Goal: Task Accomplishment & Management: Manage account settings

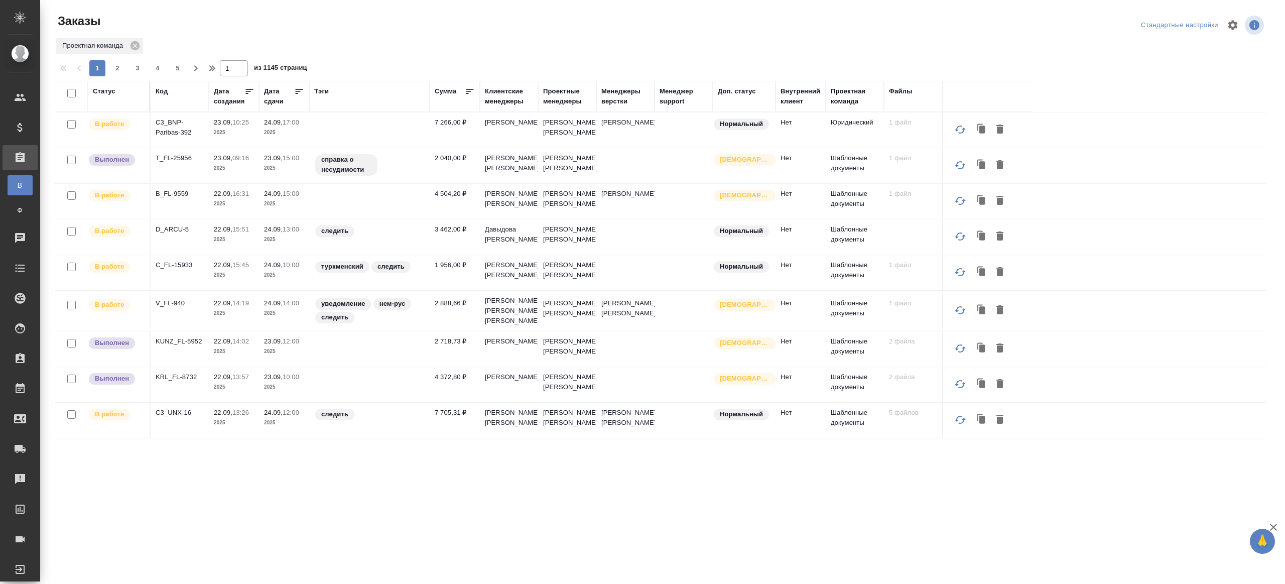
click at [788, 99] on div "Внутренний клиент" at bounding box center [800, 96] width 40 height 20
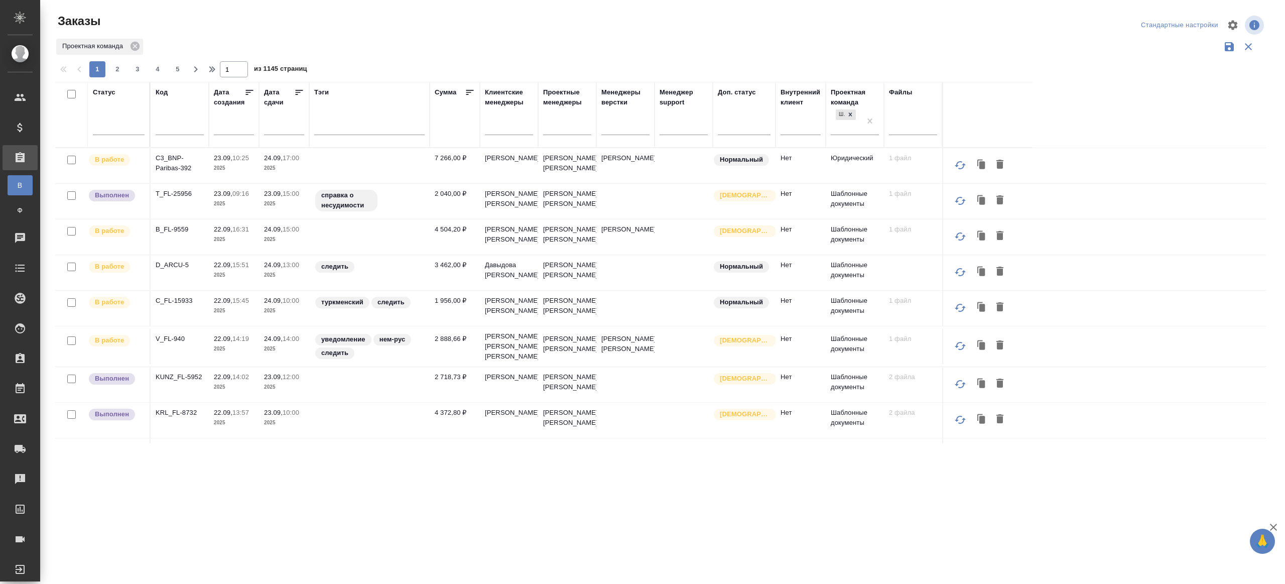
click at [788, 102] on div "Внутренний клиент" at bounding box center [800, 97] width 40 height 20
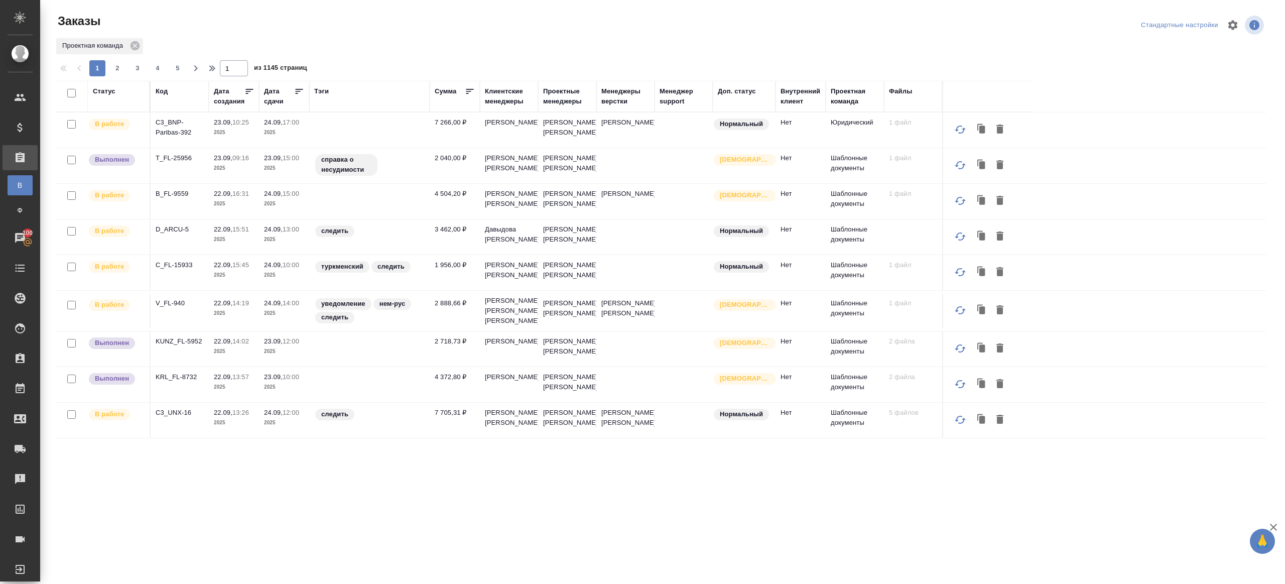
click at [787, 102] on div "Внутренний клиент" at bounding box center [800, 96] width 40 height 20
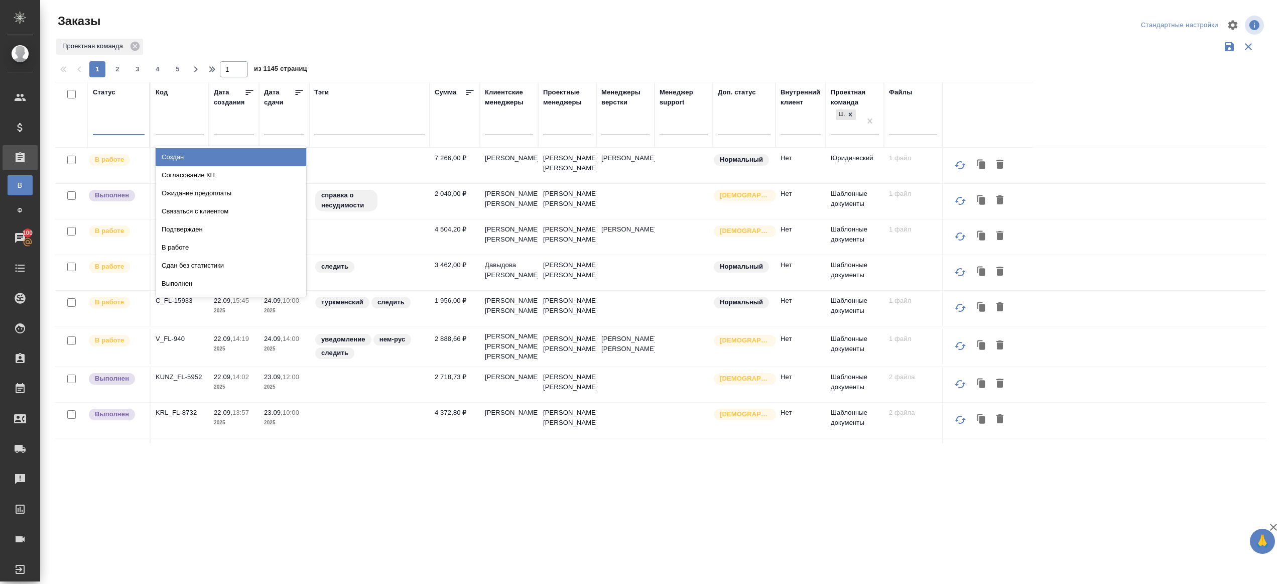
click at [127, 128] on div at bounding box center [119, 124] width 52 height 15
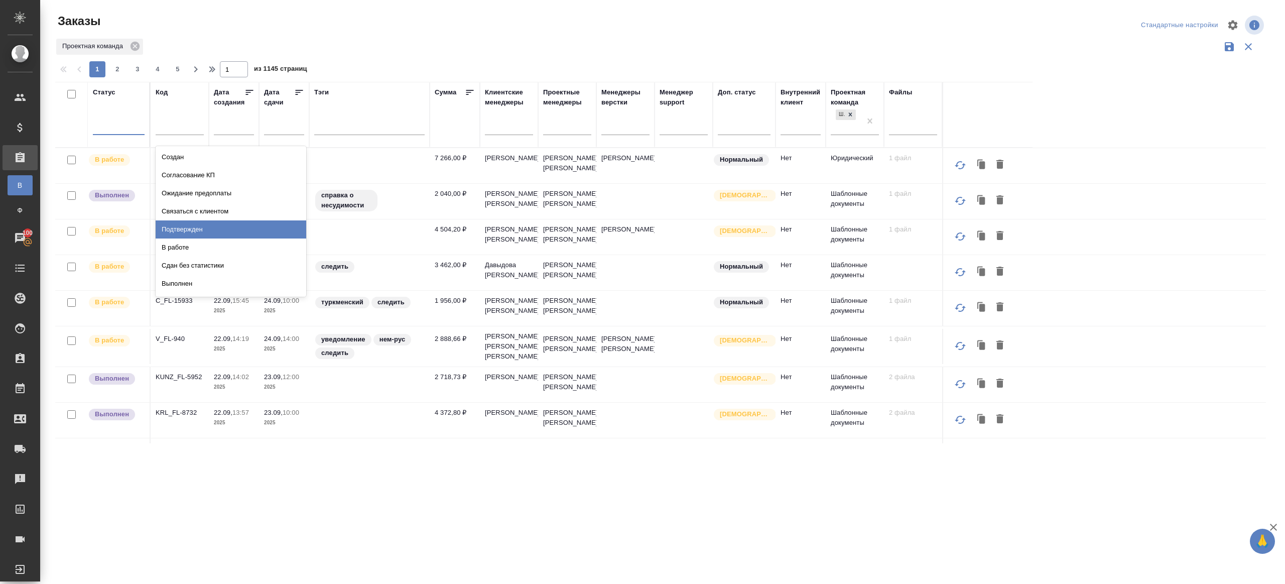
click at [180, 226] on div "Подтвержден" at bounding box center [231, 229] width 151 height 18
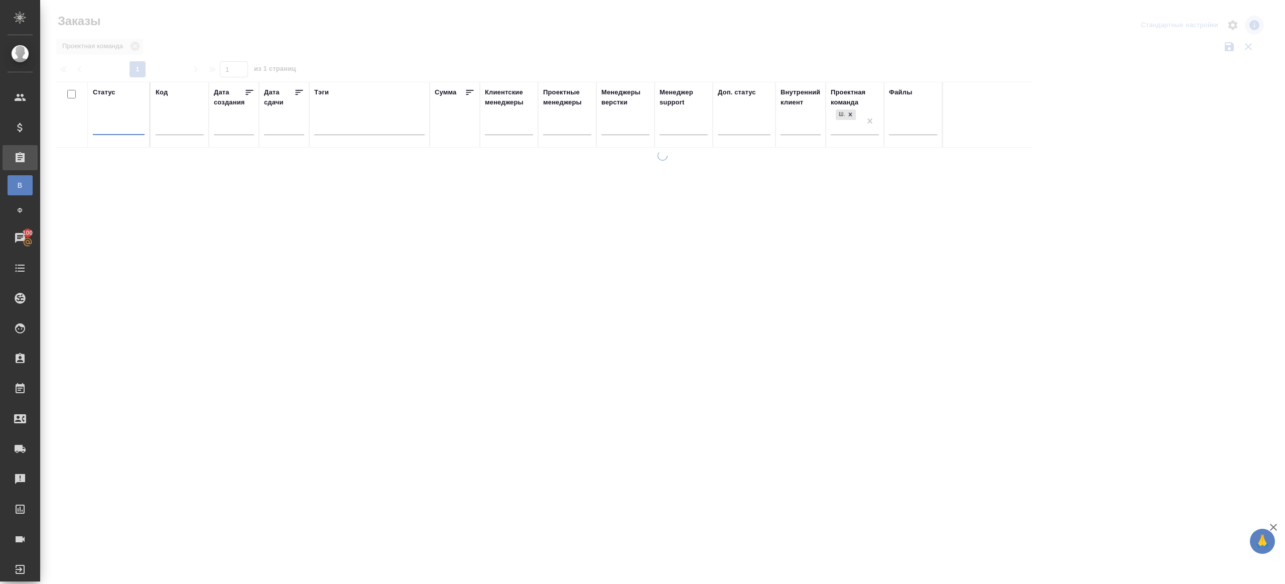
click at [404, 49] on div "Проектная команда" at bounding box center [660, 46] width 1211 height 19
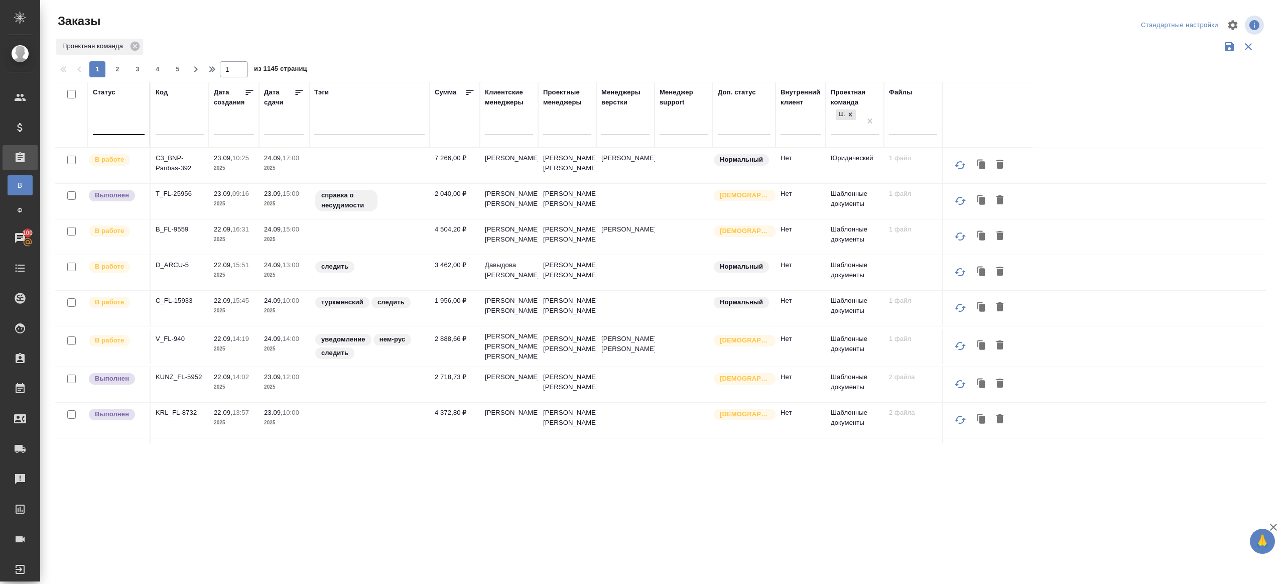
click at [110, 117] on div at bounding box center [119, 124] width 52 height 15
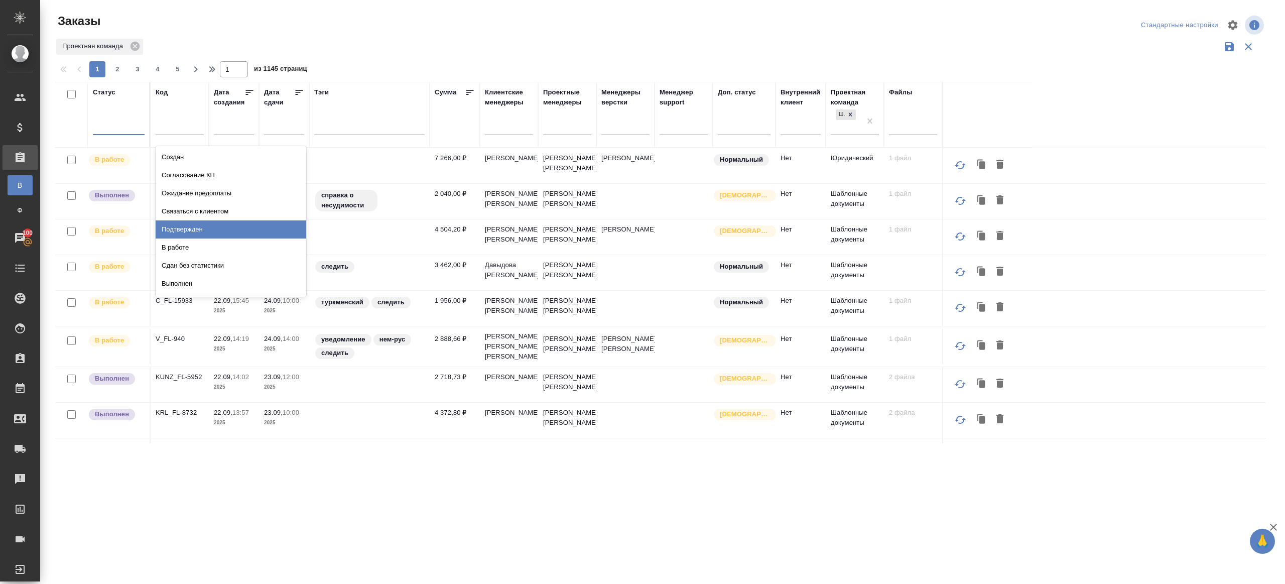
click at [190, 228] on div "Подтвержден" at bounding box center [231, 229] width 151 height 18
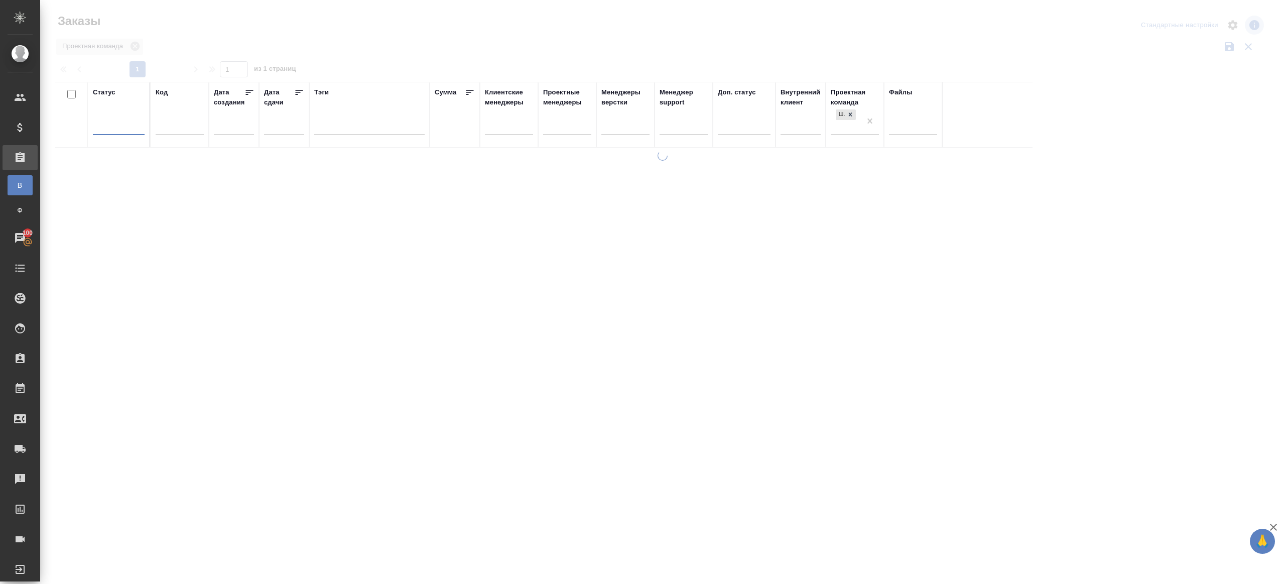
click at [423, 36] on div at bounding box center [662, 224] width 1245 height 449
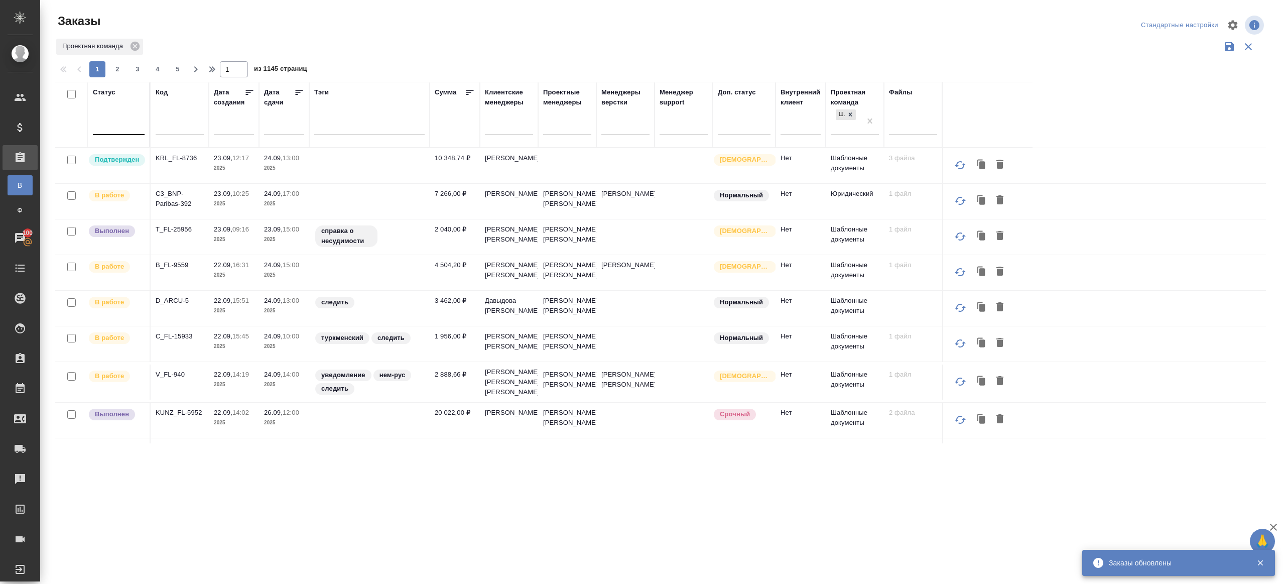
click at [111, 124] on div at bounding box center [119, 124] width 52 height 15
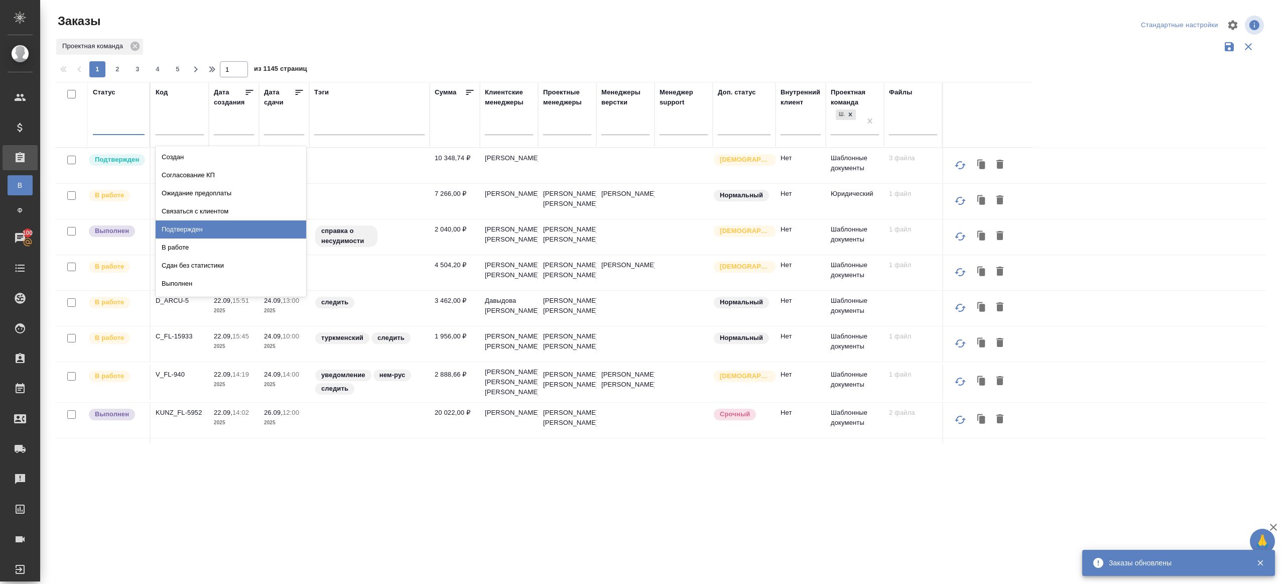
click at [197, 223] on div "Подтвержден" at bounding box center [231, 229] width 151 height 18
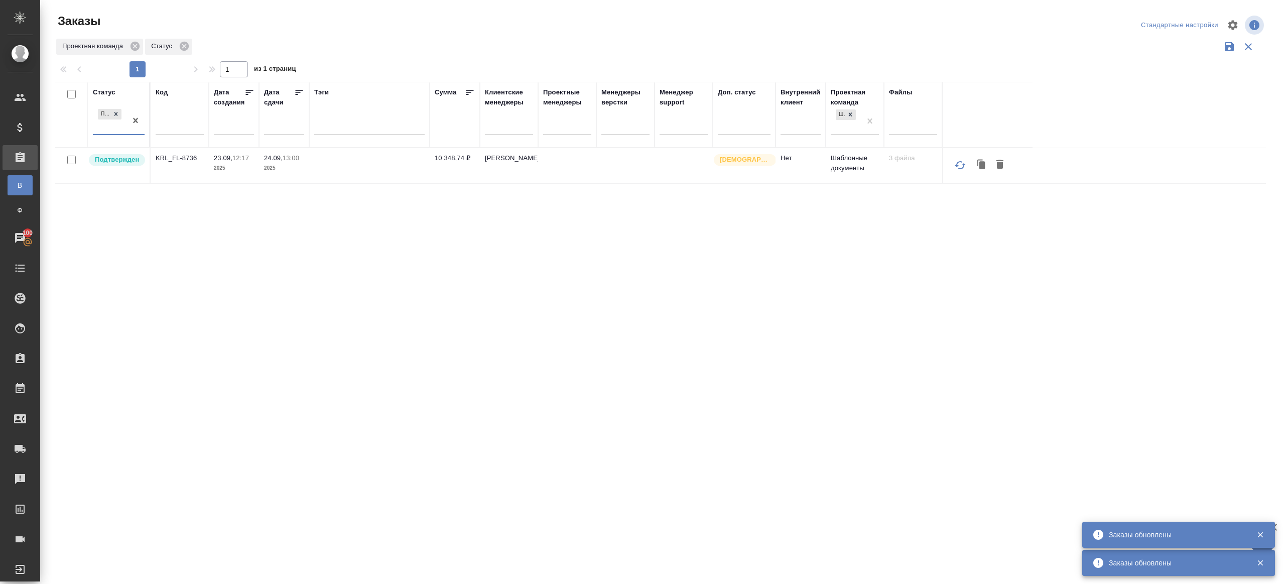
click at [185, 157] on p "KRL_FL-8736" at bounding box center [180, 158] width 48 height 10
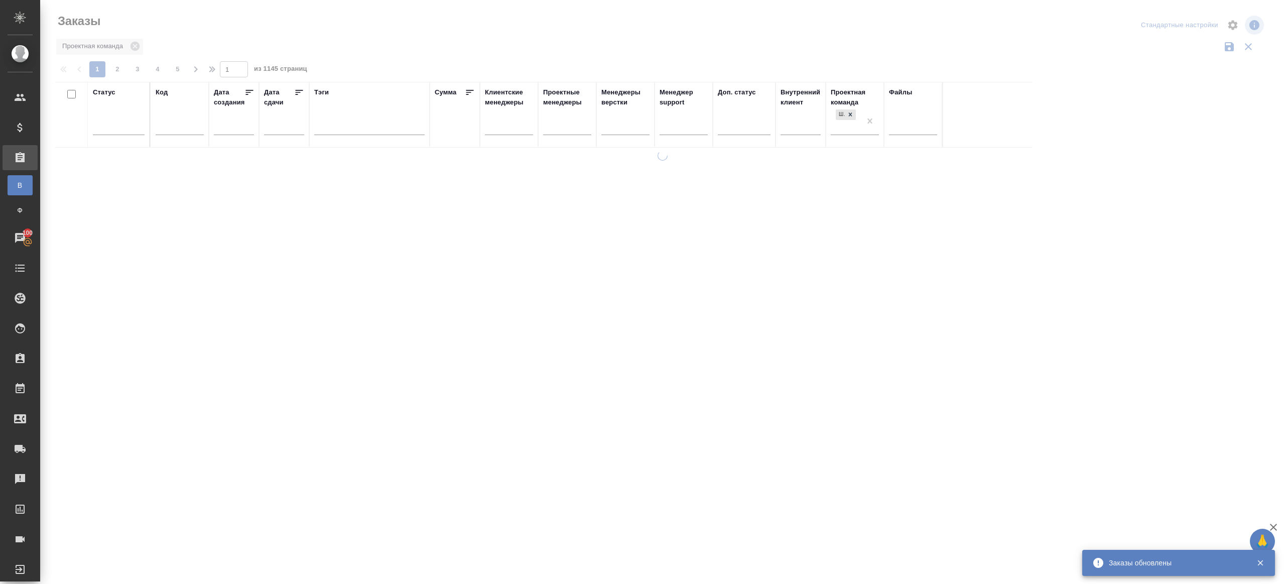
click at [415, 54] on div at bounding box center [662, 224] width 1245 height 449
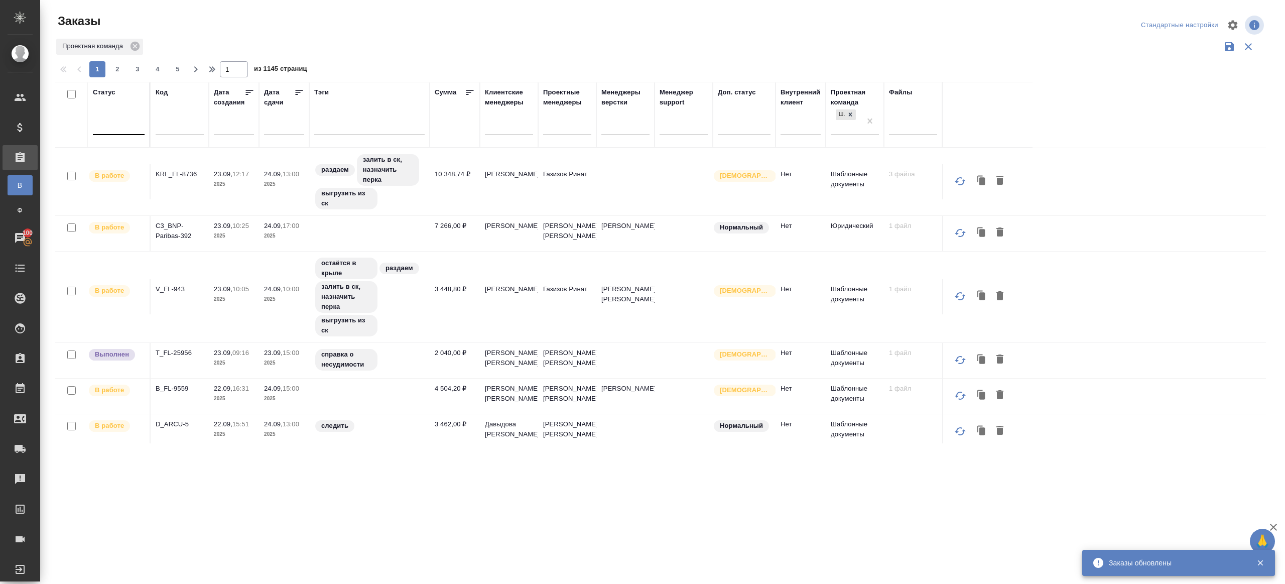
click at [125, 119] on div at bounding box center [119, 124] width 52 height 15
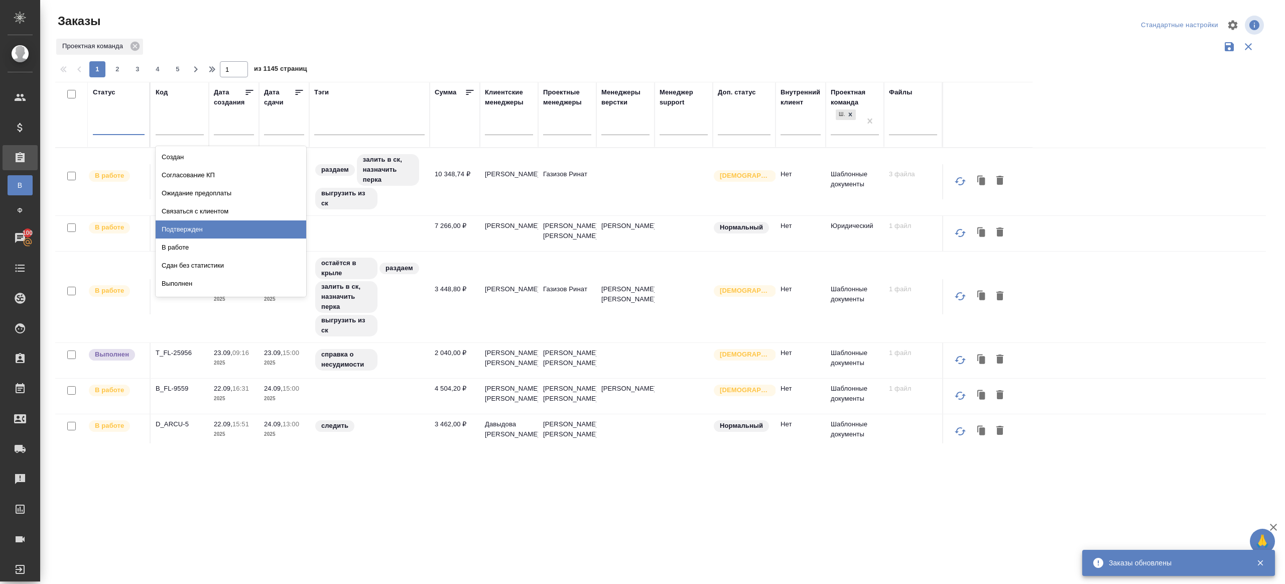
click at [225, 229] on div "Подтвержден" at bounding box center [231, 229] width 151 height 18
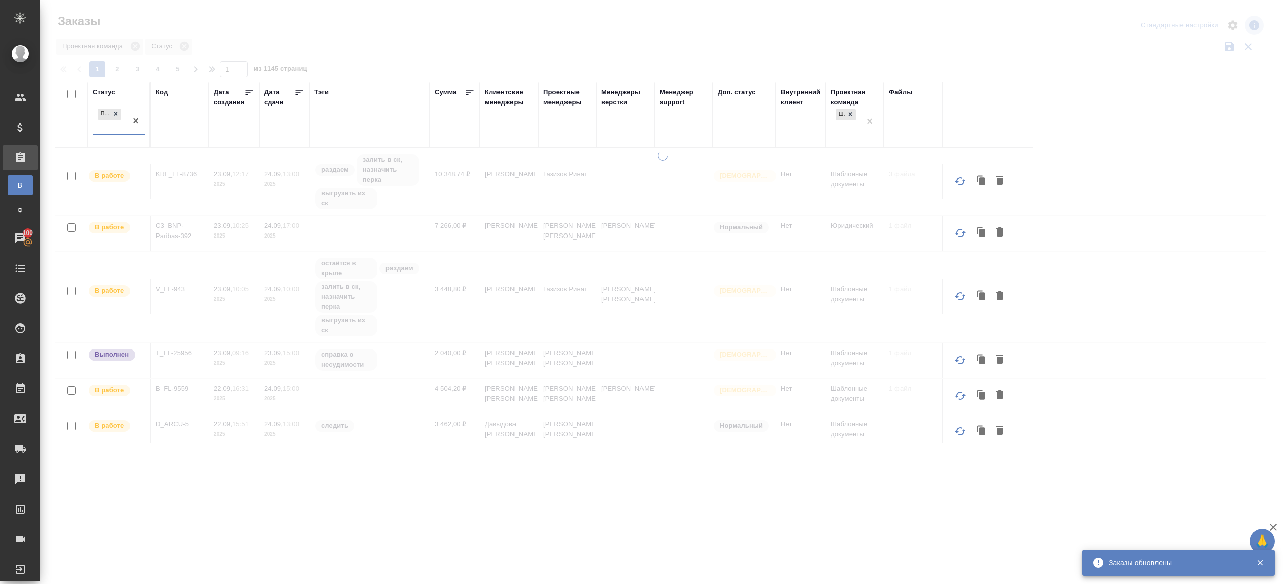
click at [604, 33] on div at bounding box center [662, 224] width 1245 height 449
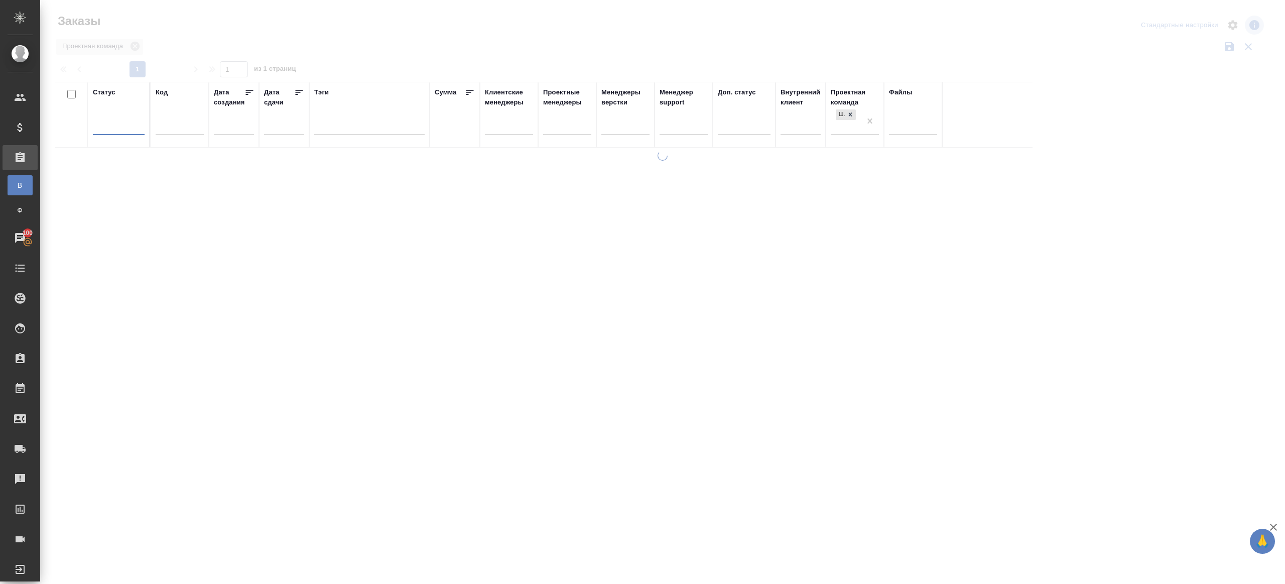
click at [114, 126] on div at bounding box center [119, 124] width 52 height 15
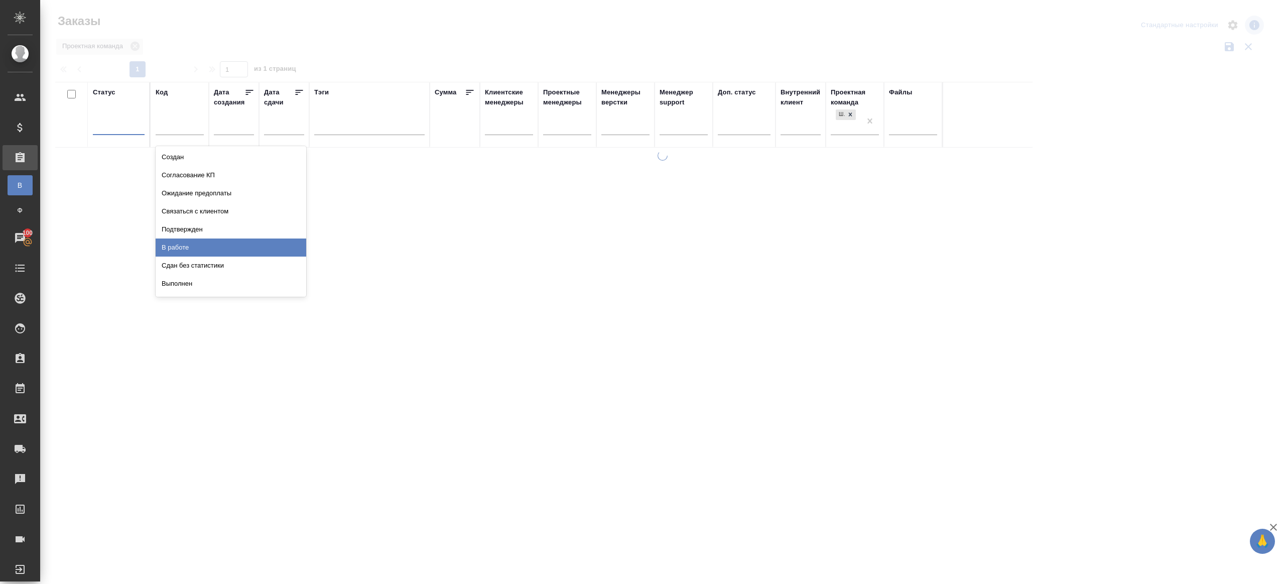
click at [201, 239] on div "В работе" at bounding box center [231, 247] width 151 height 18
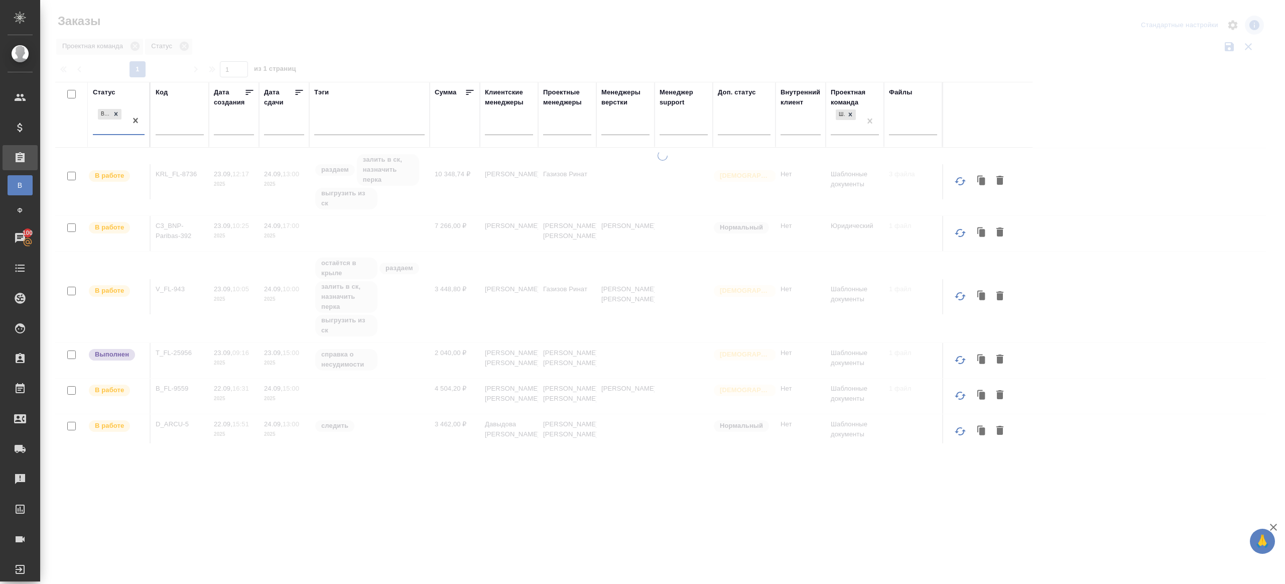
click at [299, 93] on icon at bounding box center [299, 92] width 10 height 10
click at [519, 42] on div "Проектная команда Статус" at bounding box center [660, 46] width 1211 height 19
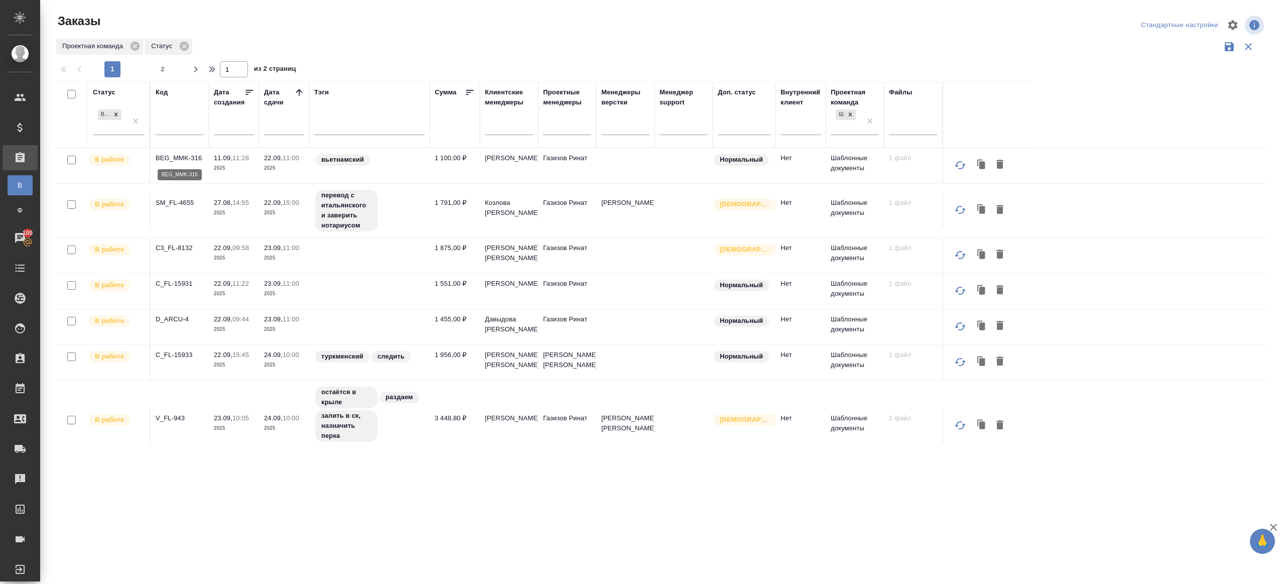
click at [182, 156] on p "BEG_MMK-316" at bounding box center [180, 158] width 48 height 10
click at [177, 208] on td "SM_FL-4655" at bounding box center [180, 210] width 58 height 35
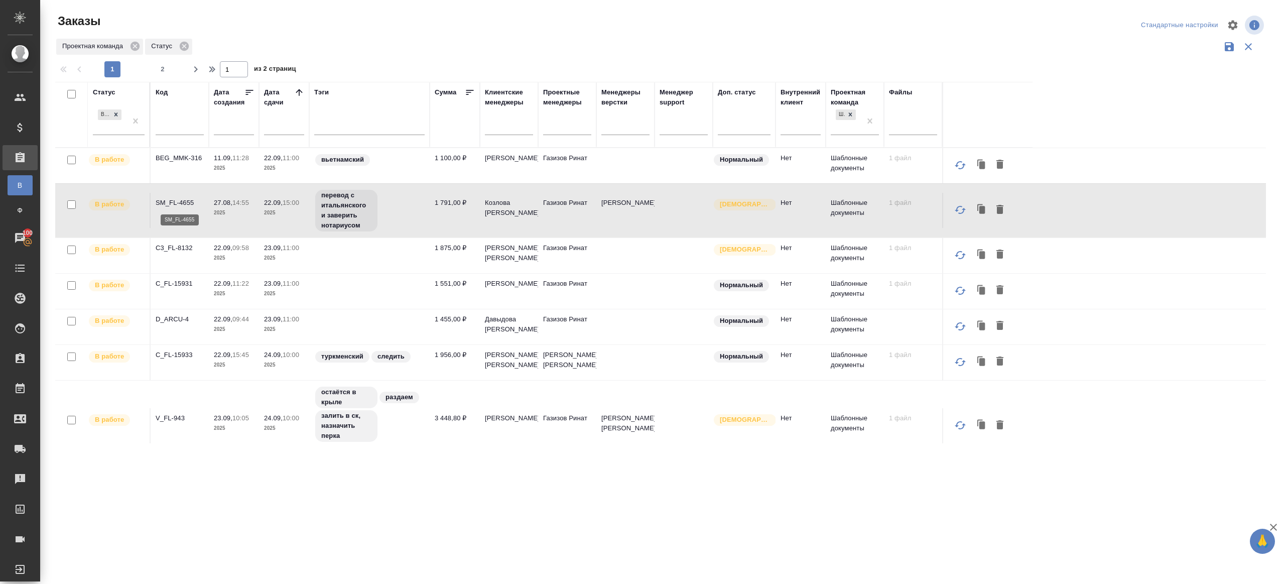
click at [177, 204] on p "SM_FL-4655" at bounding box center [180, 203] width 48 height 10
click at [171, 247] on p "C3_FL-8132" at bounding box center [180, 248] width 48 height 10
click at [171, 279] on p "C_FL-15931" at bounding box center [180, 284] width 48 height 10
click at [171, 314] on p "D_ARCU-4" at bounding box center [180, 319] width 48 height 10
click at [172, 350] on p "C_FL-15933" at bounding box center [180, 355] width 48 height 10
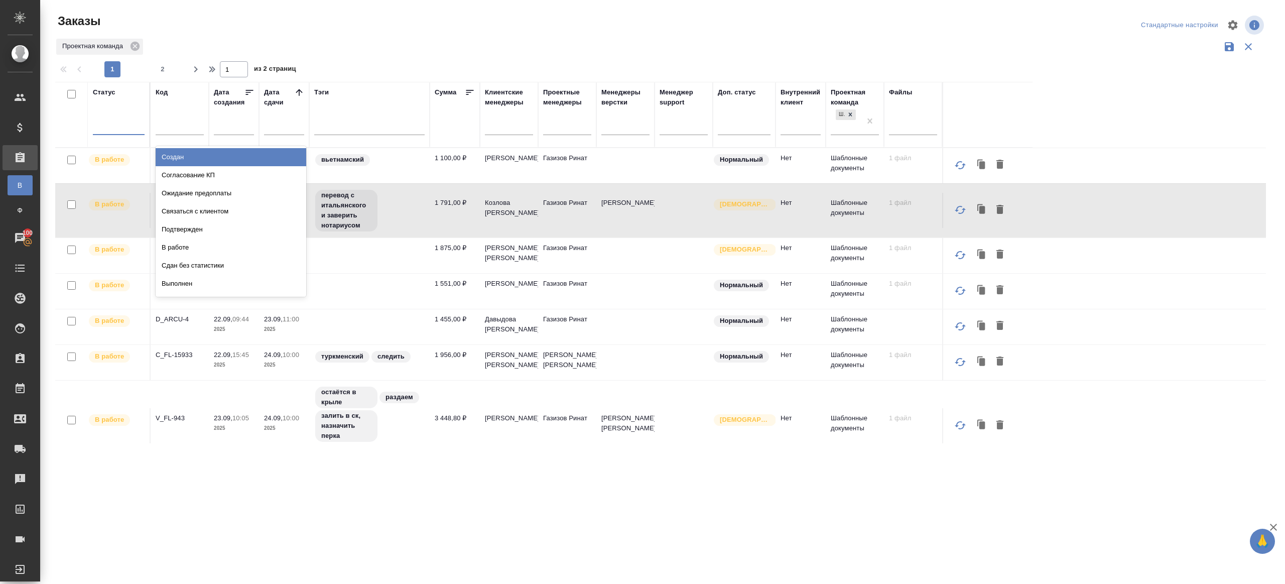
click at [115, 127] on div at bounding box center [119, 124] width 52 height 15
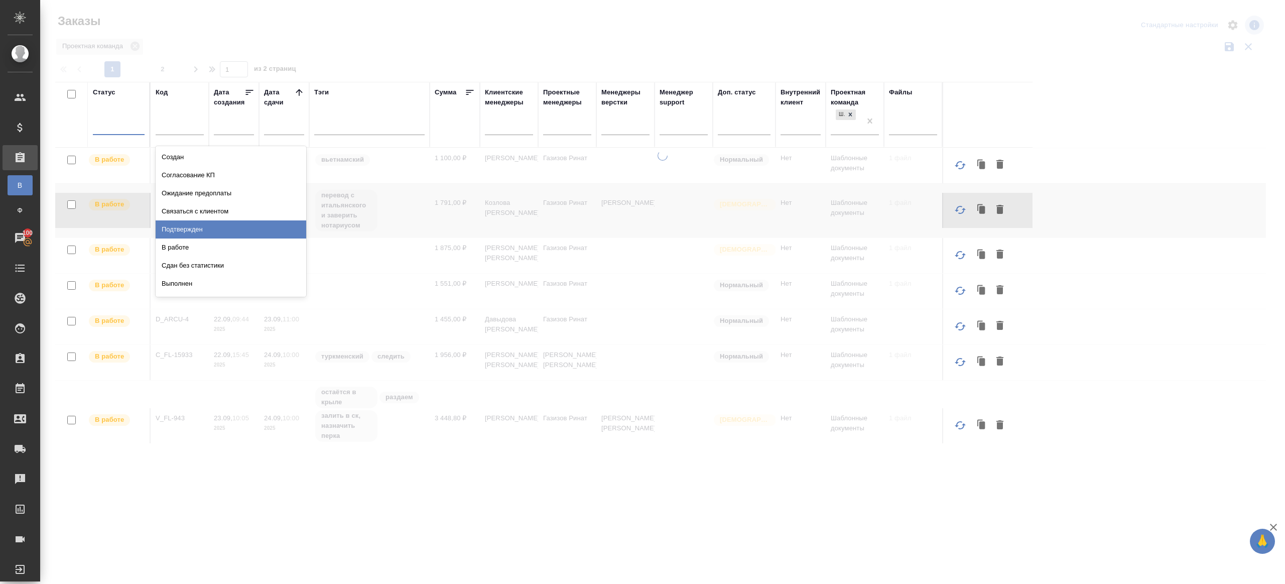
click at [180, 231] on div "Подтвержден" at bounding box center [231, 229] width 151 height 18
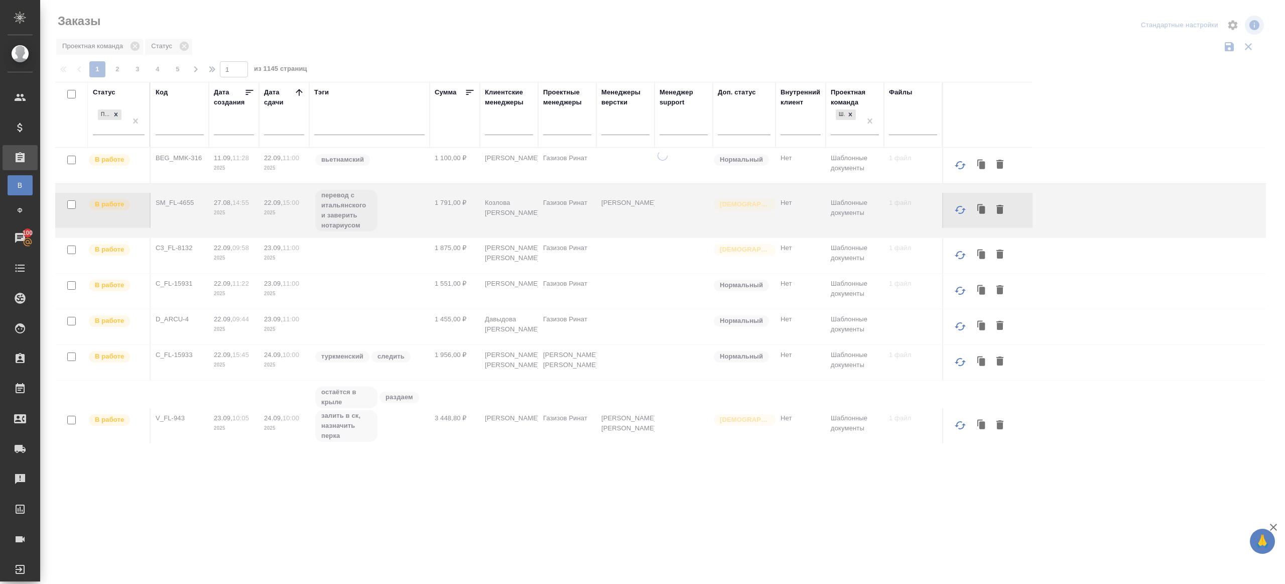
click at [297, 93] on icon at bounding box center [299, 92] width 10 height 10
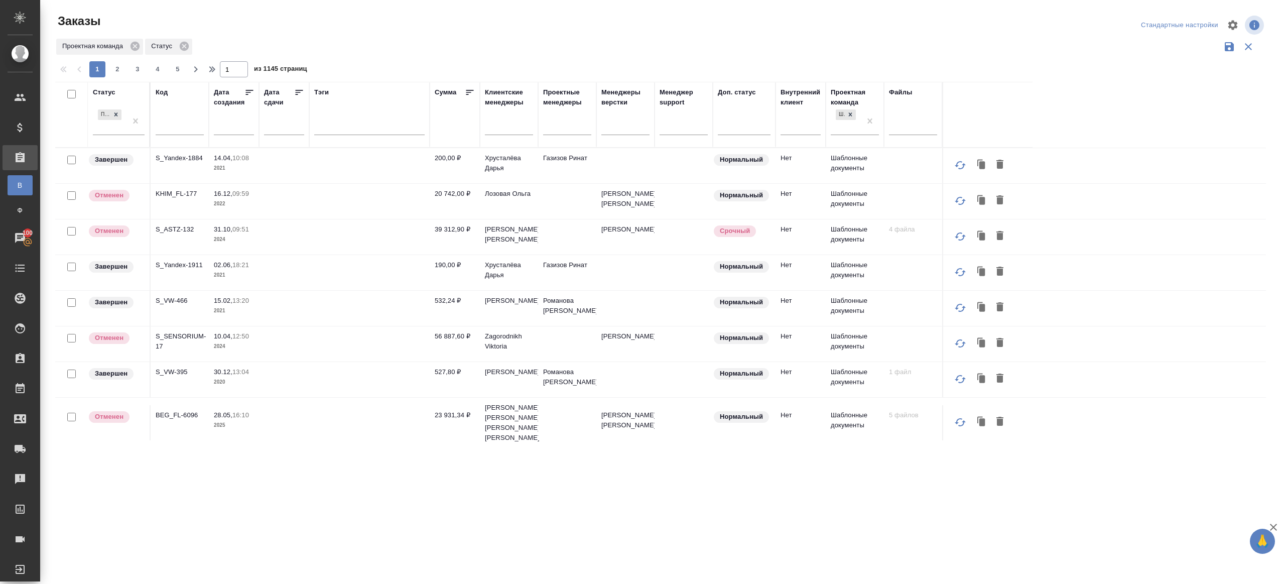
click at [429, 44] on div "Проектная команда Статус" at bounding box center [660, 46] width 1211 height 19
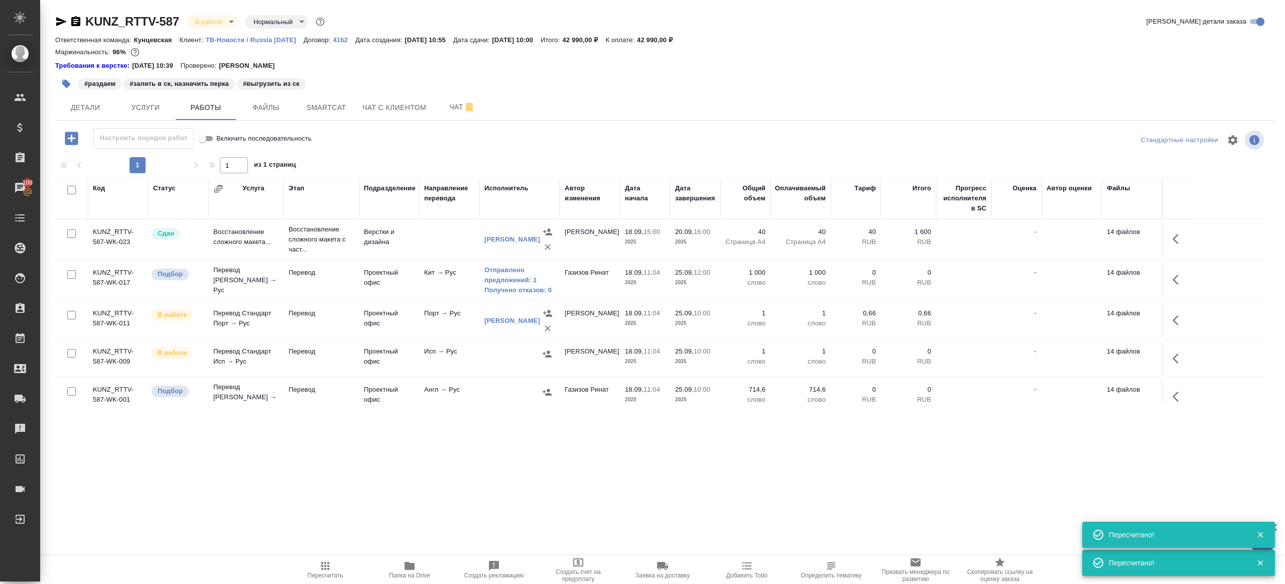
click at [339, 570] on span "Пересчитать" at bounding box center [325, 569] width 72 height 19
click at [339, 569] on span "Пересчитать" at bounding box center [325, 569] width 72 height 19
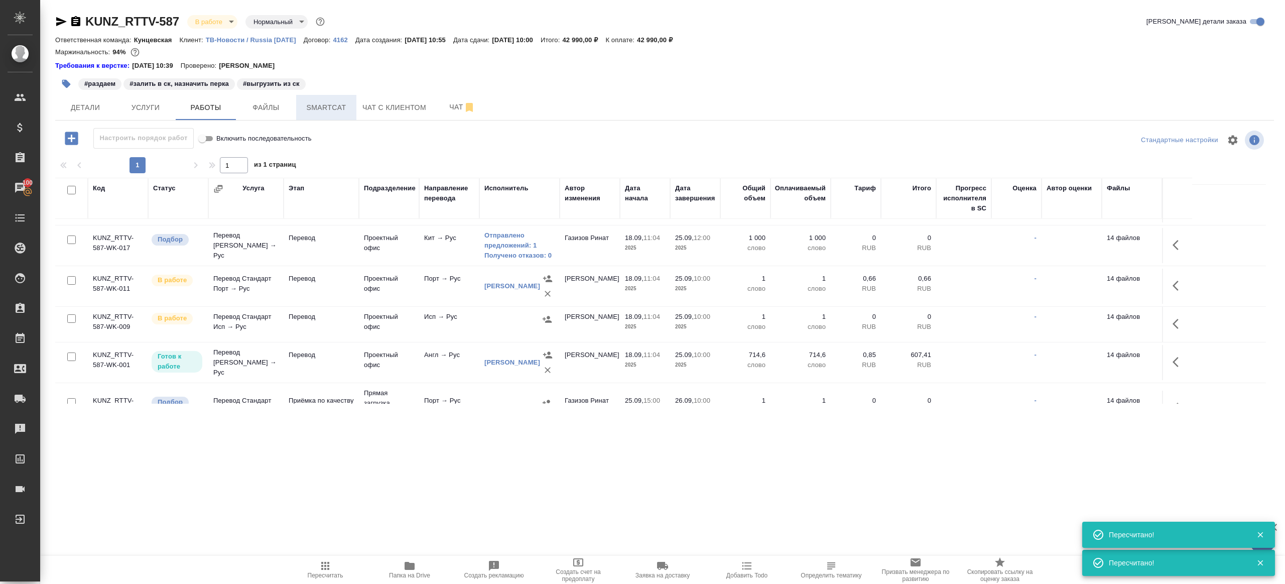
click at [343, 108] on span "Smartcat" at bounding box center [326, 107] width 48 height 13
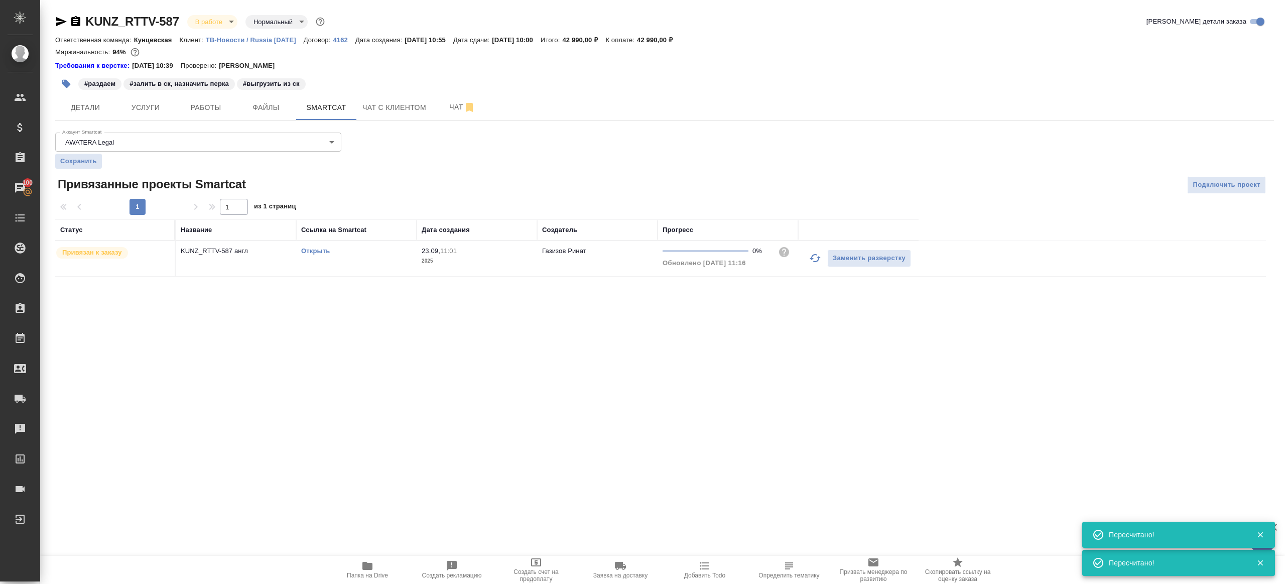
click at [326, 252] on link "Открыть" at bounding box center [315, 251] width 29 height 8
click at [196, 106] on span "Работы" at bounding box center [206, 107] width 48 height 13
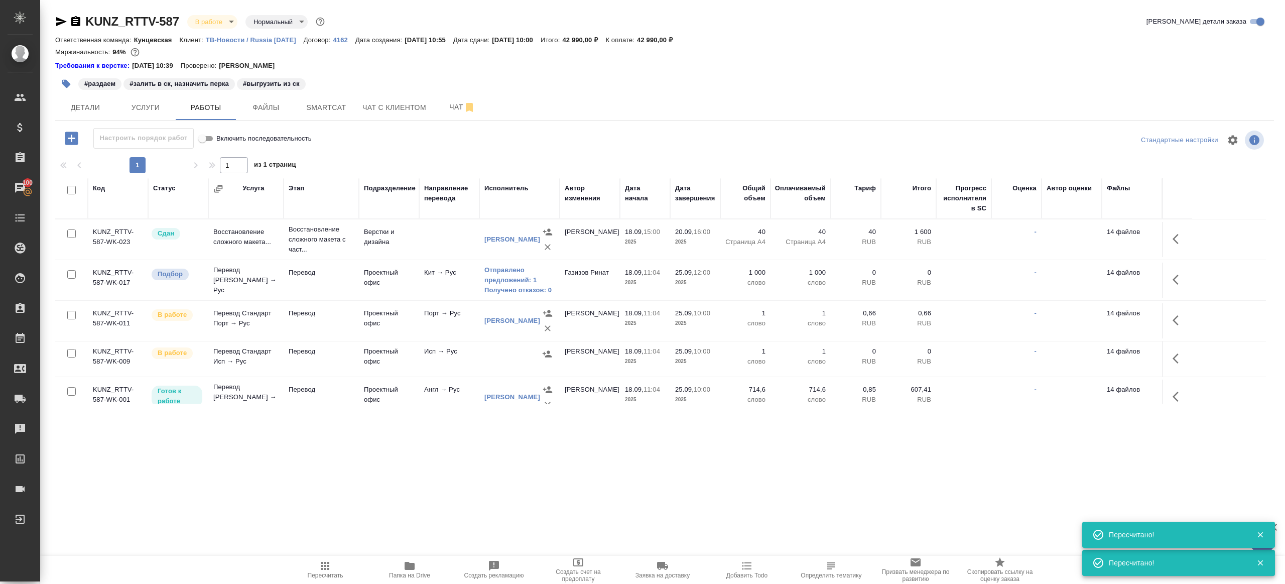
click at [63, 79] on icon "button" at bounding box center [66, 84] width 10 height 10
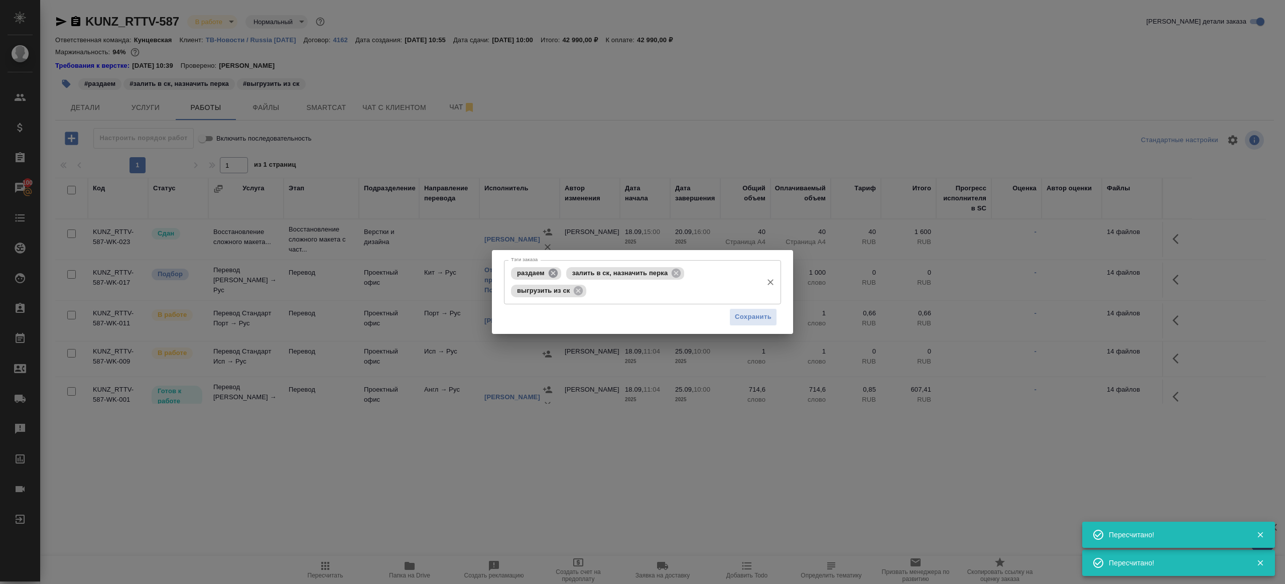
click at [554, 270] on icon at bounding box center [553, 272] width 9 height 9
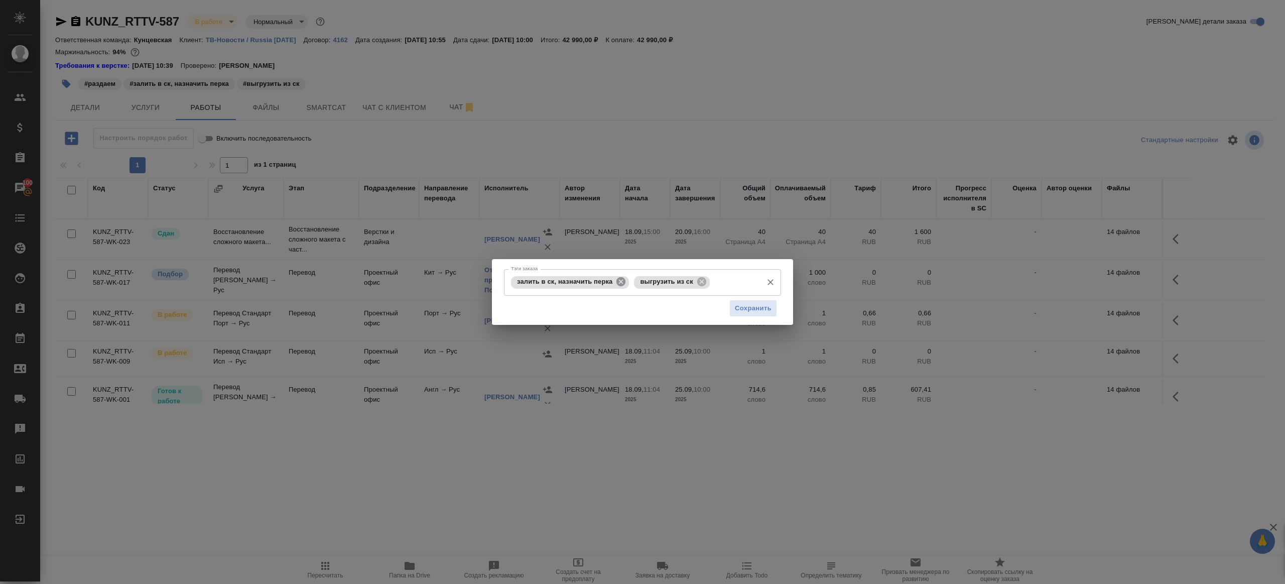
click at [624, 276] on icon at bounding box center [620, 281] width 11 height 11
click at [761, 306] on span "Сохранить" at bounding box center [753, 309] width 37 height 12
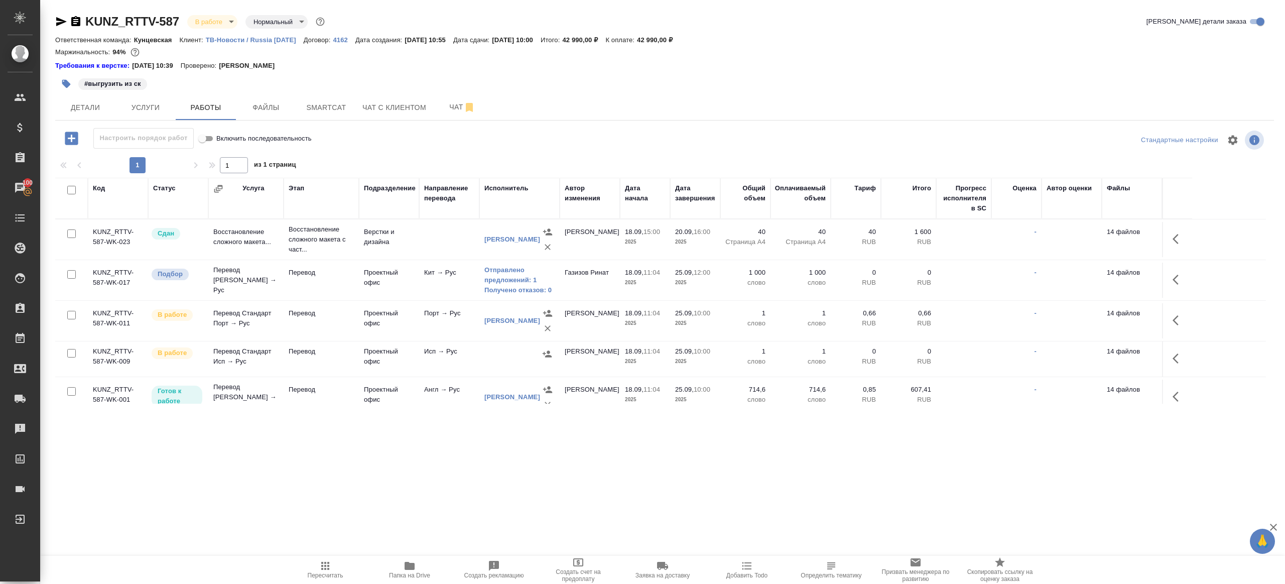
click at [317, 558] on button "Пересчитать" at bounding box center [325, 570] width 84 height 28
click at [316, 557] on button "Пересчитать" at bounding box center [325, 570] width 84 height 28
click at [437, 511] on div ".cls-1 fill:#fff; AWATERA Gazizov Rinat Клиенты Спецификации Заказы 100 Чаты To…" at bounding box center [642, 292] width 1285 height 584
click at [329, 567] on icon "button" at bounding box center [325, 566] width 8 height 8
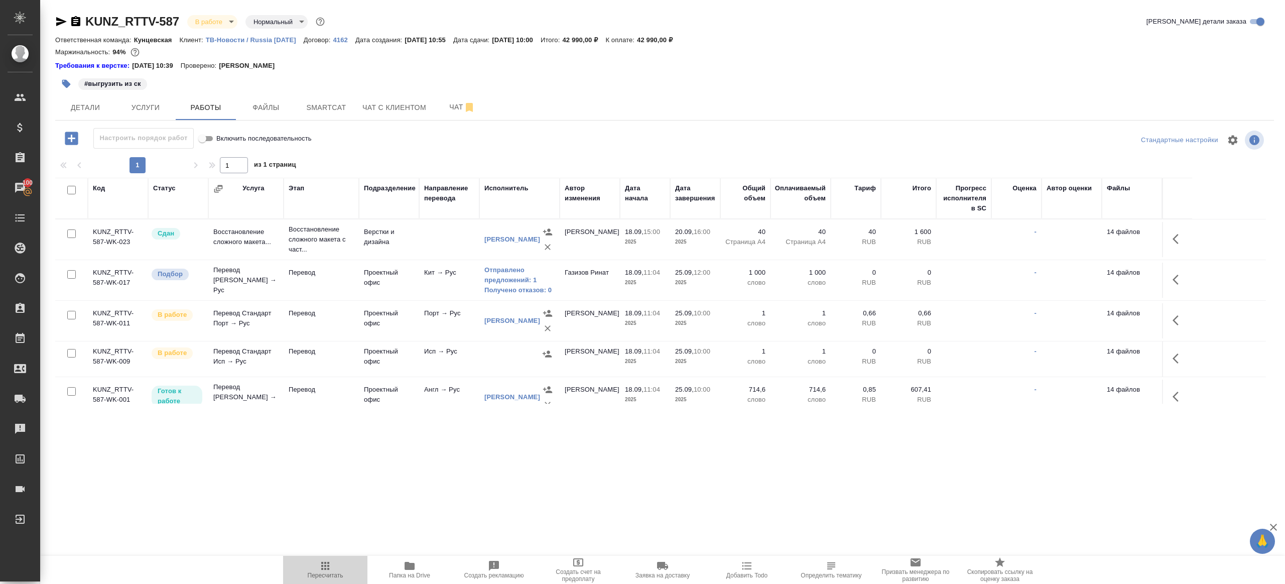
drag, startPoint x: 329, startPoint y: 567, endPoint x: 341, endPoint y: 557, distance: 16.4
click at [329, 568] on icon "button" at bounding box center [325, 566] width 8 height 8
click at [375, 525] on div ".cls-1 fill:#fff; AWATERA Gazizov Rinat Клиенты Спецификации Заказы 100 Чаты To…" at bounding box center [642, 292] width 1285 height 584
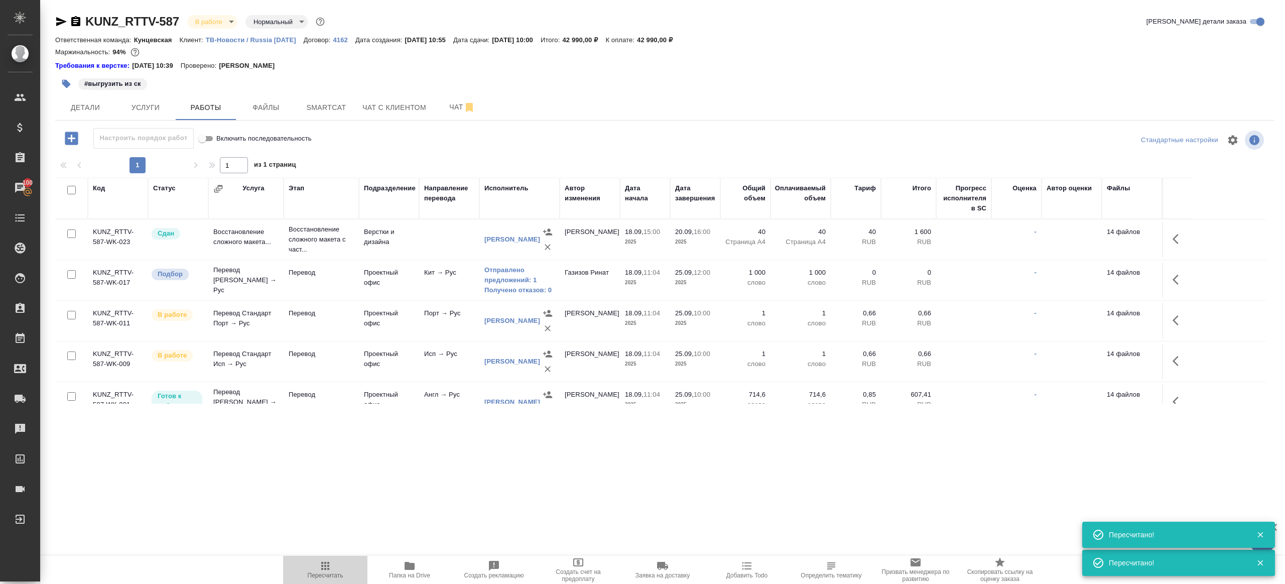
click at [317, 564] on span "Пересчитать" at bounding box center [325, 569] width 72 height 19
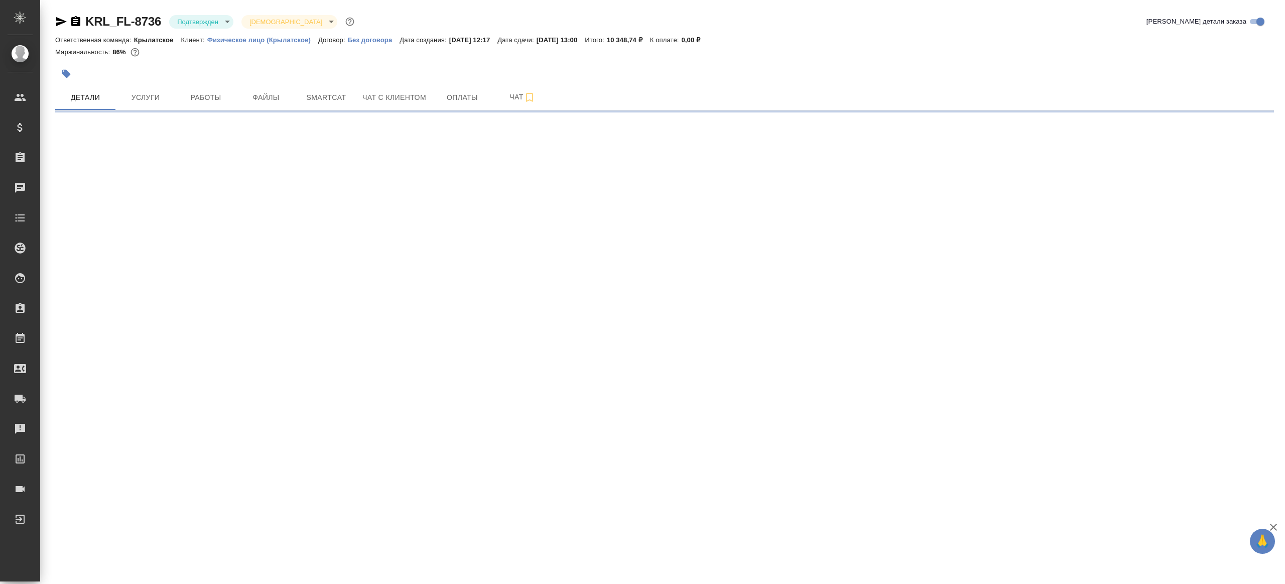
click at [230, 12] on div "KRL_FL-8736 Подтвержден confirmed Святая троица holyTrinity Кратко детали заказ…" at bounding box center [665, 59] width 1230 height 118
click at [229, 18] on body "🙏 .cls-1 fill:#fff; AWATERA Gazizov Rinat Клиенты Спецификации Заказы Чаты Todo…" at bounding box center [642, 292] width 1285 height 584
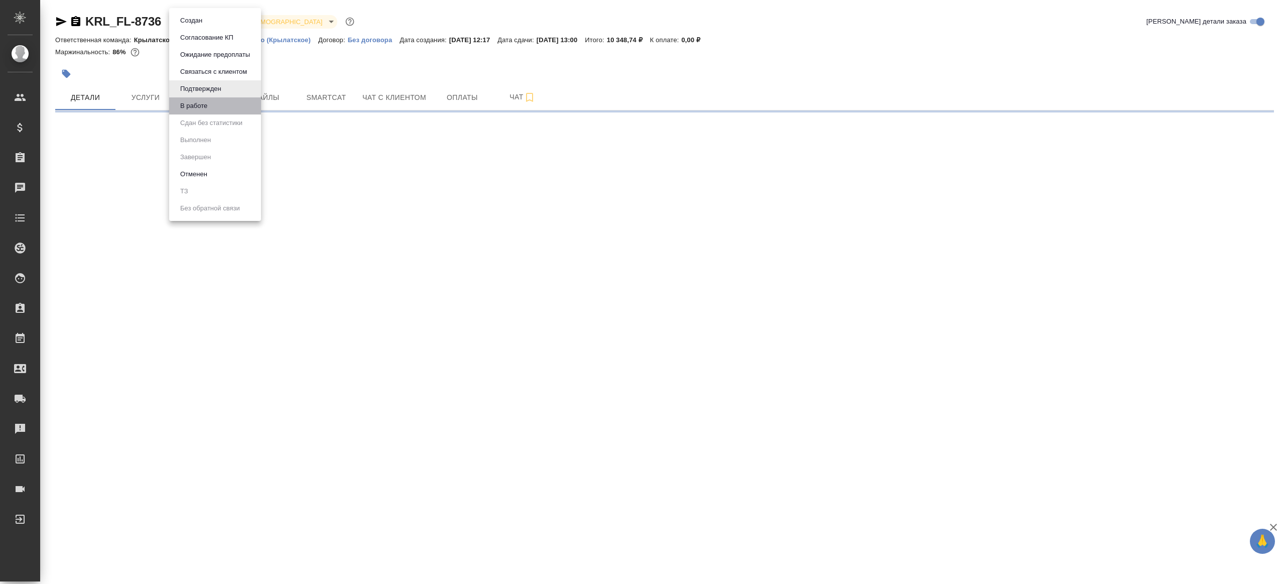
click at [227, 110] on li "В работе" at bounding box center [215, 105] width 92 height 17
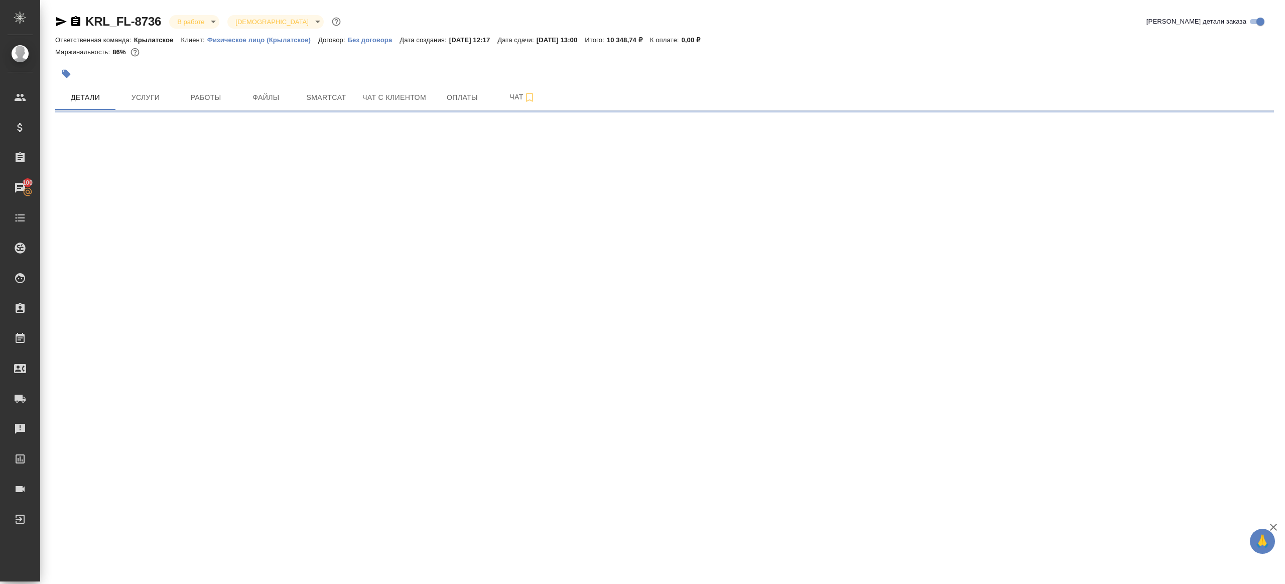
select select "RU"
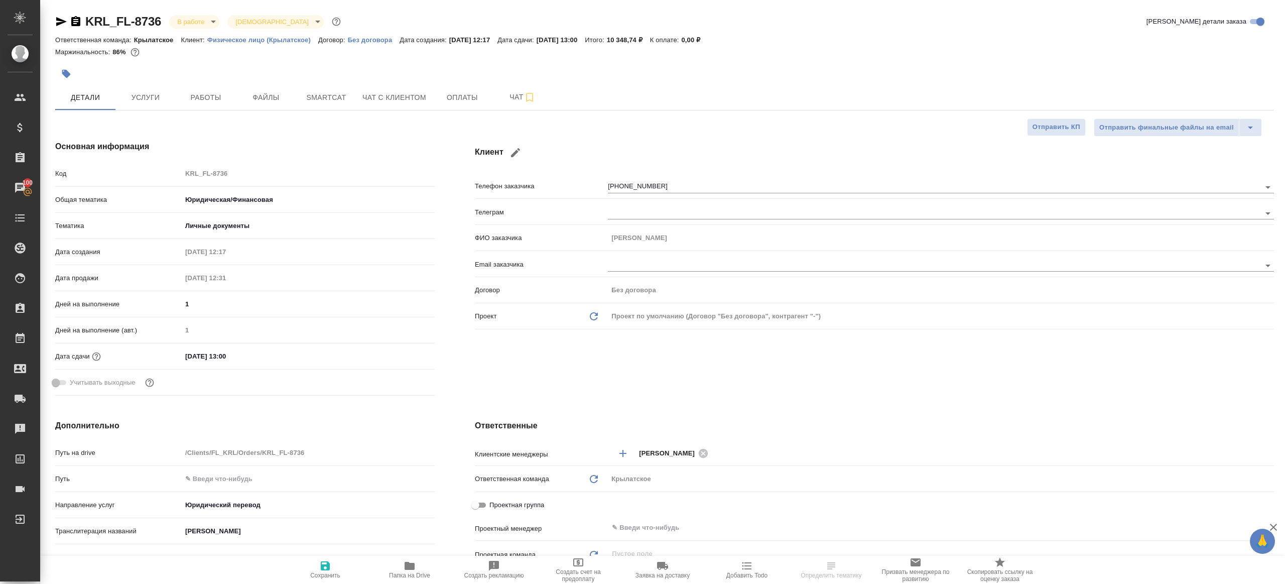
type textarea "x"
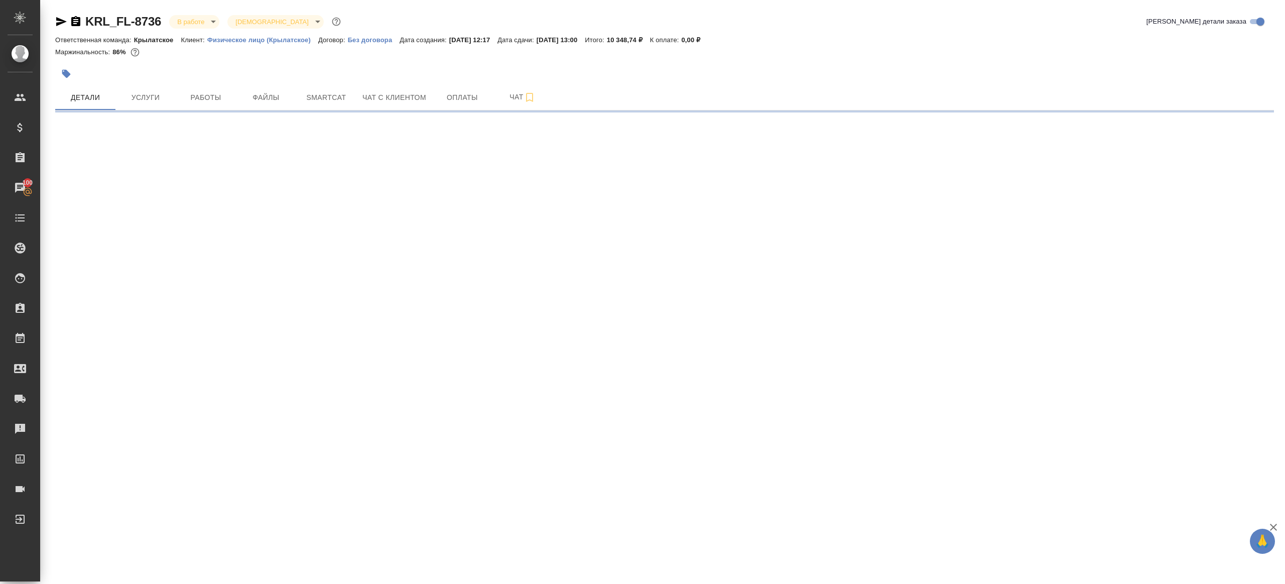
select select "RU"
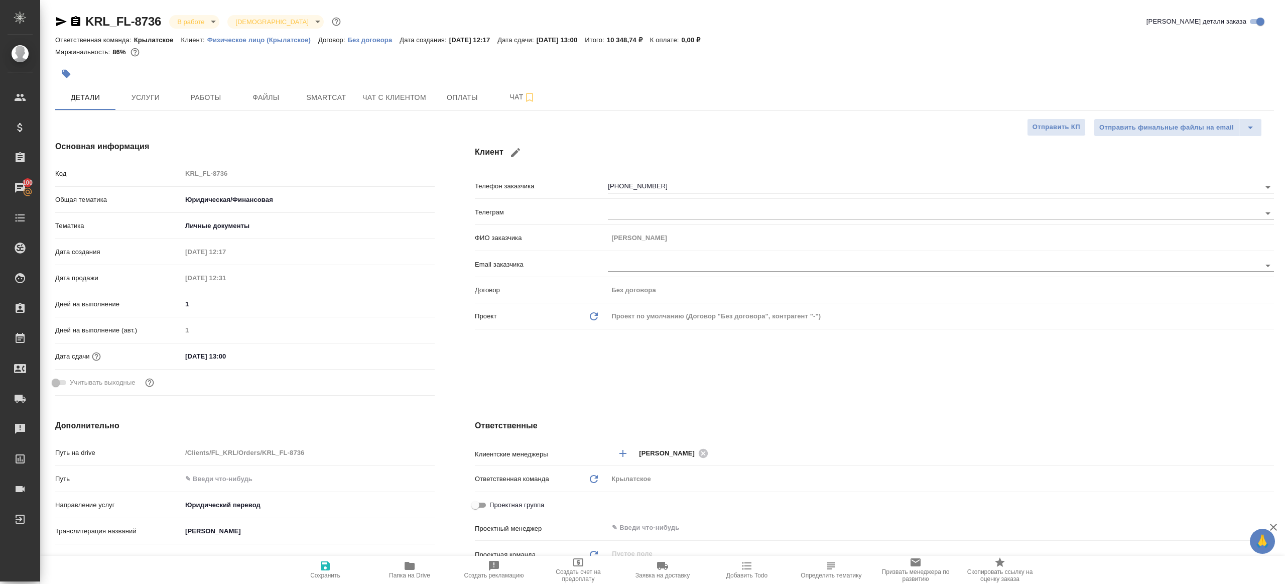
type textarea "x"
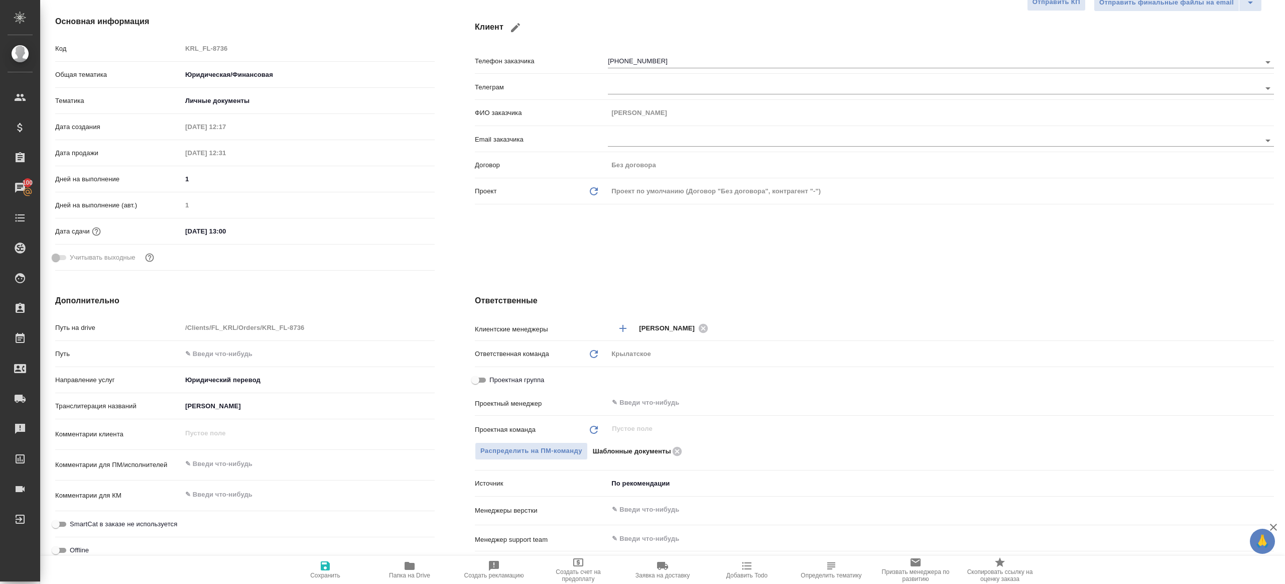
scroll to position [141, 0]
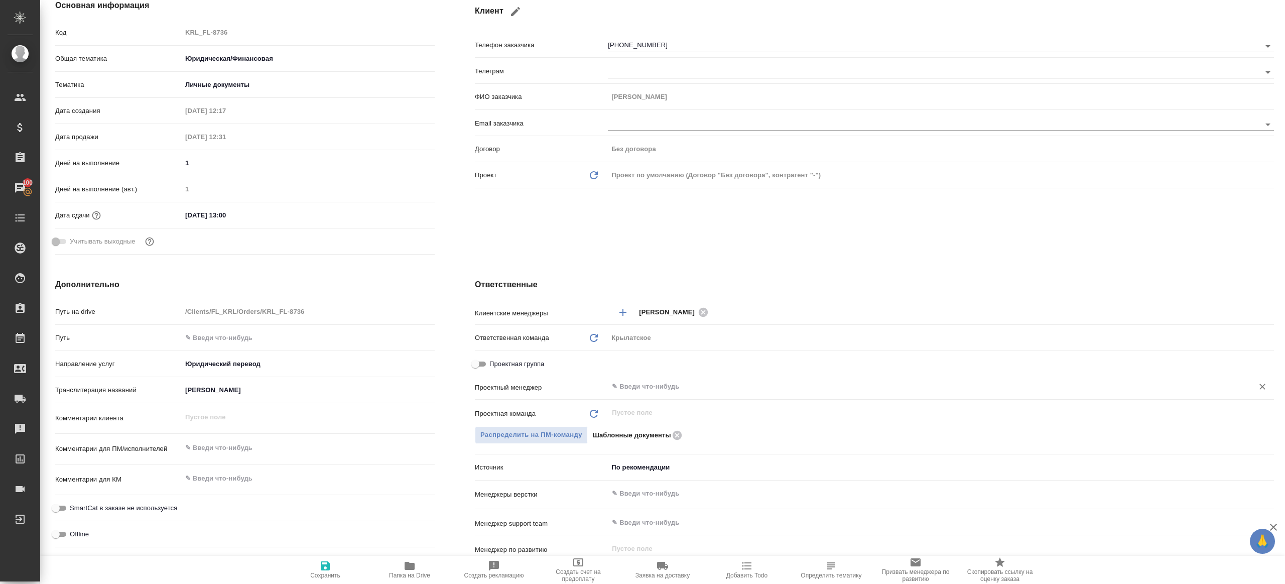
click at [654, 385] on input "text" at bounding box center [924, 386] width 626 height 12
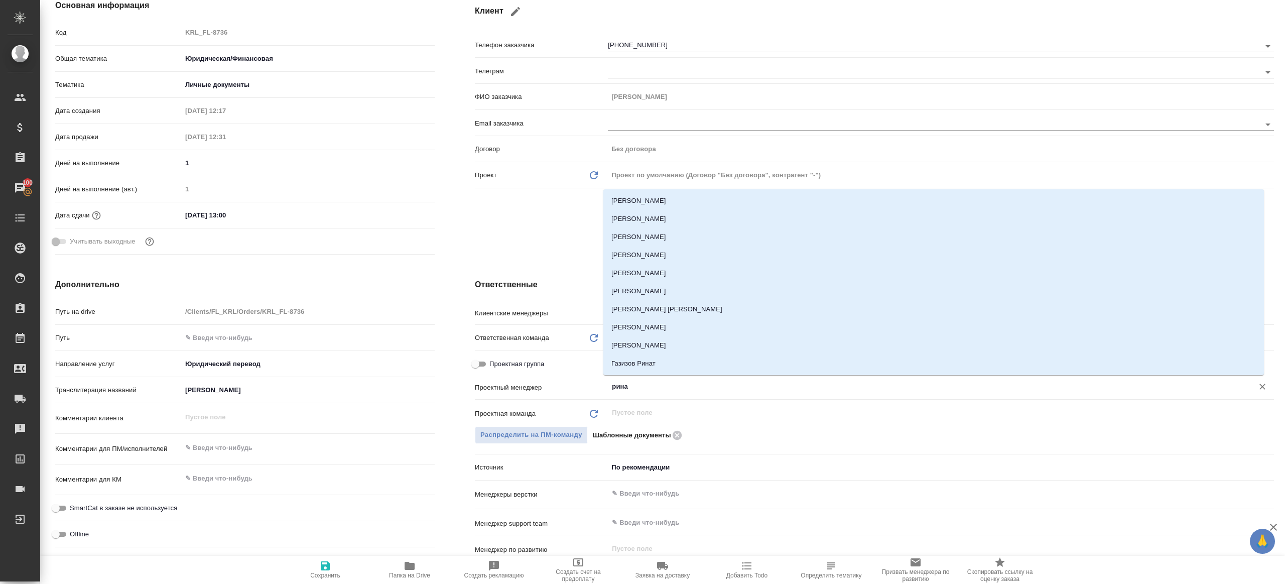
type input "ринат"
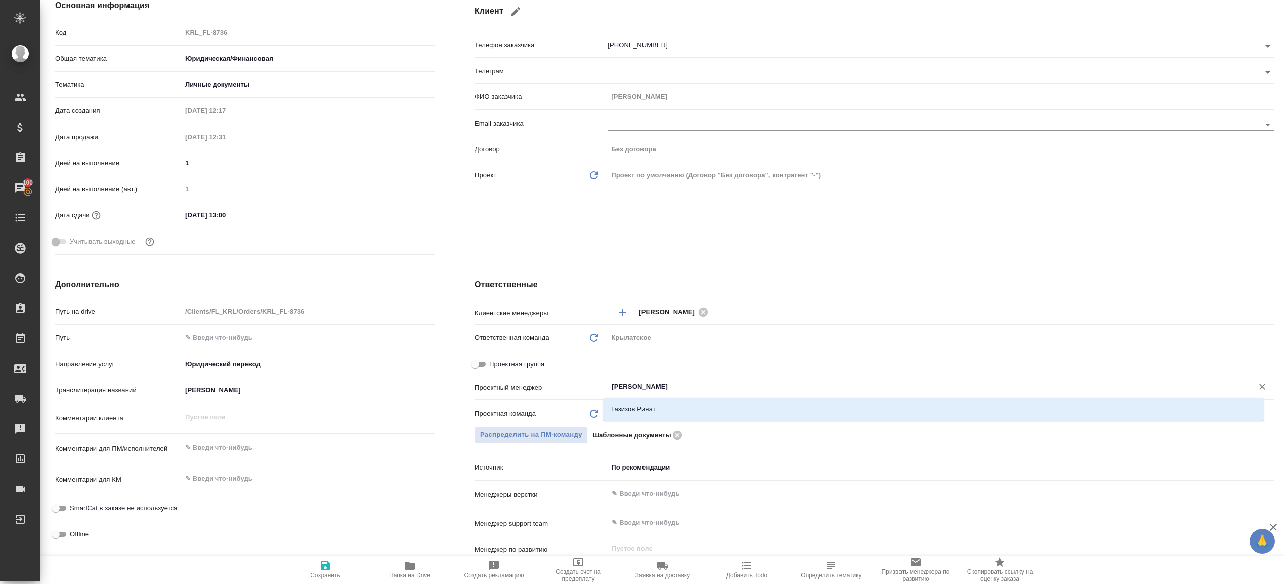
click at [644, 405] on li "Газизов Ринат" at bounding box center [933, 409] width 660 height 18
type textarea "x"
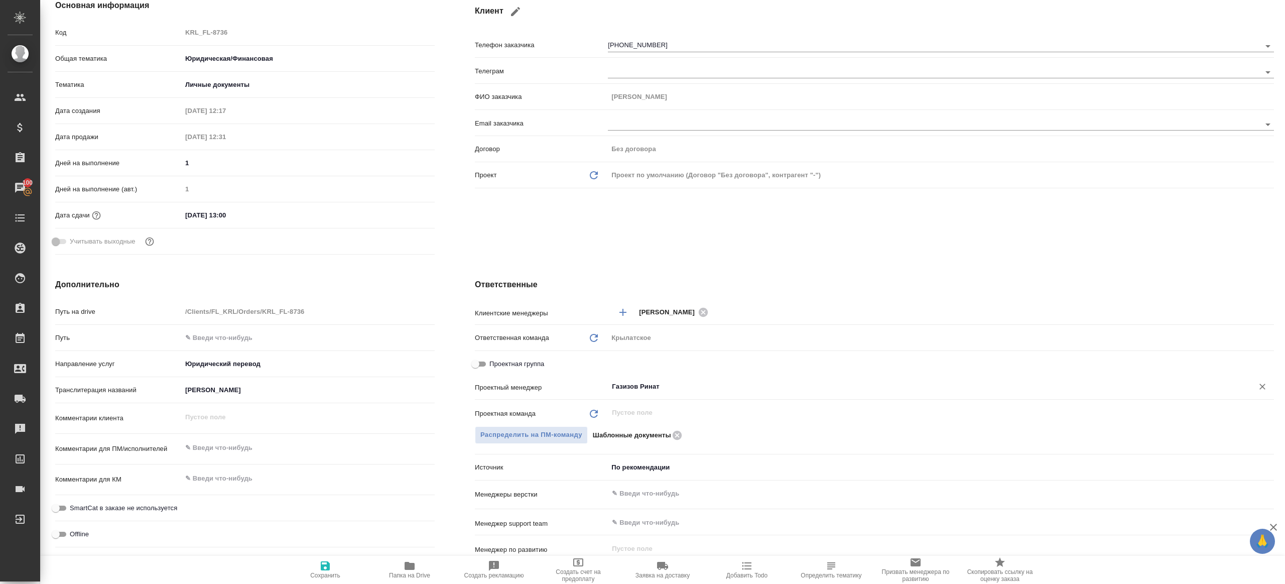
type input "Газизов Ринат"
click at [332, 569] on span "Сохранить" at bounding box center [325, 569] width 72 height 19
type textarea "x"
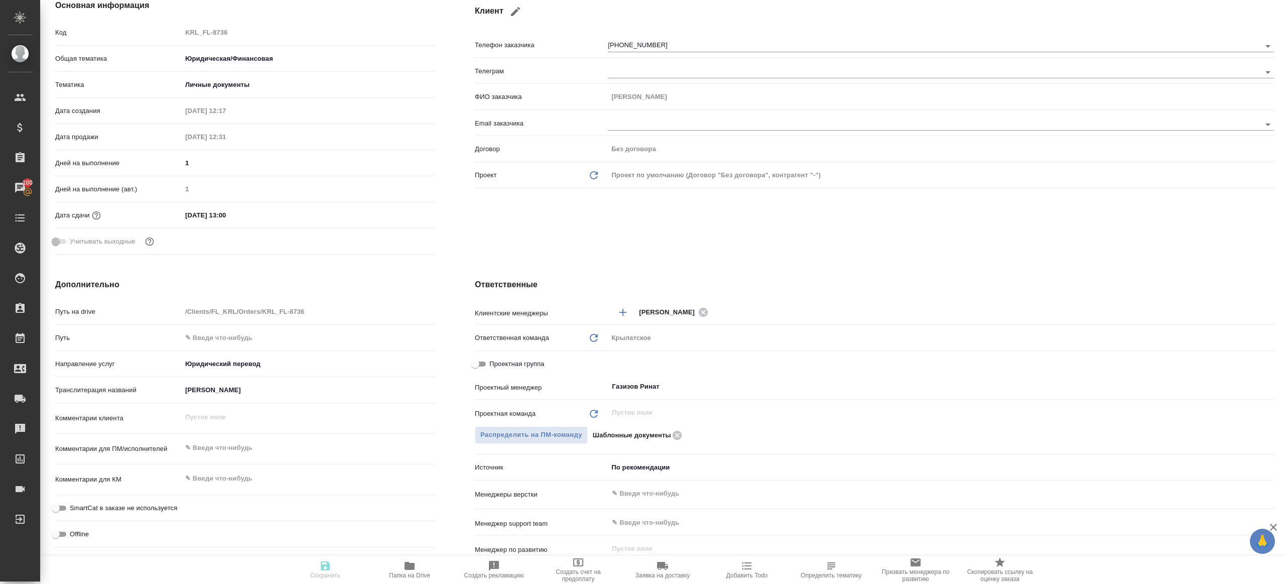
type textarea "x"
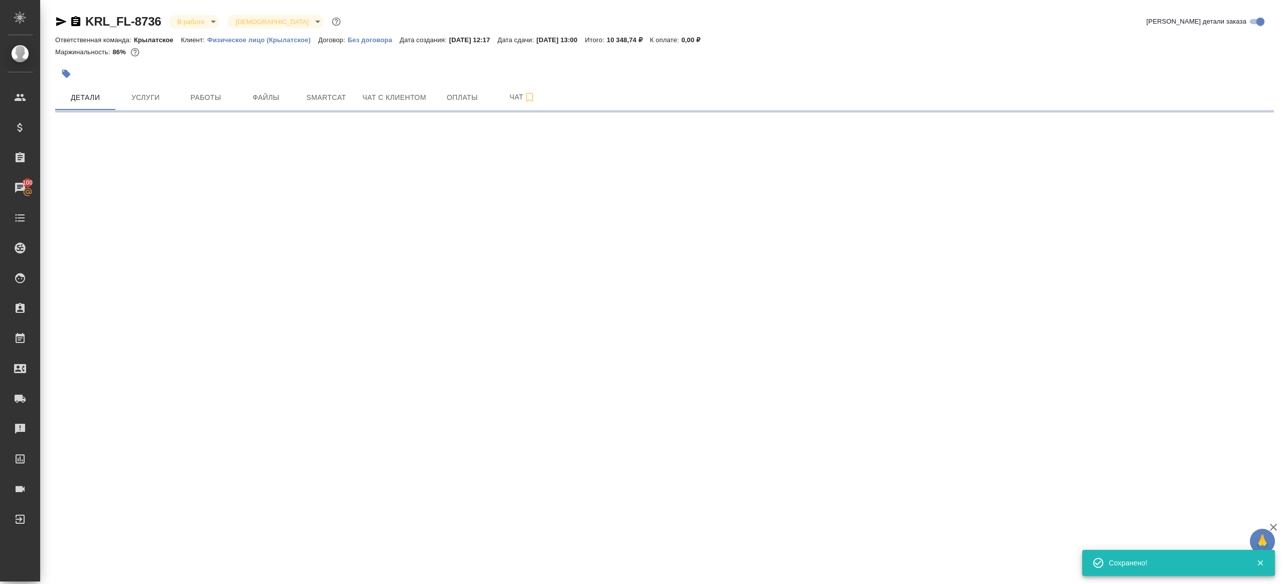
scroll to position [0, 0]
select select "RU"
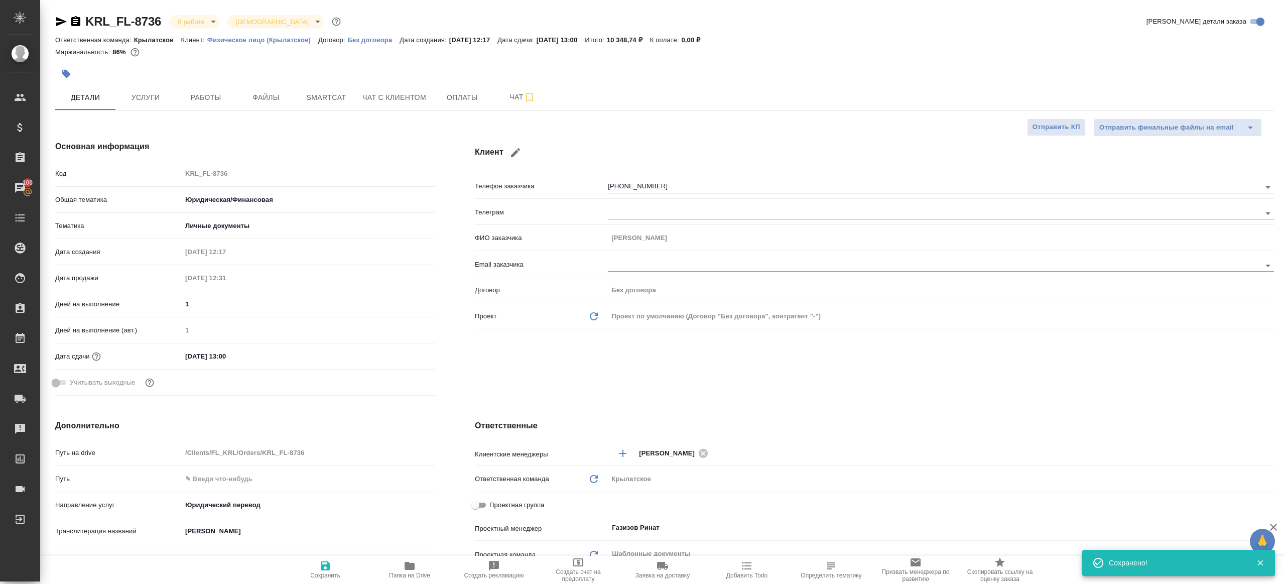
type textarea "x"
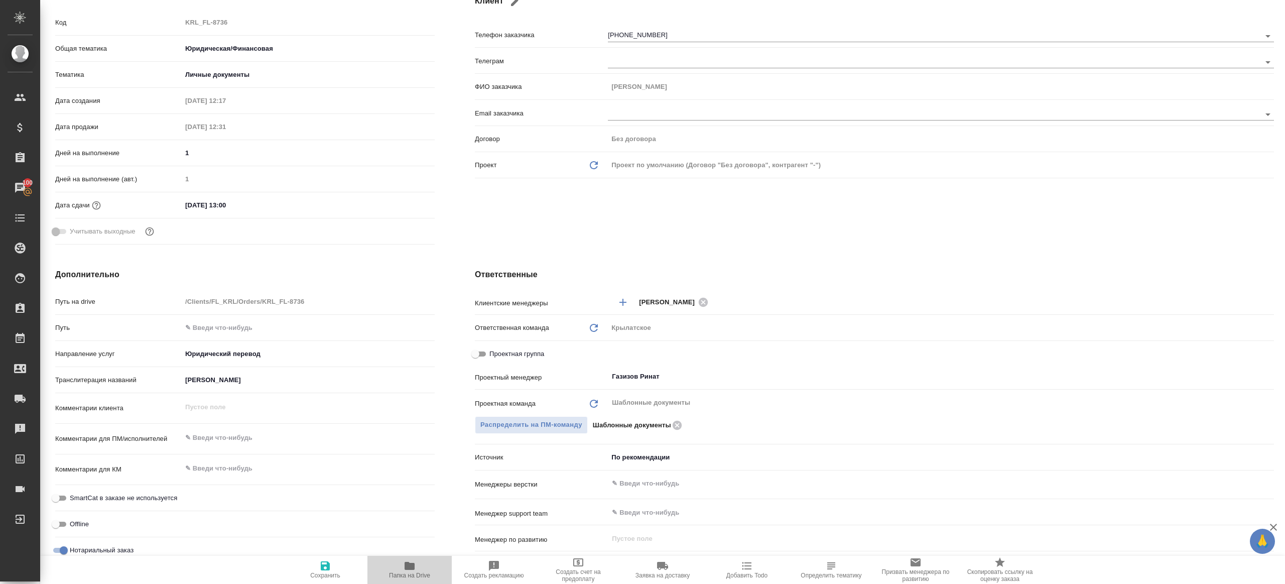
click at [407, 568] on icon "button" at bounding box center [410, 566] width 10 height 8
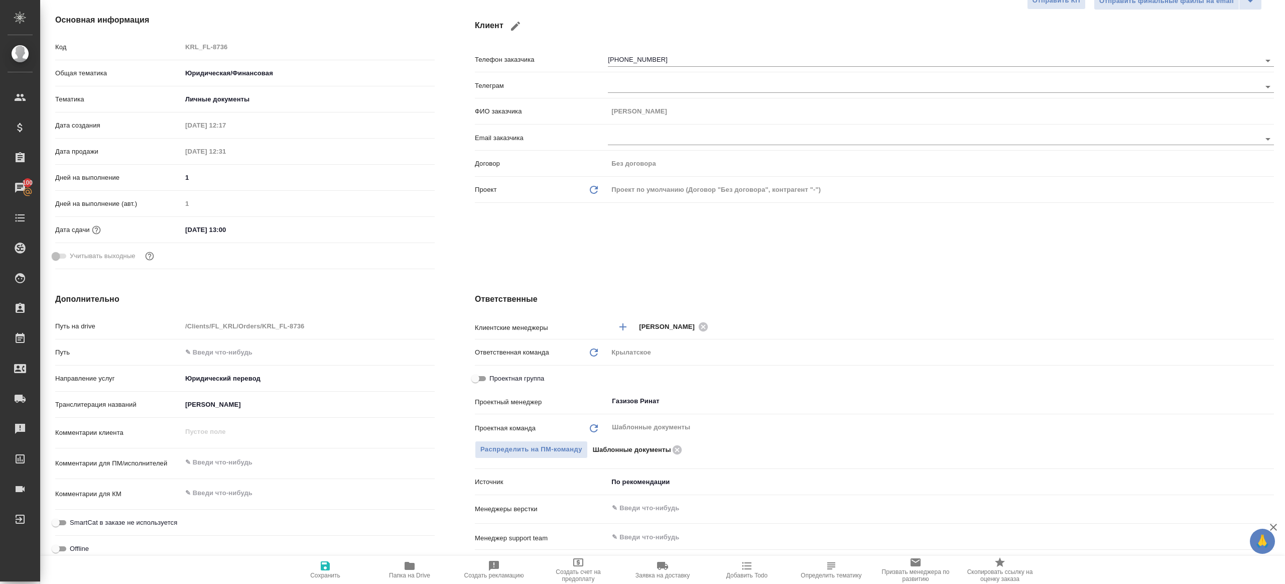
scroll to position [123, 0]
type textarea "x"
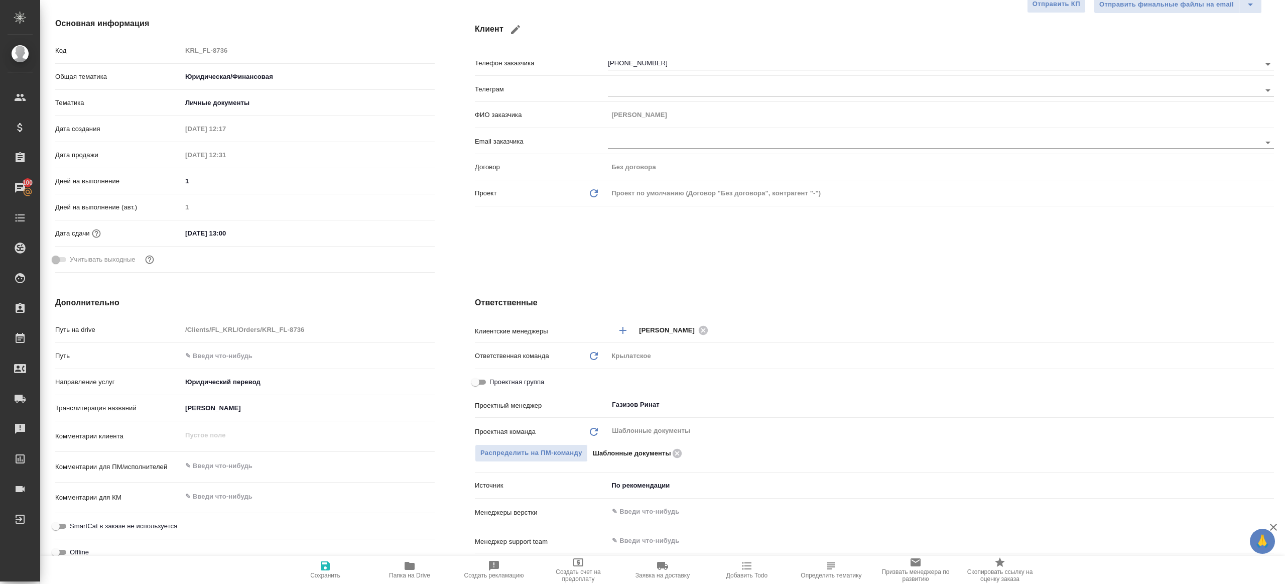
type textarea "x"
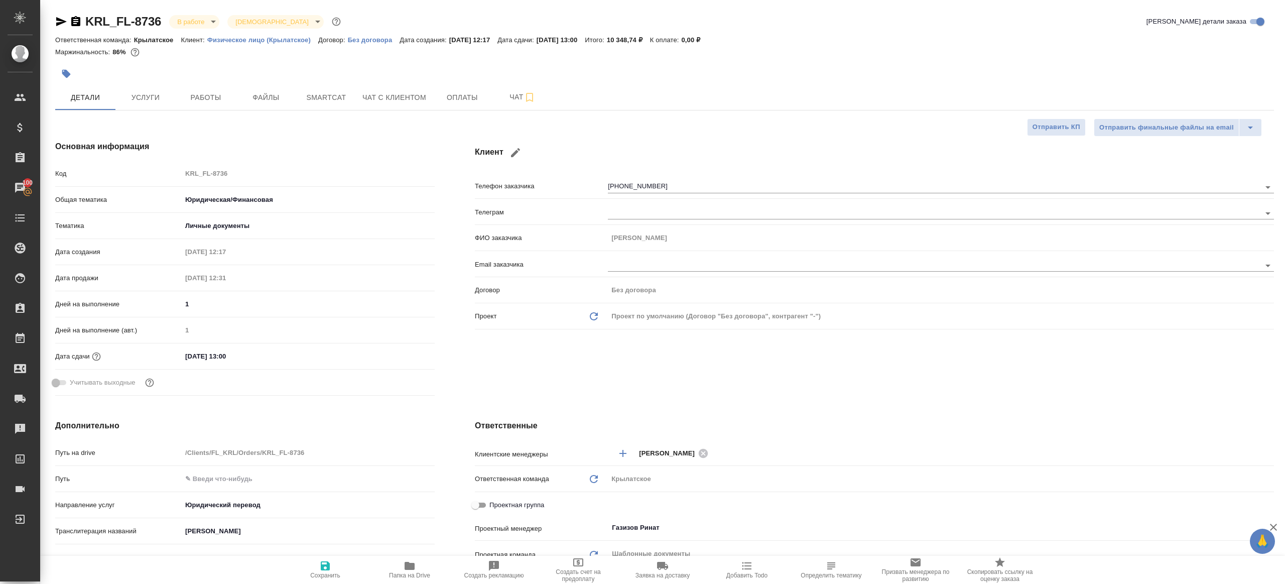
click at [234, 119] on div "Отправить финальные файлы на email Отправить КП" at bounding box center [660, 127] width 1211 height 18
click at [213, 96] on span "Работы" at bounding box center [206, 97] width 48 height 13
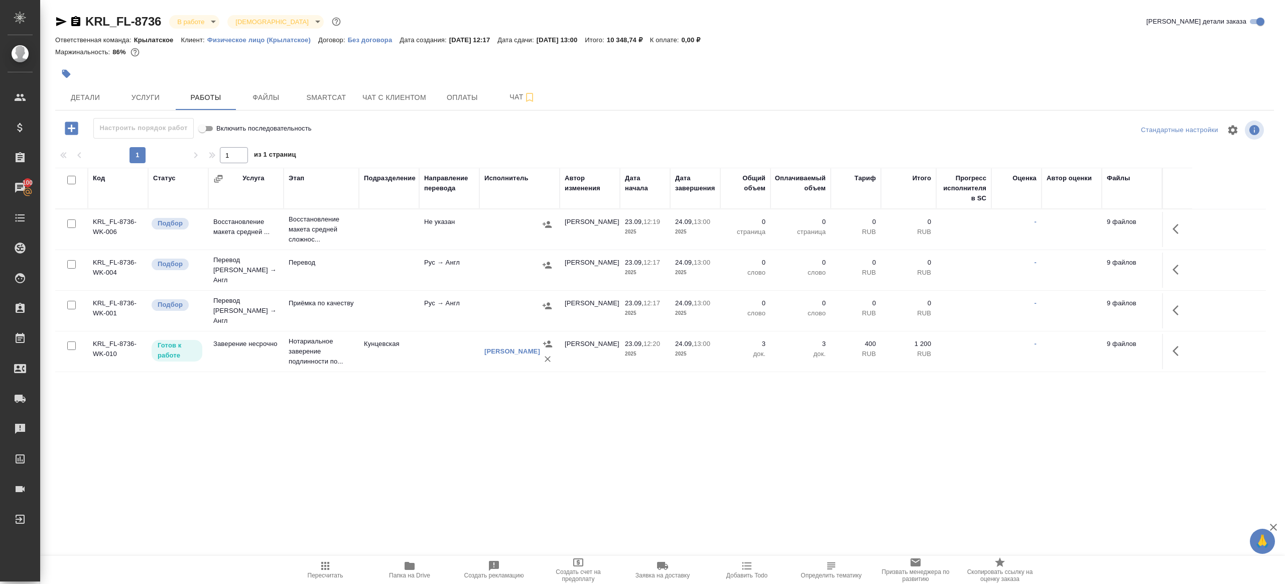
click at [482, 142] on div at bounding box center [664, 130] width 406 height 24
click at [1177, 232] on icon "button" at bounding box center [1175, 229] width 6 height 10
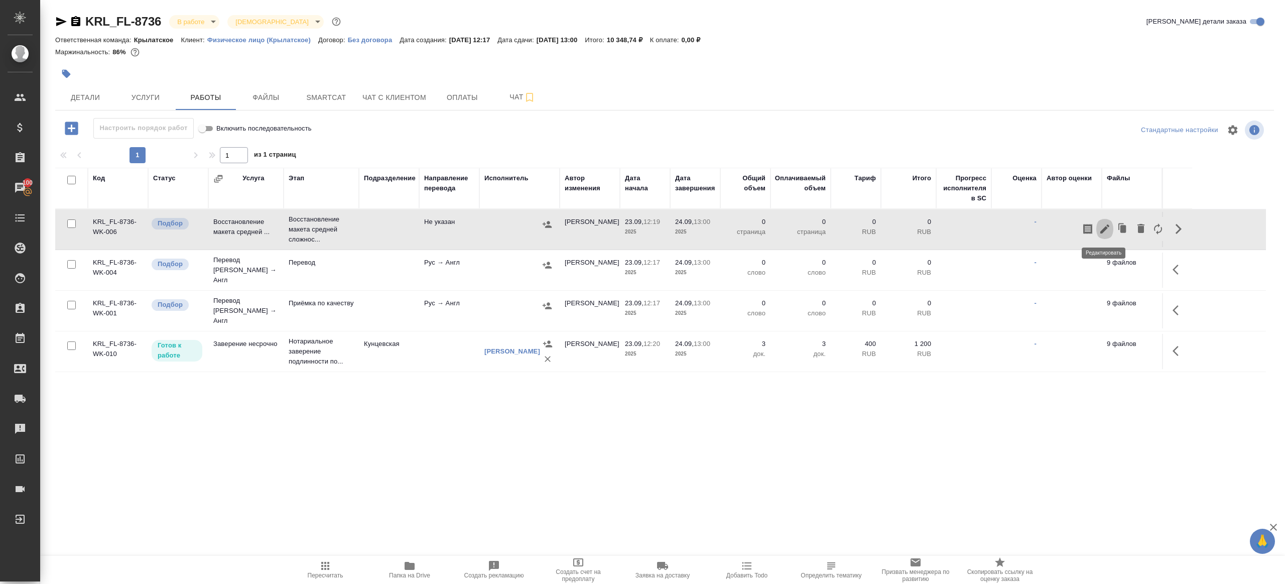
click at [1103, 225] on icon "button" at bounding box center [1105, 229] width 12 height 12
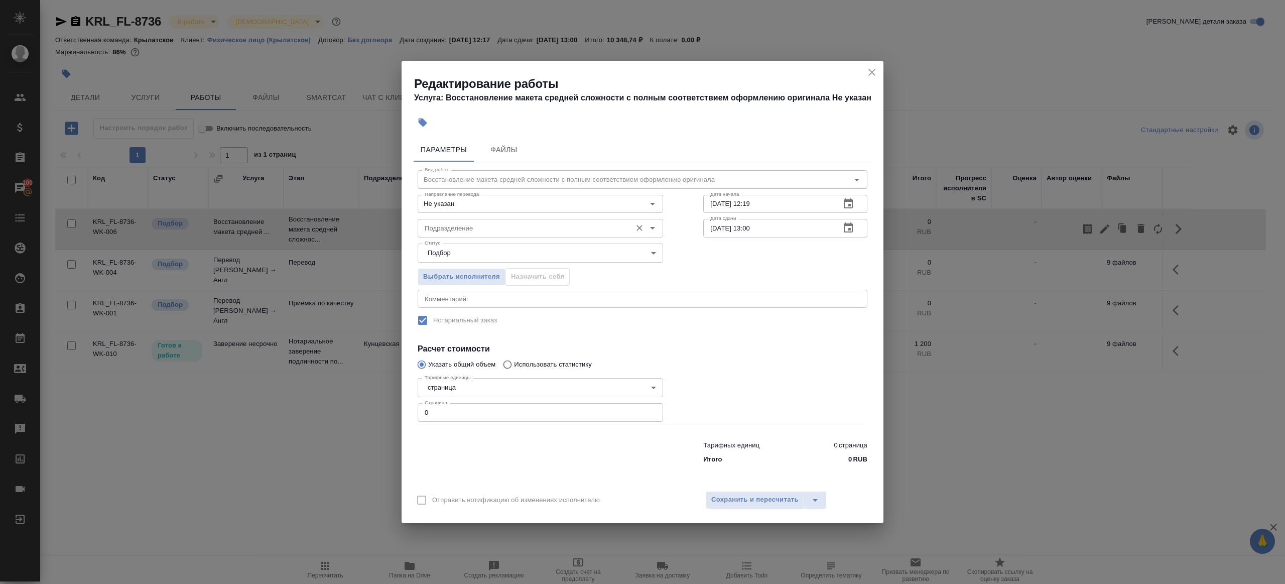
click at [487, 226] on input "Подразделение" at bounding box center [524, 228] width 206 height 12
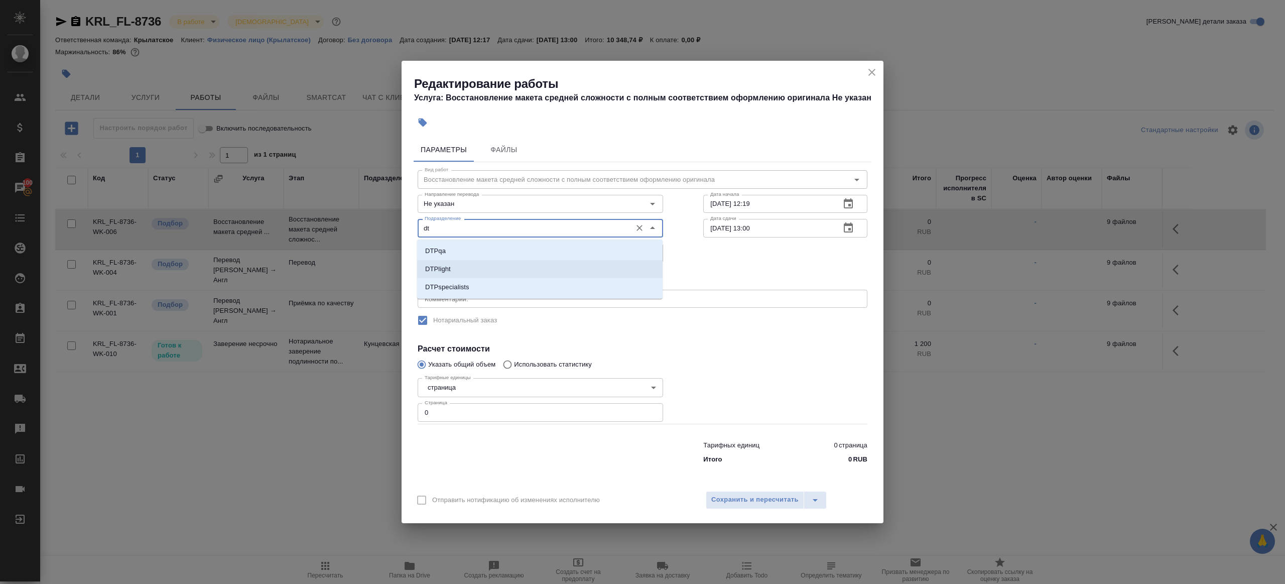
click at [479, 266] on li "DTPlight" at bounding box center [539, 269] width 245 height 18
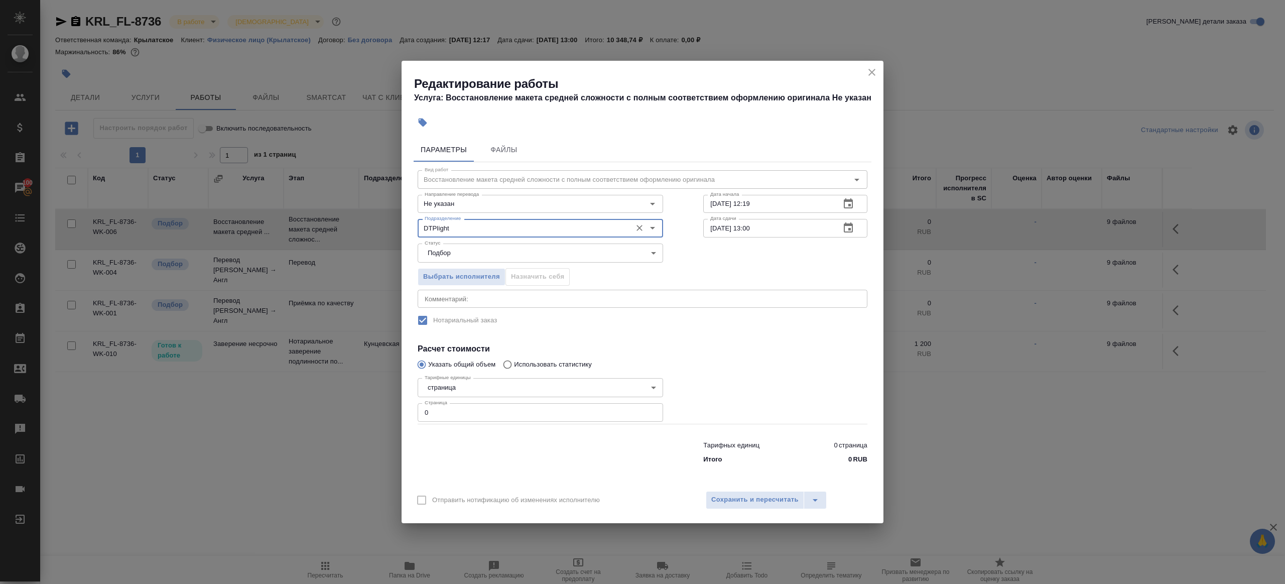
type input "DTPlight"
click at [440, 411] on input "0" at bounding box center [540, 412] width 245 height 18
type input "5"
type input "6"
click at [753, 356] on div at bounding box center [785, 399] width 204 height 90
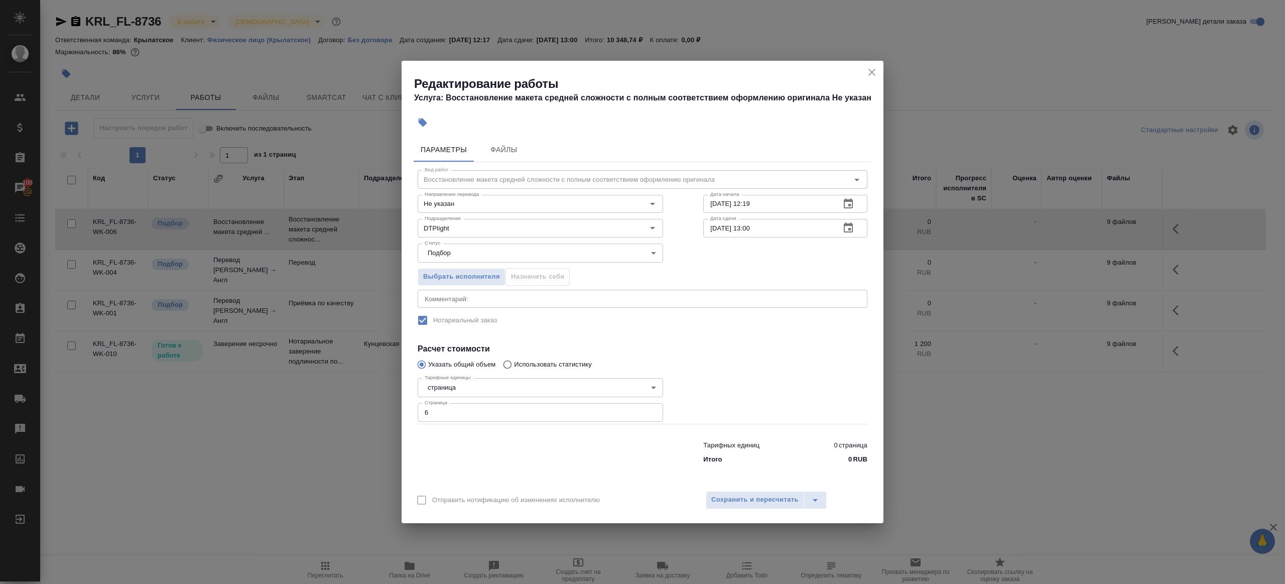
click at [771, 206] on input "23.09.2025 12:19" at bounding box center [767, 204] width 129 height 18
click at [790, 230] on input "24.09.2025 13:00" at bounding box center [767, 228] width 129 height 18
paste input "3.09.2025 12:19"
drag, startPoint x: 747, startPoint y: 226, endPoint x: 842, endPoint y: 226, distance: 94.9
click at [842, 226] on div "23.09.2025 12:19 Дата сдачи" at bounding box center [785, 228] width 164 height 18
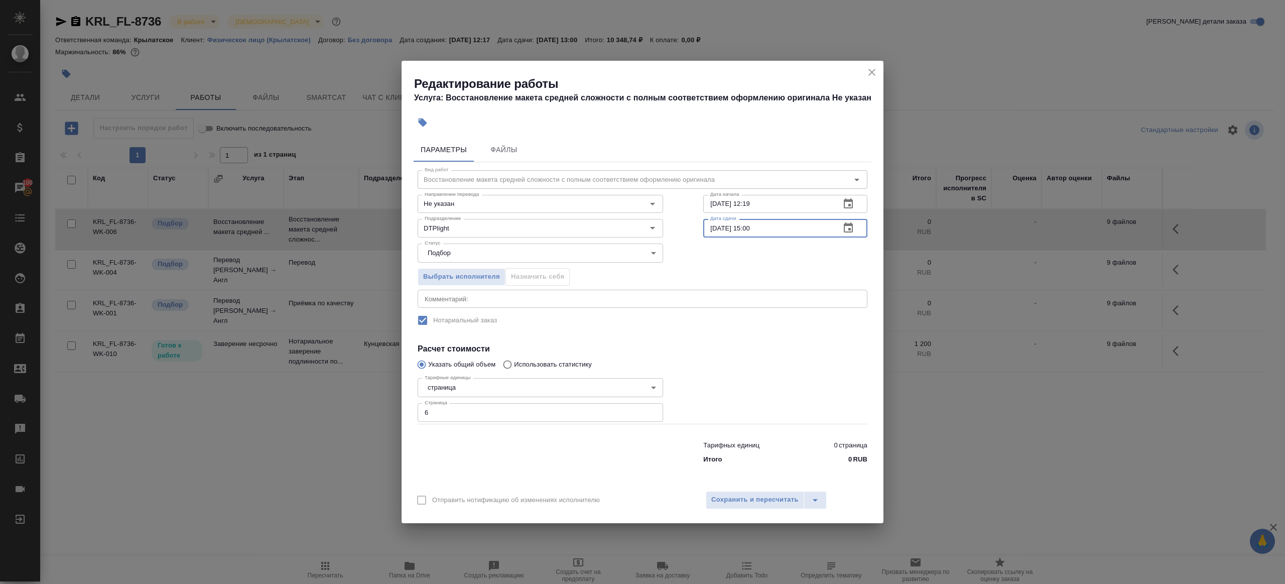
type input "23.09.2025 15:00"
click at [714, 488] on div "Отправить нотификацию об изменениях исполнителю Сохранить и пересчитать" at bounding box center [643, 503] width 482 height 39
click at [716, 495] on span "Сохранить и пересчитать" at bounding box center [754, 500] width 87 height 12
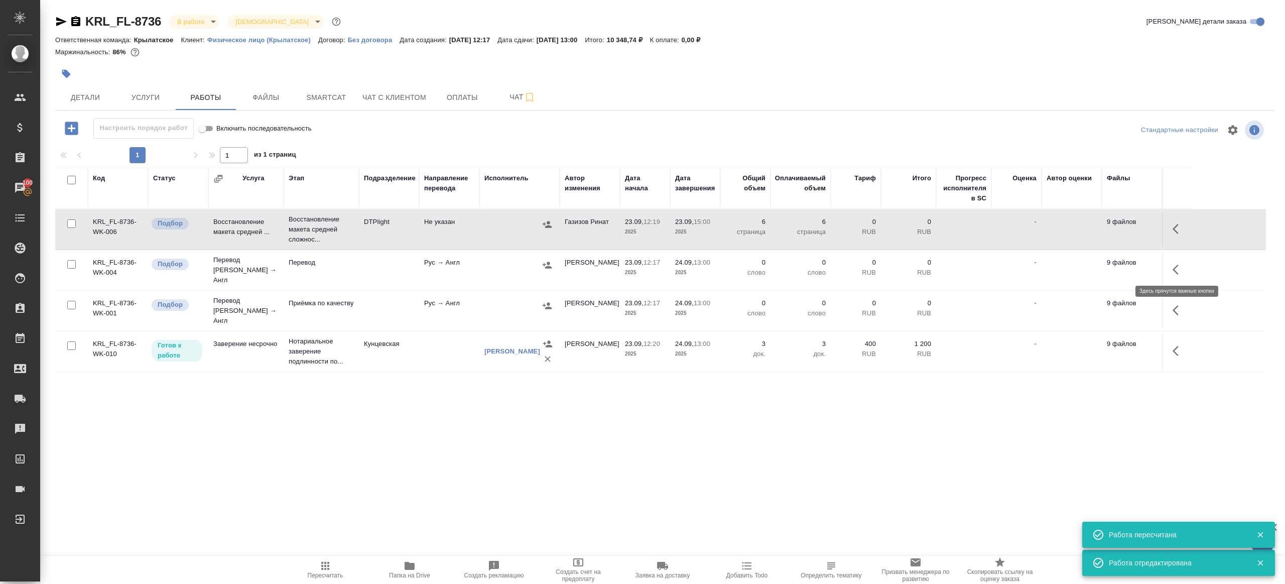
click at [1170, 263] on button "button" at bounding box center [1178, 269] width 24 height 24
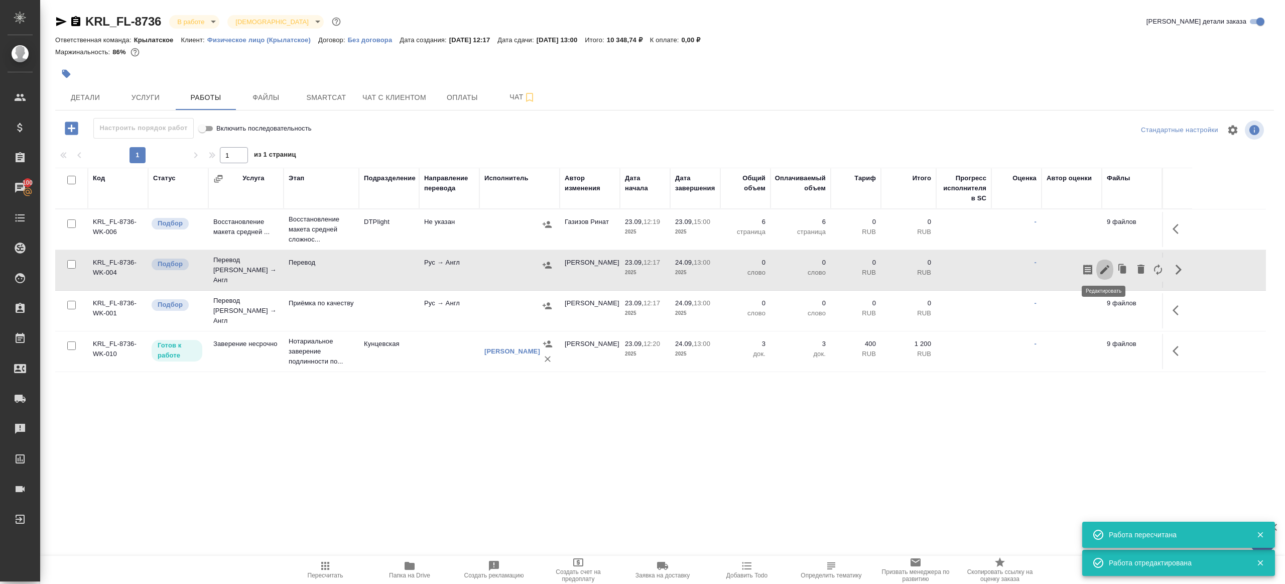
click at [1105, 263] on icon "button" at bounding box center [1105, 269] width 12 height 12
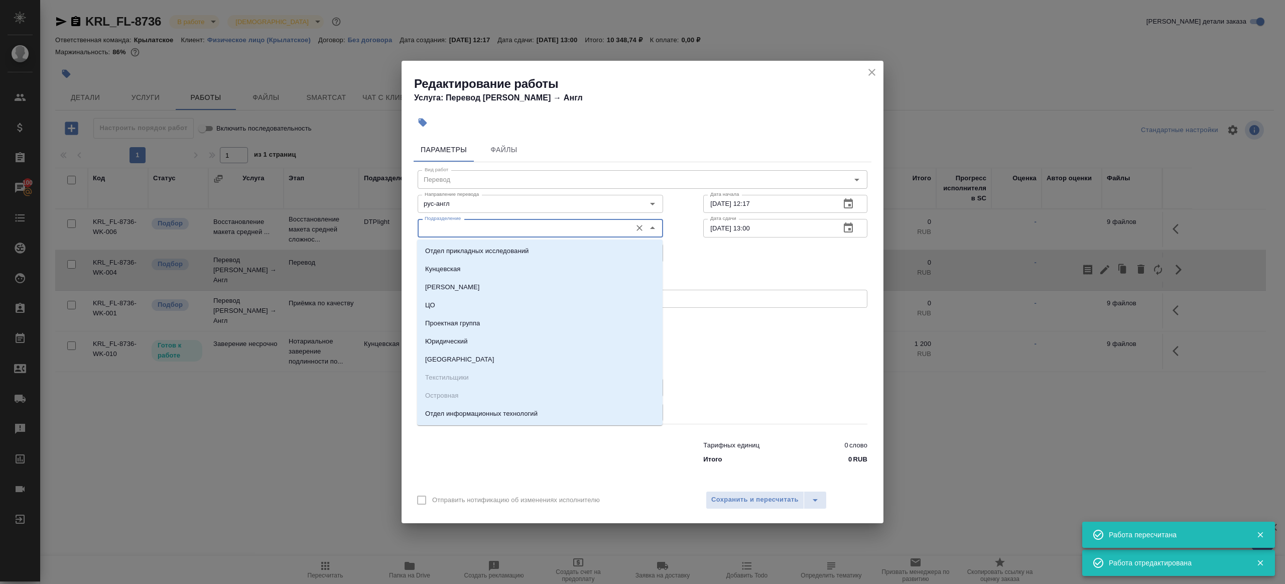
click at [470, 233] on input "Подразделение" at bounding box center [524, 228] width 206 height 12
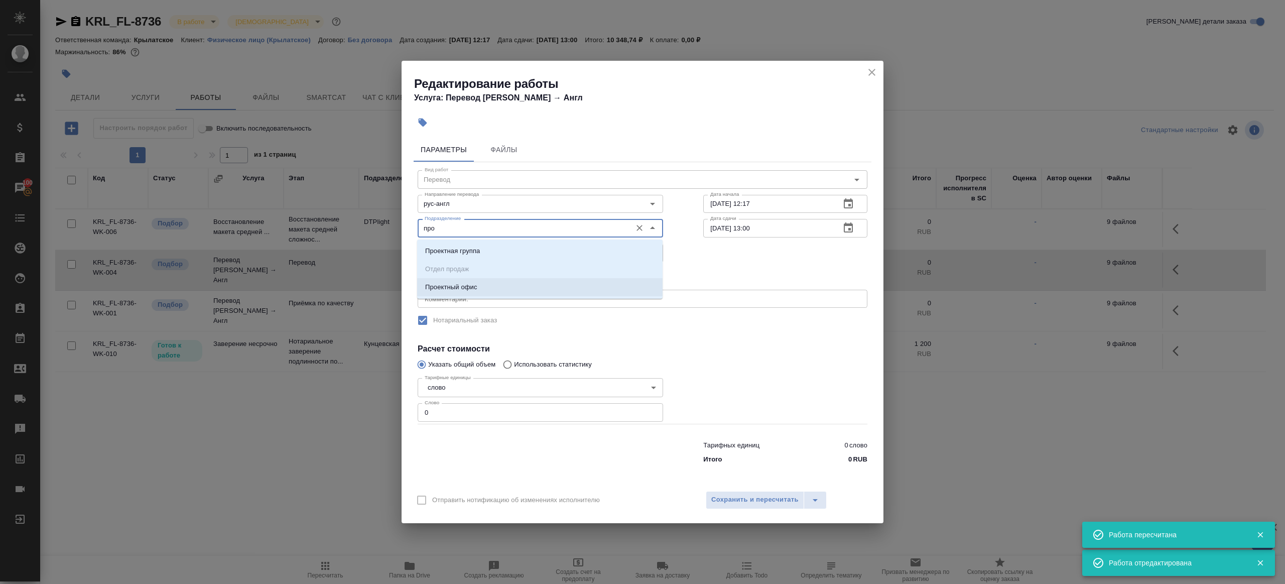
click at [476, 283] on p "Проектный офис" at bounding box center [451, 287] width 52 height 10
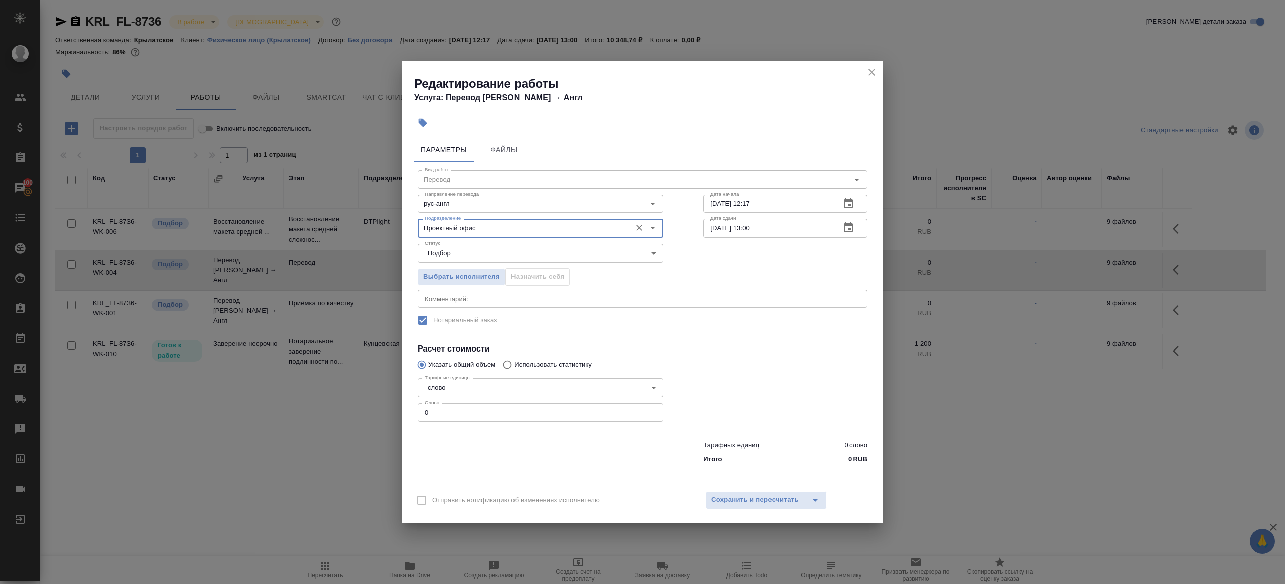
type input "Проектный офис"
click at [455, 413] on input "0" at bounding box center [540, 412] width 245 height 18
type input "1"
click at [760, 404] on div at bounding box center [785, 399] width 204 height 90
click at [797, 209] on input "23.09.2025 12:17" at bounding box center [767, 204] width 129 height 18
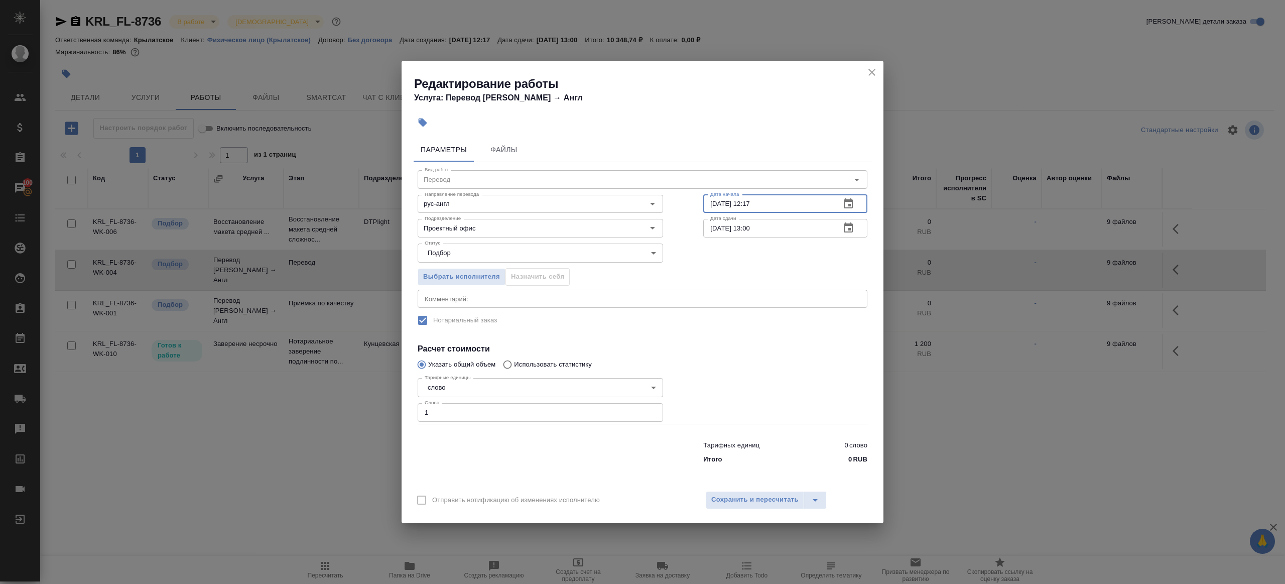
paste input "5:00"
type input "23.09.2025 15:00"
click at [790, 235] on input "24.09.2025 13:00" at bounding box center [767, 228] width 129 height 18
paste input "3.09.2025 15"
click at [750, 227] on input "23.09.2025 15:00" at bounding box center [767, 228] width 129 height 18
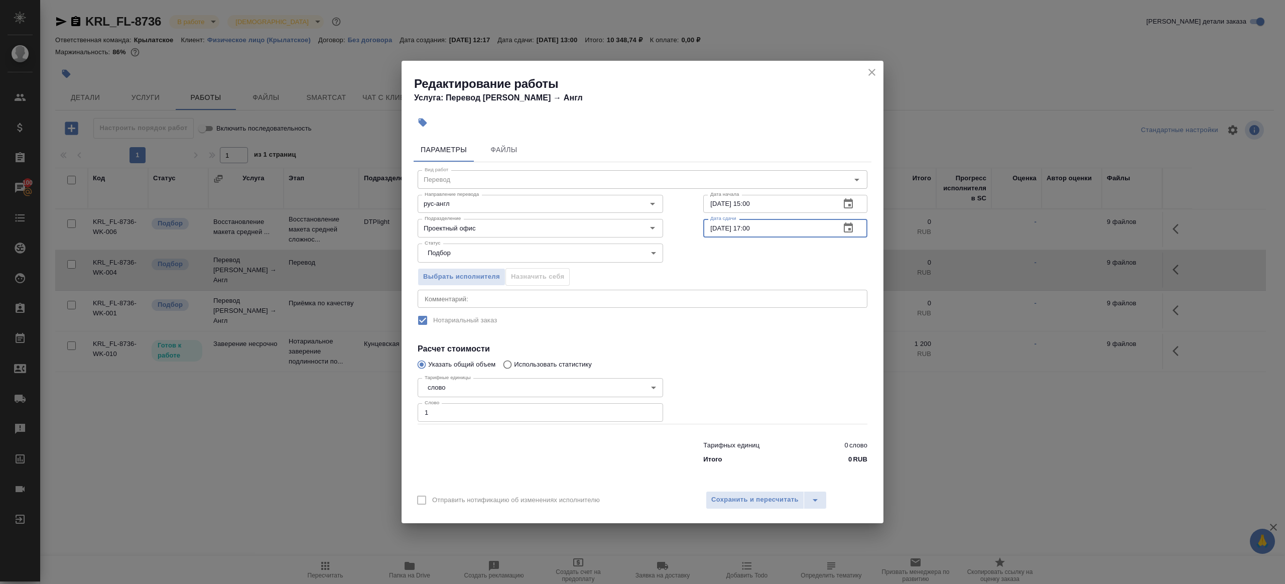
type input "23.09.2025 17:00"
click at [742, 332] on div "Вид работ Перевод Вид работ Направление перевода рус-англ Направление перевода …" at bounding box center [643, 315] width 458 height 306
click at [752, 495] on span "Сохранить и пересчитать" at bounding box center [754, 500] width 87 height 12
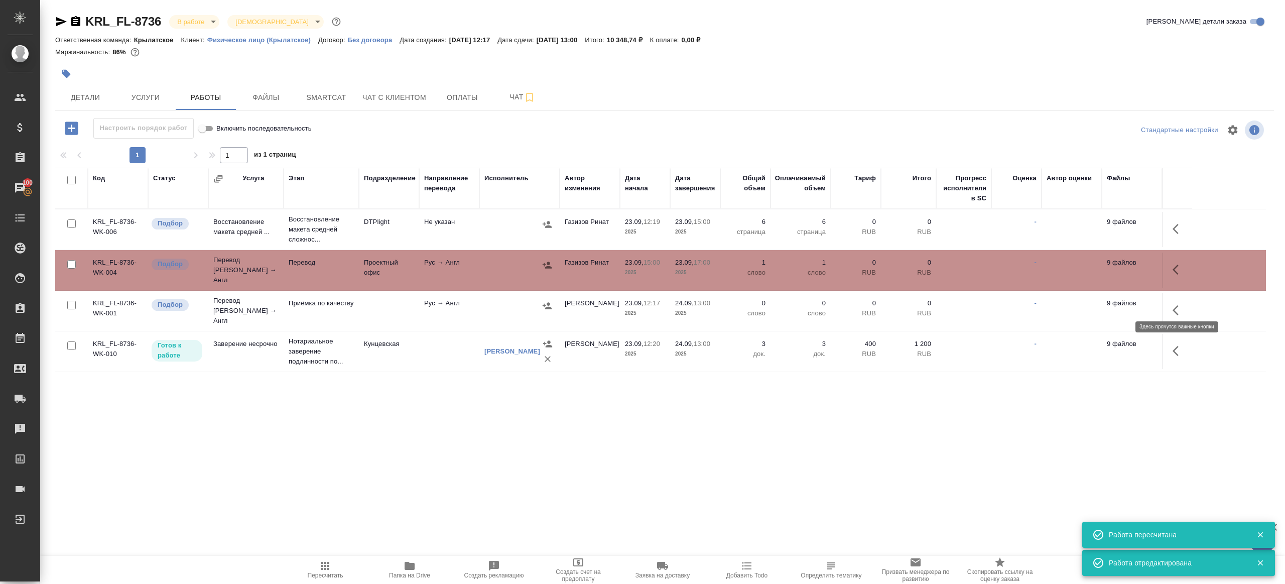
click at [1181, 305] on icon "button" at bounding box center [1178, 310] width 12 height 12
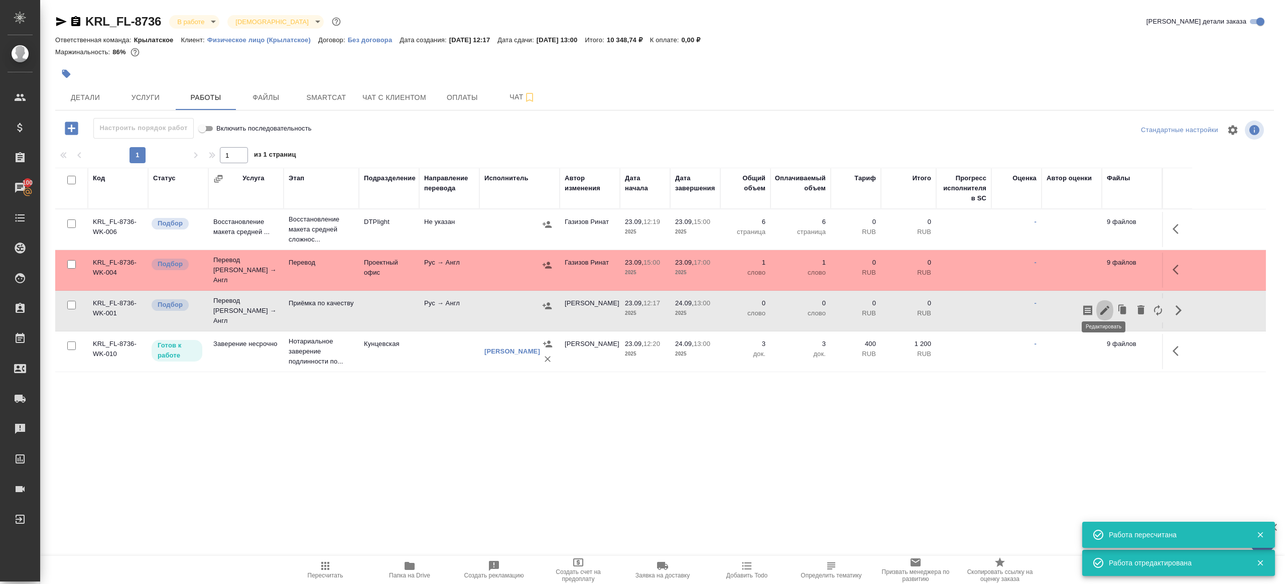
click at [1104, 306] on icon "button" at bounding box center [1104, 310] width 9 height 9
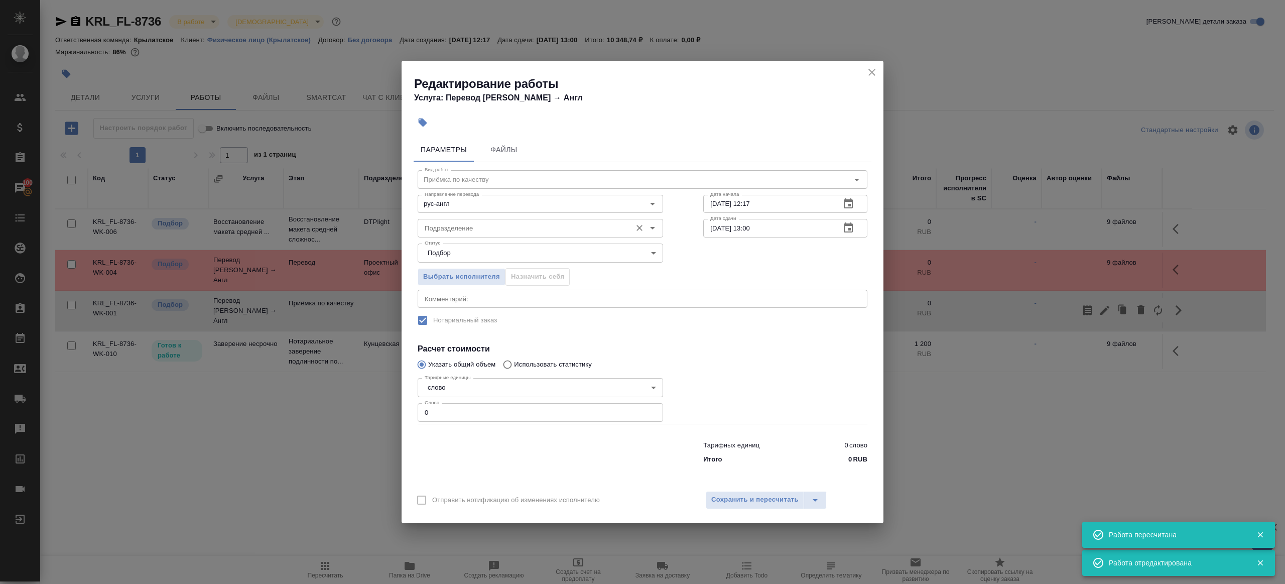
click at [463, 227] on input "Подразделение" at bounding box center [524, 228] width 206 height 12
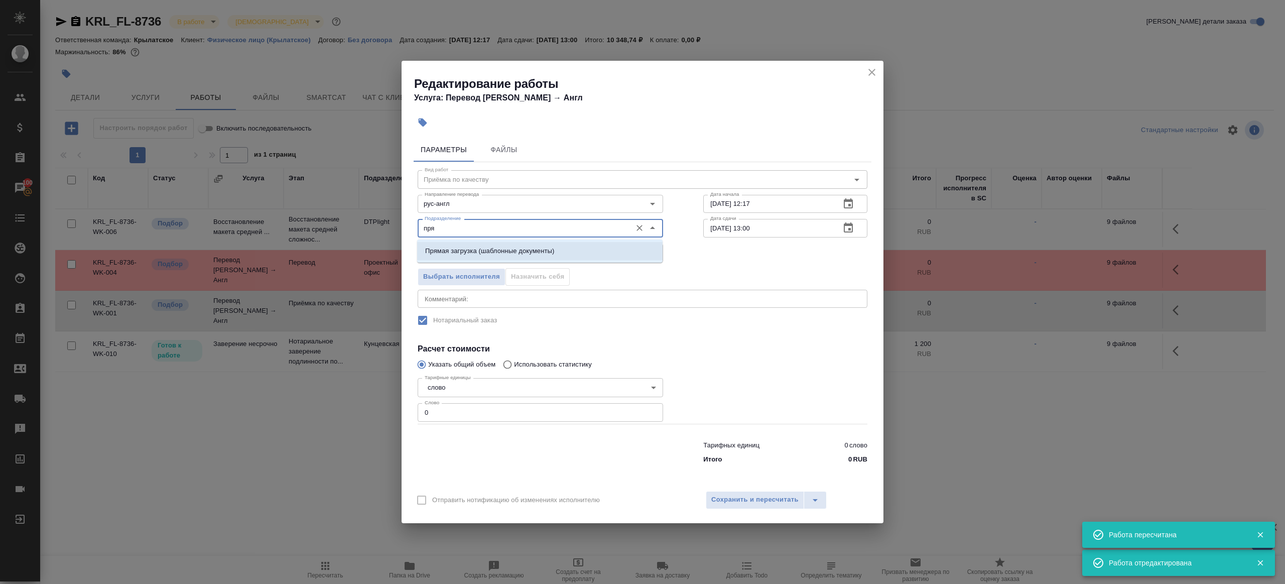
click at [489, 246] on p "Прямая загрузка (шаблонные документы)" at bounding box center [489, 251] width 129 height 10
type input "Прямая загрузка (шаблонные документы)"
click at [820, 199] on input "23.09.2025 12:17" at bounding box center [767, 204] width 129 height 18
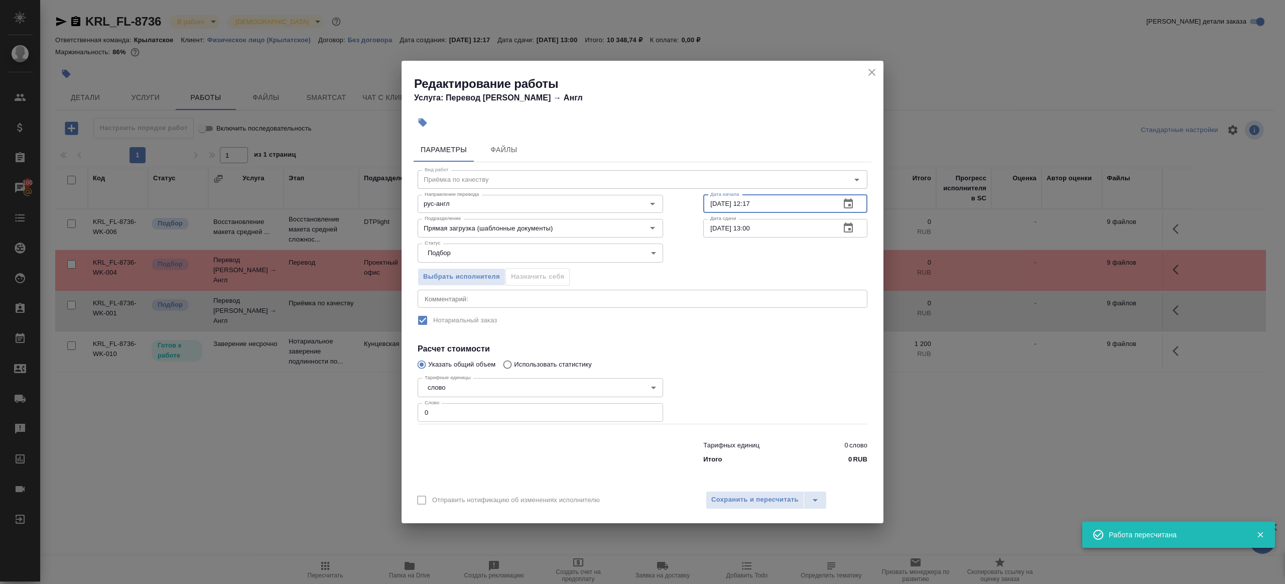
paste input "7:00"
type input "23.09.2025 17:00"
click at [779, 233] on input "24.09.2025 13:00" at bounding box center [767, 228] width 129 height 18
paste input "3.09.2025 17"
click at [758, 228] on input "23.09.2025 17:00" at bounding box center [767, 228] width 129 height 18
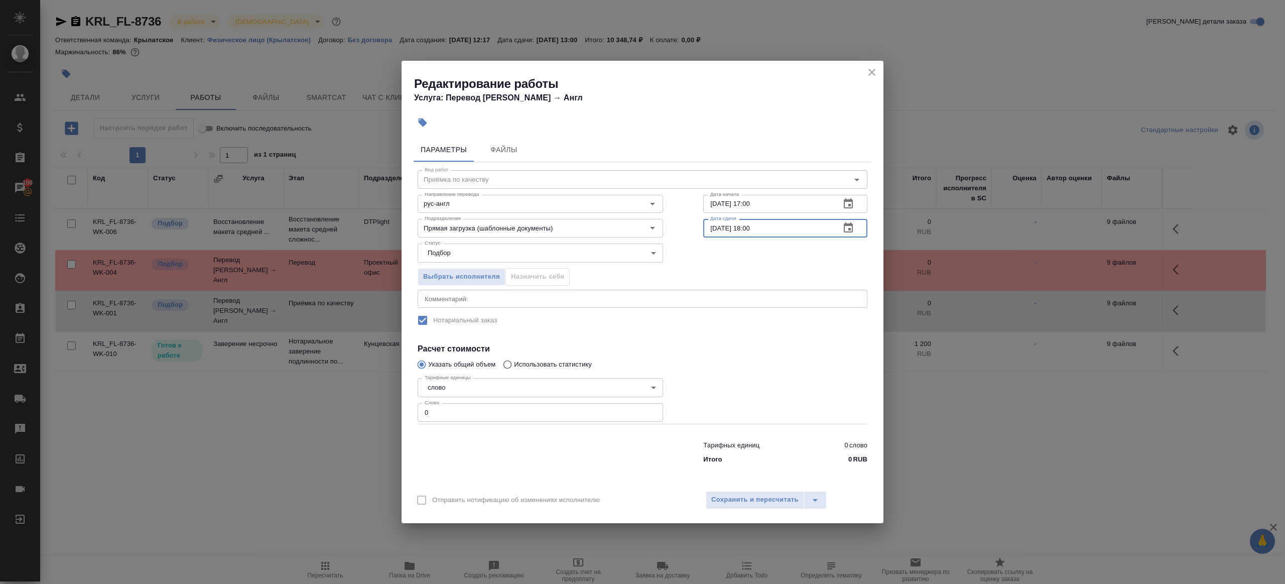
type input "23.09.2025 18:00"
click at [470, 419] on input "0" at bounding box center [540, 412] width 245 height 18
type input "1"
click at [767, 494] on span "Сохранить и пересчитать" at bounding box center [754, 500] width 87 height 12
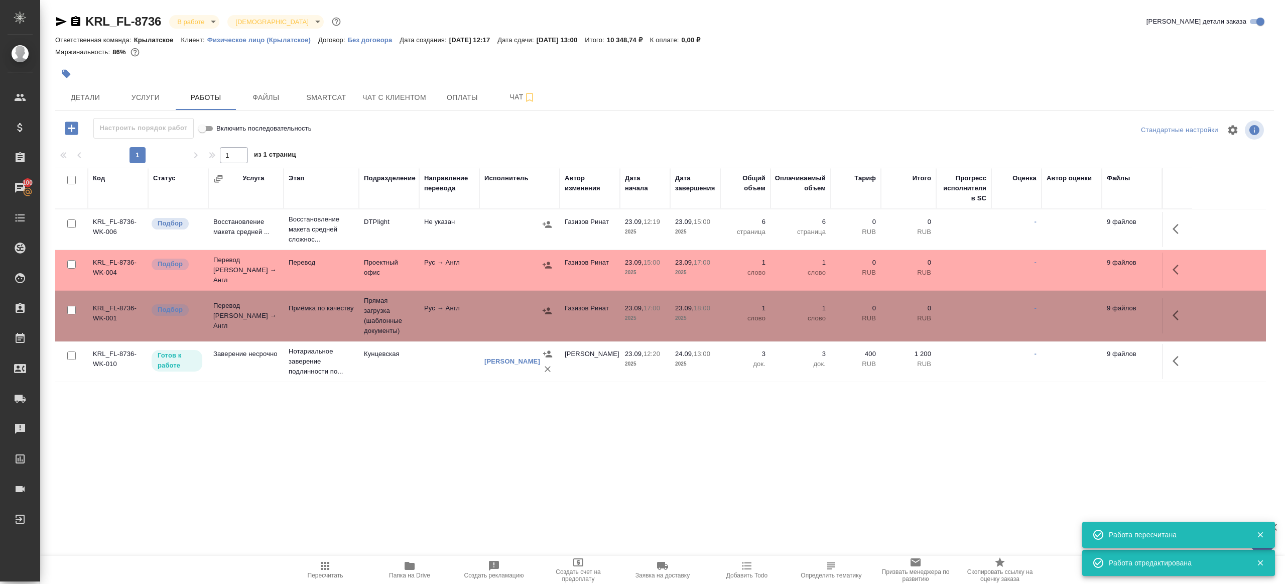
click at [69, 74] on icon "button" at bounding box center [66, 74] width 9 height 9
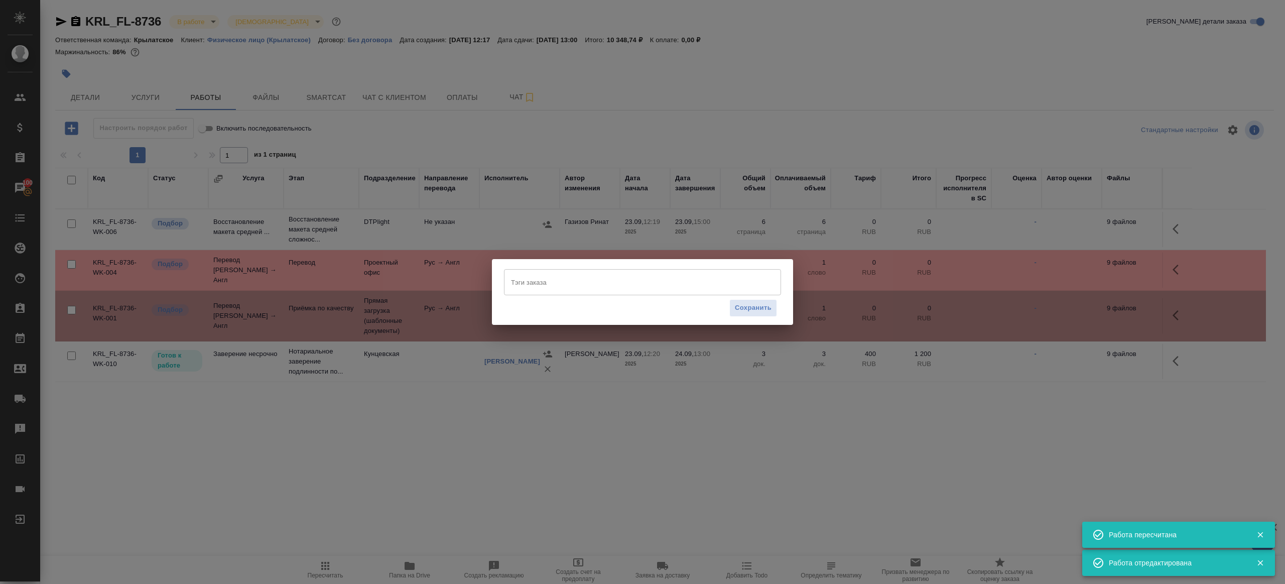
click at [520, 282] on input "Тэги заказа" at bounding box center [632, 282] width 249 height 17
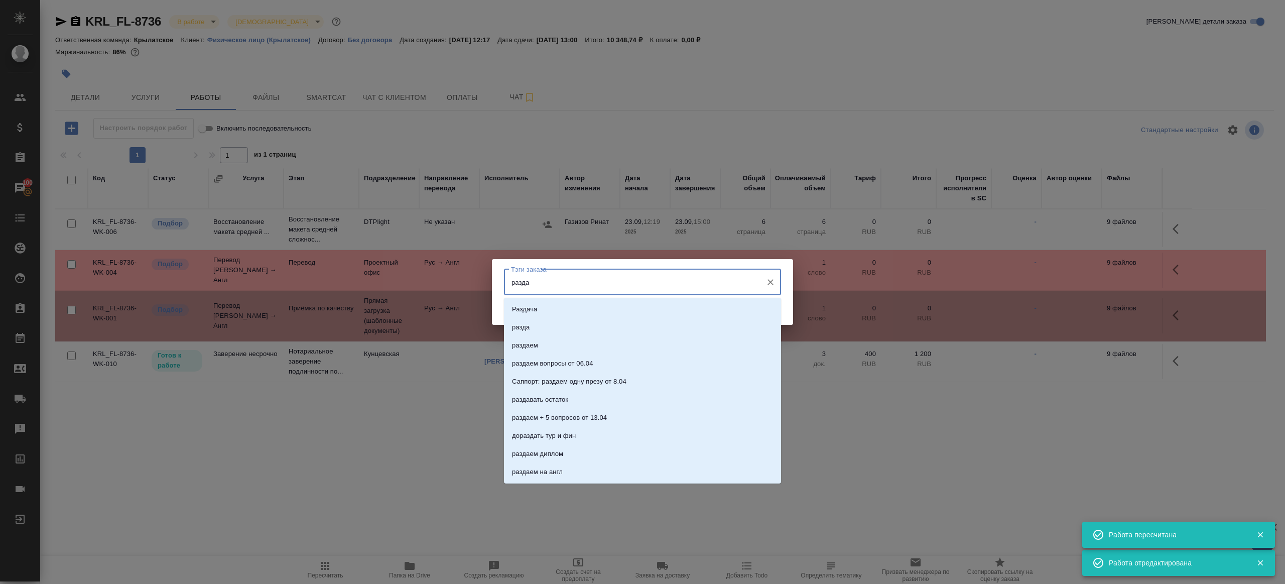
type input "раздае"
click at [542, 305] on li "раздаем" at bounding box center [642, 309] width 277 height 18
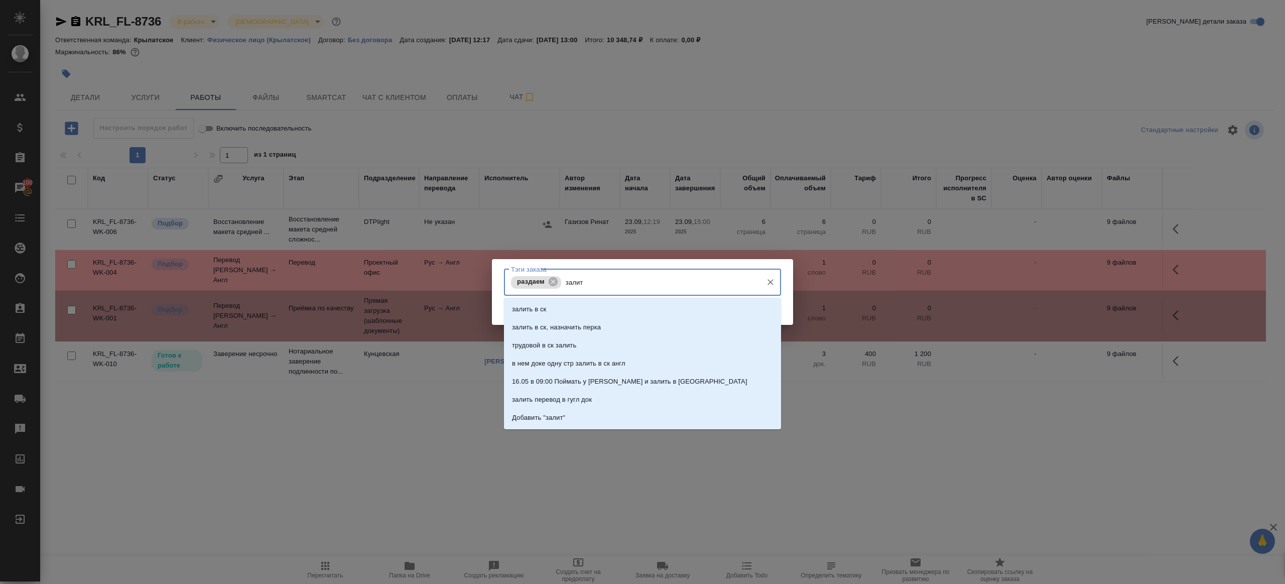
type input "залить"
click at [559, 325] on p "залить в ск, назначить перка" at bounding box center [556, 327] width 89 height 10
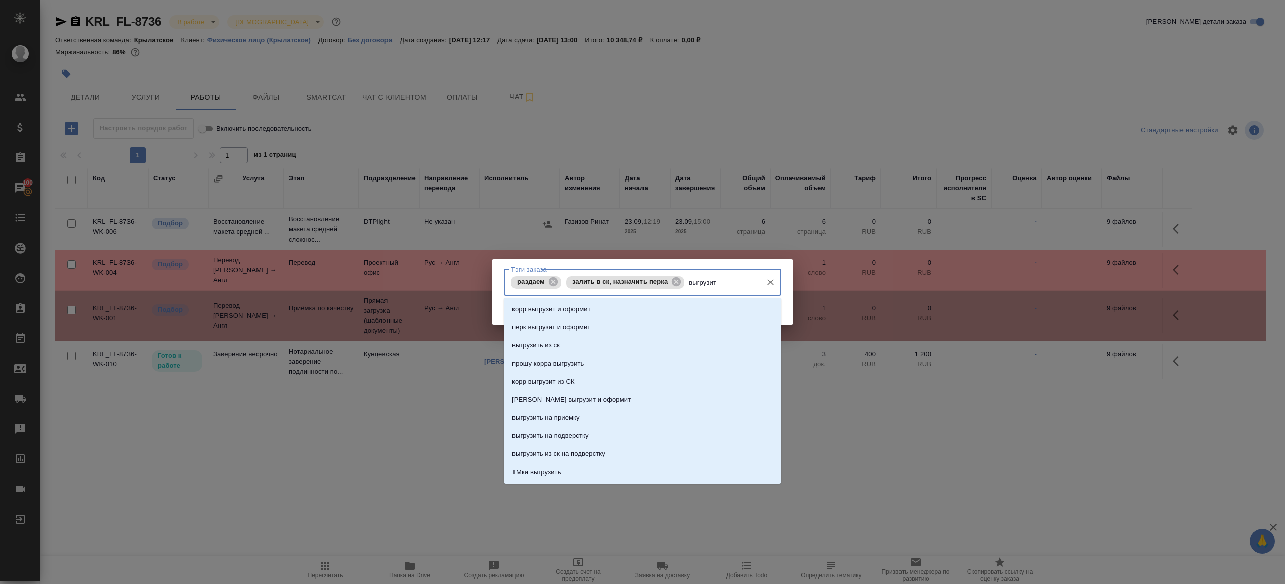
type input "выгрузить"
click at [545, 312] on p "выгрузить из ск" at bounding box center [536, 309] width 48 height 10
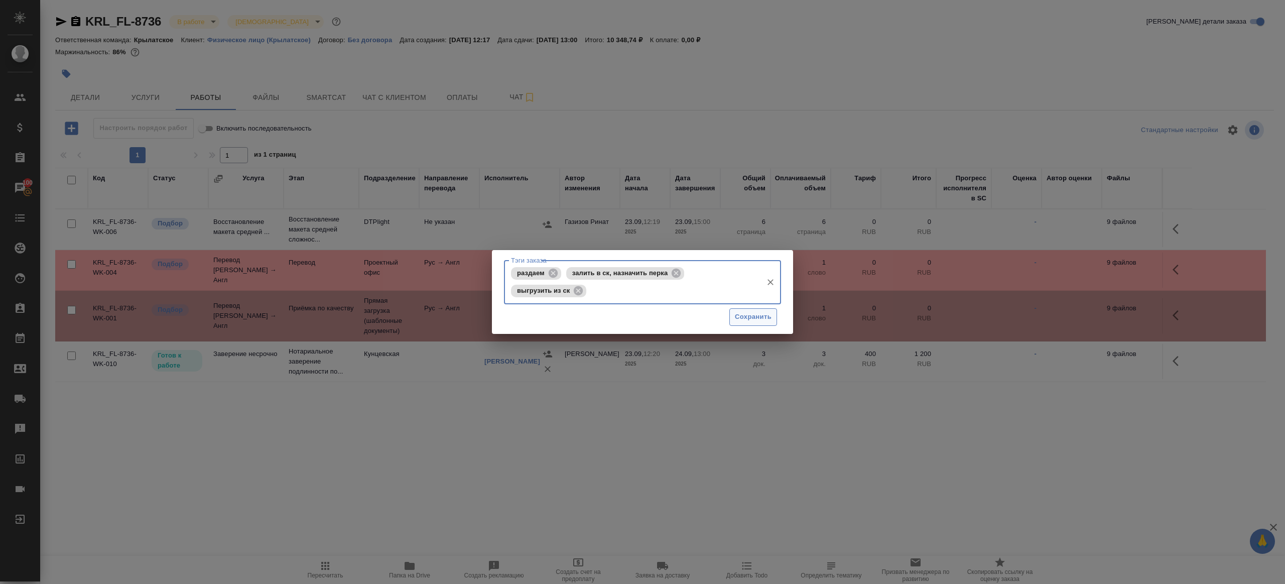
click at [763, 318] on span "Сохранить" at bounding box center [753, 317] width 37 height 12
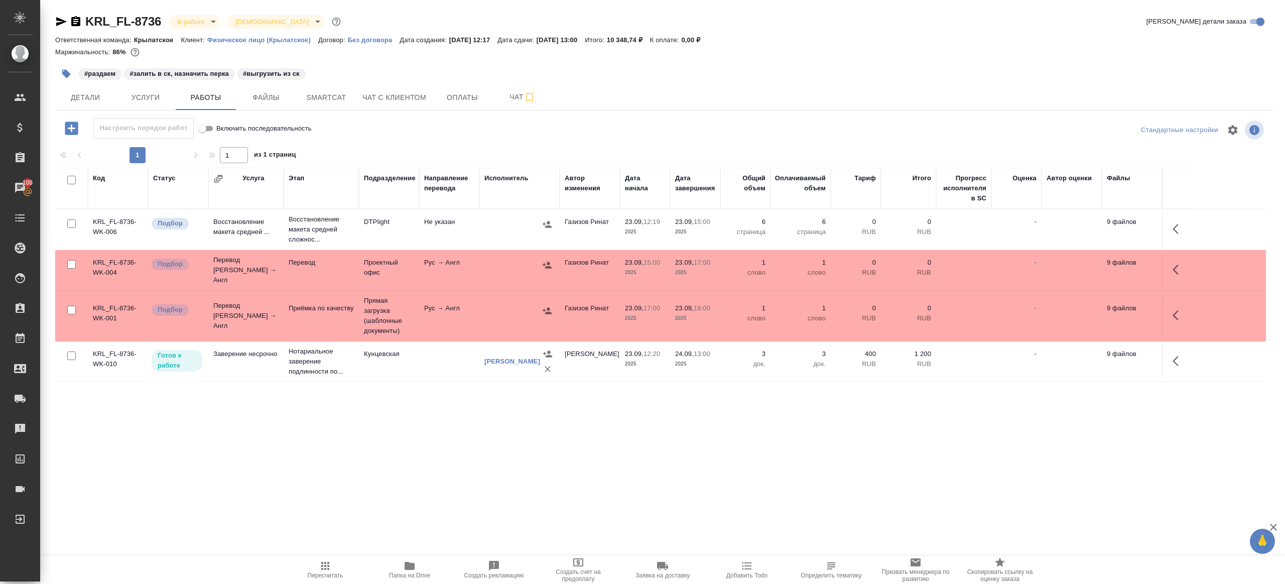
click at [310, 572] on span "Пересчитать" at bounding box center [326, 575] width 36 height 7
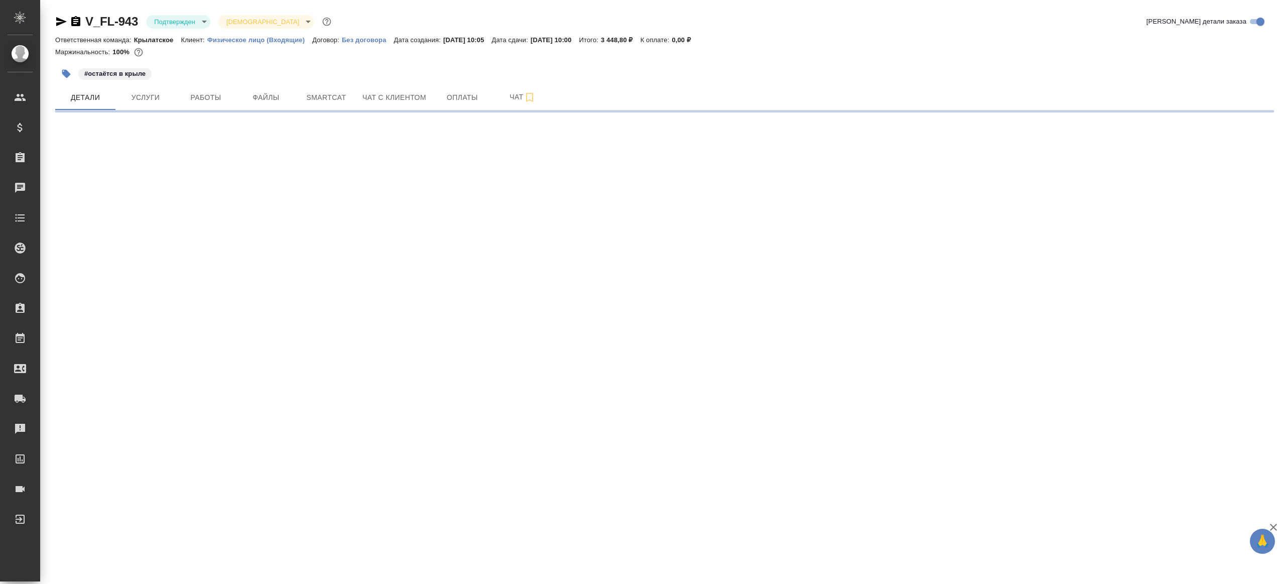
select select "RU"
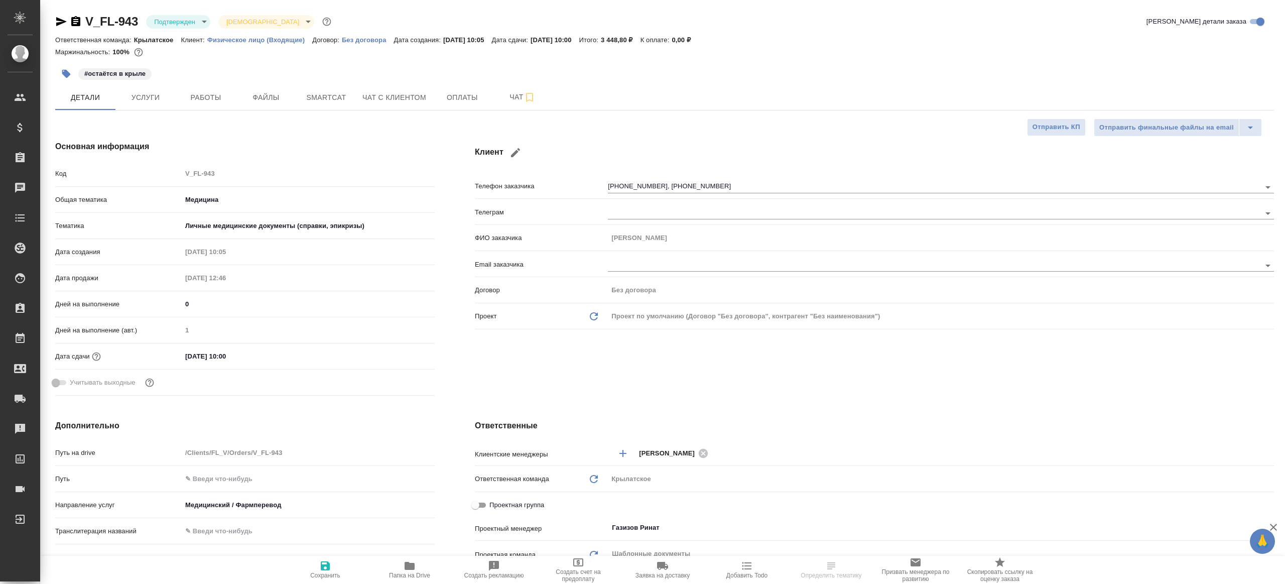
type textarea "x"
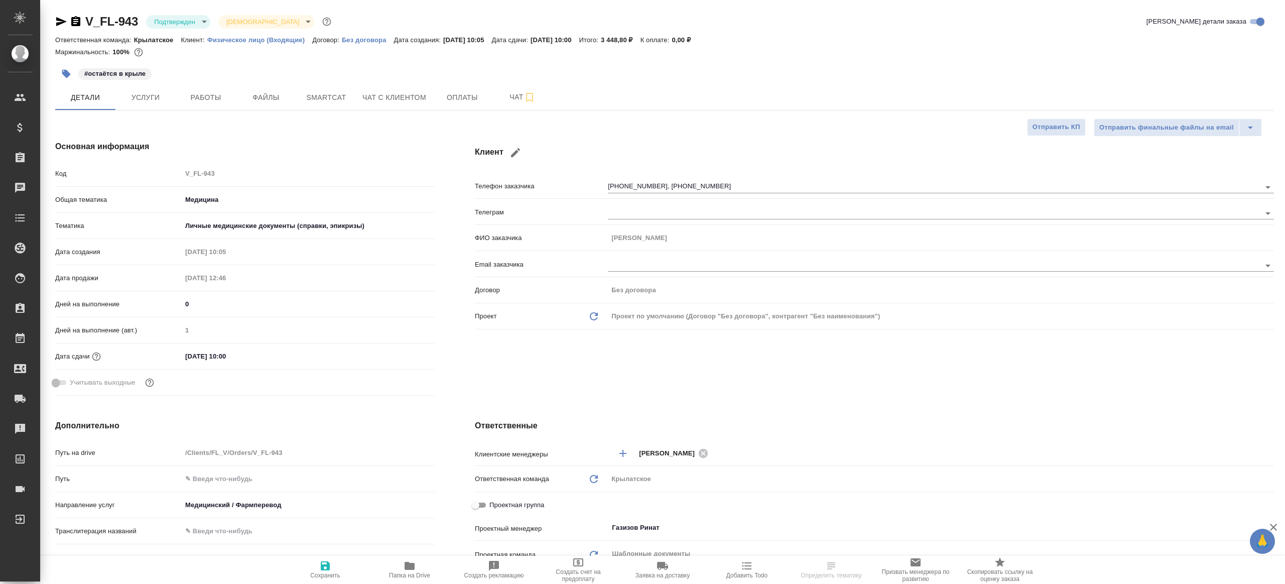
type textarea "x"
click at [197, 22] on body "🙏 .cls-1 fill:#fff; AWATERA Gazizov Rinat Клиенты Спецификации Заказы Чаты Todo…" at bounding box center [642, 292] width 1285 height 584
click at [202, 113] on li "В работе" at bounding box center [192, 105] width 92 height 17
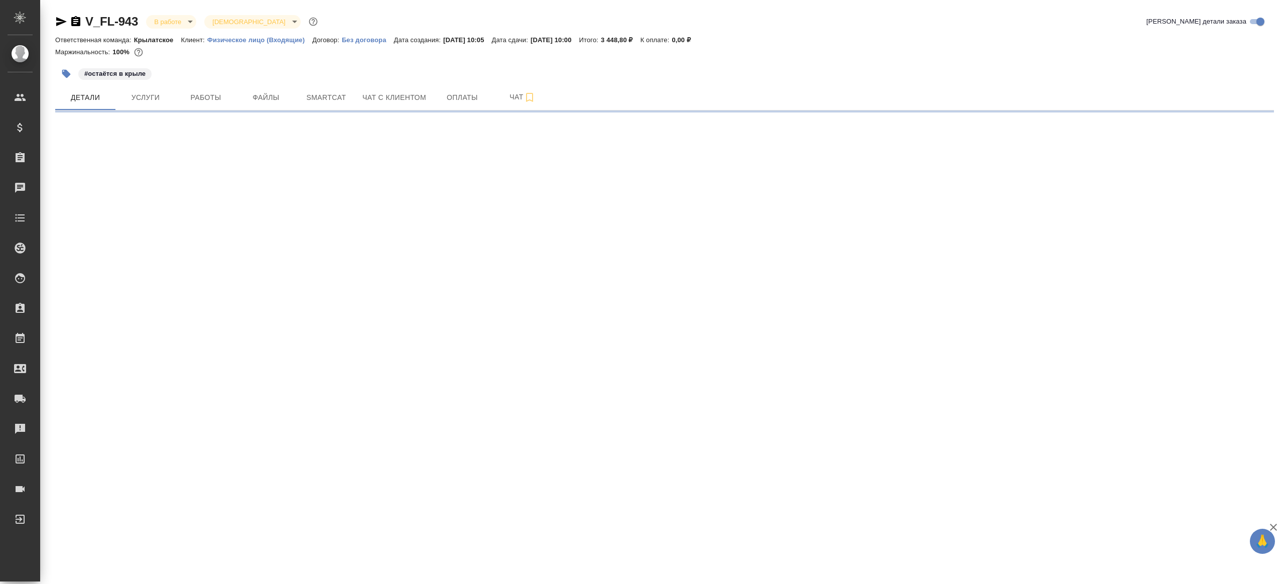
select select "RU"
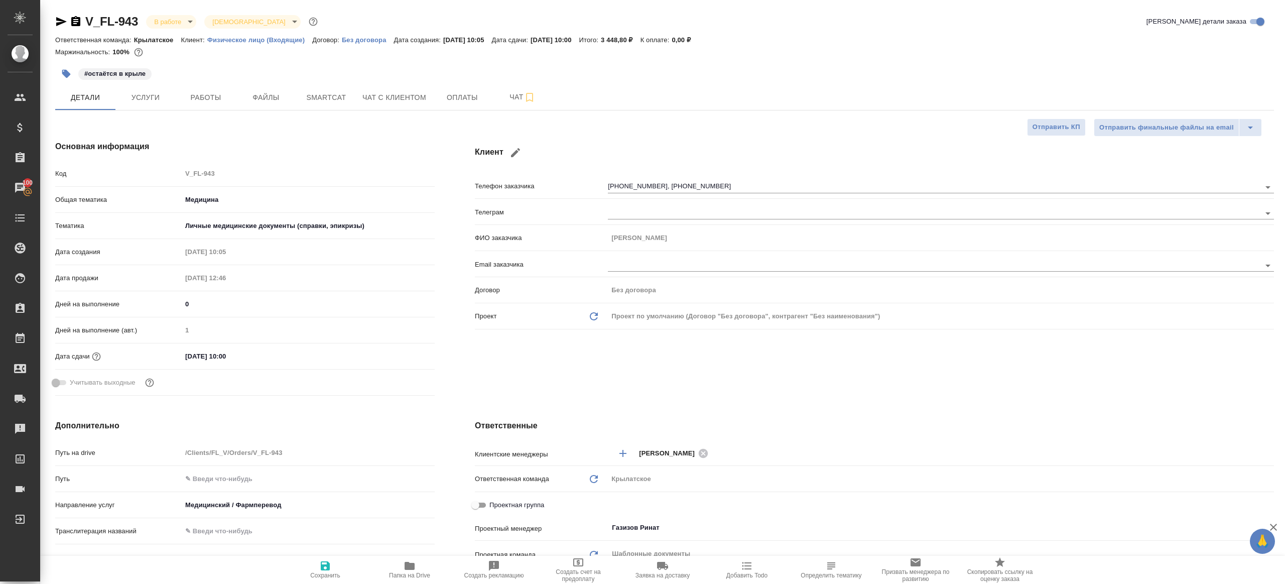
type textarea "x"
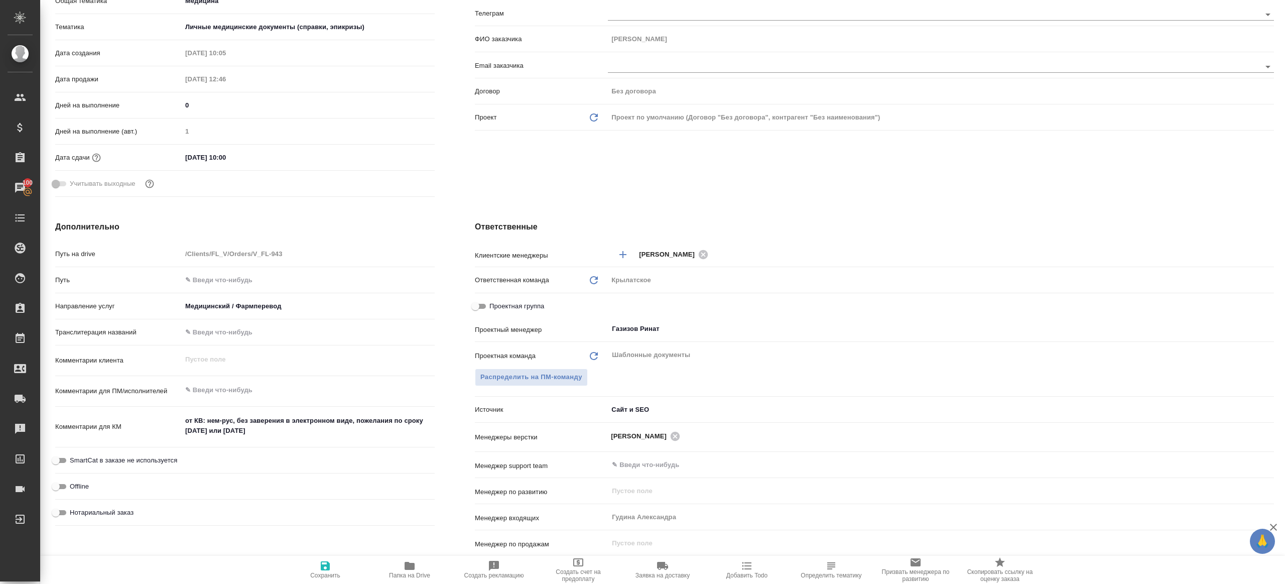
scroll to position [238, 0]
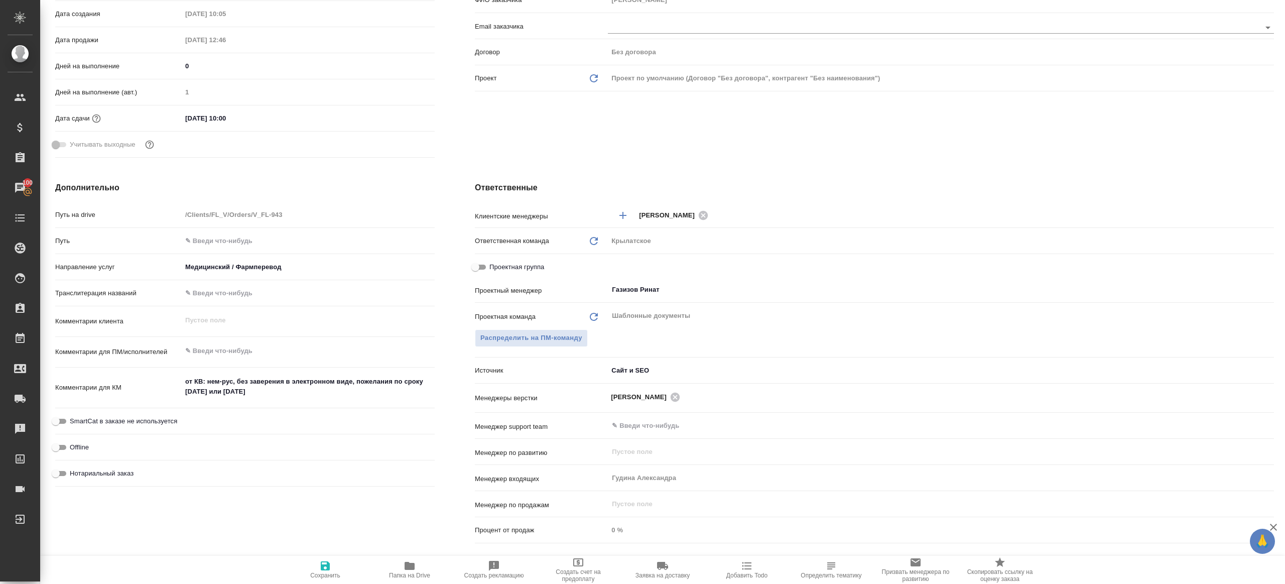
click at [415, 570] on icon "button" at bounding box center [410, 566] width 12 height 12
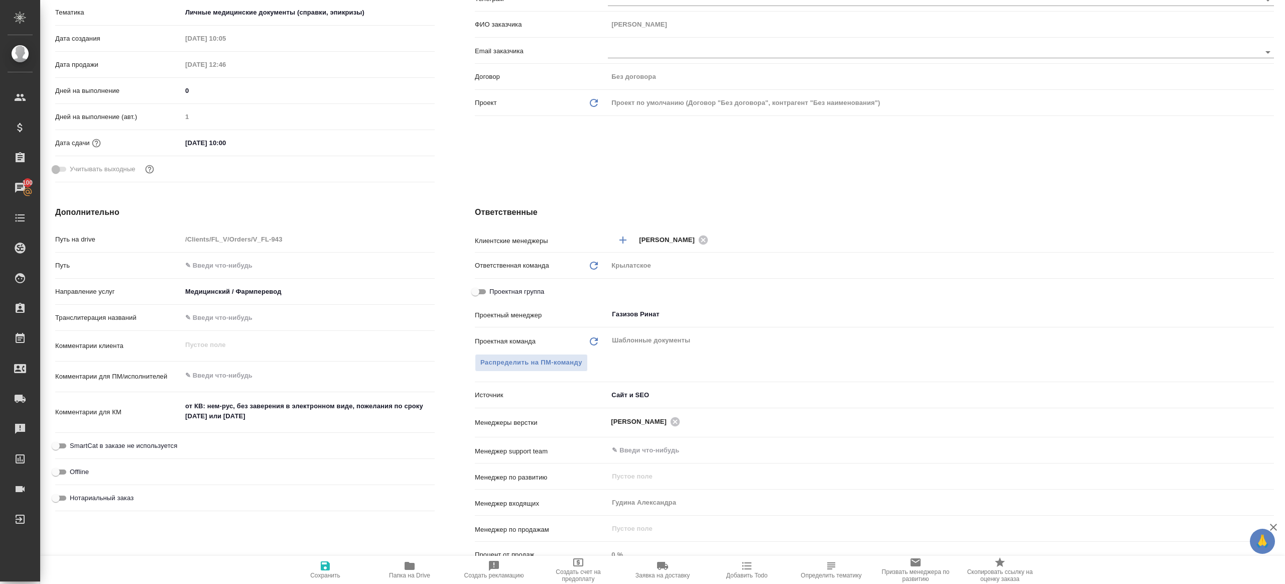
scroll to position [0, 0]
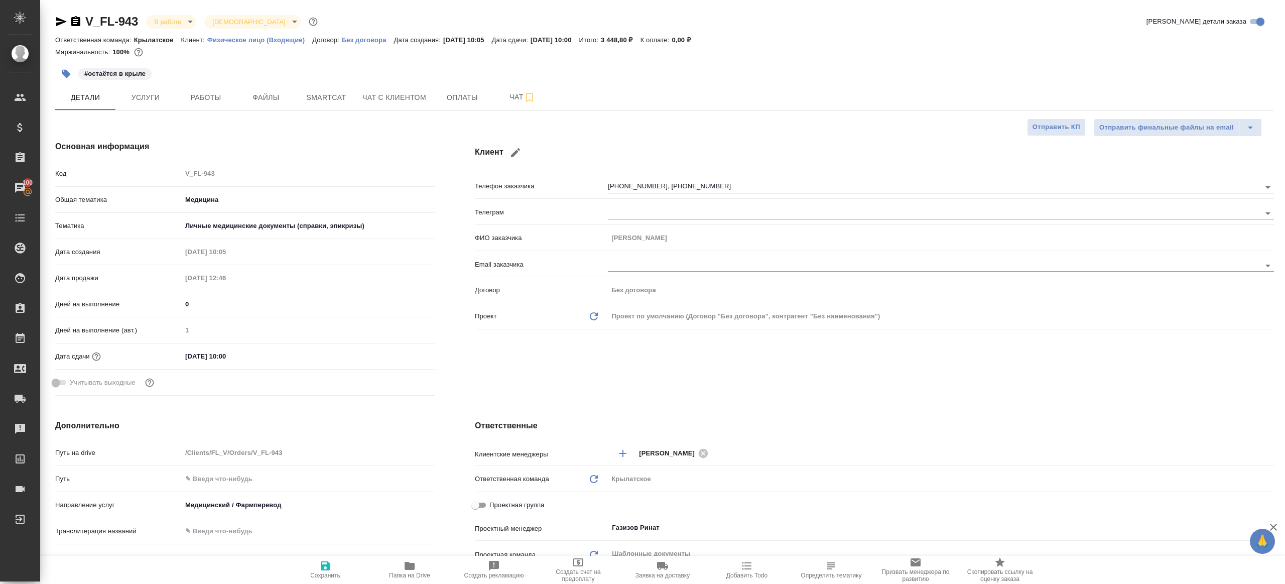
type textarea "x"
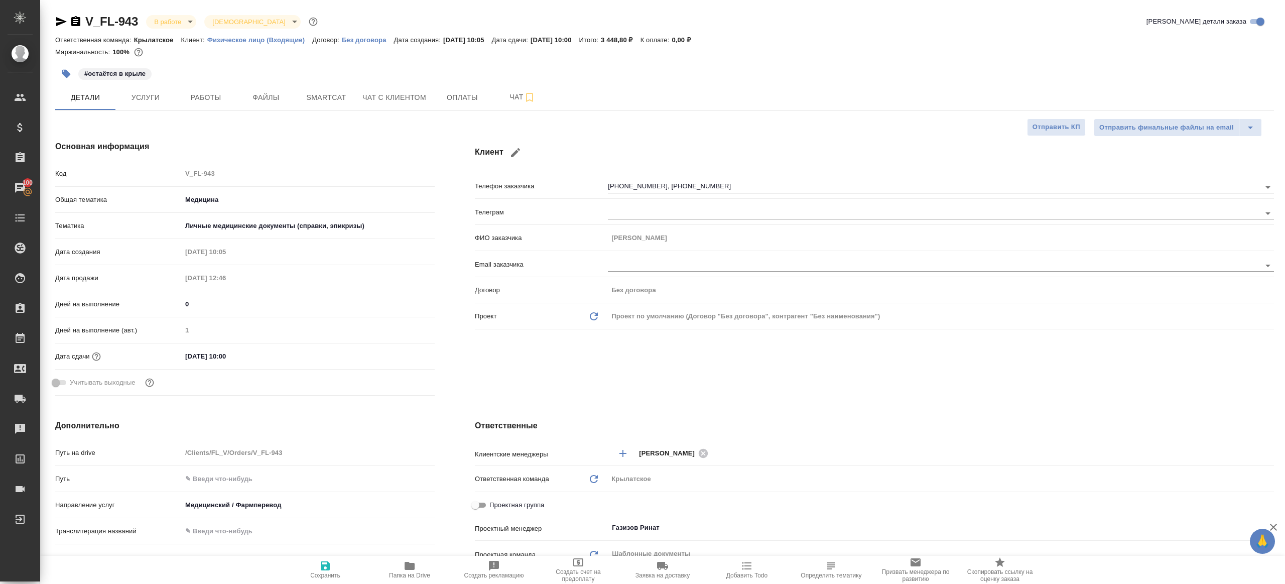
type textarea "x"
click at [214, 96] on span "Работы" at bounding box center [206, 97] width 48 height 13
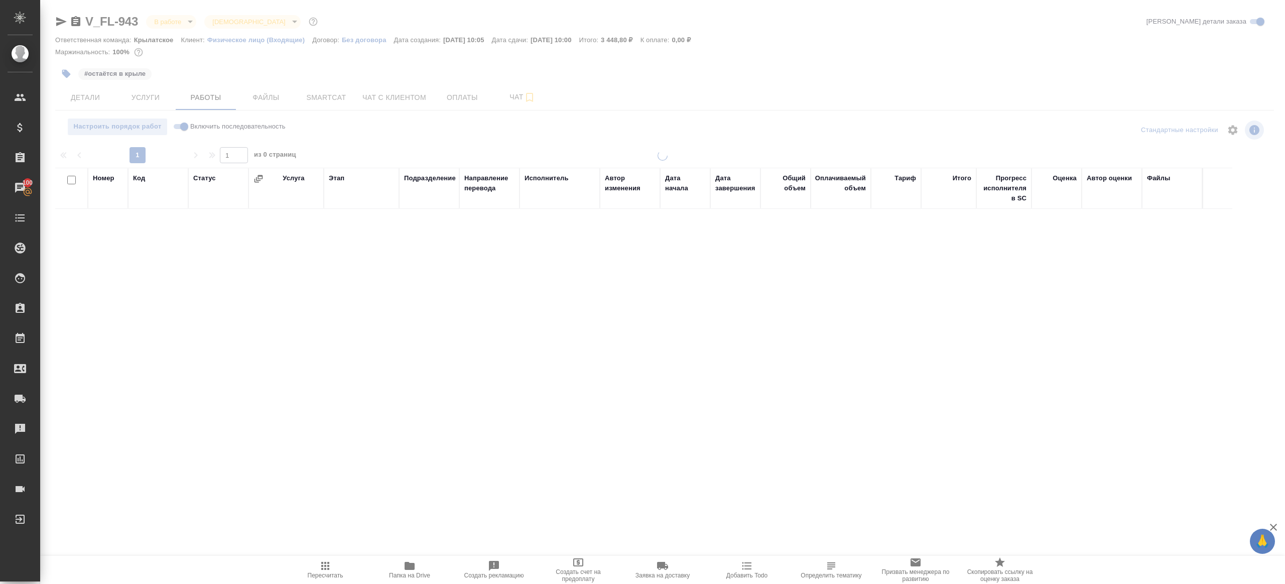
click at [473, 144] on div at bounding box center [662, 209] width 1245 height 419
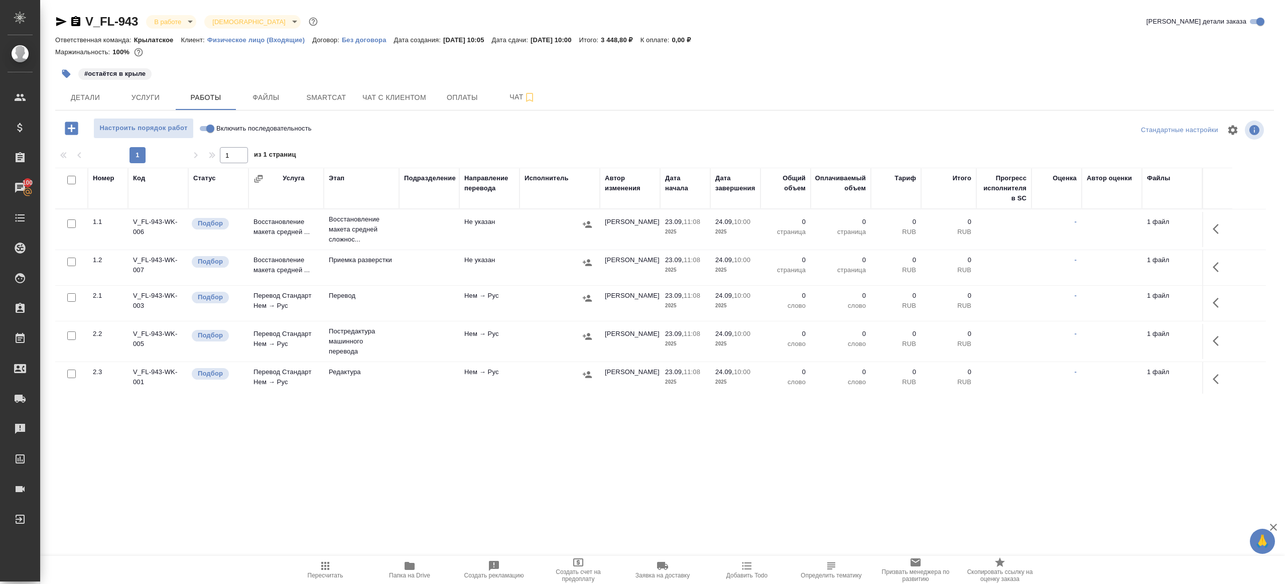
click at [202, 128] on input "Включить последовательность" at bounding box center [210, 128] width 36 height 12
checkbox input "true"
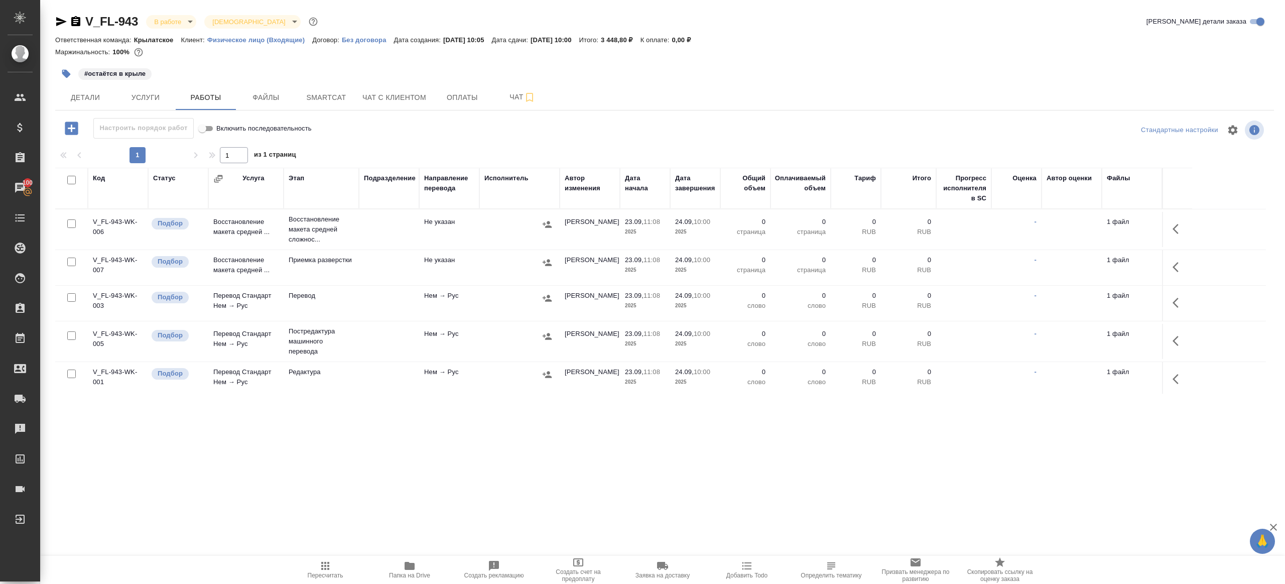
click at [73, 180] on input "checkbox" at bounding box center [71, 180] width 9 height 9
checkbox input "true"
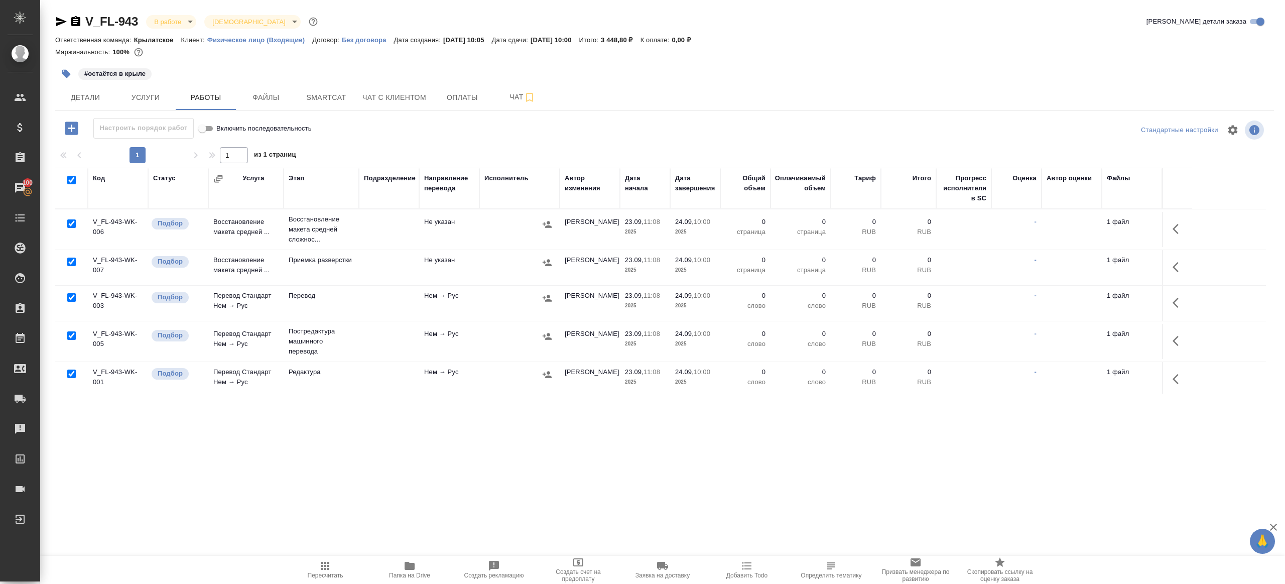
checkbox input "true"
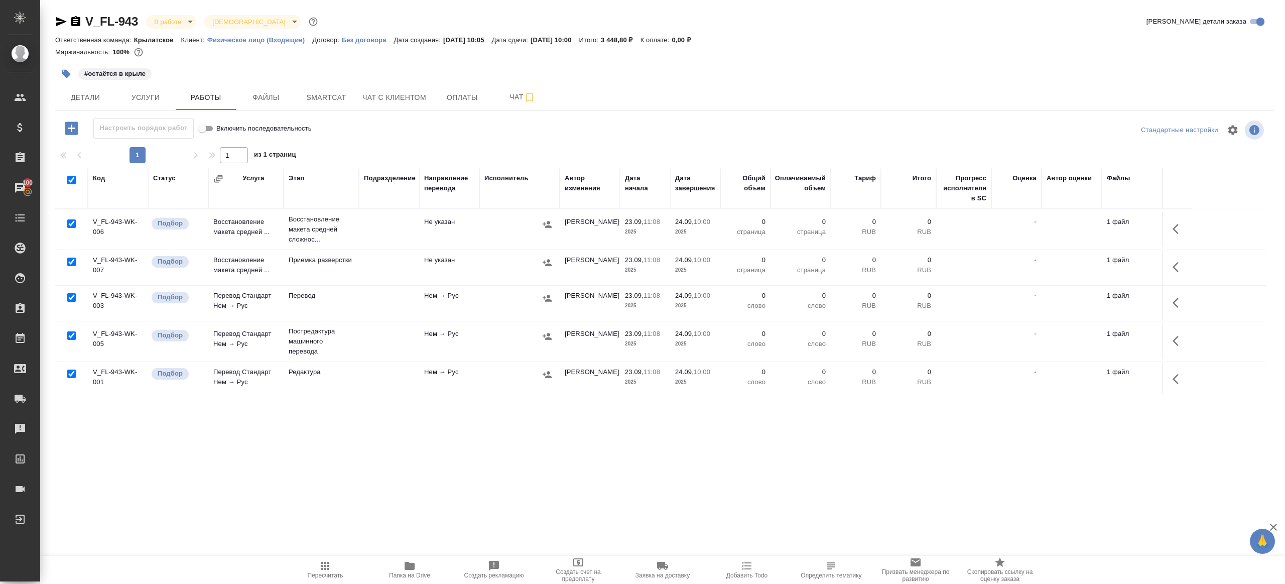
checkbox input "true"
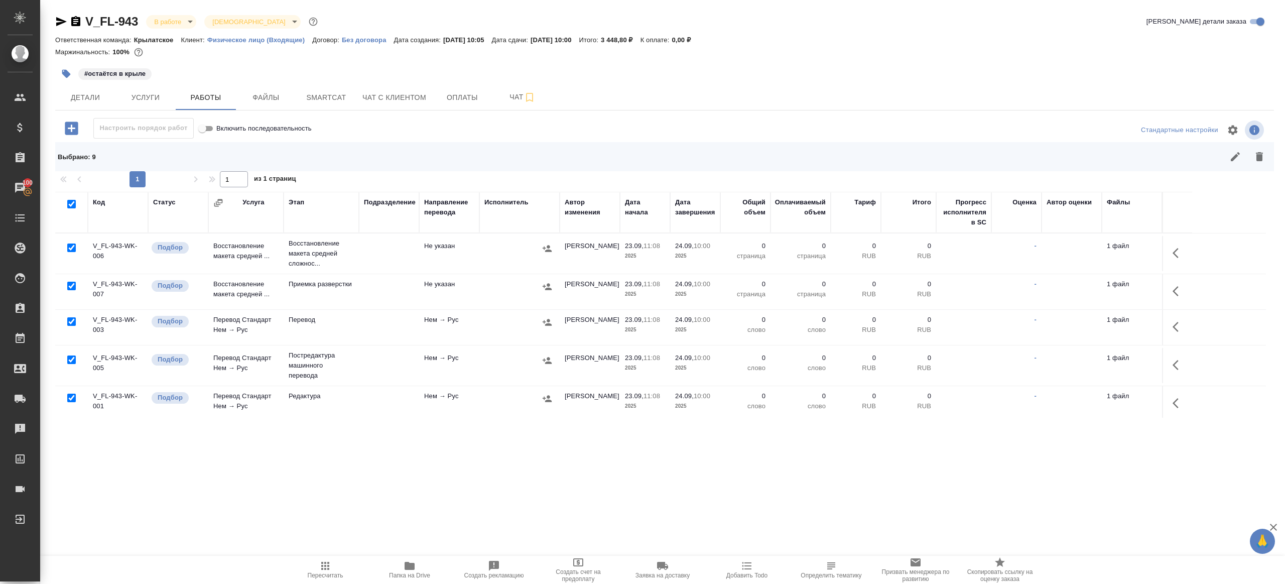
click at [72, 247] on input "checkbox" at bounding box center [71, 247] width 9 height 9
checkbox input "false"
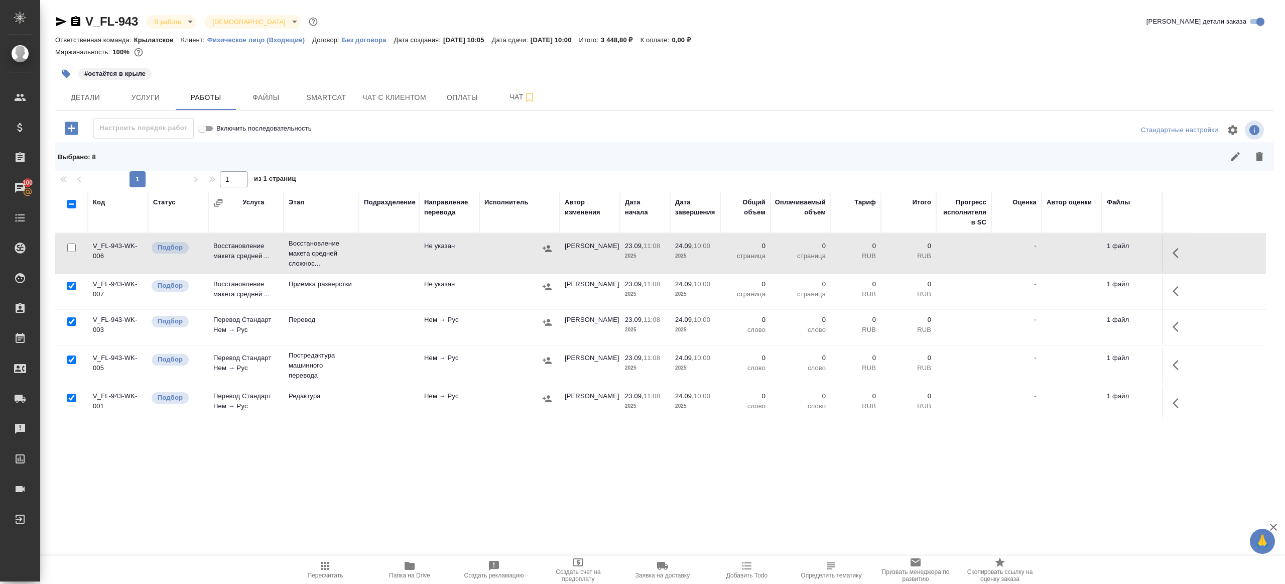
click at [69, 322] on input "checkbox" at bounding box center [71, 321] width 9 height 9
checkbox input "false"
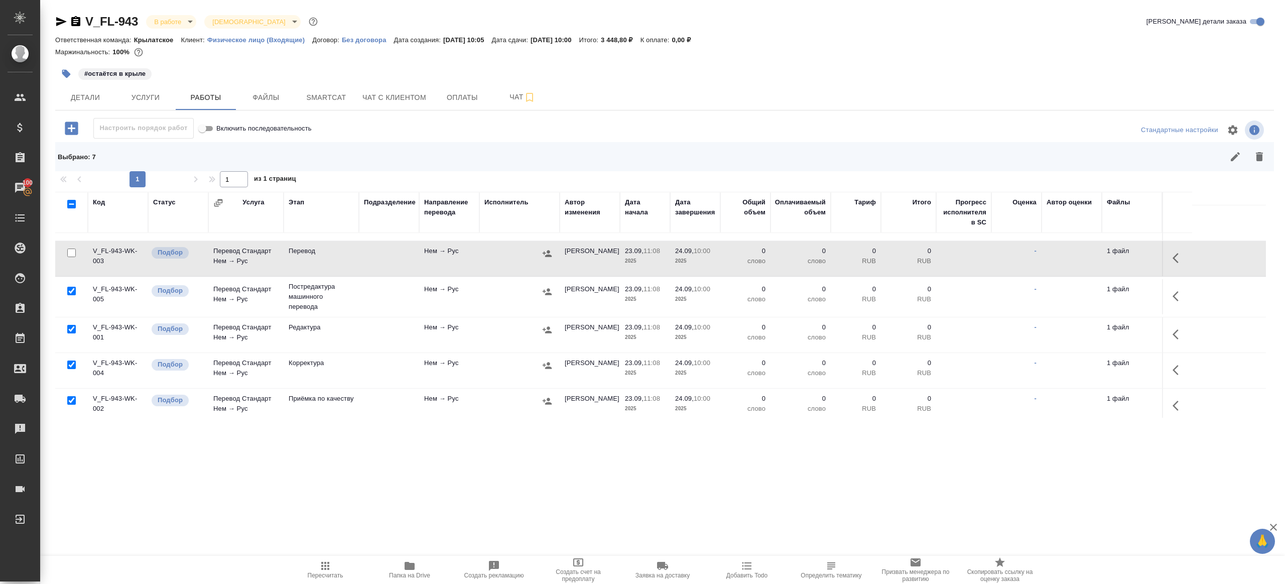
scroll to position [92, 0]
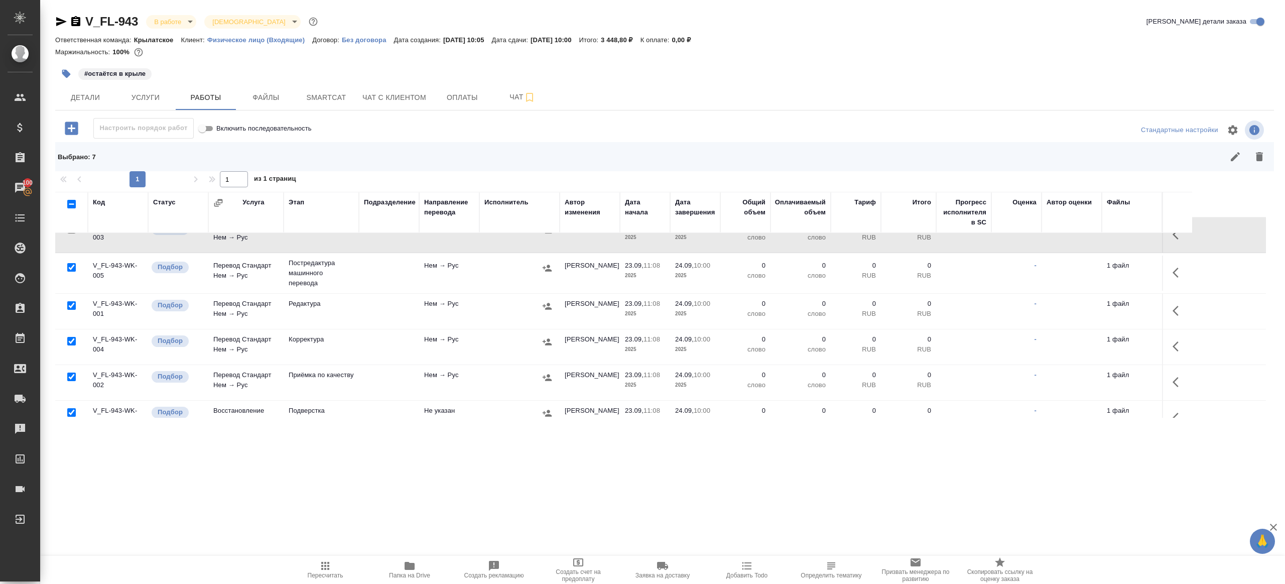
click at [70, 373] on input "checkbox" at bounding box center [71, 376] width 9 height 9
checkbox input "false"
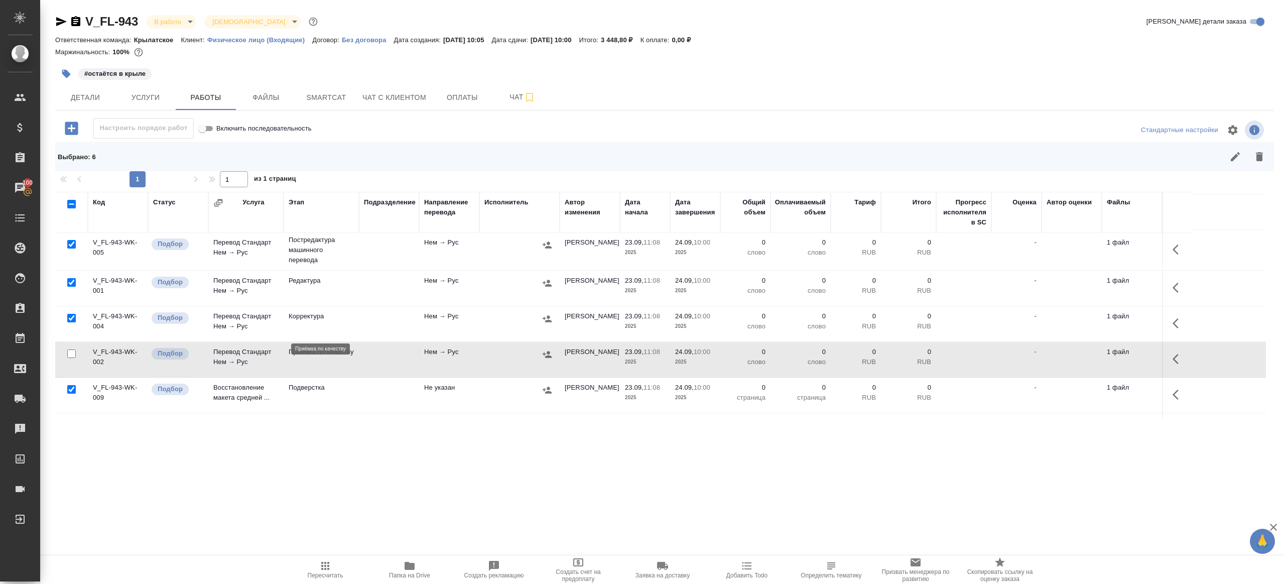
scroll to position [145, 0]
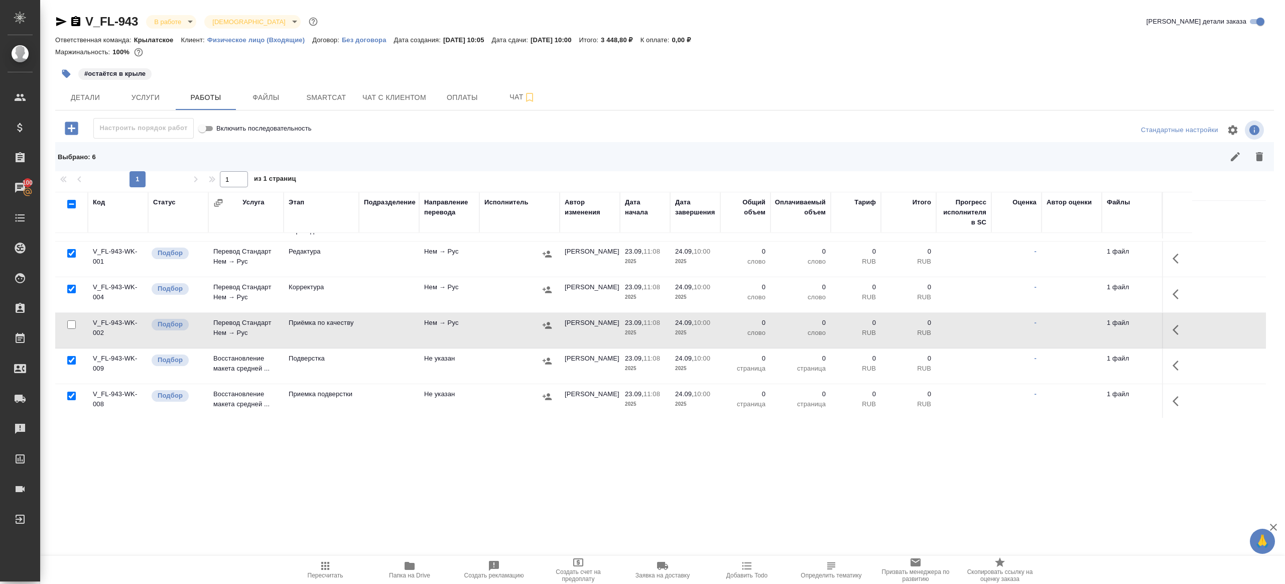
click at [68, 358] on input "checkbox" at bounding box center [71, 360] width 9 height 9
checkbox input "false"
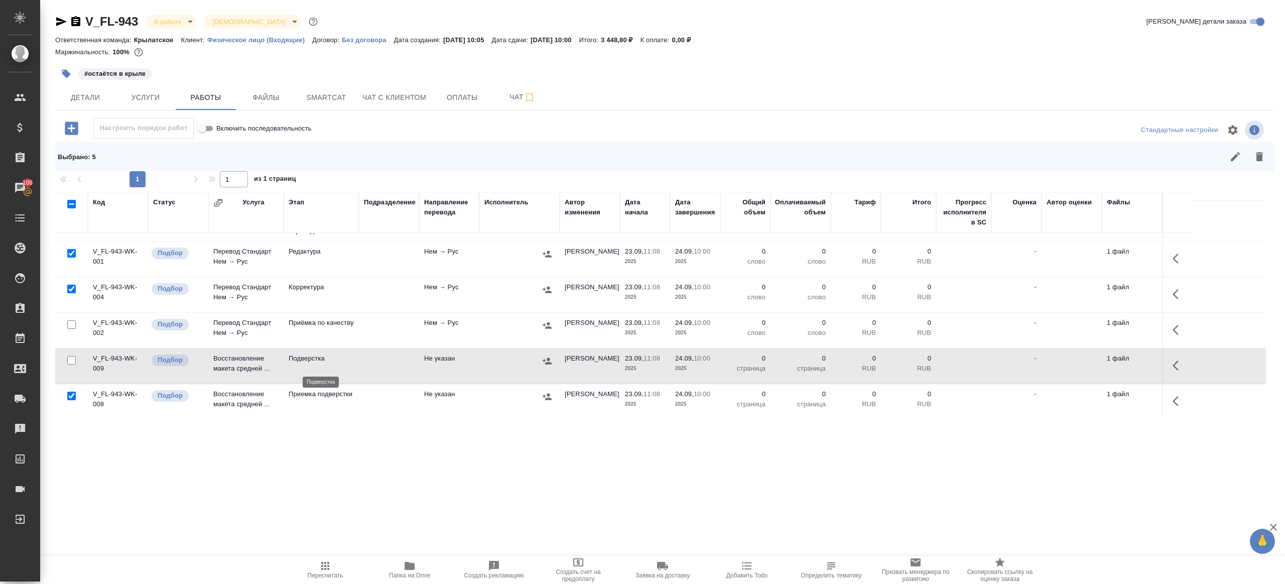
scroll to position [0, 0]
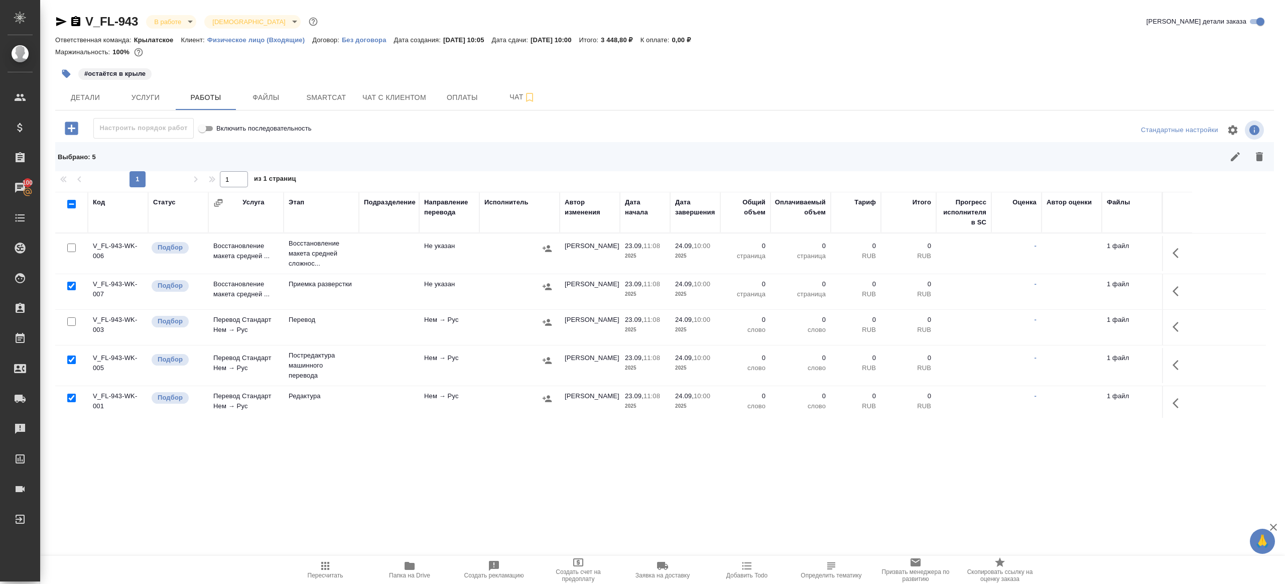
click at [1257, 153] on icon "button" at bounding box center [1259, 156] width 7 height 9
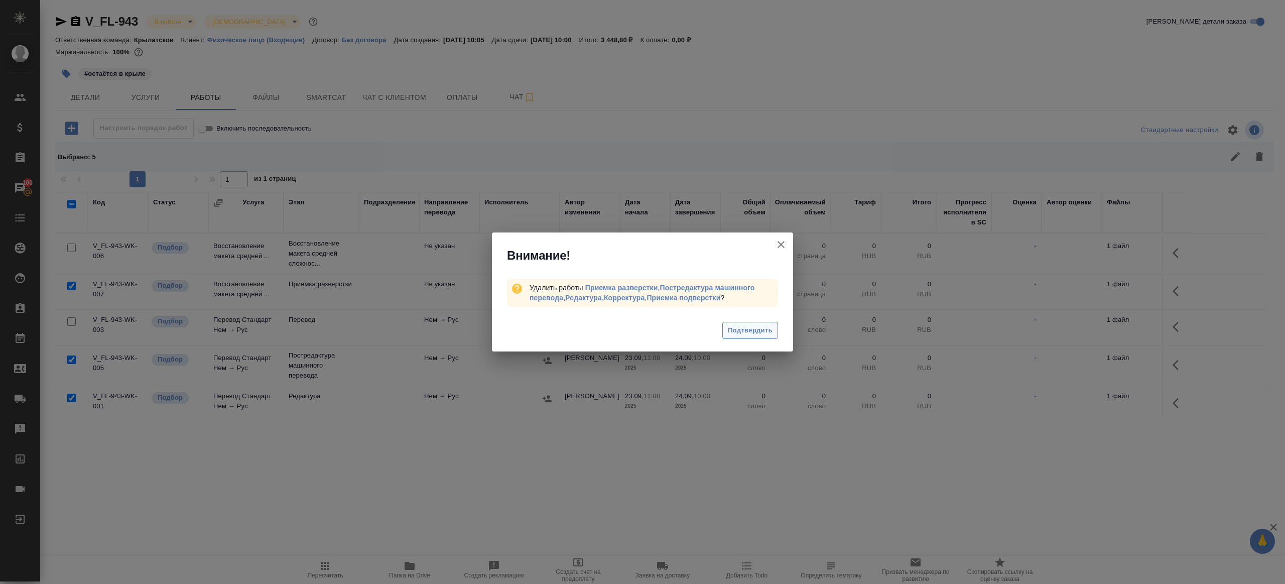
click at [735, 328] on span "Подтвердить" at bounding box center [750, 331] width 45 height 12
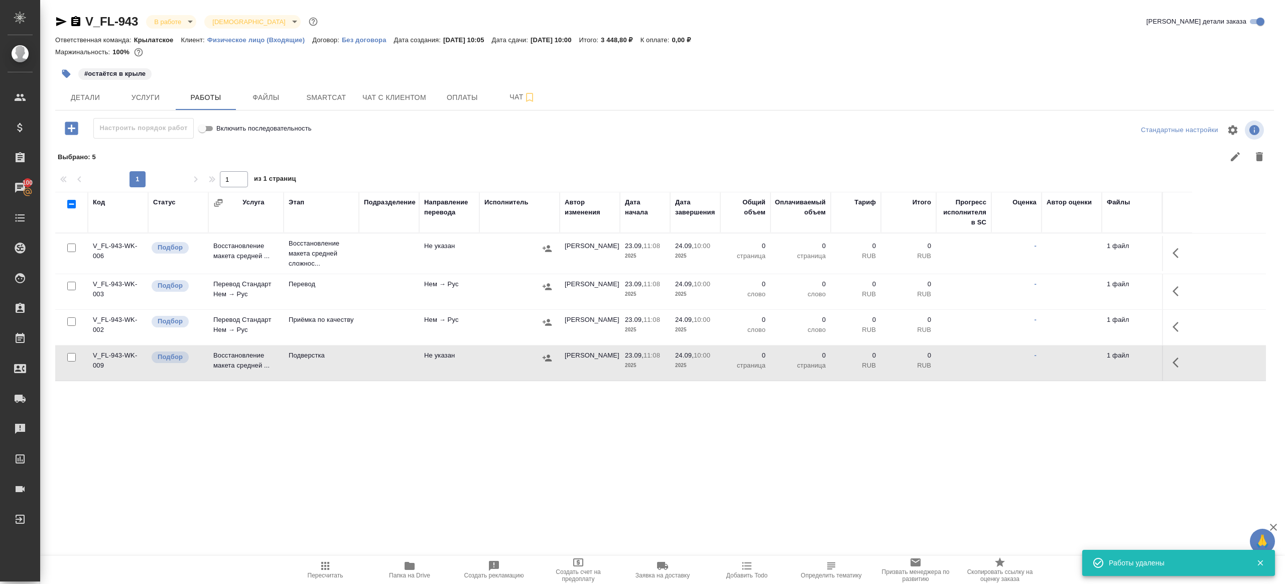
click at [1189, 252] on button "button" at bounding box center [1178, 253] width 24 height 24
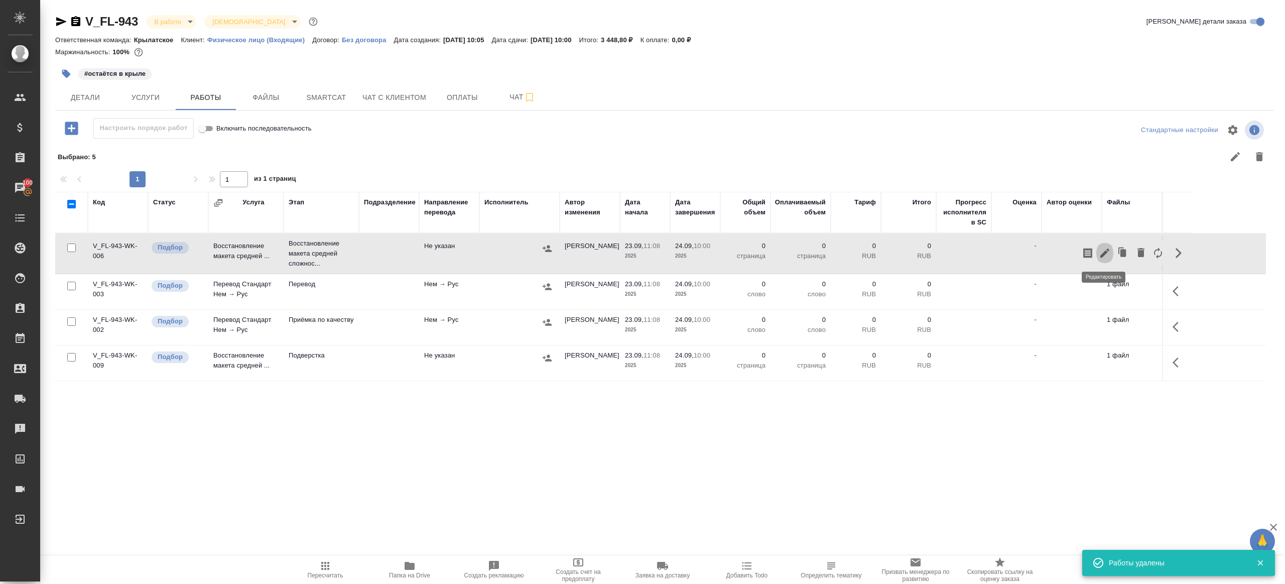
click at [1106, 245] on button "button" at bounding box center [1104, 253] width 17 height 24
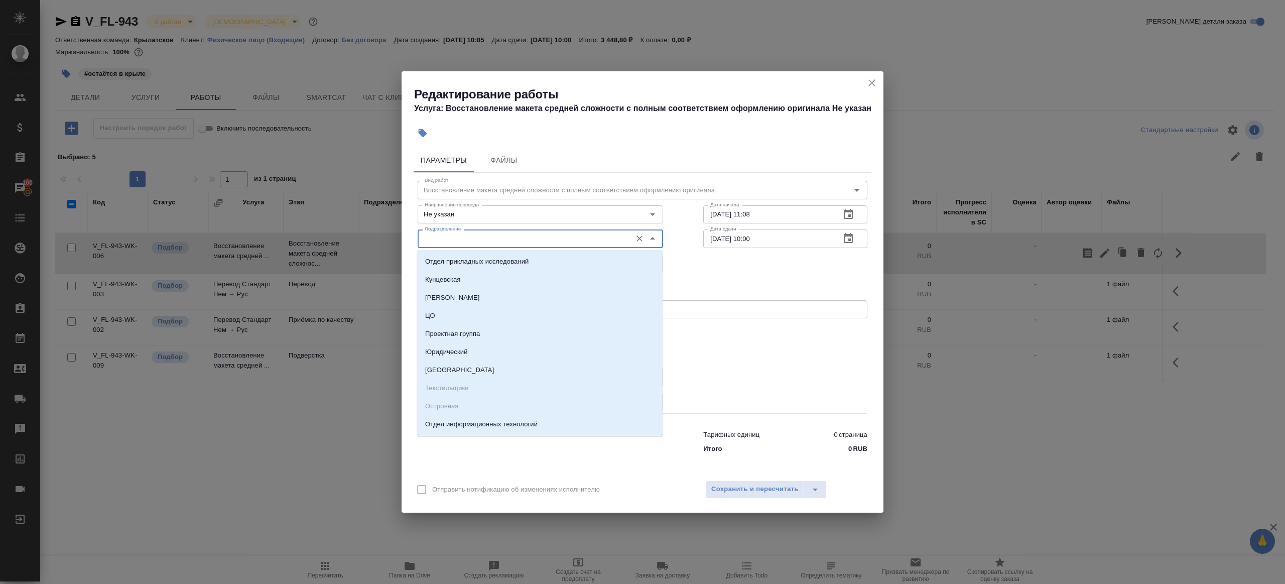
click at [524, 232] on input "Подразделение" at bounding box center [524, 238] width 206 height 12
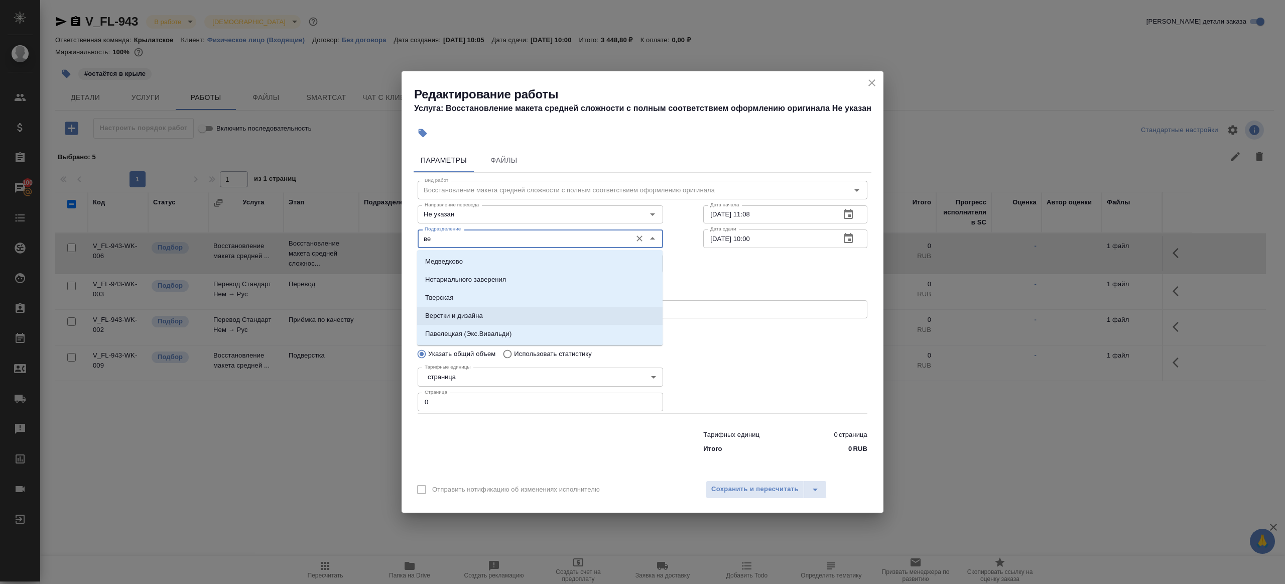
click at [470, 311] on p "Верстки и дизайна" at bounding box center [454, 316] width 58 height 10
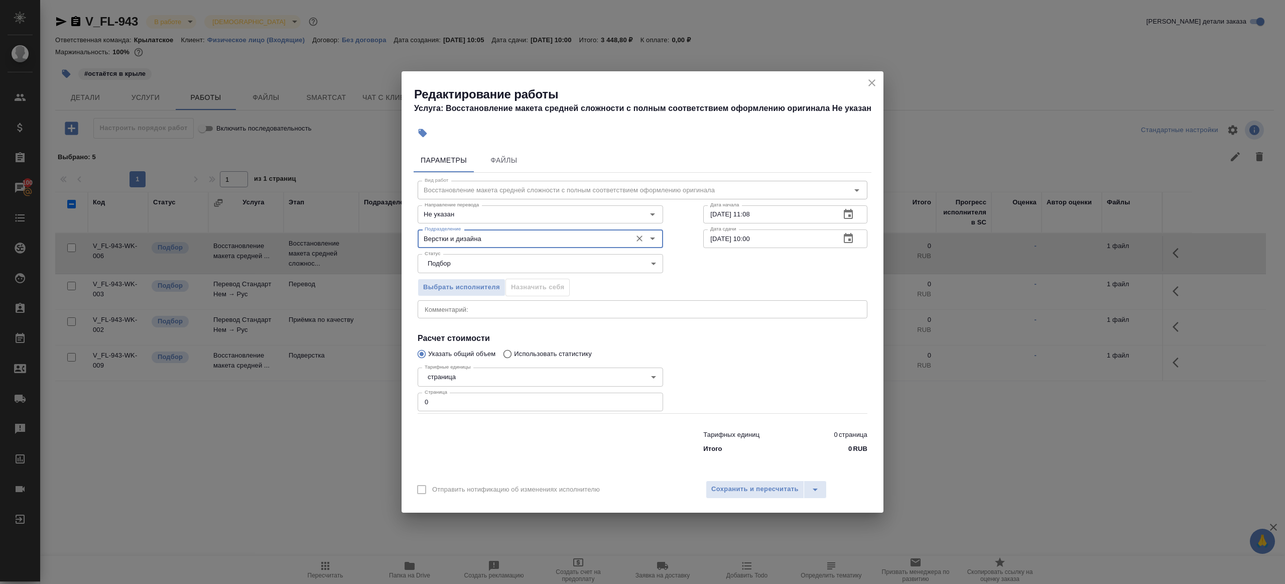
type input "Верстки и дизайна"
click at [461, 419] on div "Тарифных единиц 0 страница Итого 0 RUB" at bounding box center [643, 440] width 490 height 68
click at [461, 400] on input "0" at bounding box center [540, 401] width 245 height 18
type input "5"
click at [792, 386] on div at bounding box center [785, 388] width 204 height 90
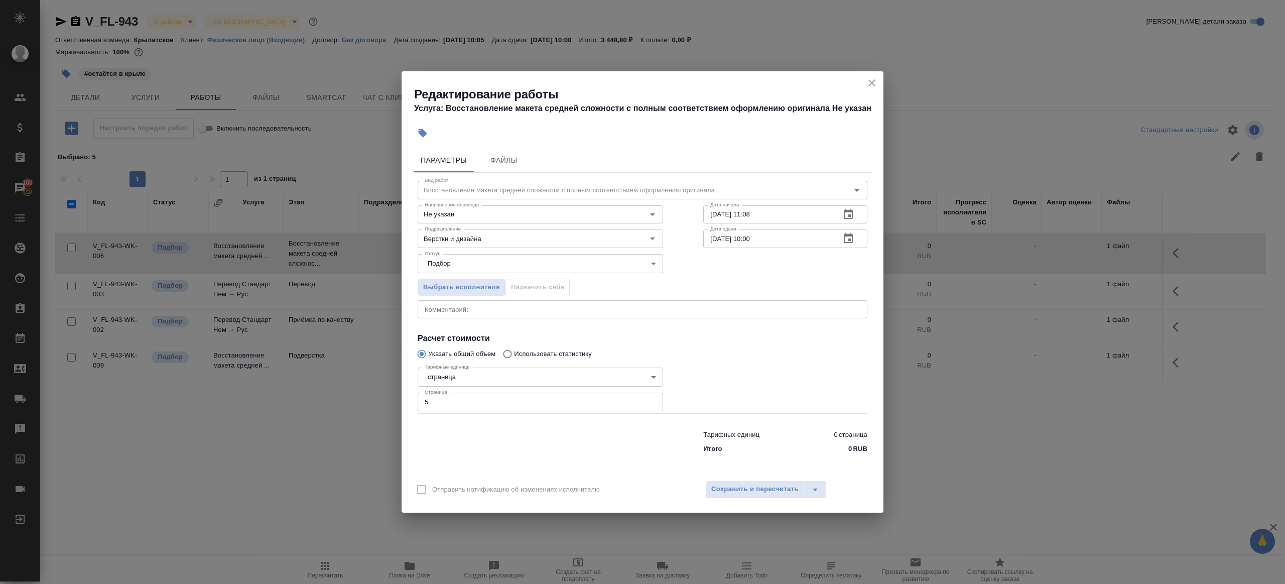
drag, startPoint x: 788, startPoint y: 220, endPoint x: 788, endPoint y: 226, distance: 5.5
click at [788, 220] on input "23.09.2025 11:08" at bounding box center [767, 214] width 129 height 18
click at [788, 245] on input "24.09.2025 10:00" at bounding box center [767, 238] width 129 height 18
paste input "3.09.2025 11:08"
drag, startPoint x: 748, startPoint y: 239, endPoint x: 853, endPoint y: 239, distance: 104.9
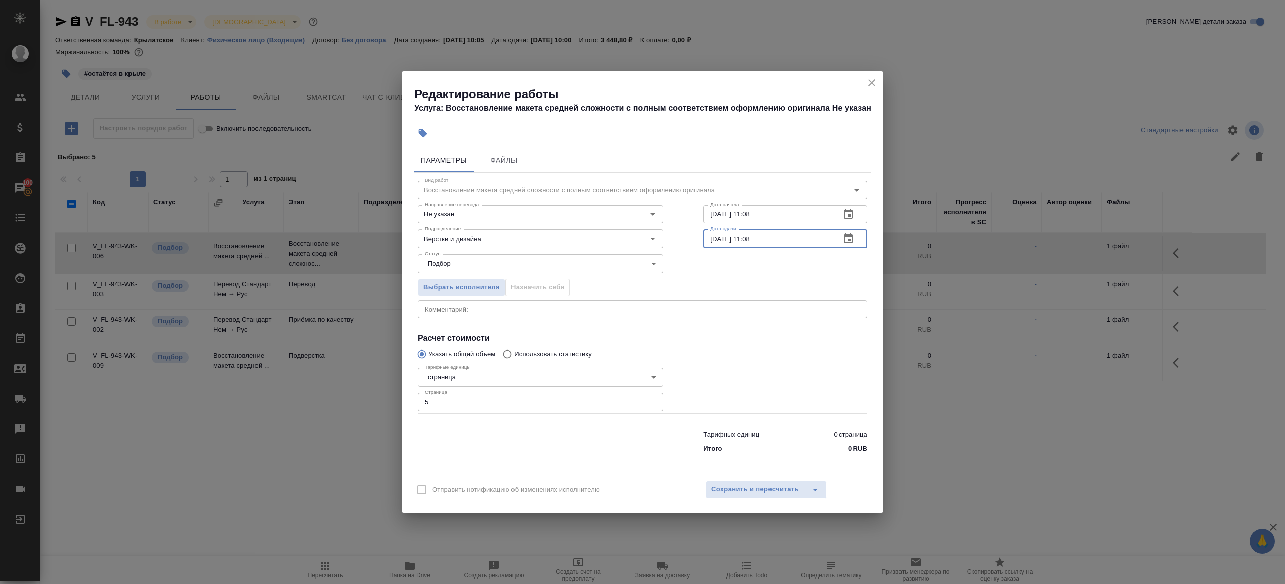
click at [853, 239] on div "23.09.2025 11:08 Дата сдачи" at bounding box center [785, 238] width 164 height 18
type input "23.09.2025 15:00"
click at [759, 491] on span "Сохранить и пересчитать" at bounding box center [754, 489] width 87 height 12
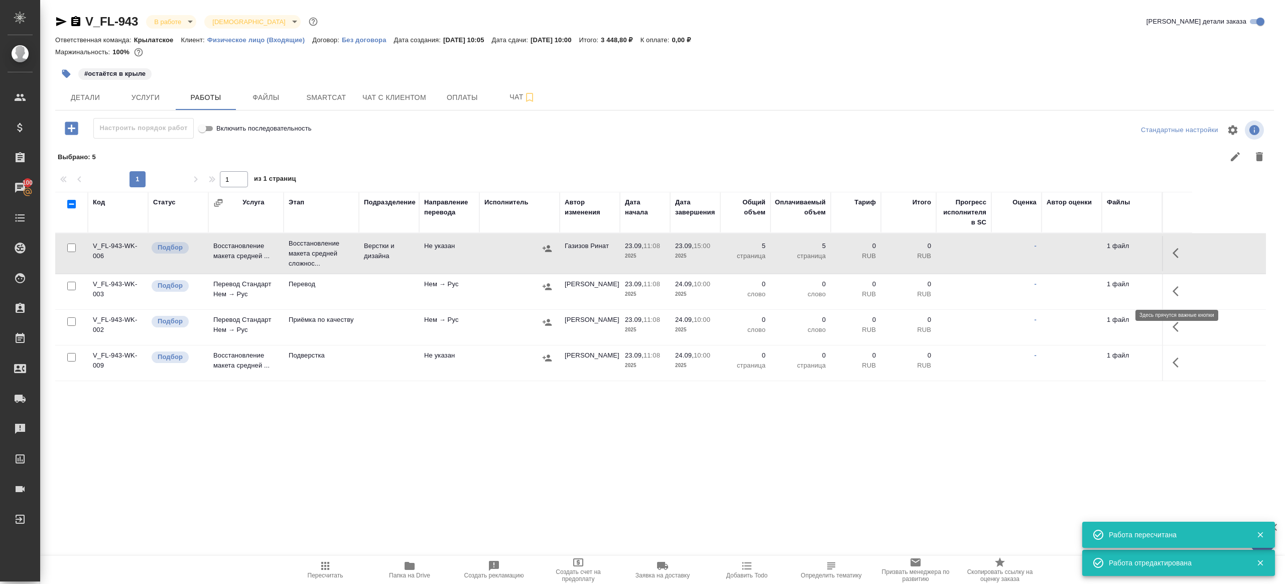
click at [1172, 286] on button "button" at bounding box center [1178, 291] width 24 height 24
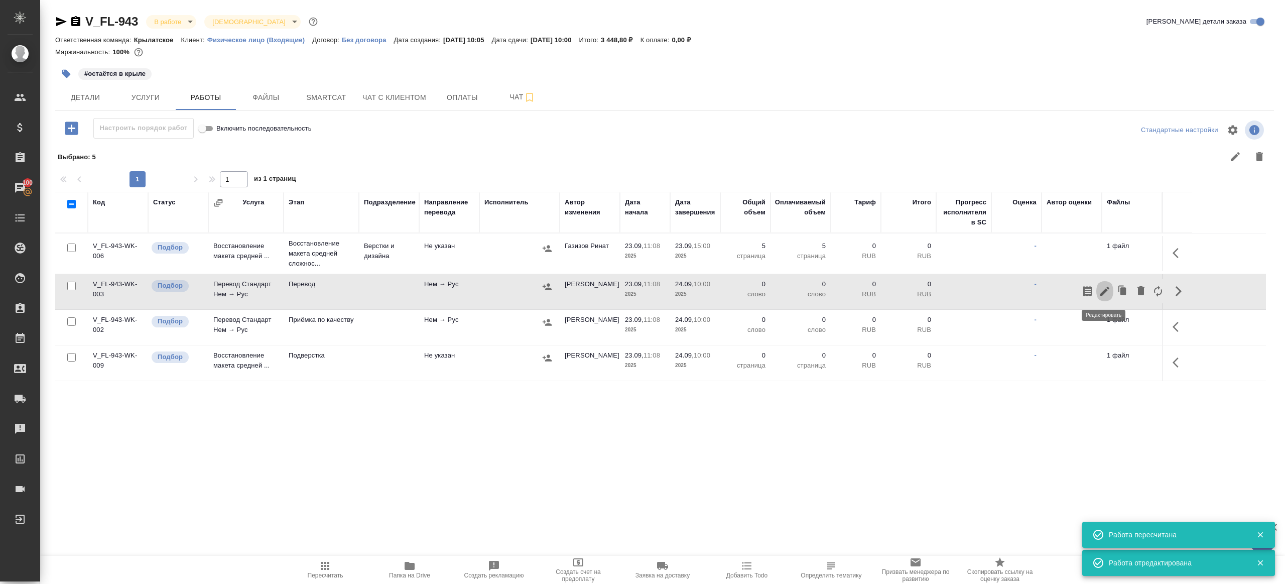
click at [1105, 287] on icon "button" at bounding box center [1105, 291] width 12 height 12
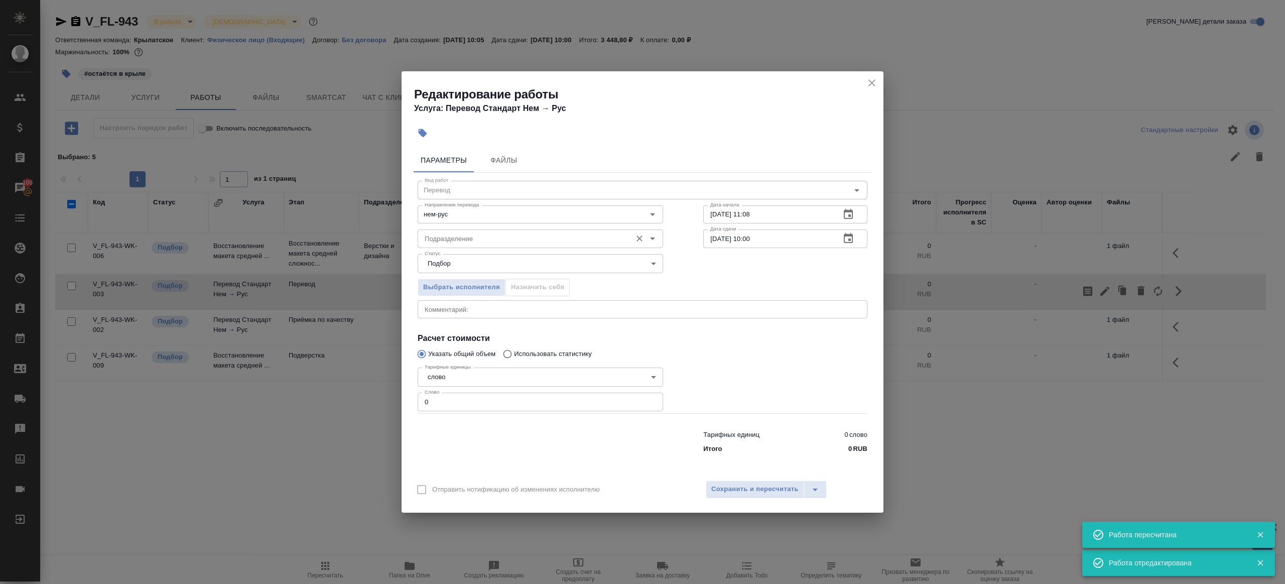
click at [476, 231] on div "Подразделение" at bounding box center [540, 238] width 245 height 18
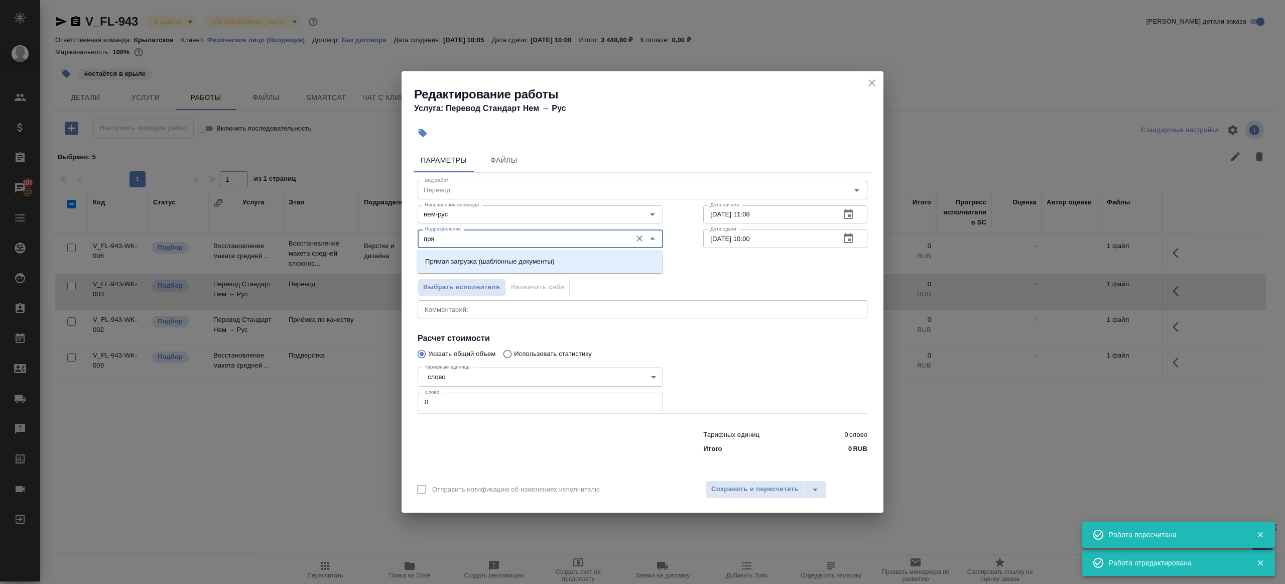
click at [498, 251] on div "Прямая загрузка (шаблонные документы)" at bounding box center [539, 261] width 245 height 23
click at [511, 251] on div "Прямая загрузка (шаблонные документы)" at bounding box center [539, 261] width 245 height 23
click at [580, 252] on li "Прямая загрузка (шаблонные документы)" at bounding box center [539, 261] width 245 height 18
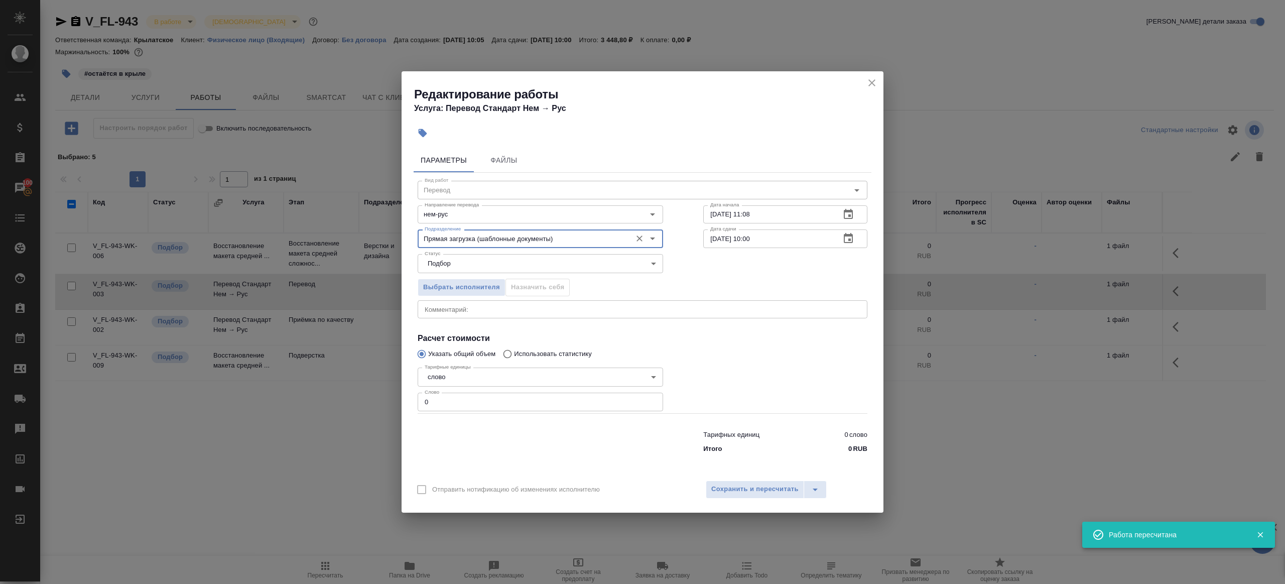
type input "Прямая загрузка (шаблонные документы)"
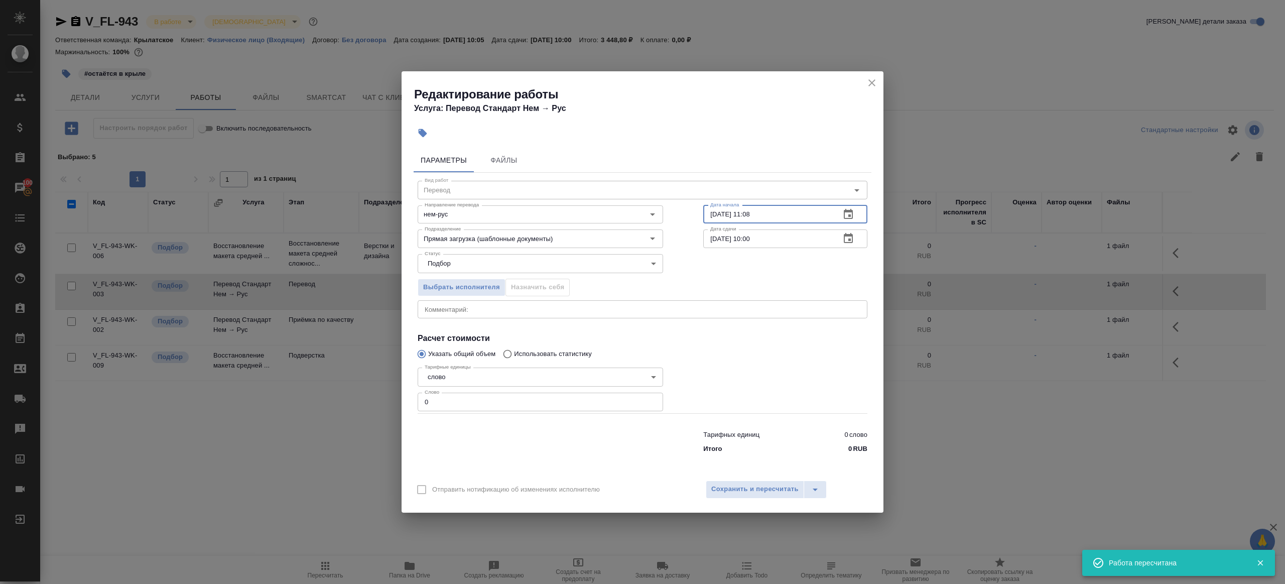
click at [757, 207] on input "23.09.2025 11:08" at bounding box center [767, 214] width 129 height 18
paste input "5:00"
type input "23.09.2025 15:00"
click at [788, 241] on input "24.09.2025 10:00" at bounding box center [767, 238] width 129 height 18
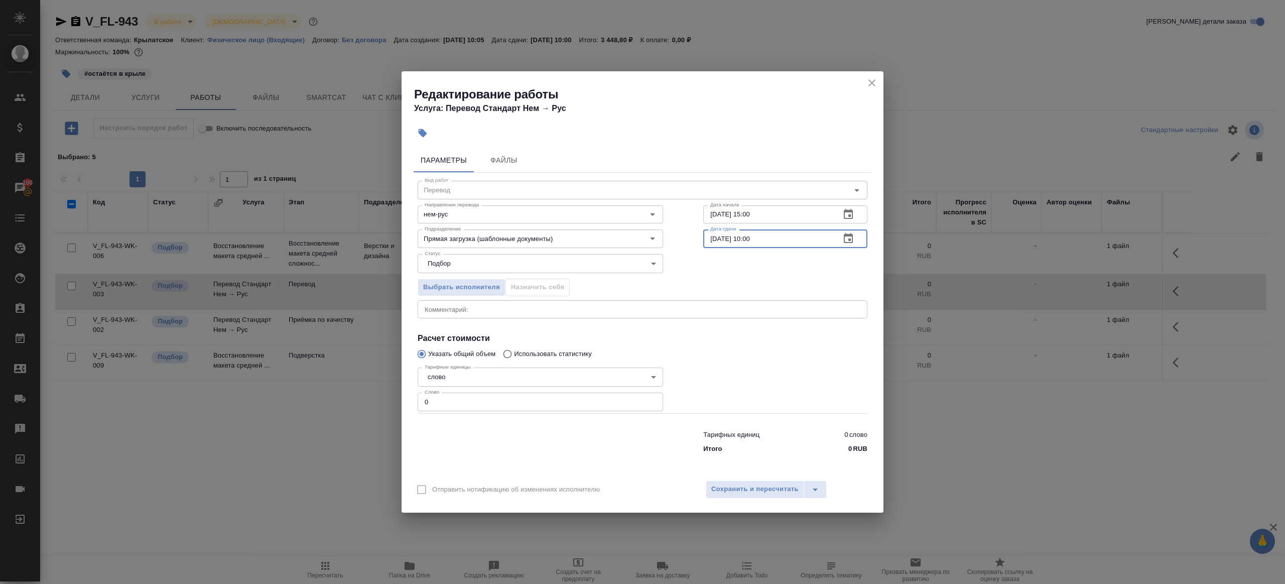
paste input "3.09.2025 15"
drag, startPoint x: 750, startPoint y: 236, endPoint x: 772, endPoint y: 299, distance: 66.5
click at [750, 238] on input "23.09.2025 15:00" at bounding box center [767, 238] width 129 height 18
type input "23.09.2025 17:00"
click at [485, 413] on div "Тарифных единиц 0 слово Итого 0 RUB" at bounding box center [643, 440] width 490 height 68
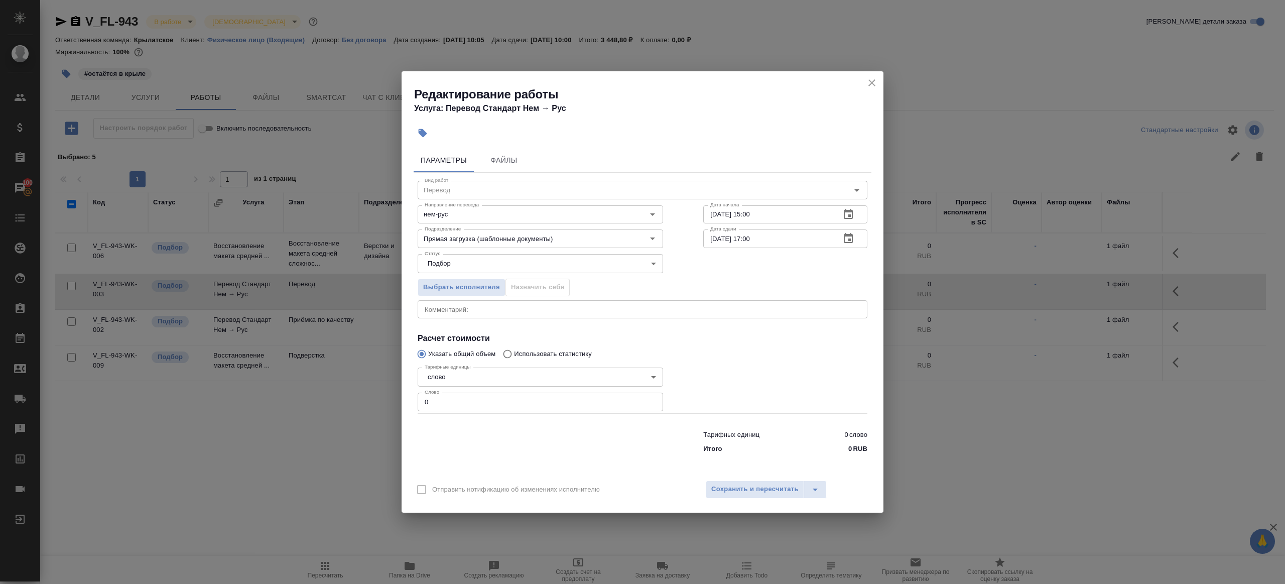
click at [499, 406] on input "0" at bounding box center [540, 401] width 245 height 18
type input "1"
click at [743, 488] on span "Сохранить и пересчитать" at bounding box center [754, 489] width 87 height 12
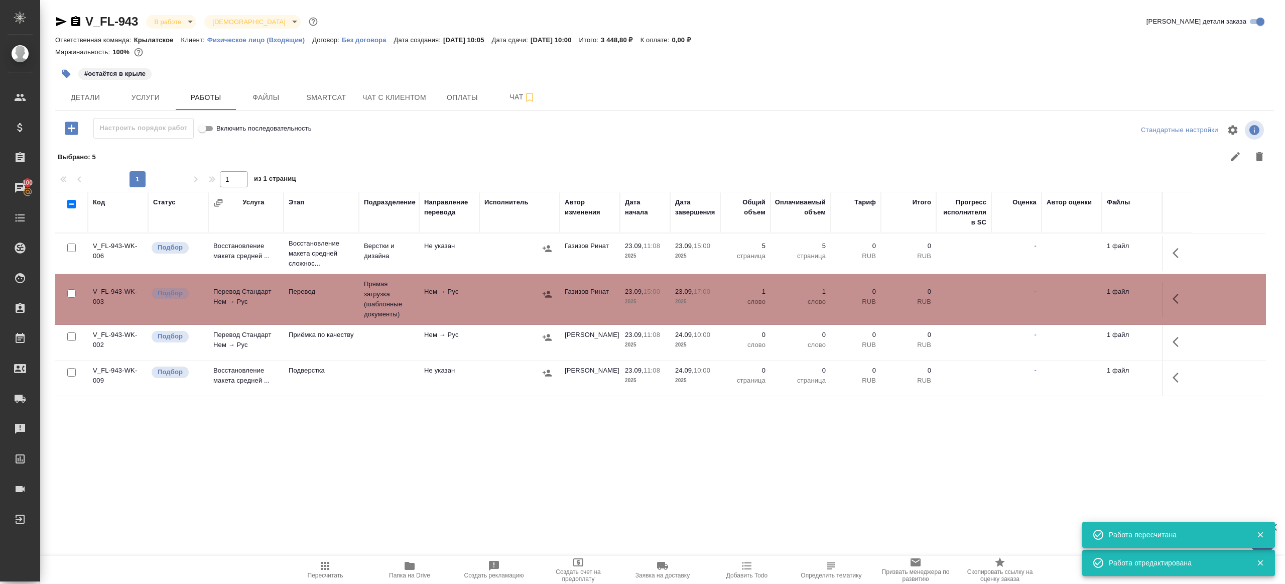
click at [1184, 337] on button "button" at bounding box center [1178, 342] width 24 height 24
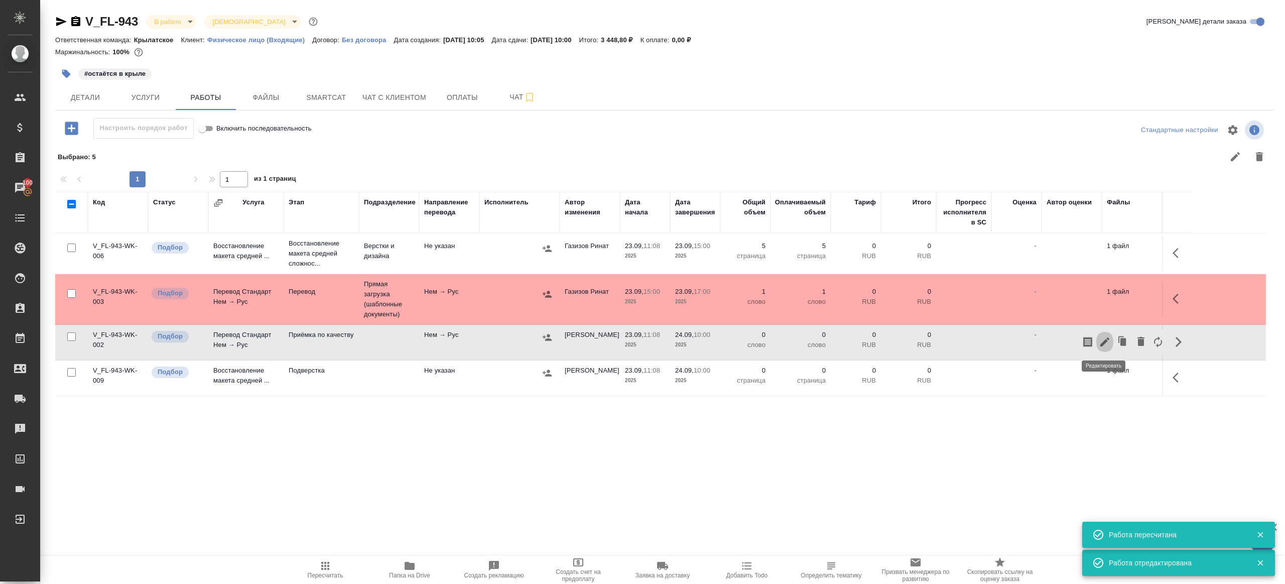
click at [1101, 337] on icon "button" at bounding box center [1105, 342] width 12 height 12
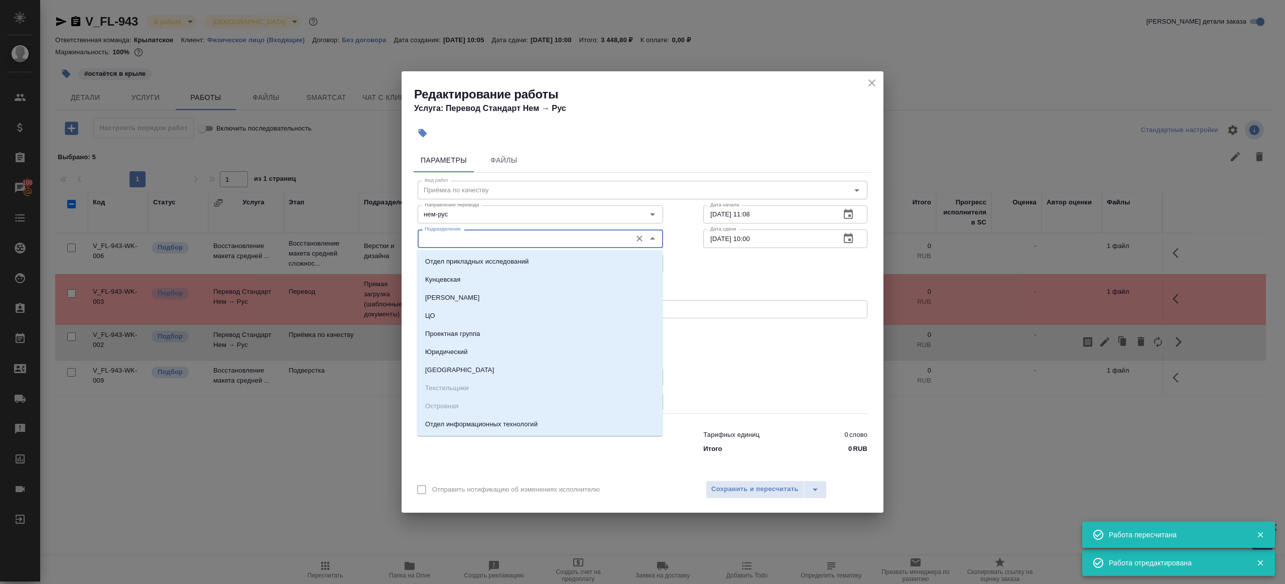
click at [507, 238] on input "Подразделение" at bounding box center [524, 238] width 206 height 12
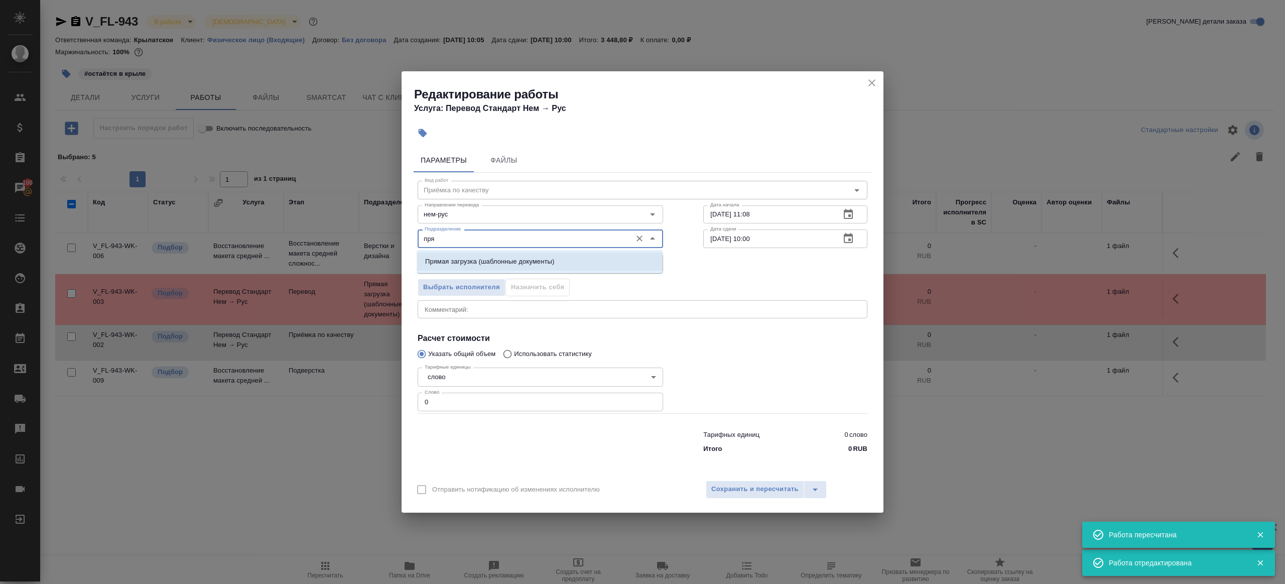
click at [525, 257] on p "Прямая загрузка (шаблонные документы)" at bounding box center [489, 261] width 129 height 10
type input "Прямая загрузка (шаблонные документы)"
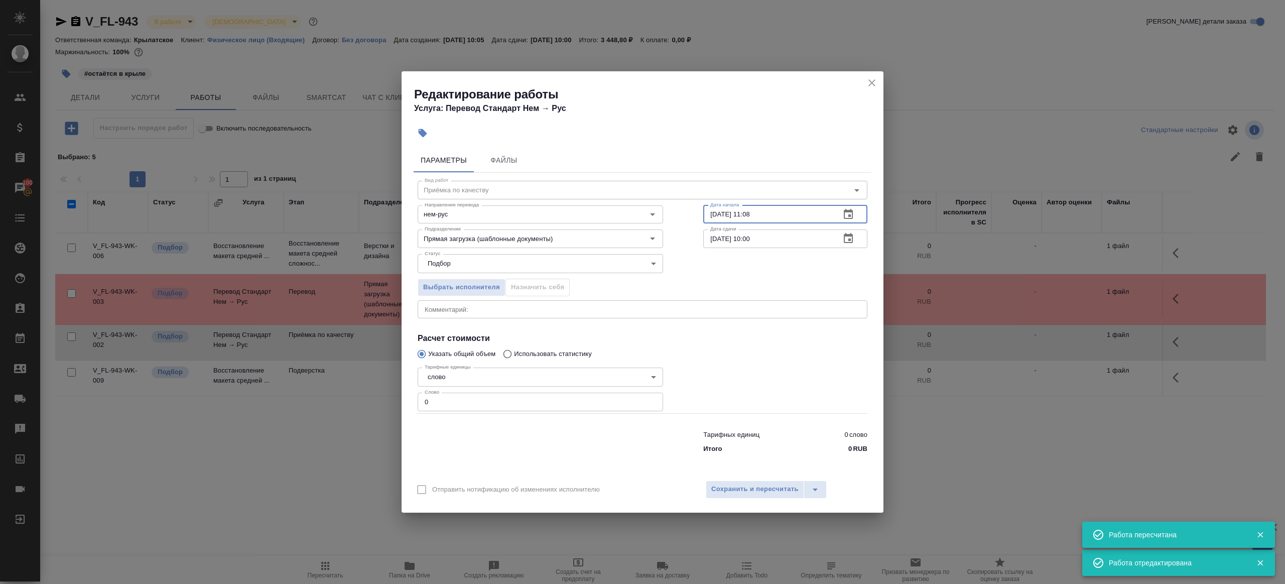
click at [801, 213] on input "23.09.2025 11:08" at bounding box center [767, 214] width 129 height 18
paste input "7:00"
type input "23.09.2025 17:00"
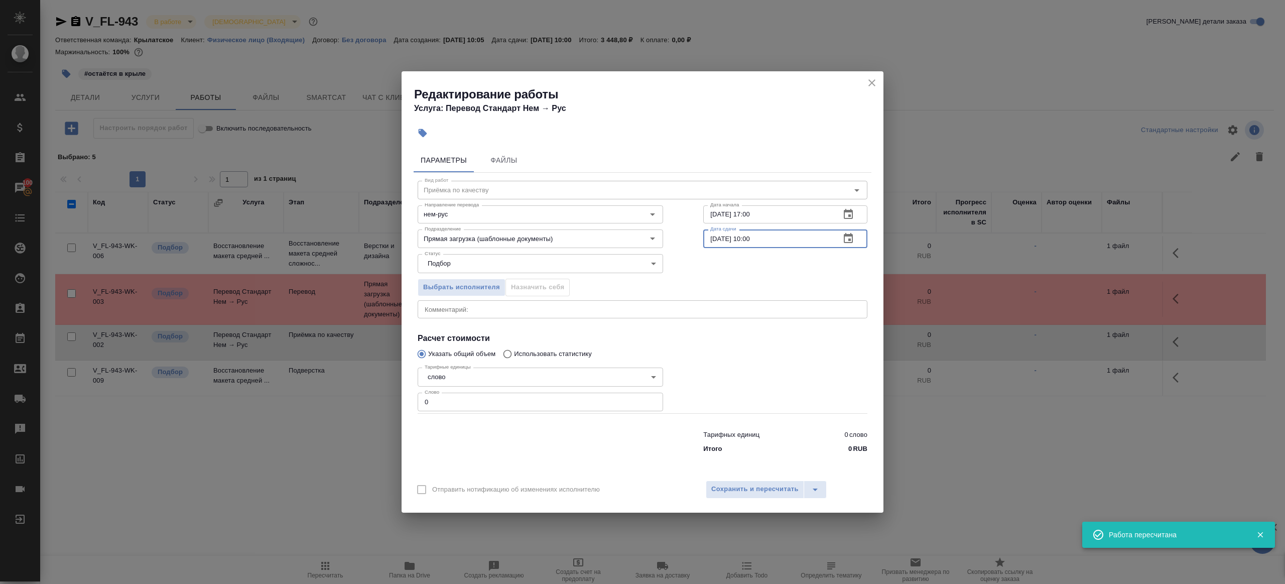
click at [797, 241] on input "24.09.2025 10:00" at bounding box center [767, 238] width 129 height 18
paste input "3.09.2025 17"
drag, startPoint x: 753, startPoint y: 239, endPoint x: 763, endPoint y: 322, distance: 83.4
click at [753, 239] on input "23.09.2025 17:00" at bounding box center [767, 238] width 129 height 18
type input "23.09.2025 18:00"
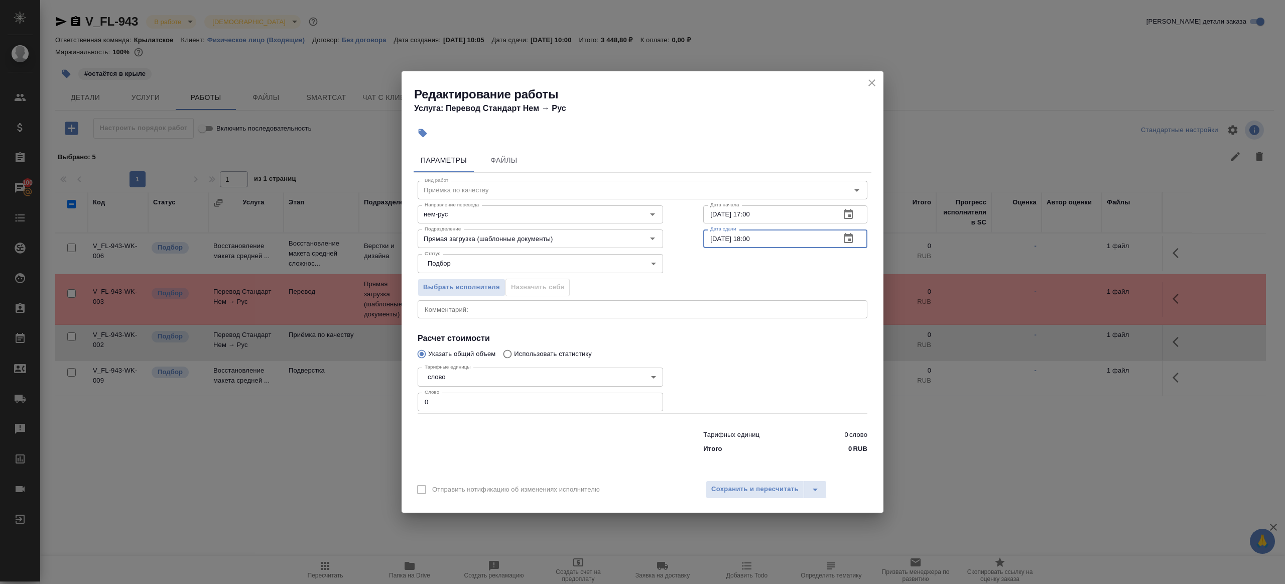
click at [498, 414] on div "Тарифных единиц 0 слово Итого 0 RUB" at bounding box center [643, 440] width 490 height 68
click at [512, 410] on input "0" at bounding box center [540, 401] width 245 height 18
type input "1"
click at [745, 481] on button "Сохранить и пересчитать" at bounding box center [755, 489] width 98 height 18
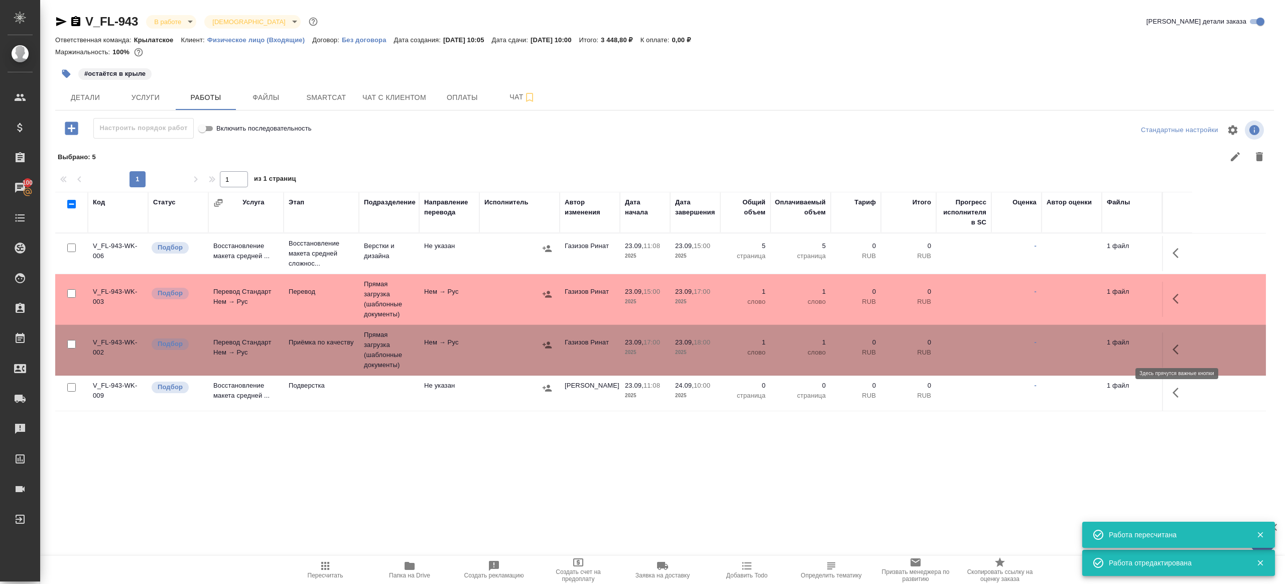
click at [1167, 349] on button "button" at bounding box center [1178, 349] width 24 height 24
click at [1104, 347] on icon "button" at bounding box center [1105, 349] width 12 height 12
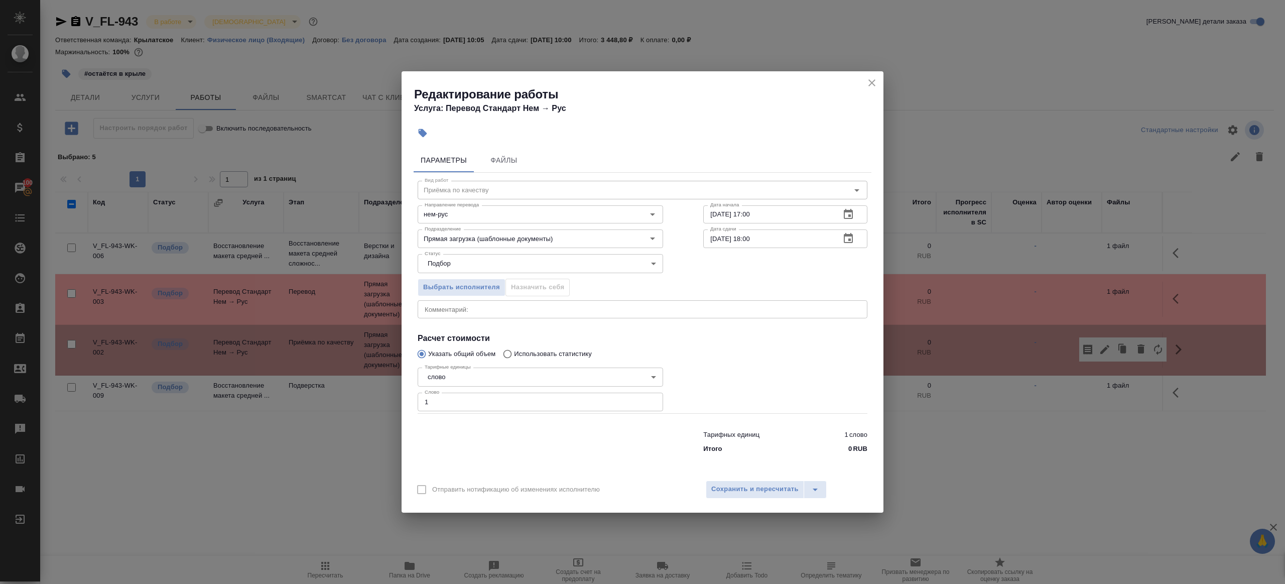
click at [754, 238] on input "23.09.2025 18:00" at bounding box center [767, 238] width 129 height 18
type input "23.09.2025 17:30"
click at [748, 485] on span "Сохранить и пересчитать" at bounding box center [754, 489] width 87 height 12
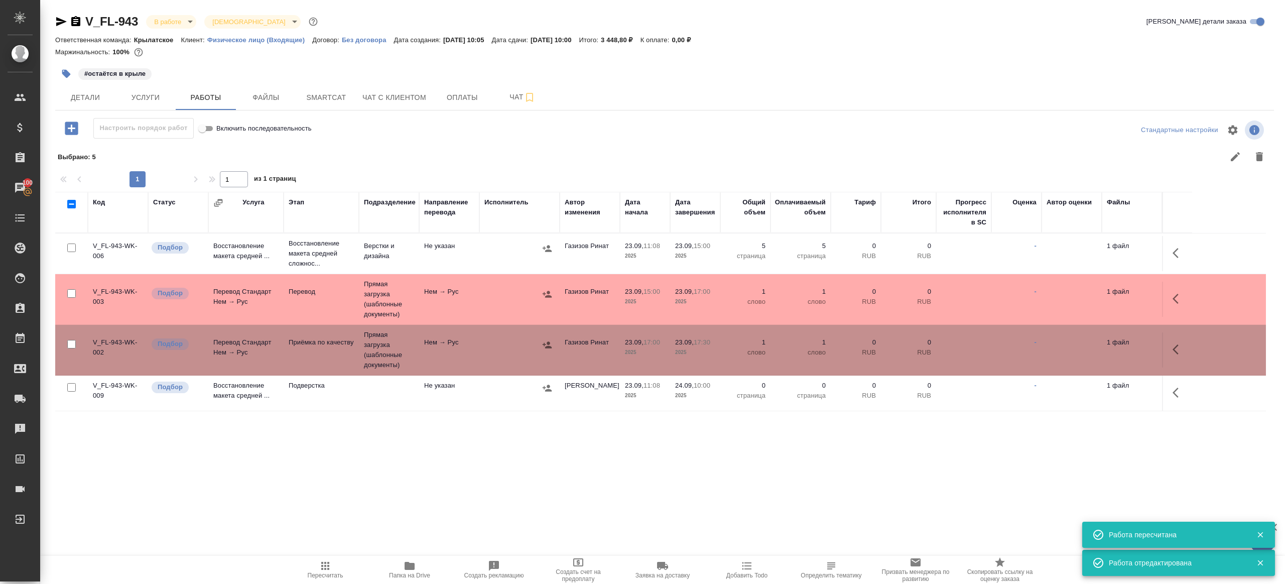
click at [1191, 395] on td at bounding box center [1177, 392] width 30 height 35
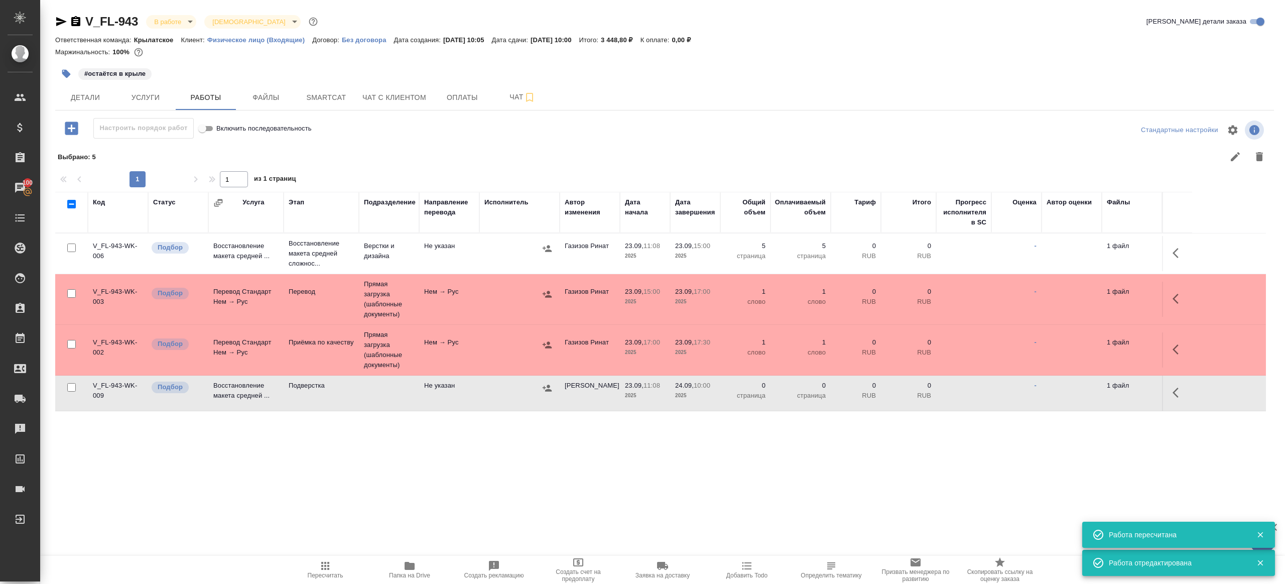
click at [1177, 393] on icon "button" at bounding box center [1178, 392] width 12 height 12
click at [1104, 386] on icon "button" at bounding box center [1105, 392] width 12 height 12
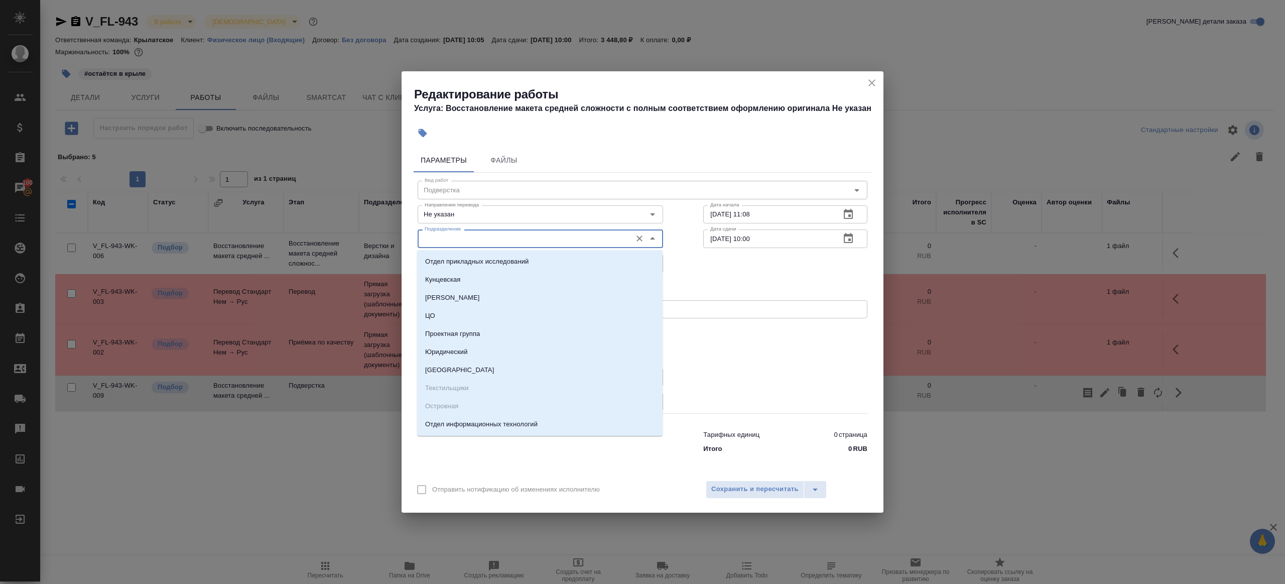
click at [475, 240] on input "Подразделение" at bounding box center [524, 238] width 206 height 12
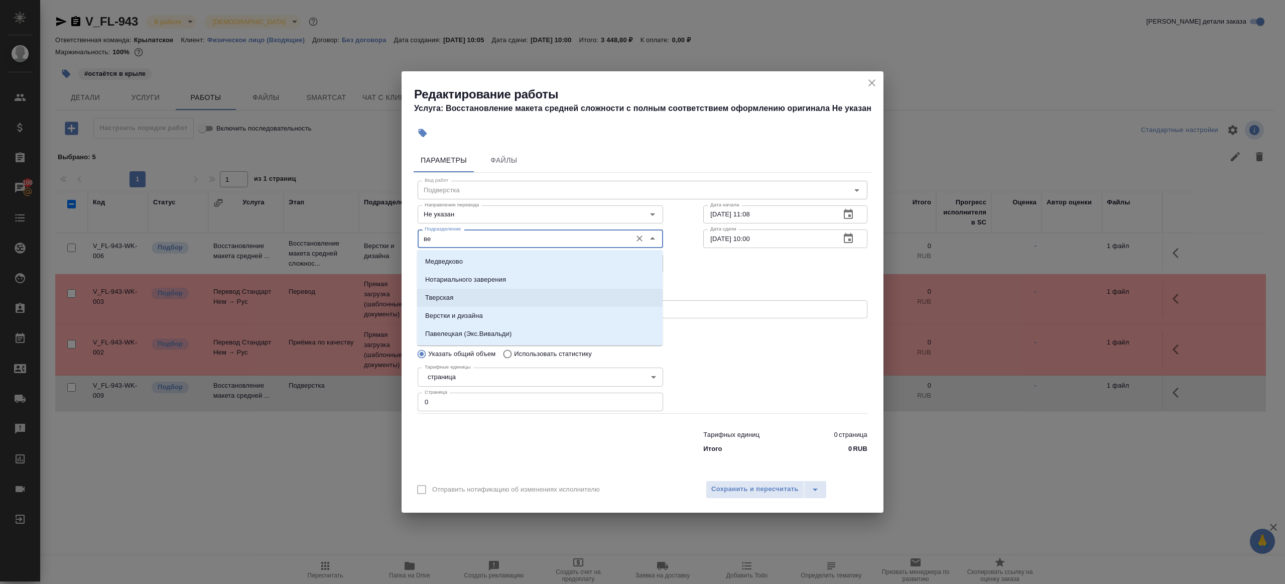
click at [479, 311] on p "Верстки и дизайна" at bounding box center [454, 316] width 58 height 10
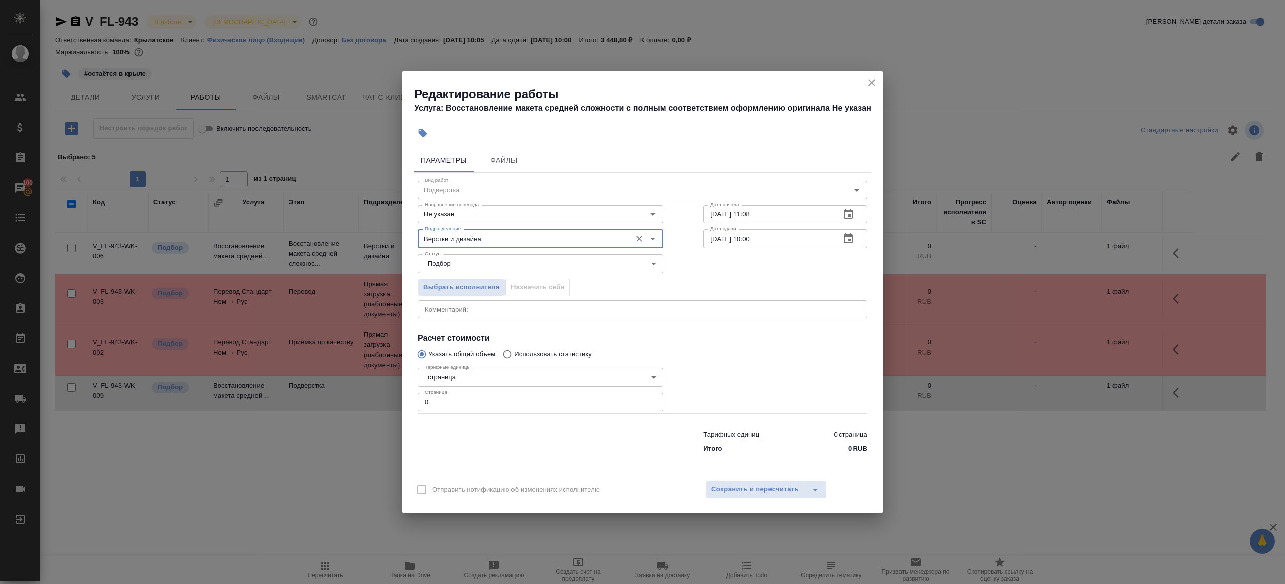
type input "Верстки и дизайна"
click at [465, 410] on input "0" at bounding box center [540, 401] width 245 height 18
type input "5"
drag, startPoint x: 759, startPoint y: 214, endPoint x: 768, endPoint y: 233, distance: 21.8
click at [759, 214] on input "23.09.2025 11:08" at bounding box center [767, 214] width 129 height 18
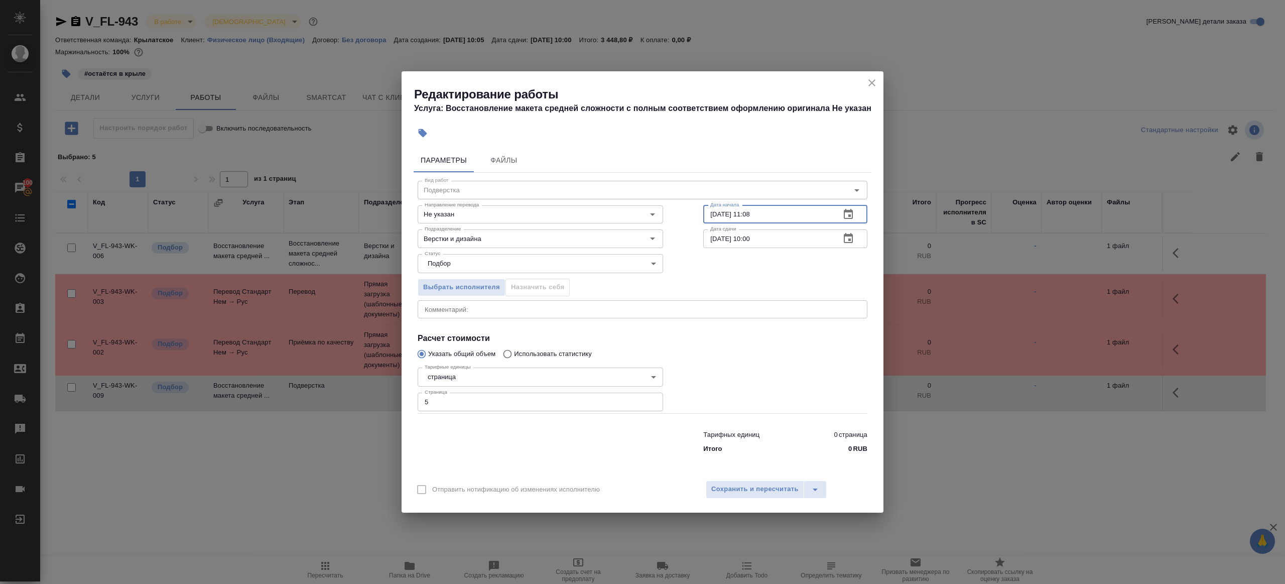
paste input "7:30"
type input "23.09.2025 17:30"
click at [779, 240] on input "24.09.2025 10:00" at bounding box center [767, 238] width 129 height 18
paste input "3.09.2025 17:3"
drag, startPoint x: 748, startPoint y: 238, endPoint x: 866, endPoint y: 238, distance: 118.4
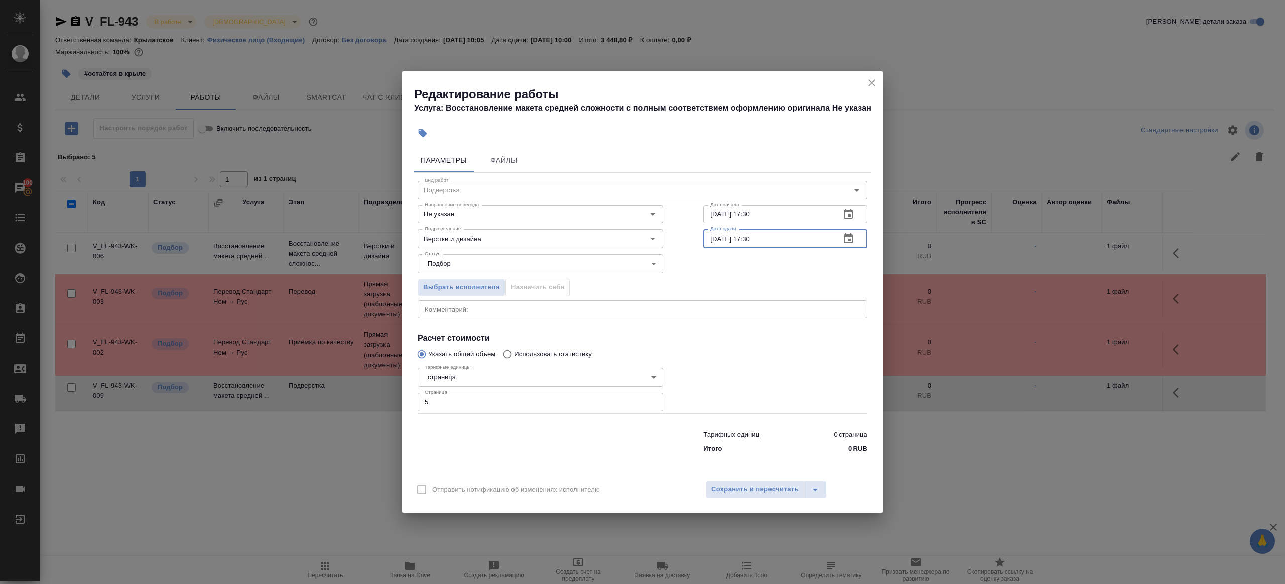
click at [866, 238] on div "23.09.2025 17:30 Дата сдачи" at bounding box center [785, 238] width 164 height 18
type input "23.09.2025 18:00"
click at [767, 489] on span "Сохранить и пересчитать" at bounding box center [754, 489] width 87 height 12
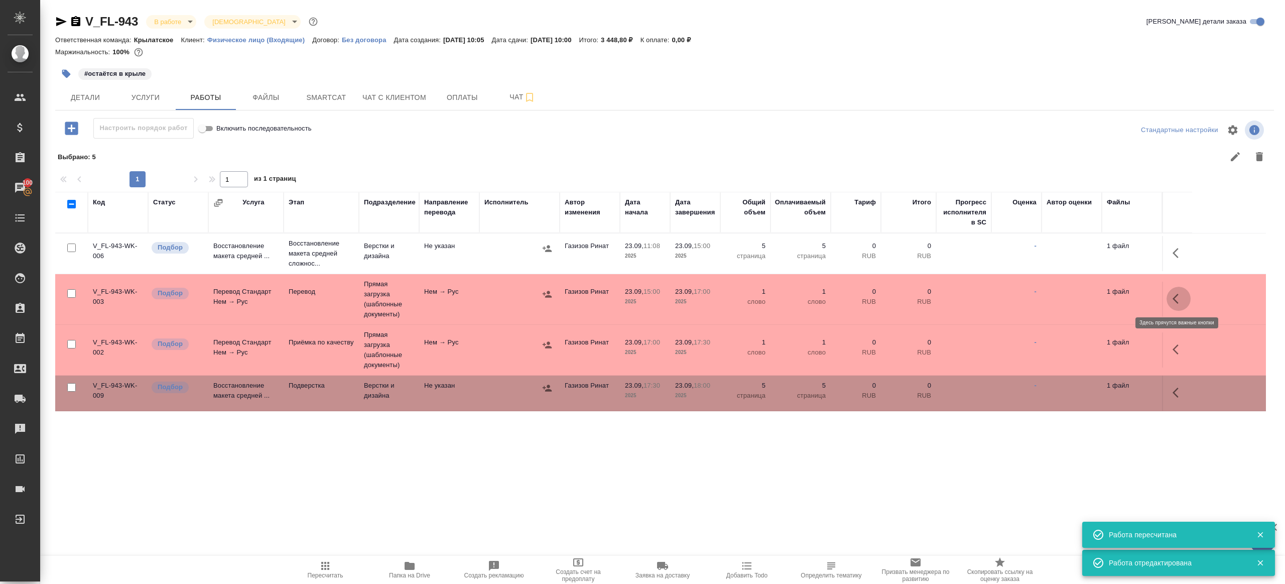
click at [1182, 303] on icon "button" at bounding box center [1178, 299] width 12 height 12
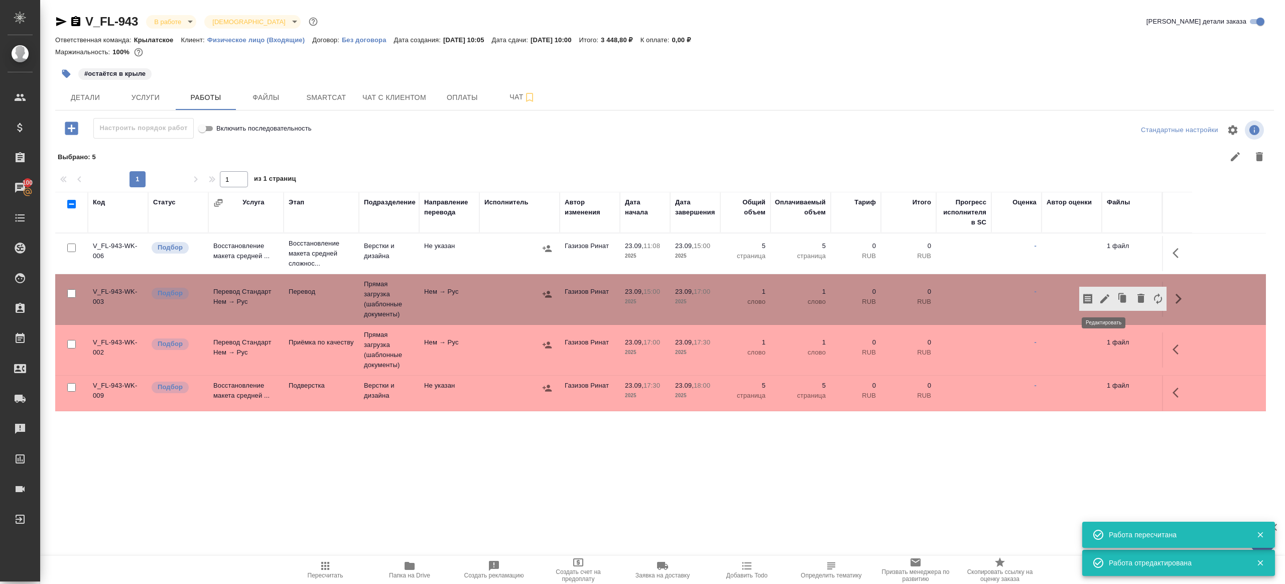
click at [1107, 302] on icon "button" at bounding box center [1105, 299] width 12 height 12
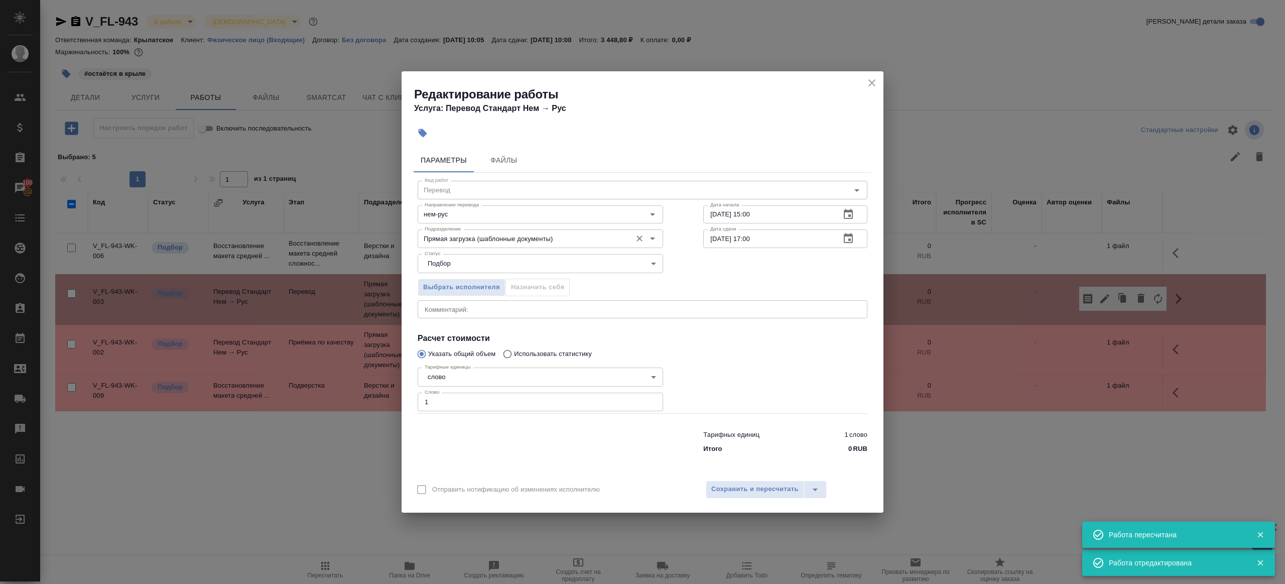
click at [508, 236] on input "Прямая загрузка (шаблонные документы)" at bounding box center [524, 238] width 206 height 12
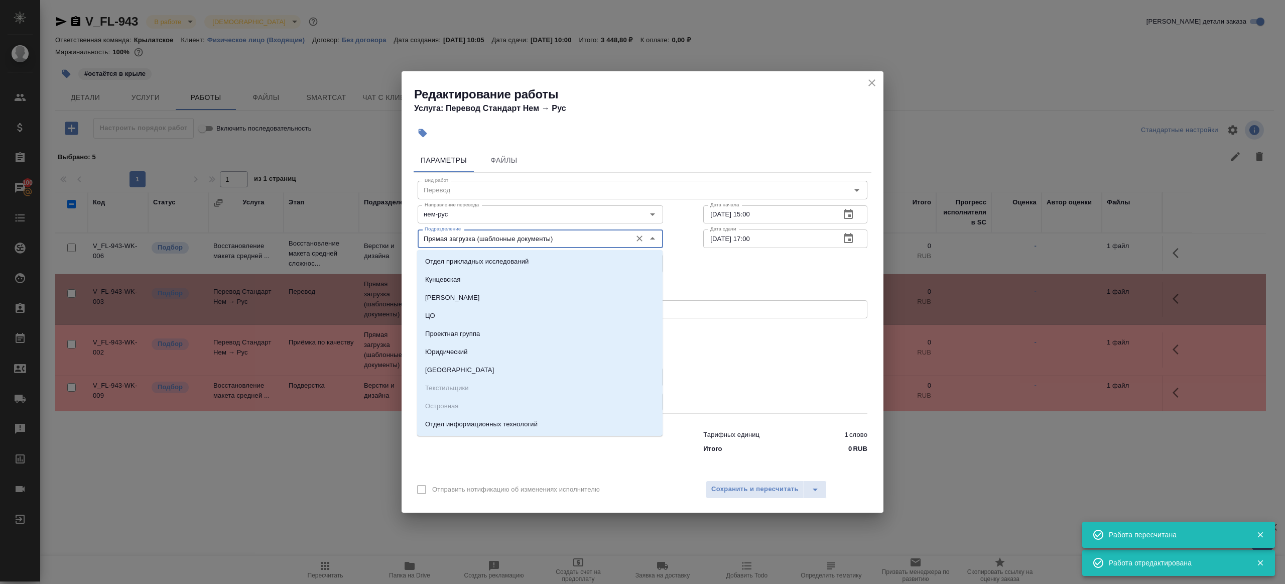
type input "а"
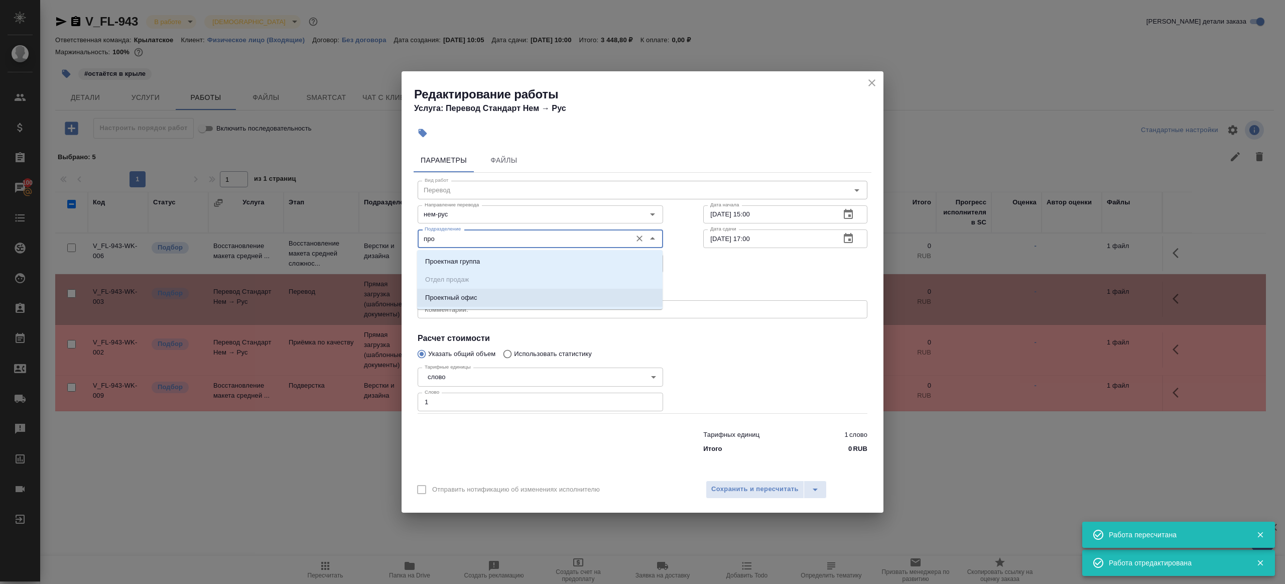
click at [481, 292] on li "Проектный офис" at bounding box center [539, 298] width 245 height 18
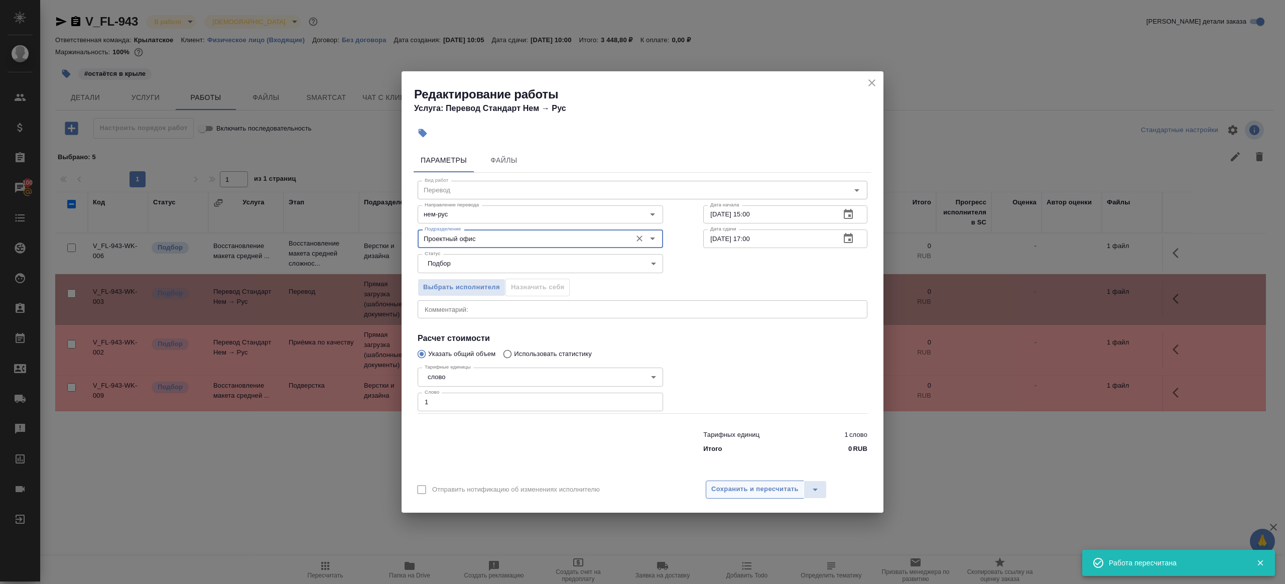
type input "Проектный офис"
click at [727, 489] on span "Сохранить и пересчитать" at bounding box center [754, 489] width 87 height 12
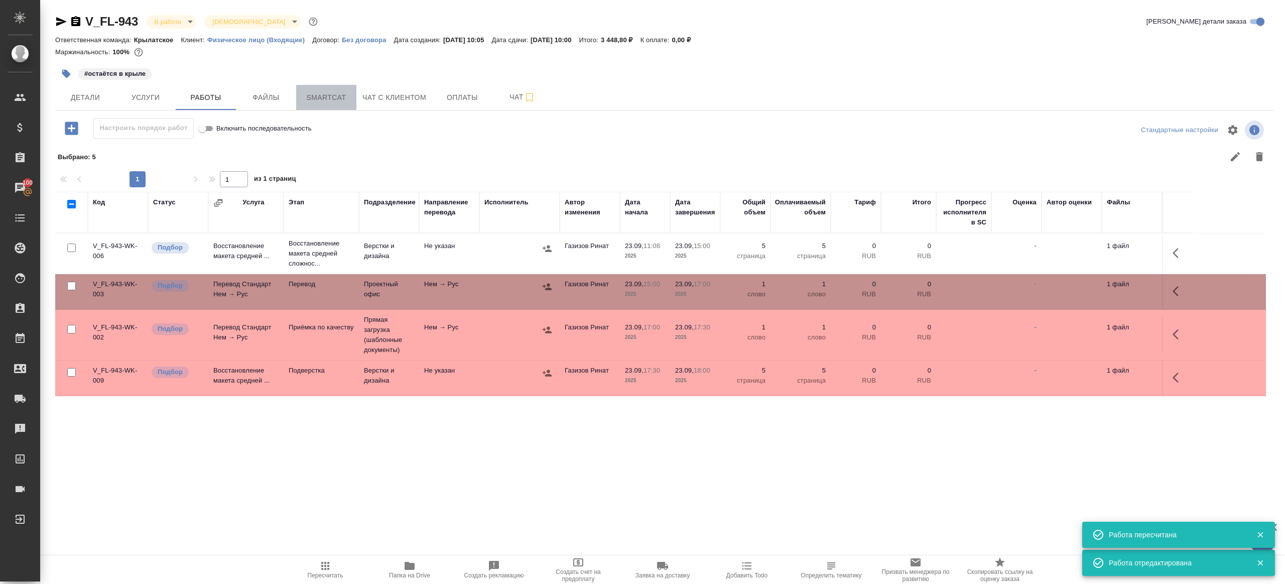
click at [315, 90] on button "Smartcat" at bounding box center [326, 97] width 60 height 25
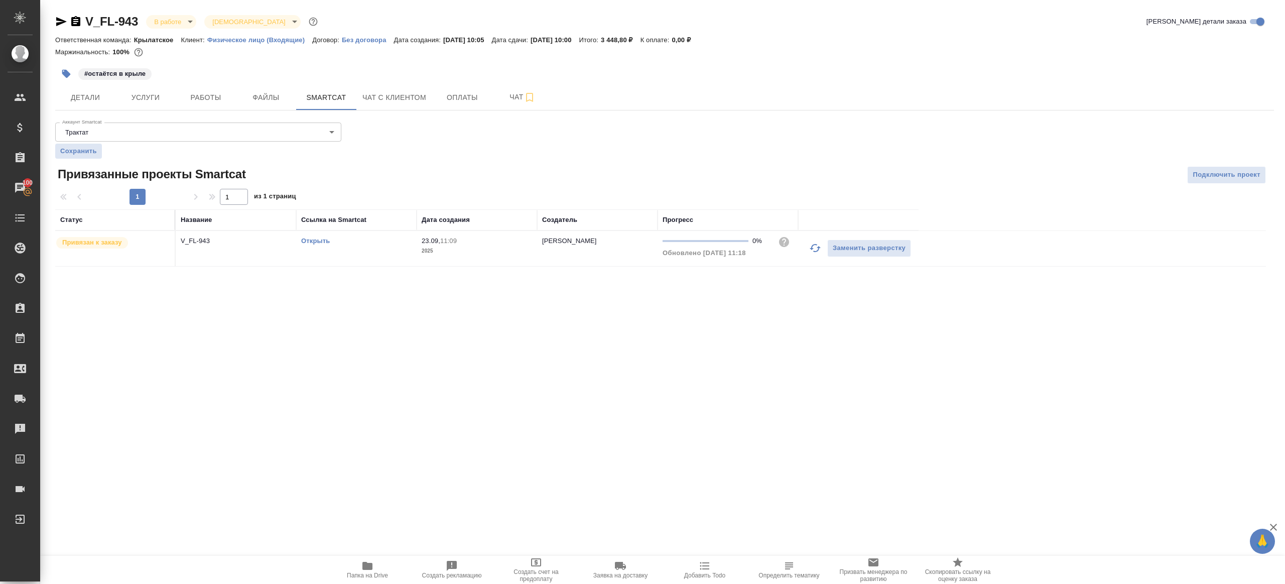
click at [318, 238] on link "Открыть" at bounding box center [315, 241] width 29 height 8
click at [211, 98] on span "Работы" at bounding box center [206, 97] width 48 height 13
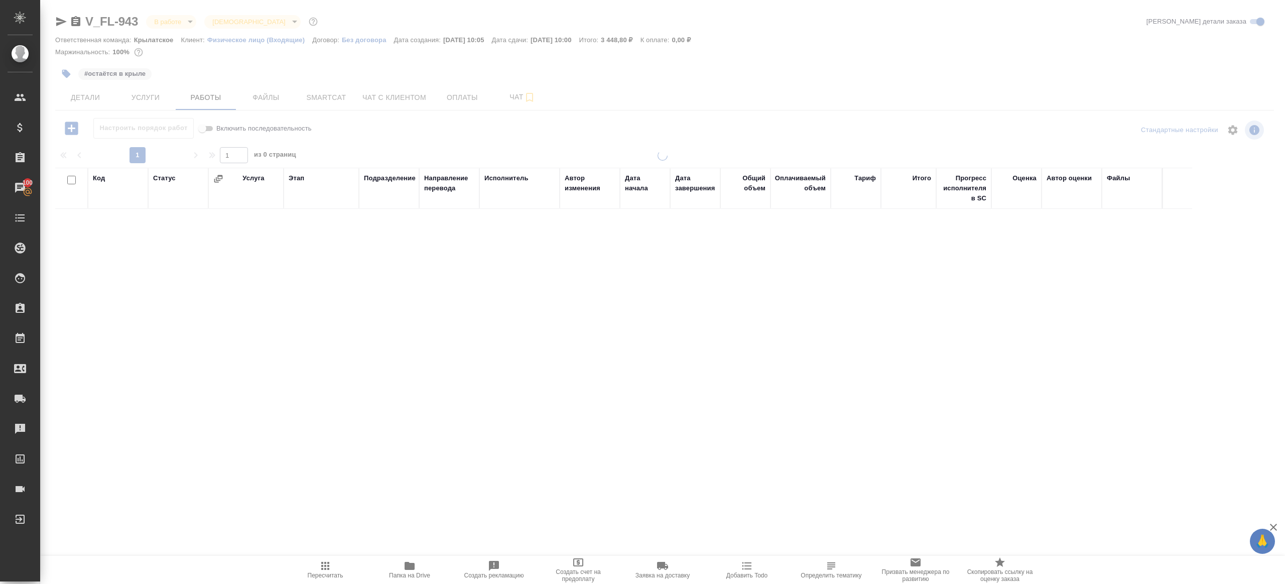
click at [58, 70] on div at bounding box center [662, 209] width 1245 height 419
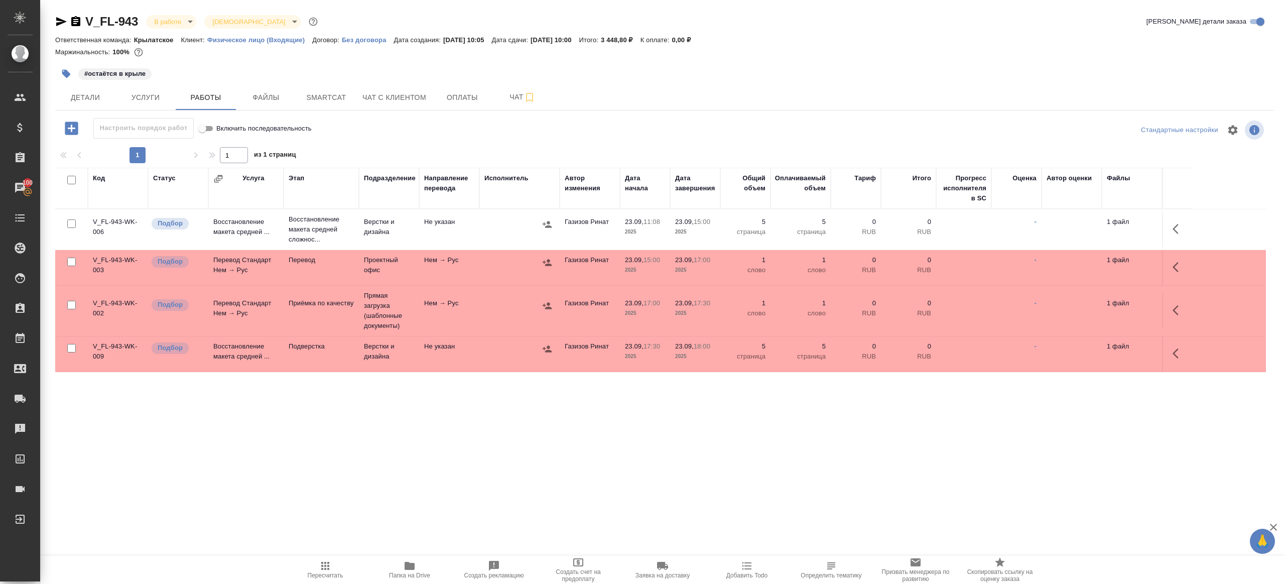
click at [62, 71] on icon "button" at bounding box center [66, 74] width 10 height 10
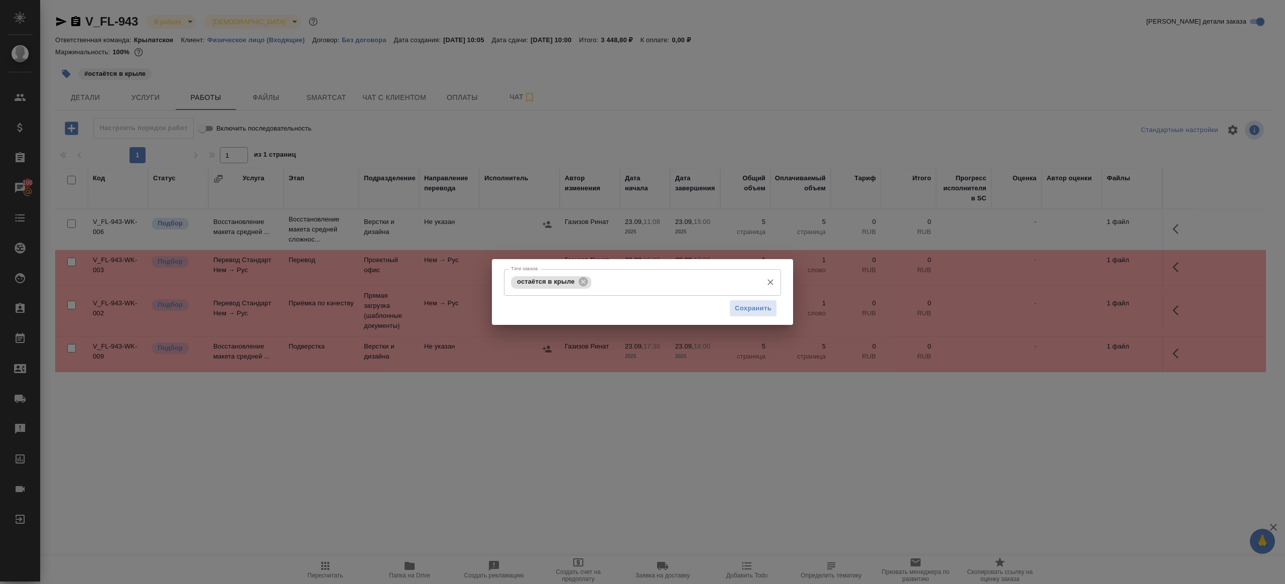
click at [628, 288] on input "Тэги заказа" at bounding box center [676, 282] width 164 height 17
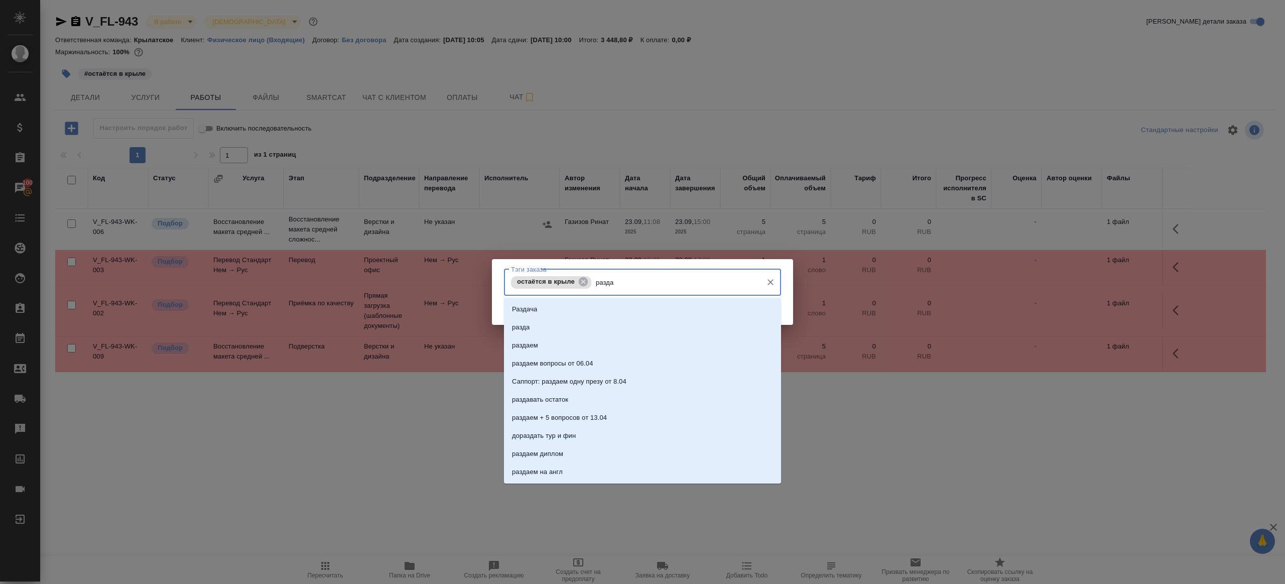
type input "раздае"
click at [640, 303] on li "раздаем" at bounding box center [642, 309] width 277 height 18
type input "залить"
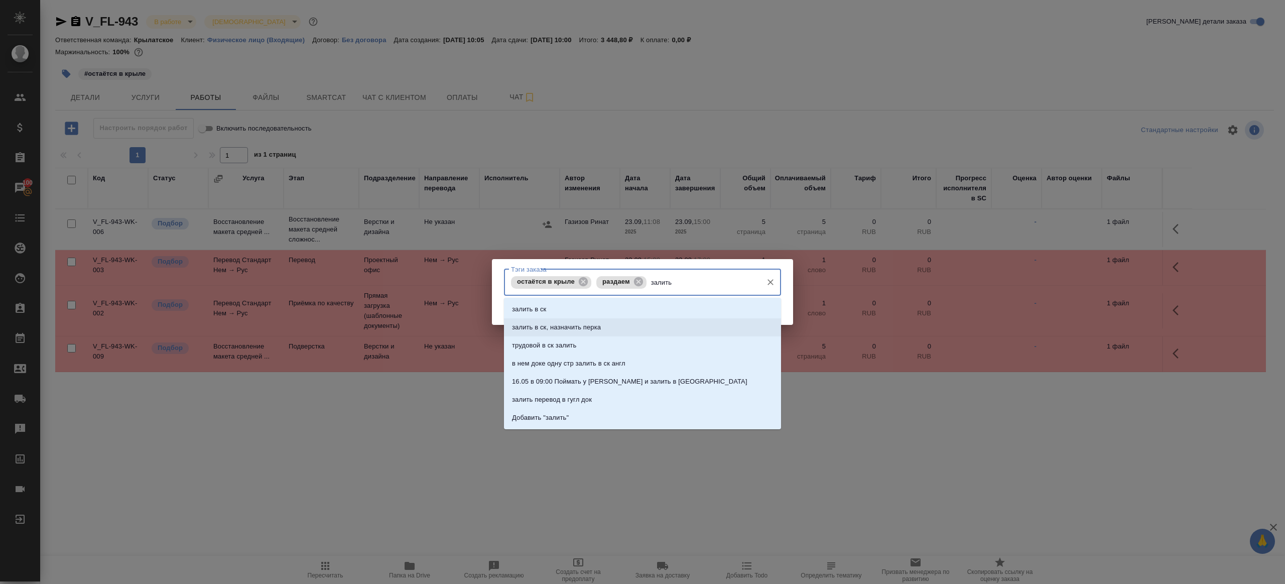
click at [626, 325] on li "залить в ск, назначить перка" at bounding box center [642, 327] width 277 height 18
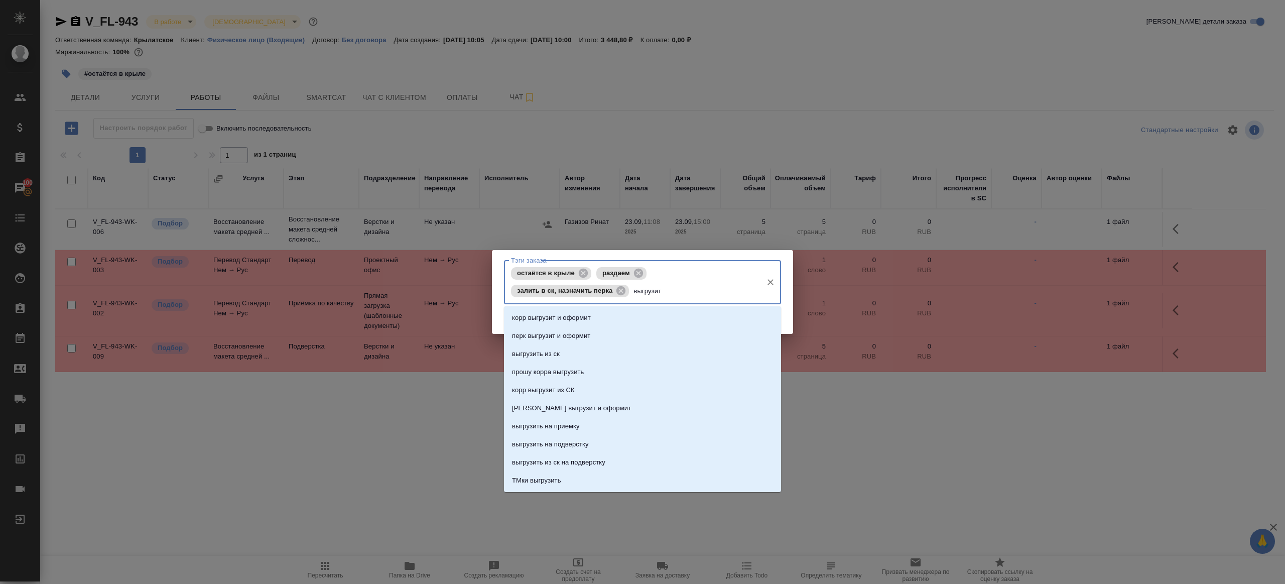
type input "выгрузить"
click at [604, 313] on li "выгрузить из ск" at bounding box center [642, 318] width 277 height 18
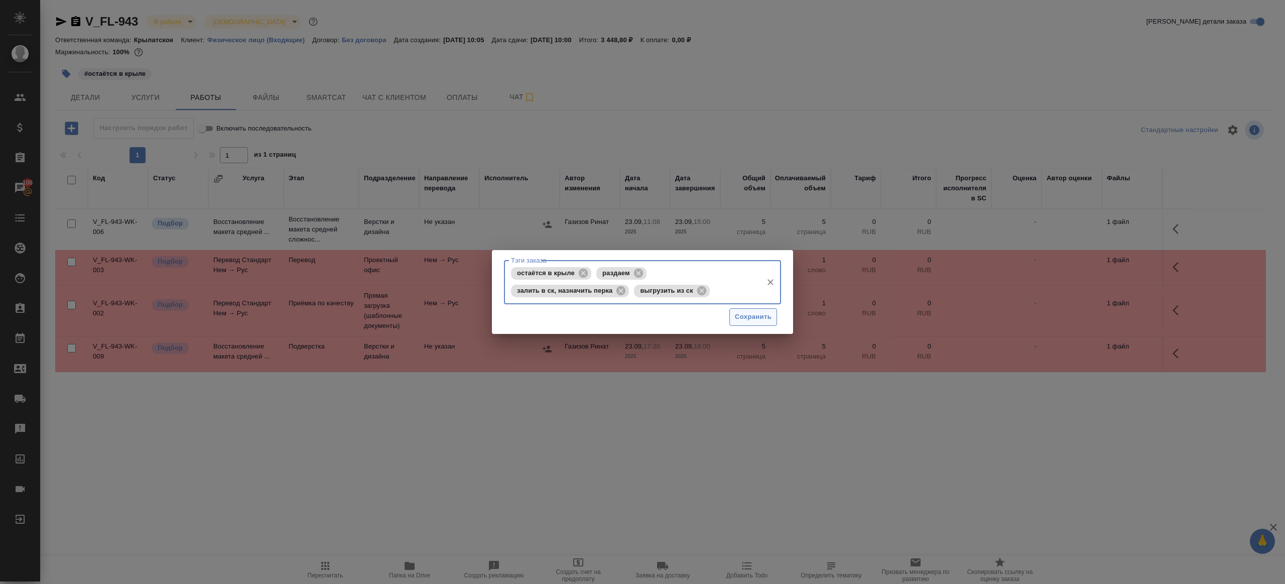
click at [757, 319] on span "Сохранить" at bounding box center [753, 317] width 37 height 12
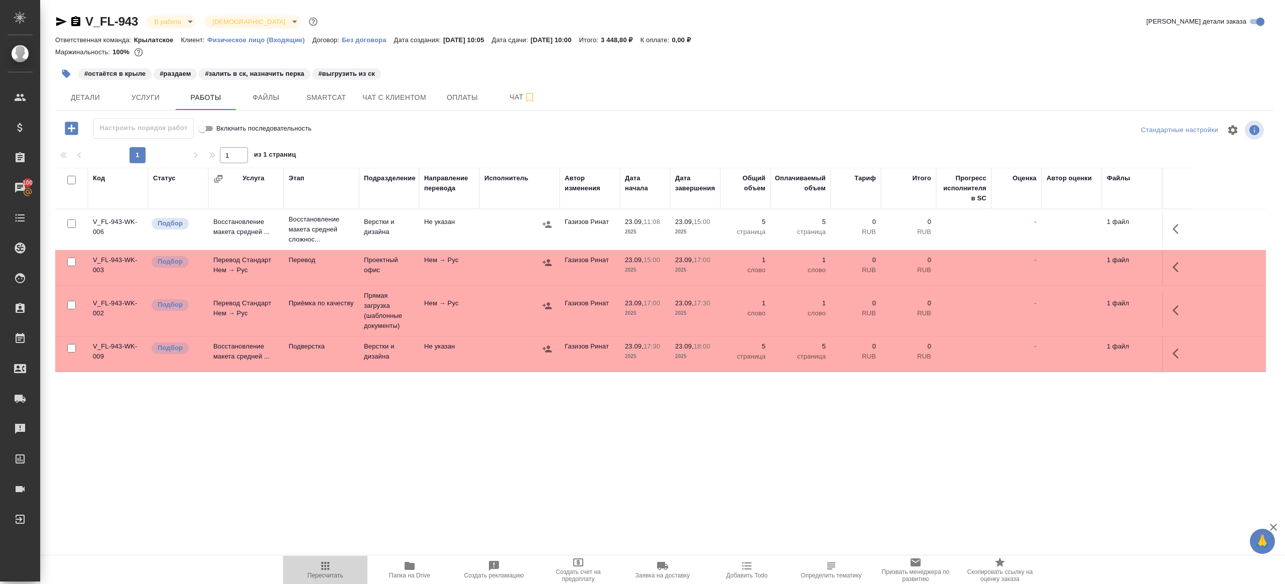
click at [319, 562] on icon "button" at bounding box center [325, 566] width 12 height 12
click at [378, 487] on div ".cls-1 fill:#fff; AWATERA Gazizov Rinat Клиенты Спецификации Заказы 100 Чаты To…" at bounding box center [642, 292] width 1285 height 584
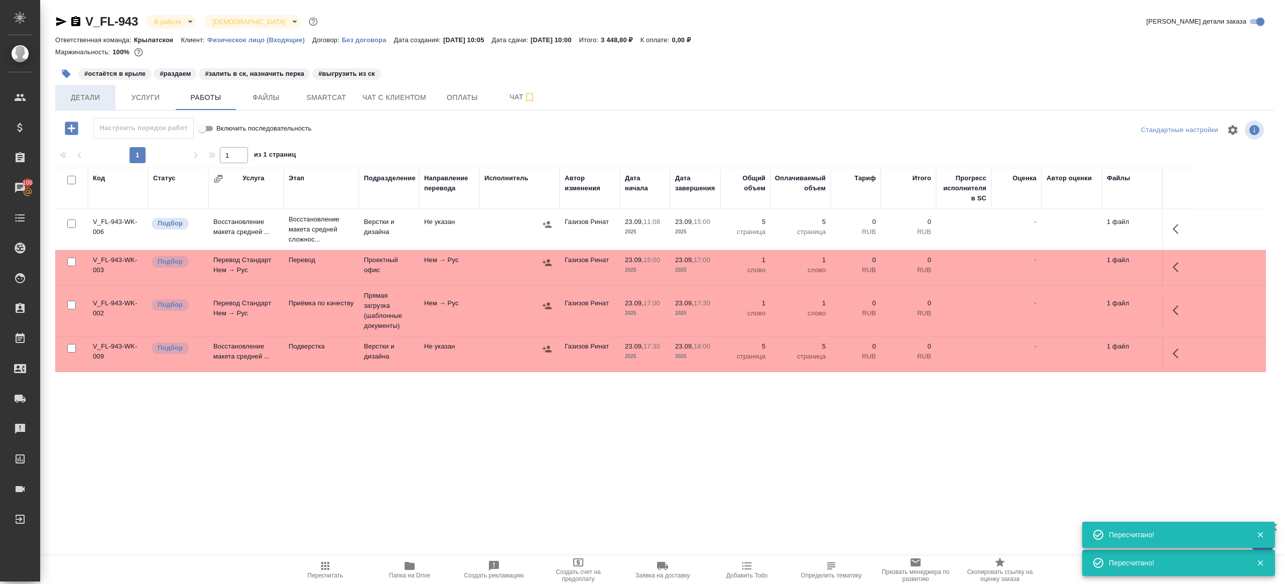
click at [84, 101] on span "Детали" at bounding box center [85, 97] width 48 height 13
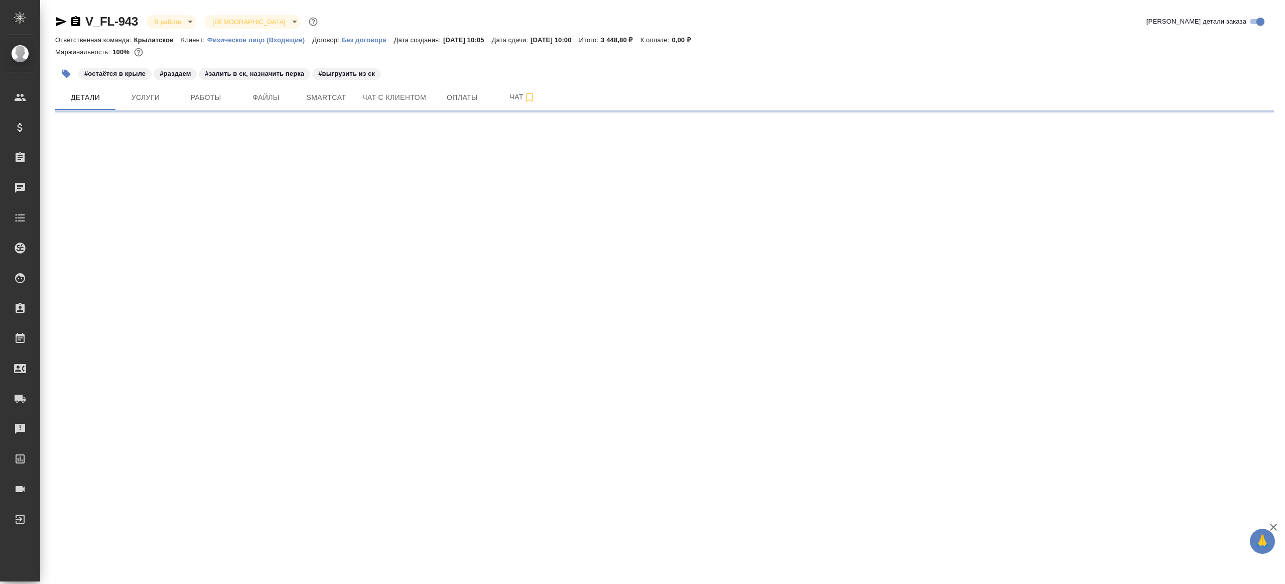
select select "RU"
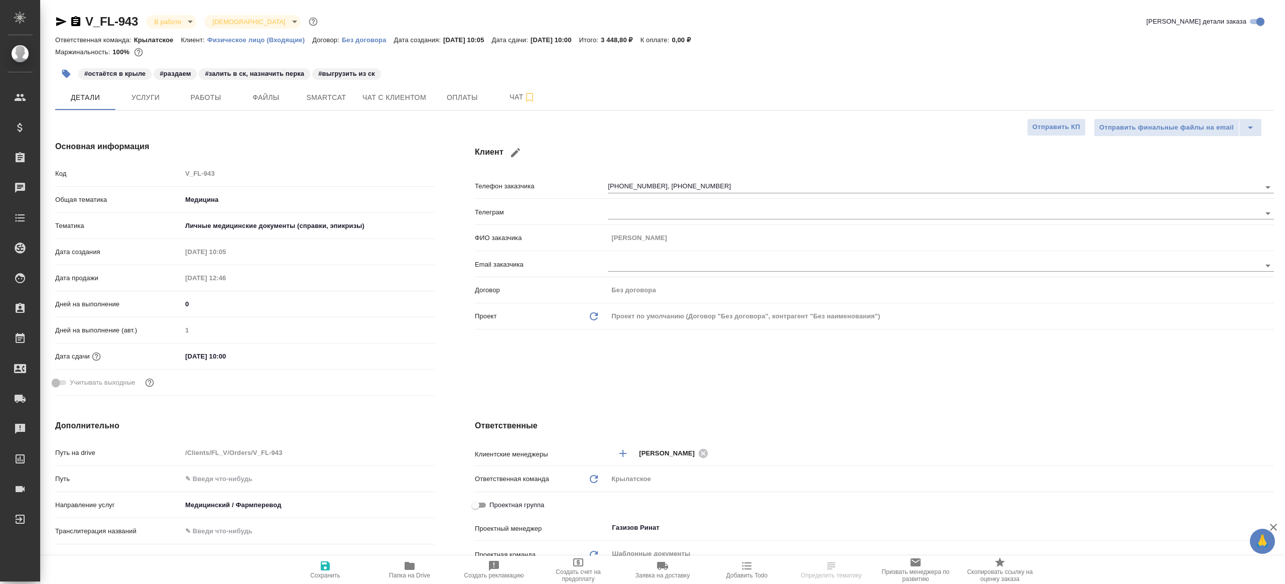
type textarea "x"
click at [195, 109] on button "Работы" at bounding box center [206, 97] width 60 height 25
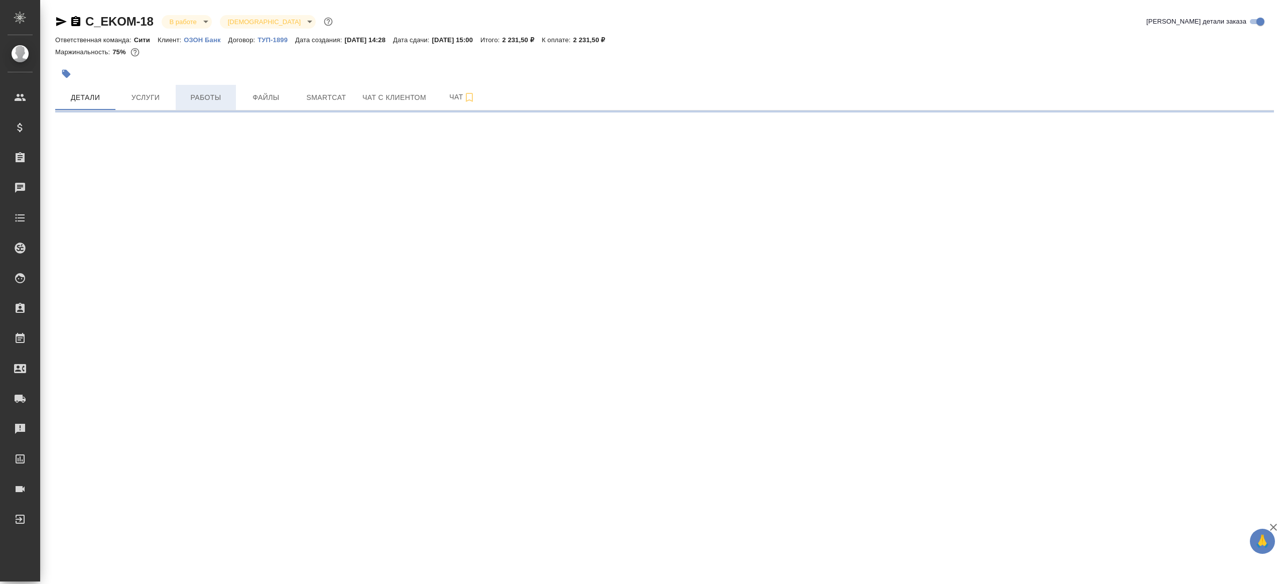
select select "RU"
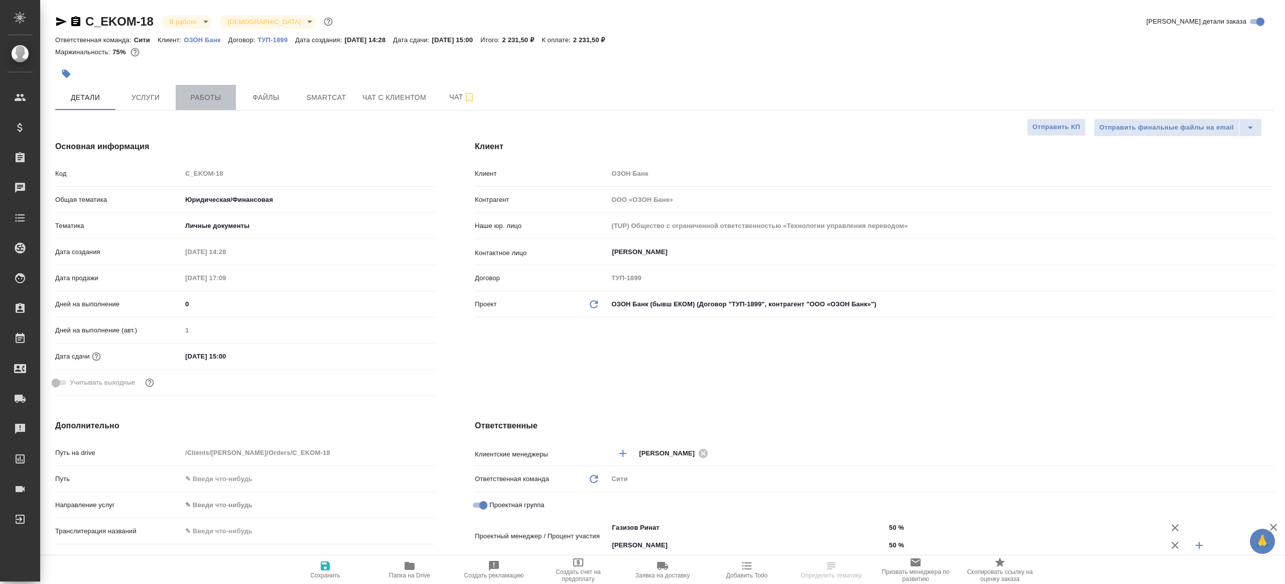
click at [220, 100] on span "Работы" at bounding box center [206, 97] width 48 height 13
type textarea "x"
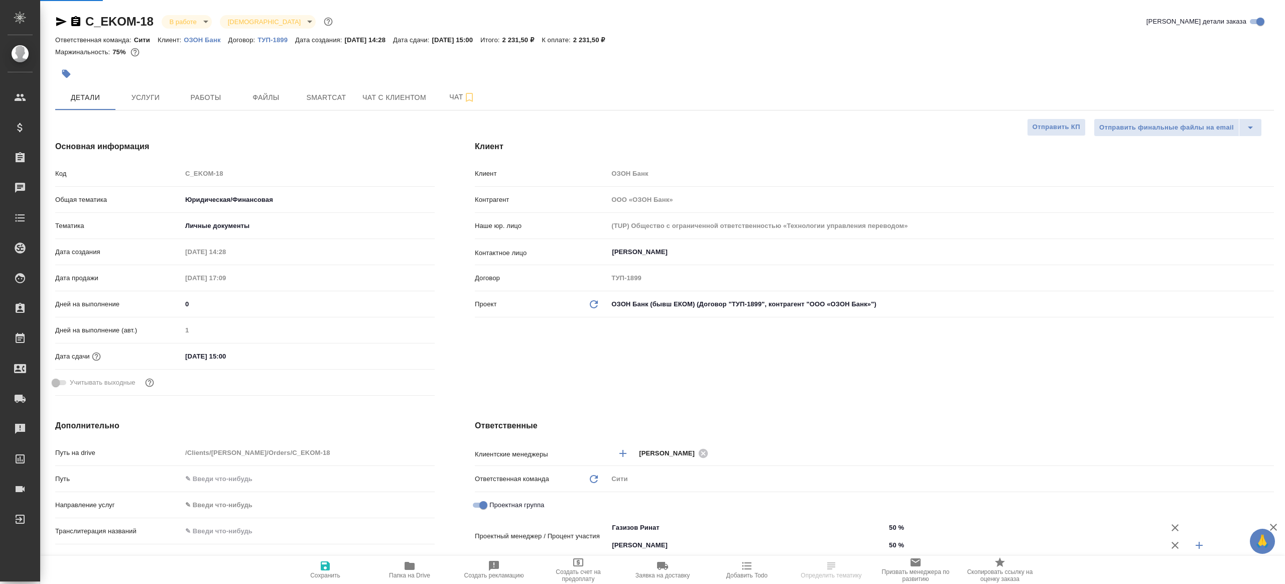
type textarea "x"
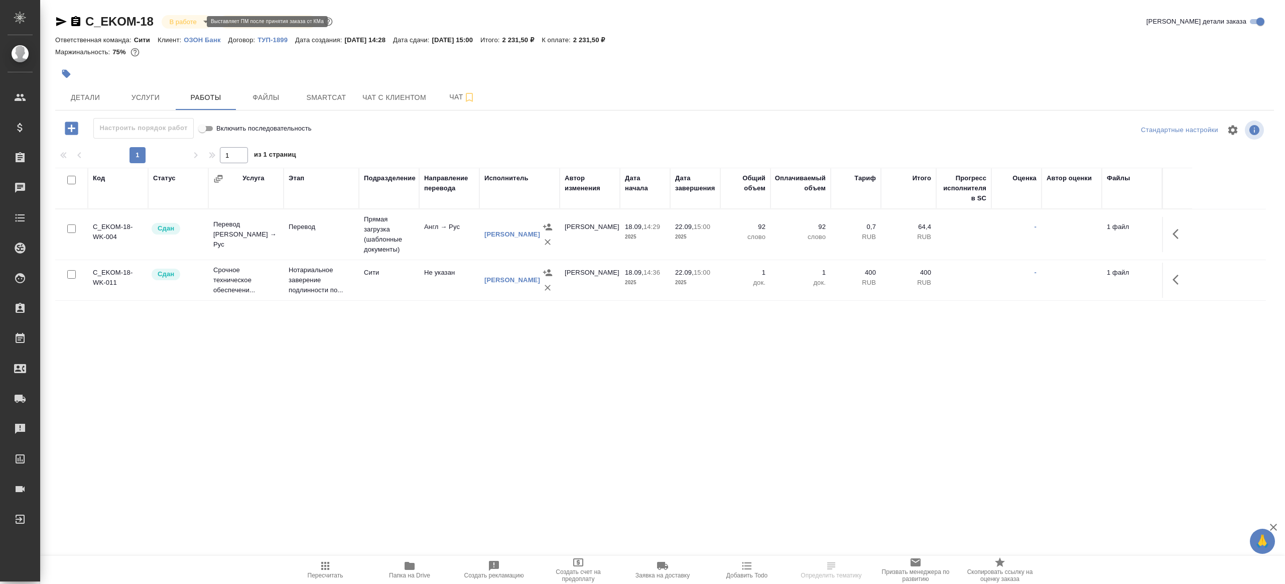
click at [192, 22] on body "🙏 .cls-1 fill:#fff; AWATERA [PERSON_NAME] Клиенты Спецификации Заказы Чаты Todo…" at bounding box center [642, 292] width 1285 height 584
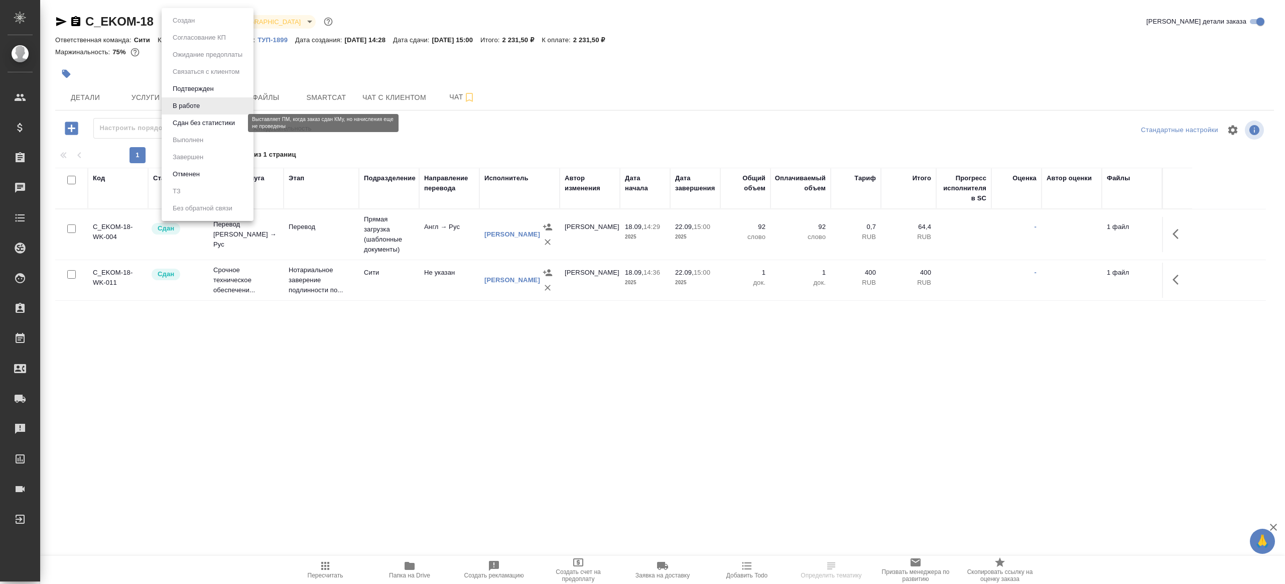
click at [211, 120] on button "Сдан без статистики" at bounding box center [204, 122] width 68 height 11
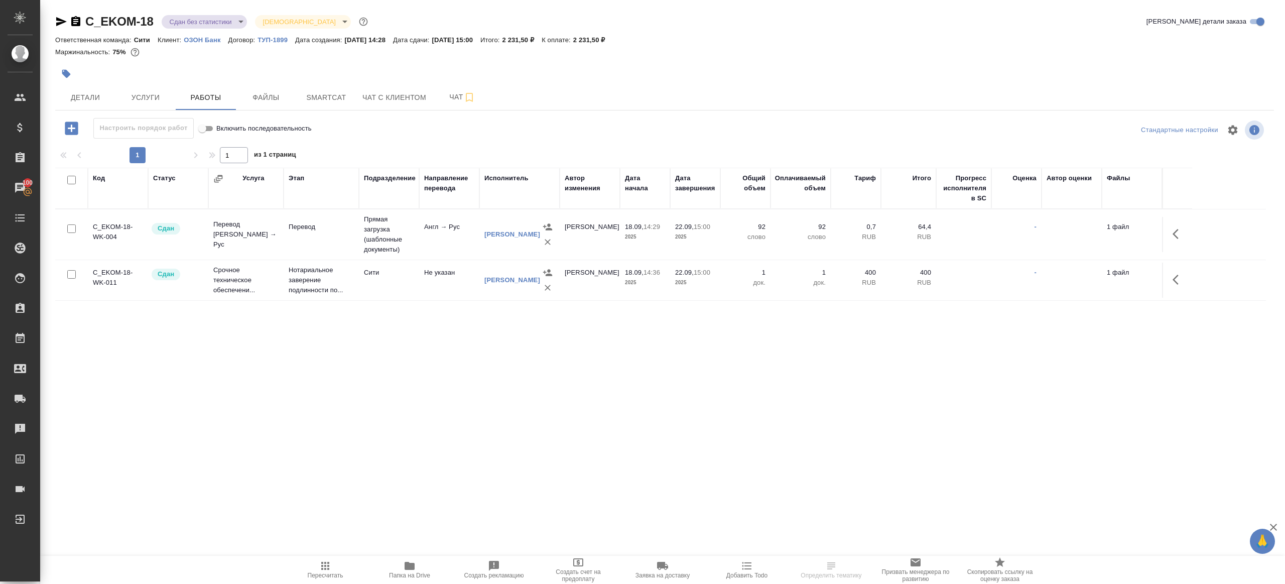
click at [203, 21] on body "🙏 .cls-1 fill:#fff; AWATERA [PERSON_NAME] Клиенты Спецификации Заказы 100 Чаты …" at bounding box center [642, 292] width 1285 height 584
click at [211, 149] on ul "Создан Согласование КП Ожидание предоплаты Связаться с клиентом Подтвержден В р…" at bounding box center [208, 114] width 92 height 213
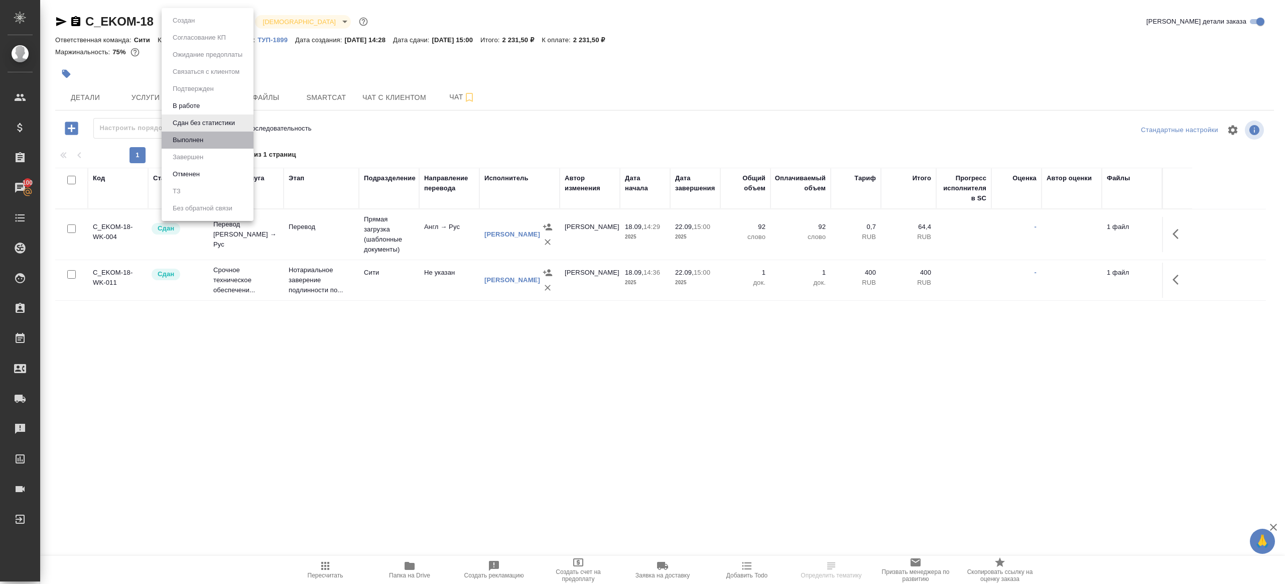
click at [212, 145] on li "Выполнен" at bounding box center [208, 139] width 92 height 17
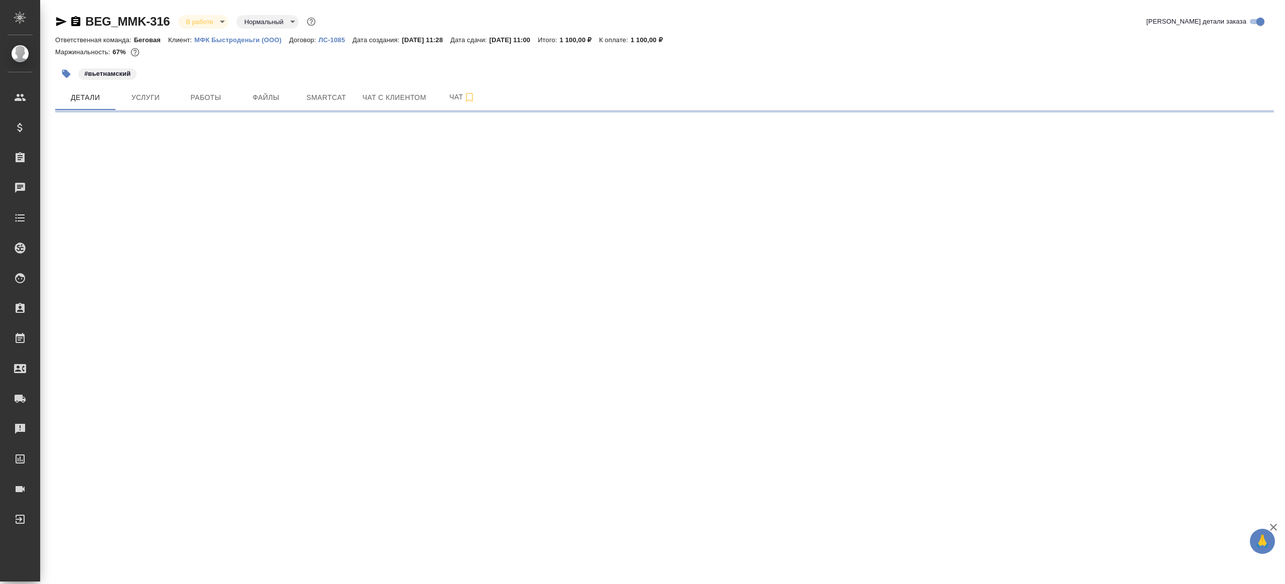
select select "RU"
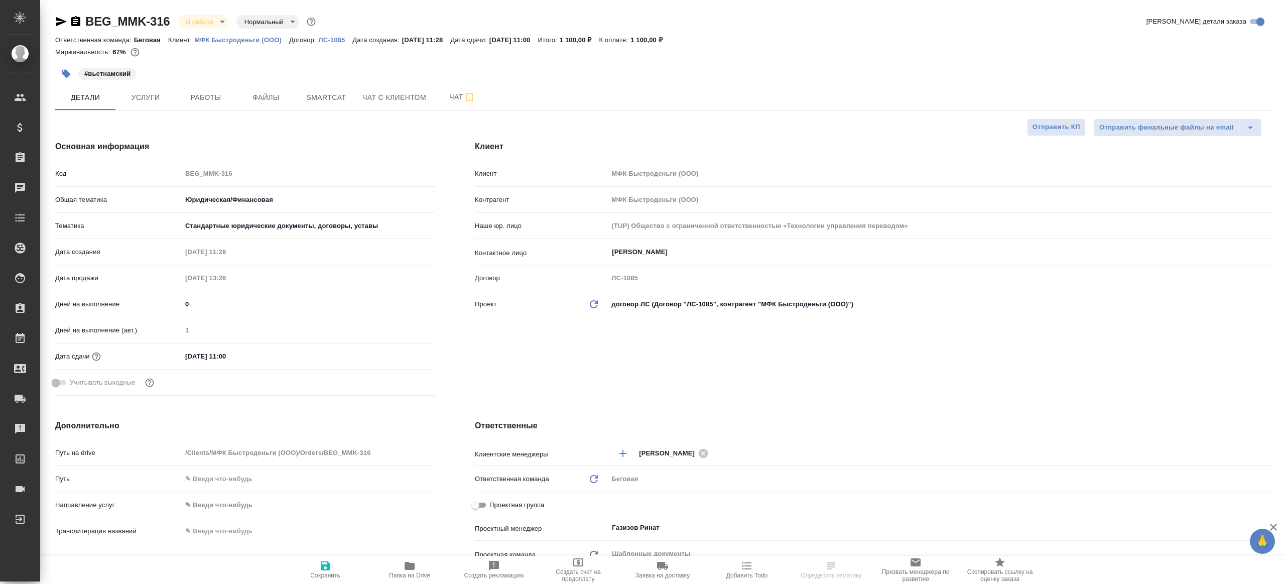
type textarea "x"
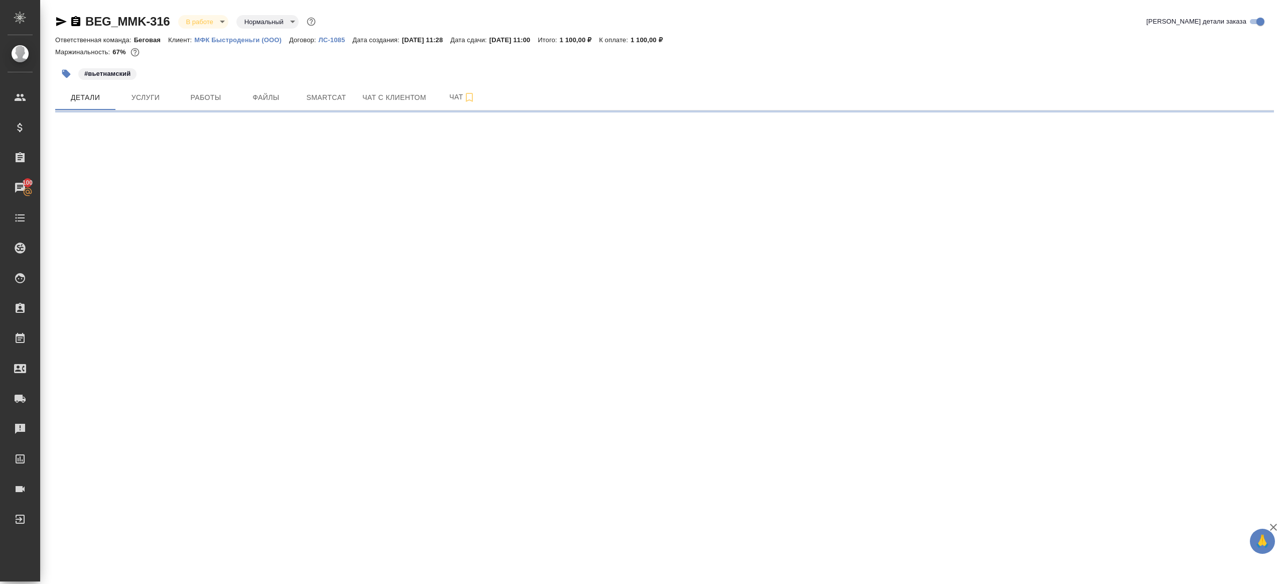
select select "RU"
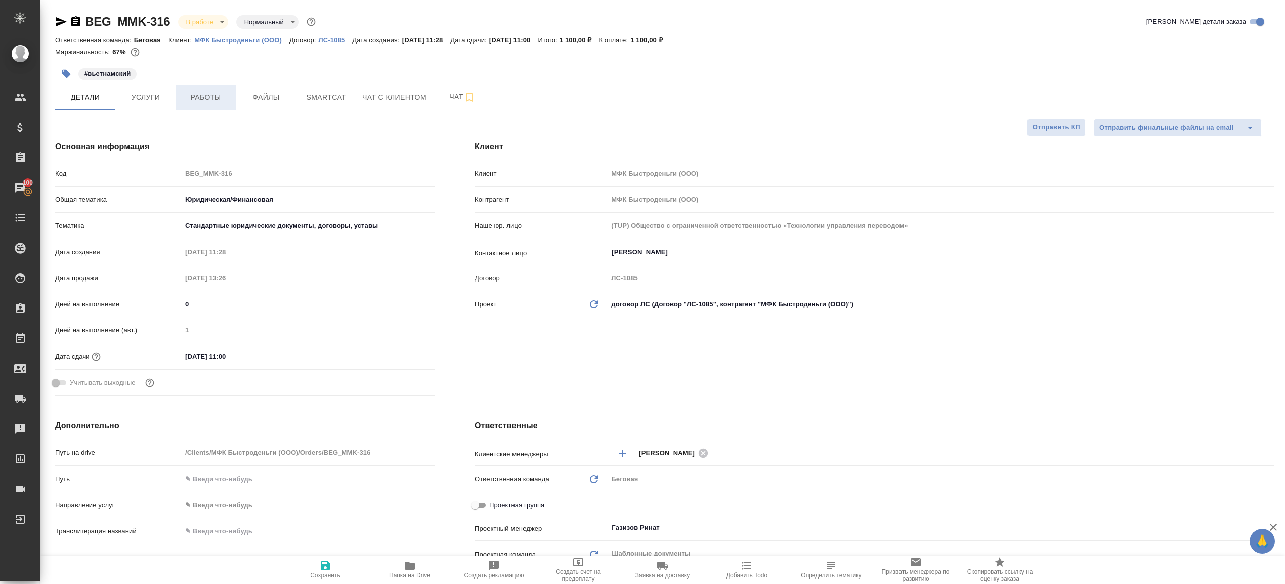
click at [204, 98] on span "Работы" at bounding box center [206, 97] width 48 height 13
type textarea "x"
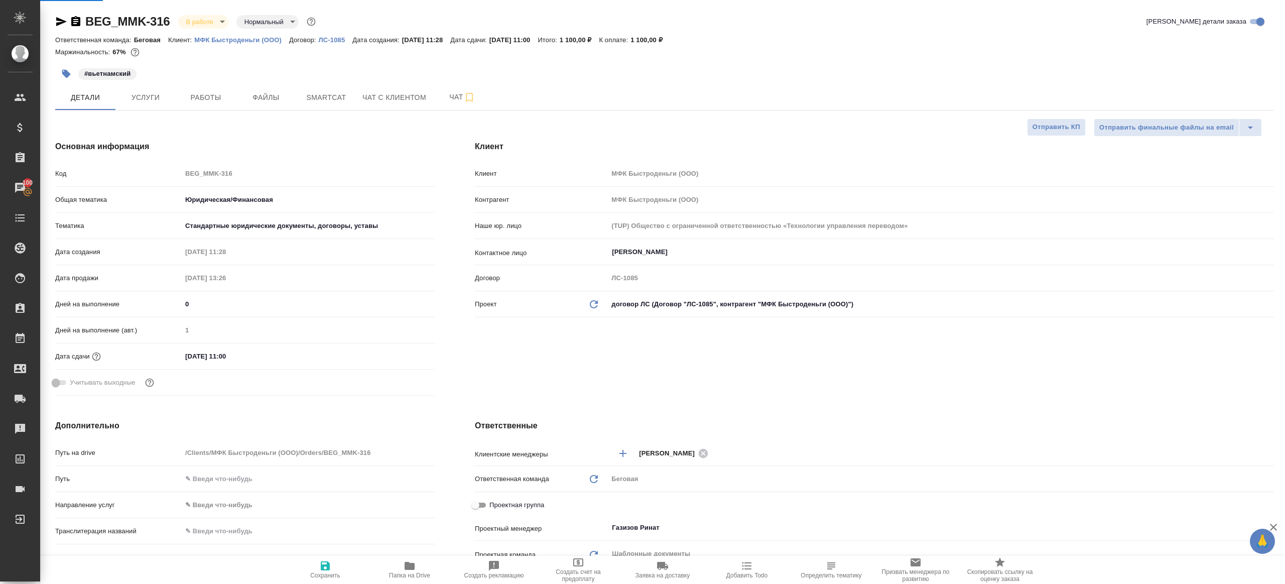
type textarea "x"
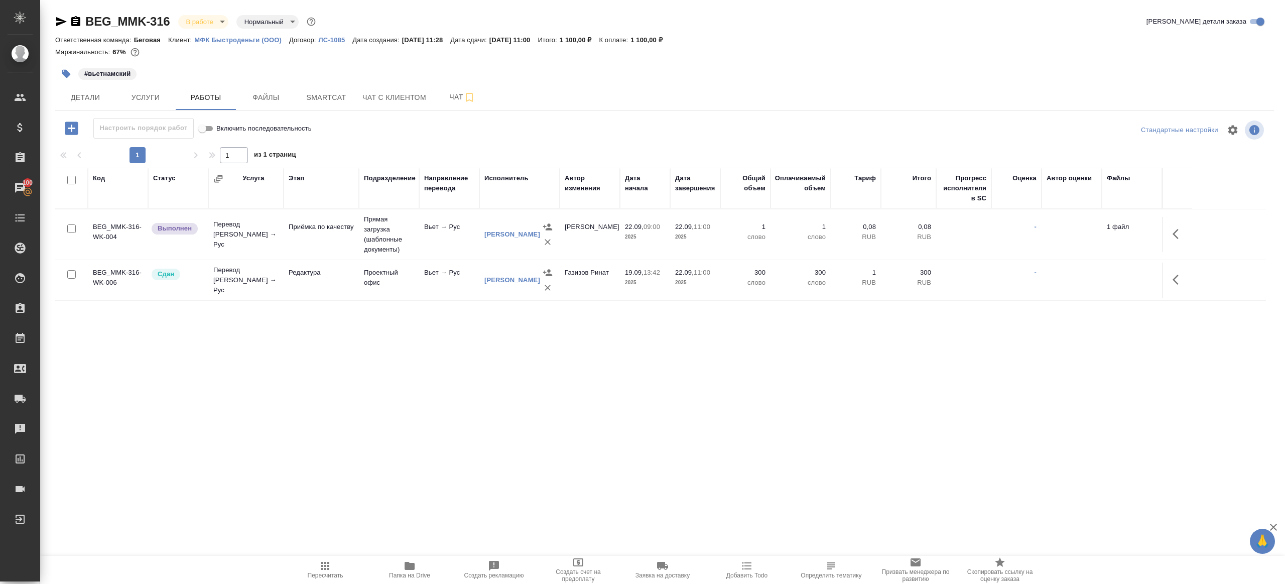
click at [203, 19] on body "🙏 .cls-1 fill:#fff; AWATERA [PERSON_NAME] Клиенты Спецификации Заказы 100 Чаты …" at bounding box center [642, 292] width 1285 height 584
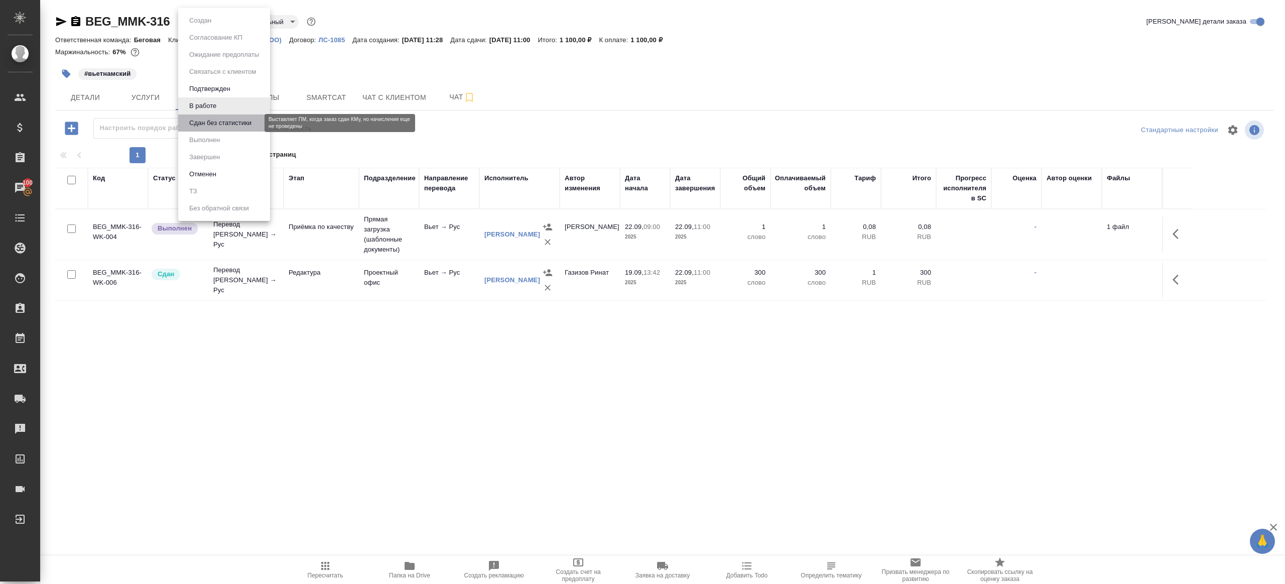
click at [224, 125] on button "Сдан без статистики" at bounding box center [220, 122] width 68 height 11
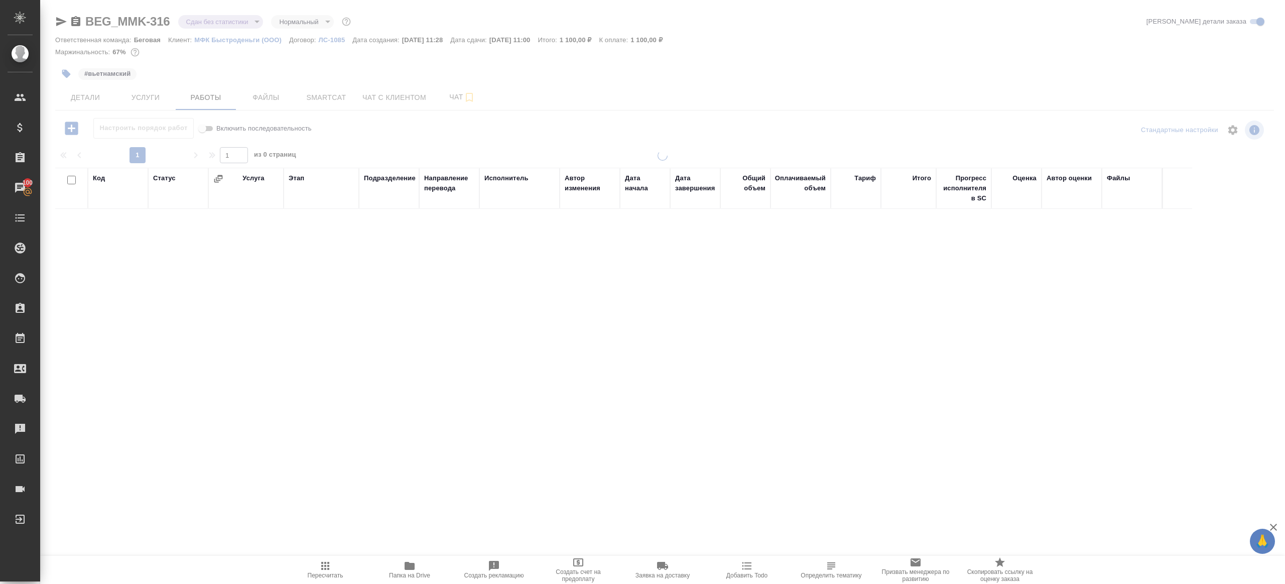
click at [220, 22] on body "🙏 .cls-1 fill:#fff; AWATERA [PERSON_NAME] Клиенты Спецификации Заказы 100 Чаты …" at bounding box center [642, 292] width 1285 height 584
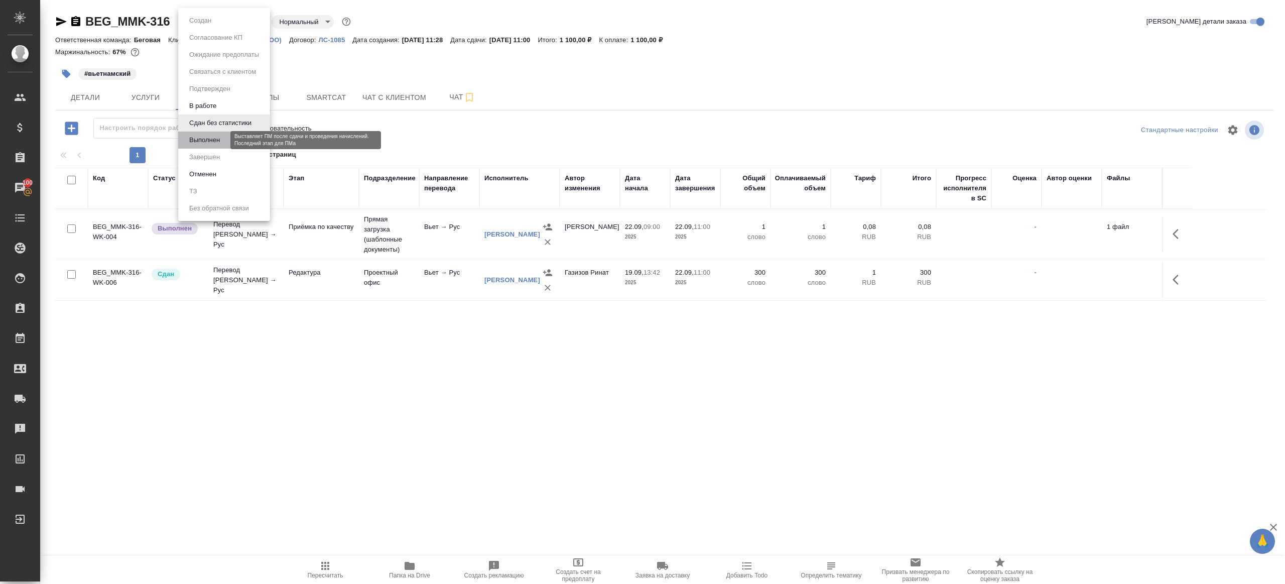
click at [219, 141] on button "Выполнен" at bounding box center [204, 140] width 37 height 11
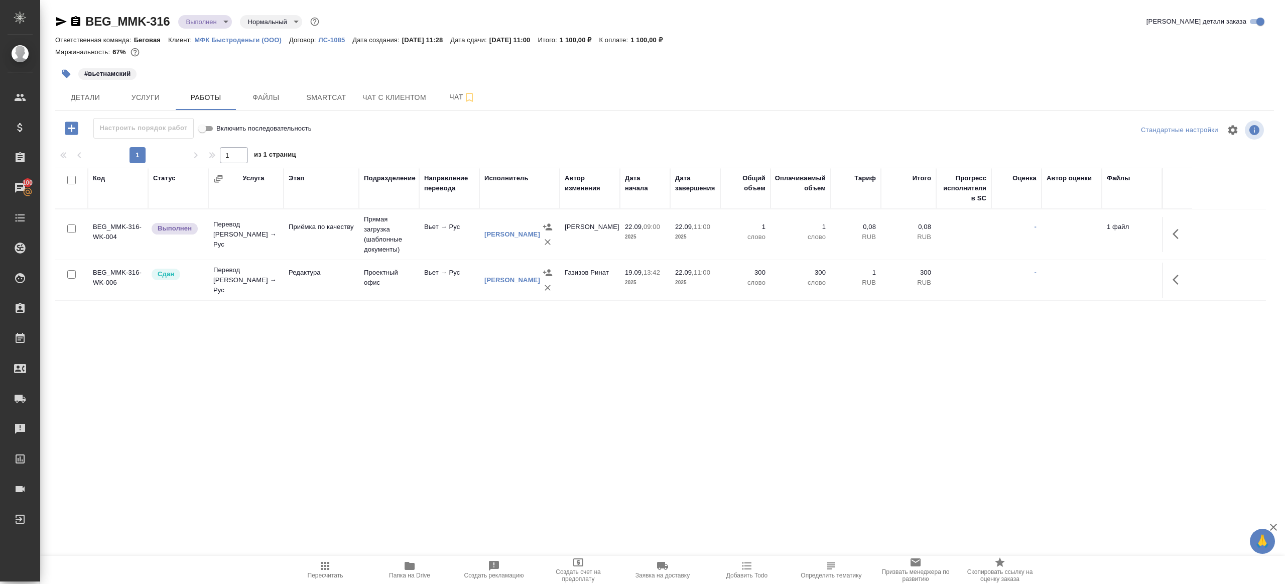
click at [1179, 234] on icon "button" at bounding box center [1178, 234] width 12 height 12
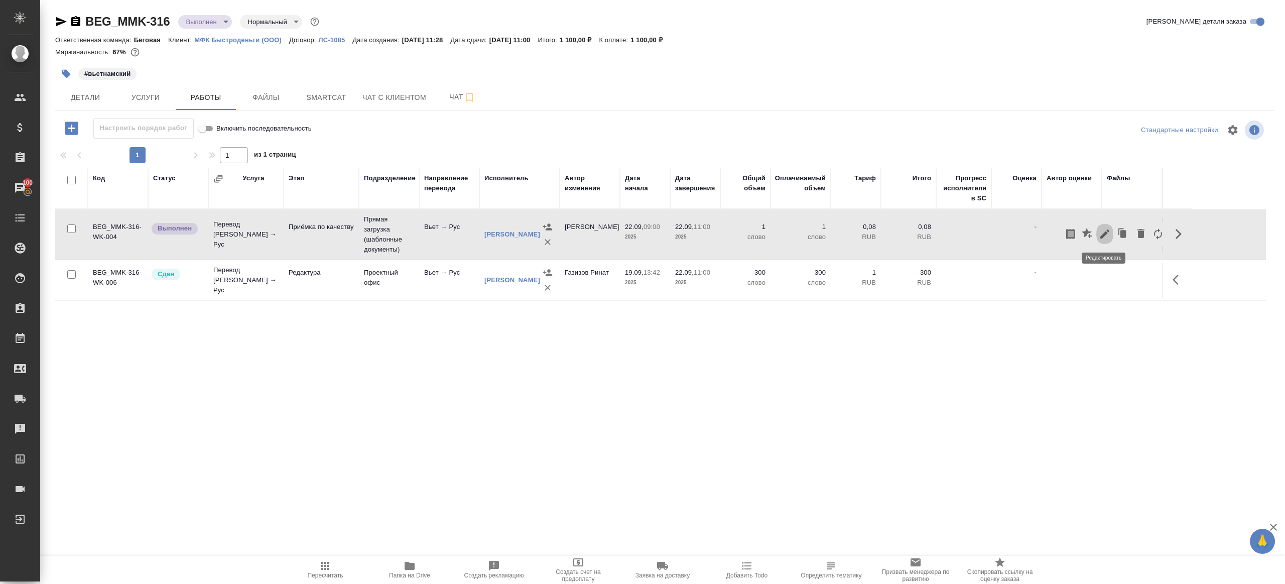
click at [1100, 229] on icon "button" at bounding box center [1105, 234] width 12 height 12
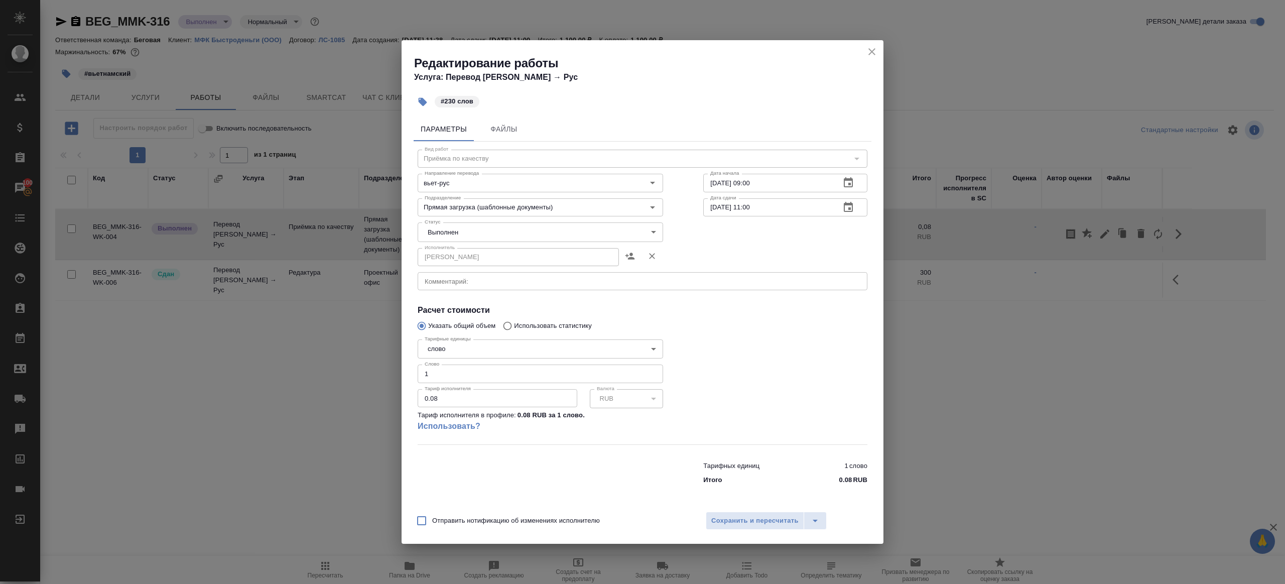
click at [465, 228] on body "🙏 .cls-1 fill:#fff; AWATERA [PERSON_NAME] Клиенты Спецификации Заказы 100 Чаты …" at bounding box center [642, 292] width 1285 height 584
click at [466, 250] on li "Сдан" at bounding box center [540, 248] width 245 height 17
type input "closed"
click at [454, 371] on input "1" at bounding box center [540, 373] width 245 height 18
type input "230"
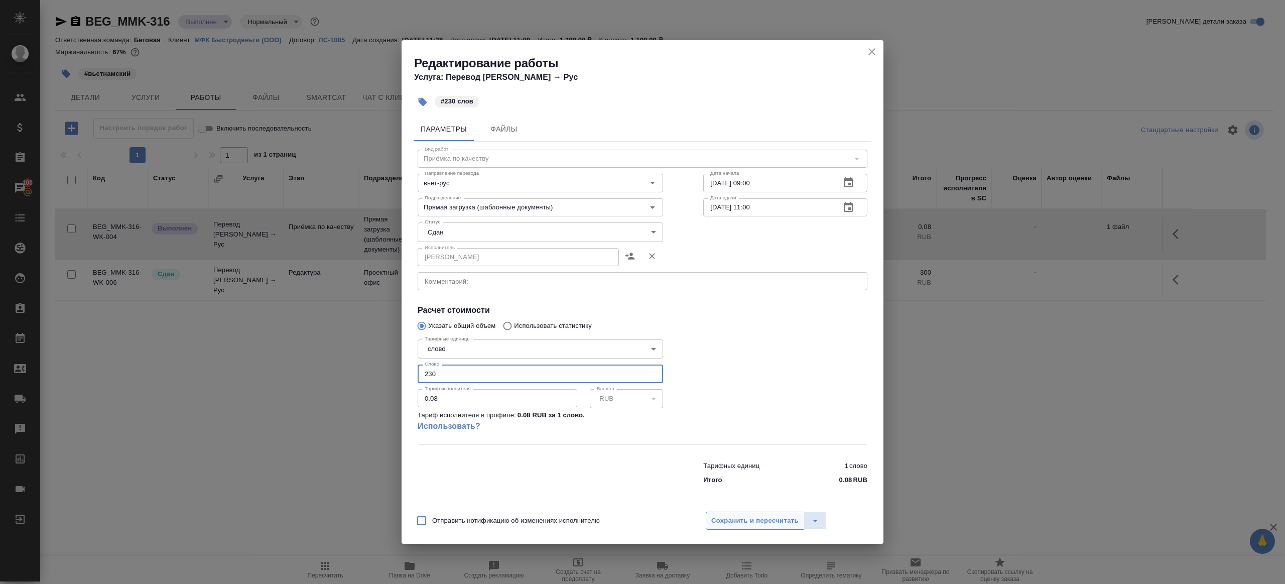
click at [754, 519] on span "Сохранить и пересчитать" at bounding box center [754, 521] width 87 height 12
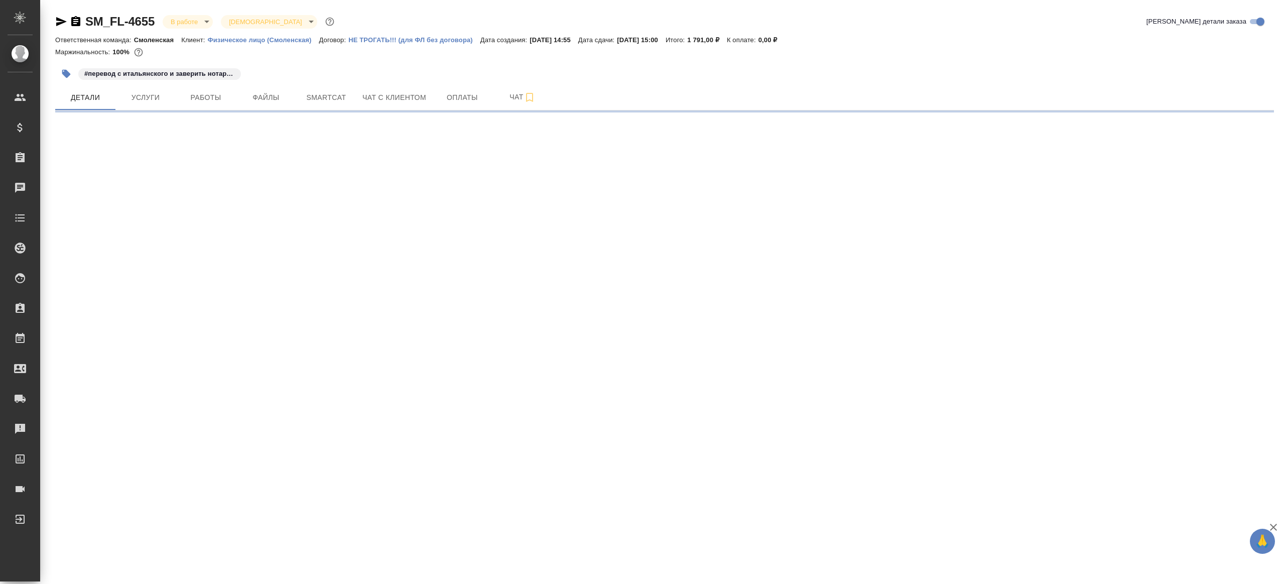
select select "RU"
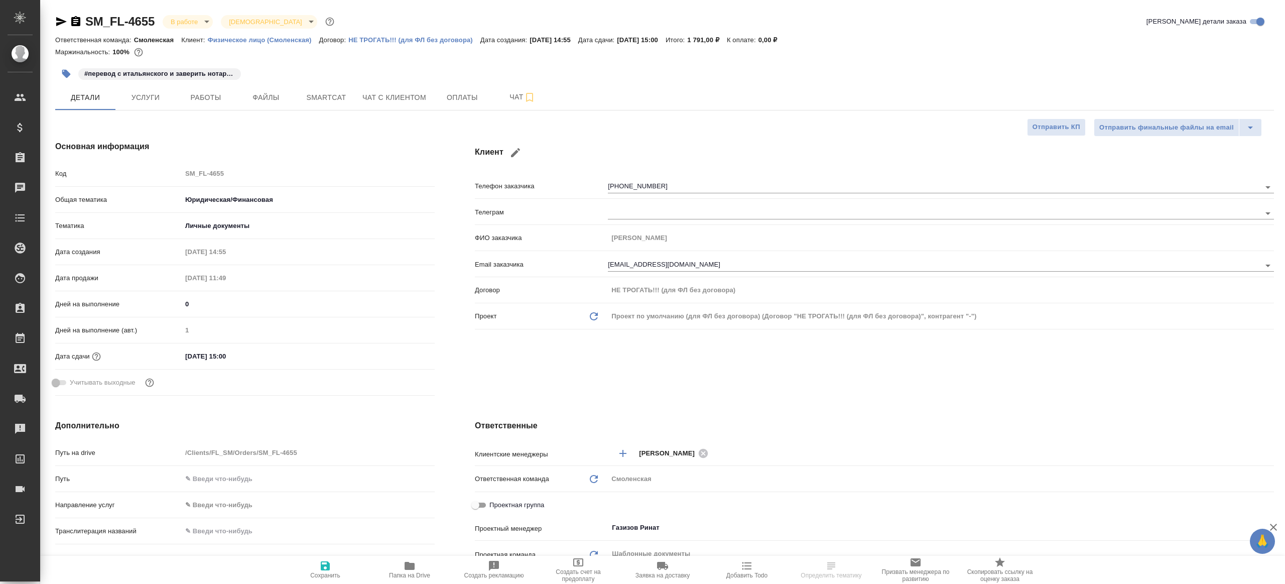
type textarea "x"
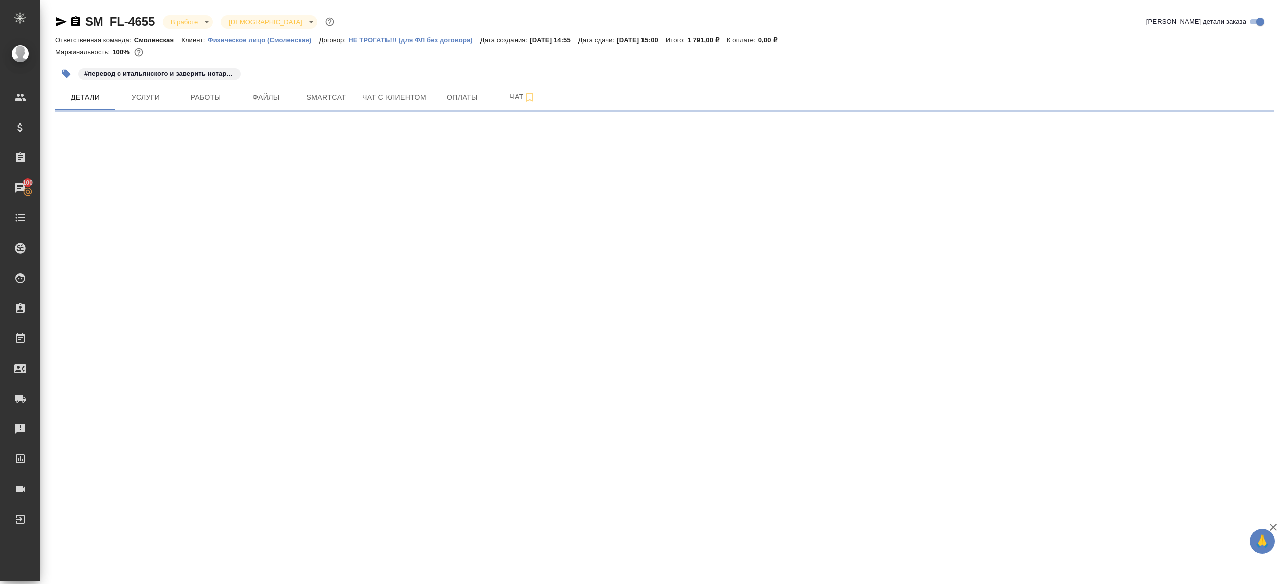
select select "RU"
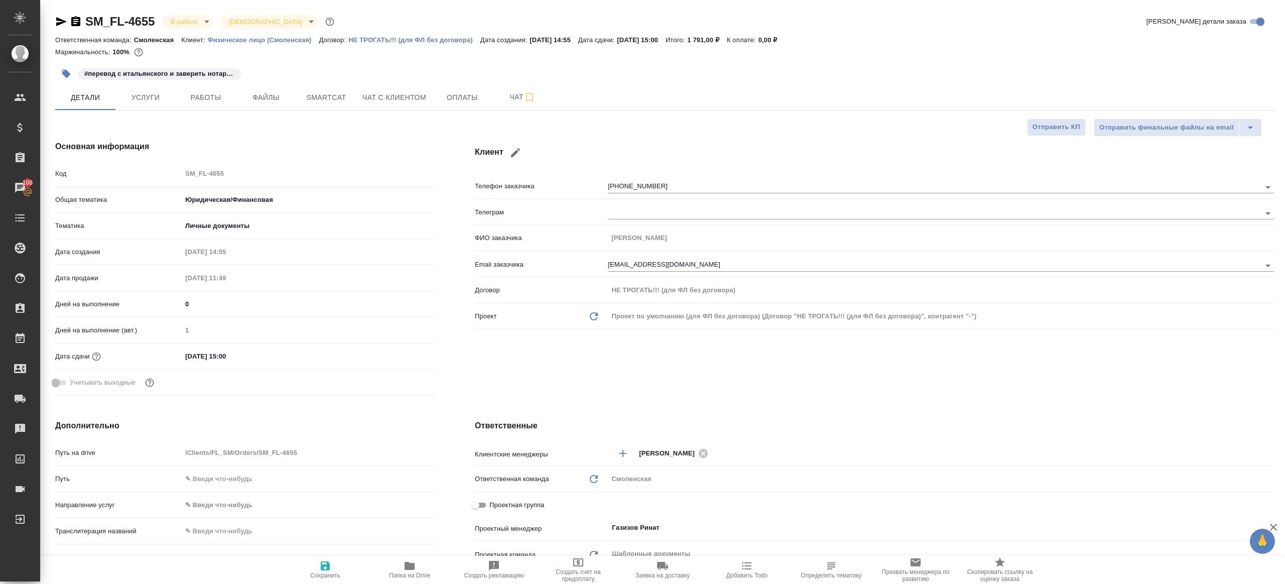
type textarea "x"
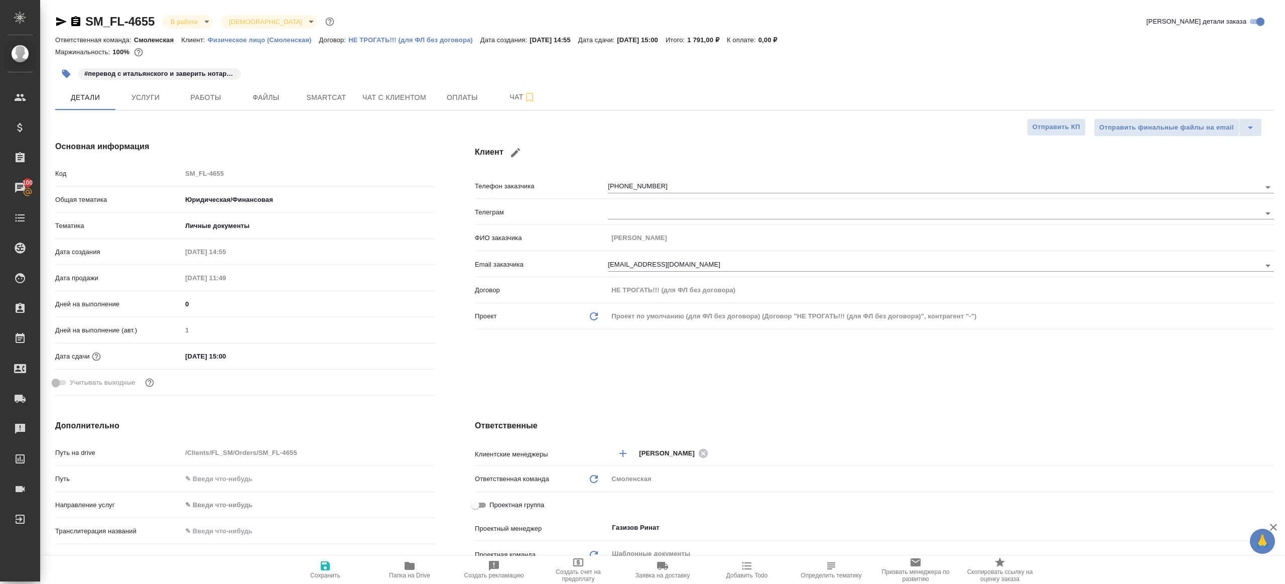
type textarea "x"
click at [187, 108] on button "Работы" at bounding box center [206, 97] width 60 height 25
type textarea "x"
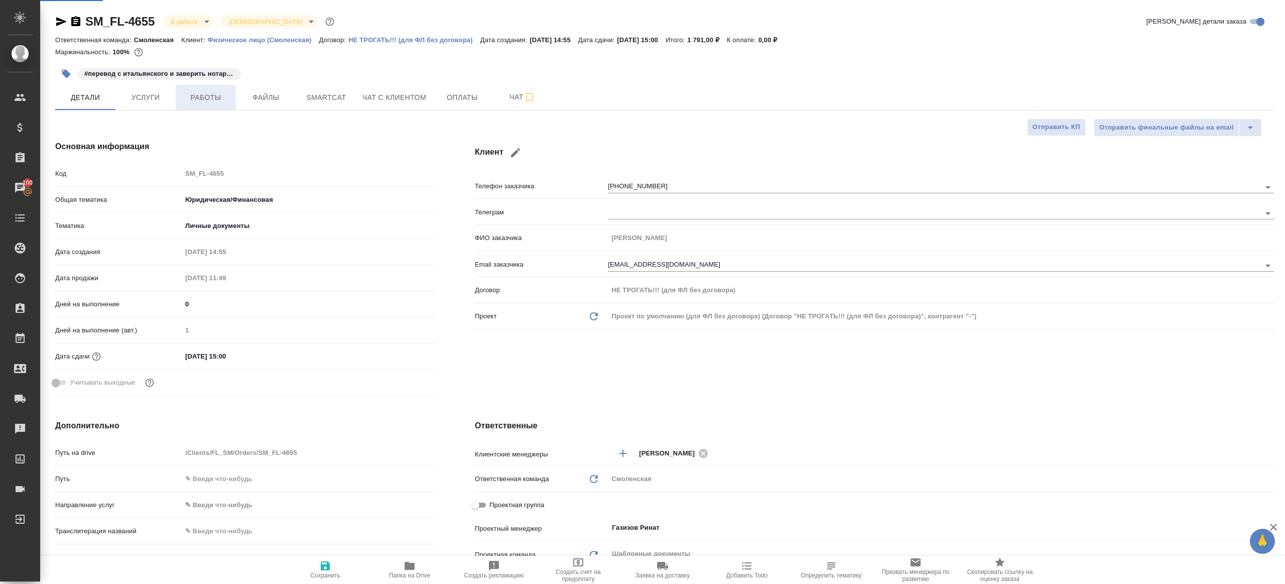
click at [198, 96] on span "Работы" at bounding box center [206, 97] width 48 height 13
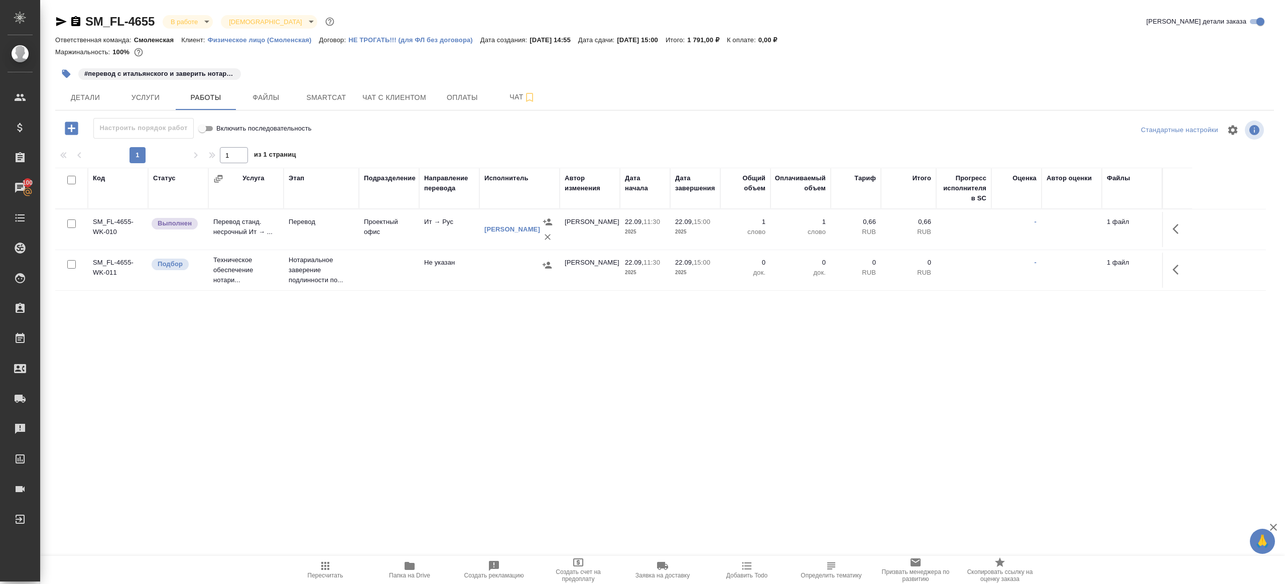
click at [417, 139] on div "Настроить порядок работ Включить последовательность" at bounding box center [258, 130] width 406 height 24
click at [1181, 224] on icon "button" at bounding box center [1178, 229] width 12 height 12
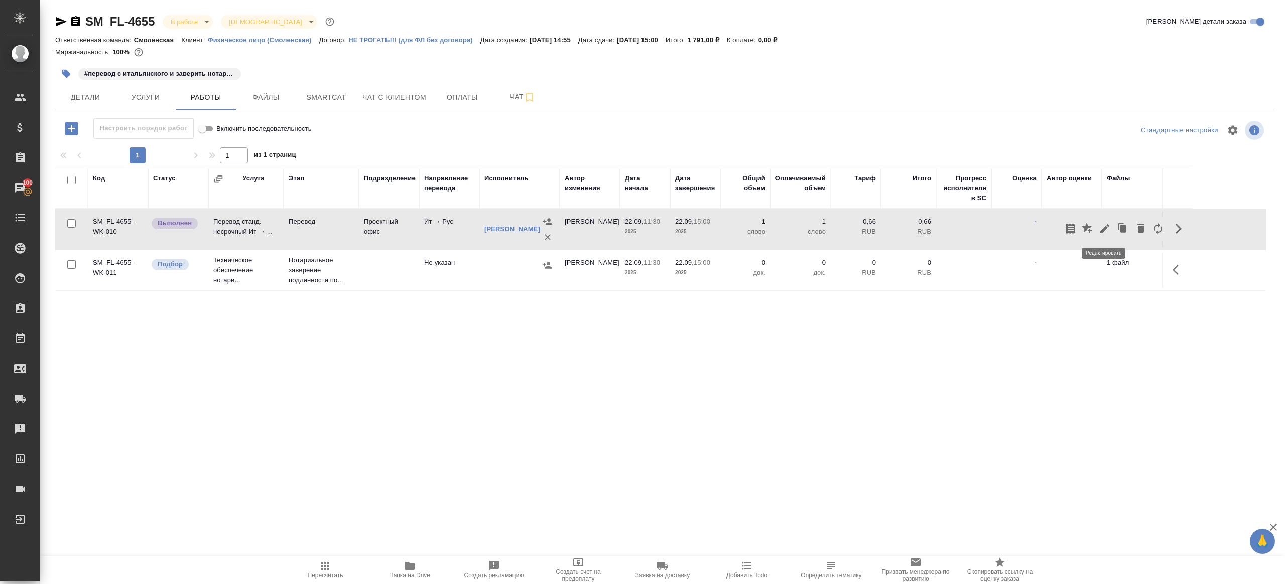
click at [1102, 226] on icon "button" at bounding box center [1105, 229] width 12 height 12
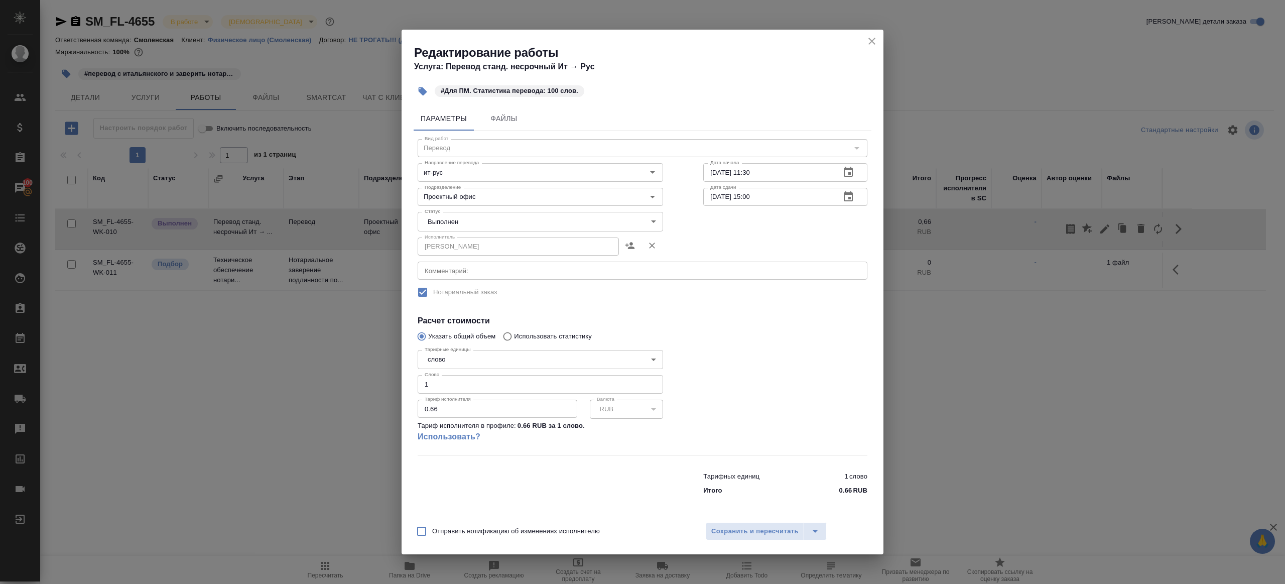
click at [471, 220] on body "🙏 .cls-1 fill:#fff; AWATERA Gazizov Rinat Клиенты Спецификации Заказы 100 Чаты …" at bounding box center [642, 292] width 1285 height 584
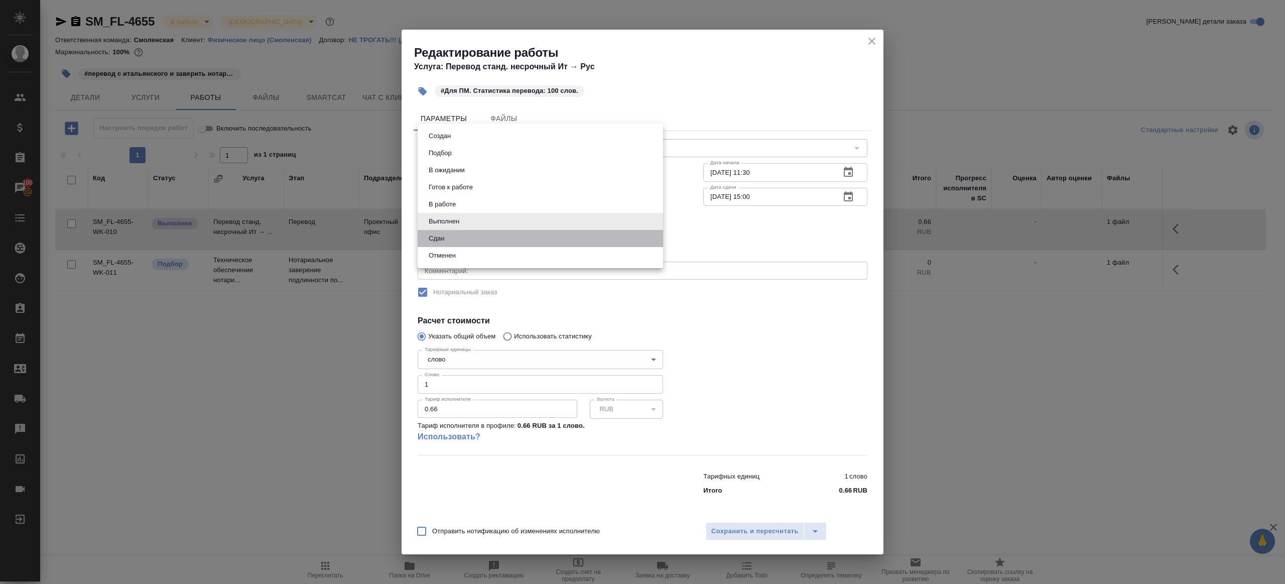
click at [469, 239] on li "Сдан" at bounding box center [540, 238] width 245 height 17
type input "closed"
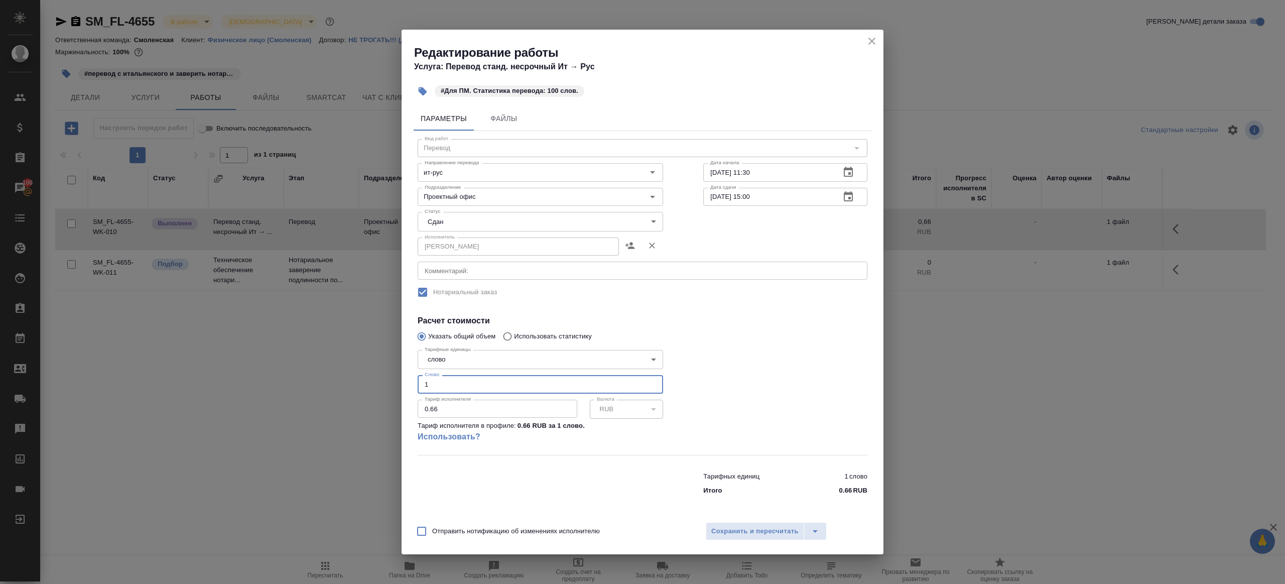
click at [450, 388] on input "1" at bounding box center [540, 384] width 245 height 18
type input "100"
click at [720, 522] on button "Сохранить и пересчитать" at bounding box center [755, 531] width 98 height 18
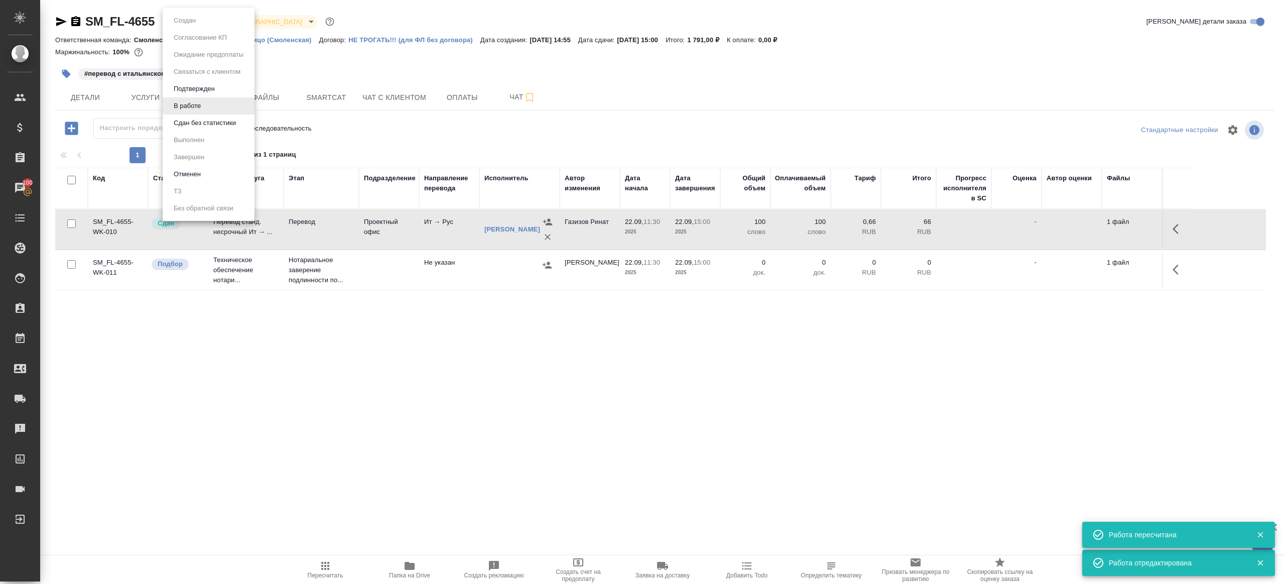
click at [192, 22] on body "🙏 .cls-1 fill:#fff; AWATERA Gazizov Rinat Клиенты Спецификации Заказы 100 Чаты …" at bounding box center [642, 292] width 1285 height 584
click at [225, 133] on ul "Создан Согласование КП Ожидание предоплаты Связаться с клиентом Подтвержден В р…" at bounding box center [209, 114] width 92 height 213
click at [225, 129] on li "Сдан без статистики" at bounding box center [209, 122] width 92 height 17
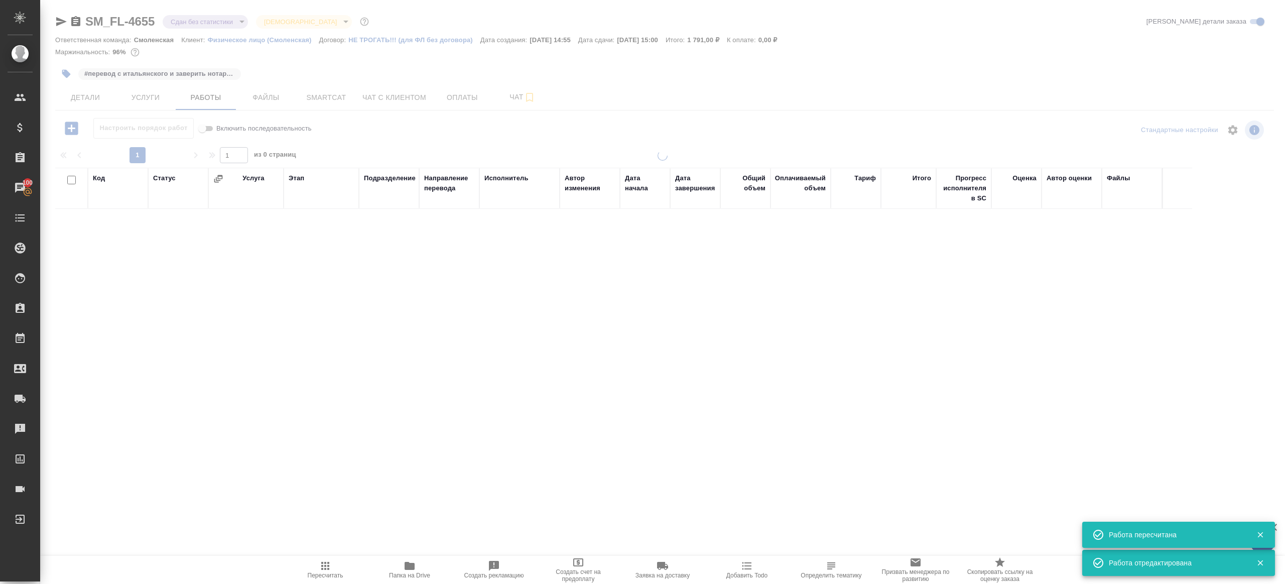
click at [202, 22] on body "🙏 .cls-1 fill:#fff; AWATERA Gazizov Rinat Клиенты Спецификации Заказы 100 Чаты …" at bounding box center [642, 292] width 1285 height 584
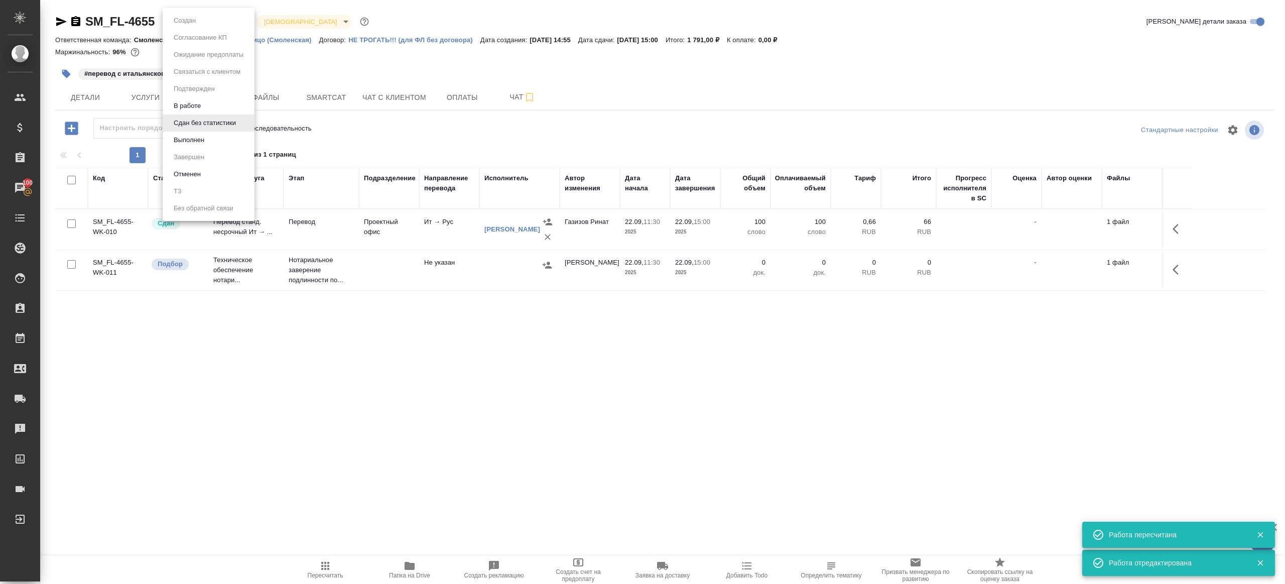
click at [202, 146] on li "Выполнен" at bounding box center [209, 139] width 92 height 17
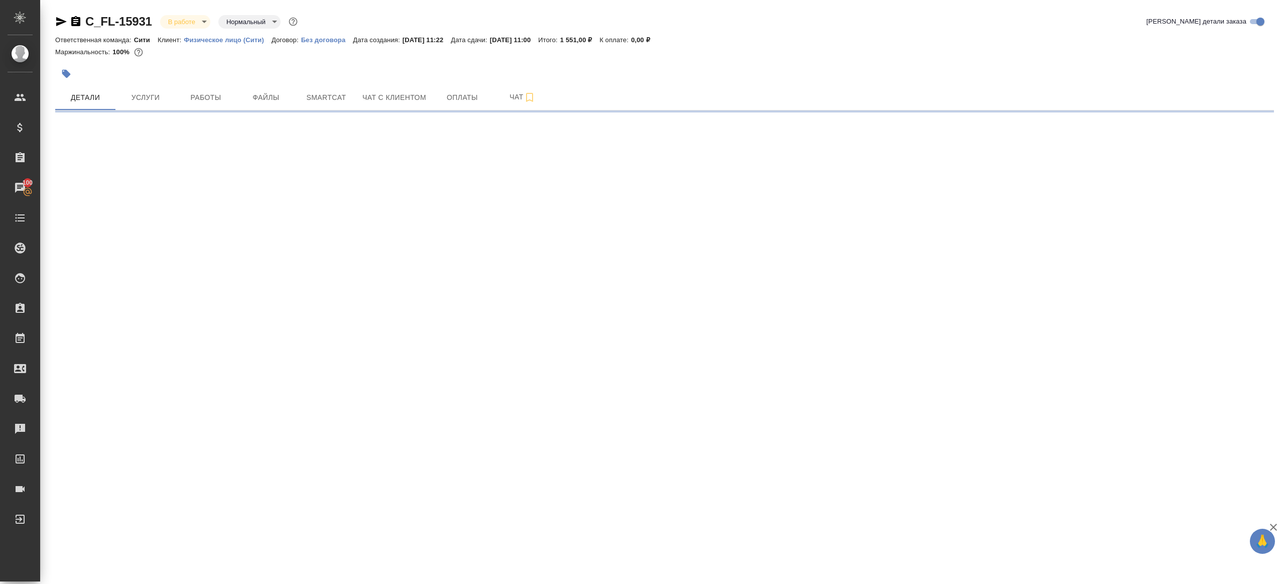
select select "RU"
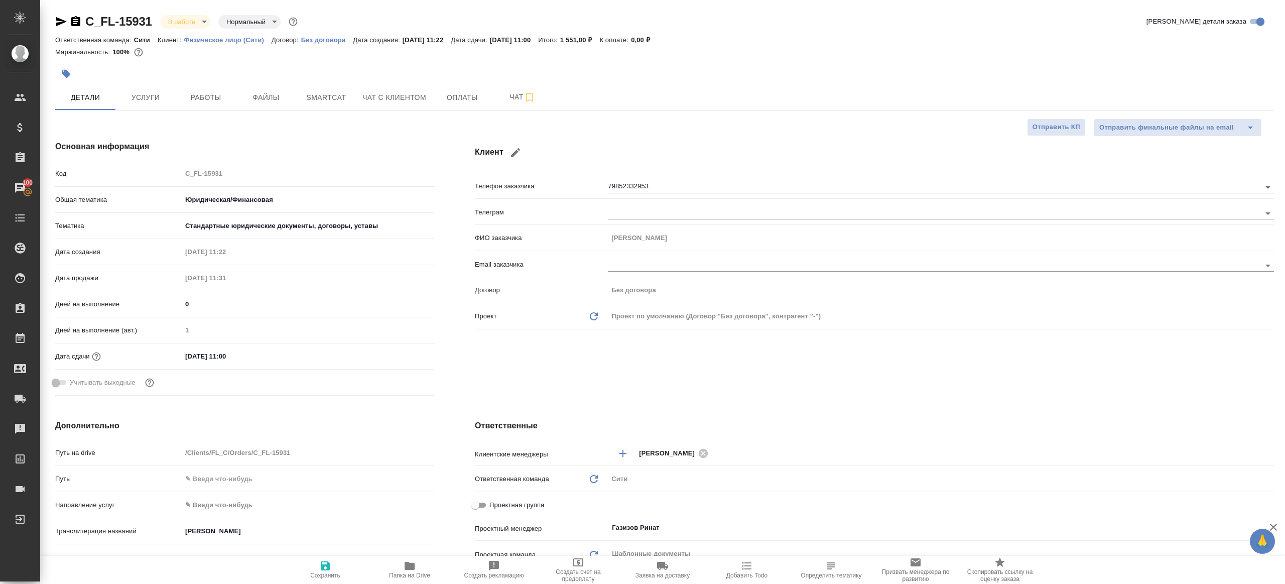
type textarea "x"
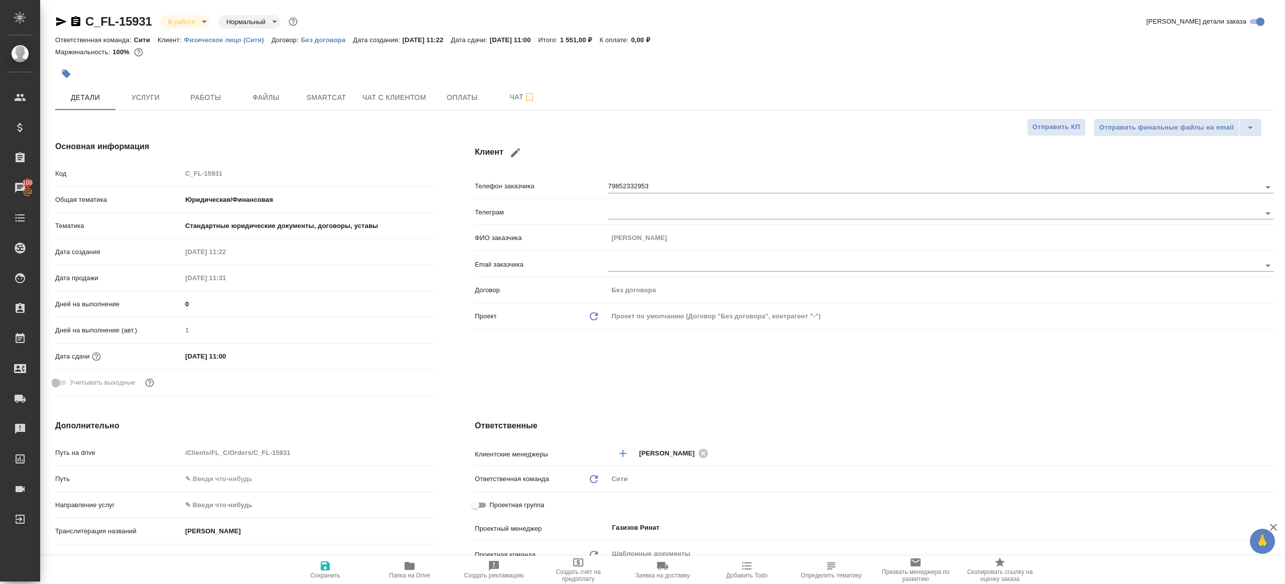
type textarea "x"
click at [212, 91] on button "Работы" at bounding box center [206, 97] width 60 height 25
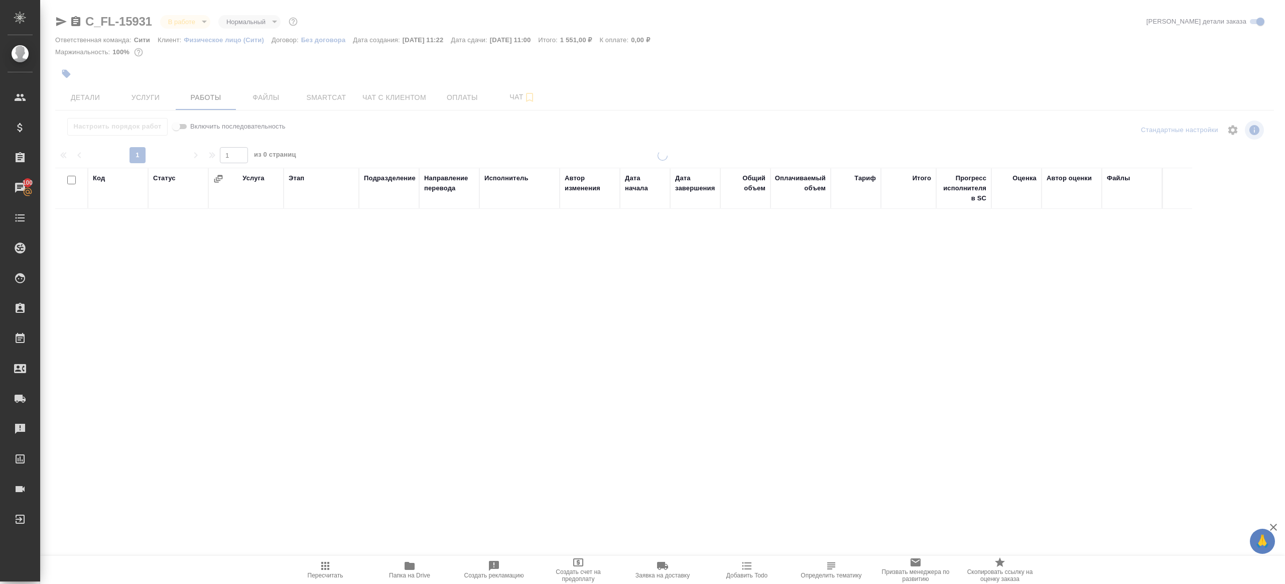
click at [410, 154] on div at bounding box center [662, 285] width 1245 height 269
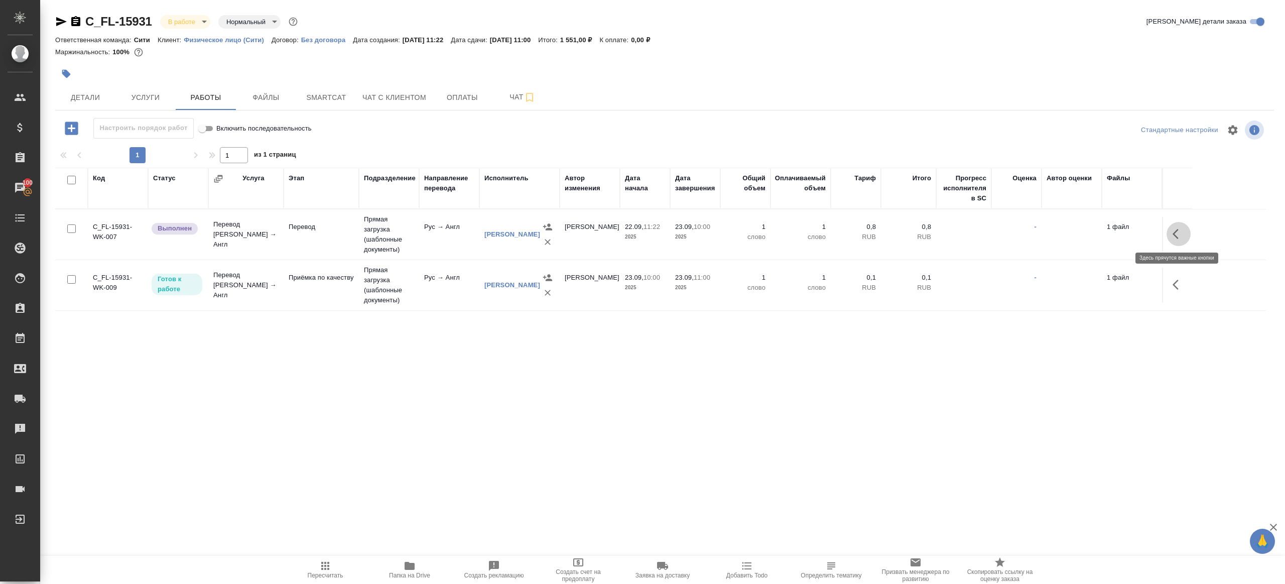
click at [1181, 230] on icon "button" at bounding box center [1178, 234] width 12 height 12
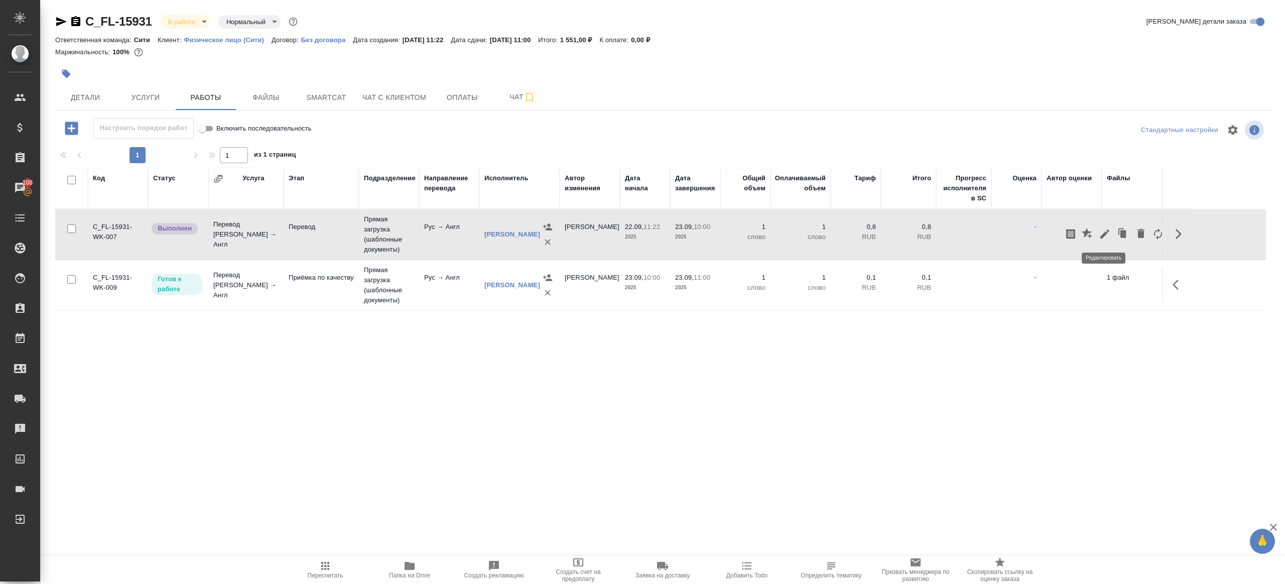
click at [1103, 233] on icon "button" at bounding box center [1105, 234] width 12 height 12
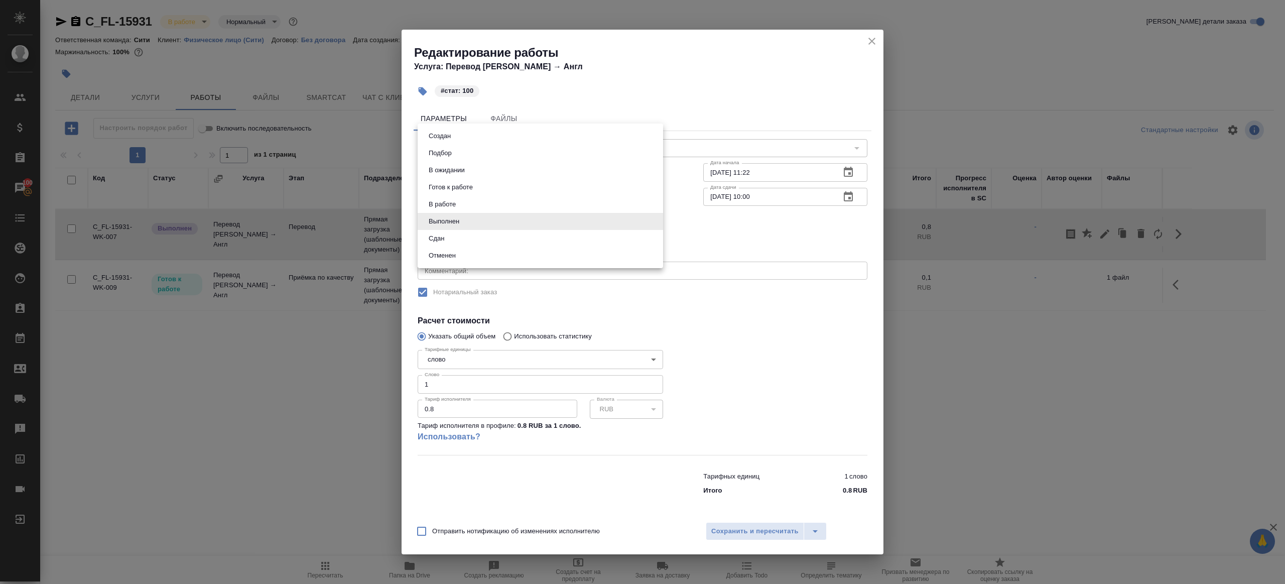
click at [489, 227] on body "🙏 .cls-1 fill:#fff; AWATERA [PERSON_NAME] Клиенты Спецификации Заказы 100 Чаты …" at bounding box center [642, 292] width 1285 height 584
click at [470, 241] on li "Сдан" at bounding box center [540, 238] width 245 height 17
type input "closed"
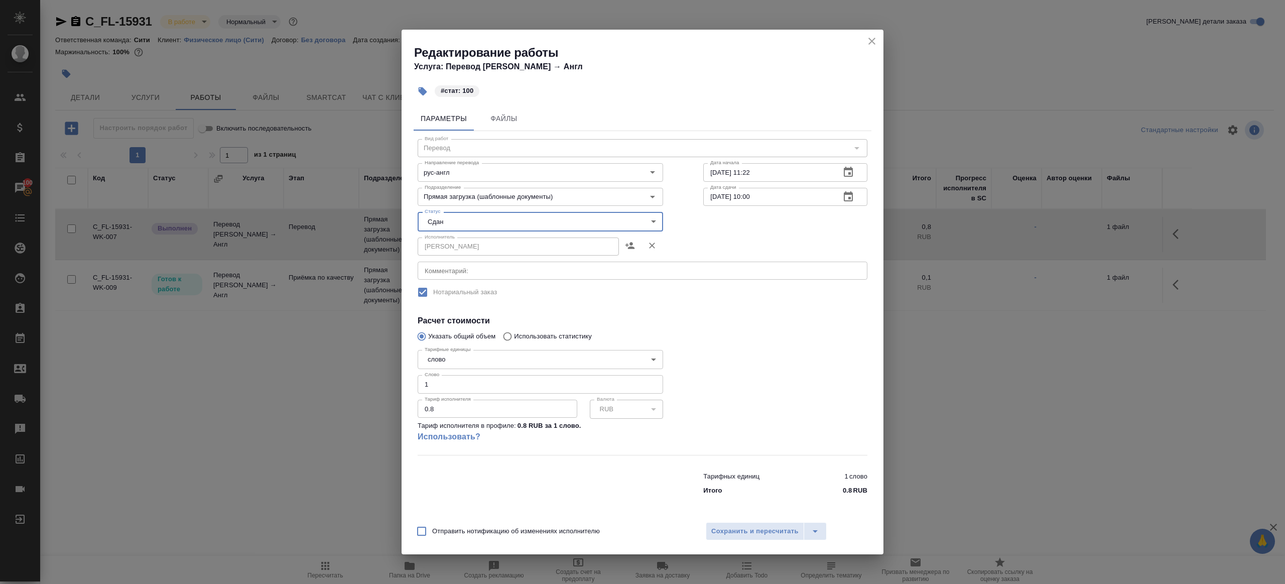
click at [433, 384] on input "1" at bounding box center [540, 384] width 245 height 18
type input "100"
click at [722, 532] on span "Сохранить и пересчитать" at bounding box center [754, 531] width 87 height 12
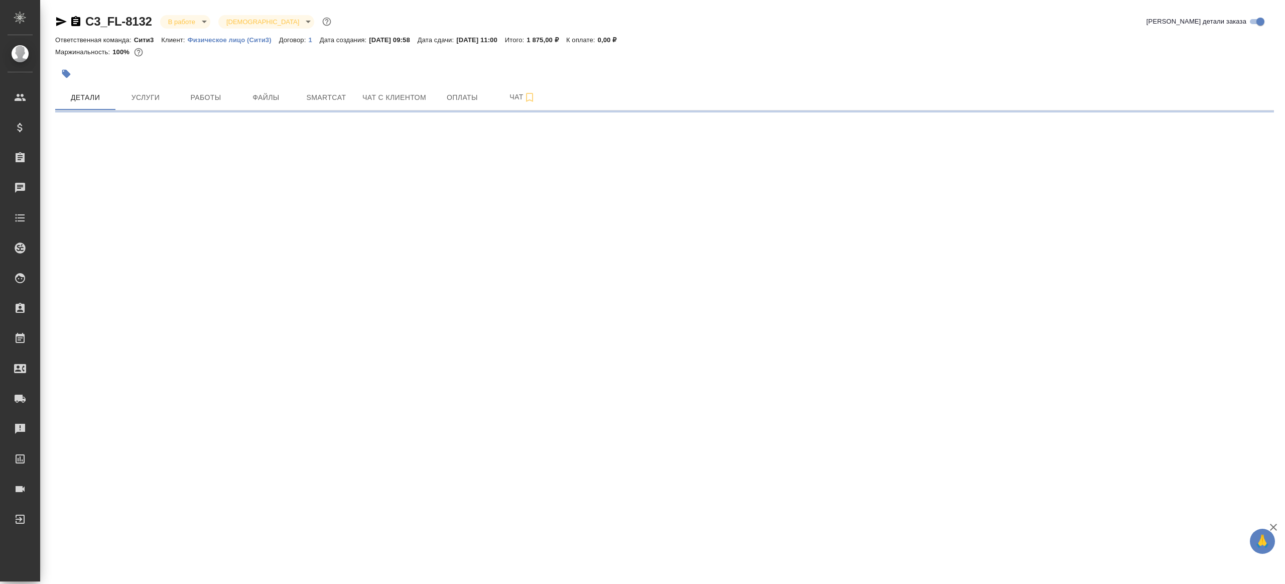
select select "RU"
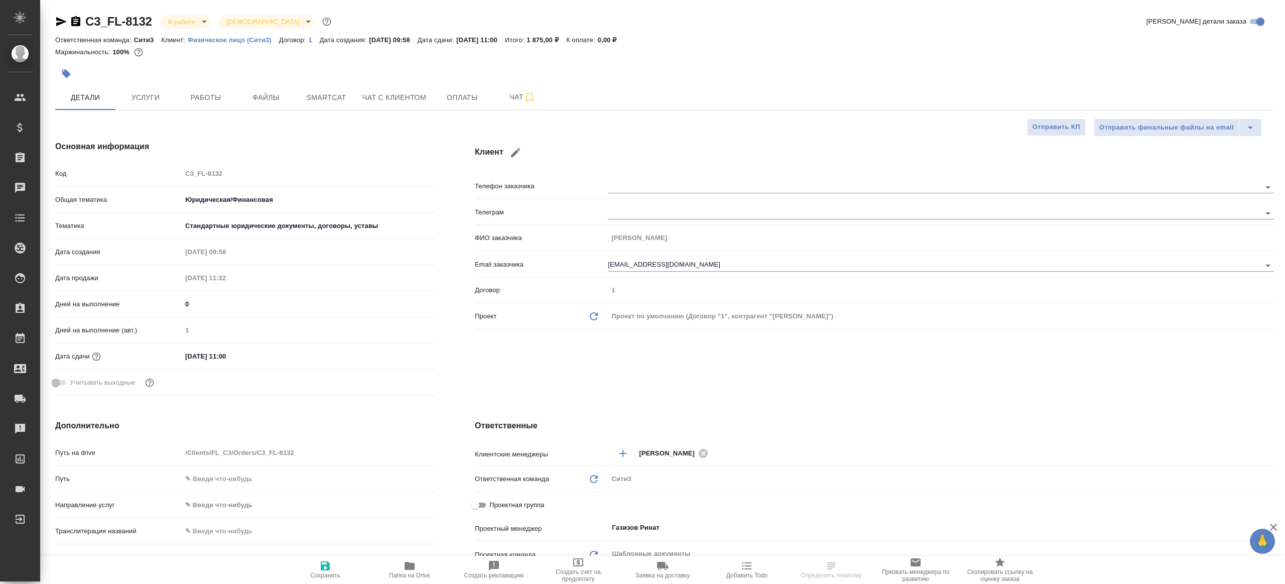
type textarea "x"
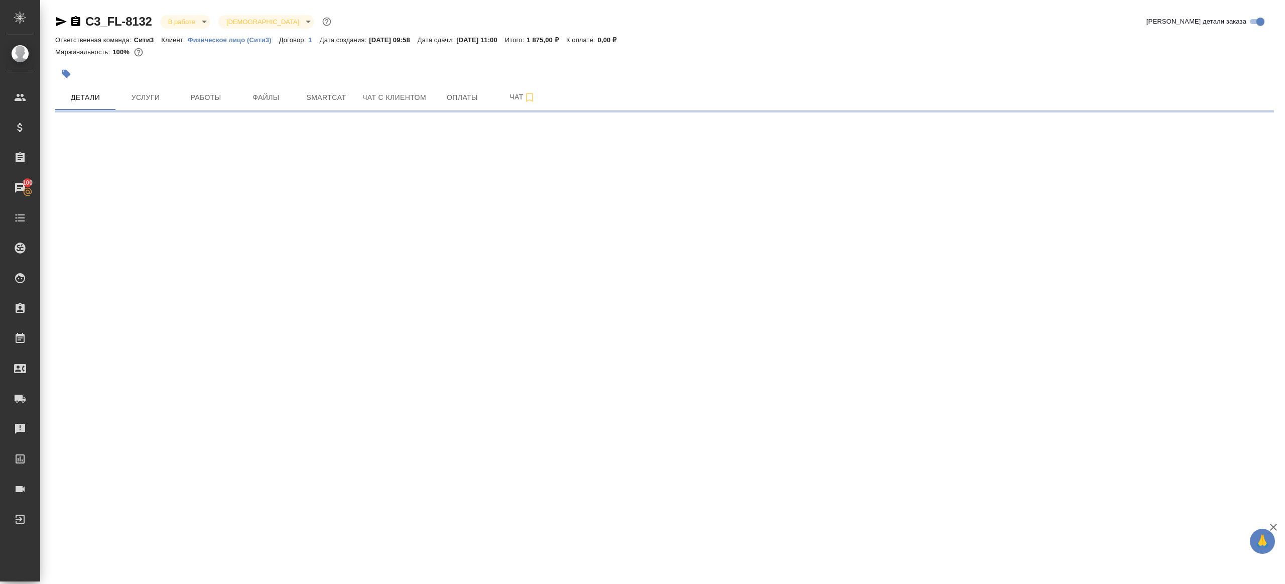
select select "RU"
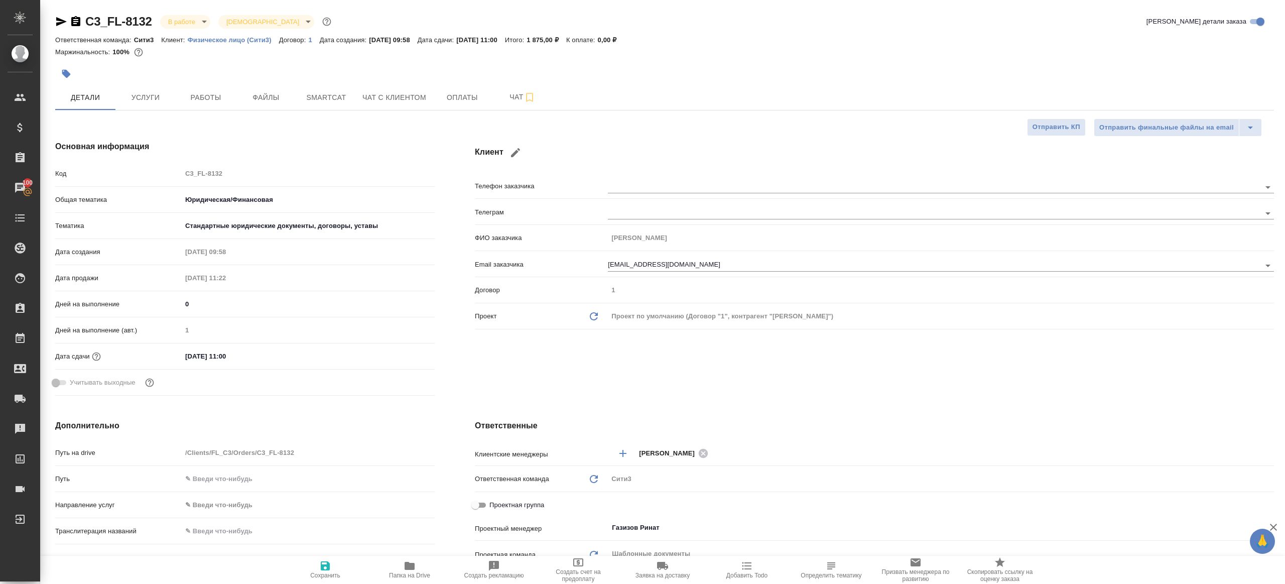
type textarea "x"
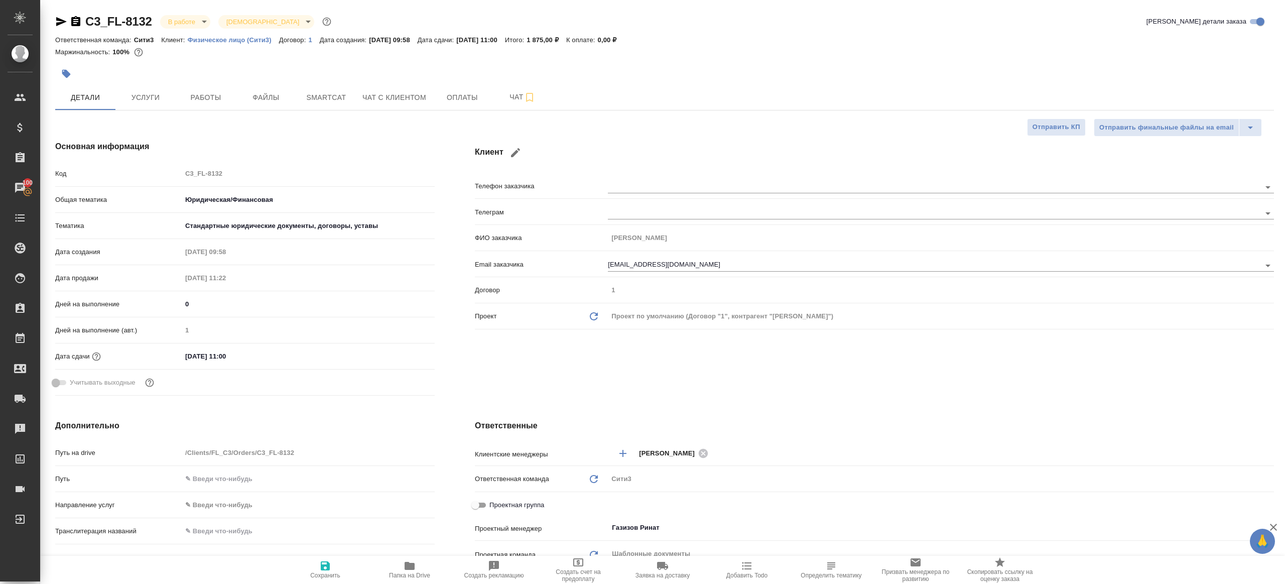
type textarea "x"
click at [185, 105] on button "Работы" at bounding box center [206, 97] width 60 height 25
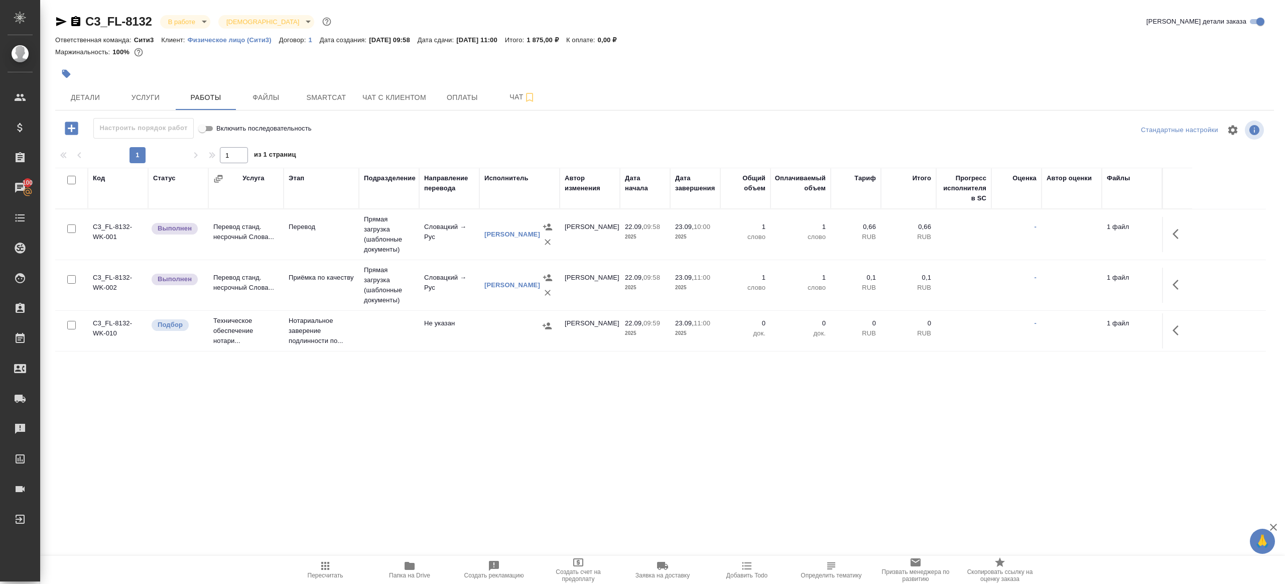
click at [190, 25] on body "🙏 .cls-1 fill:#fff; AWATERA [PERSON_NAME] Клиенты Спецификации Заказы 100 Чаты …" at bounding box center [642, 292] width 1285 height 584
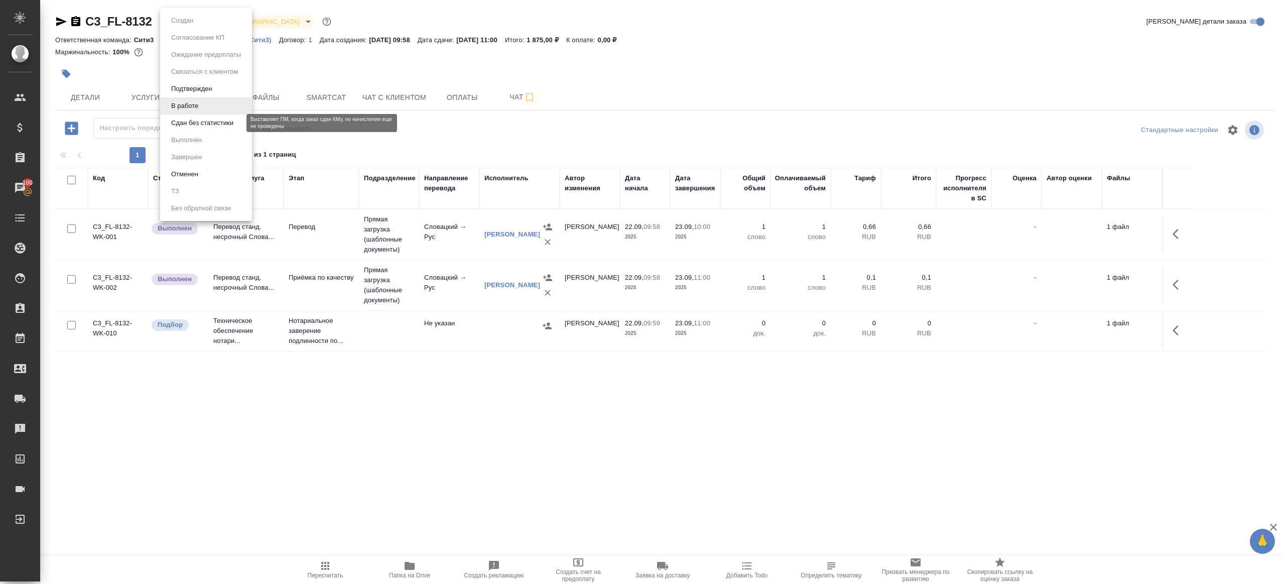
click at [208, 126] on button "Сдан без статистики" at bounding box center [202, 122] width 68 height 11
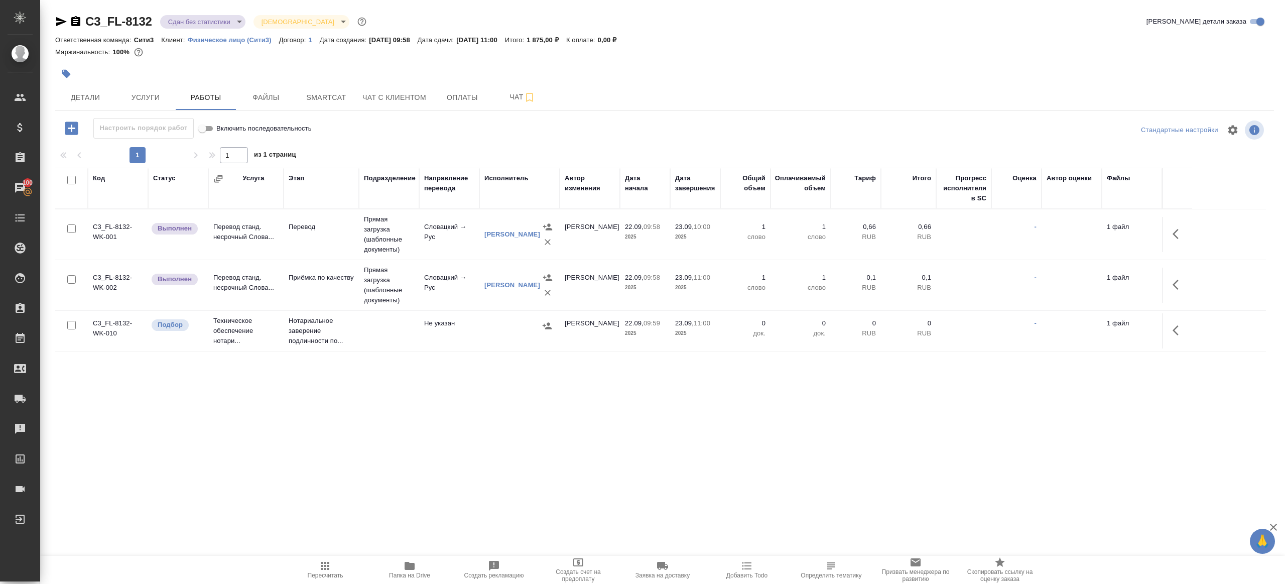
click at [206, 34] on div "Ответственная команда: Сити3 Клиент: Физическое лицо (Сити3) Договор: 1 Дата со…" at bounding box center [664, 40] width 1219 height 12
click at [200, 20] on body "🙏 .cls-1 fill:#fff; AWATERA [PERSON_NAME] Клиенты Спецификации Заказы 100 Чаты …" at bounding box center [642, 292] width 1285 height 584
click at [218, 139] on li "Выполнен" at bounding box center [206, 139] width 92 height 17
click at [1177, 228] on icon "button" at bounding box center [1178, 234] width 12 height 12
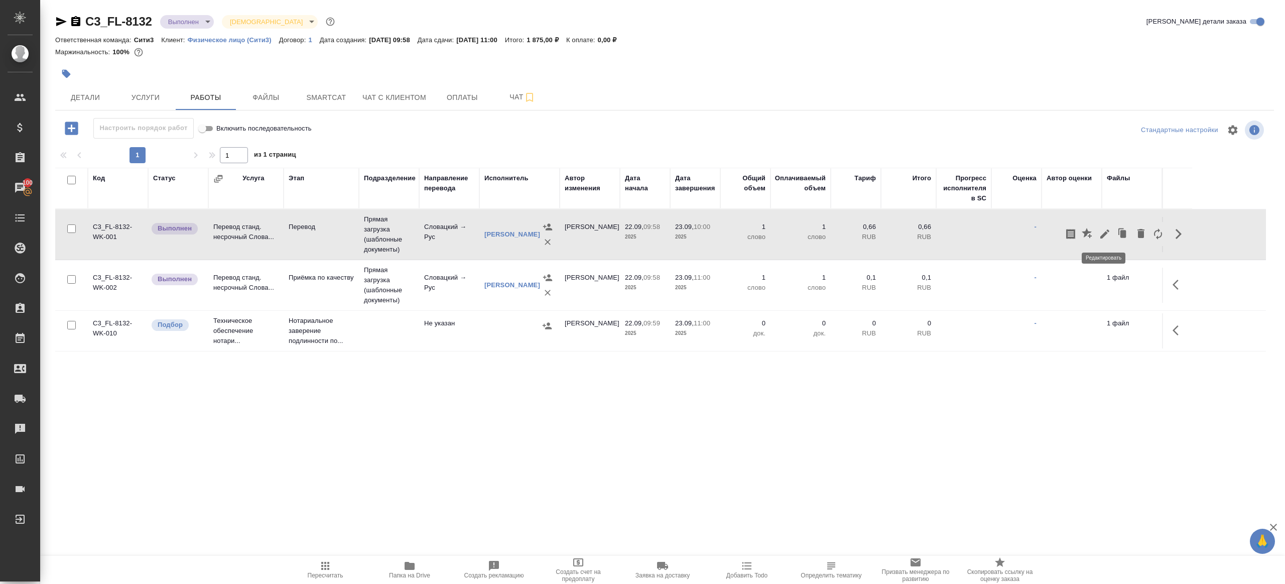
click at [1107, 229] on icon "button" at bounding box center [1104, 233] width 9 height 9
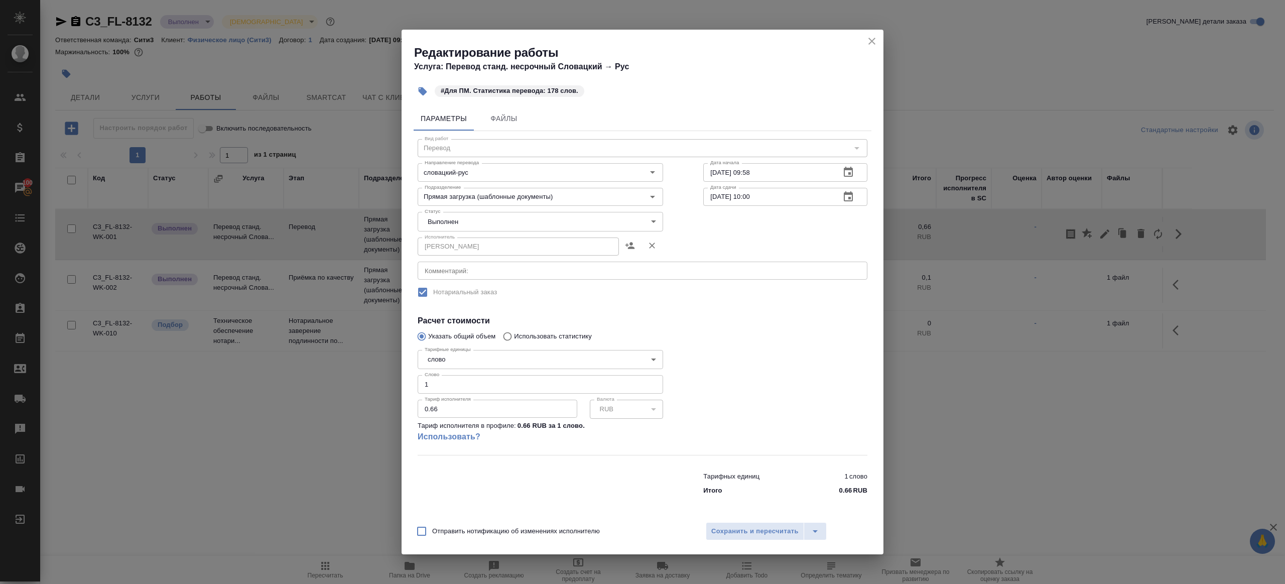
click at [461, 211] on div "Статус Выполнен completed Статус" at bounding box center [541, 220] width 286 height 65
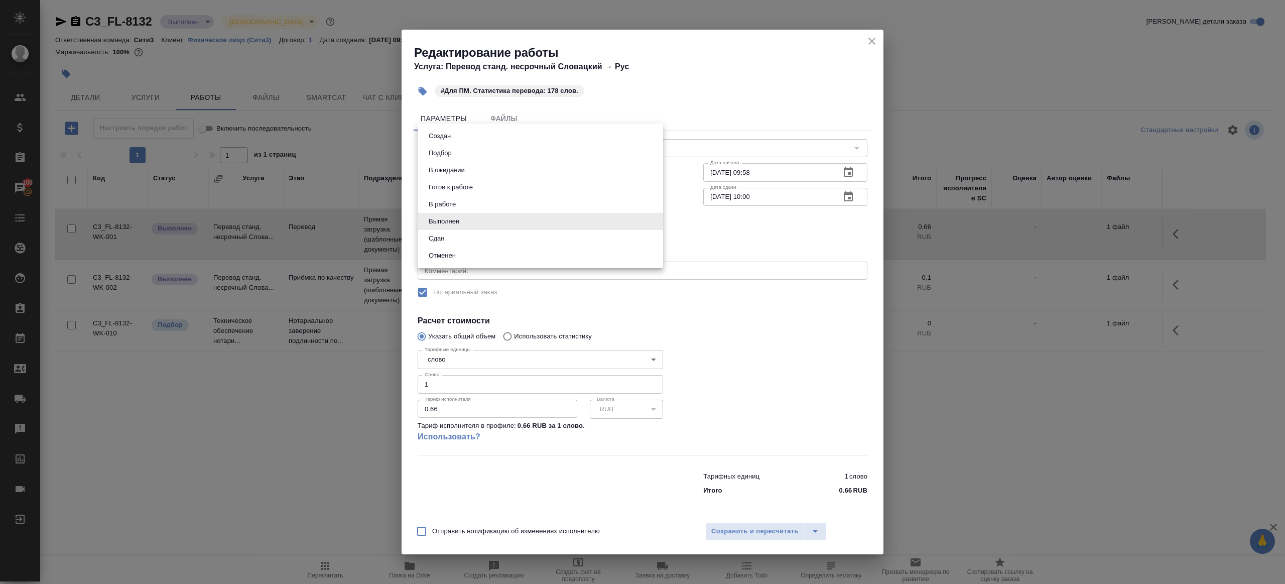
drag, startPoint x: 461, startPoint y: 220, endPoint x: 461, endPoint y: 243, distance: 23.6
click at [461, 220] on body "🙏 .cls-1 fill:#fff; AWATERA [PERSON_NAME] Клиенты Спецификации Заказы 100 Чаты …" at bounding box center [642, 292] width 1285 height 584
click at [461, 247] on li "Отменен" at bounding box center [540, 255] width 245 height 17
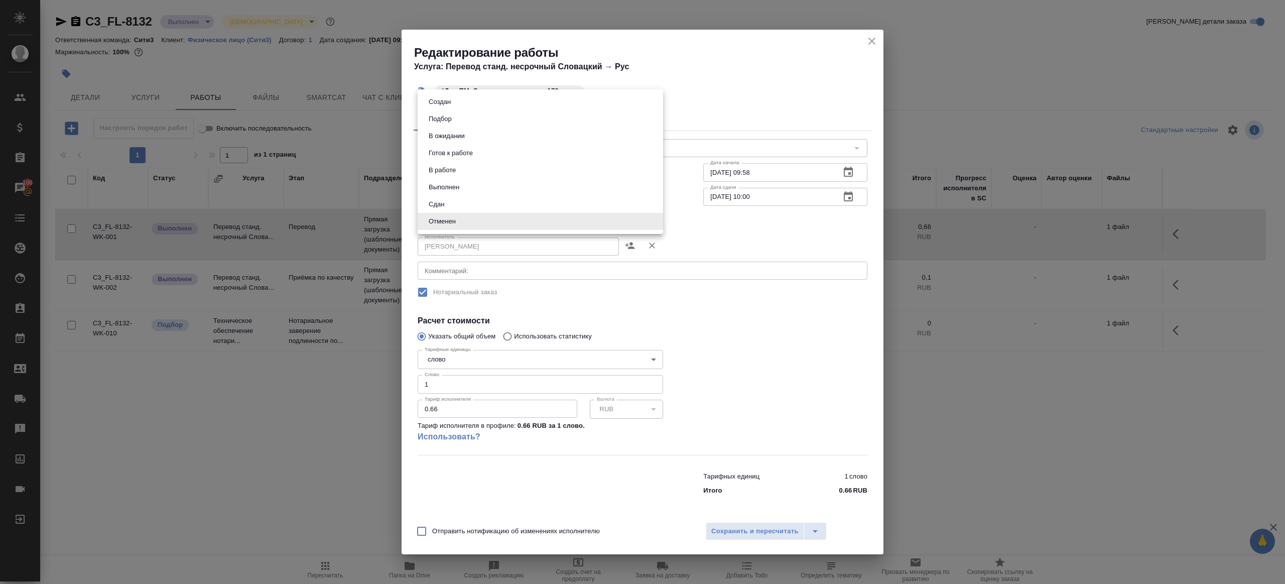
click at [461, 221] on body "🙏 .cls-1 fill:#fff; AWATERA Gazizov Rinat Клиенты Спецификации Заказы 100 Чаты …" at bounding box center [642, 292] width 1285 height 584
click at [461, 206] on li "Сдан" at bounding box center [540, 204] width 245 height 17
type input "closed"
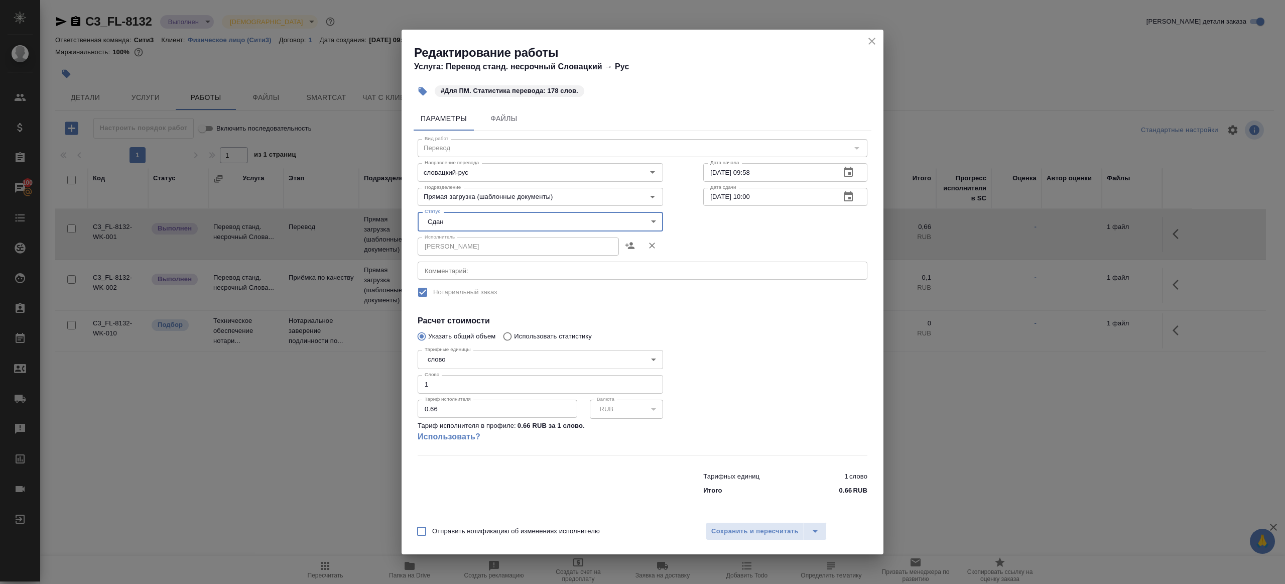
click at [446, 390] on input "1" at bounding box center [540, 384] width 245 height 18
type input "178"
click at [723, 525] on span "Сохранить и пересчитать" at bounding box center [754, 531] width 87 height 12
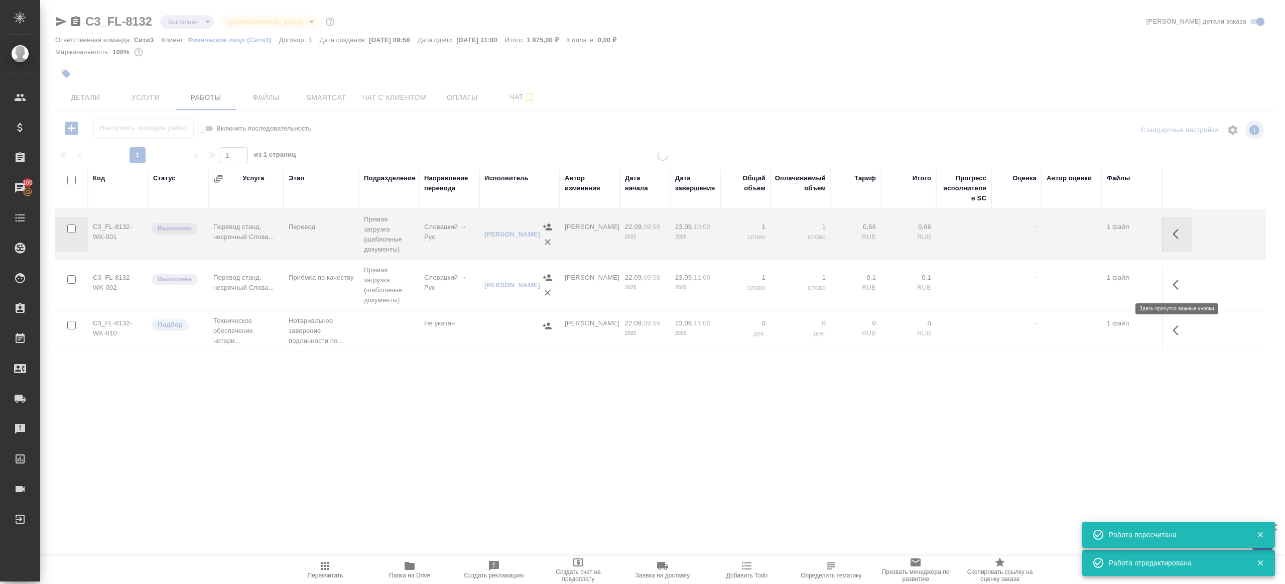
click at [1176, 284] on icon "button" at bounding box center [1178, 285] width 12 height 12
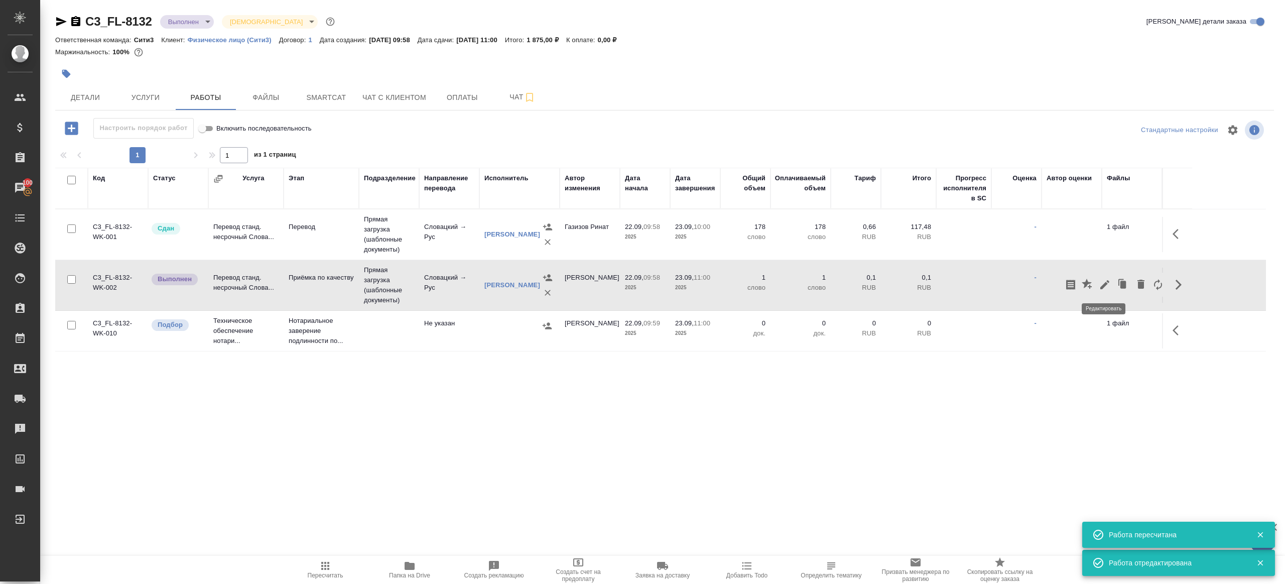
click at [1106, 280] on icon "button" at bounding box center [1105, 285] width 12 height 12
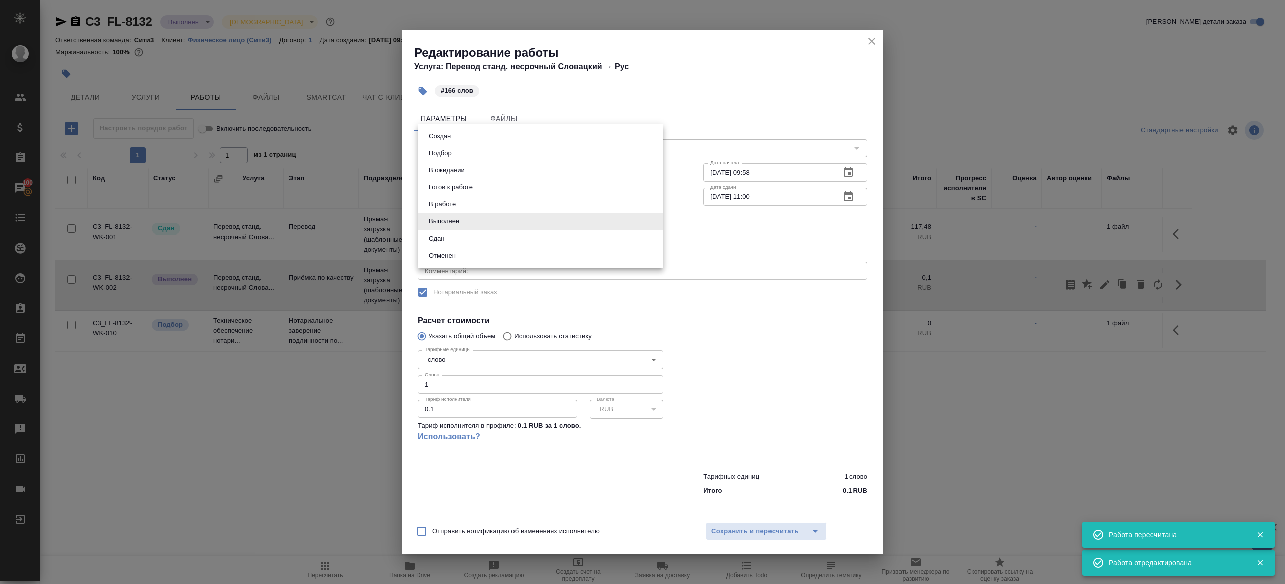
click at [503, 225] on body "🙏 .cls-1 fill:#fff; AWATERA Gazizov Rinat Клиенты Спецификации Заказы 100 Чаты …" at bounding box center [642, 292] width 1285 height 584
click at [476, 238] on li "Сдан" at bounding box center [540, 238] width 245 height 17
type input "closed"
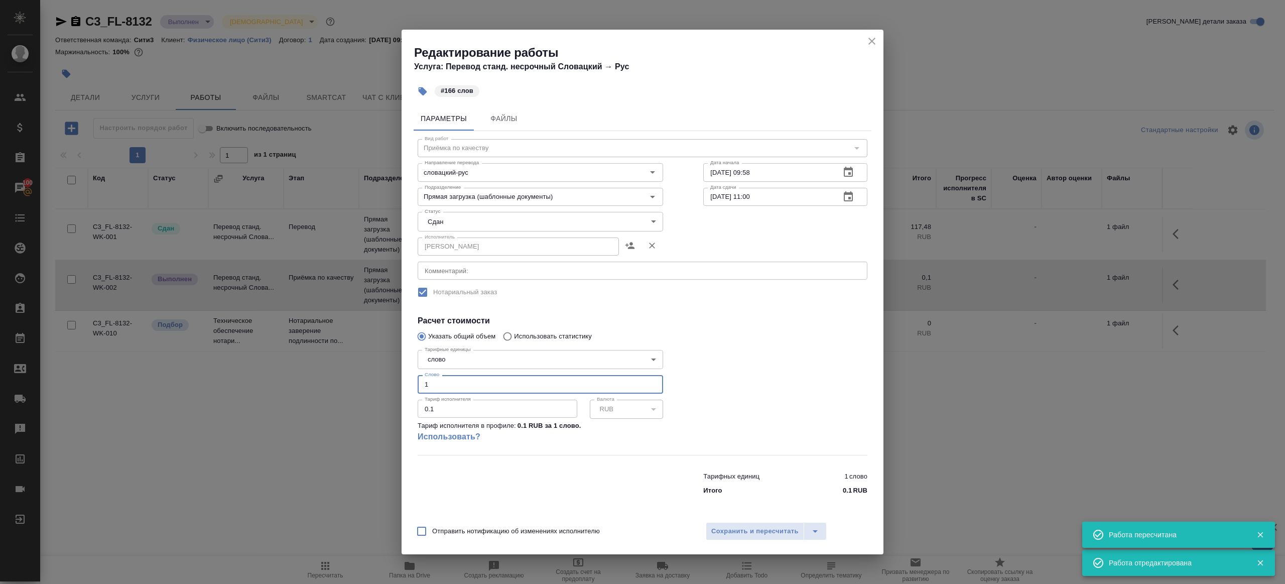
click at [437, 388] on input "1" at bounding box center [540, 384] width 245 height 18
type input "166"
drag, startPoint x: 706, startPoint y: 404, endPoint x: 705, endPoint y: 532, distance: 128.0
click at [706, 404] on div at bounding box center [785, 400] width 204 height 149
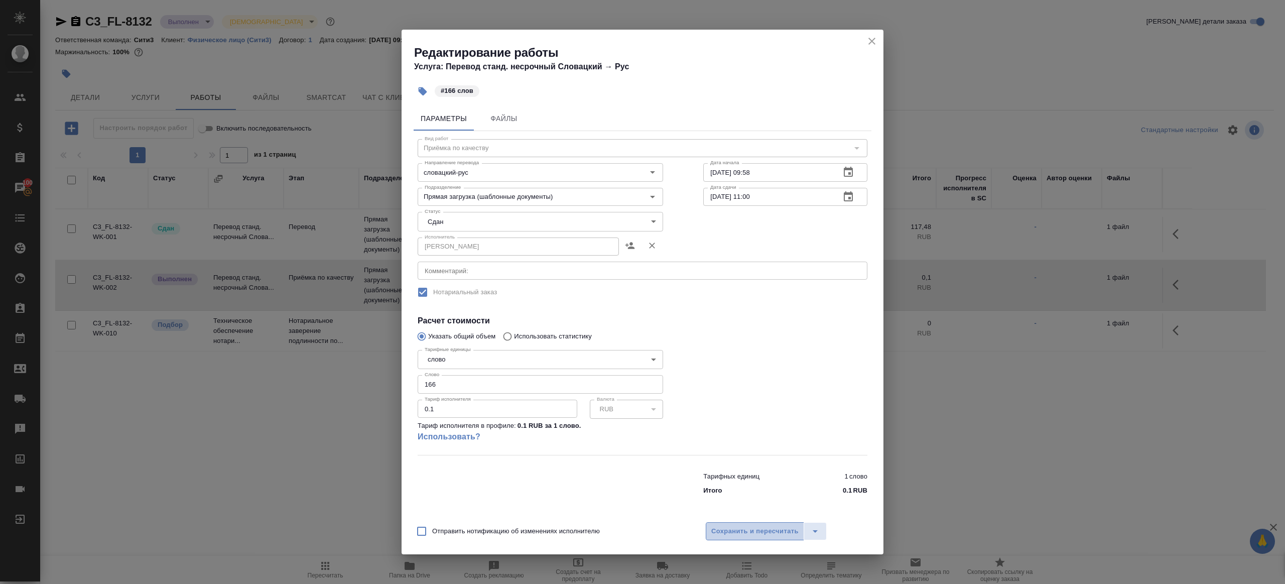
click at [718, 529] on span "Сохранить и пересчитать" at bounding box center [754, 531] width 87 height 12
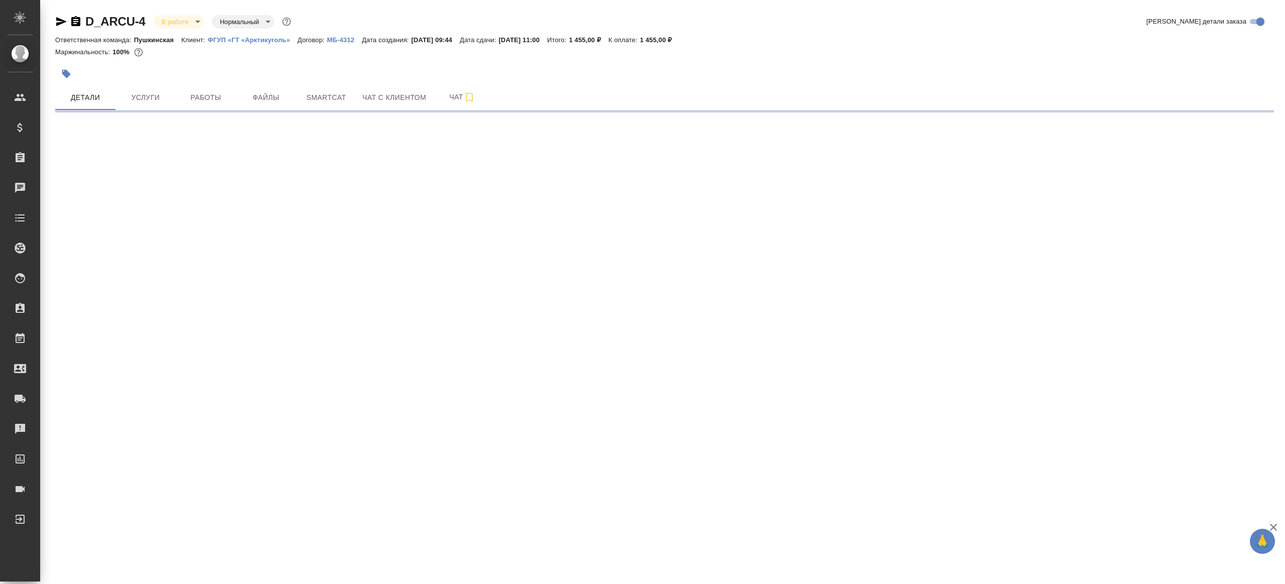
select select "RU"
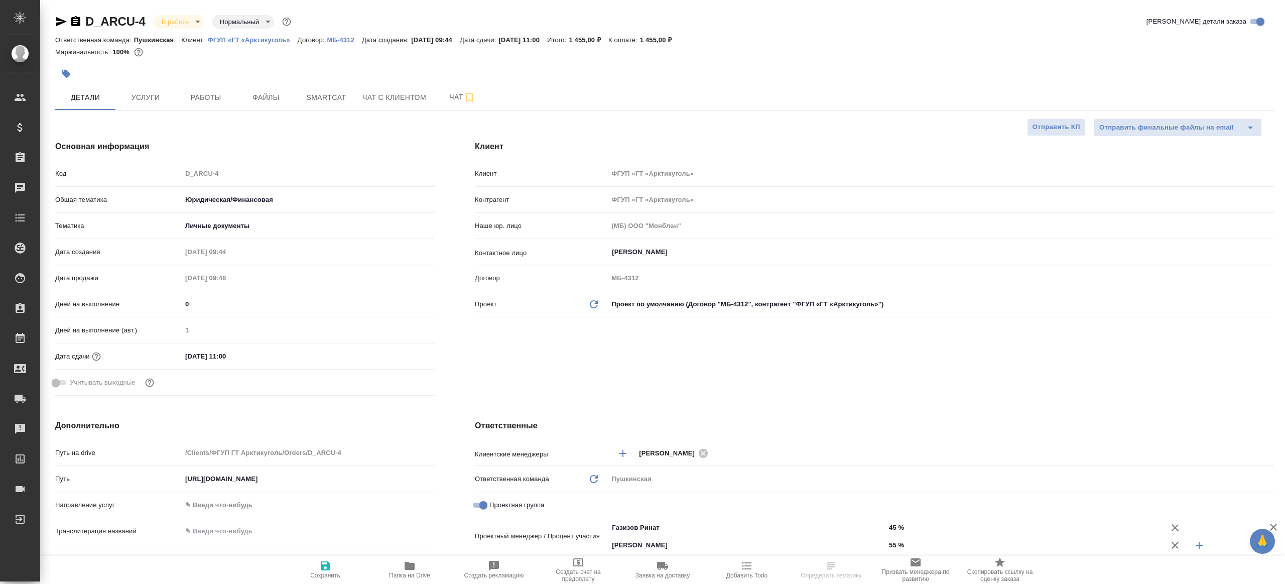
type textarea "x"
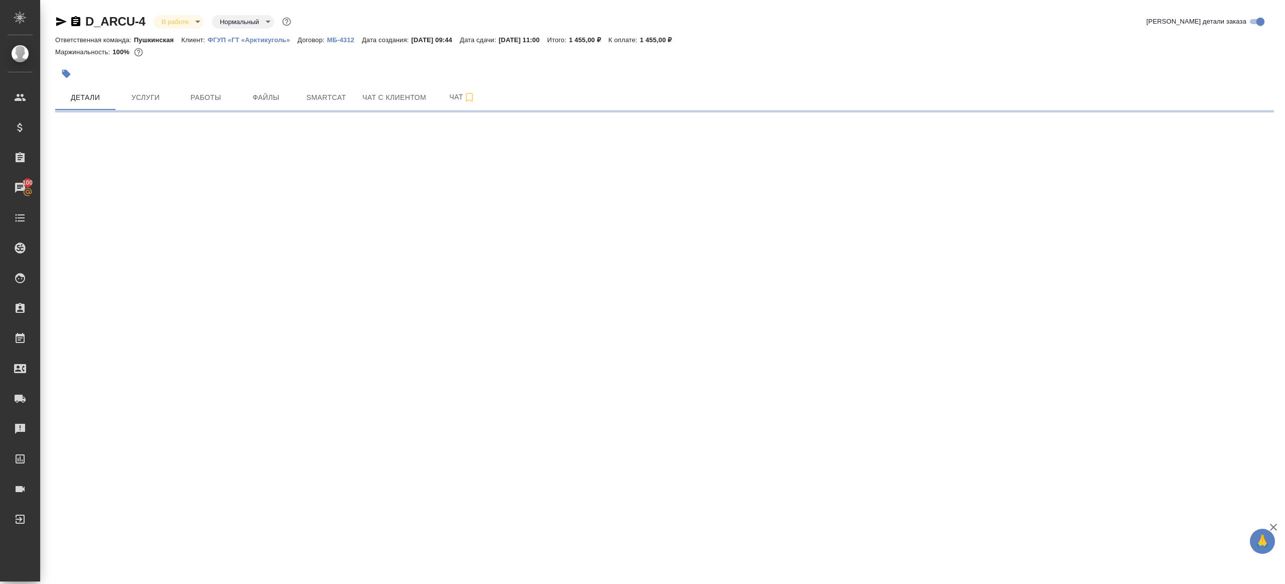
select select "RU"
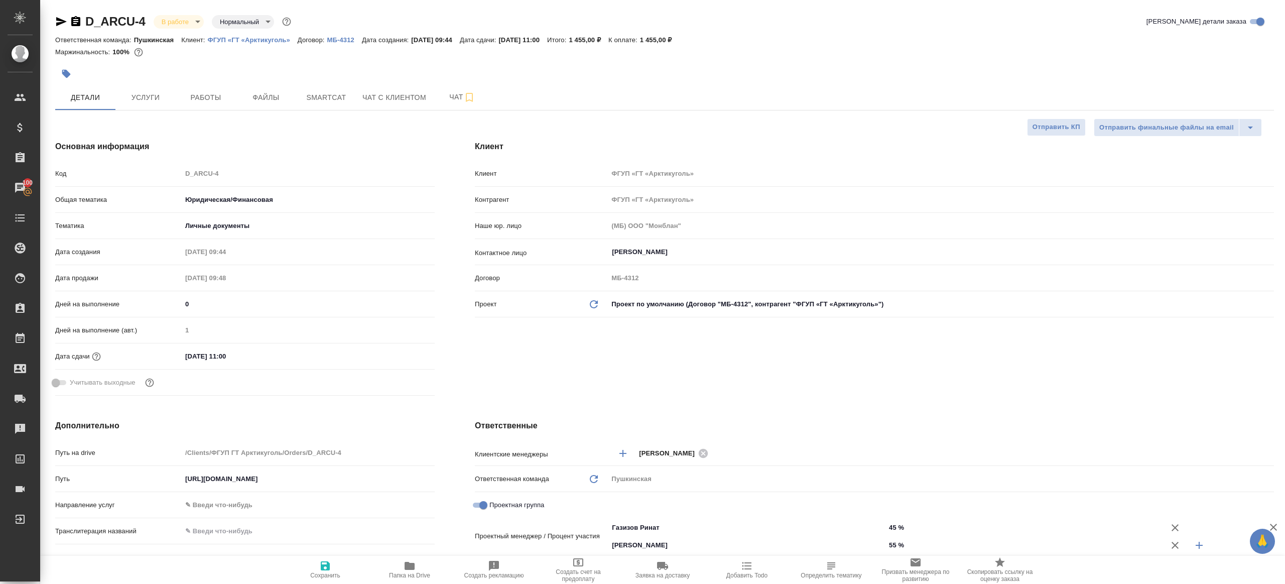
type textarea "x"
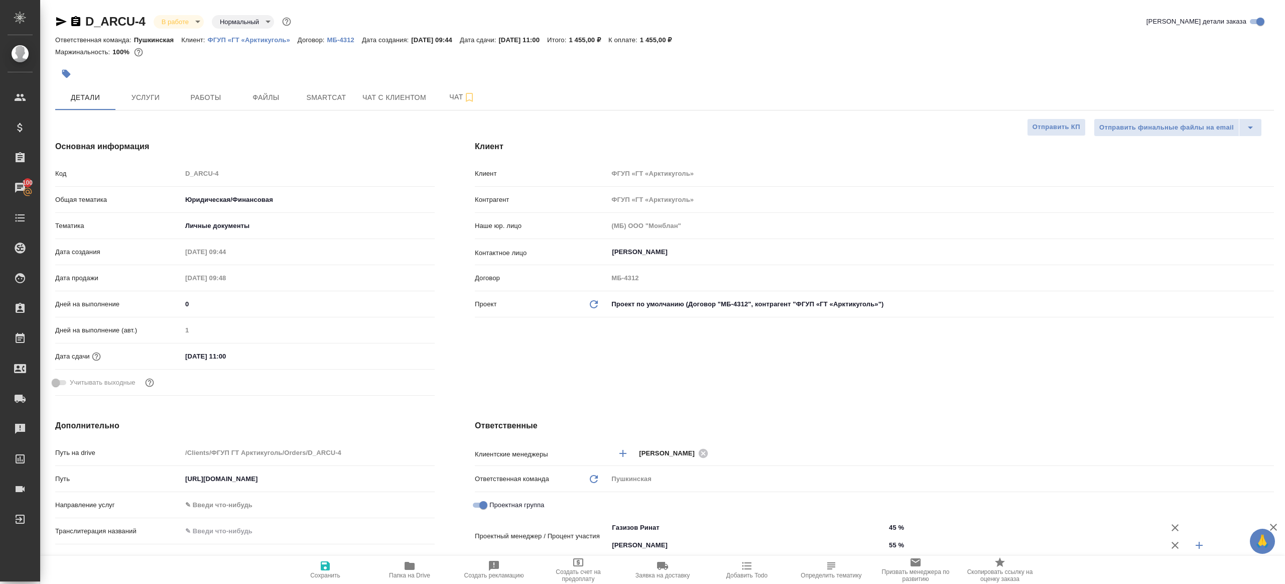
type textarea "x"
click at [201, 95] on span "Работы" at bounding box center [206, 97] width 48 height 13
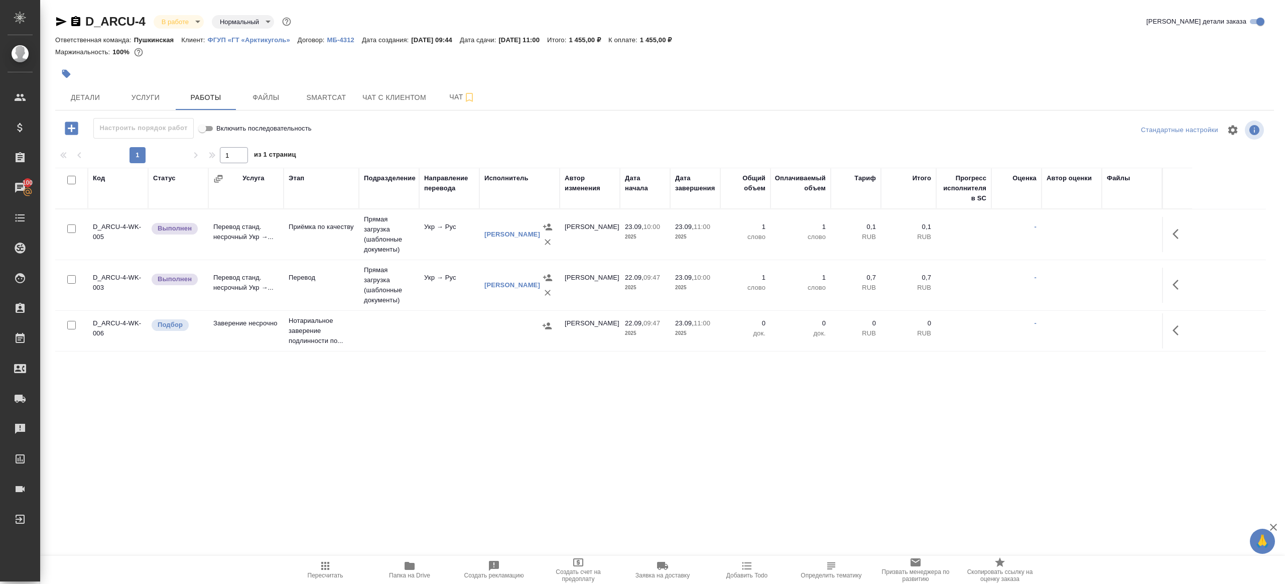
click at [177, 23] on body "🙏 .cls-1 fill:#fff; AWATERA [PERSON_NAME] Клиенты Спецификации Заказы 100 Чаты …" at bounding box center [642, 292] width 1285 height 584
click at [220, 130] on li "Сдан без статистики" at bounding box center [200, 122] width 92 height 17
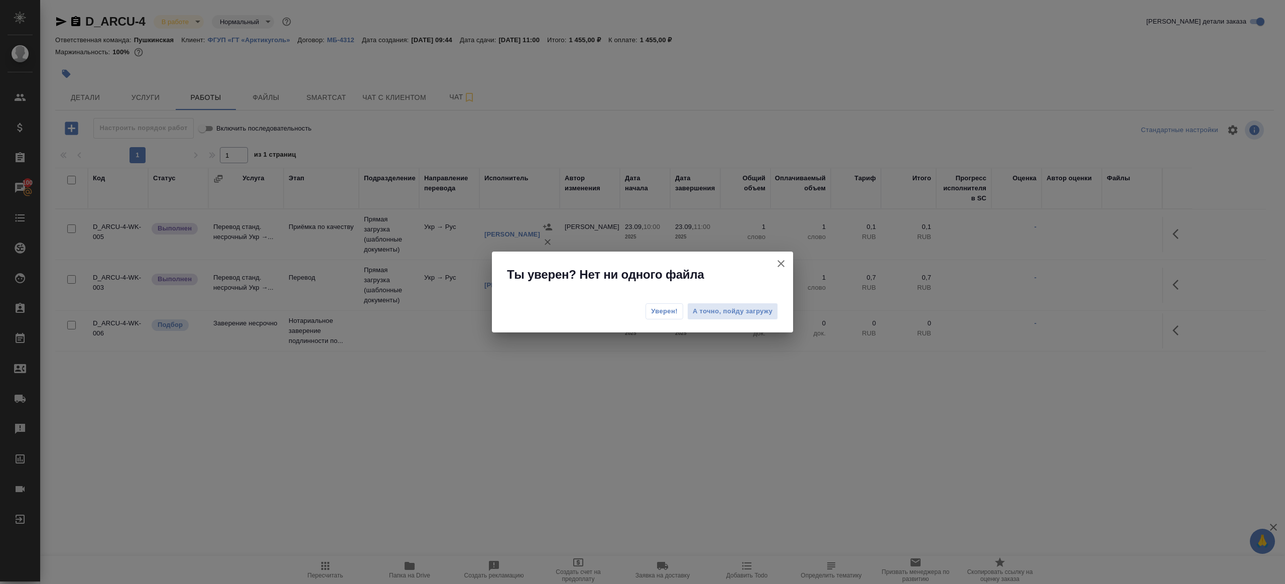
click at [671, 310] on span "Уверен!" at bounding box center [664, 311] width 27 height 10
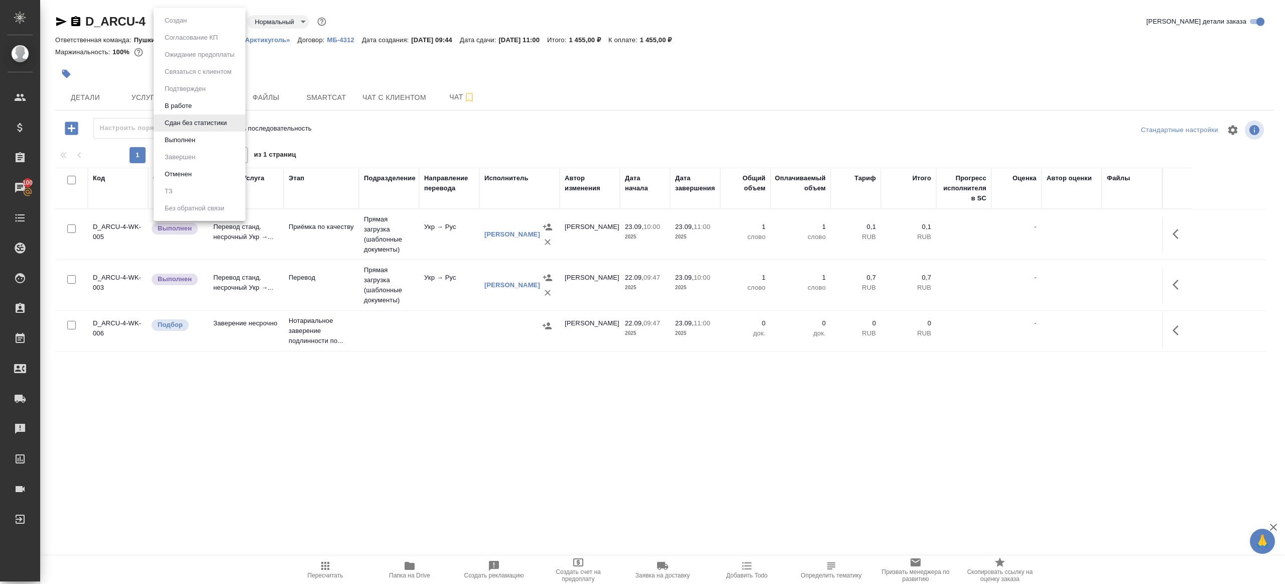
click at [217, 16] on body "🙏 .cls-1 fill:#fff; AWATERA Gazizov Rinat Клиенты Спецификации Заказы 100 Чаты …" at bounding box center [642, 292] width 1285 height 584
click at [213, 143] on li "Выполнен" at bounding box center [200, 139] width 92 height 17
click at [1175, 235] on icon "button" at bounding box center [1175, 234] width 6 height 10
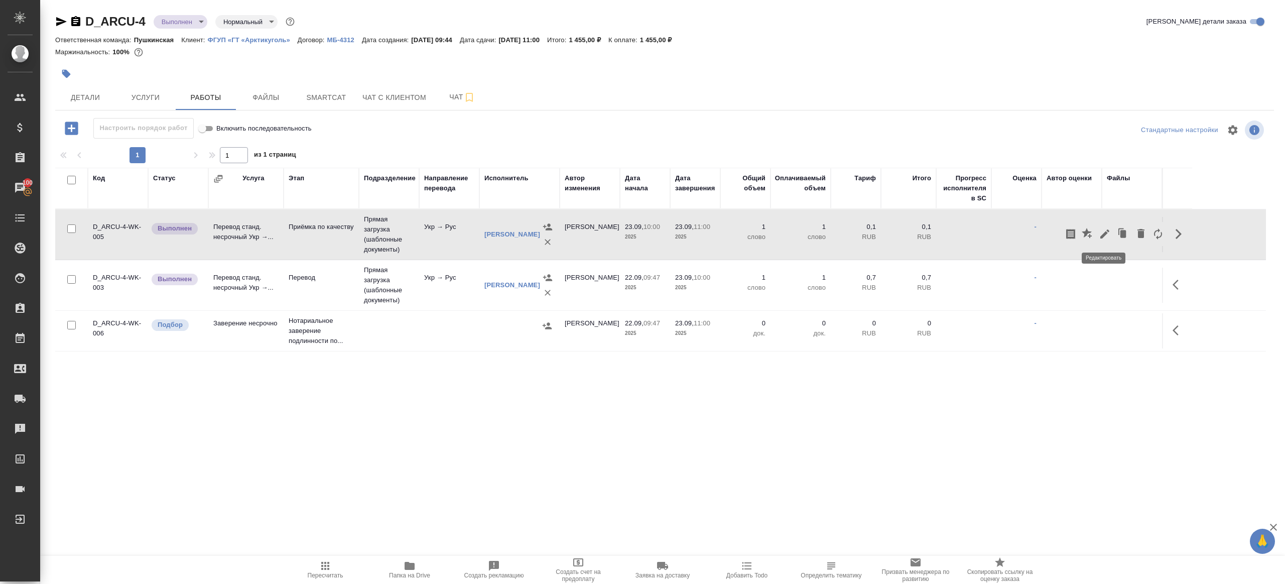
click at [1100, 236] on icon "button" at bounding box center [1105, 234] width 12 height 12
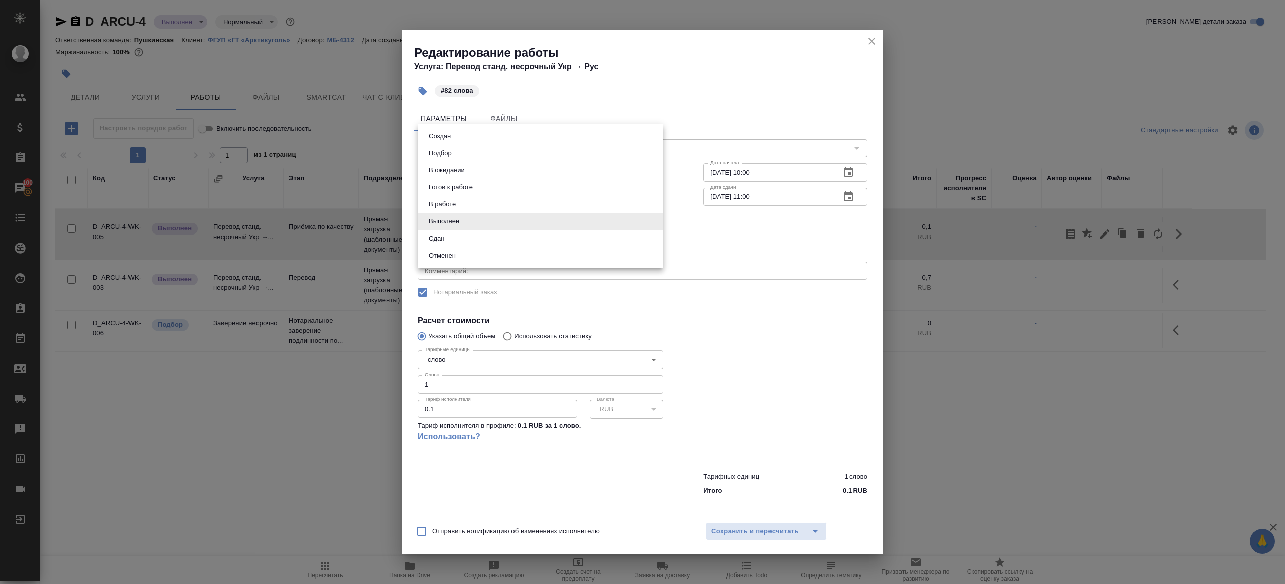
click at [464, 219] on body "🙏 .cls-1 fill:#fff; AWATERA Gazizov Rinat Клиенты Спецификации Заказы 100 Чаты …" at bounding box center [642, 292] width 1285 height 584
click at [461, 241] on li "Сдан" at bounding box center [540, 238] width 245 height 17
type input "closed"
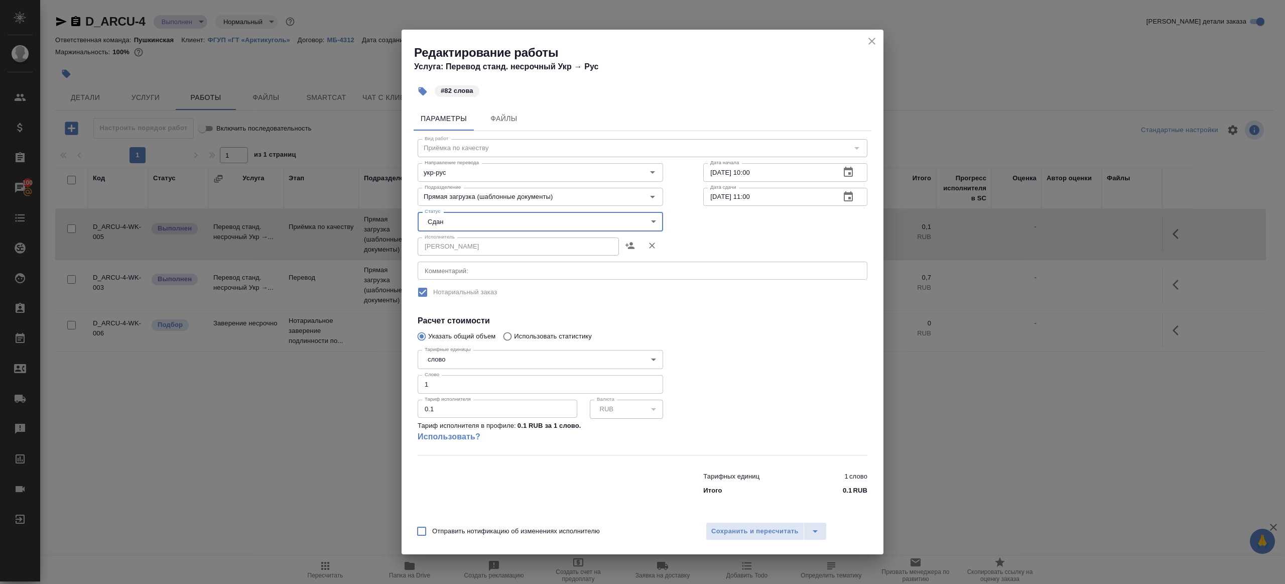
drag, startPoint x: 454, startPoint y: 387, endPoint x: 234, endPoint y: 331, distance: 226.8
click at [237, 332] on div "Редактирование работы Услуга: Перевод станд. несрочный Укр → Рус #82 слова Пара…" at bounding box center [642, 292] width 1285 height 584
type input "82"
click at [721, 528] on span "Сохранить и пересчитать" at bounding box center [754, 531] width 87 height 12
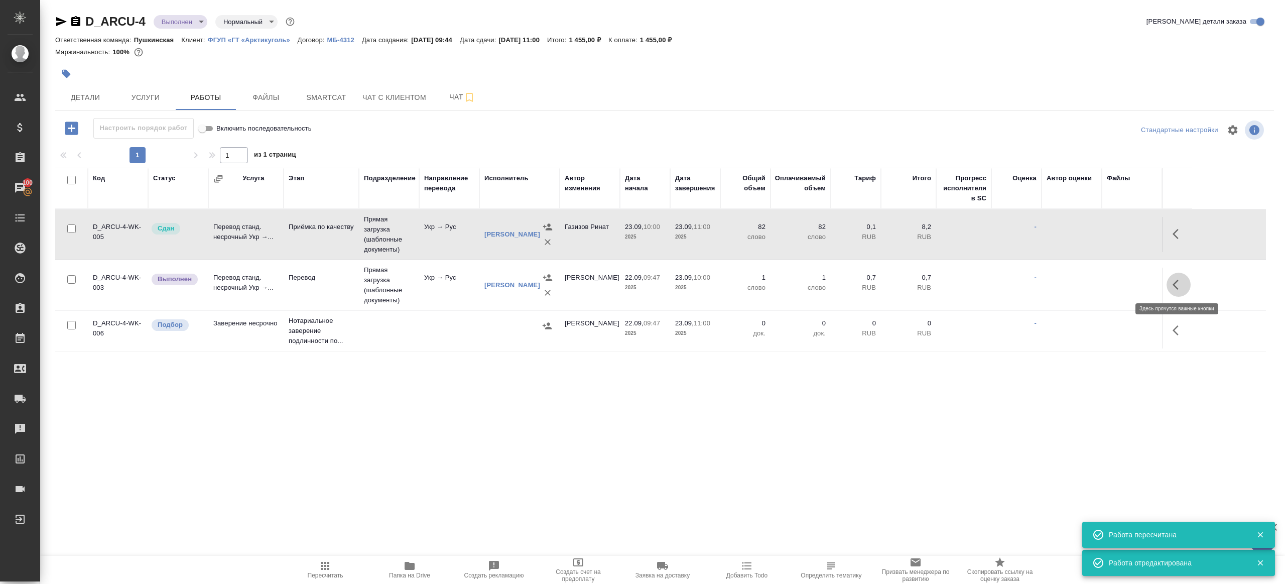
click at [1178, 284] on icon "button" at bounding box center [1178, 285] width 12 height 12
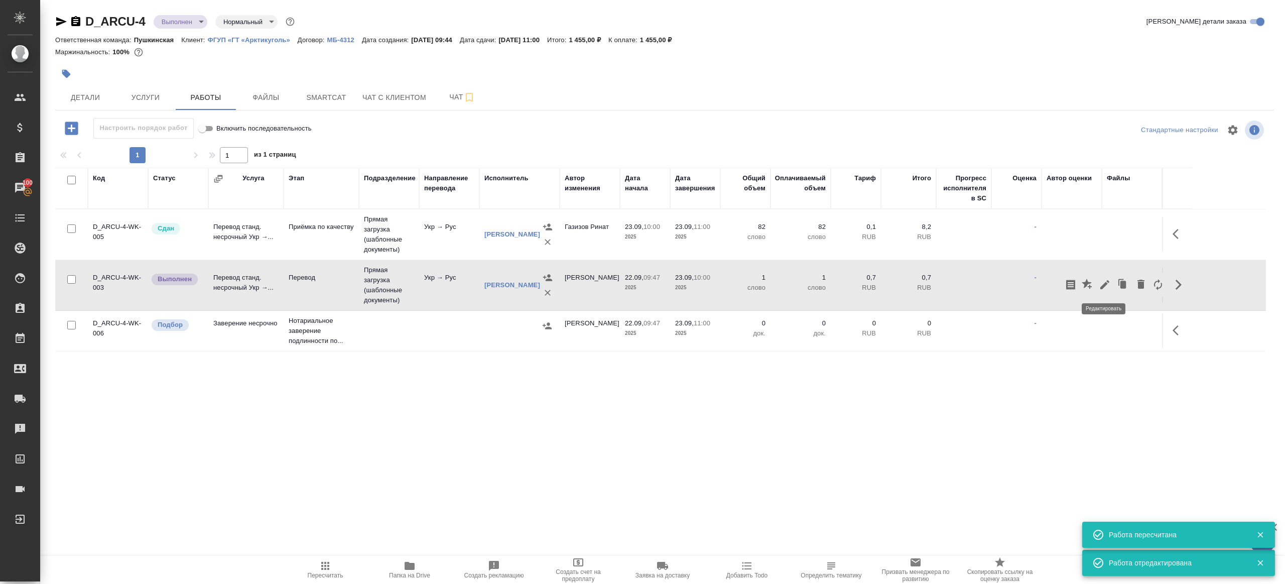
click at [1105, 284] on icon "button" at bounding box center [1104, 284] width 9 height 9
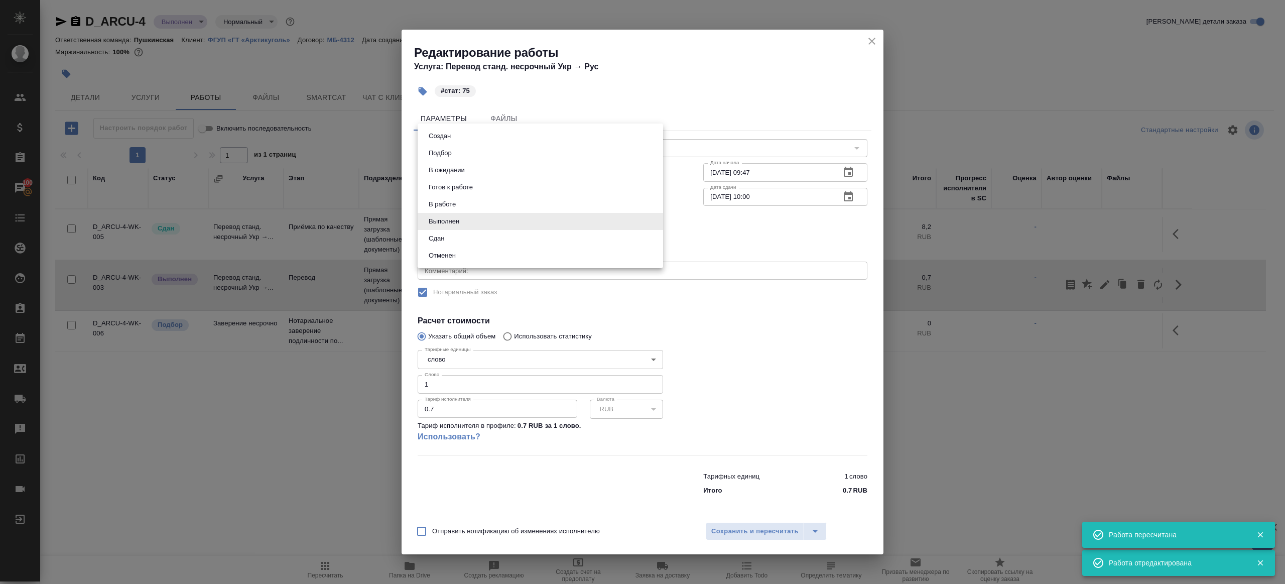
click at [489, 221] on body "🙏 .cls-1 fill:#fff; AWATERA Gazizov Rinat Клиенты Спецификации Заказы 100 Чаты …" at bounding box center [642, 292] width 1285 height 584
click at [478, 238] on li "Сдан" at bounding box center [540, 238] width 245 height 17
type input "closed"
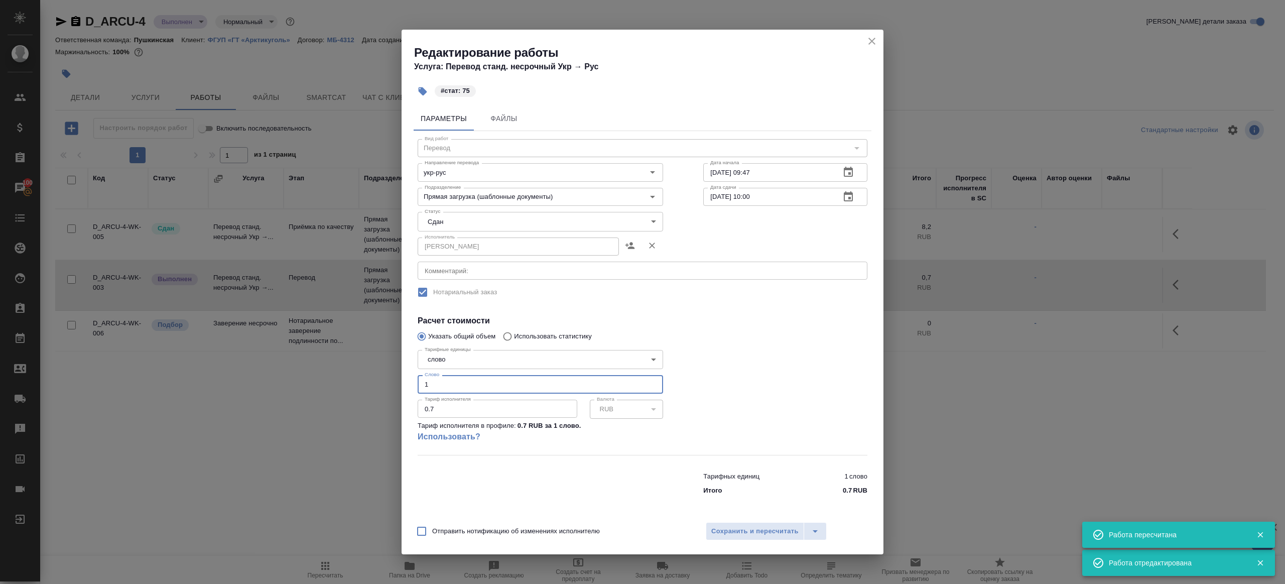
drag, startPoint x: 428, startPoint y: 385, endPoint x: 333, endPoint y: 359, distance: 98.3
click at [337, 361] on div "Редактирование работы Услуга: Перевод станд. несрочный Укр → Рус #стат: 75 Пара…" at bounding box center [642, 292] width 1285 height 584
type input "75"
click at [748, 529] on span "Сохранить и пересчитать" at bounding box center [754, 531] width 87 height 12
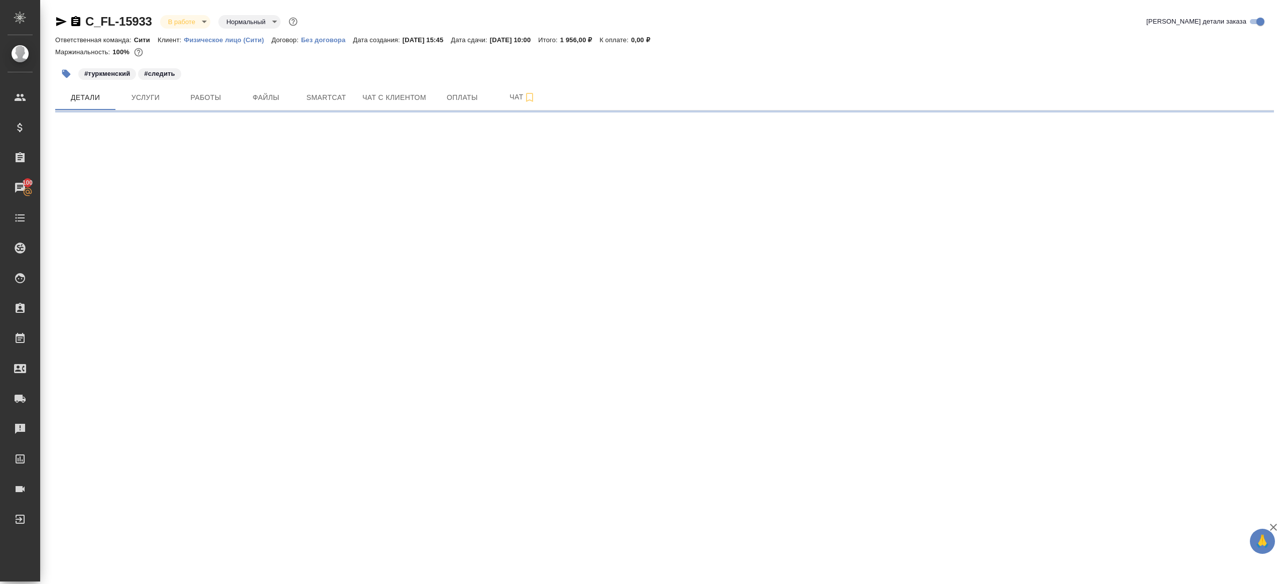
select select "RU"
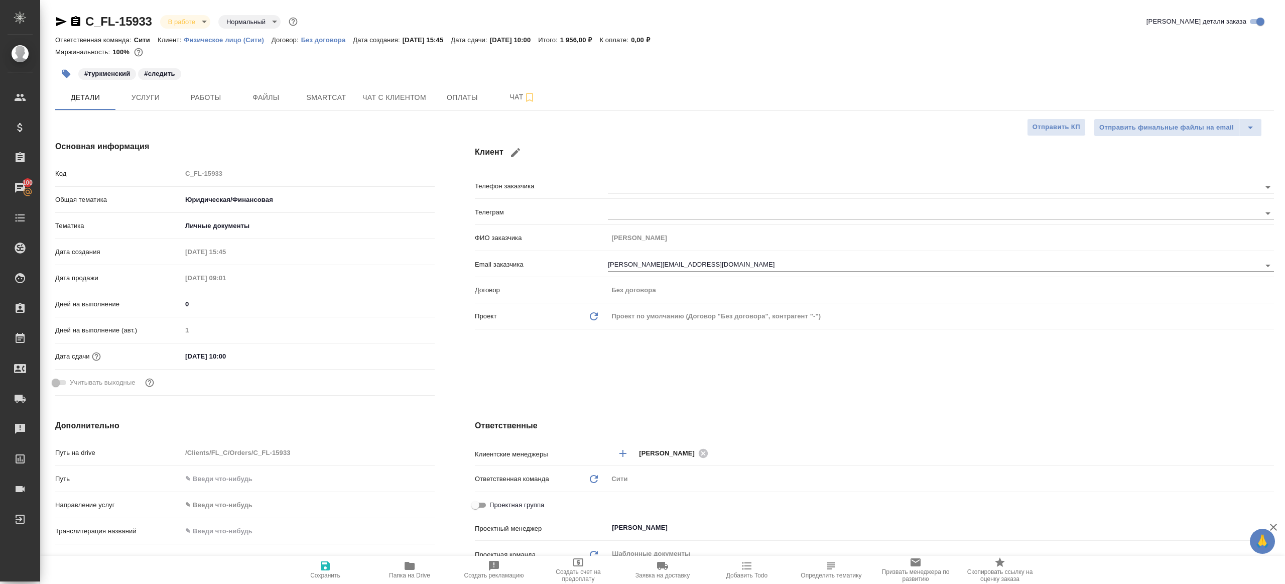
type textarea "x"
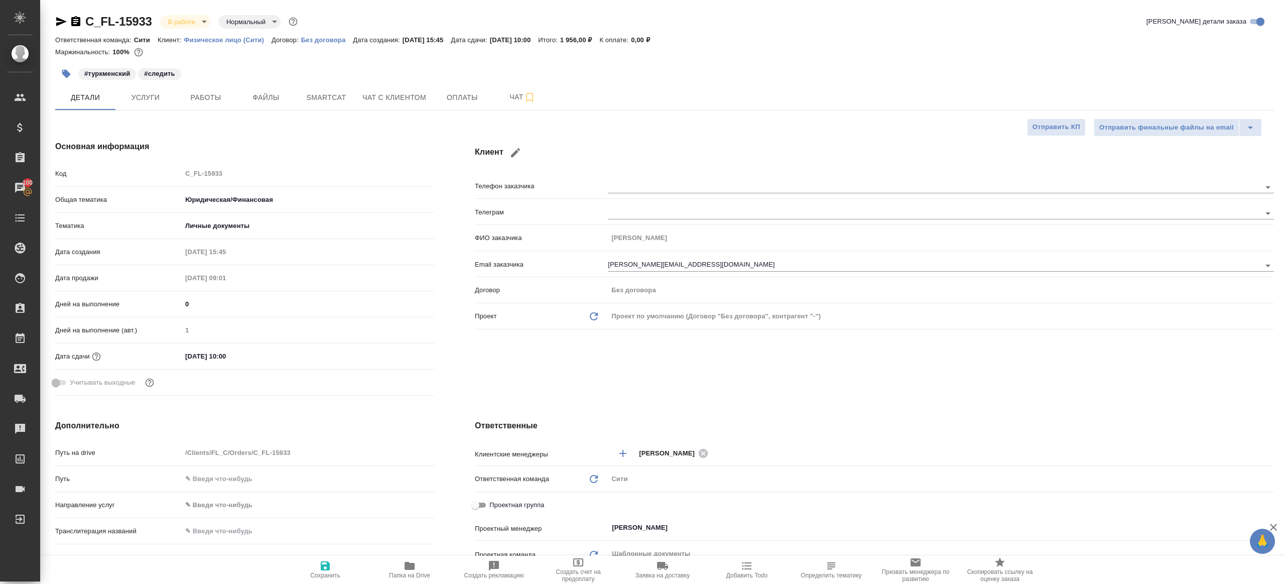
type textarea "x"
click at [210, 93] on span "Работы" at bounding box center [206, 97] width 48 height 13
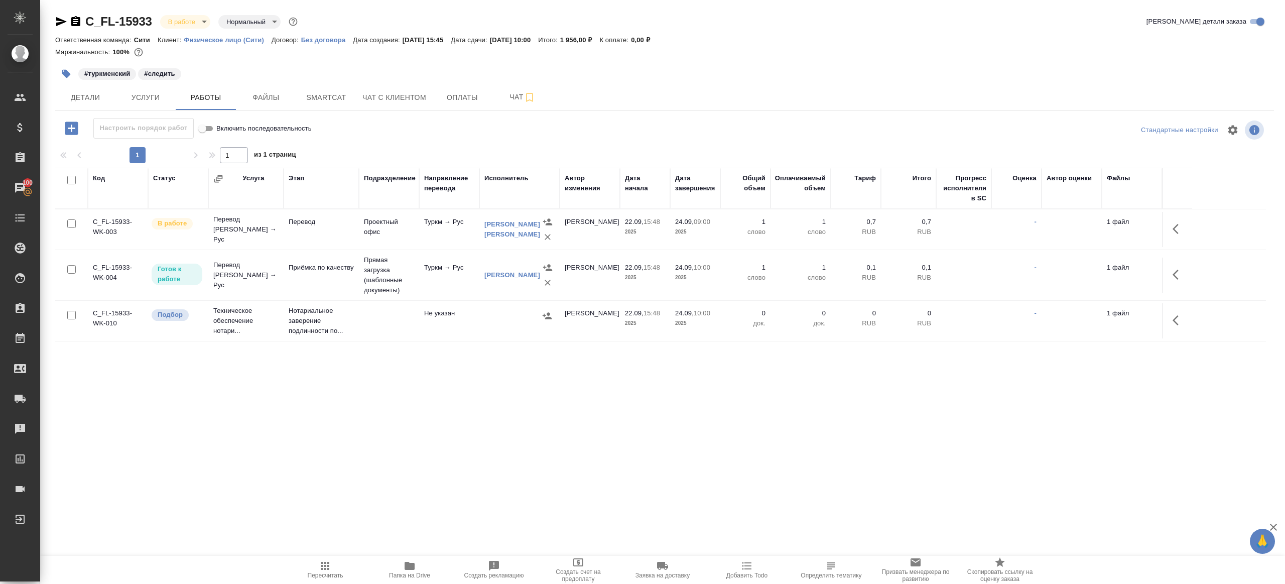
click at [470, 145] on div at bounding box center [664, 144] width 1219 height 5
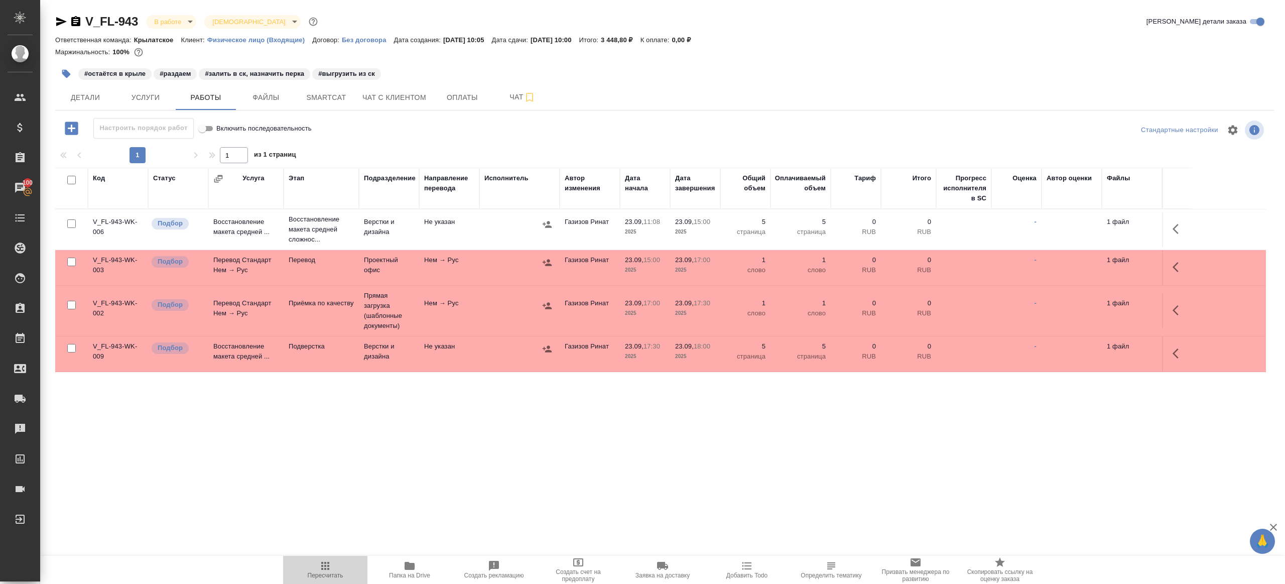
click at [317, 564] on span "Пересчитать" at bounding box center [325, 569] width 72 height 19
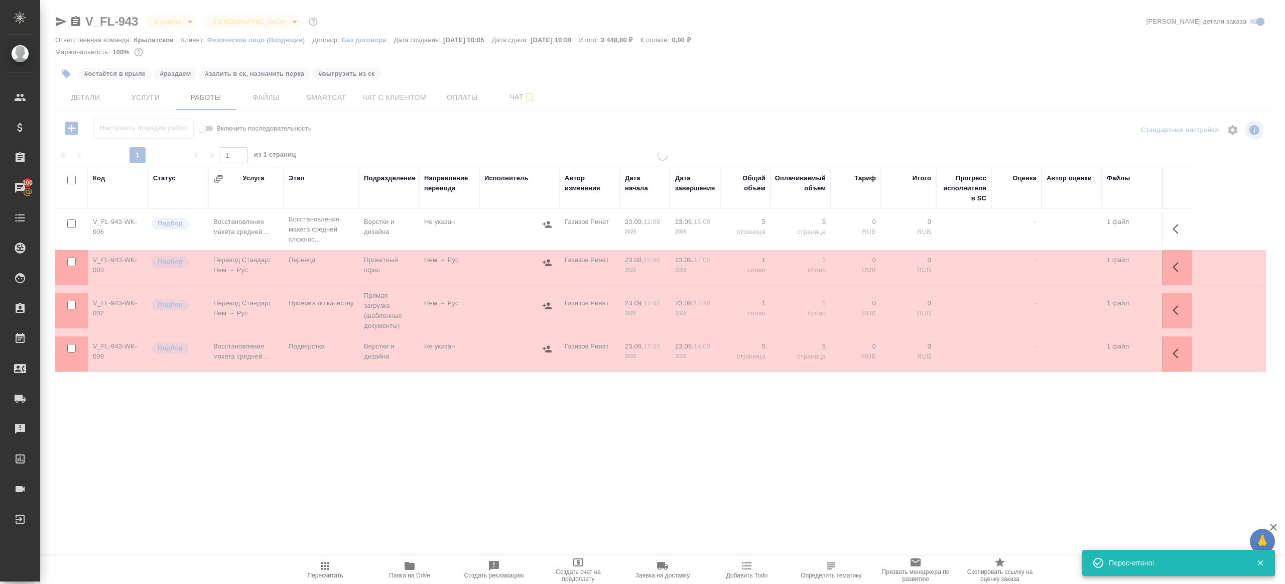
click at [357, 481] on div ".cls-1 fill:#fff; AWATERA [PERSON_NAME] Клиенты Спецификации Заказы 100 Чаты To…" at bounding box center [642, 292] width 1285 height 584
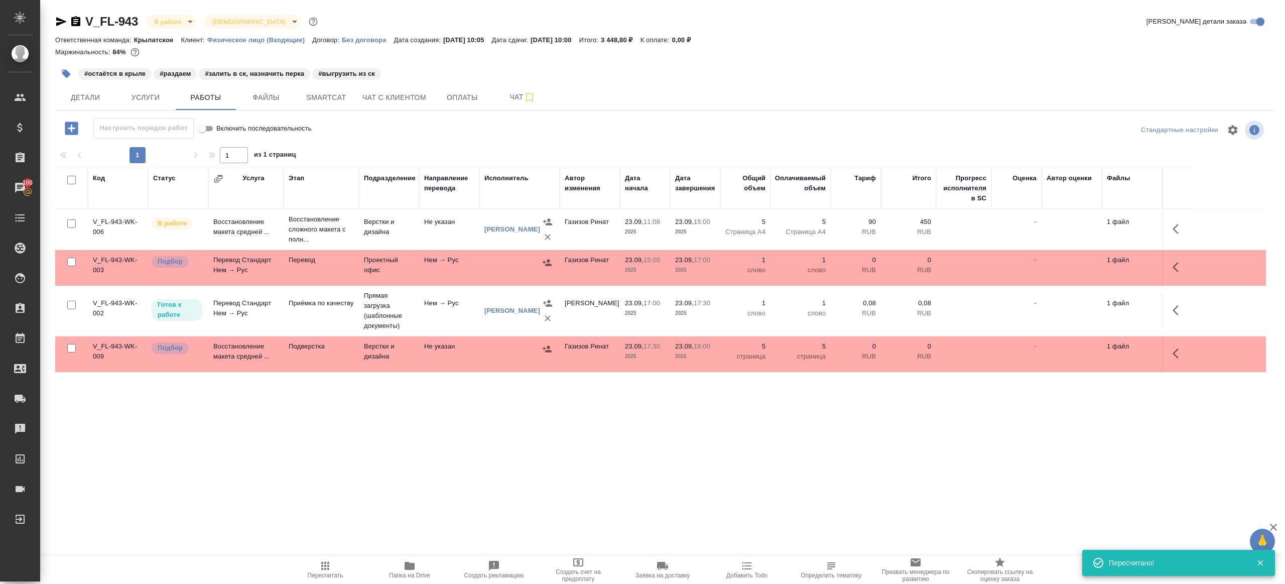
click at [301, 578] on span "Пересчитать" at bounding box center [325, 569] width 72 height 19
click at [300, 578] on span "Пересчитать" at bounding box center [325, 569] width 72 height 19
click at [396, 478] on div ".cls-1 fill:#fff; AWATERA [PERSON_NAME] Клиенты Спецификации Заказы 100 Чаты To…" at bounding box center [642, 292] width 1285 height 584
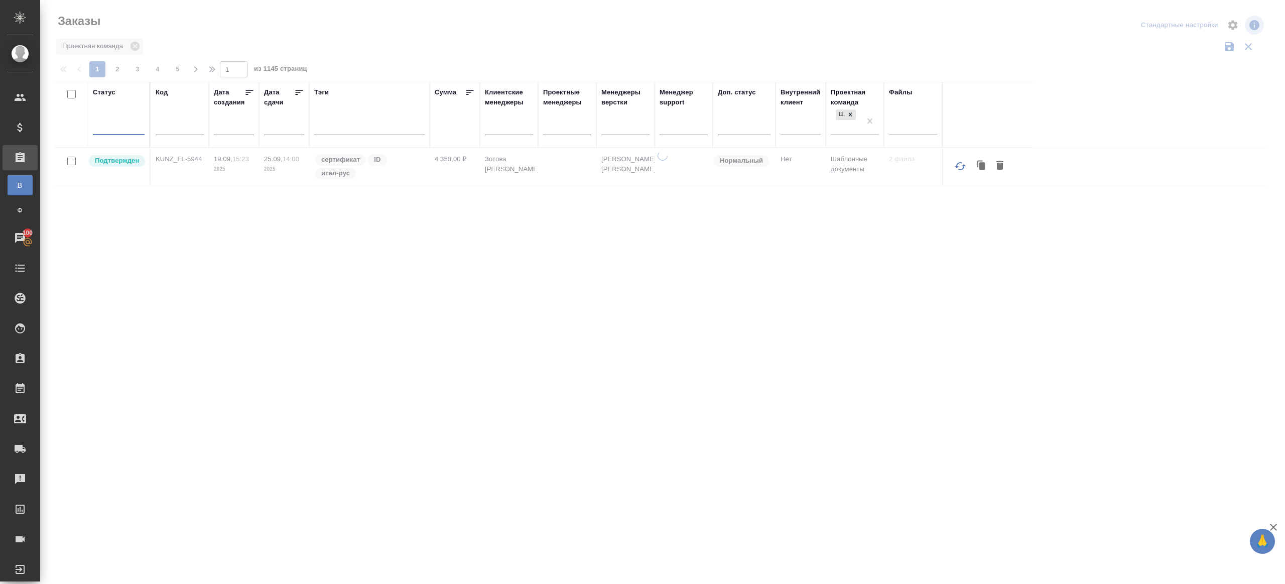
click at [428, 35] on div "Заказы" at bounding box center [258, 25] width 406 height 24
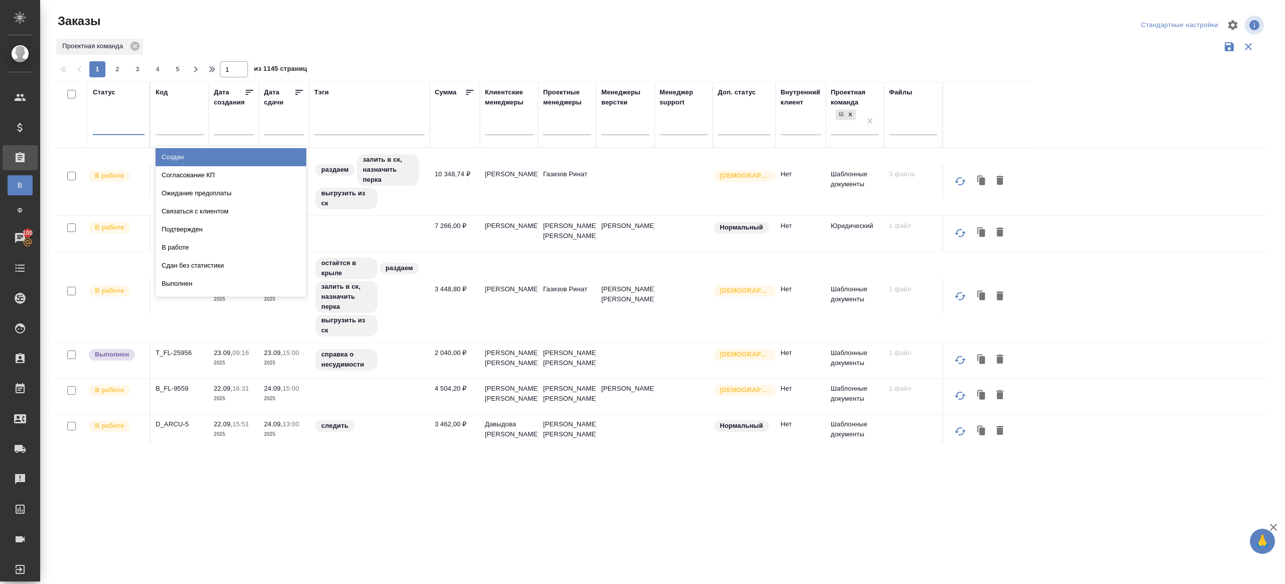
click at [120, 131] on div at bounding box center [119, 124] width 52 height 15
click at [198, 266] on div "Сдан без статистики" at bounding box center [231, 265] width 151 height 18
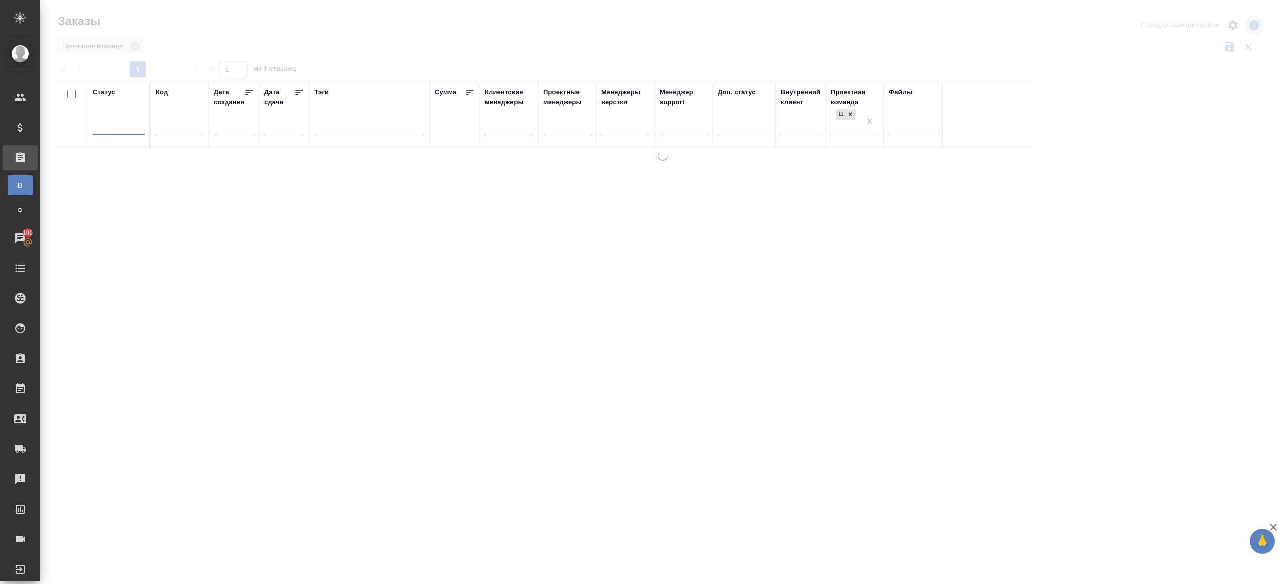
click at [126, 125] on div at bounding box center [119, 124] width 52 height 15
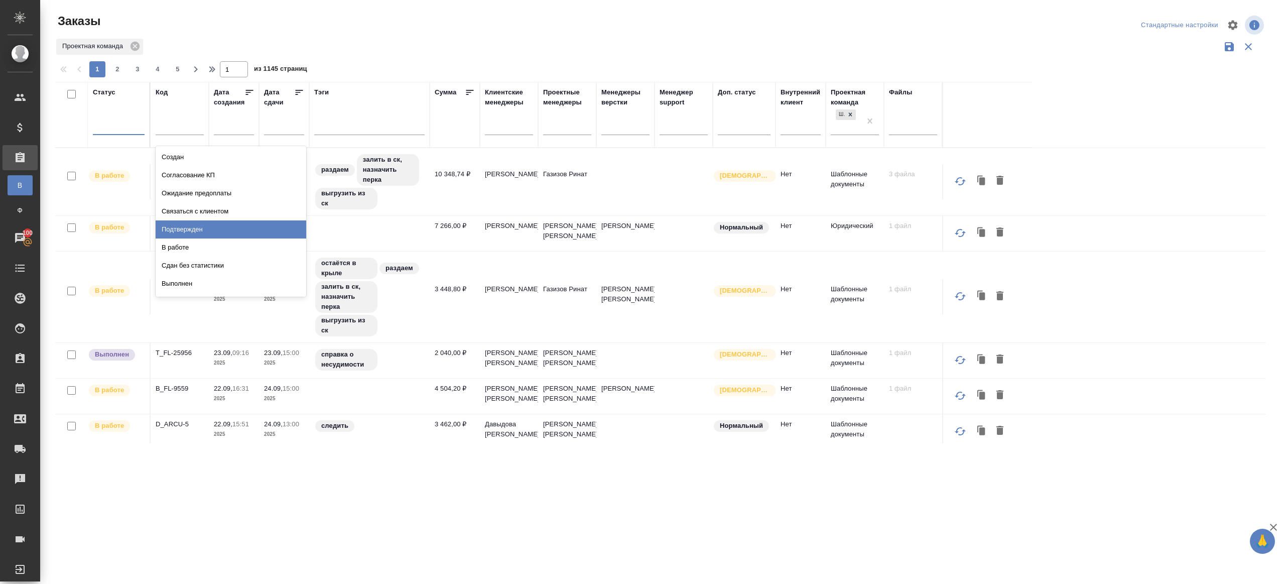
click at [198, 226] on div "Подтвержден" at bounding box center [231, 229] width 151 height 18
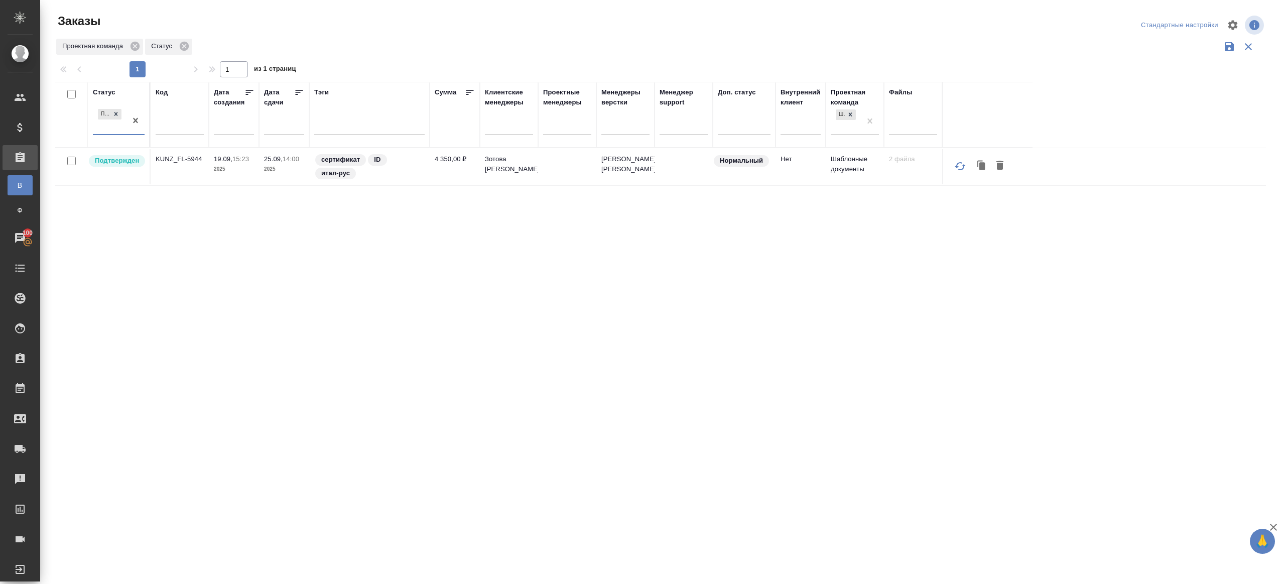
click at [182, 157] on p "KUNZ_FL-5944" at bounding box center [180, 159] width 48 height 10
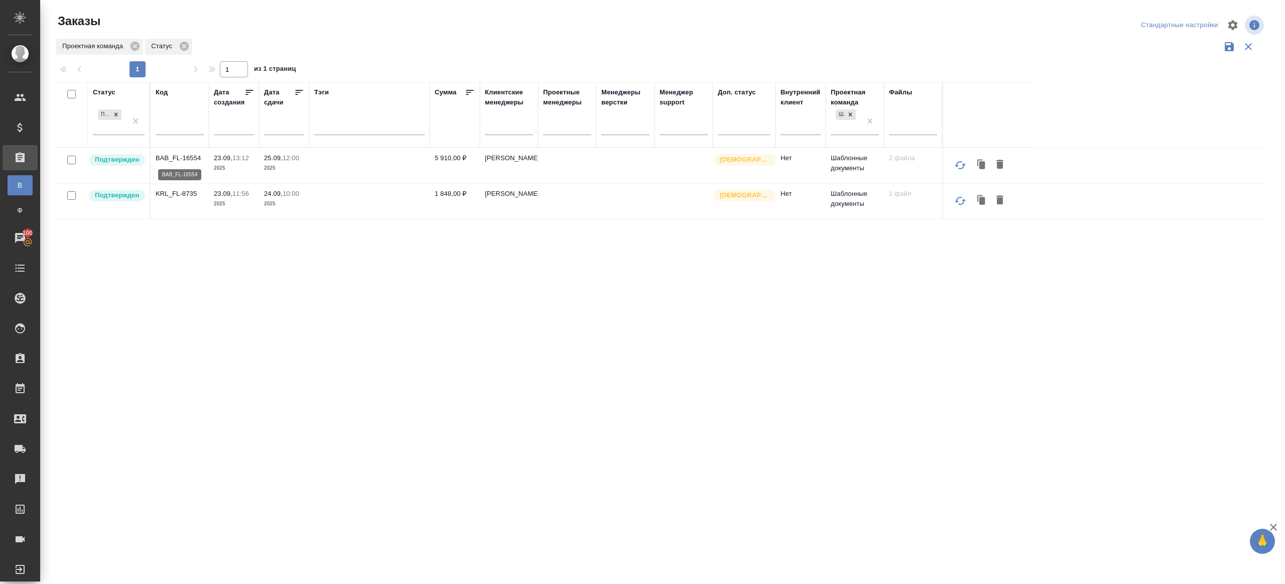
click at [194, 156] on p "BAB_FL-16554" at bounding box center [180, 158] width 48 height 10
click at [180, 192] on p "KRL_FL-8735" at bounding box center [180, 194] width 48 height 10
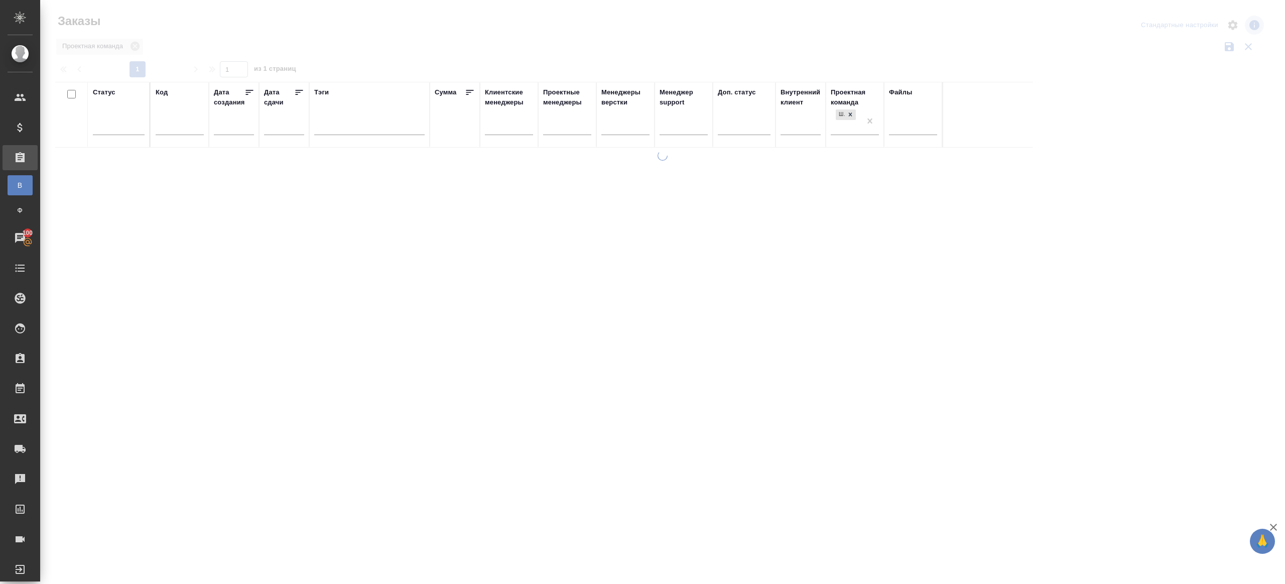
click at [415, 65] on div at bounding box center [662, 224] width 1245 height 449
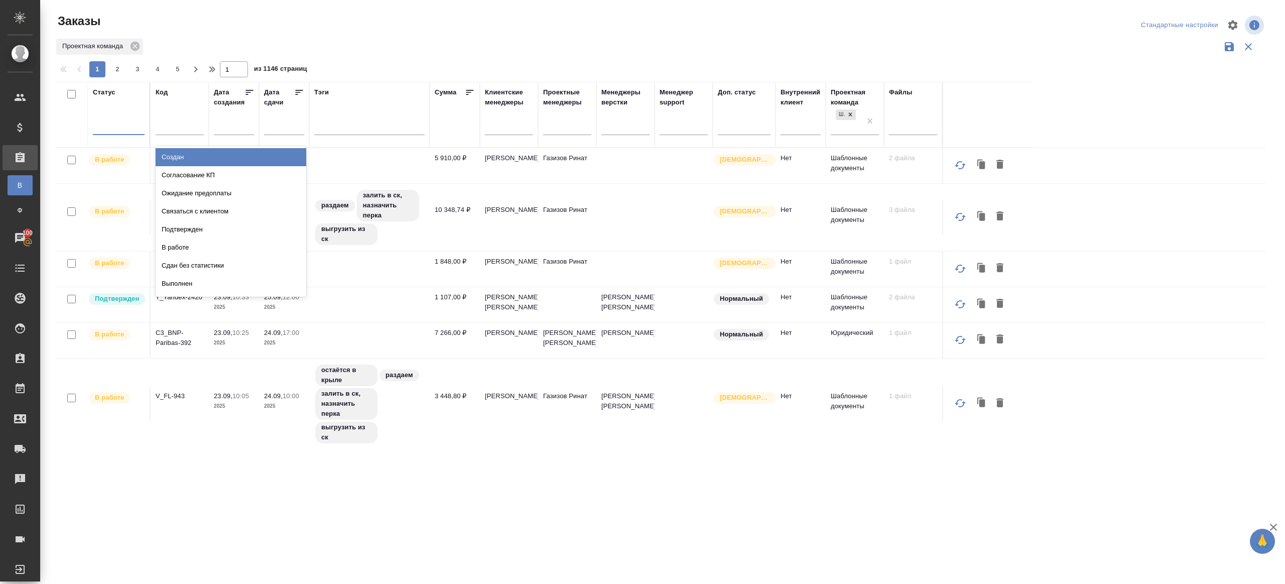
click at [121, 123] on div at bounding box center [119, 124] width 52 height 15
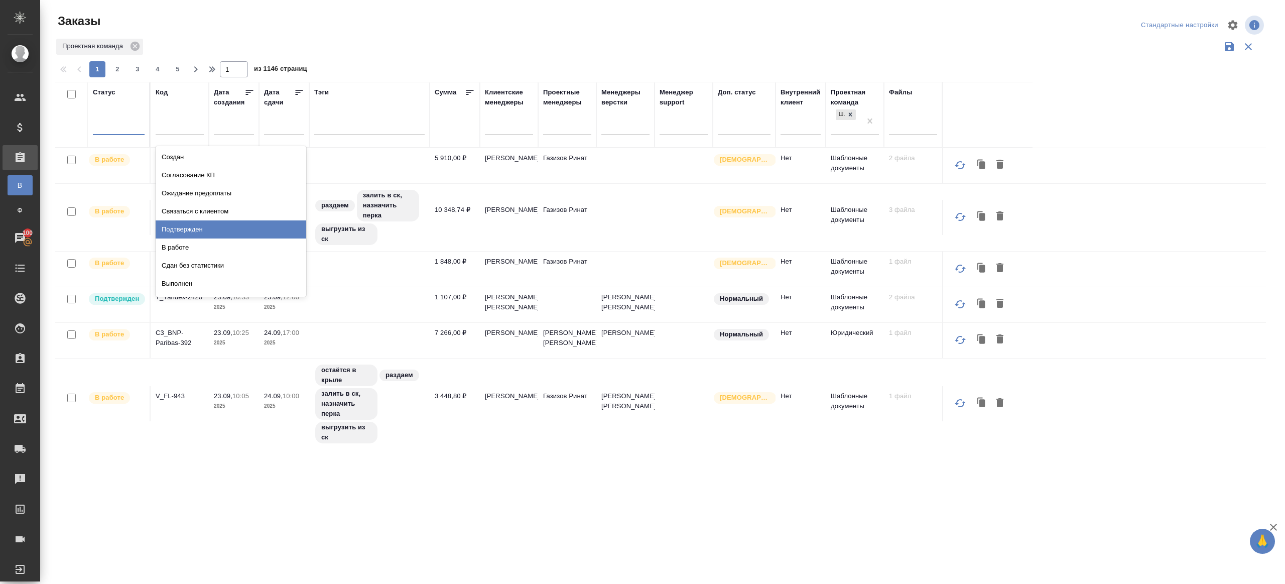
click at [198, 235] on div "Подтвержден" at bounding box center [231, 229] width 151 height 18
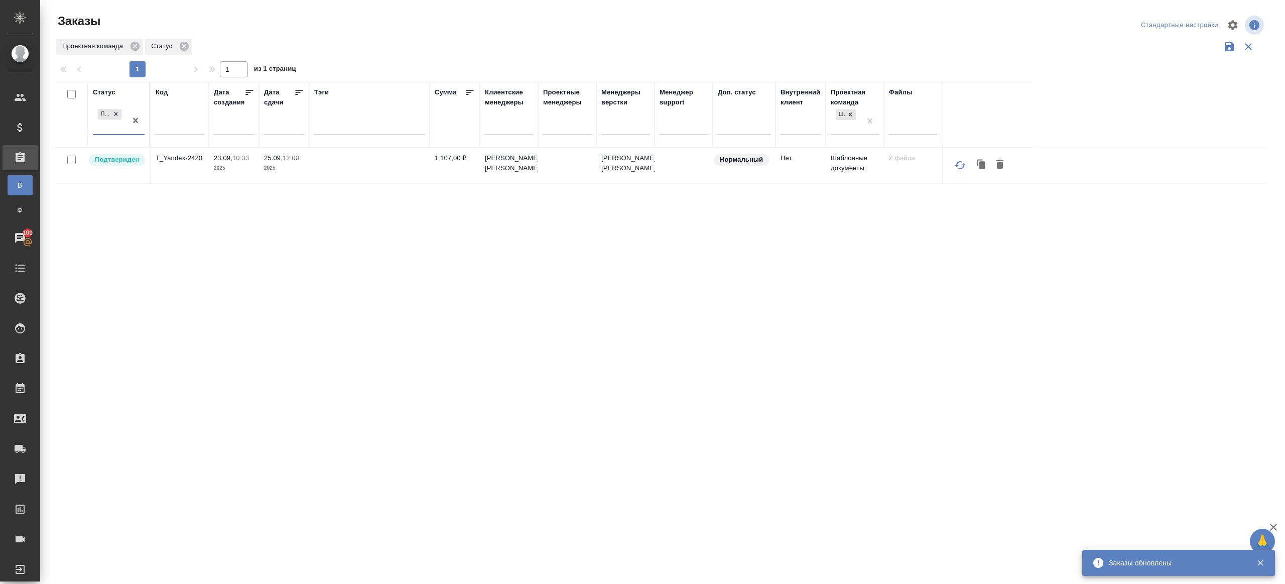
click at [249, 227] on div "Статус option Подтвержден, selected. 0 results available. Select is focused ,ty…" at bounding box center [660, 262] width 1211 height 361
click at [183, 156] on p "T_Yandex-2420" at bounding box center [180, 158] width 48 height 10
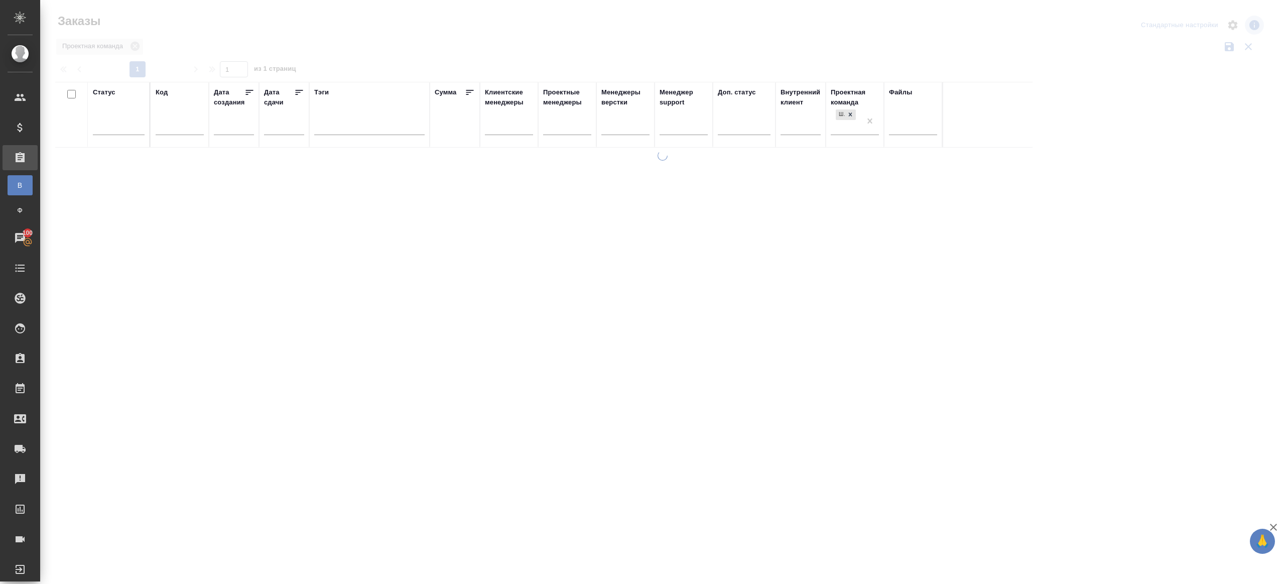
click at [378, 40] on div at bounding box center [662, 224] width 1245 height 449
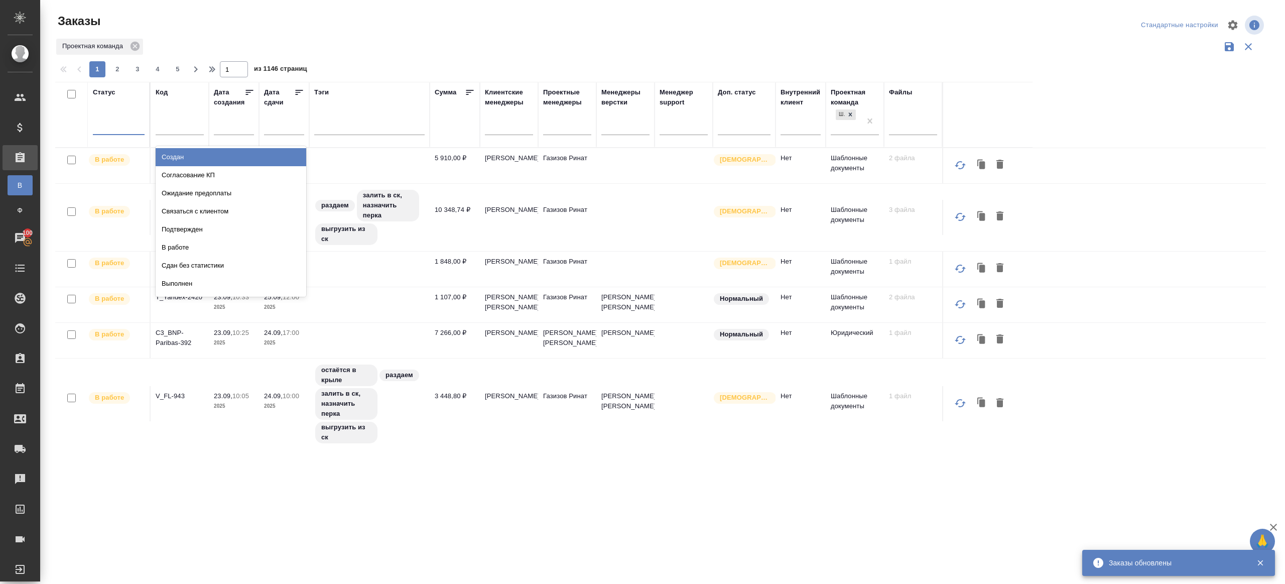
click at [114, 121] on div at bounding box center [119, 124] width 52 height 15
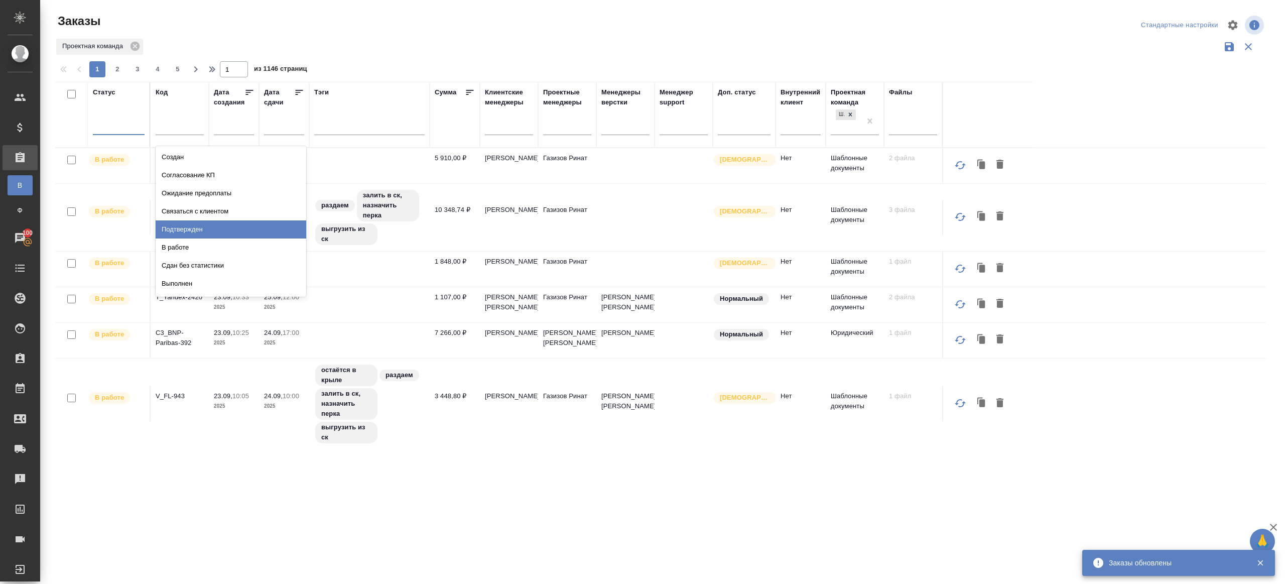
click at [192, 229] on div "Подтвержден" at bounding box center [231, 229] width 151 height 18
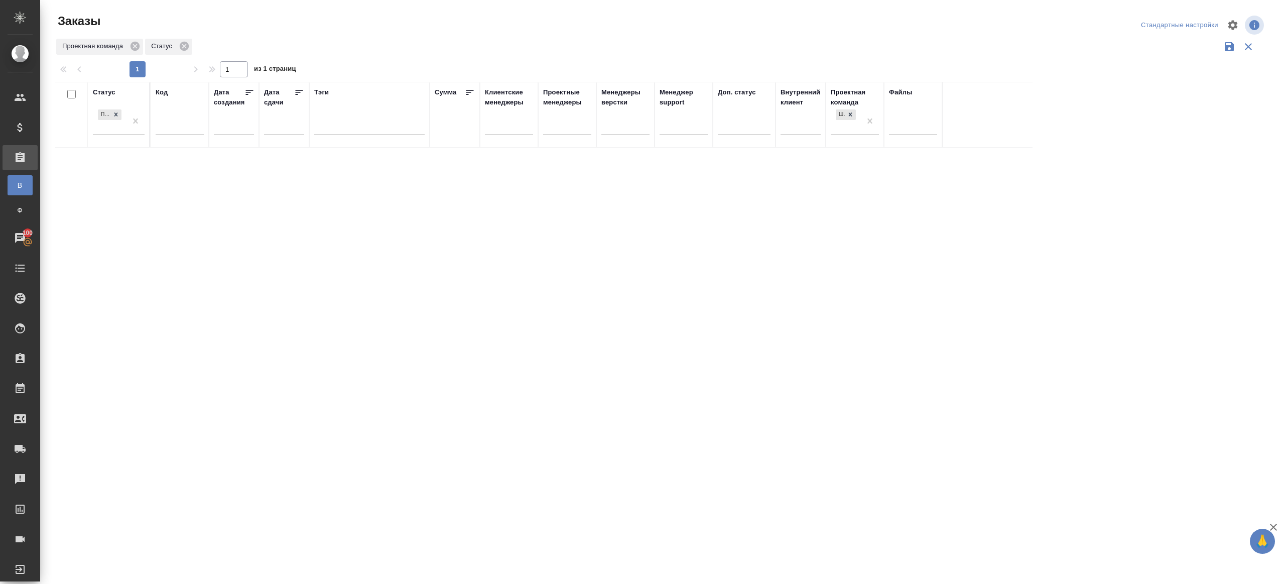
click at [524, 44] on div "Проектная команда Статус" at bounding box center [660, 46] width 1211 height 19
click at [358, 61] on div at bounding box center [662, 224] width 1245 height 449
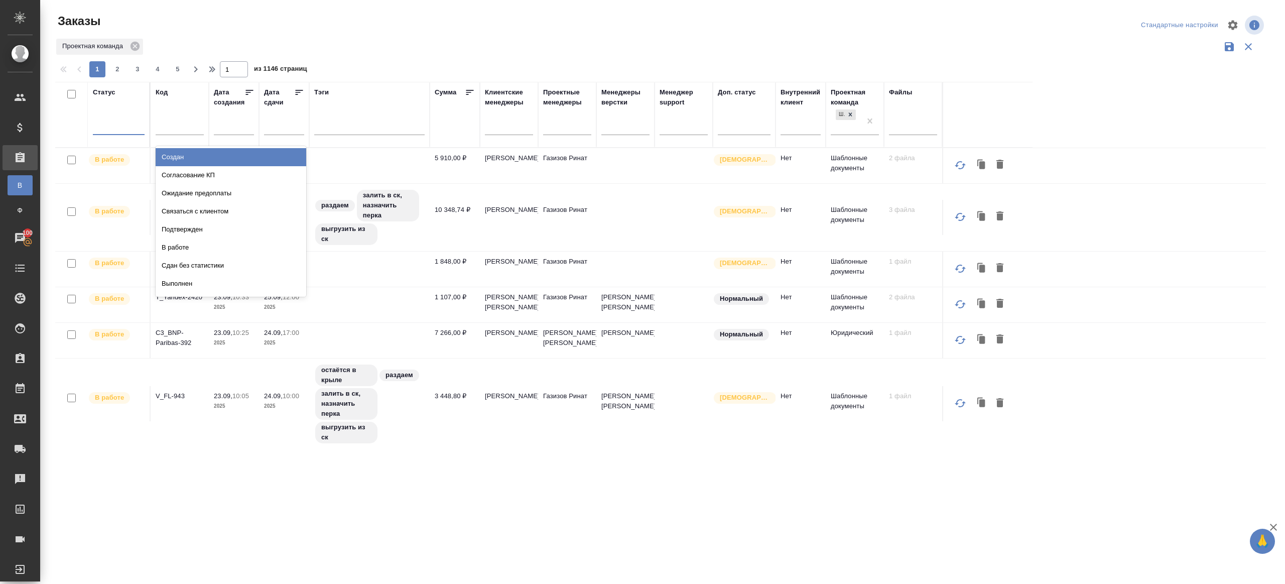
click at [130, 128] on div at bounding box center [119, 124] width 52 height 15
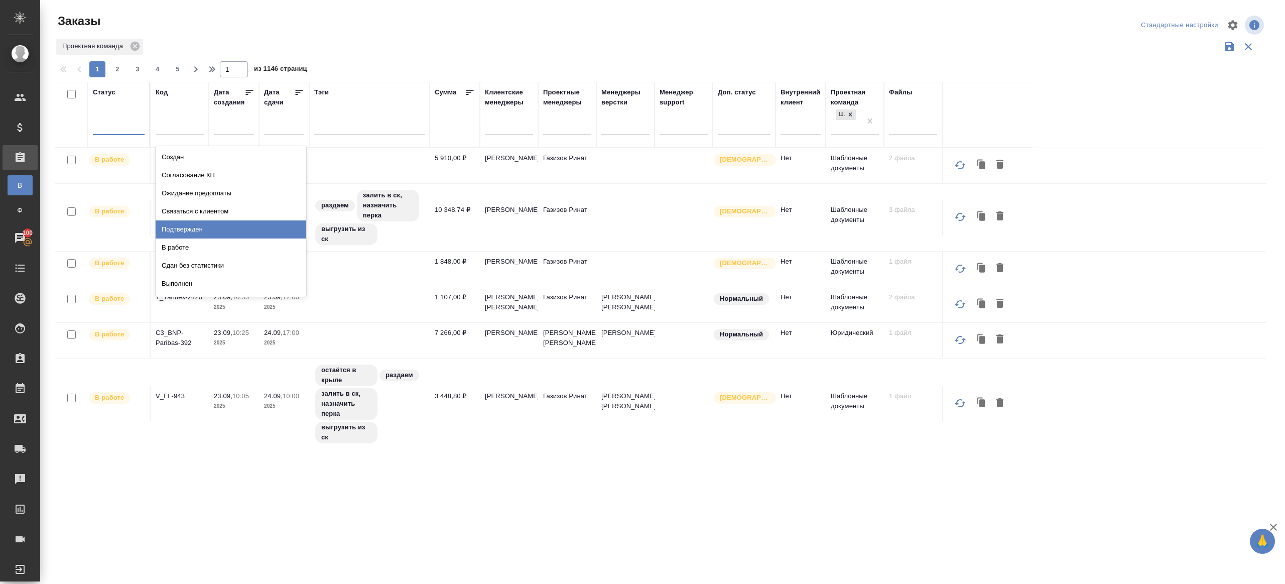
click at [216, 224] on div "Подтвержден" at bounding box center [231, 229] width 151 height 18
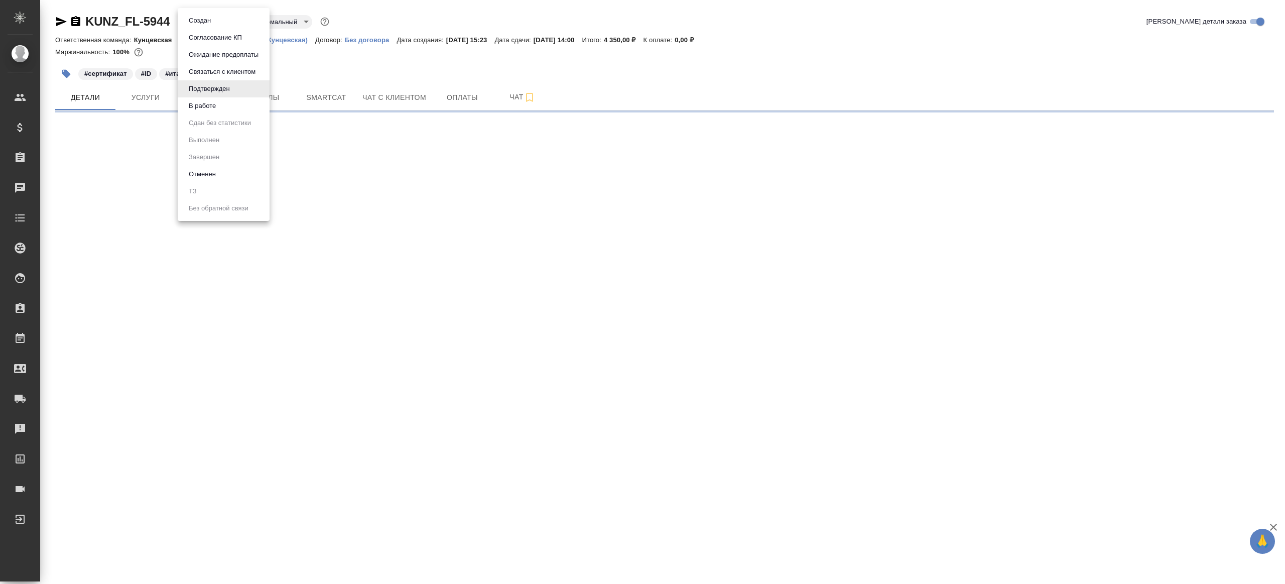
click at [202, 17] on body "🙏 .cls-1 fill:#fff; AWATERA [PERSON_NAME] Клиенты Спецификации Заказы Чаты Todo…" at bounding box center [642, 292] width 1285 height 584
click at [235, 103] on li "В работе" at bounding box center [224, 105] width 92 height 17
select select "RU"
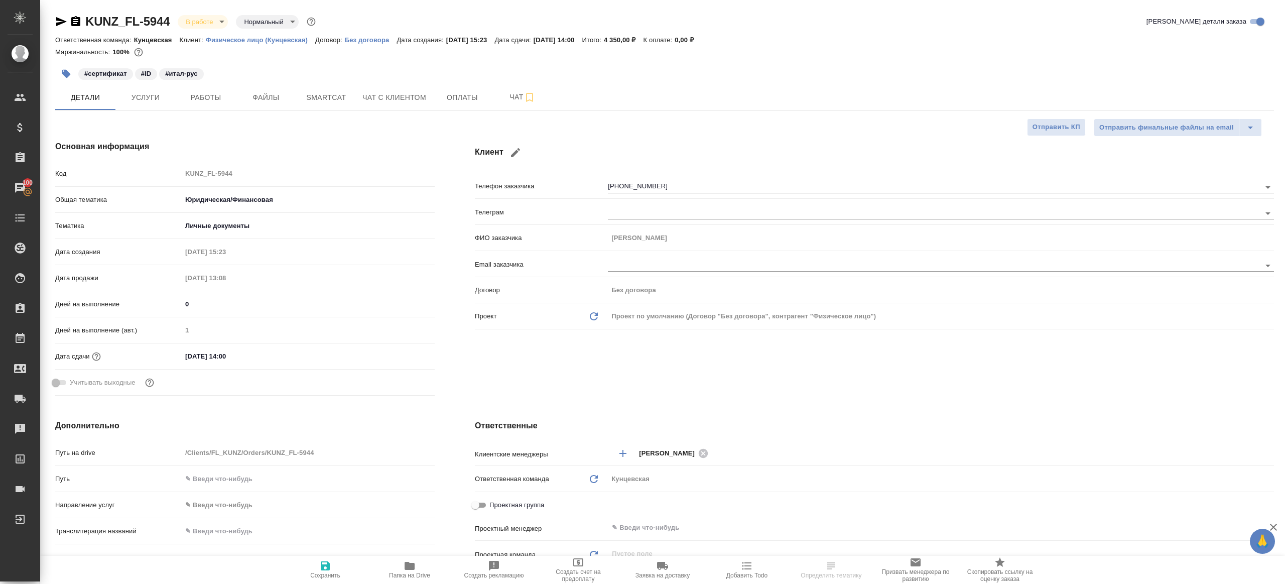
type textarea "x"
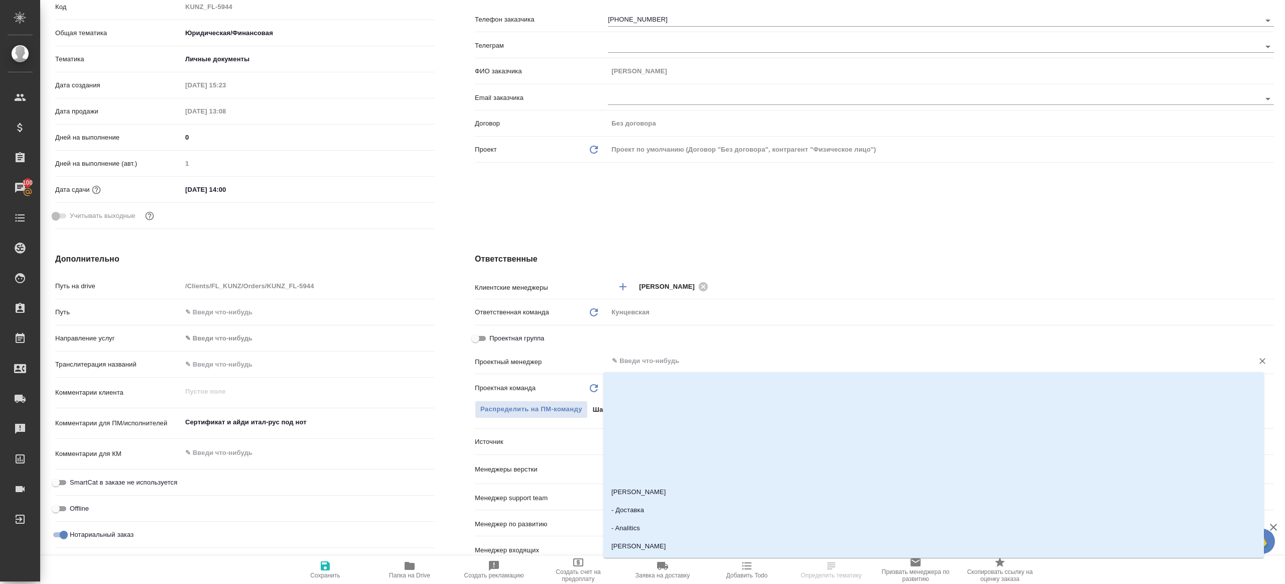
click at [637, 360] on input "text" at bounding box center [924, 361] width 626 height 12
type input "ринат"
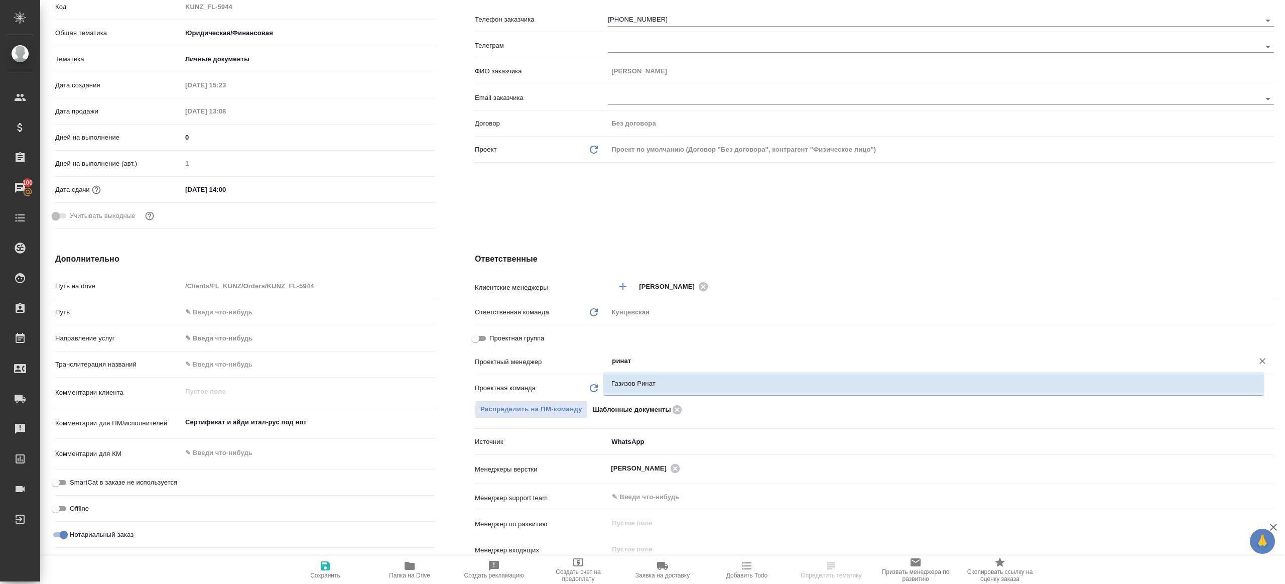
click at [626, 389] on li "Газизов Ринат" at bounding box center [933, 383] width 660 height 18
type textarea "x"
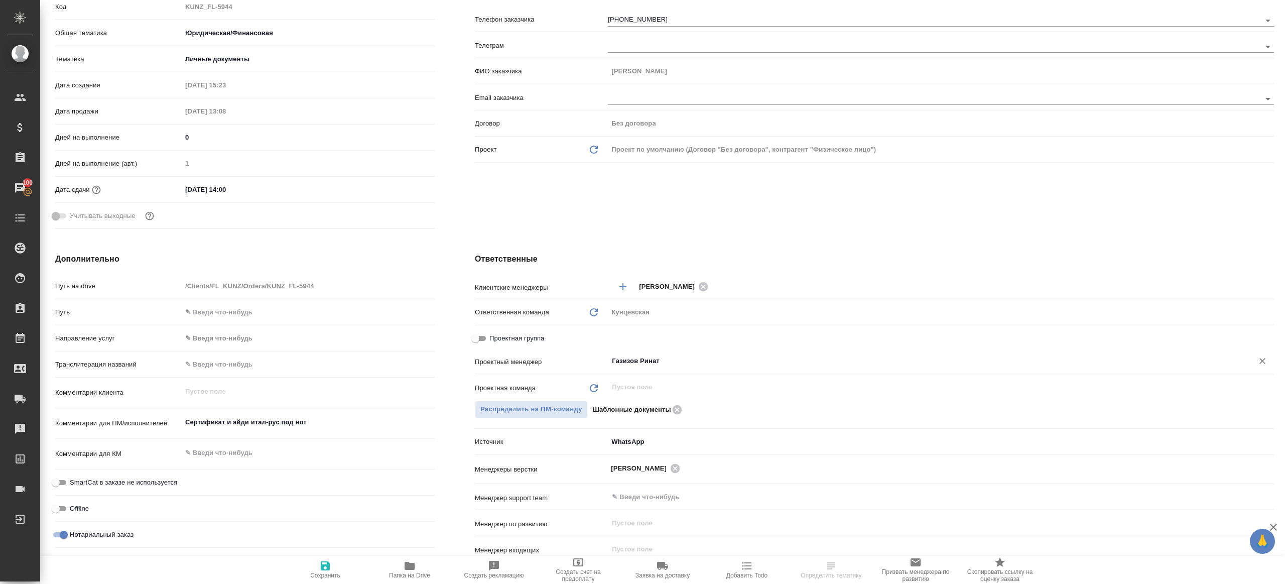
type input "Газизов Ринат"
click at [320, 560] on icon "button" at bounding box center [325, 566] width 12 height 12
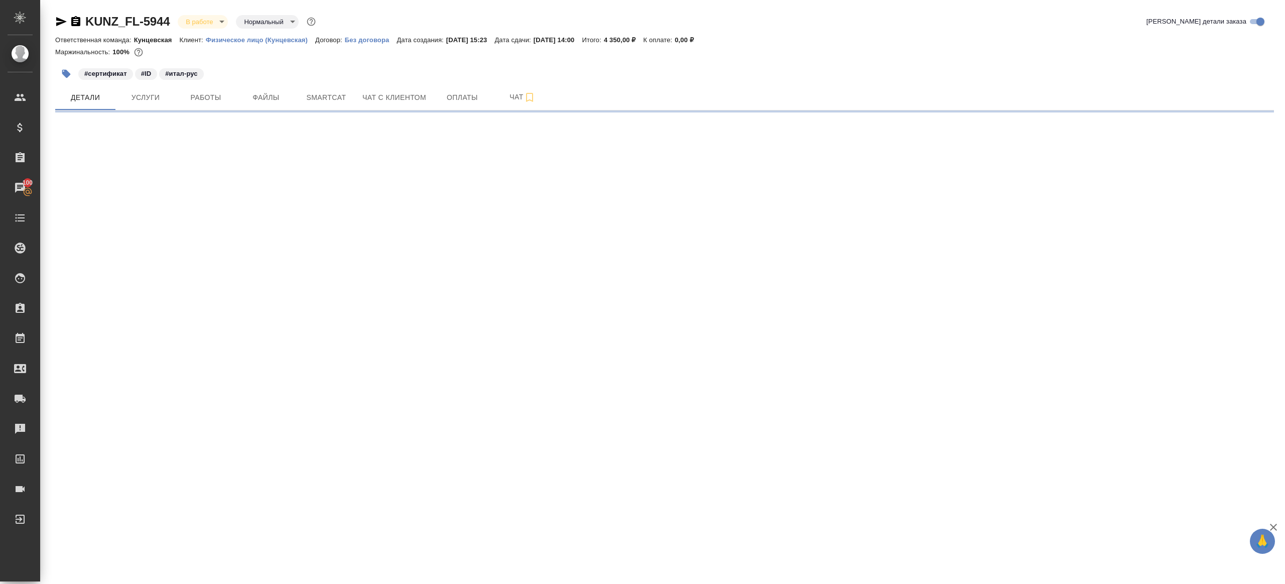
scroll to position [0, 0]
select select "RU"
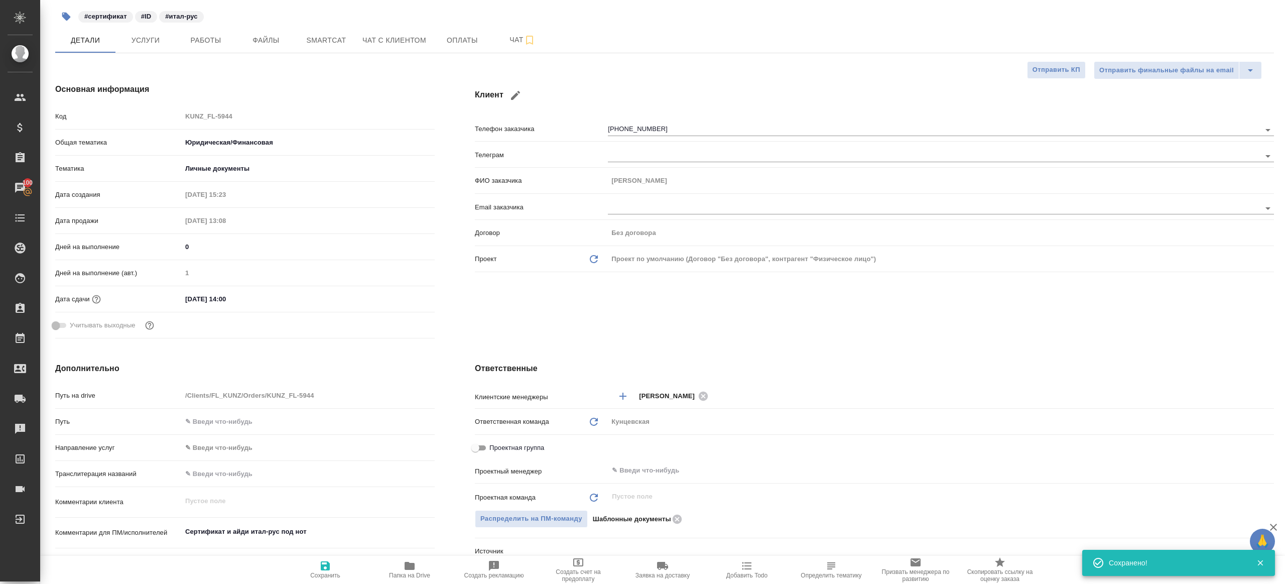
type textarea "x"
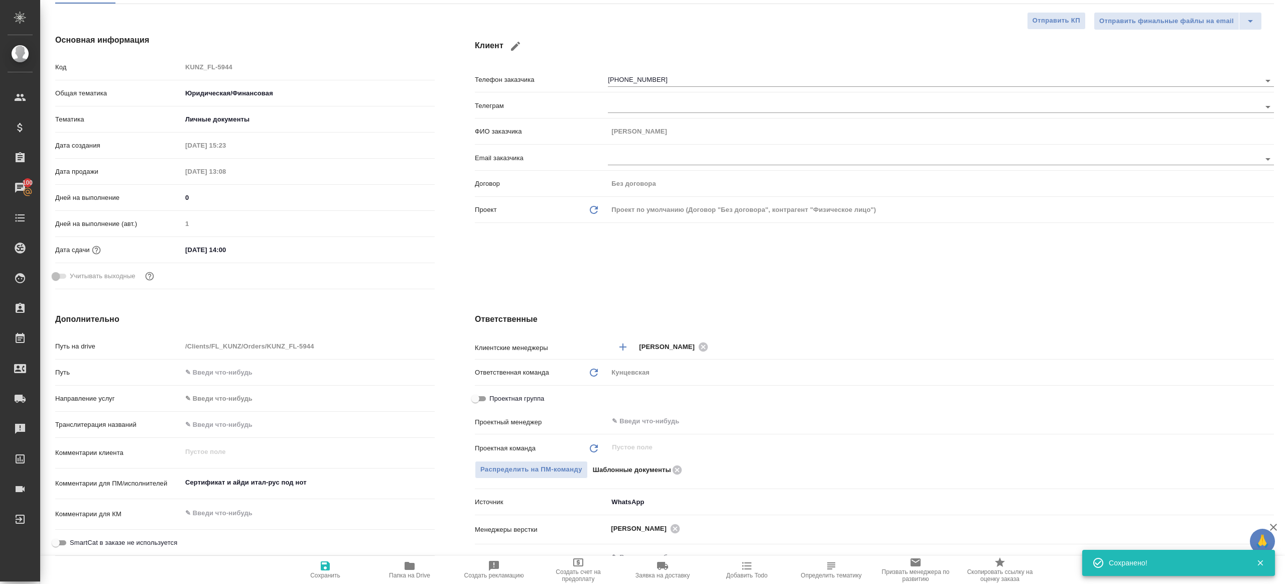
scroll to position [205, 0]
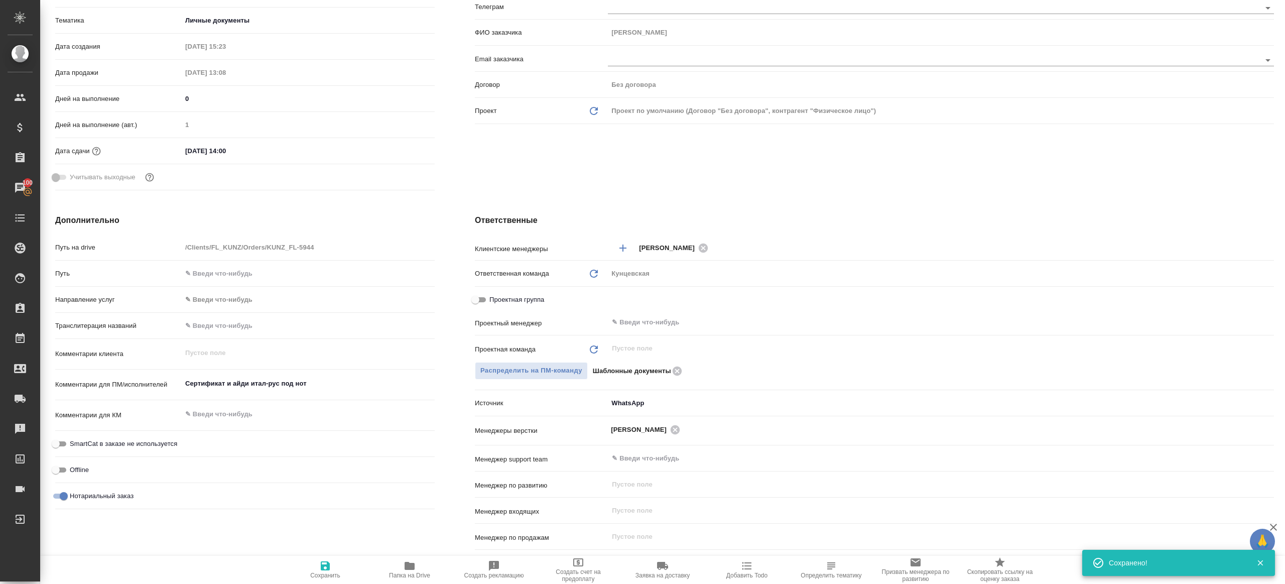
type textarea "x"
type input "Газизов Ринат"
type input "Шаблонные документы"
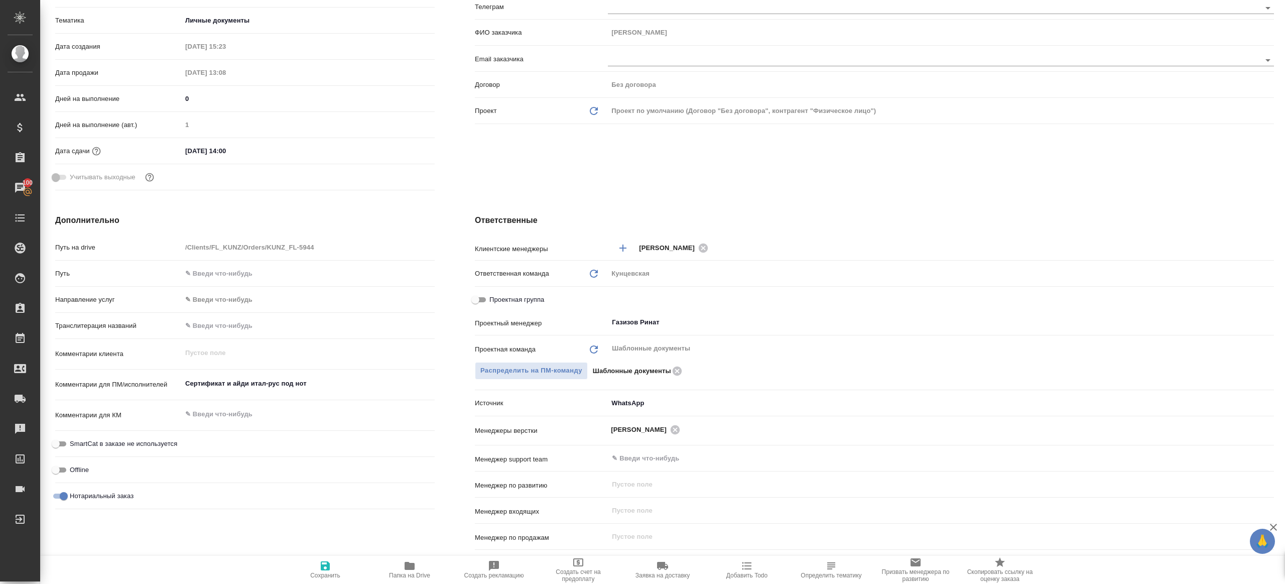
click at [634, 307] on div "Проектная группа" at bounding box center [874, 300] width 799 height 18
click at [407, 565] on icon "button" at bounding box center [410, 566] width 10 height 8
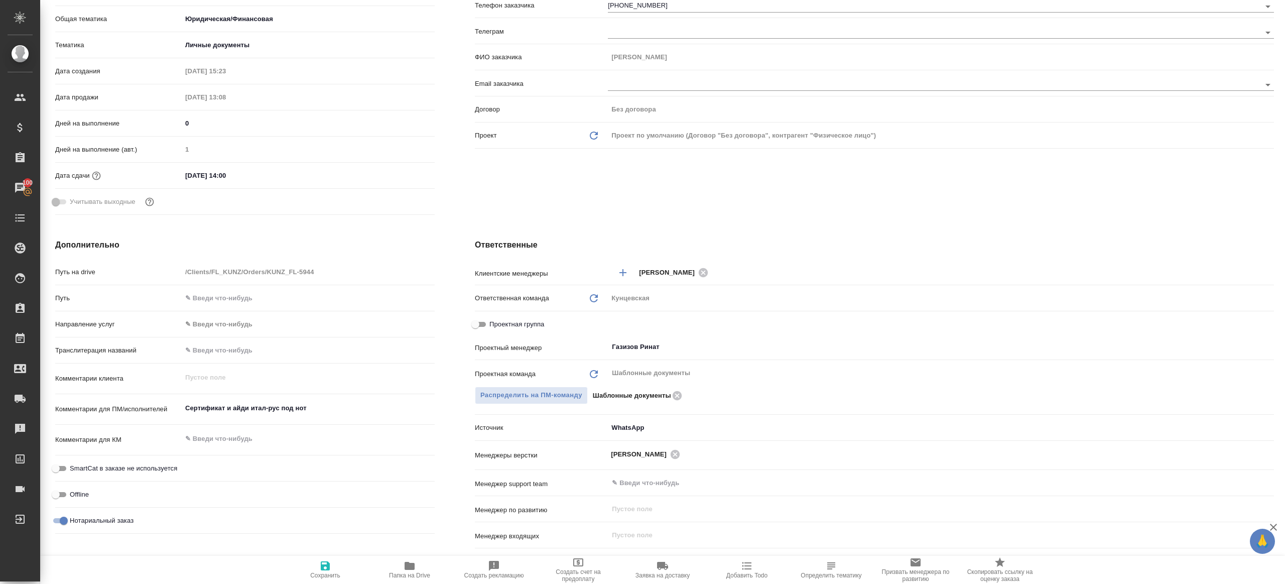
scroll to position [0, 0]
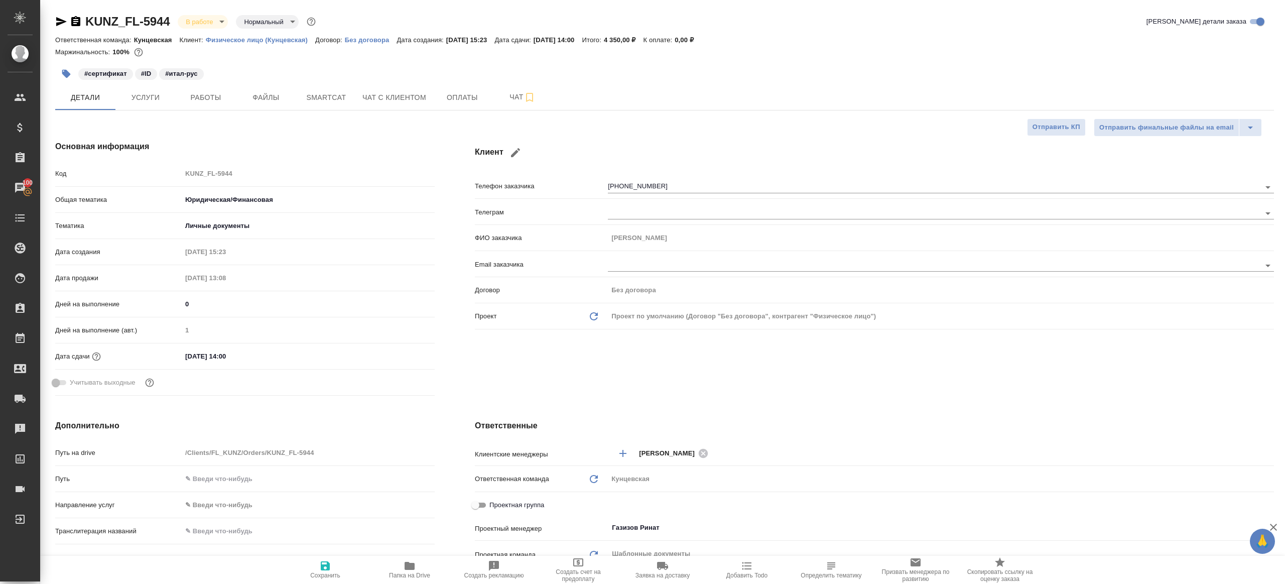
type textarea "x"
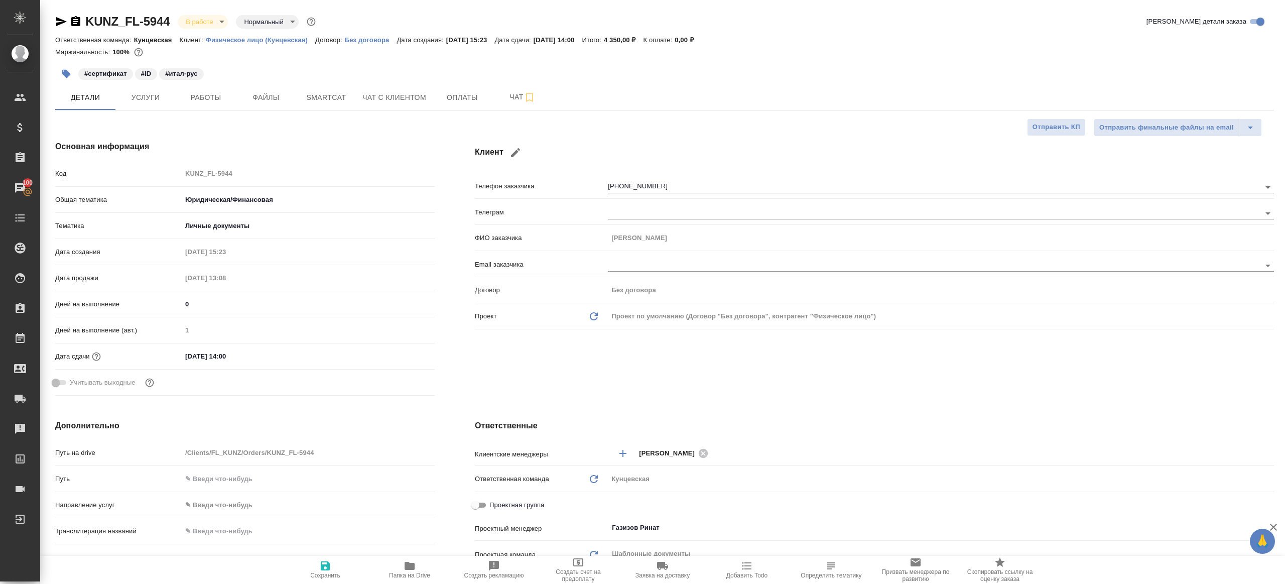
type textarea "x"
click at [195, 96] on span "Работы" at bounding box center [206, 97] width 48 height 13
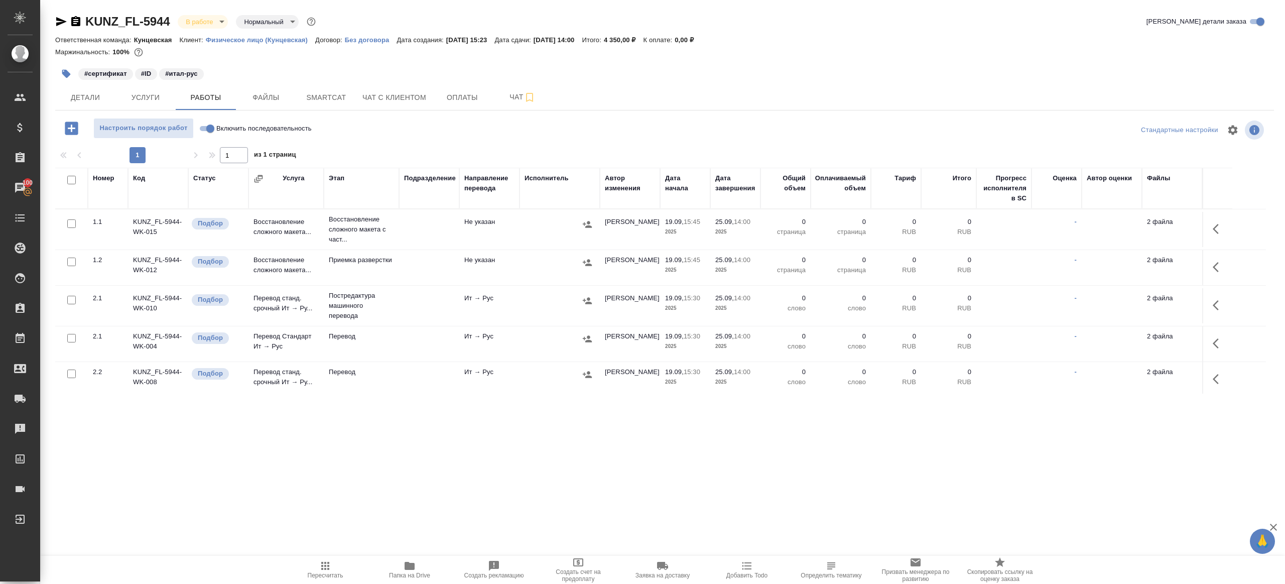
click at [208, 122] on input "Включить последовательность" at bounding box center [210, 128] width 36 height 12
checkbox input "true"
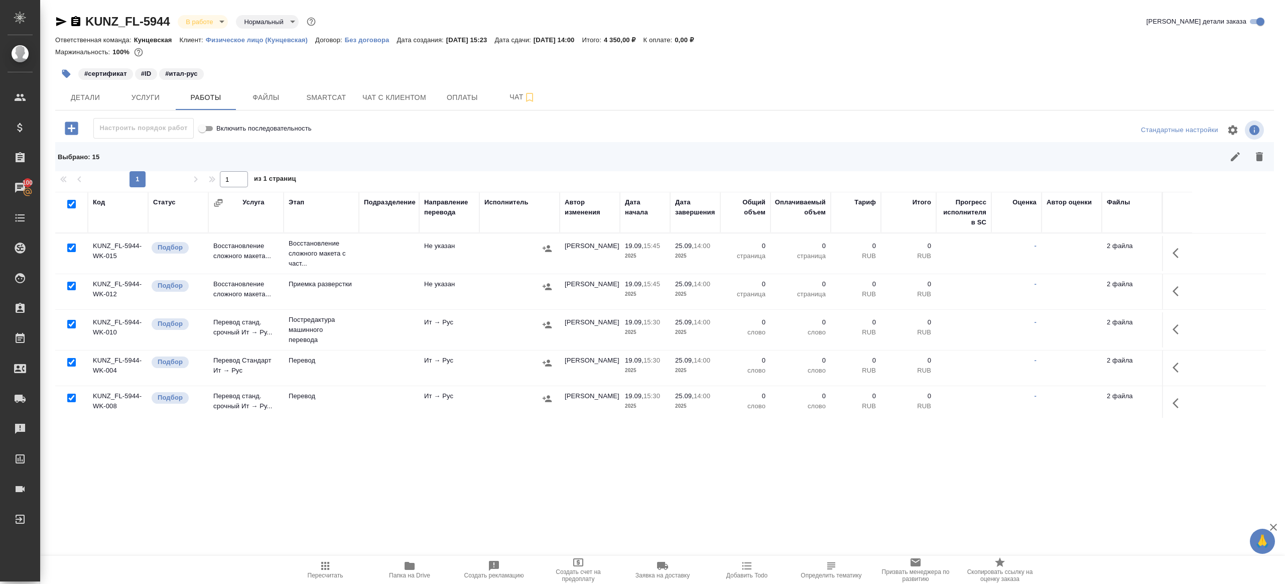
scroll to position [59, 0]
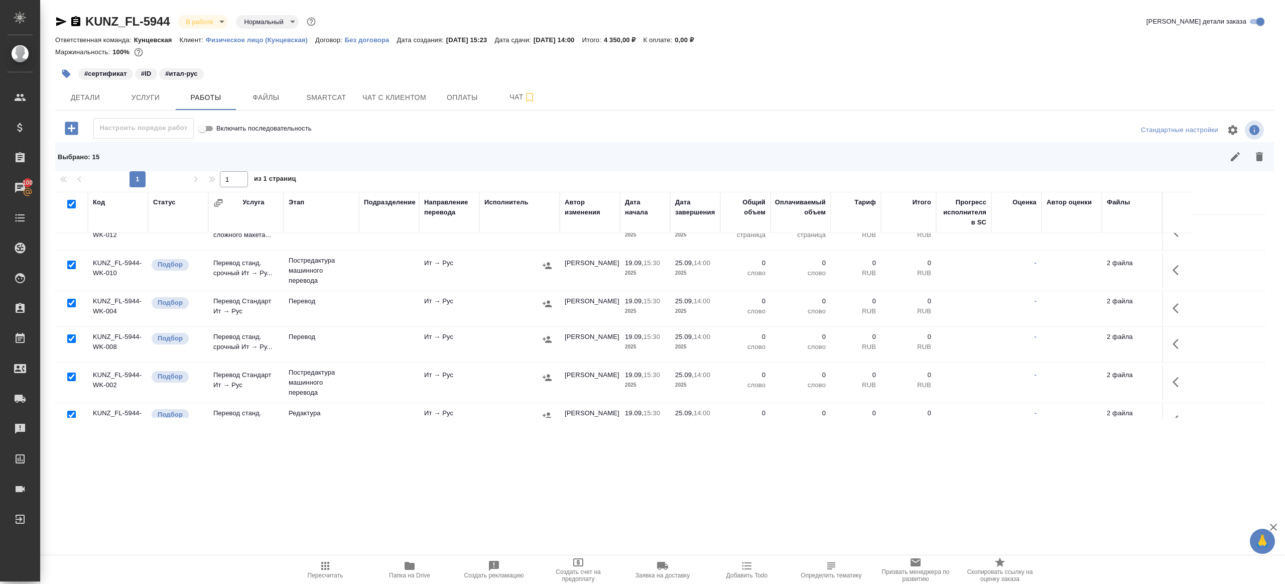
click at [67, 302] on input "checkbox" at bounding box center [71, 303] width 9 height 9
checkbox input "false"
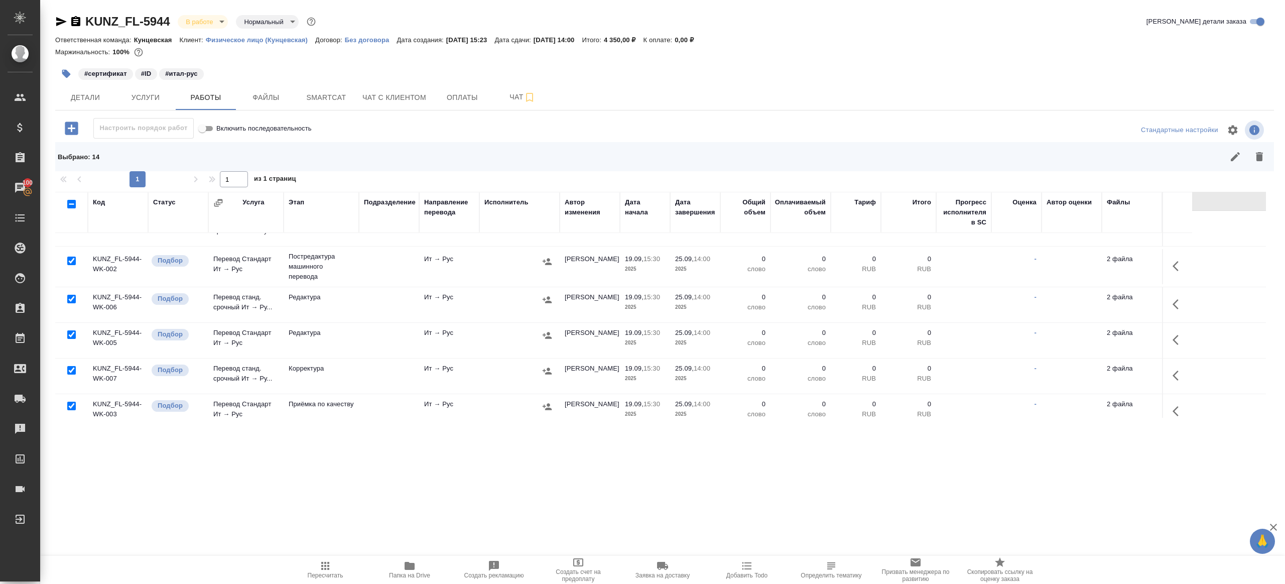
scroll to position [239, 0]
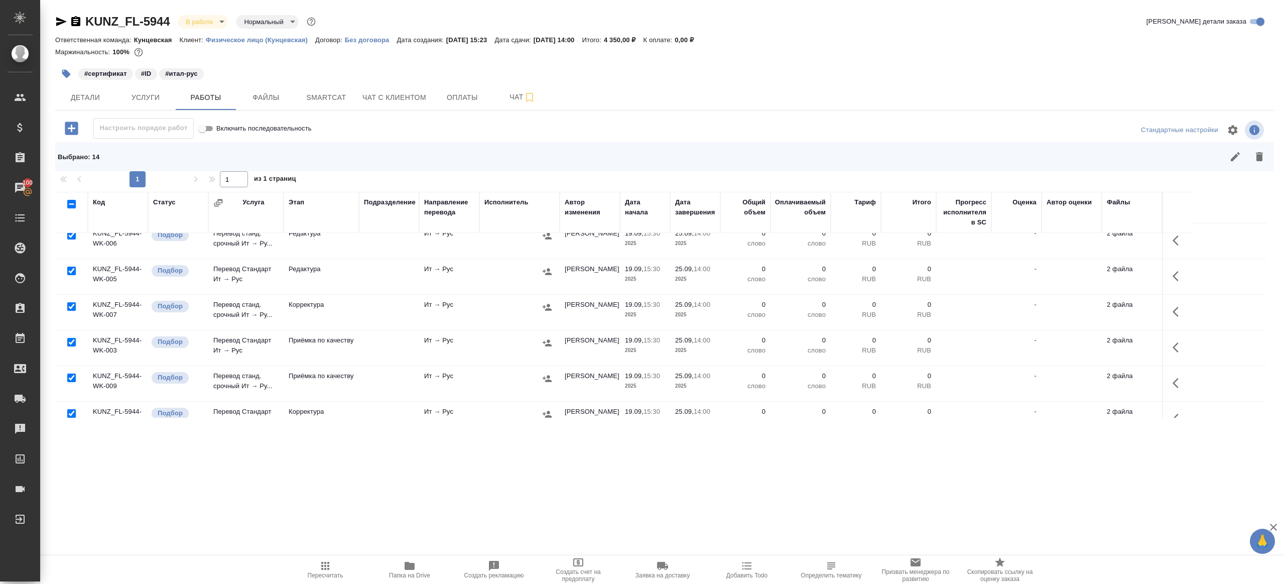
click at [73, 378] on input "checkbox" at bounding box center [71, 377] width 9 height 9
checkbox input "false"
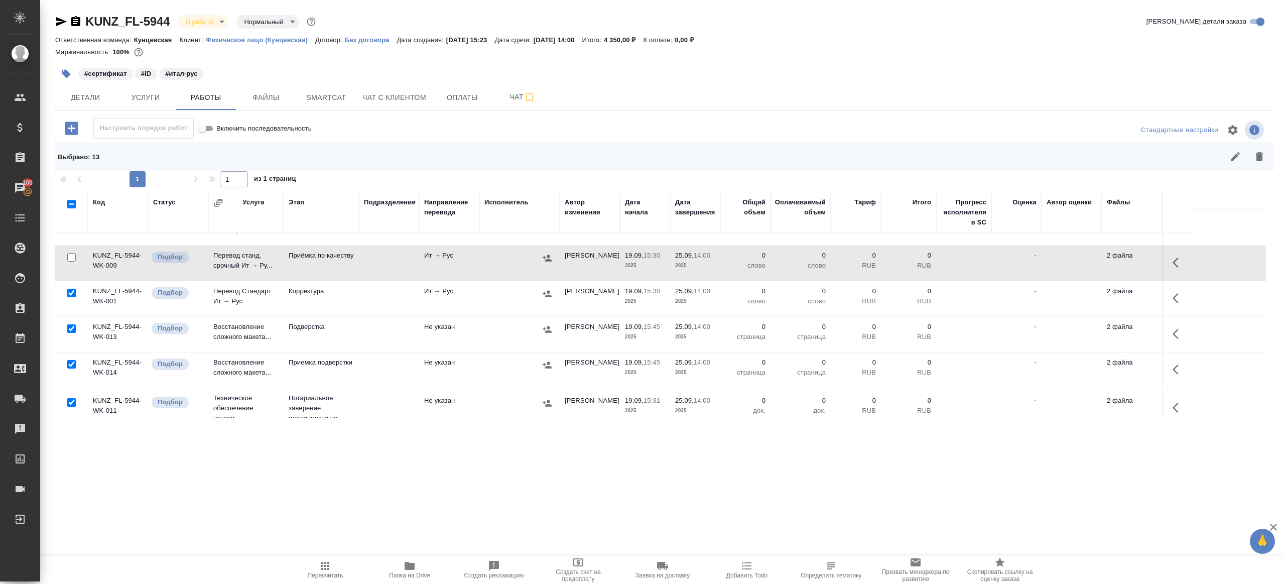
scroll to position [367, 0]
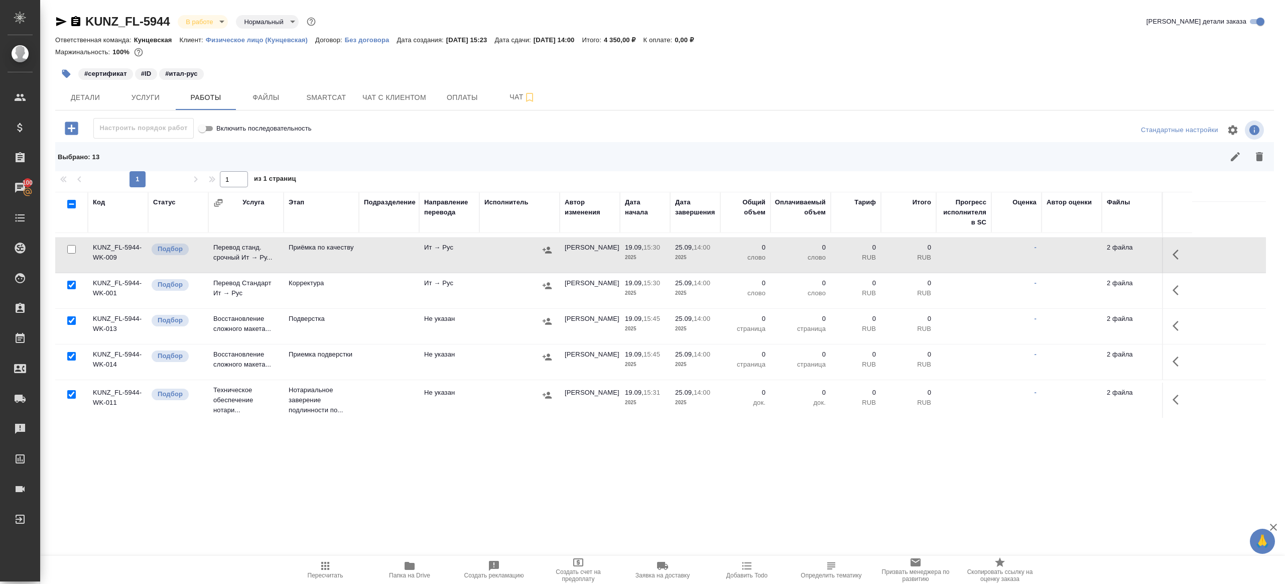
click at [70, 390] on input "checkbox" at bounding box center [71, 394] width 9 height 9
checkbox input "false"
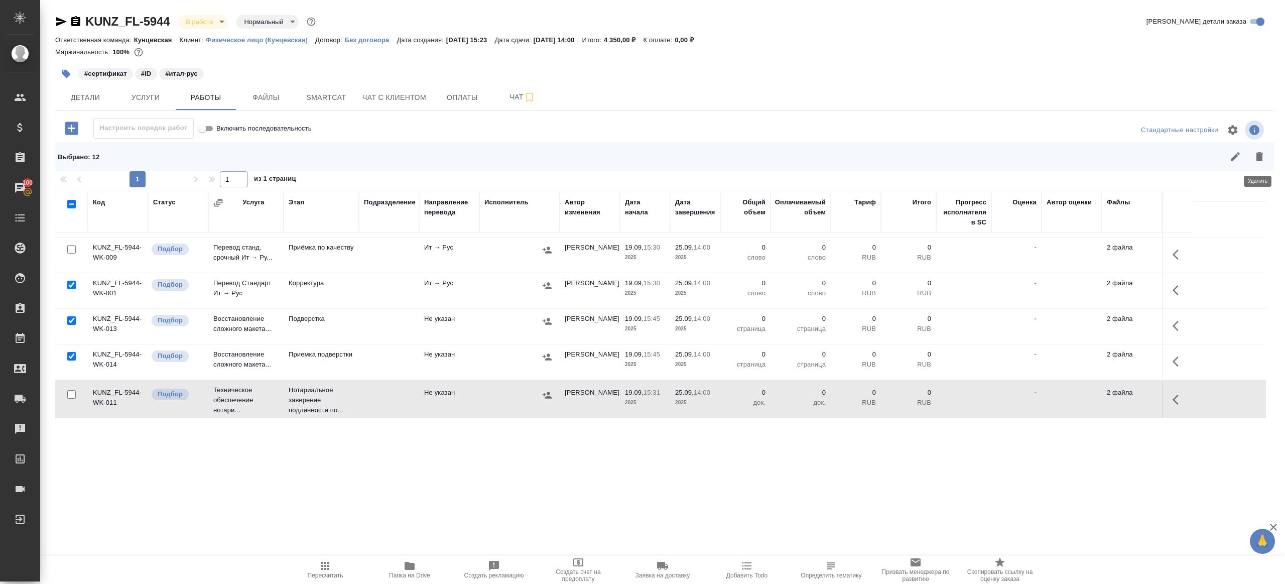
click at [1257, 150] on button "button" at bounding box center [1259, 157] width 24 height 24
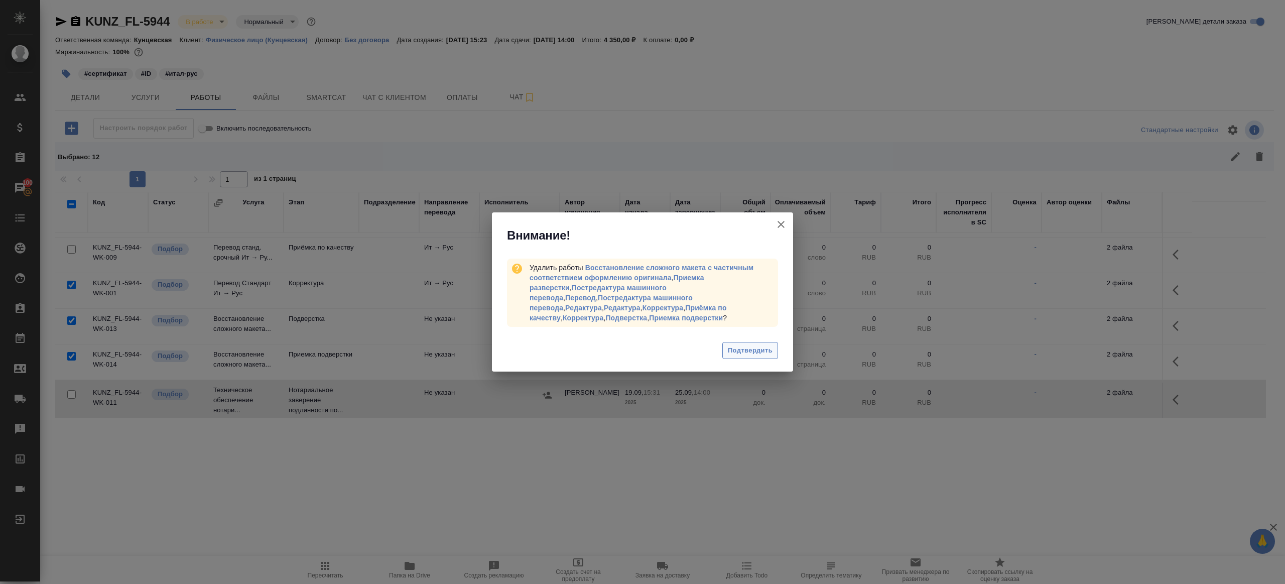
click at [734, 345] on span "Подтвердить" at bounding box center [750, 351] width 45 height 12
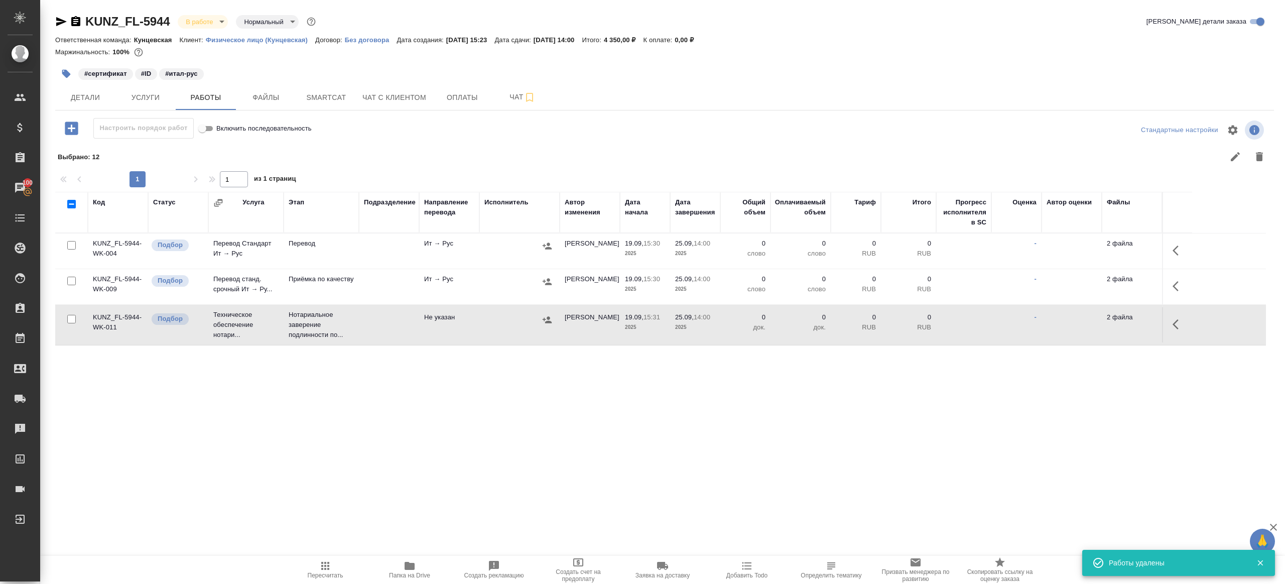
scroll to position [0, 0]
click at [1174, 251] on icon "button" at bounding box center [1175, 250] width 6 height 10
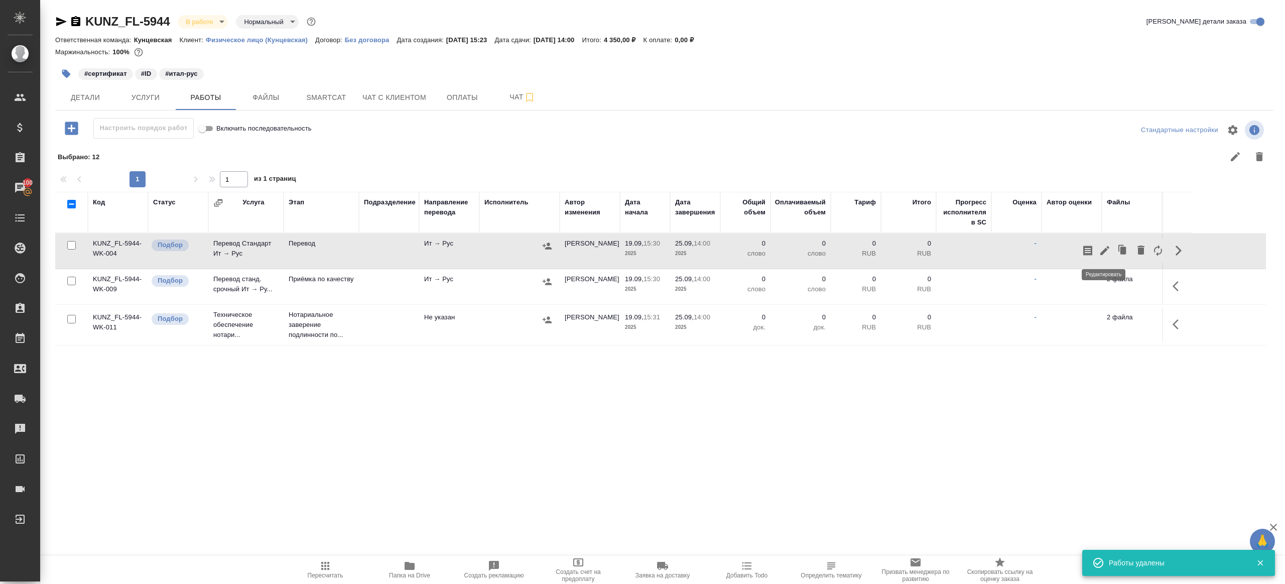
click at [1100, 248] on icon "button" at bounding box center [1105, 250] width 12 height 12
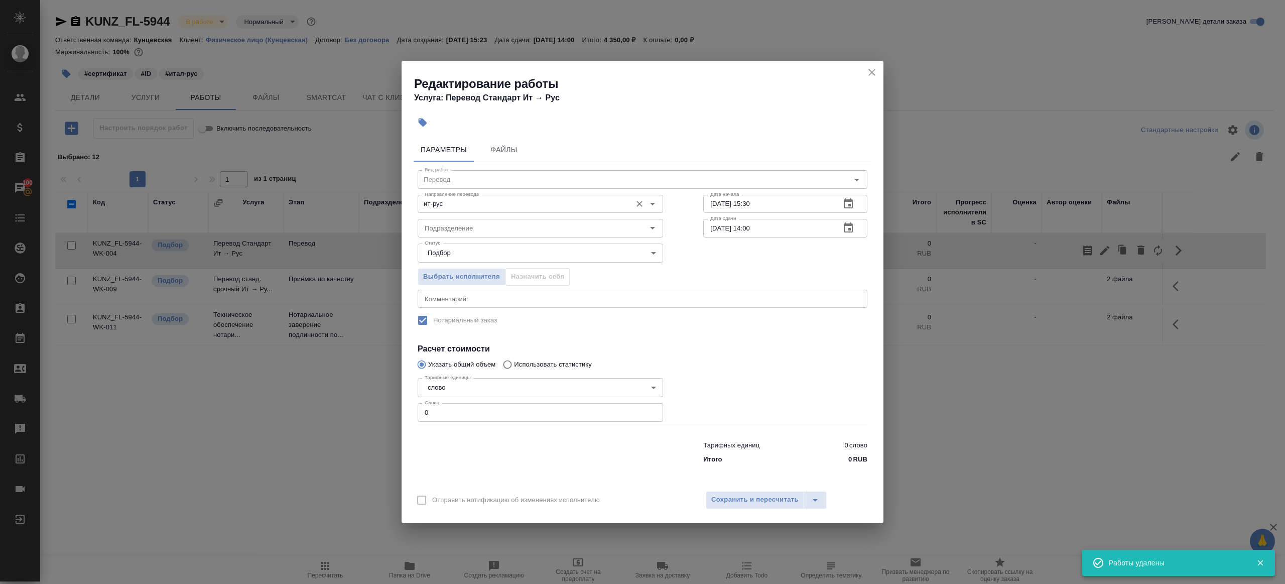
click at [497, 210] on div "ит-рус Направление перевода" at bounding box center [540, 204] width 245 height 18
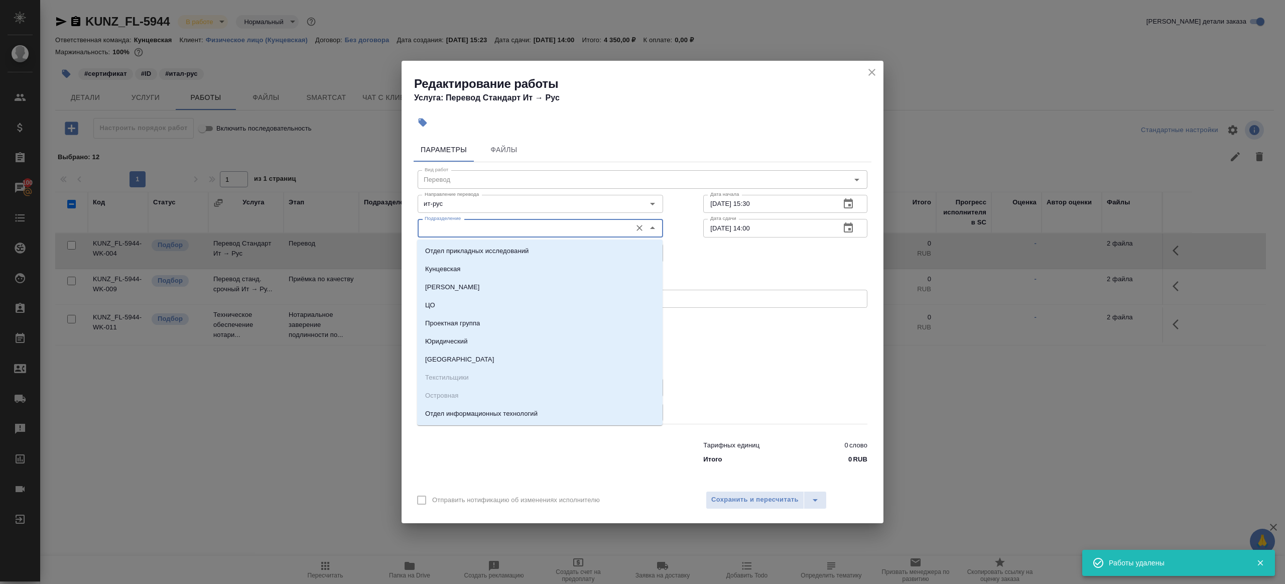
click at [485, 227] on input "Подразделение" at bounding box center [524, 228] width 206 height 12
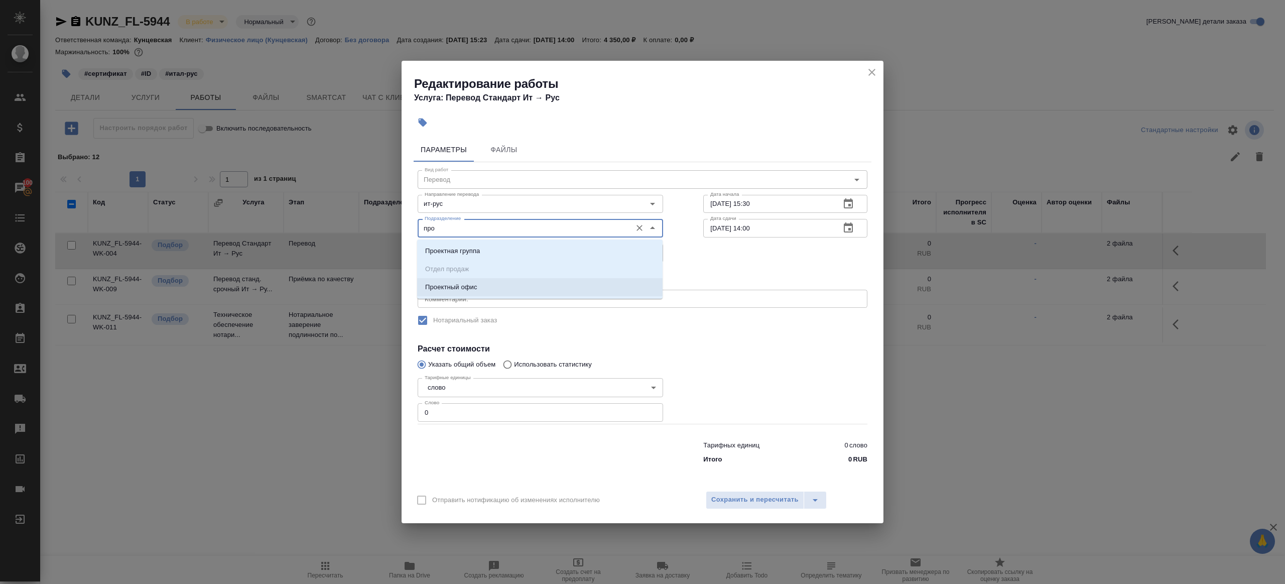
click at [481, 285] on li "Проектный офис" at bounding box center [539, 287] width 245 height 18
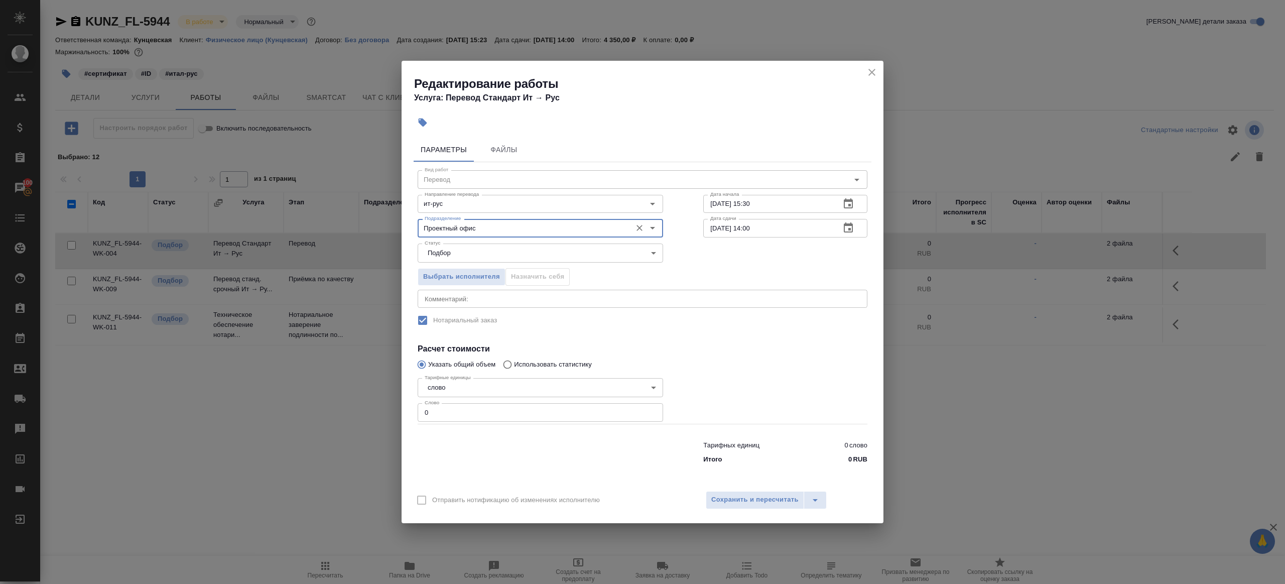
type input "Проектный офис"
click at [436, 416] on input "0" at bounding box center [540, 412] width 245 height 18
type input "1"
click at [556, 442] on div at bounding box center [541, 450] width 286 height 40
click at [750, 227] on input "[DATE] 14:00" at bounding box center [767, 228] width 129 height 18
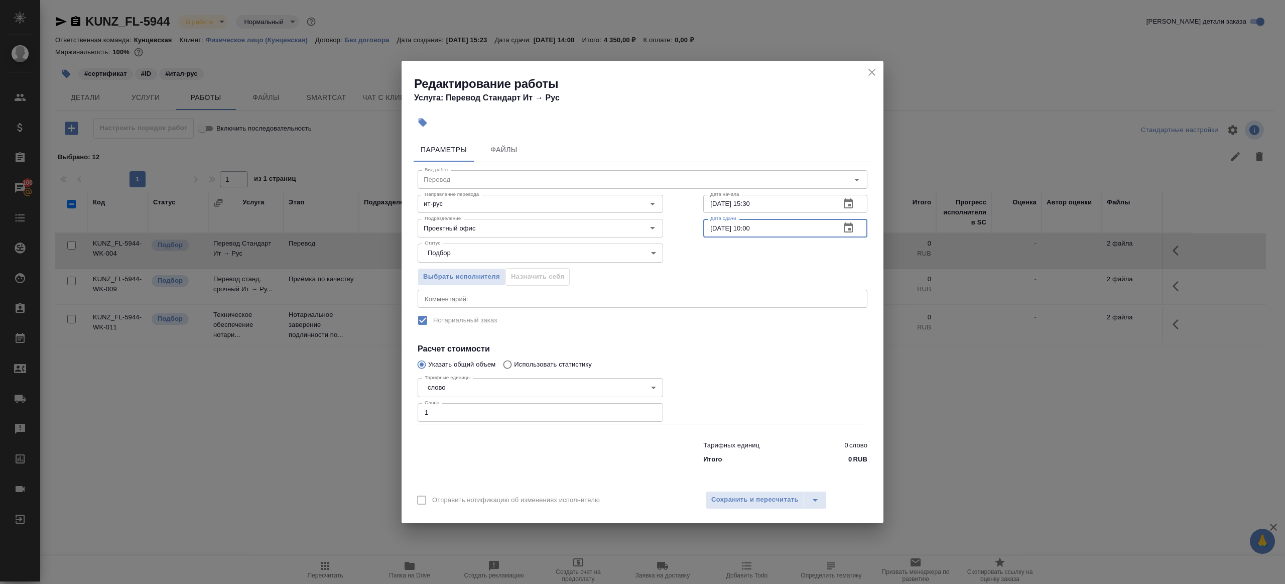
type input "[DATE] 10:00"
click at [777, 388] on div at bounding box center [785, 399] width 204 height 90
click at [773, 503] on span "Сохранить и пересчитать" at bounding box center [754, 500] width 87 height 12
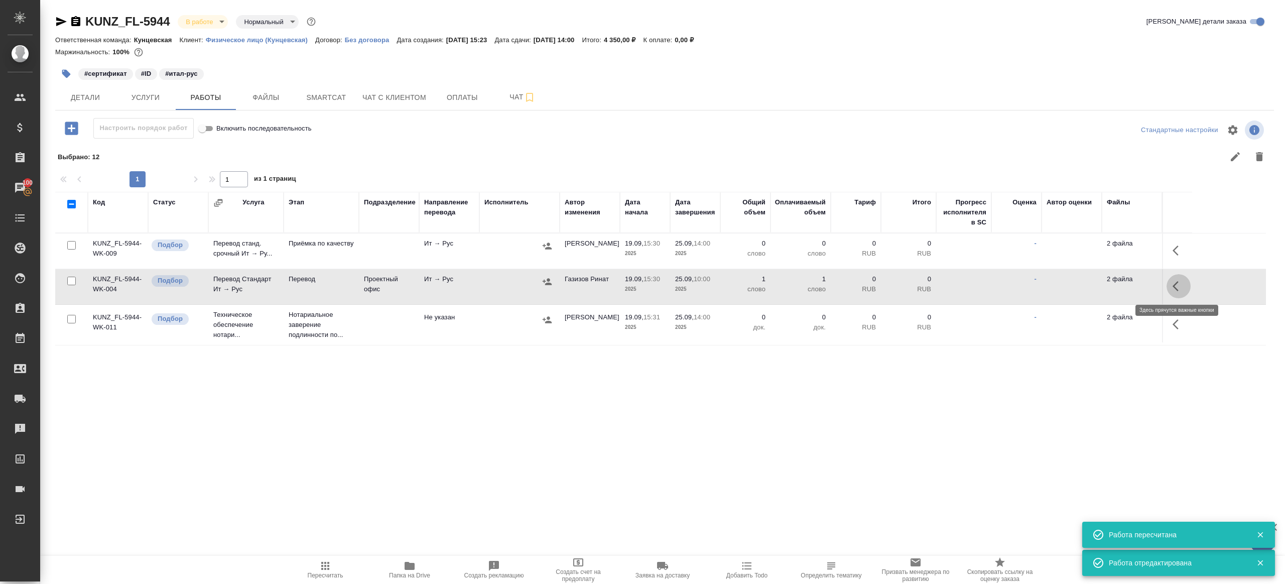
click at [1184, 287] on button "button" at bounding box center [1178, 286] width 24 height 24
click at [1185, 247] on button "button" at bounding box center [1178, 250] width 24 height 24
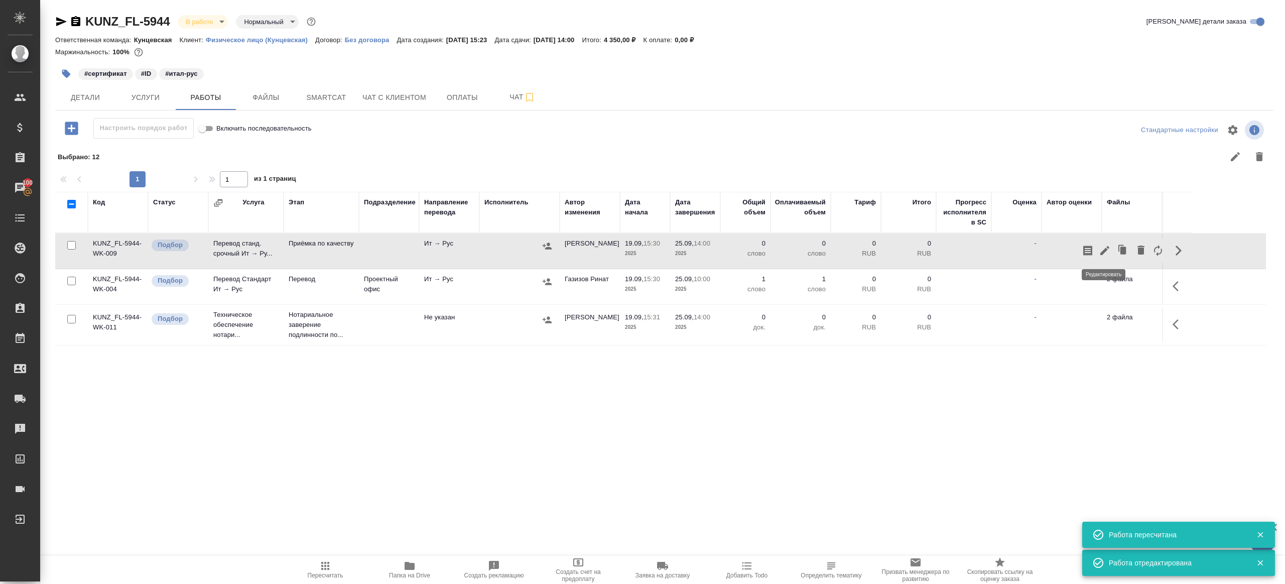
click at [1105, 247] on icon "button" at bounding box center [1105, 250] width 12 height 12
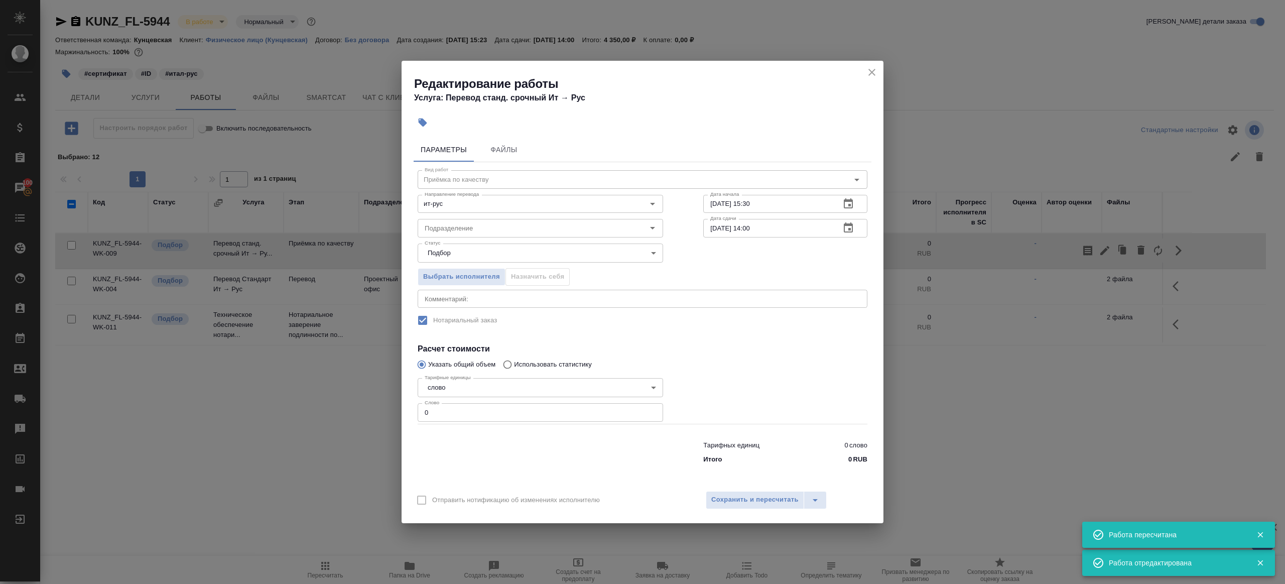
click at [471, 239] on div "Статус Подбор recruiting Статус" at bounding box center [541, 251] width 286 height 65
click at [470, 228] on input "Подразделение" at bounding box center [524, 228] width 206 height 12
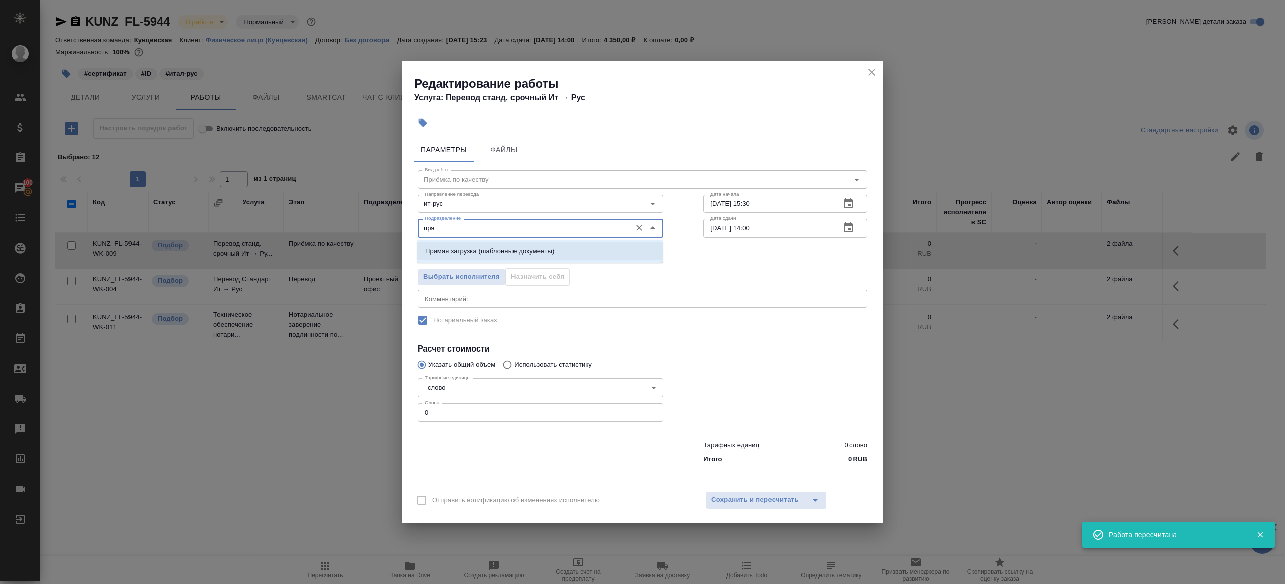
click at [503, 254] on p "Прямая загрузка (шаблонные документы)" at bounding box center [489, 251] width 129 height 10
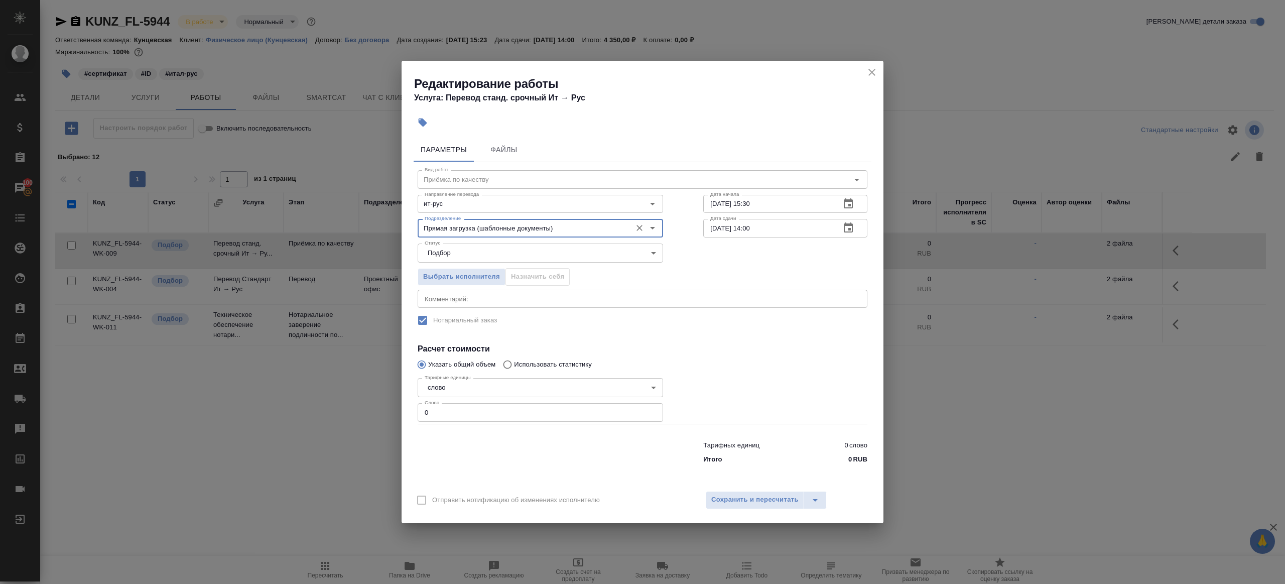
type input "Прямая загрузка (шаблонные документы)"
click at [776, 203] on input "[DATE] 15:30" at bounding box center [767, 204] width 129 height 18
paste input "[DATE] 10:0"
type input "[DATE] 10:00"
drag, startPoint x: 472, startPoint y: 410, endPoint x: 509, endPoint y: 413, distance: 37.3
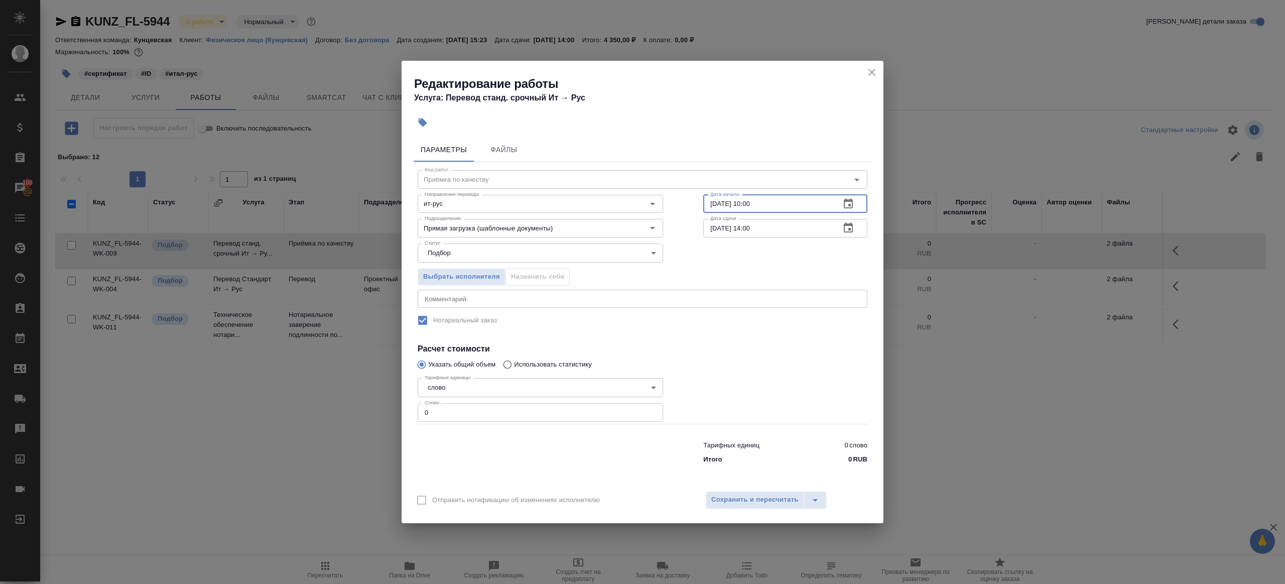
click at [472, 410] on input "0" at bounding box center [540, 412] width 245 height 18
type input "1"
click at [609, 452] on div at bounding box center [541, 450] width 286 height 40
click at [720, 508] on button "Сохранить и пересчитать" at bounding box center [755, 500] width 98 height 18
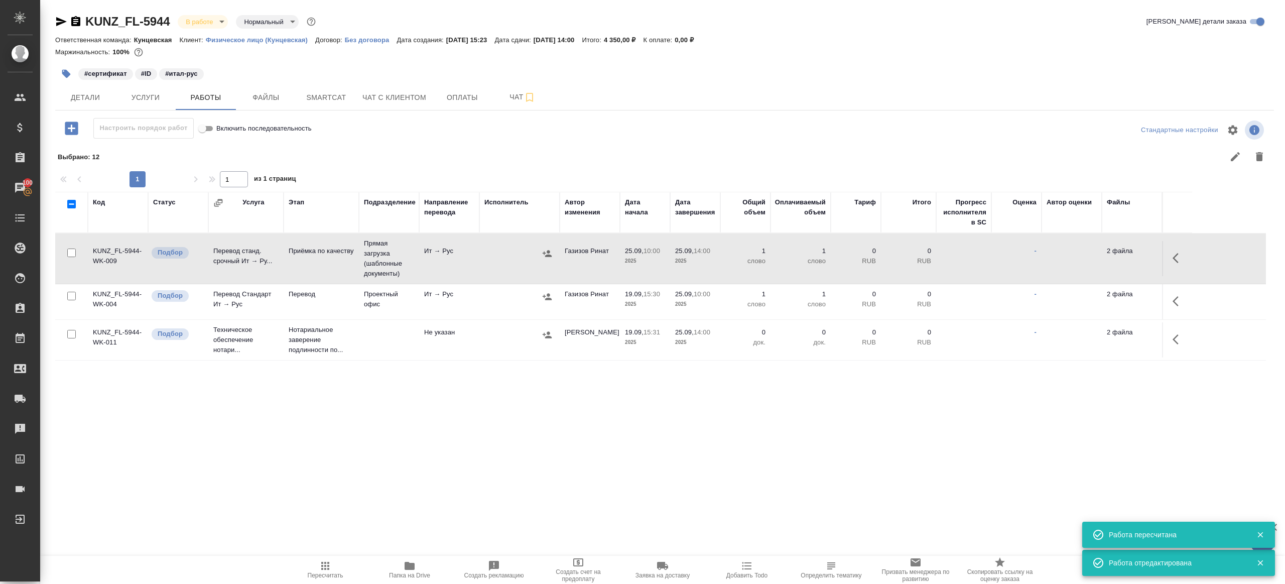
click at [480, 301] on td at bounding box center [519, 301] width 80 height 35
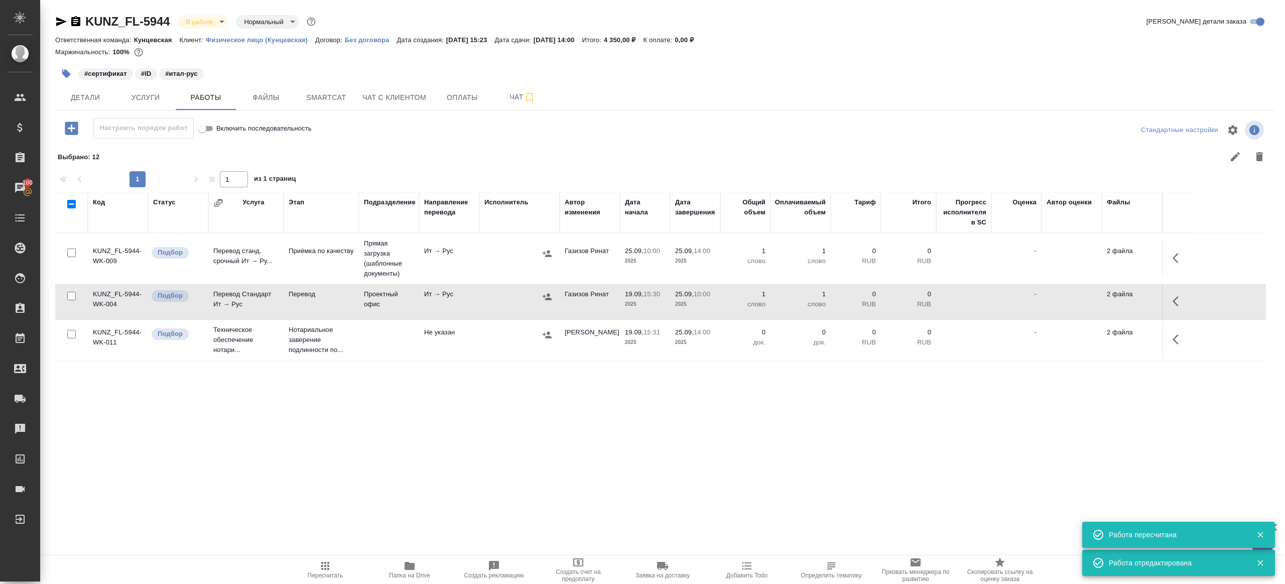
click at [320, 558] on button "Пересчитать" at bounding box center [325, 570] width 84 height 28
click at [345, 432] on div "KUNZ_FL-5944 В работе inProgress Нормальный normal Кратко детали заказа Ответст…" at bounding box center [665, 221] width 1230 height 443
click at [71, 126] on icon "button" at bounding box center [72, 128] width 18 height 18
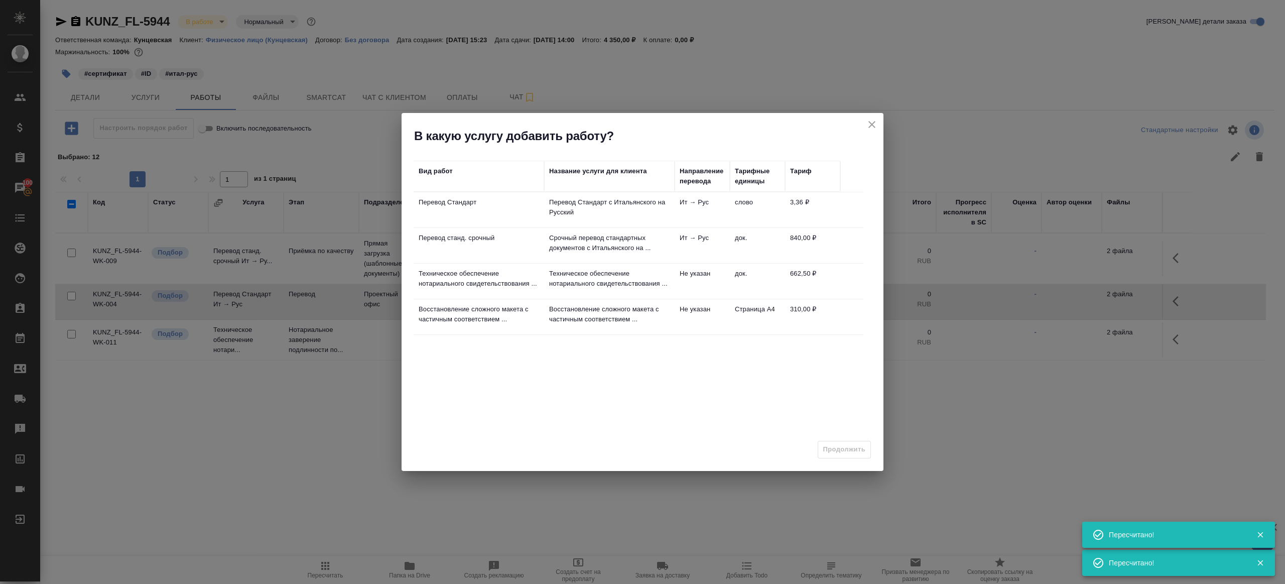
click at [464, 247] on td "Перевод станд. срочный" at bounding box center [479, 245] width 130 height 35
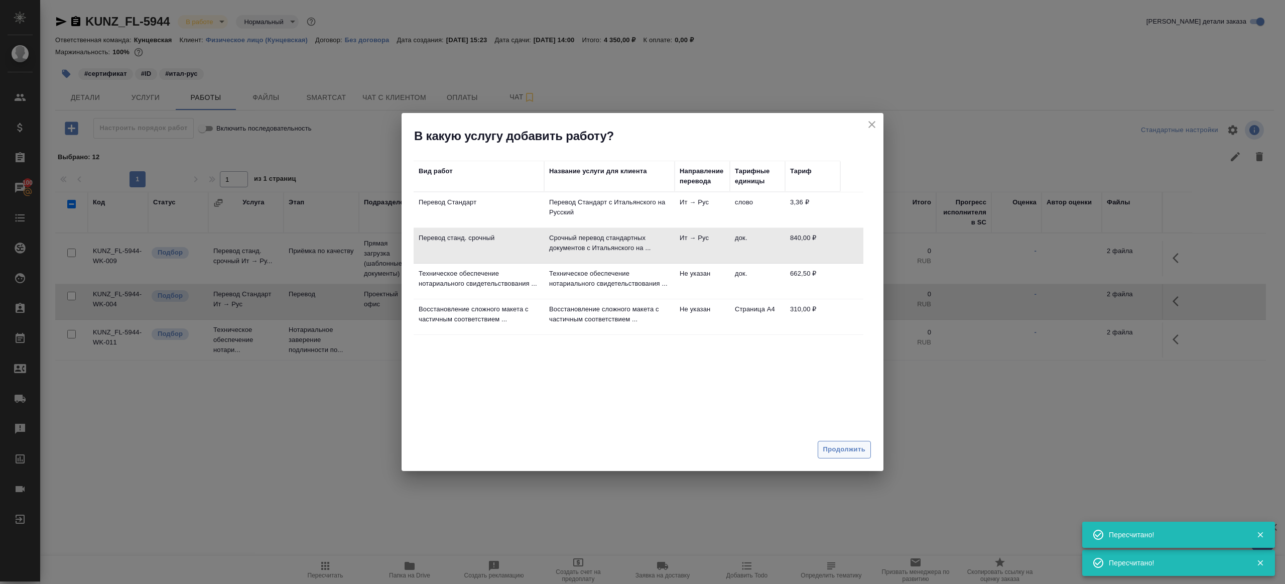
click at [854, 453] on span "Продолжить" at bounding box center [844, 450] width 42 height 12
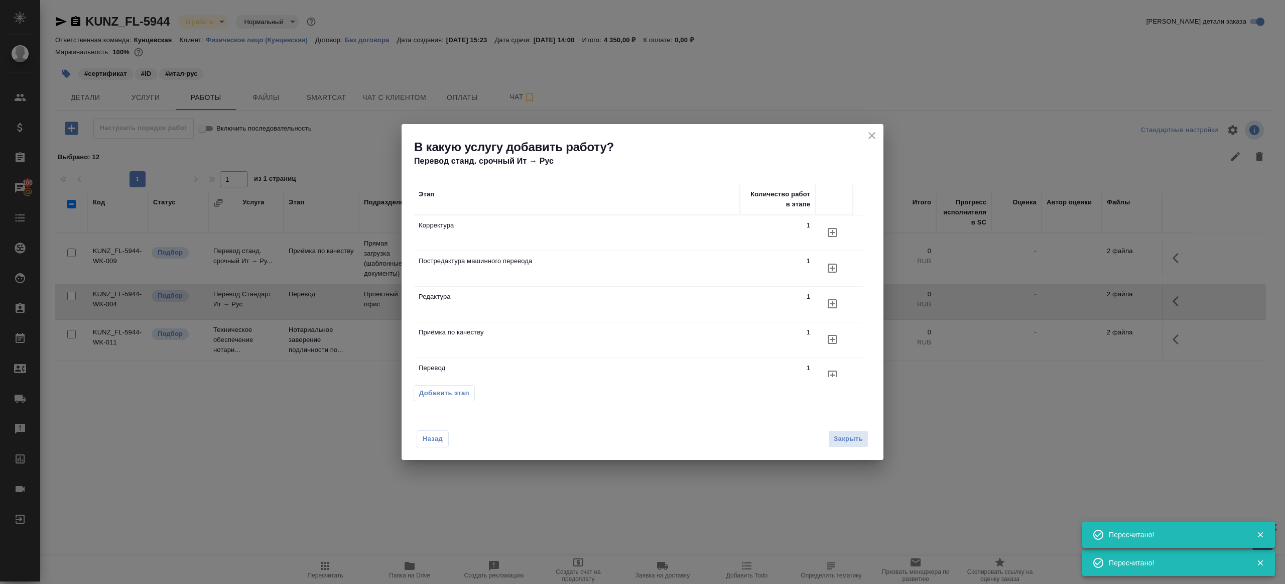
click at [832, 370] on icon "button" at bounding box center [832, 375] width 12 height 12
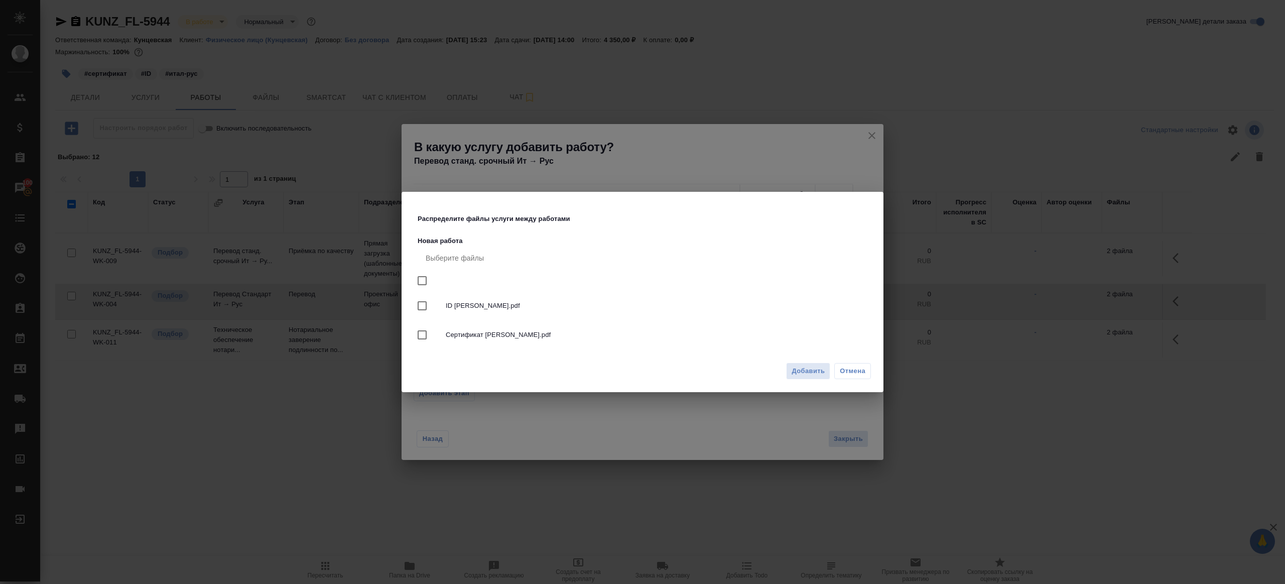
click at [806, 380] on div "Добавить Отмена" at bounding box center [643, 374] width 482 height 35
click at [807, 373] on span "Добавить" at bounding box center [807, 371] width 33 height 12
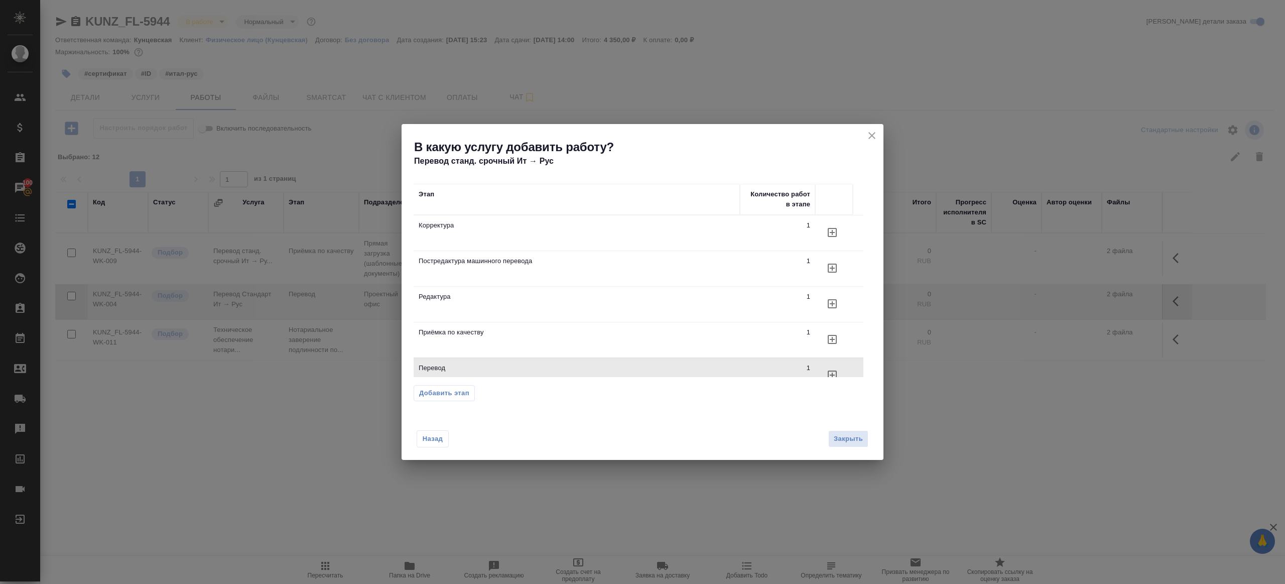
scroll to position [9, 0]
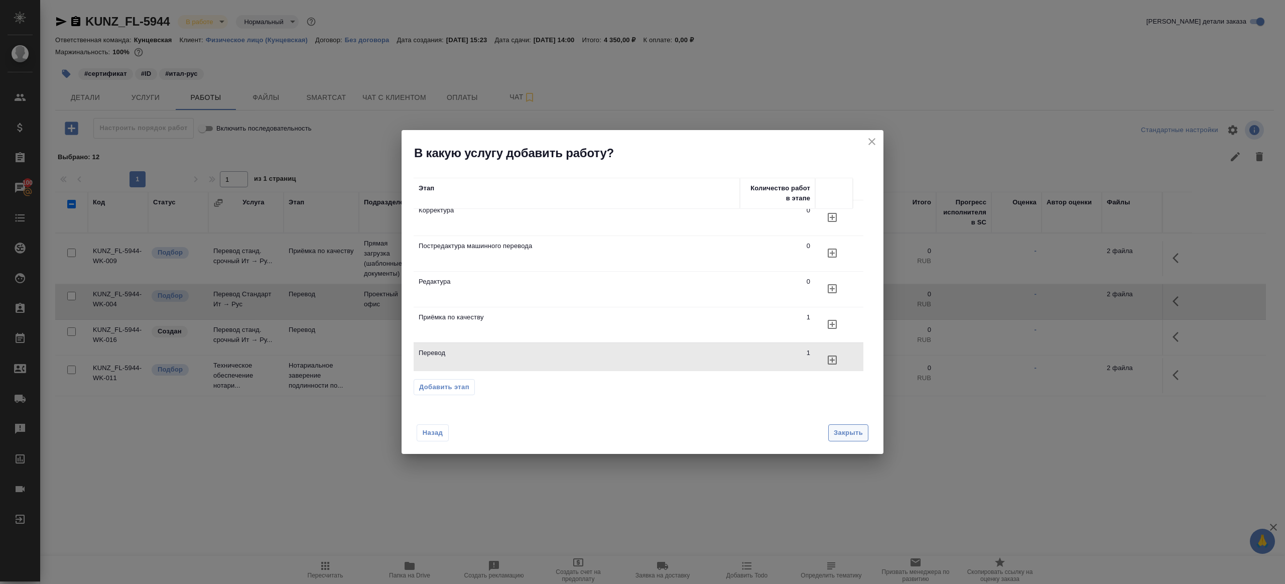
click at [834, 433] on span "Закрыть" at bounding box center [848, 433] width 29 height 12
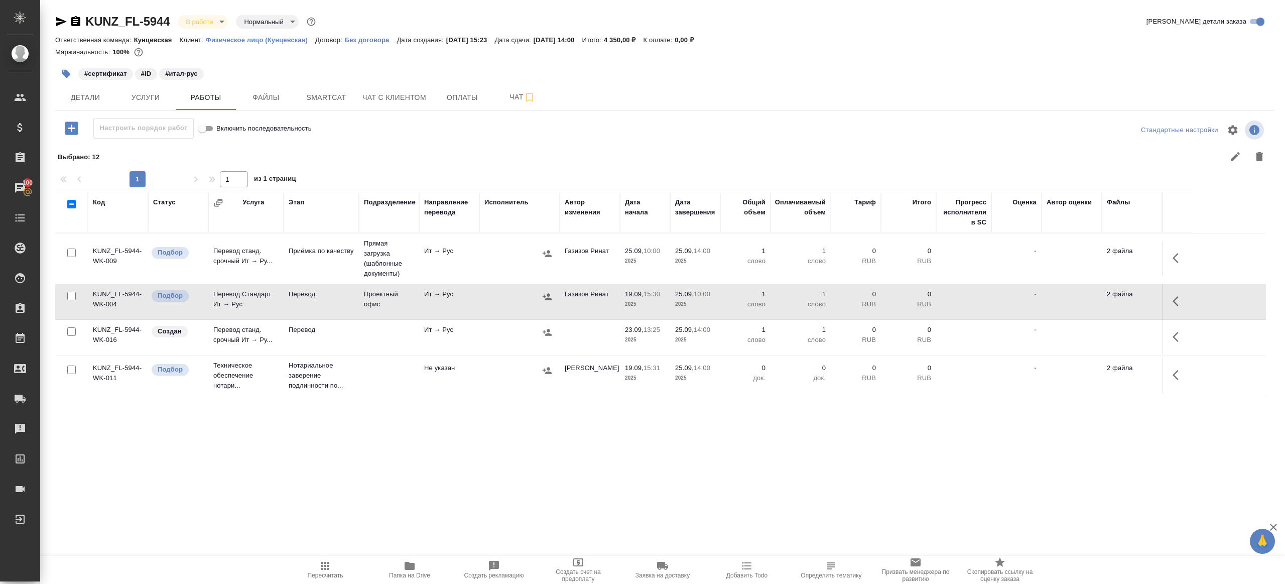
click at [1175, 335] on icon "button" at bounding box center [1178, 337] width 12 height 12
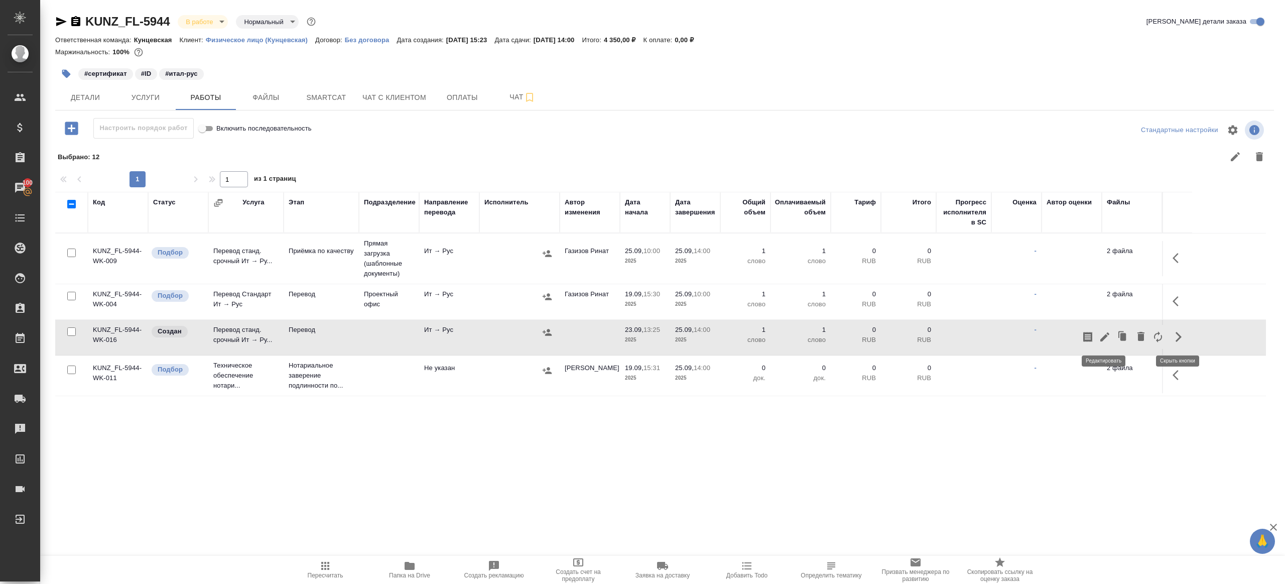
click at [1107, 335] on icon "button" at bounding box center [1104, 336] width 9 height 9
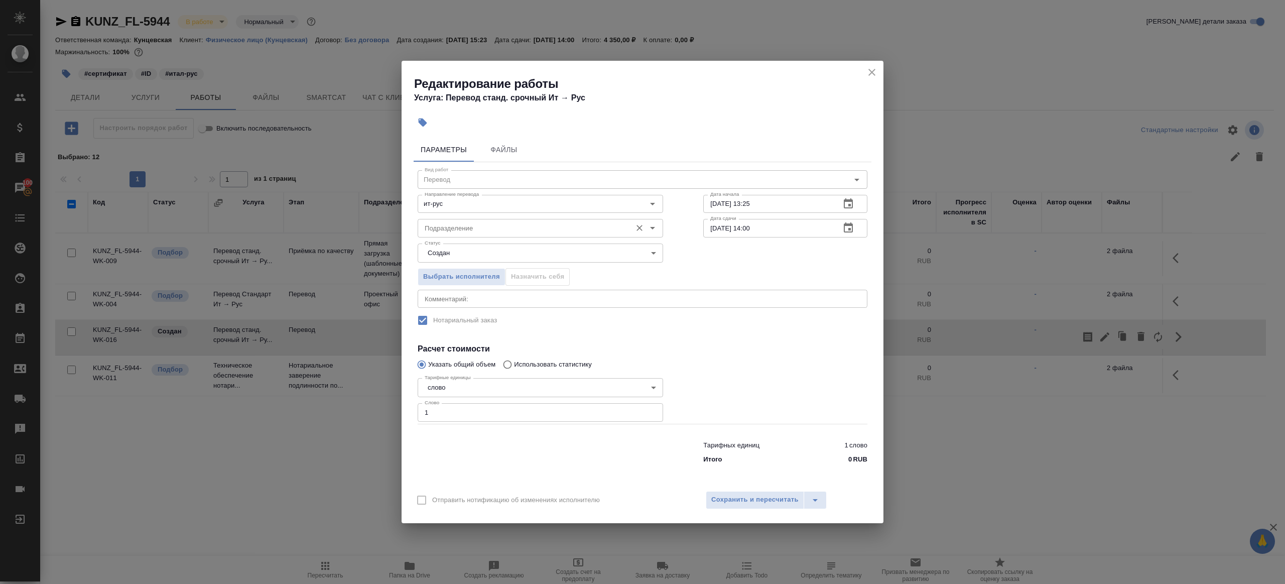
click at [478, 222] on input "Подразделение" at bounding box center [524, 228] width 206 height 12
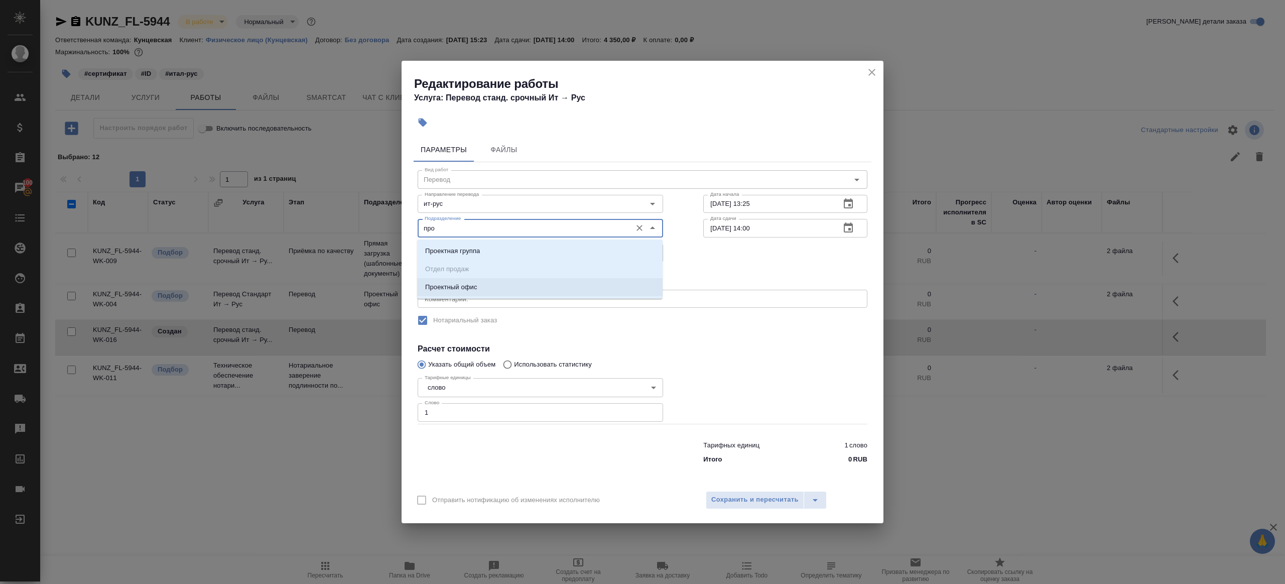
click at [481, 289] on li "Проектный офис" at bounding box center [539, 287] width 245 height 18
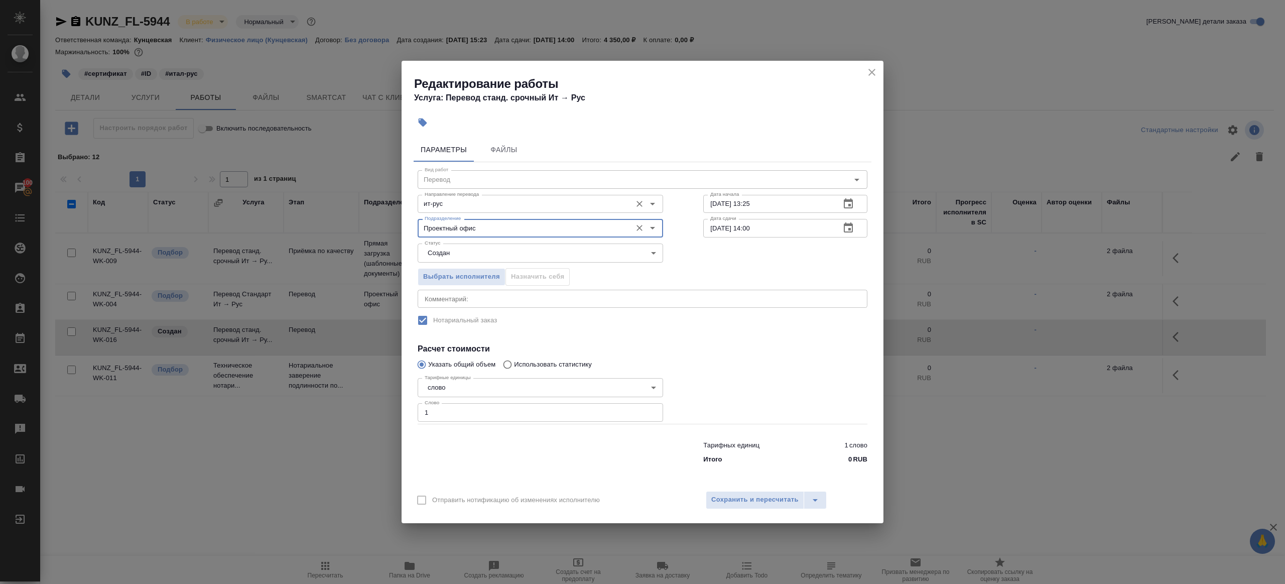
type input "Проектный офис"
click at [470, 207] on input "ит-рус" at bounding box center [524, 204] width 206 height 12
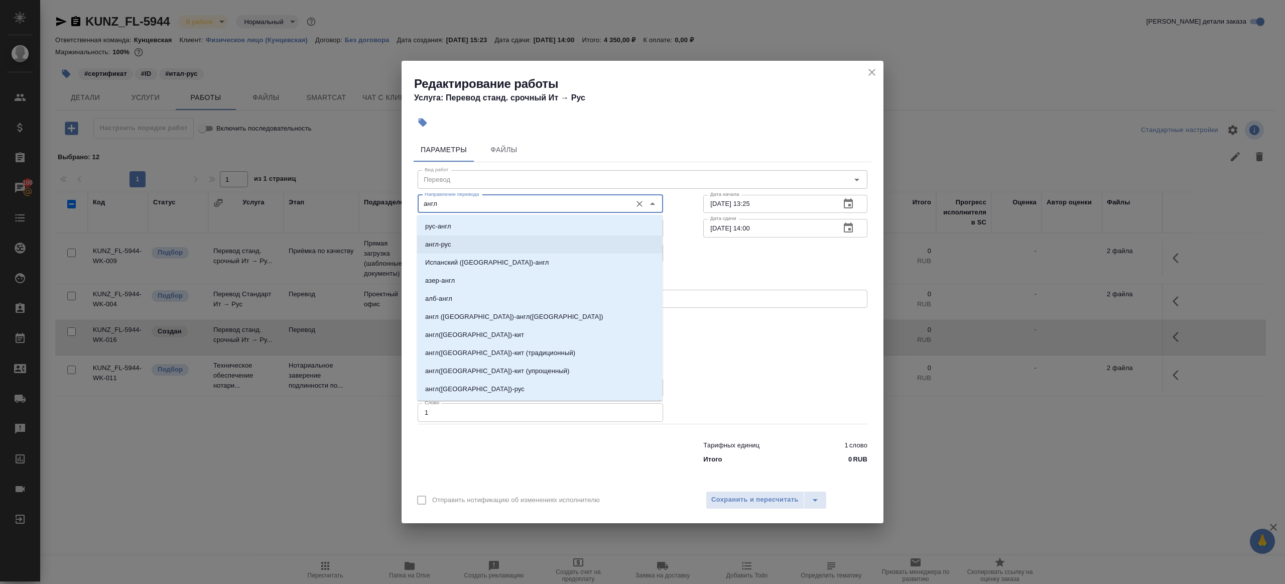
click at [465, 242] on li "англ-рус" at bounding box center [539, 244] width 245 height 18
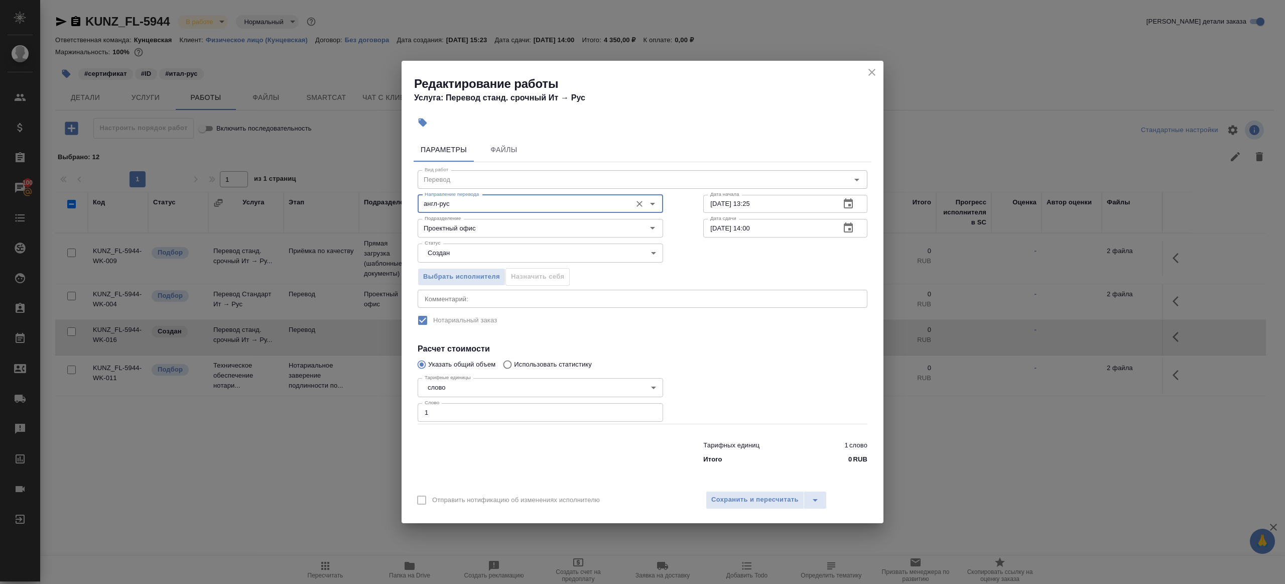
type input "англ-рус"
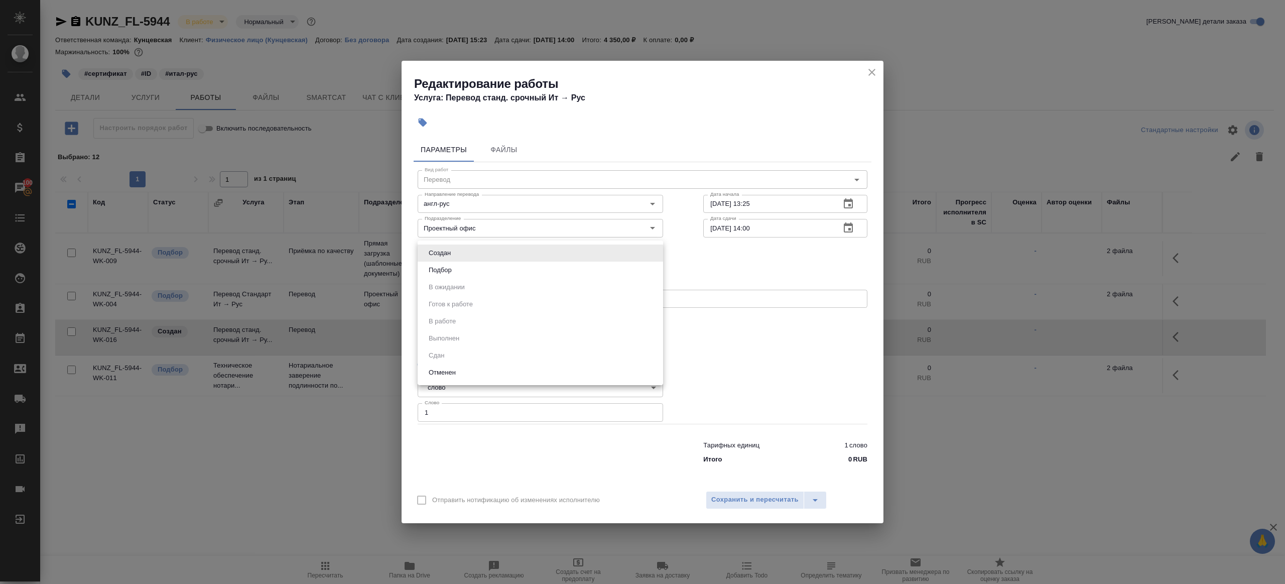
click at [466, 260] on body "🙏 .cls-1 fill:#fff; AWATERA Gazizov Rinat Клиенты Спецификации Заказы 100 Чаты …" at bounding box center [642, 292] width 1285 height 584
click at [466, 269] on li "Подбор" at bounding box center [540, 269] width 245 height 17
type input "recruiting"
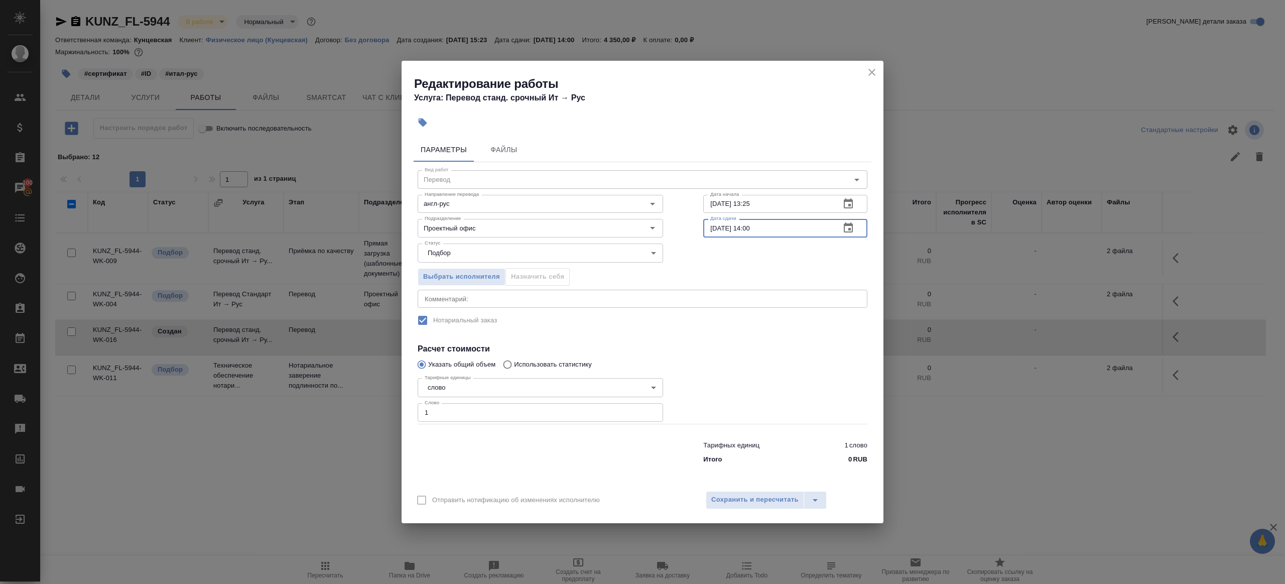
click at [752, 232] on input "[DATE] 14:00" at bounding box center [767, 228] width 129 height 18
drag, startPoint x: 753, startPoint y: 228, endPoint x: 764, endPoint y: 309, distance: 81.6
click at [753, 228] on input "[DATE] 14:00" at bounding box center [767, 228] width 129 height 18
type input "[DATE] 10:00"
click at [739, 491] on button "Сохранить и пересчитать" at bounding box center [755, 500] width 98 height 18
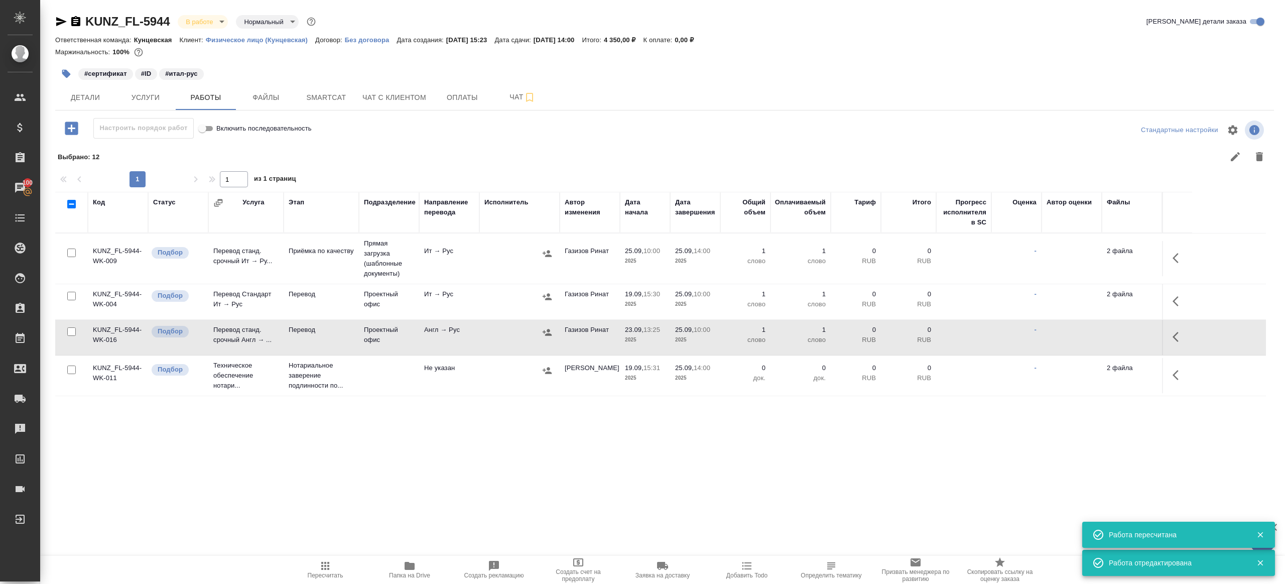
click at [511, 345] on td at bounding box center [519, 337] width 80 height 35
click at [312, 572] on span "Пересчитать" at bounding box center [326, 575] width 36 height 7
click at [412, 495] on div ".cls-1 fill:#fff; AWATERA Gazizov Rinat Клиенты Спецификации Заказы 100 Чаты To…" at bounding box center [642, 292] width 1285 height 584
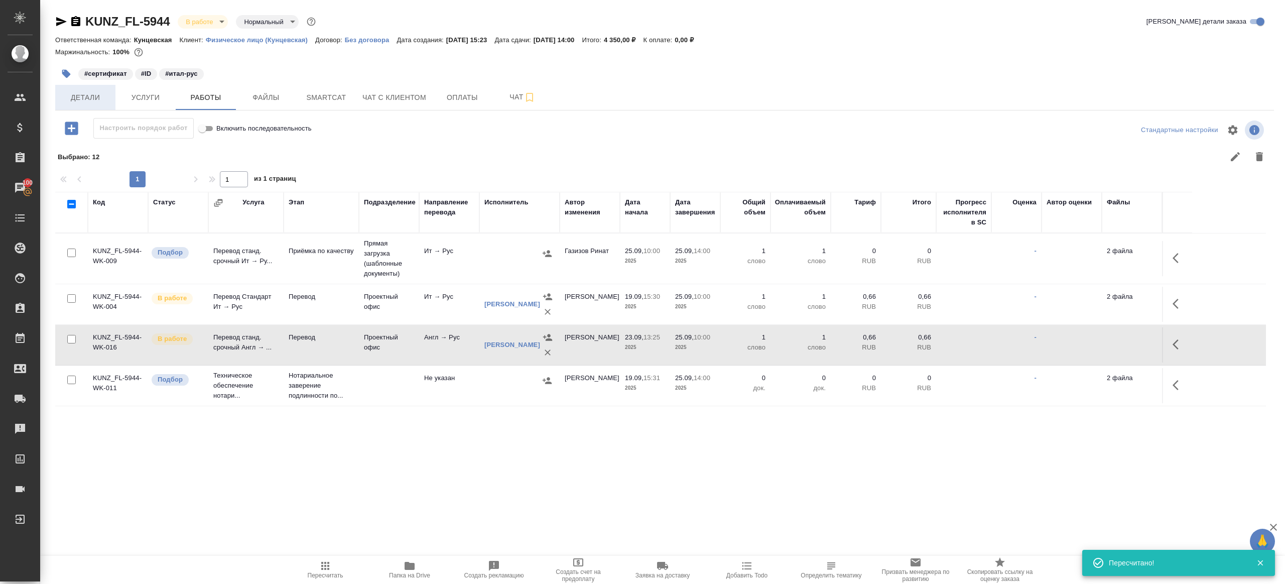
click at [87, 94] on span "Детали" at bounding box center [85, 97] width 48 height 13
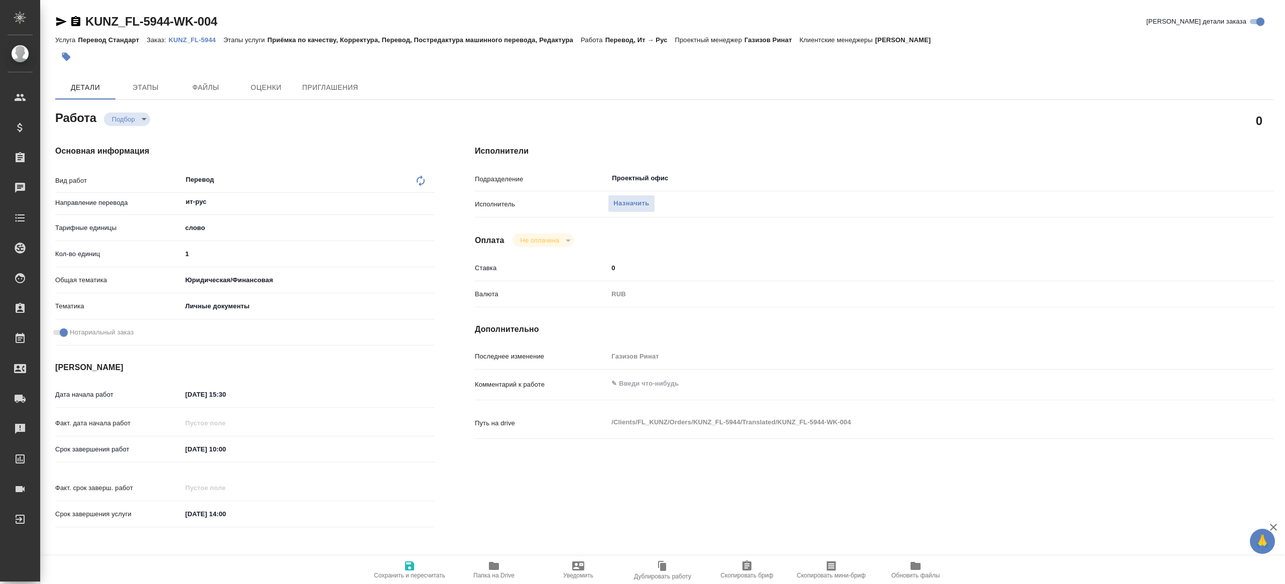
type textarea "x"
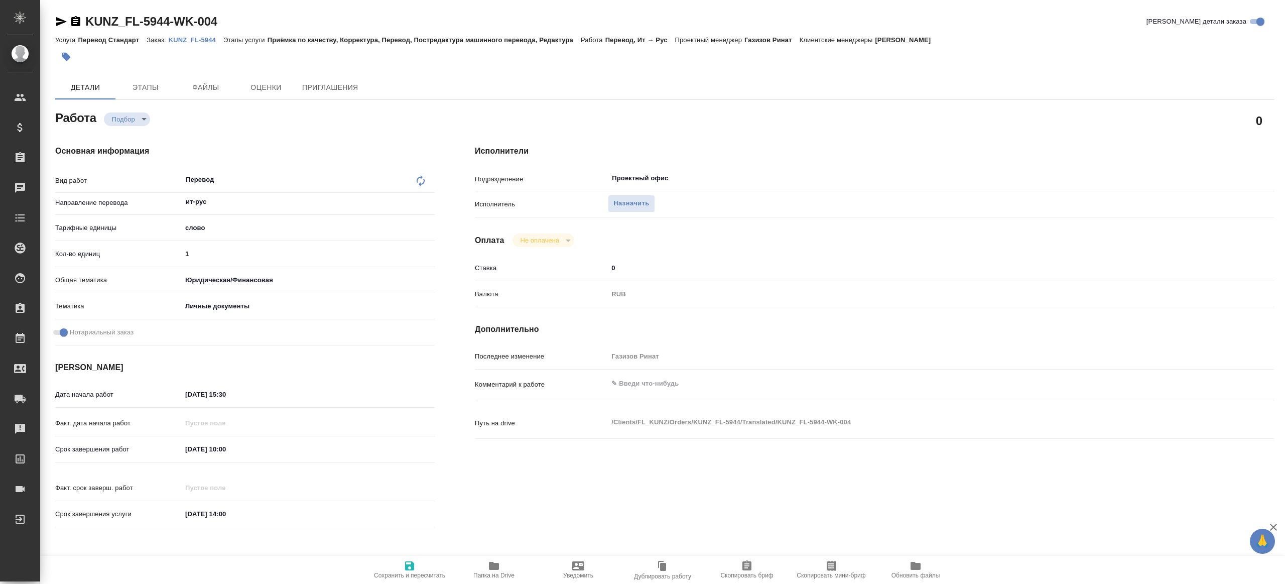
type textarea "x"
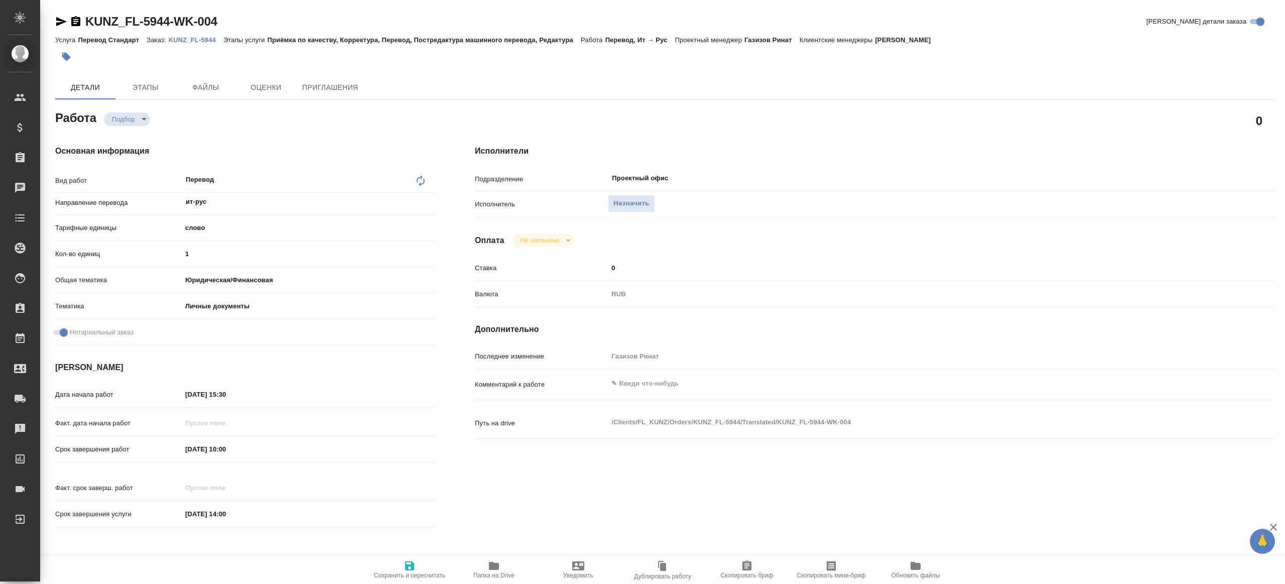
type textarea "x"
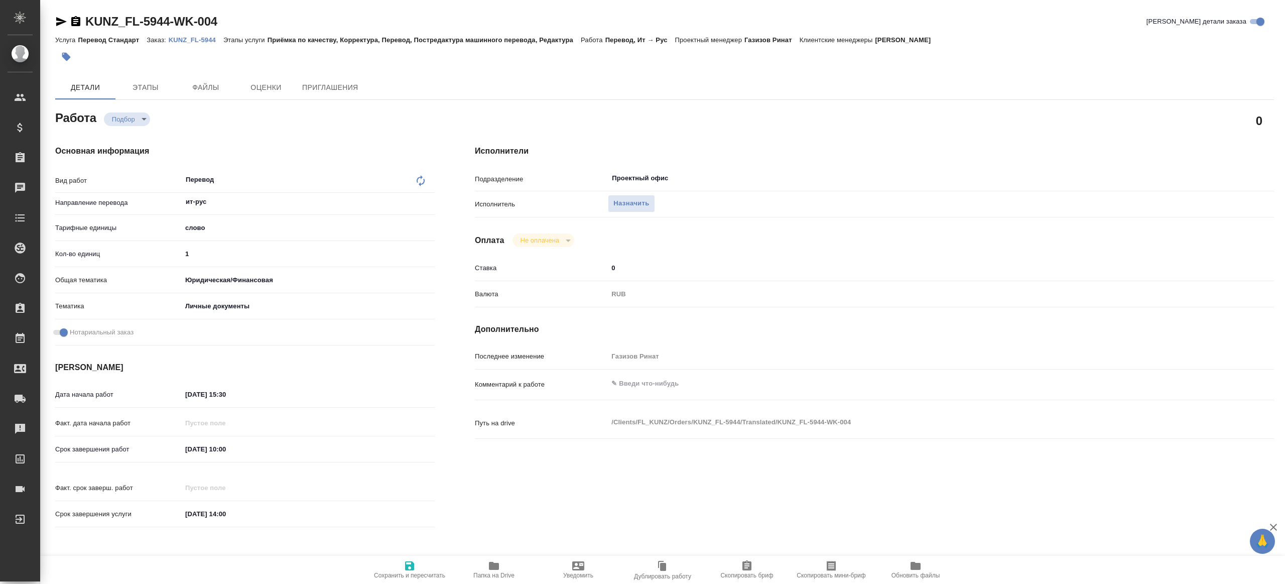
type textarea "x"
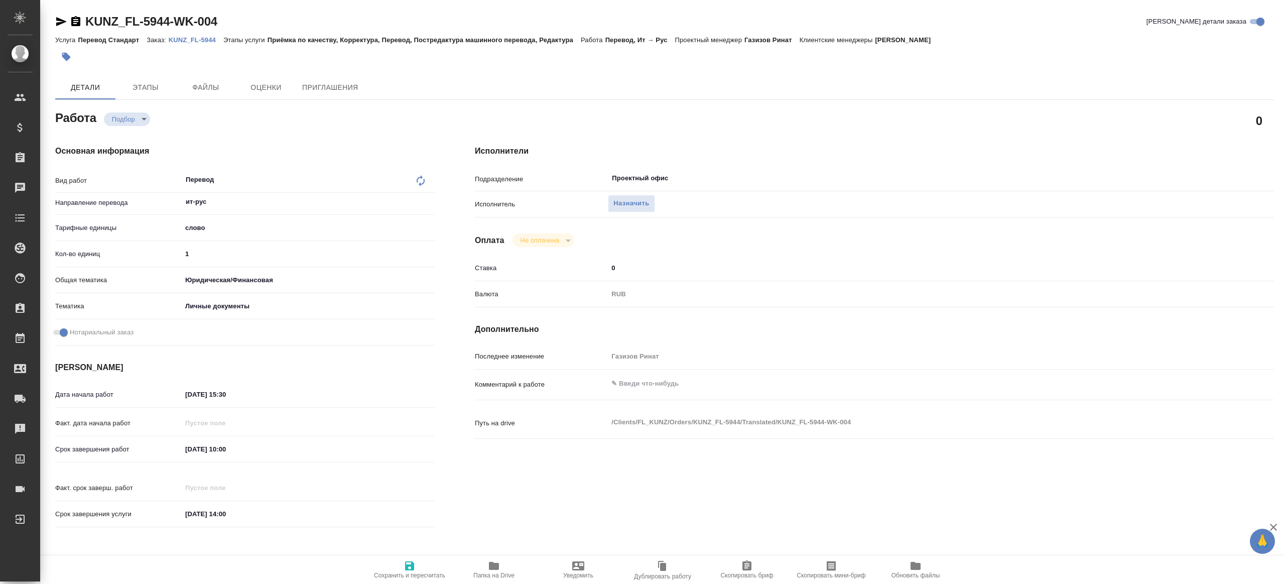
type textarea "x"
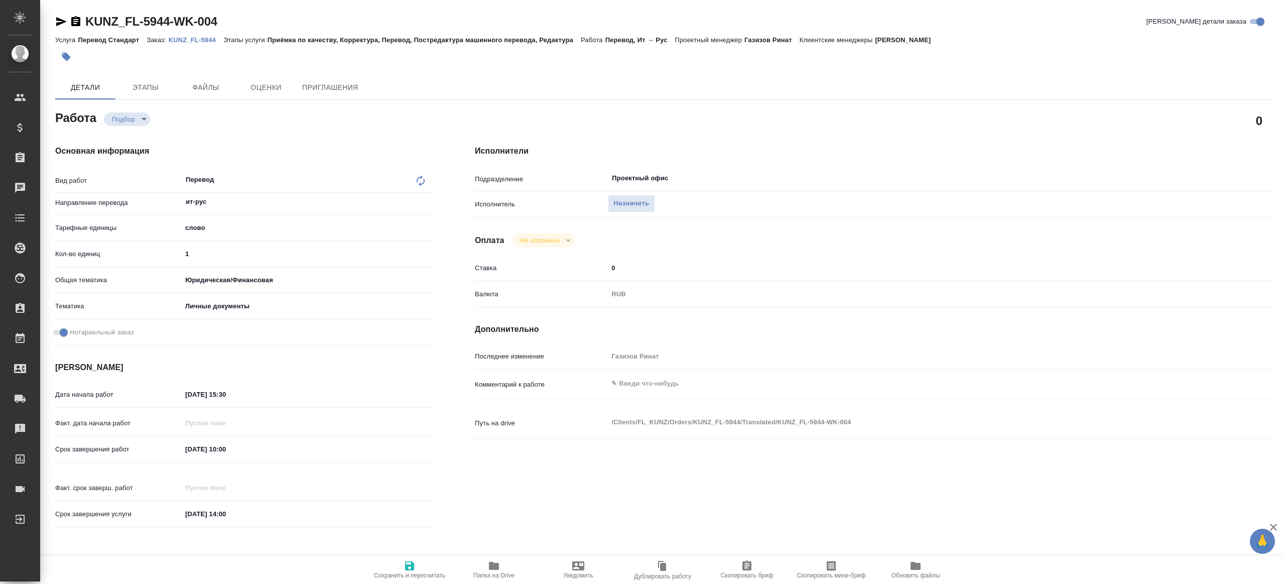
type textarea "x"
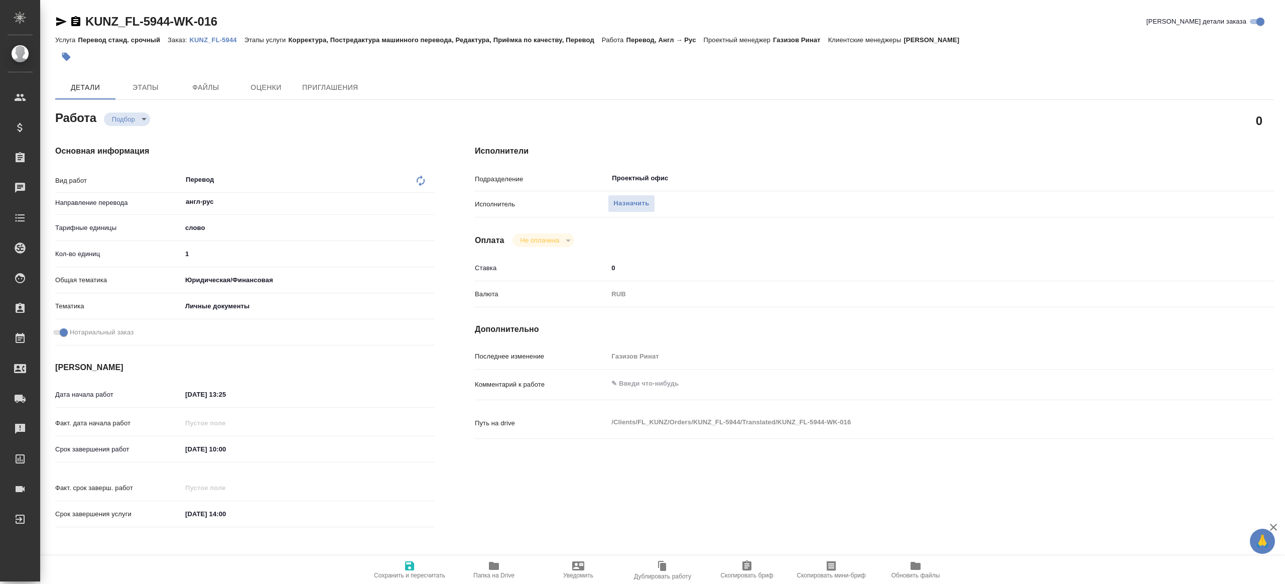
type textarea "x"
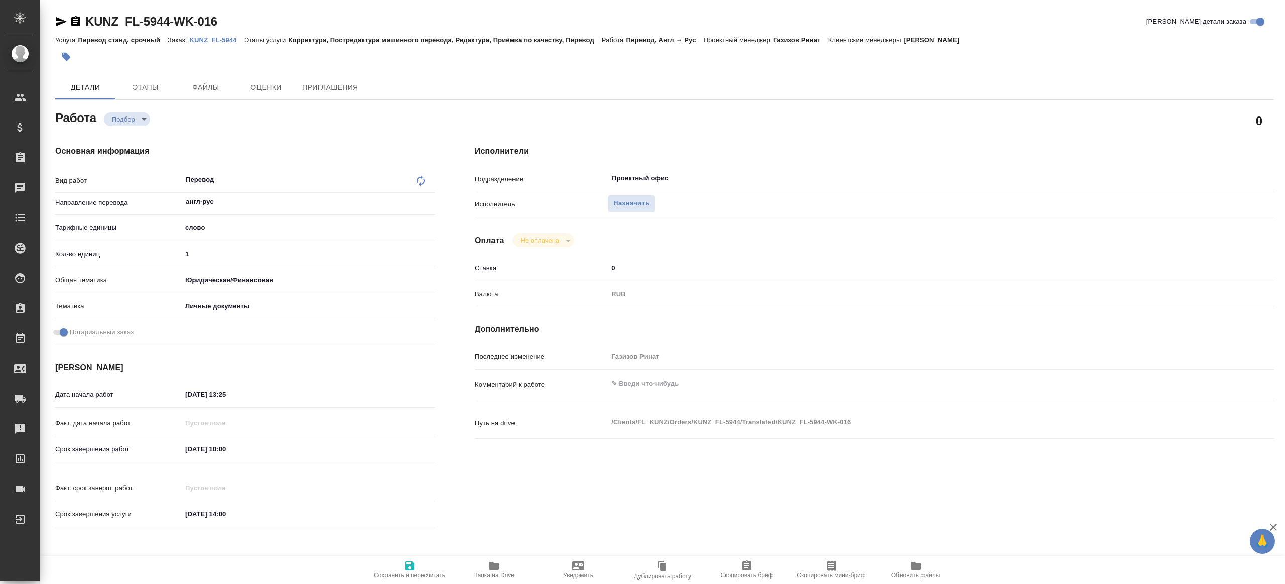
type textarea "x"
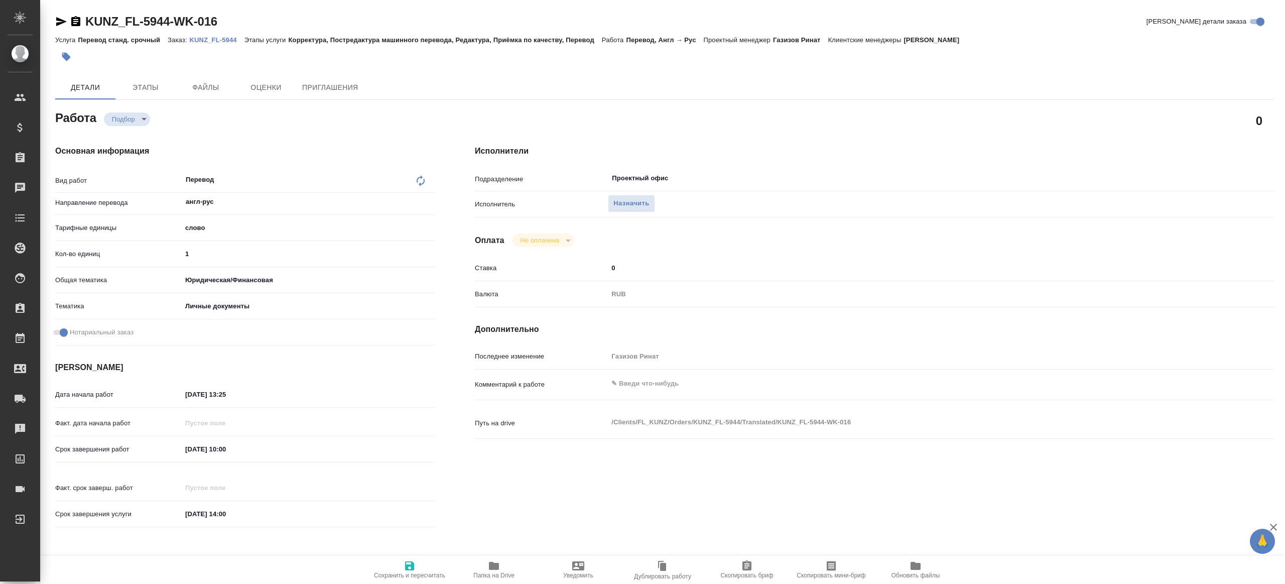
type textarea "x"
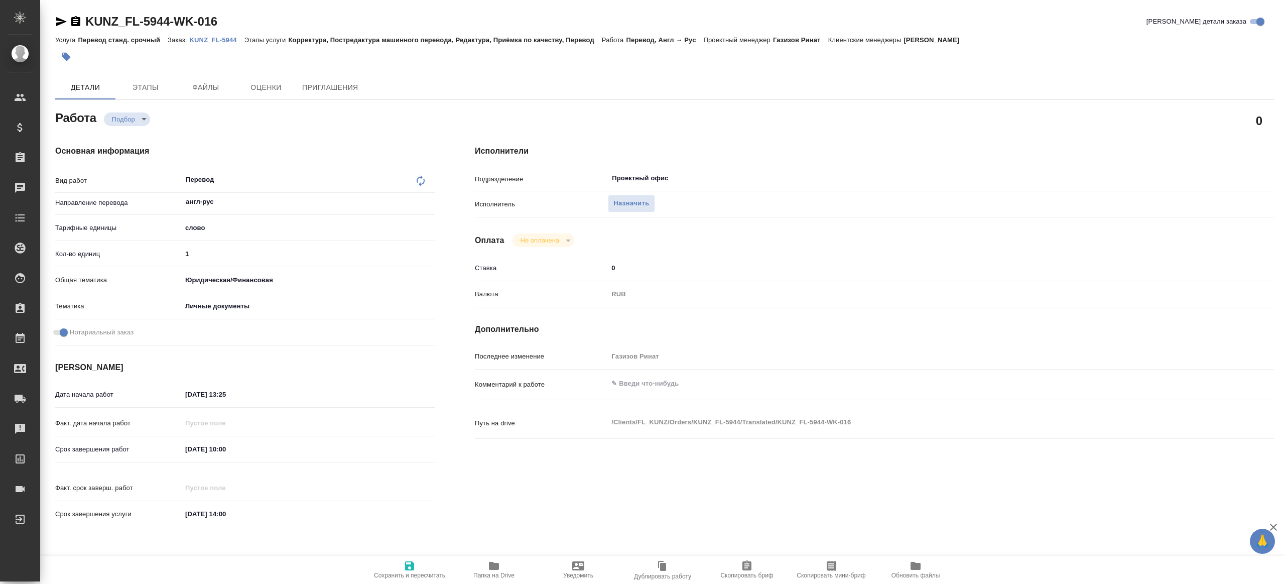
type textarea "x"
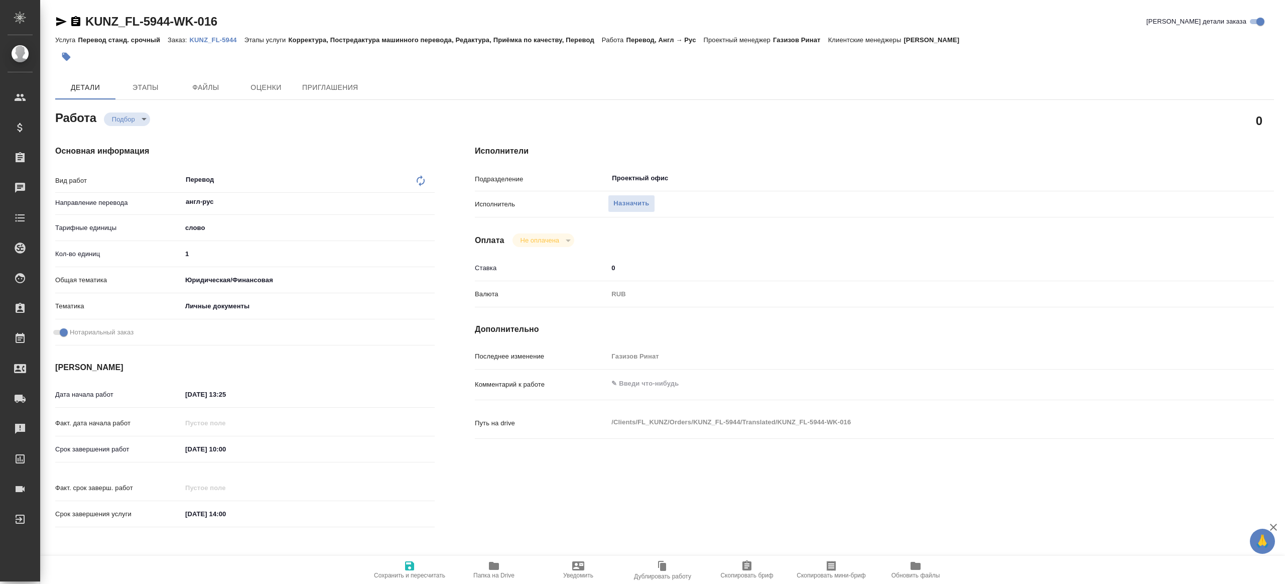
type textarea "x"
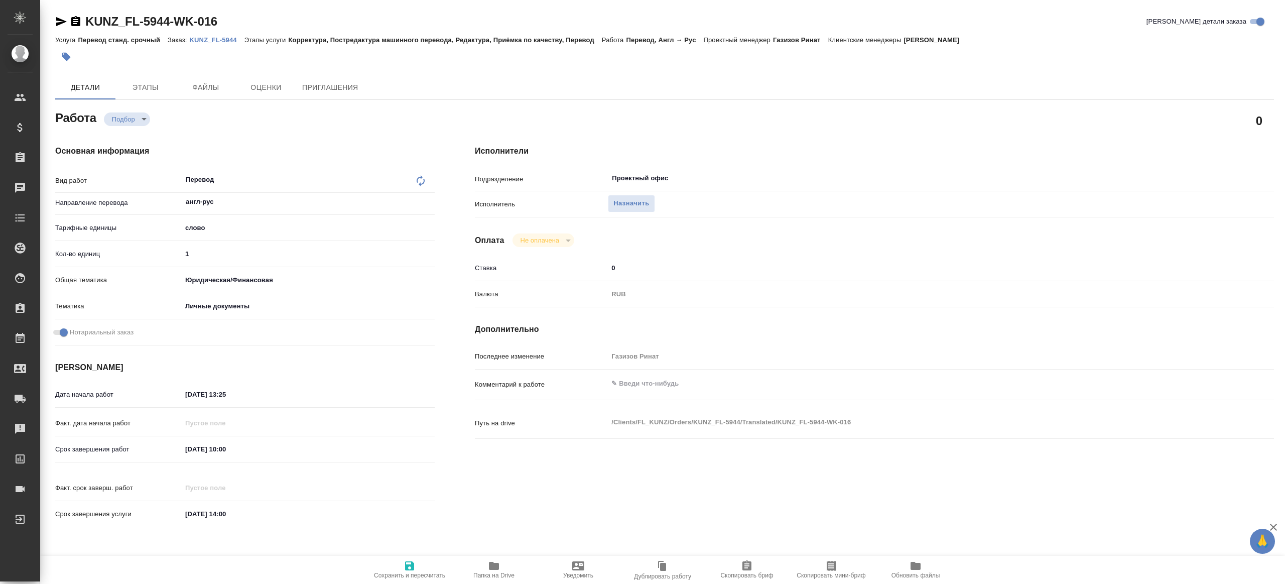
type textarea "x"
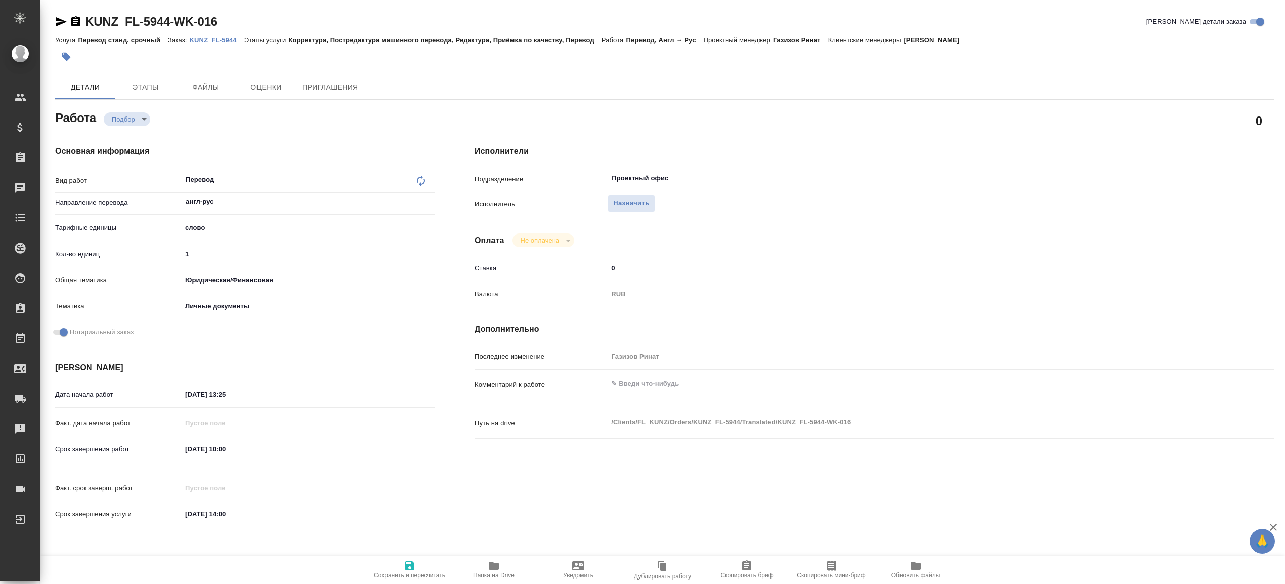
type textarea "x"
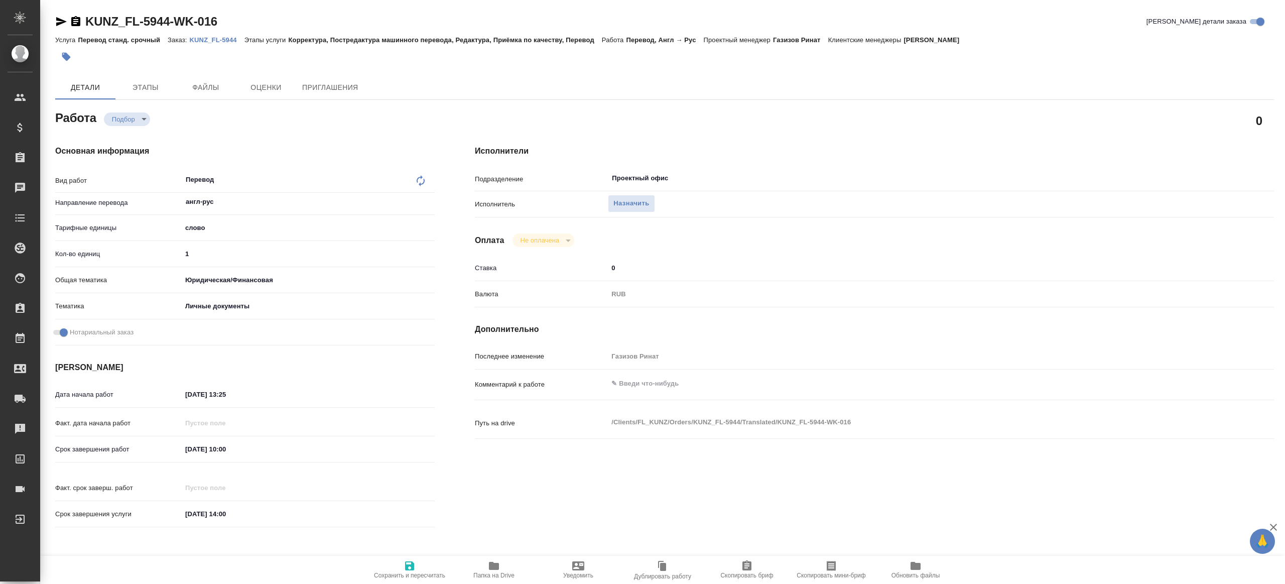
type textarea "x"
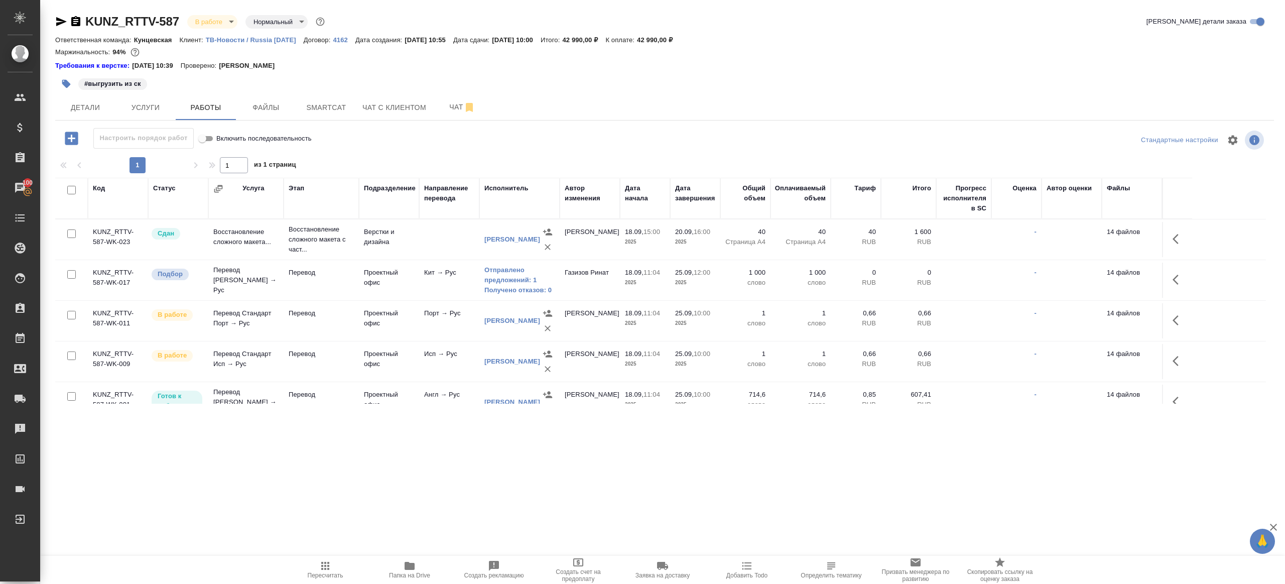
click at [338, 568] on span "Пересчитать" at bounding box center [325, 569] width 72 height 19
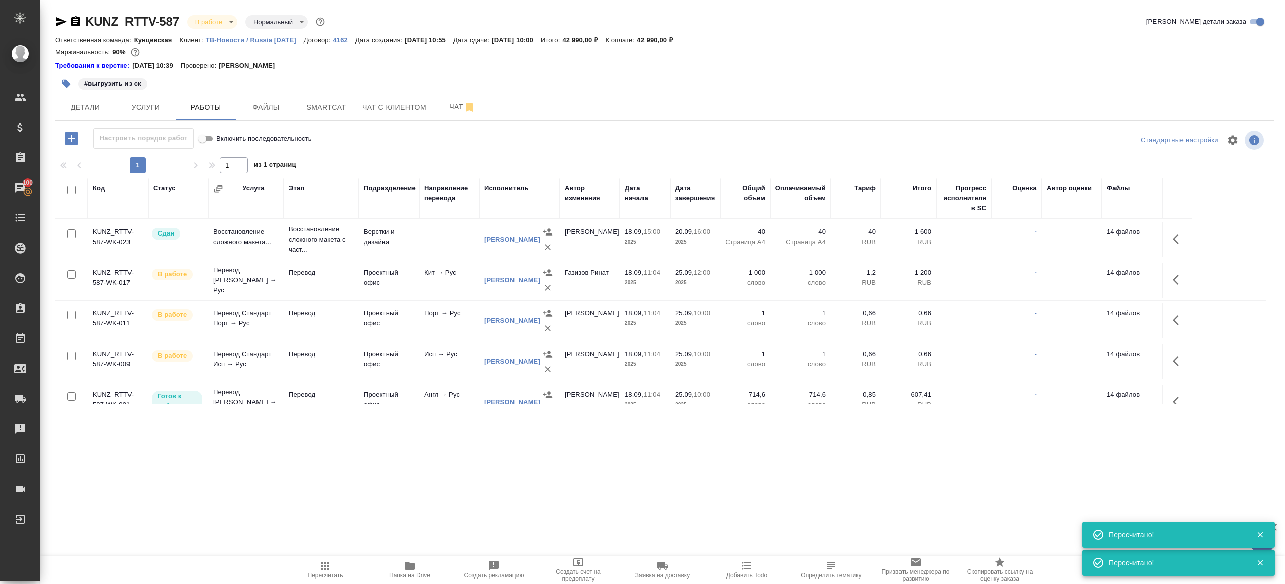
scroll to position [103, 0]
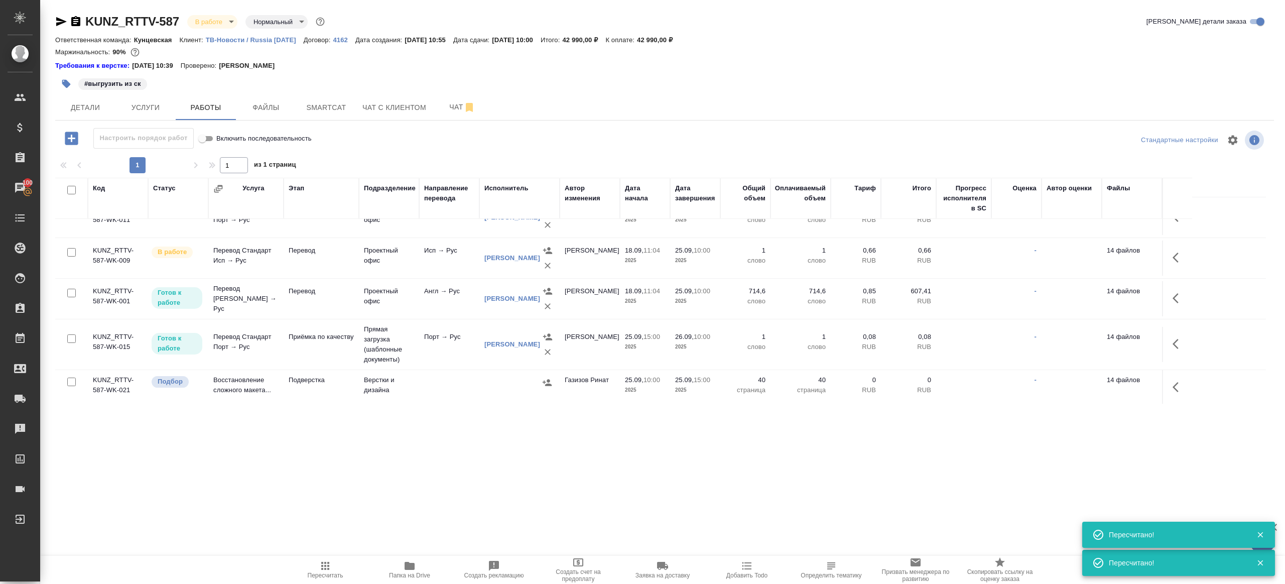
click at [316, 567] on span "Пересчитать" at bounding box center [325, 569] width 72 height 19
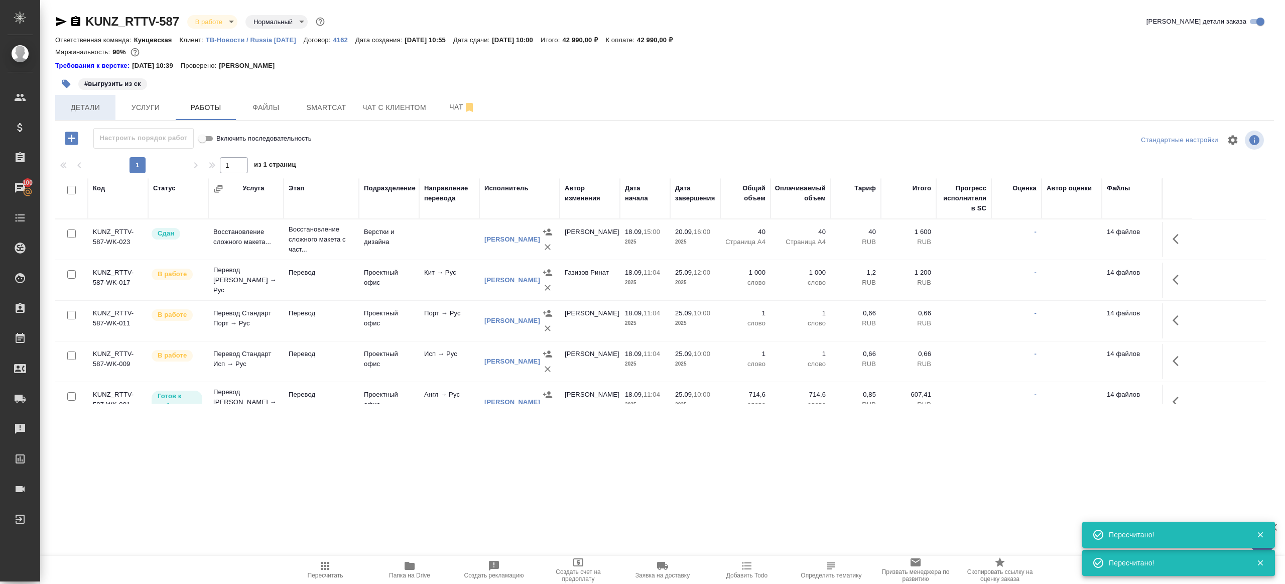
click at [81, 115] on button "Детали" at bounding box center [85, 107] width 60 height 25
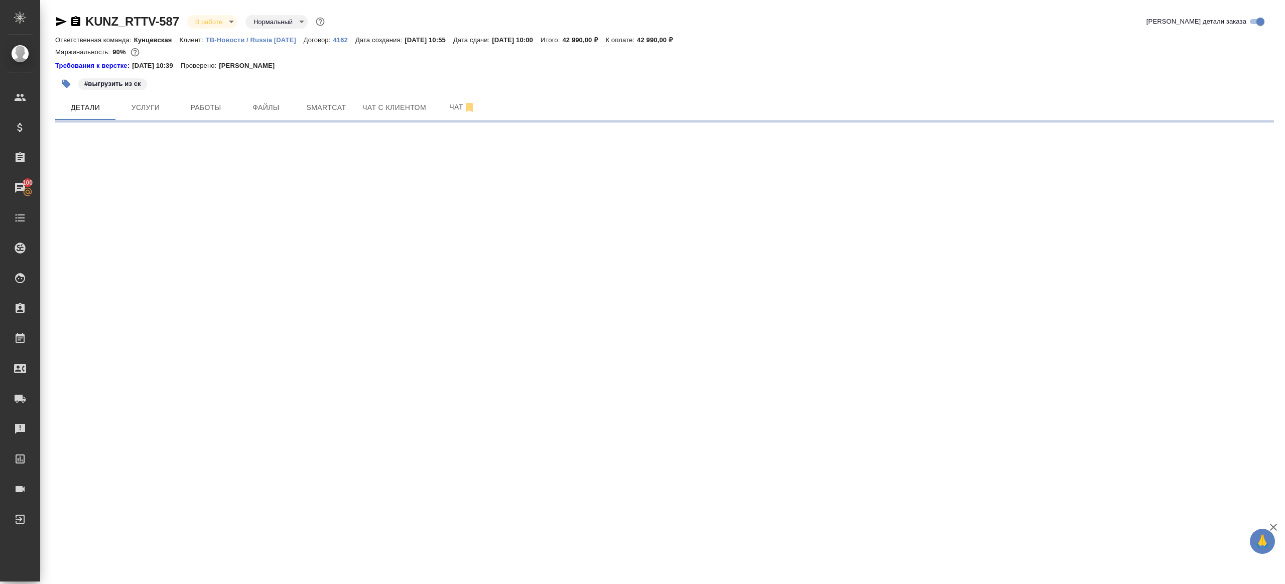
select select "RU"
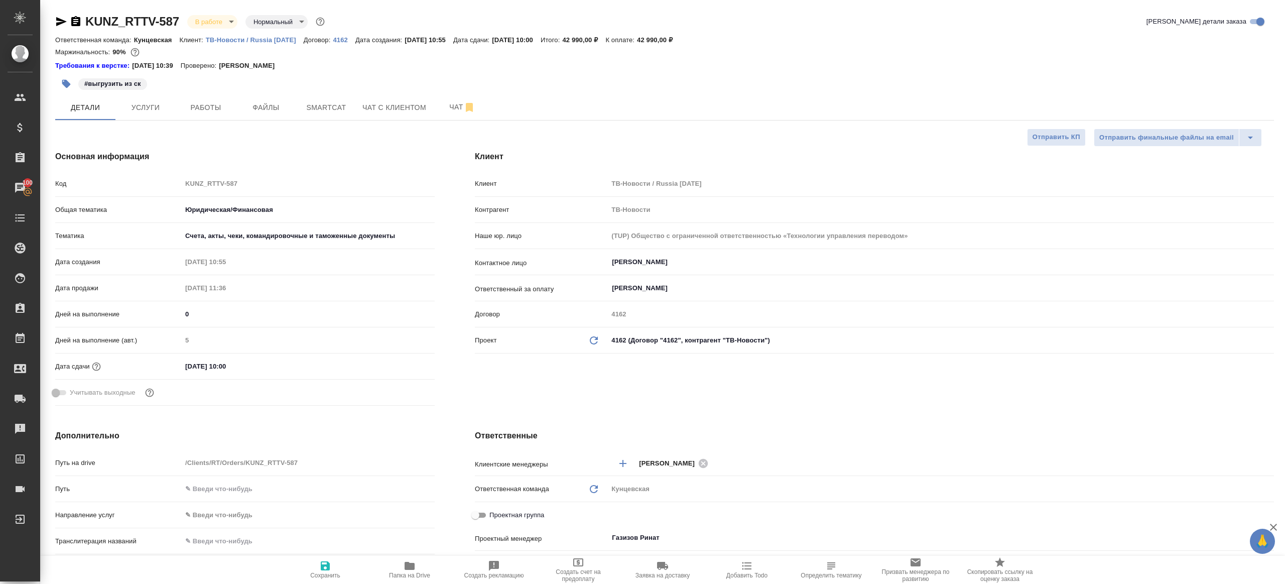
type textarea "x"
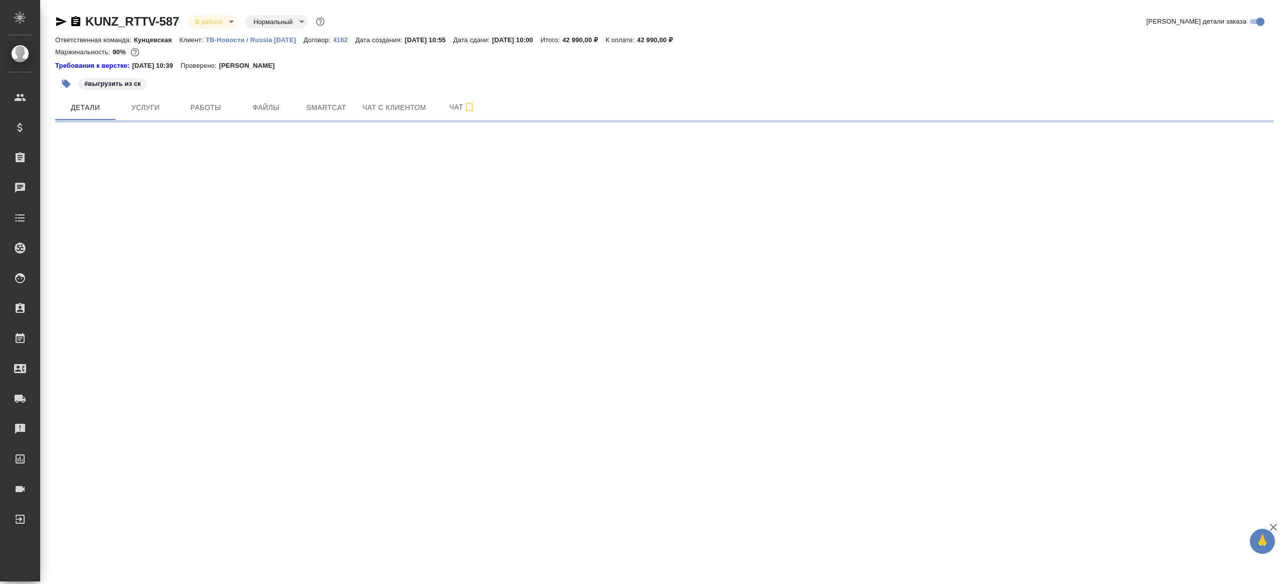
select select "RU"
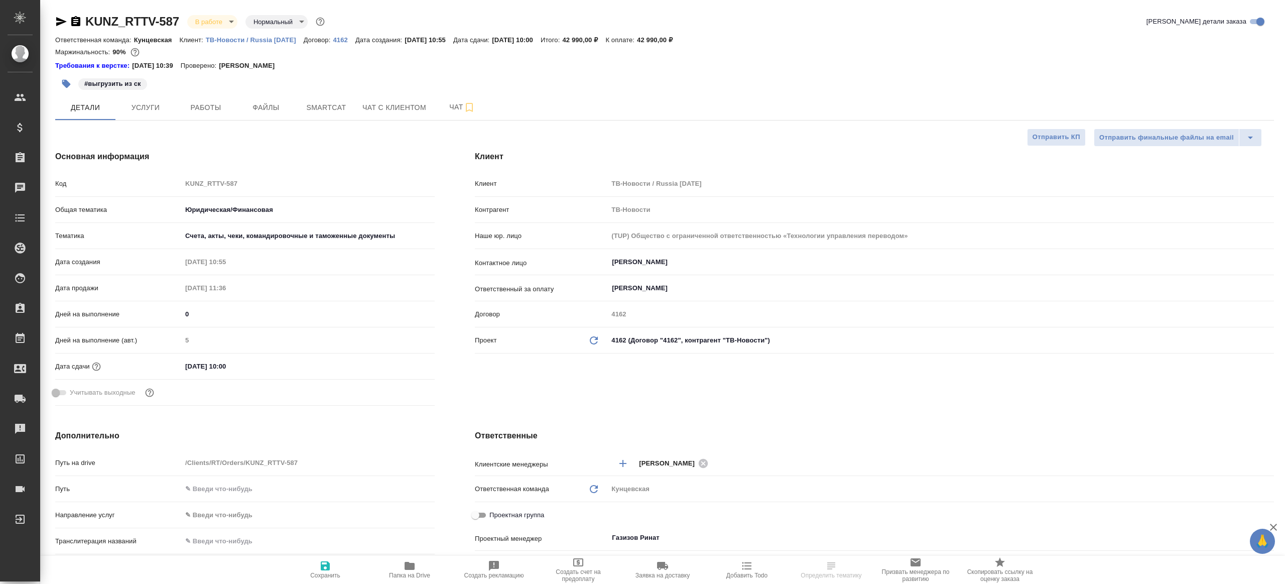
type textarea "x"
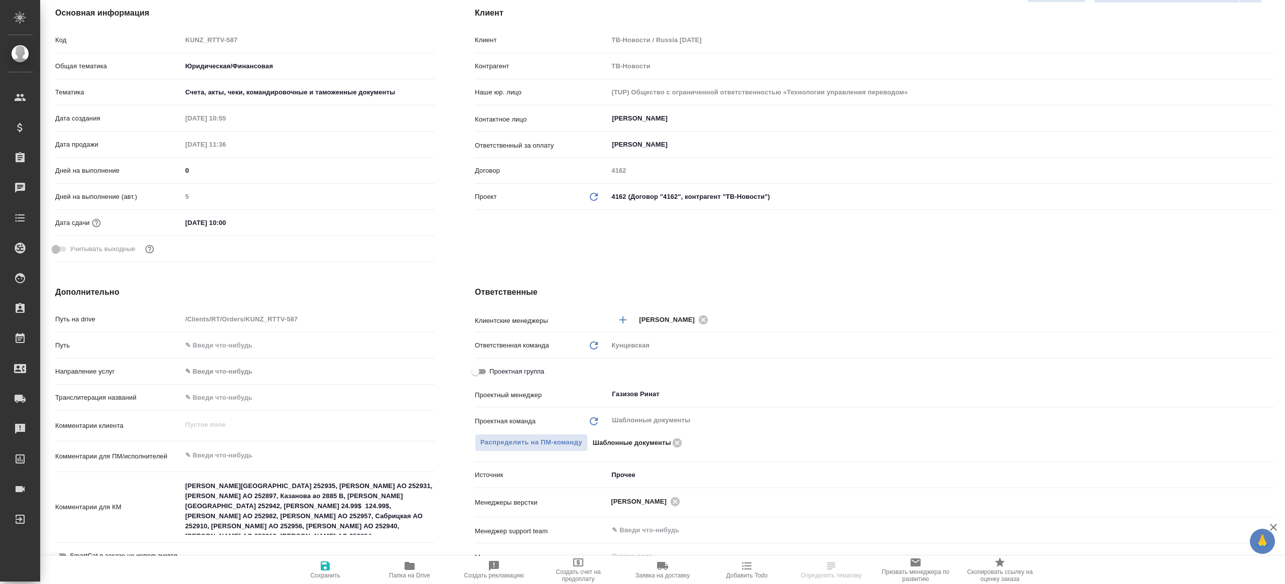
type textarea "x"
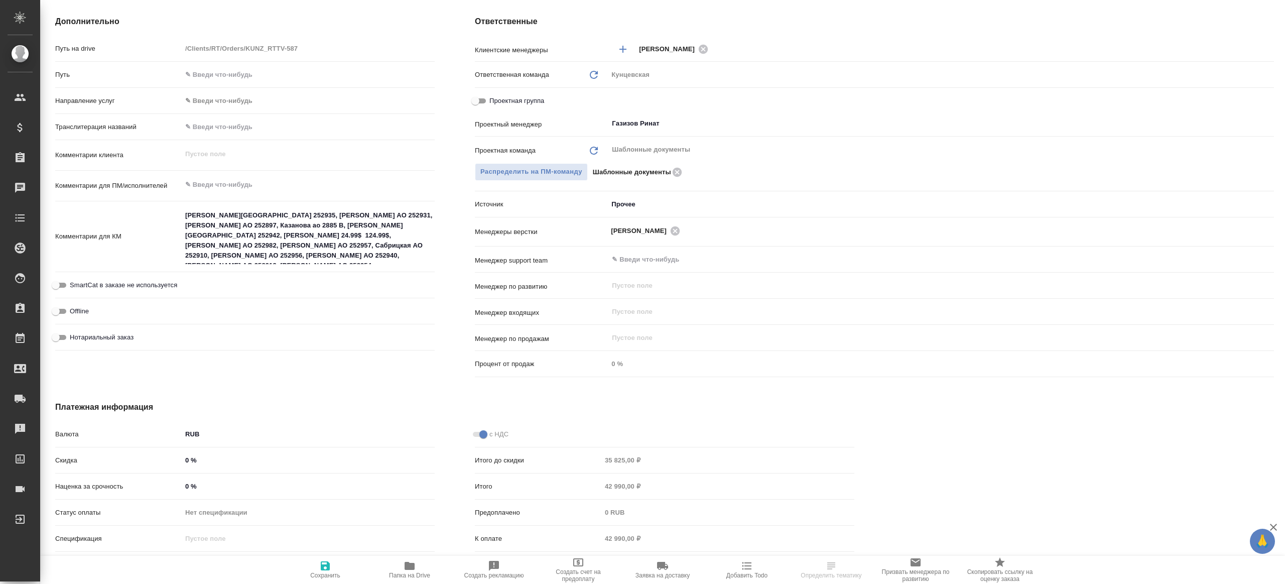
type textarea "x"
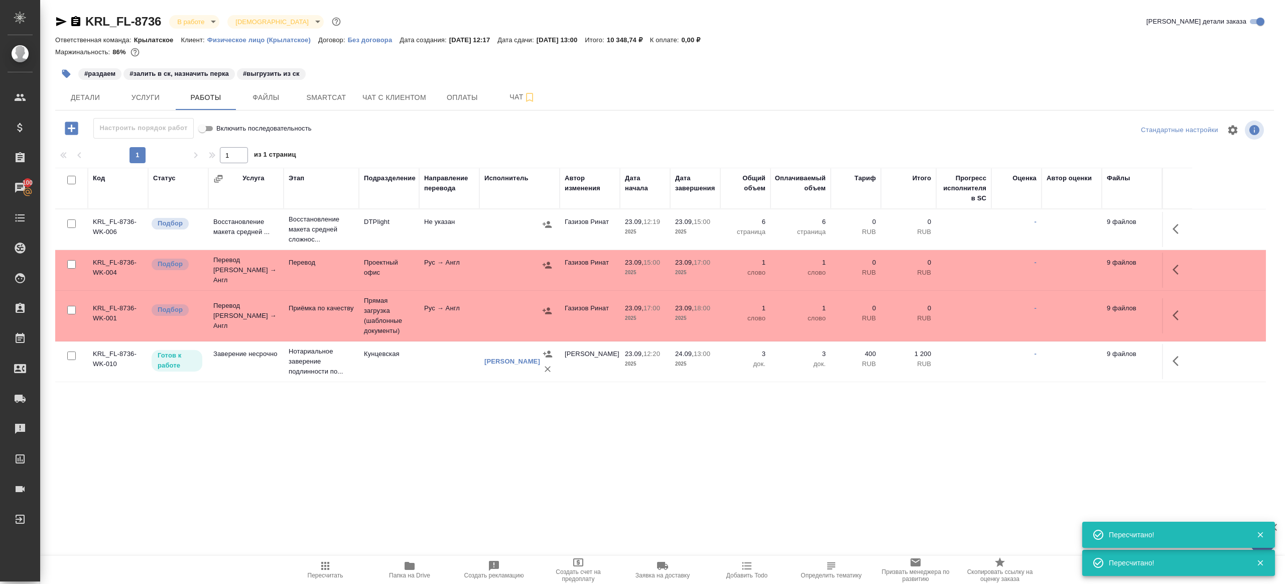
click at [315, 566] on span "Пересчитать" at bounding box center [325, 569] width 72 height 19
click at [335, 513] on div ".cls-1 fill:#fff; AWATERA Gazizov Rinat Клиенты Спецификации Заказы 100 Чаты To…" at bounding box center [642, 292] width 1285 height 584
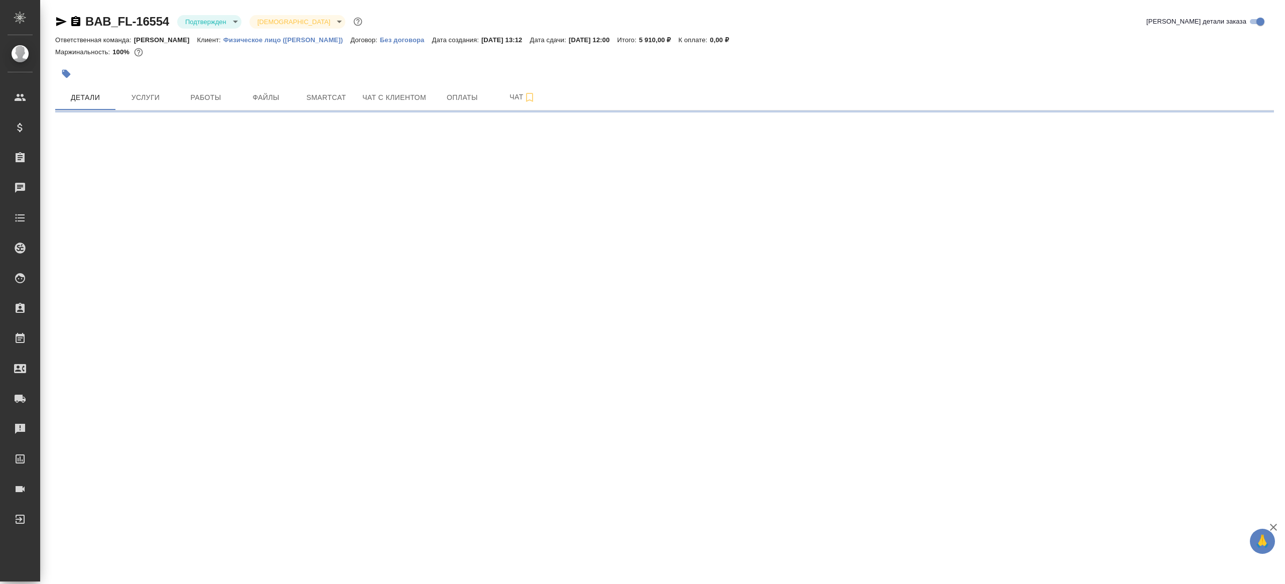
click at [176, 26] on div "BAB_FL-16554 Подтвержден confirmed Святая троица holyTrinity" at bounding box center [209, 22] width 309 height 16
click at [199, 27] on body "🙏 .cls-1 fill:#fff; AWATERA [PERSON_NAME] Клиенты Спецификации Заказы Чаты Todo…" at bounding box center [642, 292] width 1285 height 584
click at [198, 101] on button "В работе" at bounding box center [201, 105] width 33 height 11
select select "RU"
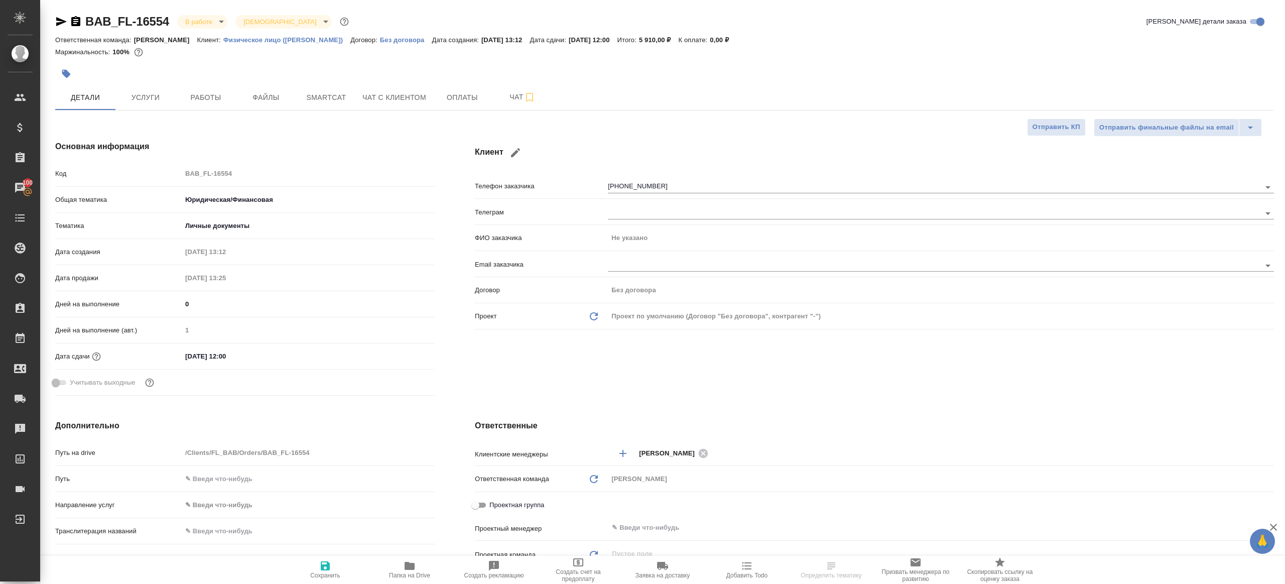
select select "RU"
type textarea "x"
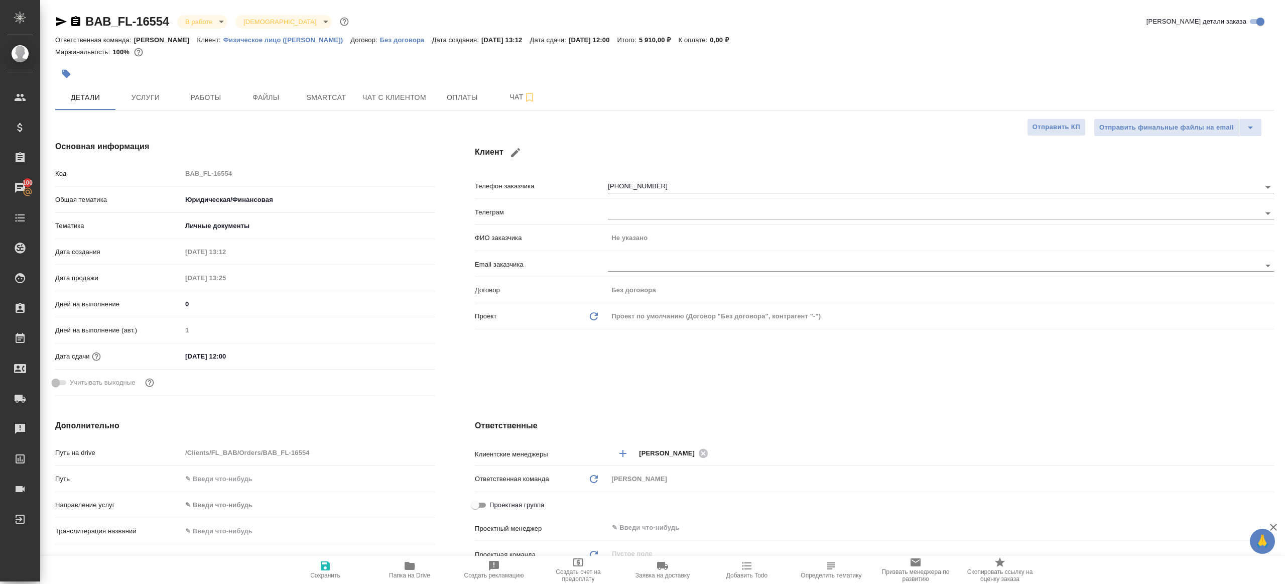
type textarea "x"
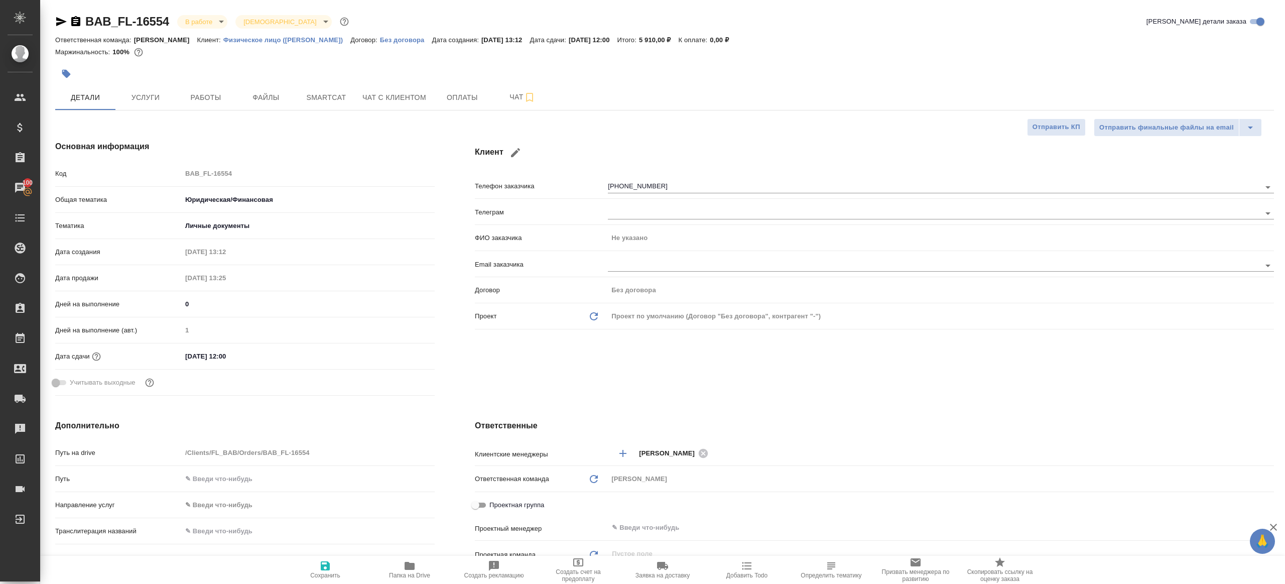
scroll to position [283, 0]
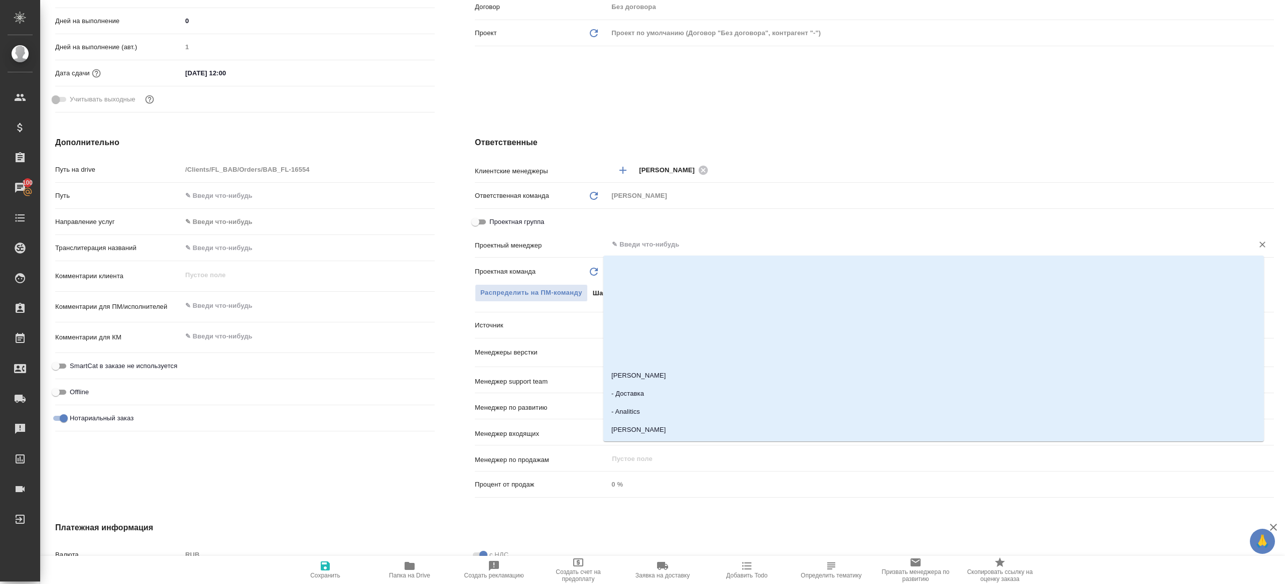
click at [661, 248] on input "text" at bounding box center [924, 244] width 626 height 12
type input "ринат"
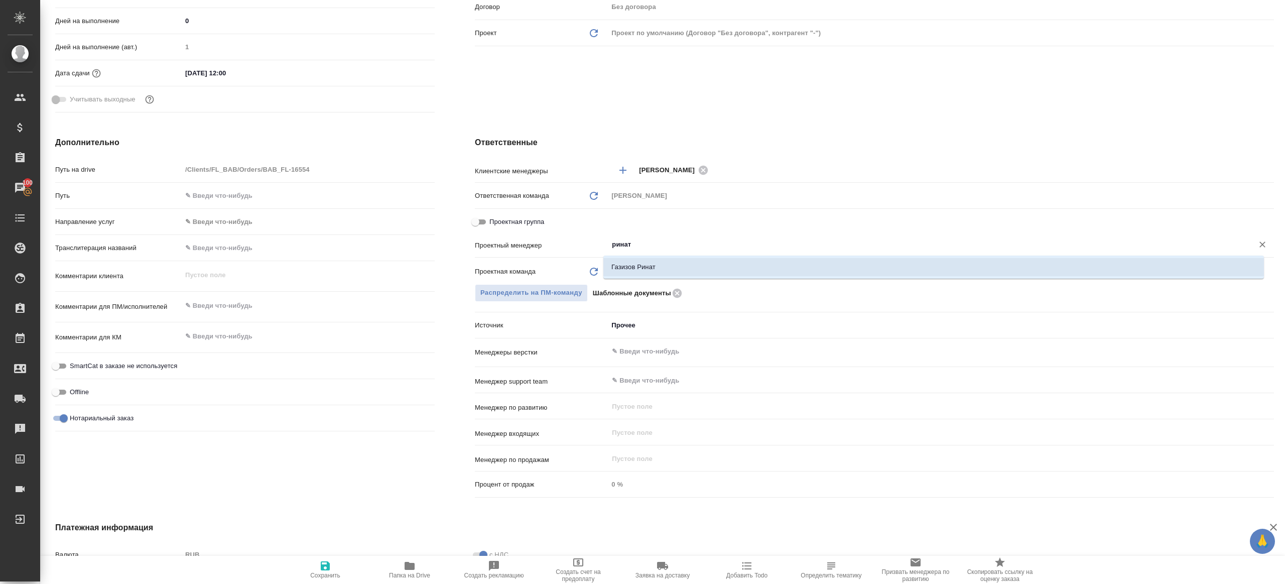
click at [658, 275] on li "Газизов Ринат" at bounding box center [933, 267] width 660 height 18
type textarea "x"
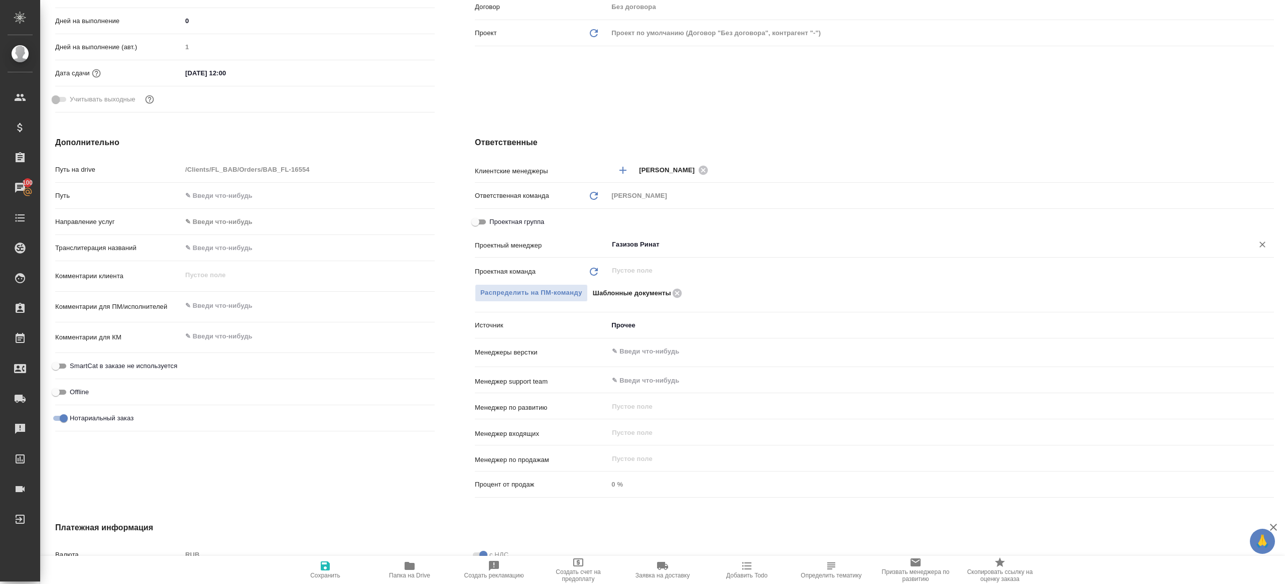
type input "Газизов Ринат"
click at [322, 569] on icon "button" at bounding box center [325, 565] width 9 height 9
type textarea "x"
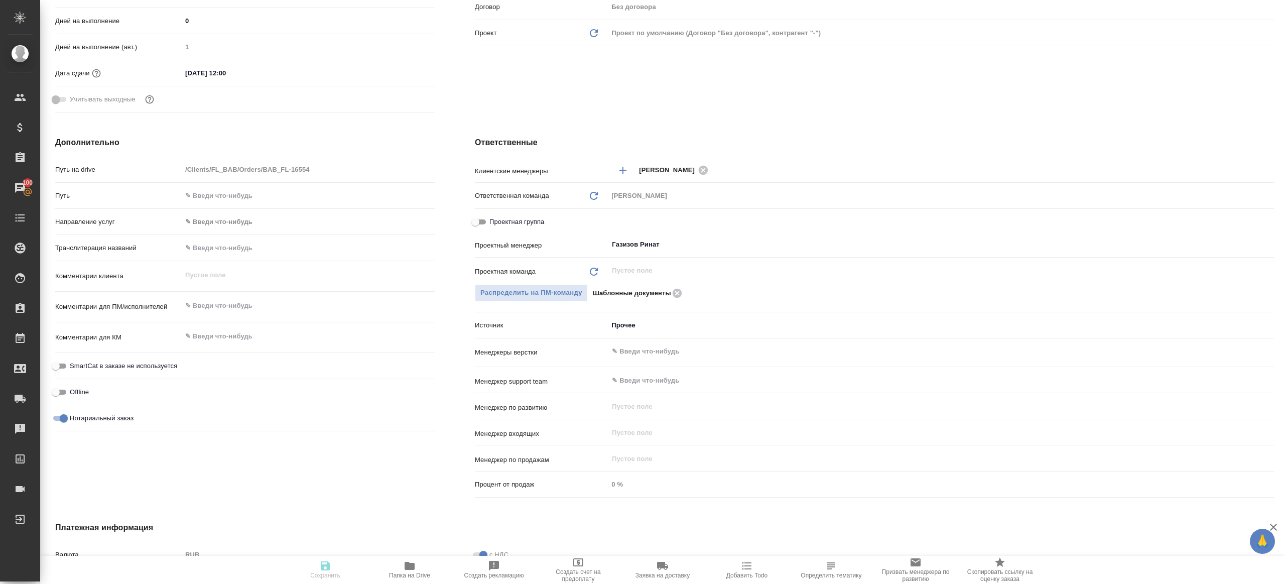
type textarea "x"
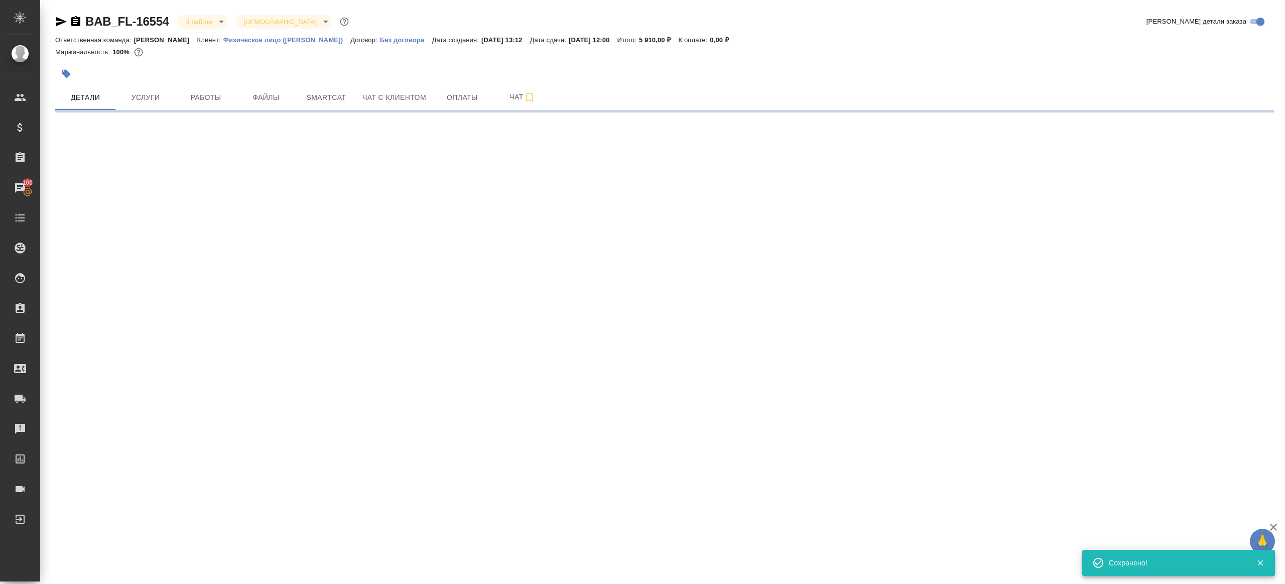
select select "RU"
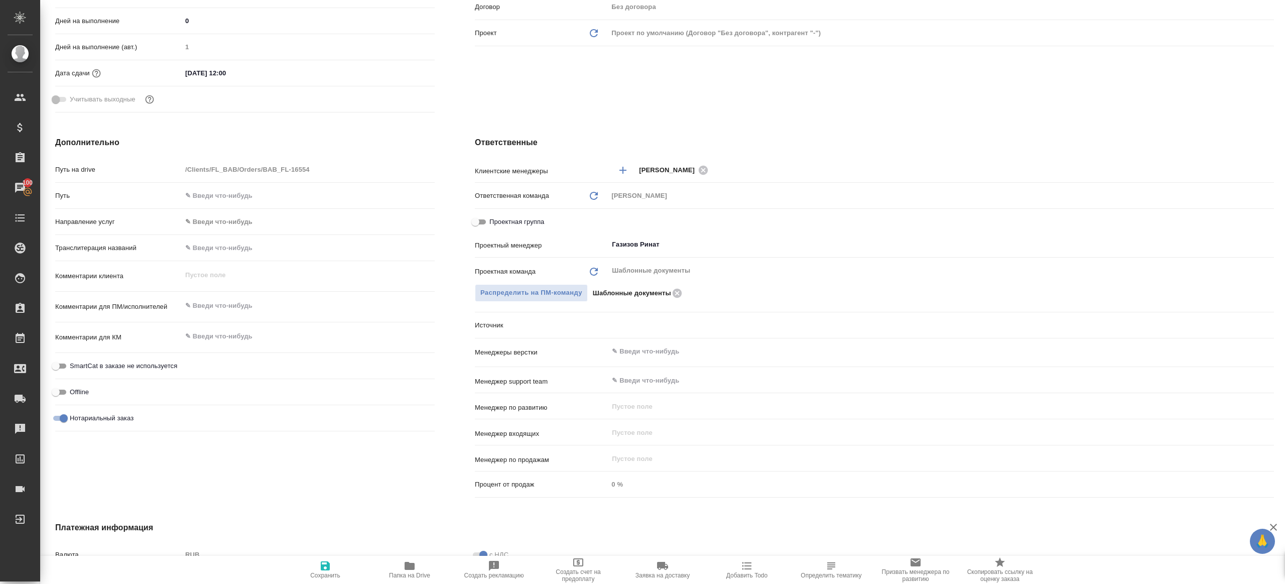
type textarea "x"
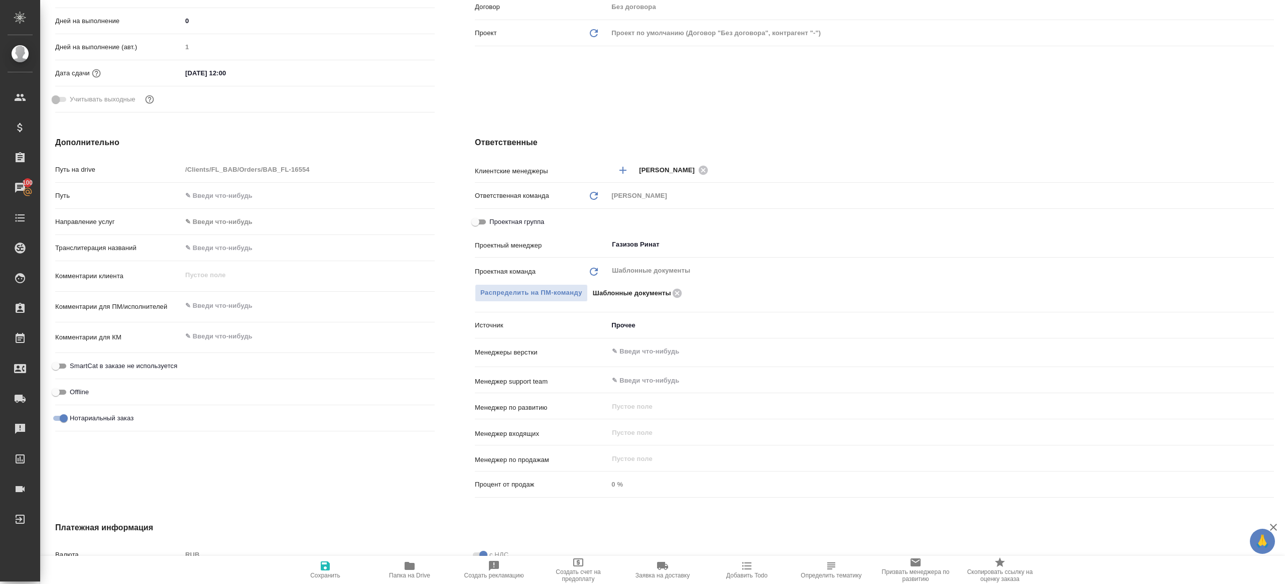
type textarea "x"
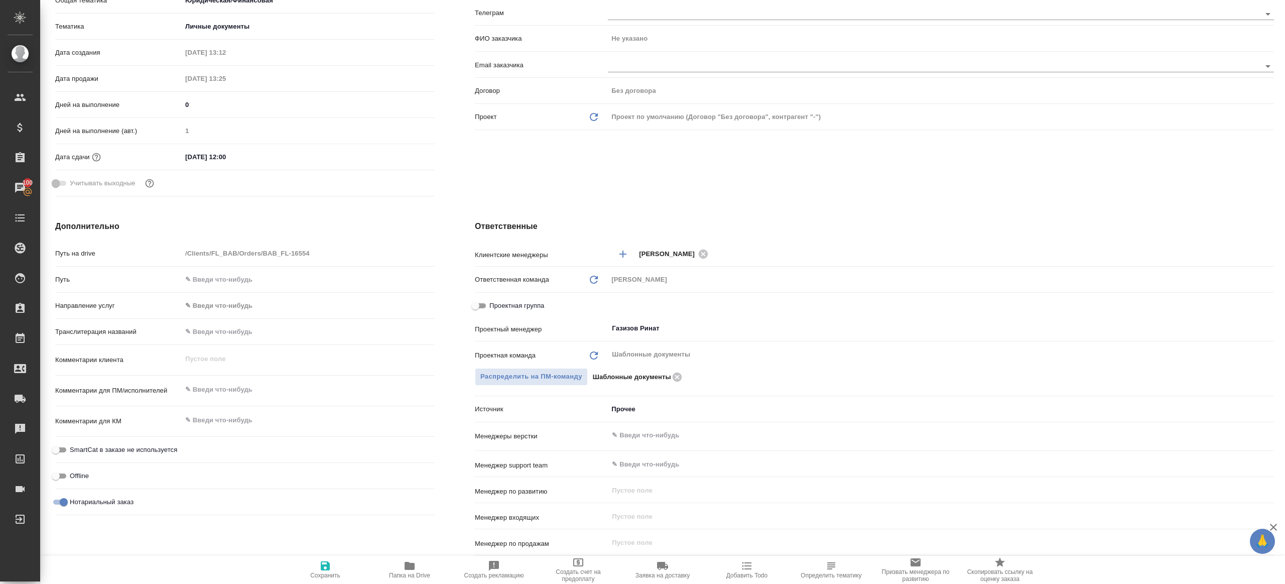
scroll to position [201, 0]
click at [411, 561] on icon "button" at bounding box center [410, 566] width 12 height 12
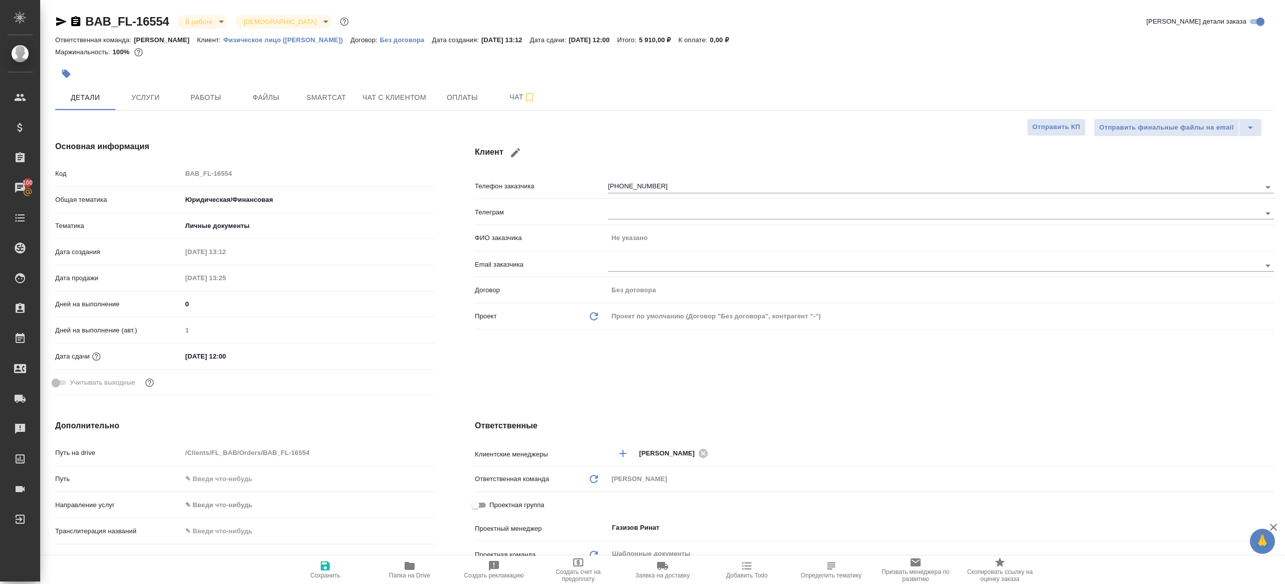
type textarea "x"
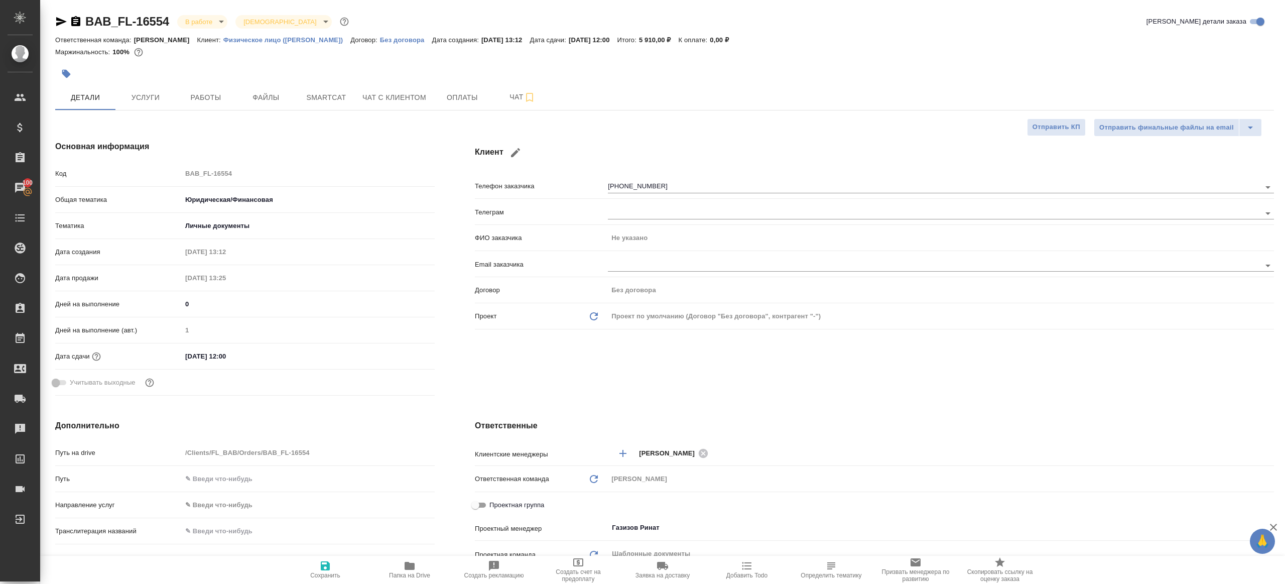
type textarea "x"
click at [215, 95] on span "Работы" at bounding box center [206, 97] width 48 height 13
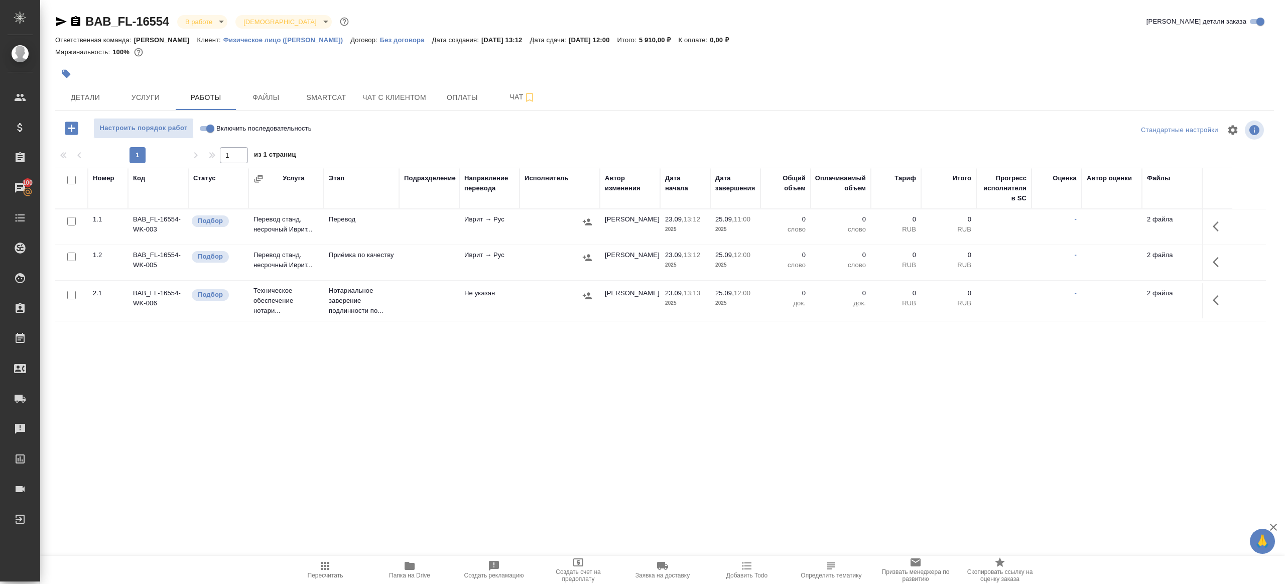
click at [202, 122] on input "Включить последовательность" at bounding box center [210, 128] width 36 height 12
checkbox input "true"
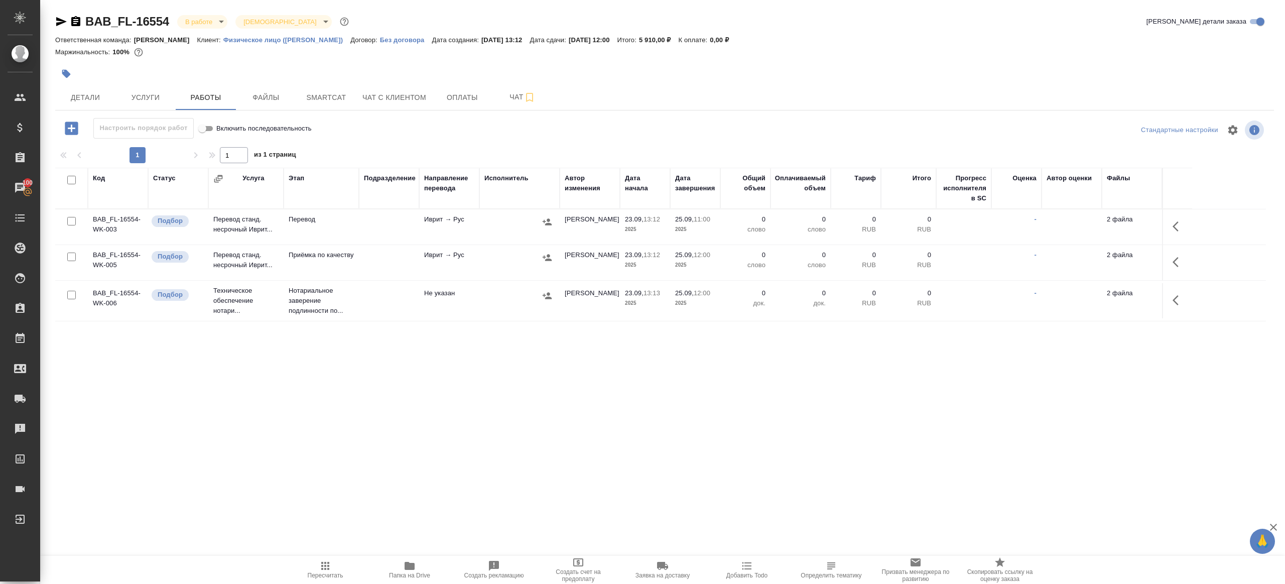
click at [1172, 225] on button "button" at bounding box center [1178, 226] width 24 height 24
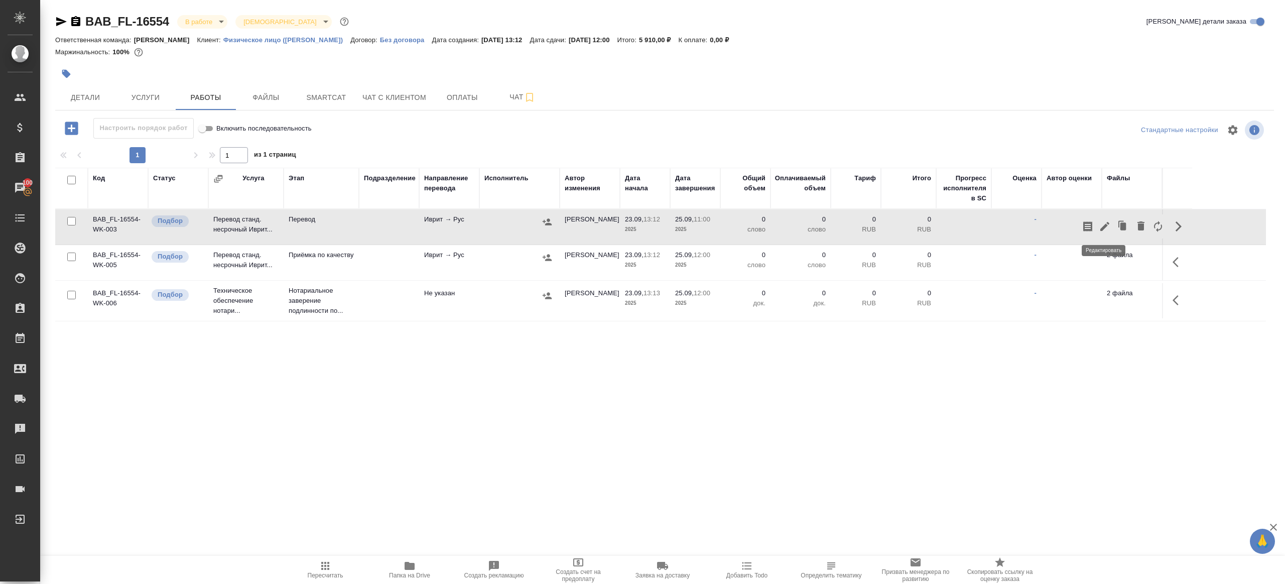
click at [1102, 225] on icon "button" at bounding box center [1105, 226] width 12 height 12
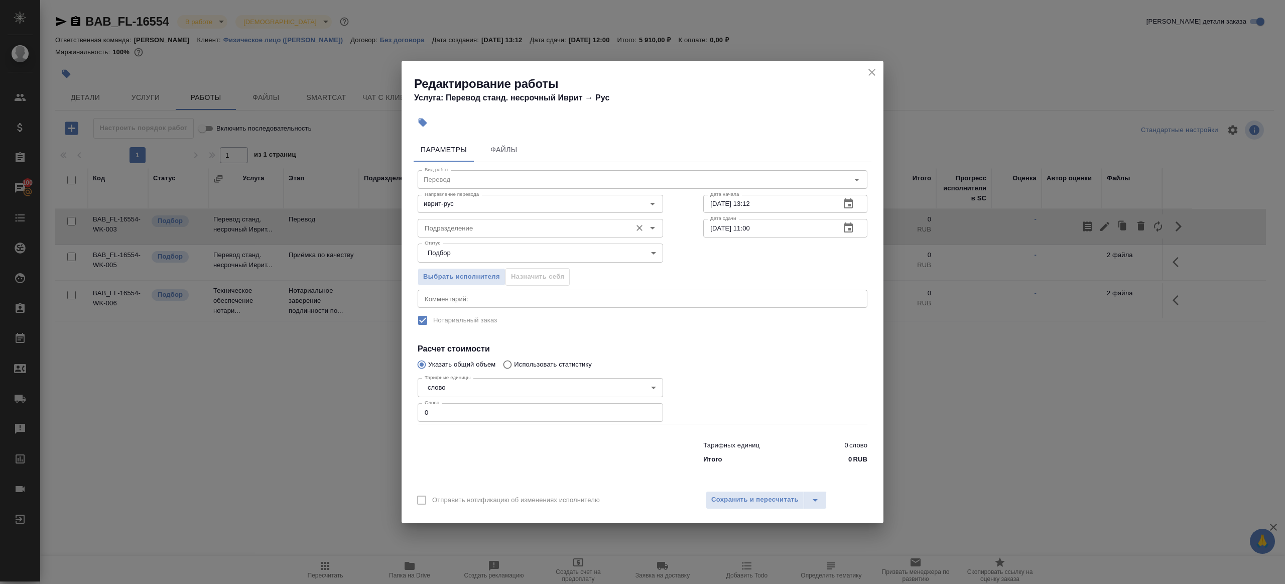
click at [532, 226] on input "Подразделение" at bounding box center [524, 228] width 206 height 12
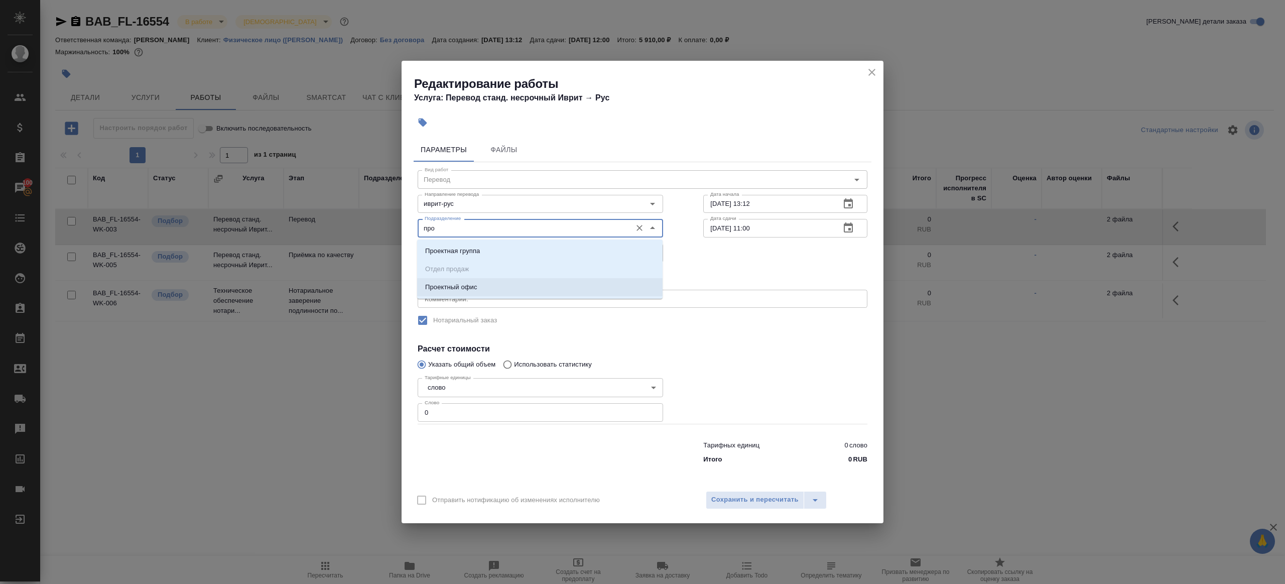
click at [491, 283] on li "Проектный офис" at bounding box center [539, 287] width 245 height 18
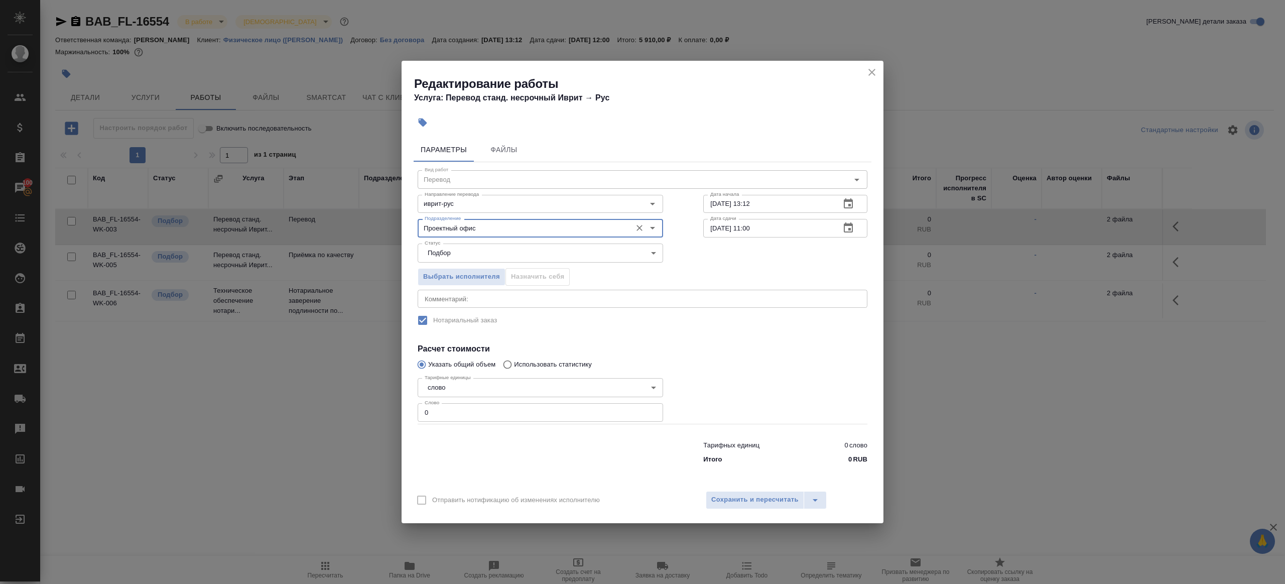
type input "Проектный офис"
click at [432, 415] on input "0" at bounding box center [540, 412] width 245 height 18
type input "200"
click at [715, 230] on input "25.09.2025 11:00" at bounding box center [767, 228] width 129 height 18
click at [751, 228] on input "24.09.2025 11:00" at bounding box center [767, 228] width 129 height 18
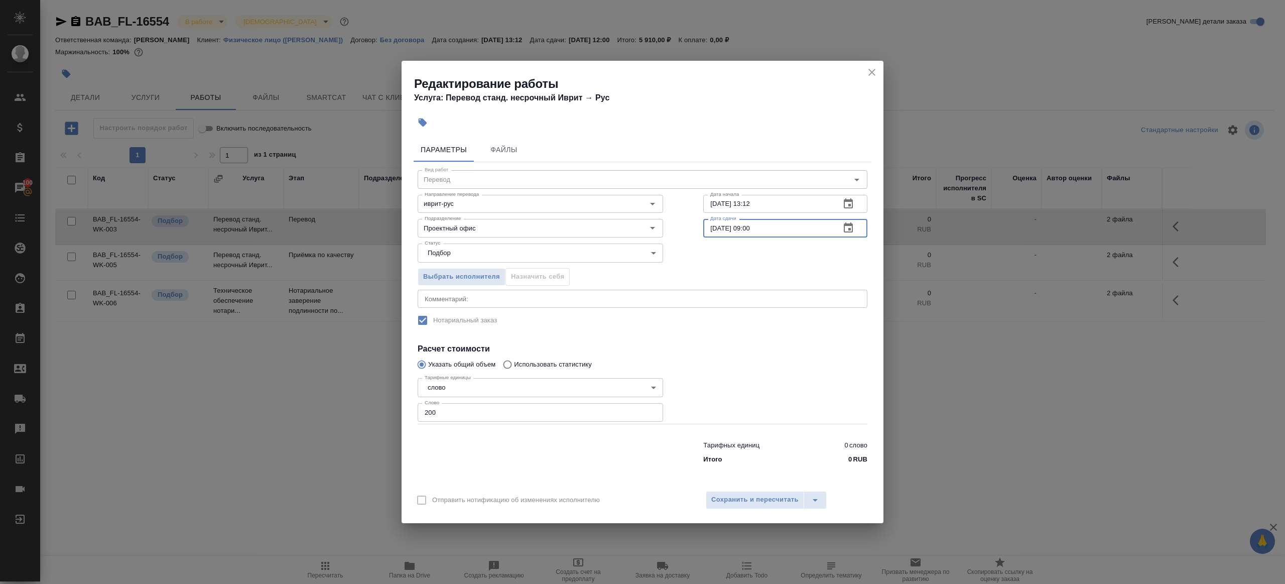
type input "24.09.2025 09:00"
click at [745, 371] on div at bounding box center [785, 399] width 204 height 90
click at [744, 486] on div "Отправить нотификацию об изменениях исполнителю Сохранить и пересчитать" at bounding box center [643, 503] width 482 height 39
click at [744, 500] on span "Сохранить и пересчитать" at bounding box center [754, 500] width 87 height 12
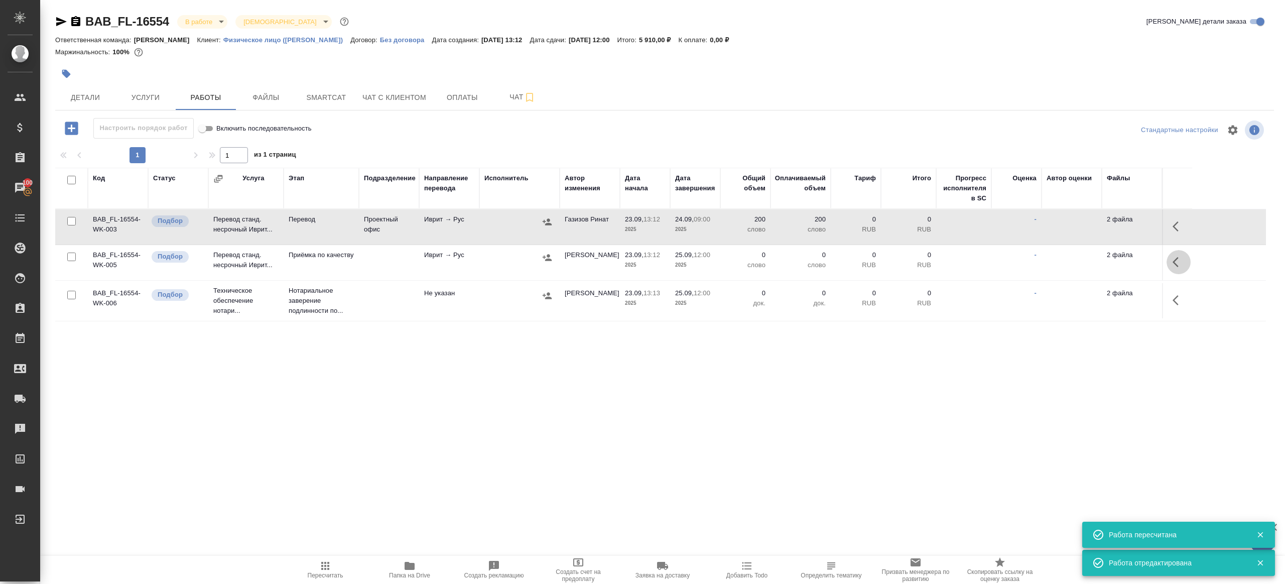
click at [1177, 258] on icon "button" at bounding box center [1178, 262] width 12 height 12
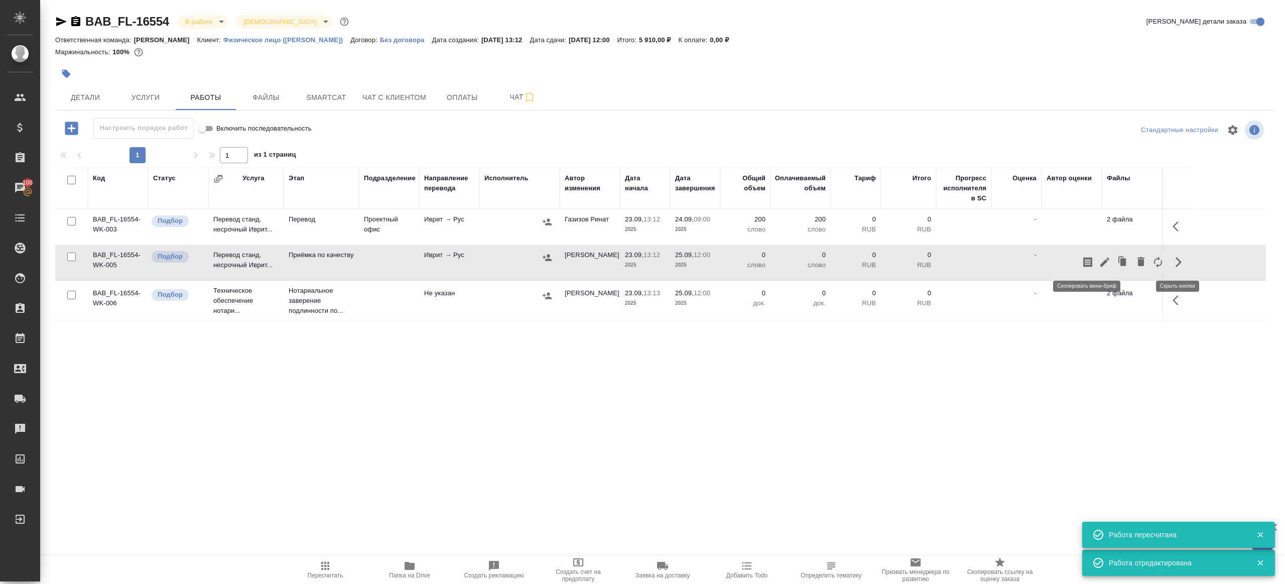
click at [1107, 259] on icon "button" at bounding box center [1105, 262] width 12 height 12
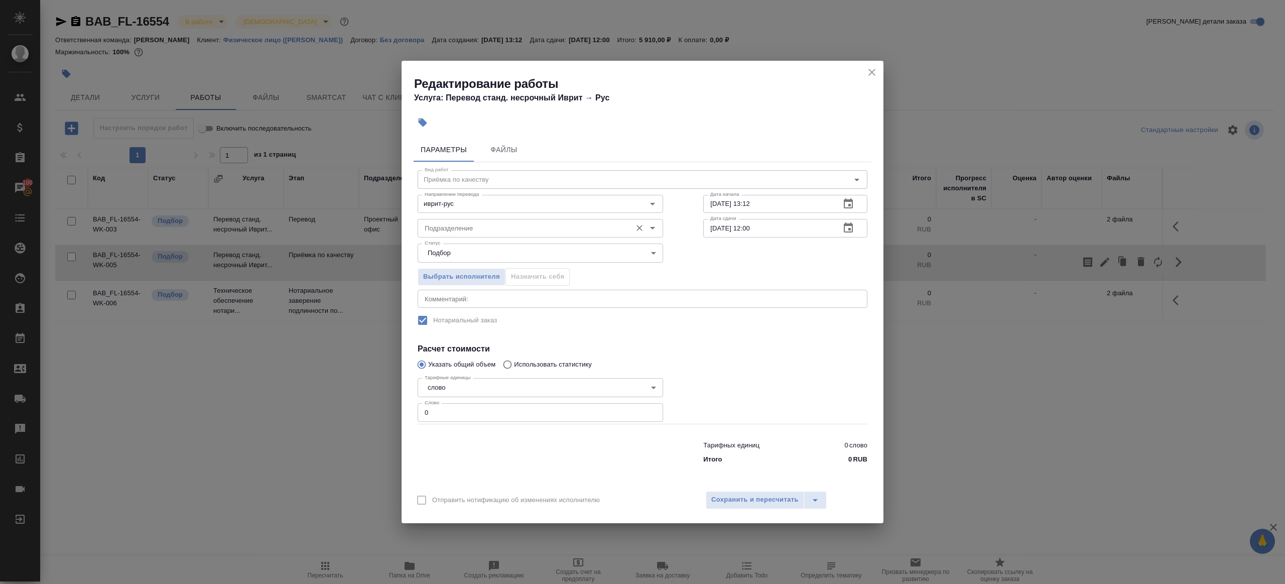
click at [492, 224] on input "Подразделение" at bounding box center [524, 228] width 206 height 12
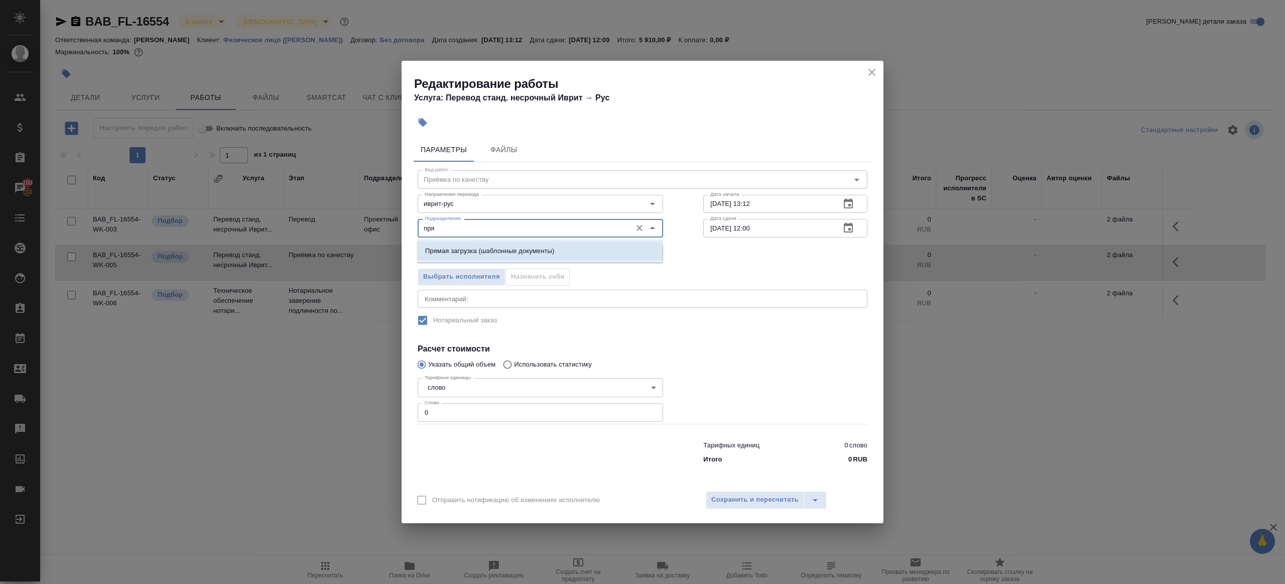
click at [515, 245] on li "Прямая загрузка (шаблонные документы)" at bounding box center [539, 251] width 245 height 18
type input "Прямая загрузка (шаблонные документы)"
click at [725, 208] on input "23.09.2025 13:12" at bounding box center [767, 204] width 129 height 18
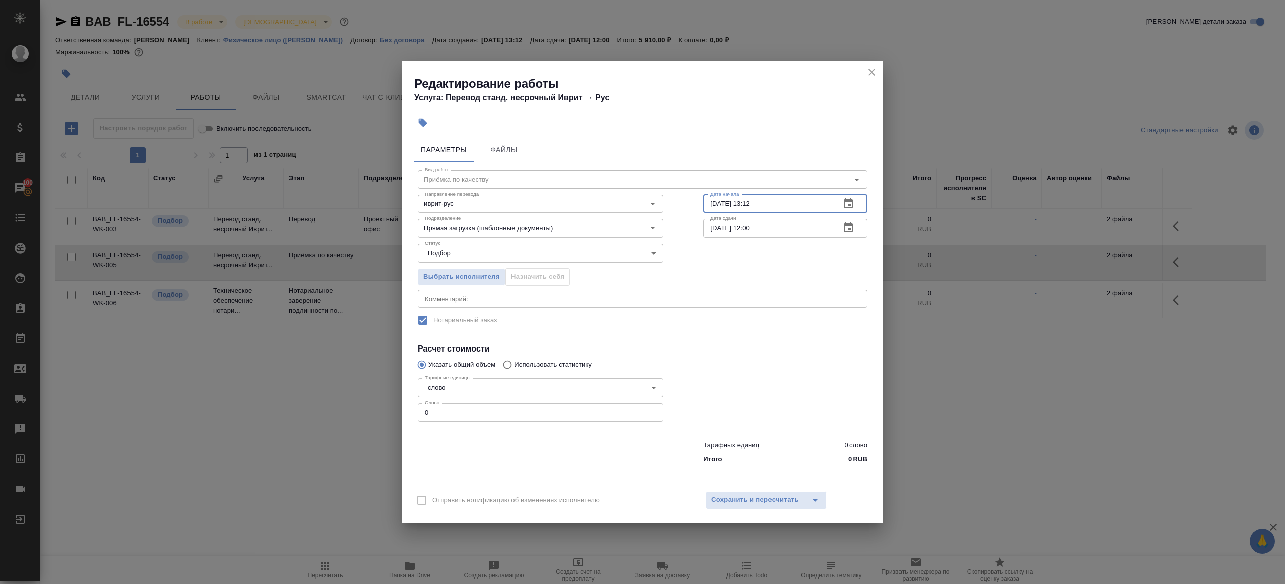
paste input "4.09.2025 09:00"
type input "24.09.2025 09:00"
click at [778, 233] on input "25.09.2025 12:00" at bounding box center [767, 228] width 129 height 18
paste input "4.09.2025 09"
click at [752, 224] on input "24.09.2025 09:00" at bounding box center [767, 228] width 129 height 18
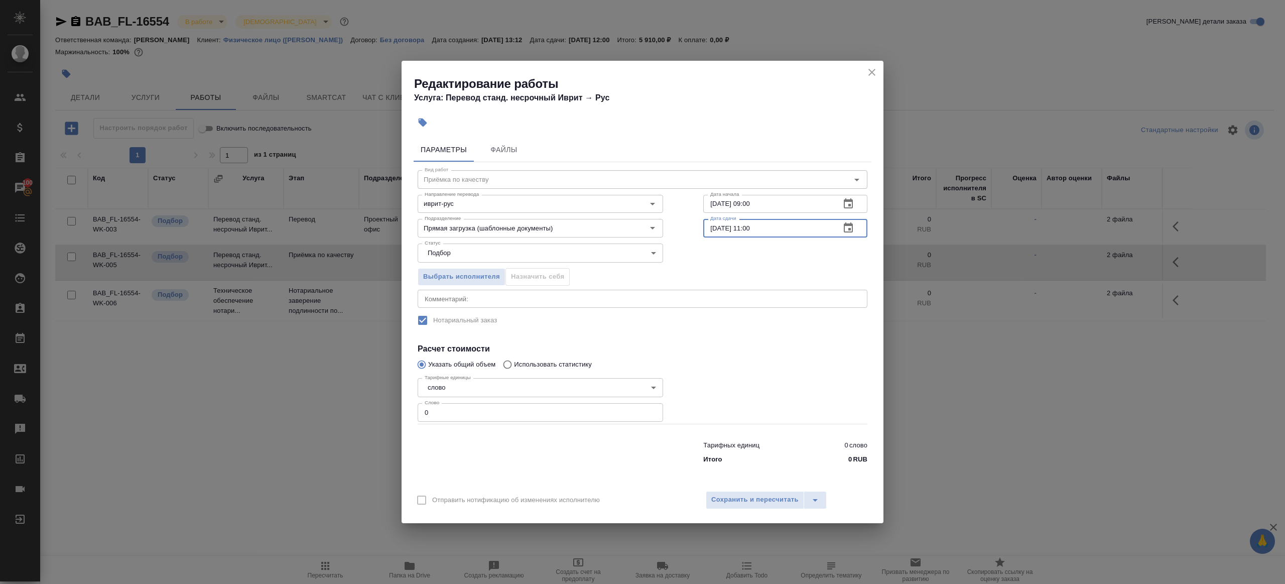
type input "24.09.2025 11:00"
drag, startPoint x: 444, startPoint y: 415, endPoint x: 471, endPoint y: 427, distance: 29.9
click at [444, 415] on input "0" at bounding box center [540, 412] width 245 height 18
type input "1"
click at [763, 498] on span "Сохранить и пересчитать" at bounding box center [754, 500] width 87 height 12
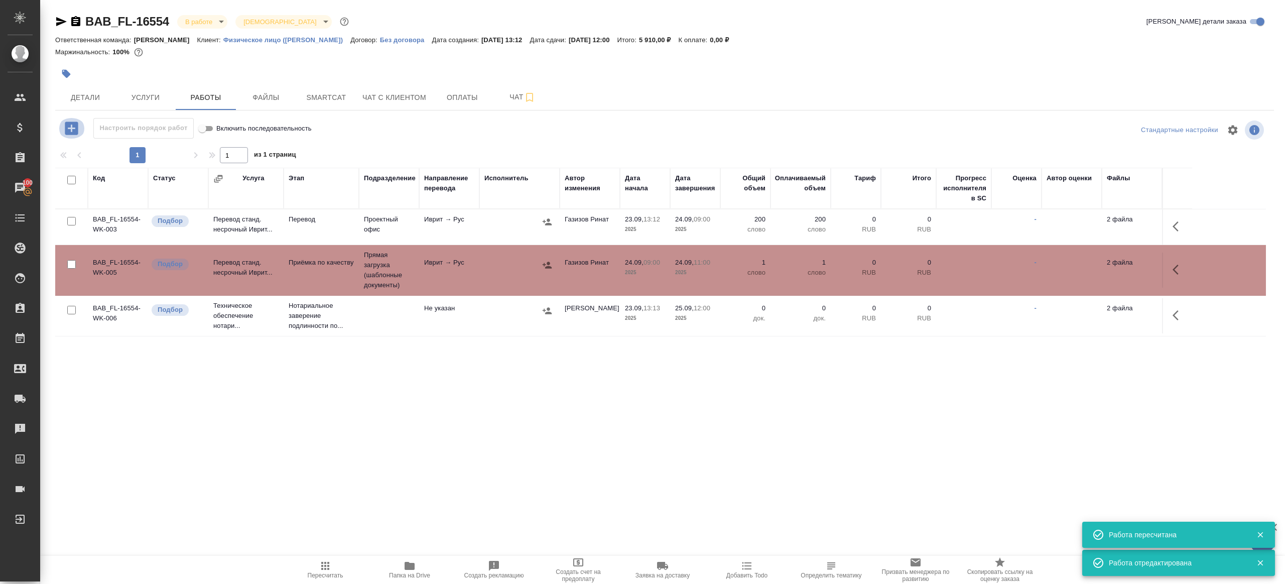
click at [73, 131] on icon "button" at bounding box center [71, 127] width 13 height 13
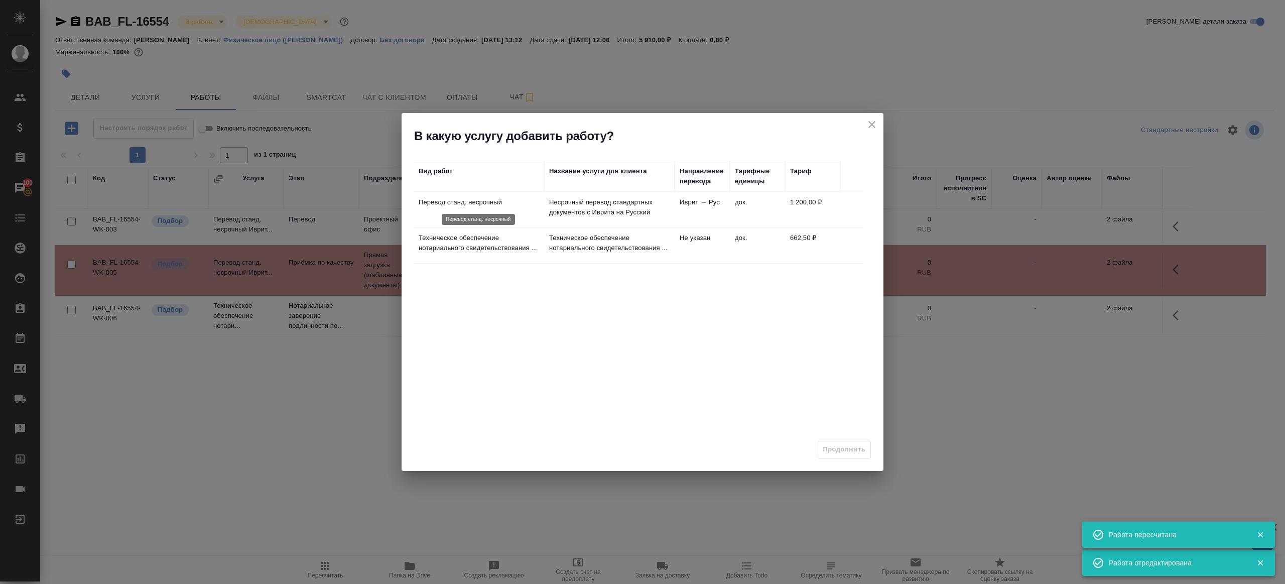
click at [517, 204] on p "Перевод станд. несрочный" at bounding box center [479, 202] width 120 height 10
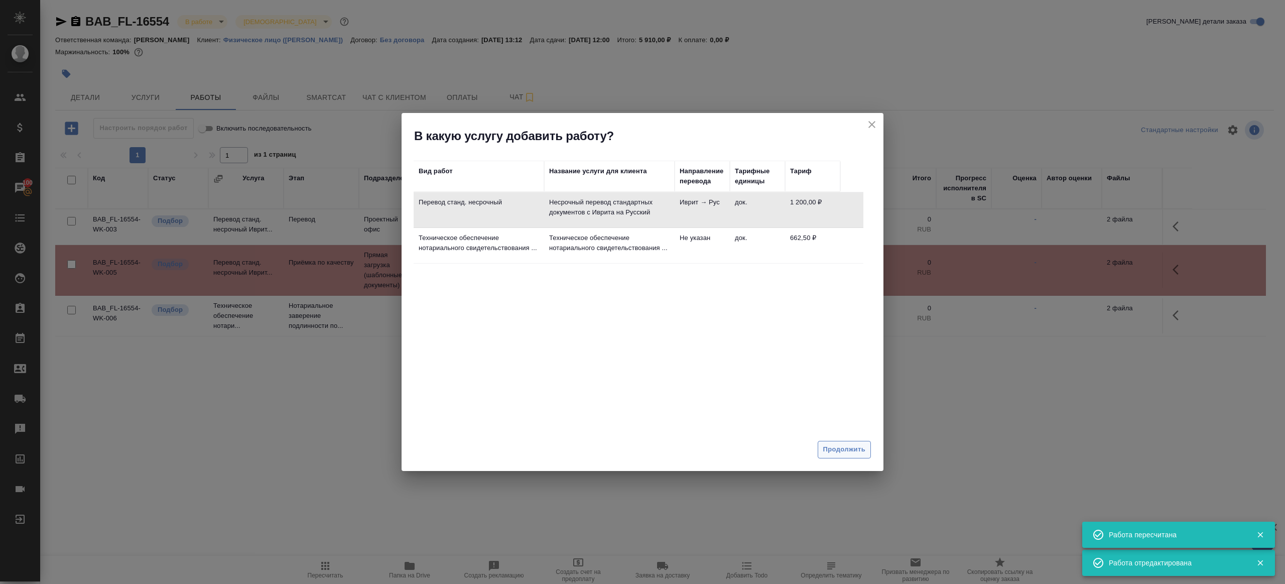
click at [832, 450] on span "Продолжить" at bounding box center [844, 450] width 42 height 12
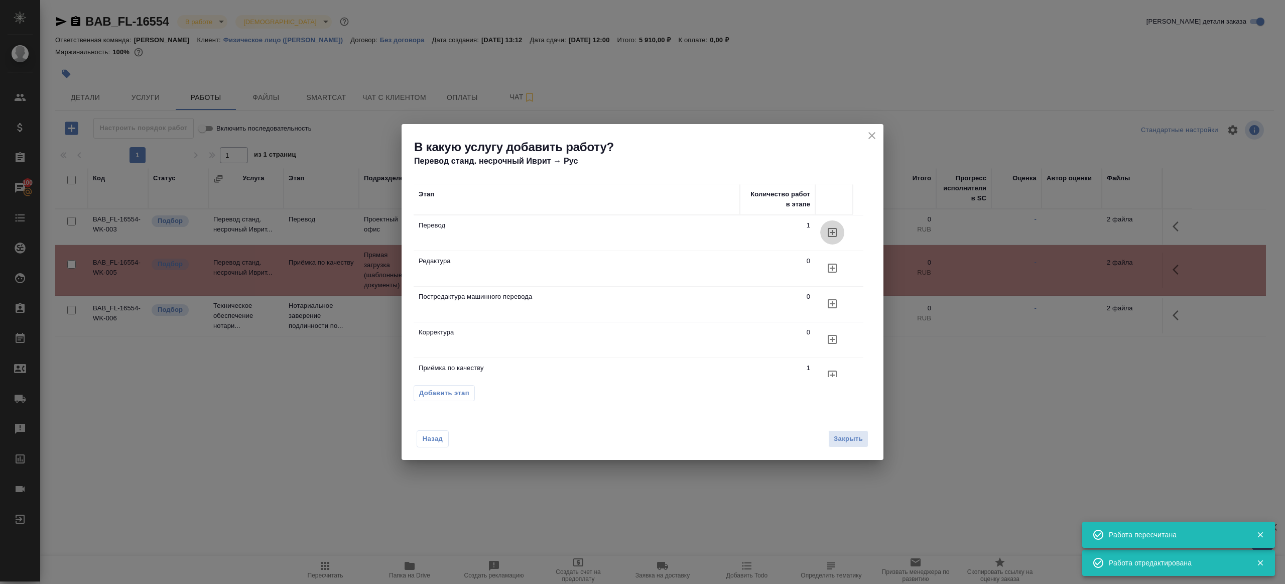
click at [826, 224] on button "button" at bounding box center [832, 232] width 24 height 24
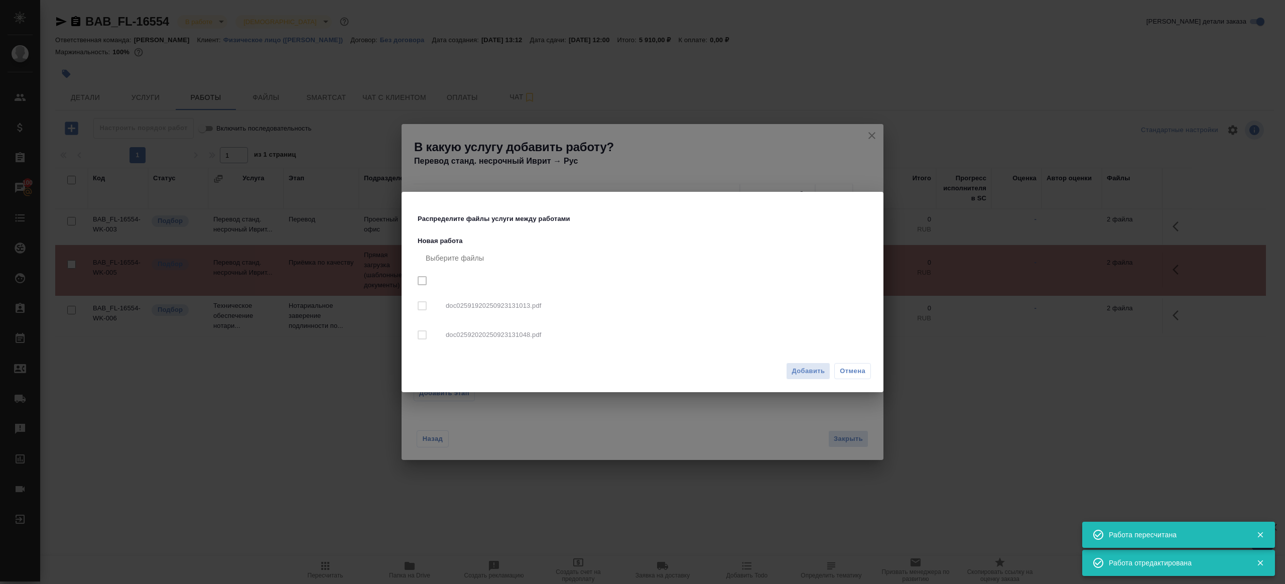
checkbox input "true"
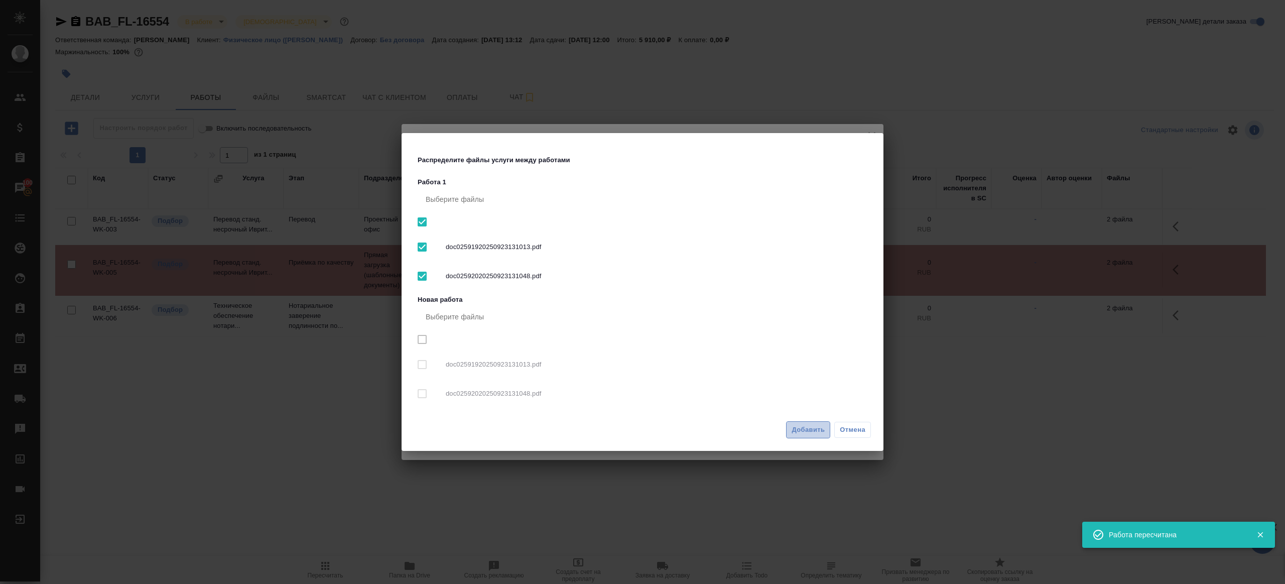
click at [805, 429] on span "Добавить" at bounding box center [807, 430] width 33 height 12
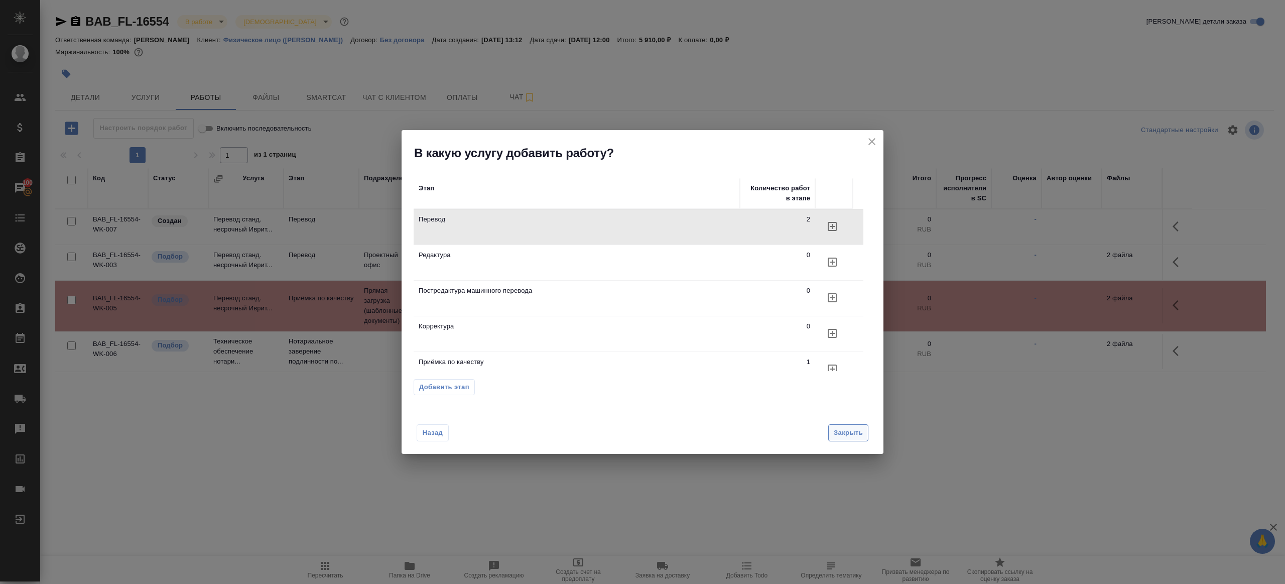
click at [860, 438] on button "Закрыть" at bounding box center [848, 433] width 40 height 18
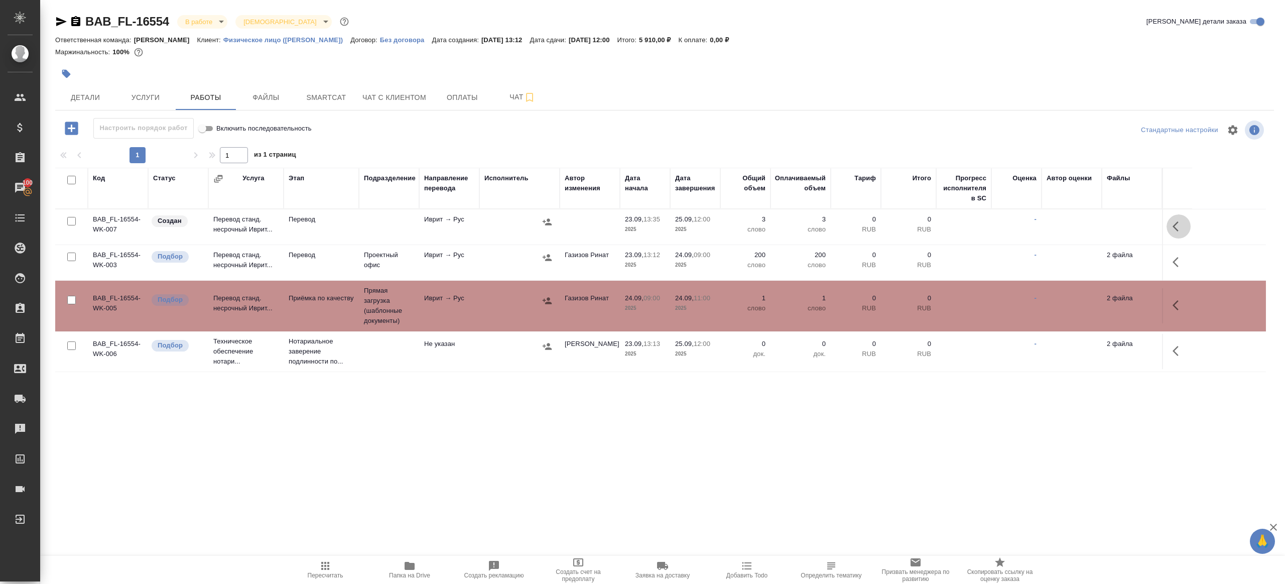
click at [1180, 224] on icon "button" at bounding box center [1178, 226] width 12 height 12
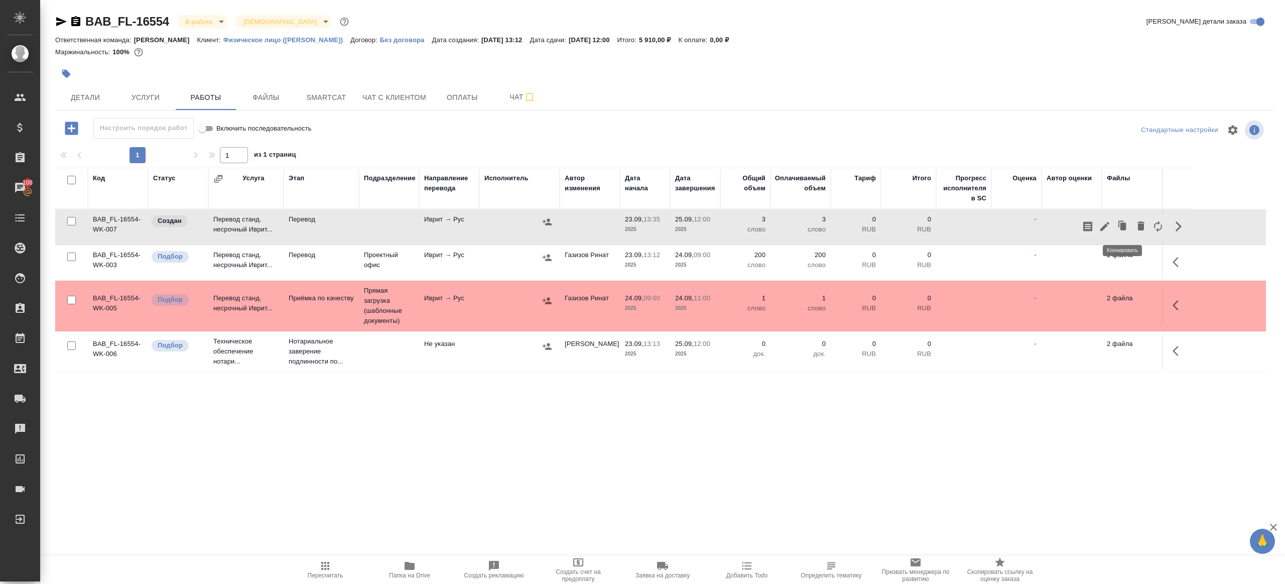
click at [1111, 225] on button "button" at bounding box center [1104, 226] width 17 height 24
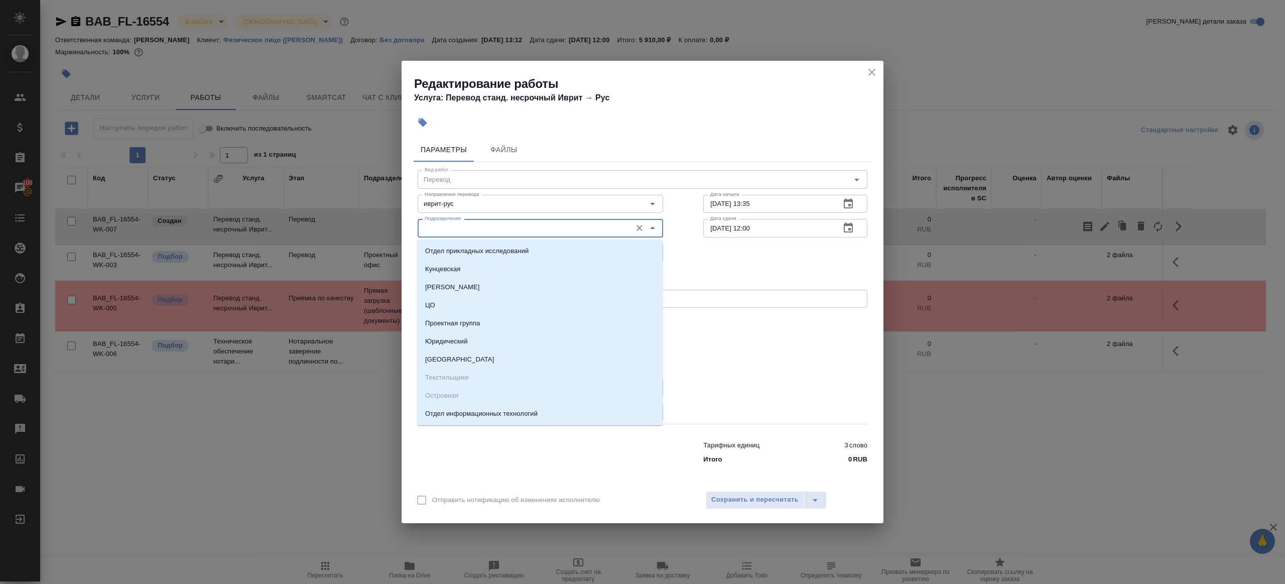
click at [439, 227] on input "Подразделение" at bounding box center [524, 228] width 206 height 12
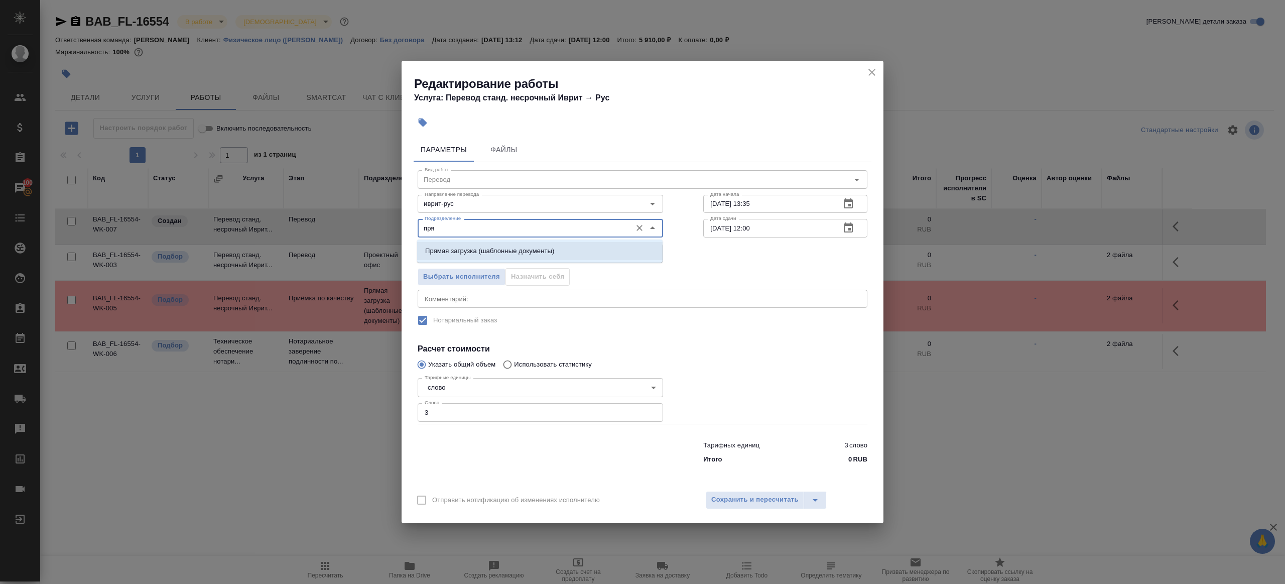
click at [460, 253] on p "Прямая загрузка (шаблонные документы)" at bounding box center [489, 251] width 129 height 10
type input "Прямая загрузка (шаблонные документы)"
click at [460, 253] on body "🙏 .cls-1 fill:#fff; AWATERA Gazizov Rinat Клиенты Спецификации Заказы 100 Чаты …" at bounding box center [642, 292] width 1285 height 584
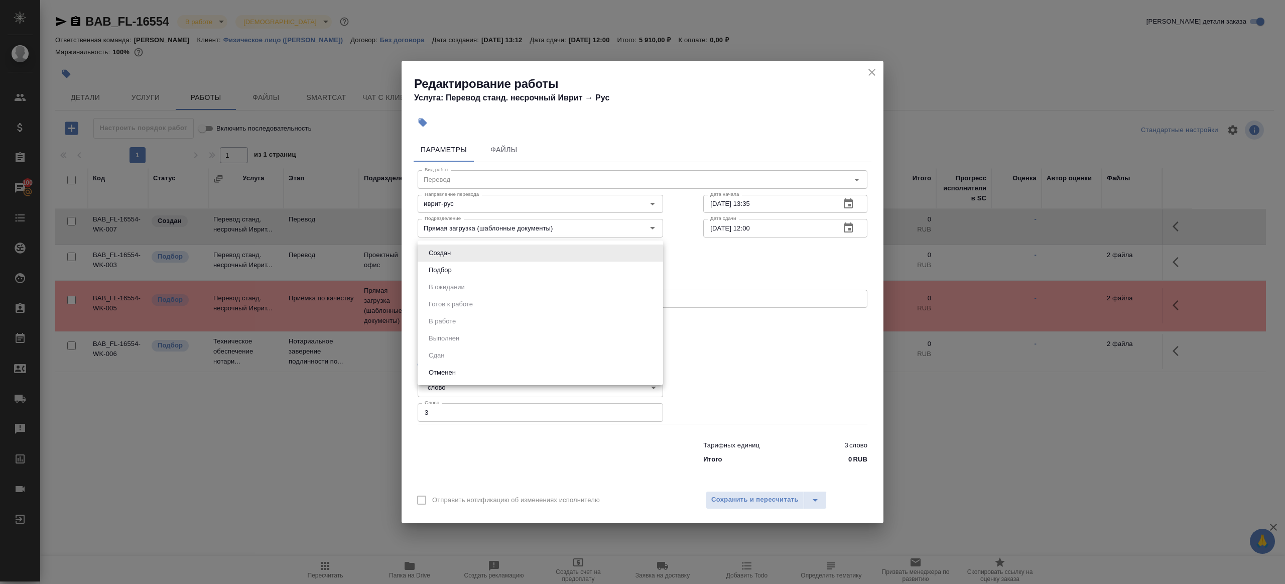
click at [461, 277] on li "Подбор" at bounding box center [540, 269] width 245 height 17
type input "recruiting"
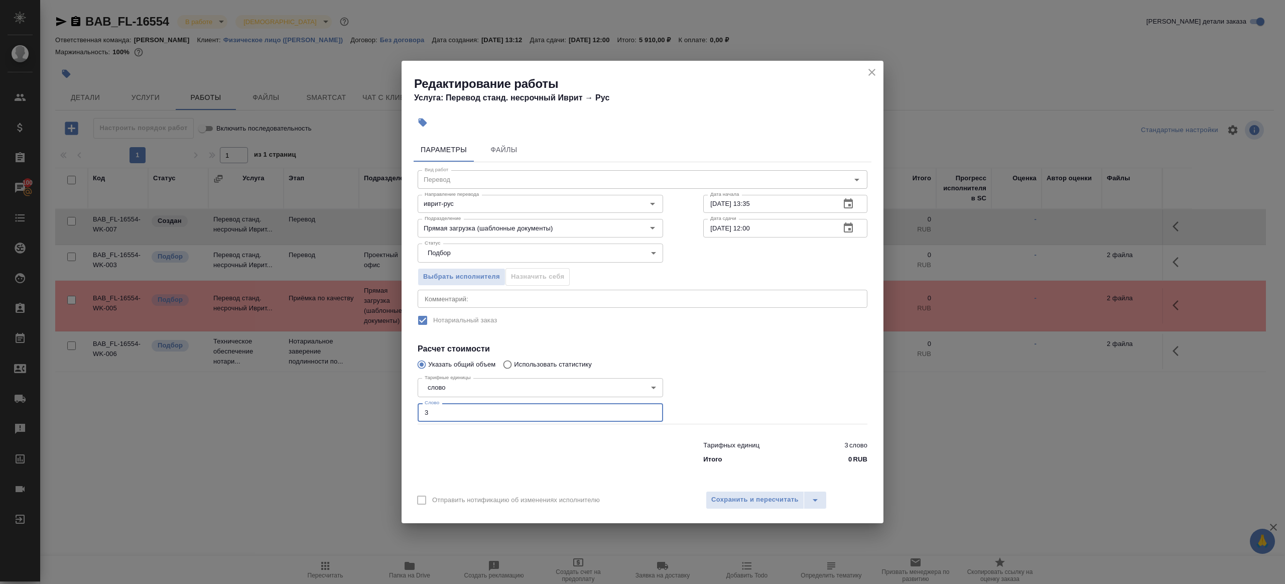
click at [474, 417] on input "3" at bounding box center [540, 412] width 245 height 18
type input "75"
click at [781, 231] on input "25.09.2025 12:00" at bounding box center [767, 228] width 129 height 18
paste input "4.09.2025 09"
type input "24.09.2025 09:00"
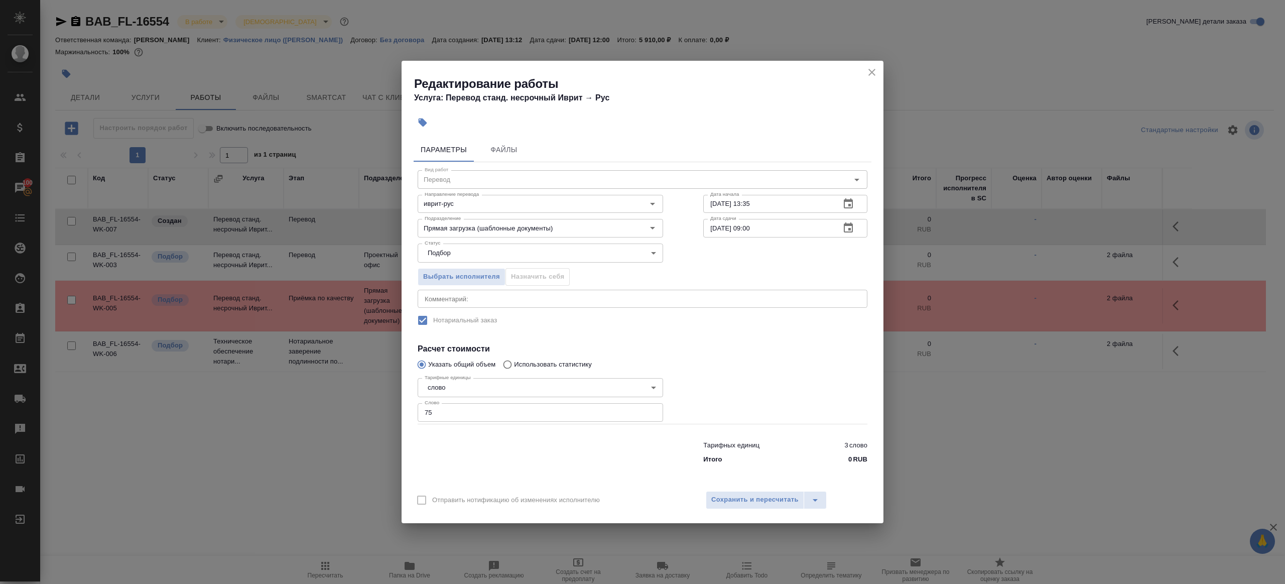
click at [779, 381] on div at bounding box center [785, 399] width 204 height 90
click at [781, 496] on span "Сохранить и пересчитать" at bounding box center [754, 500] width 87 height 12
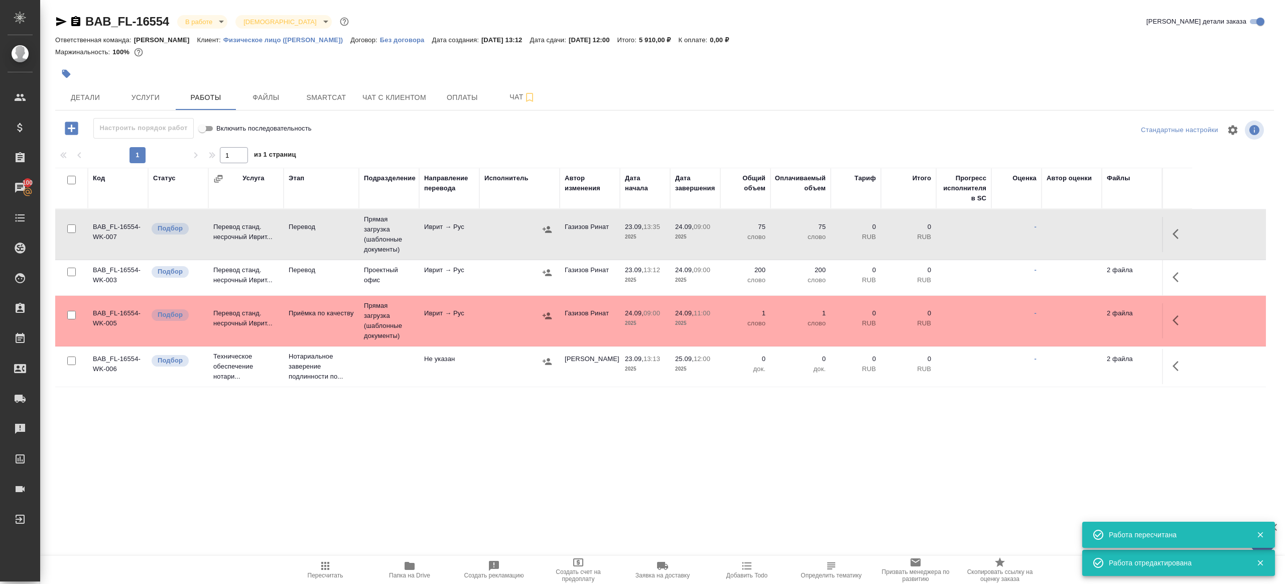
click at [550, 277] on button "button" at bounding box center [547, 272] width 15 height 15
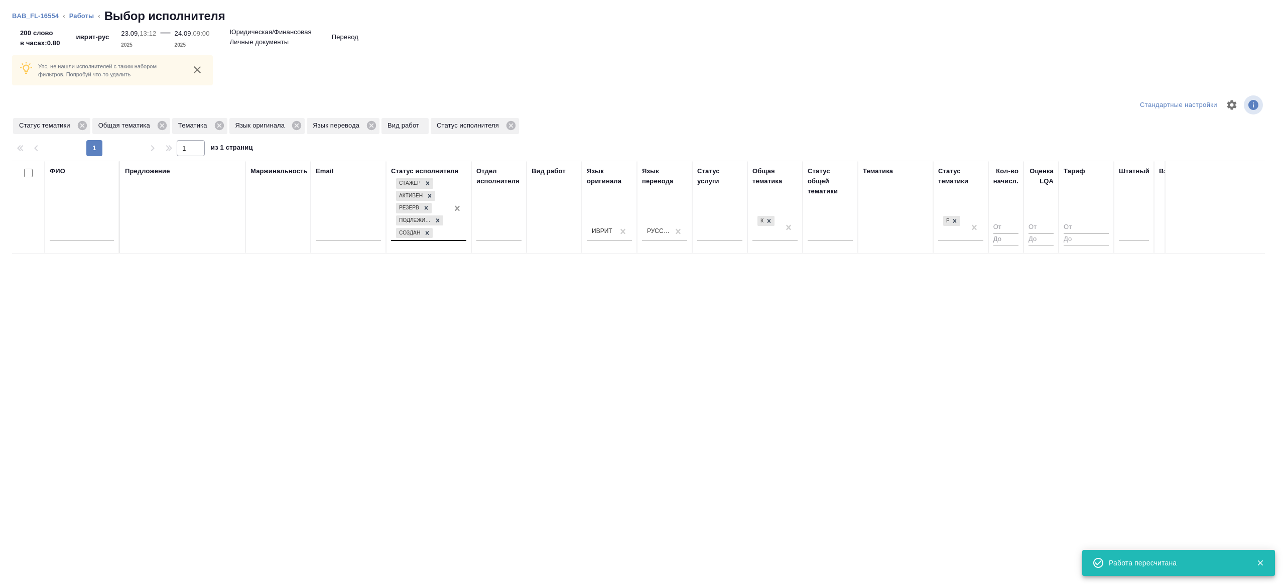
scroll to position [0, 205]
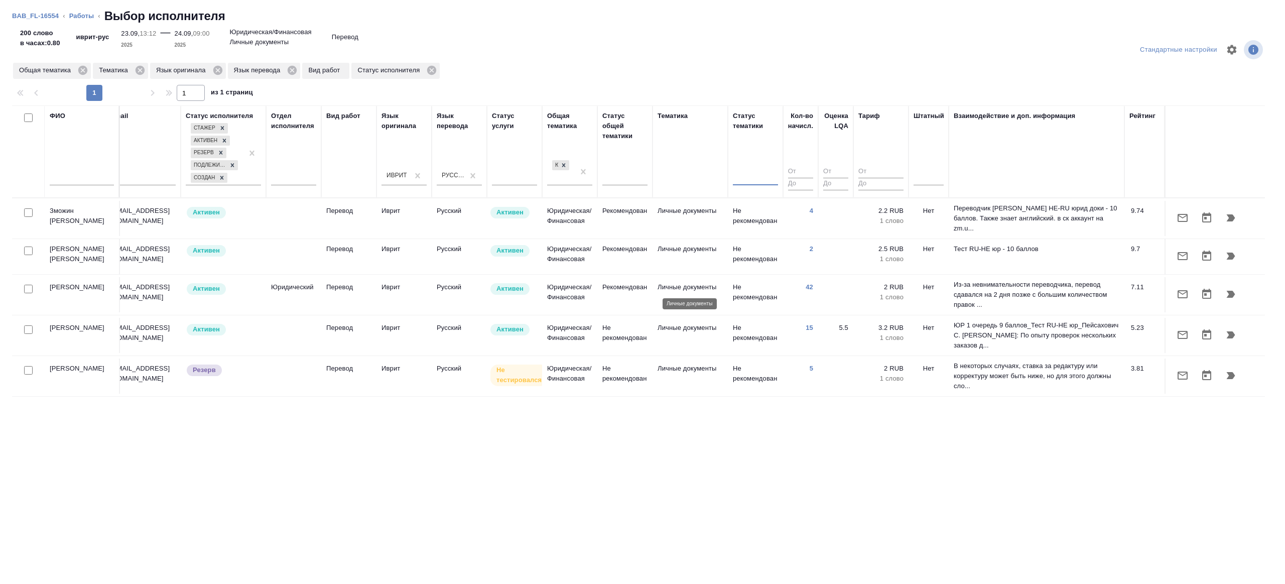
click at [692, 286] on p "Личные документы" at bounding box center [689, 287] width 65 height 10
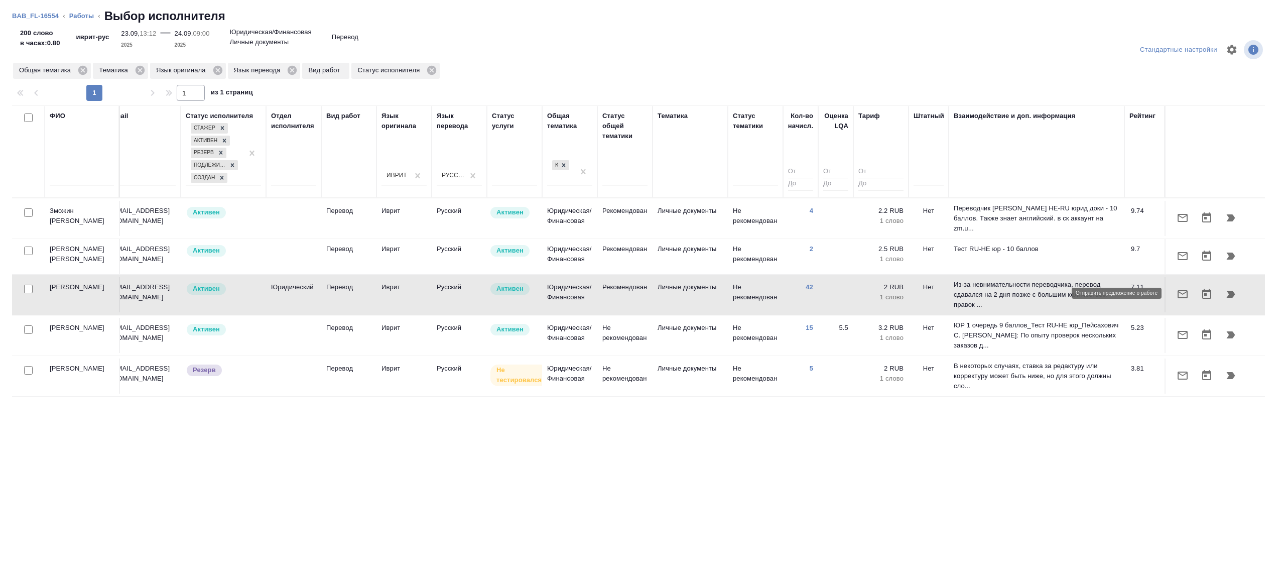
click at [1180, 293] on icon "button" at bounding box center [1182, 294] width 12 height 12
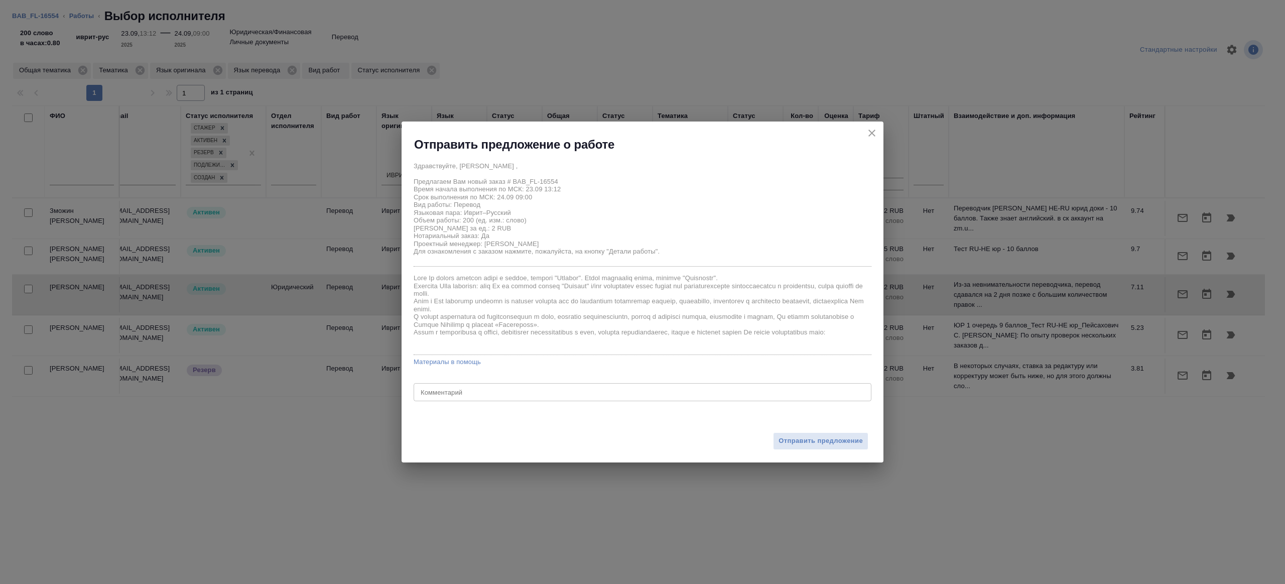
click at [490, 390] on textarea at bounding box center [643, 392] width 444 height 8
type textarea "на перевод с листа из папки на фриланс"
click at [785, 444] on span "Отправить предложение" at bounding box center [820, 441] width 84 height 12
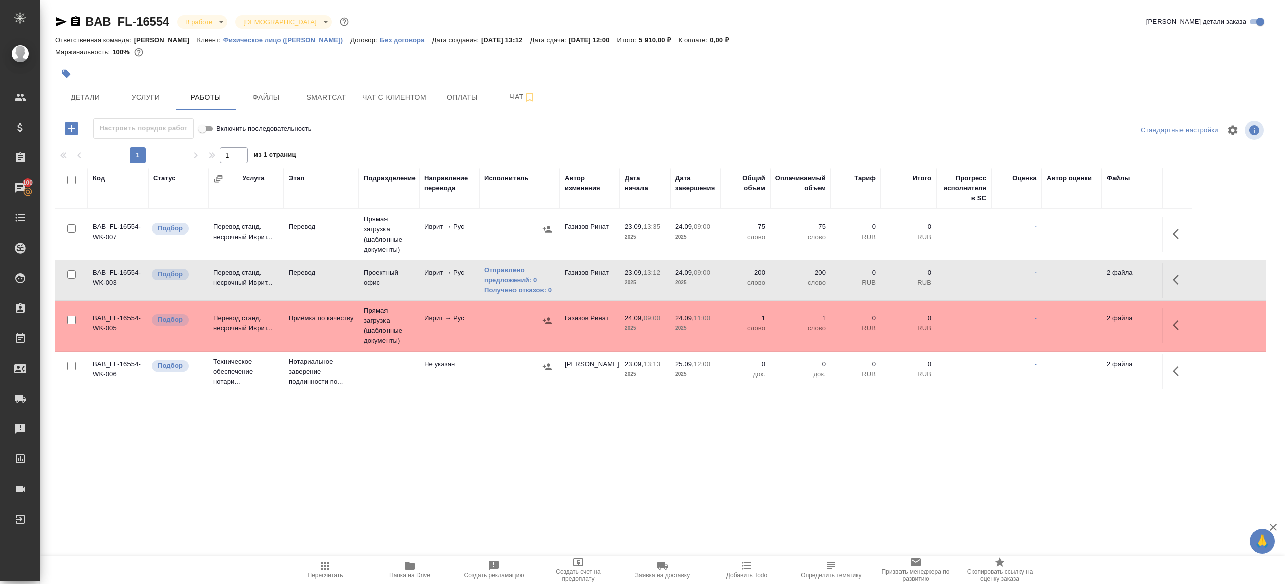
click at [328, 573] on span "Пересчитать" at bounding box center [326, 575] width 36 height 7
click at [328, 572] on span "Пересчитать" at bounding box center [326, 575] width 36 height 7
click at [441, 488] on div ".cls-1 fill:#fff; AWATERA Gazizov Rinat Клиенты Спецификации Заказы 100 Чаты To…" at bounding box center [642, 292] width 1285 height 584
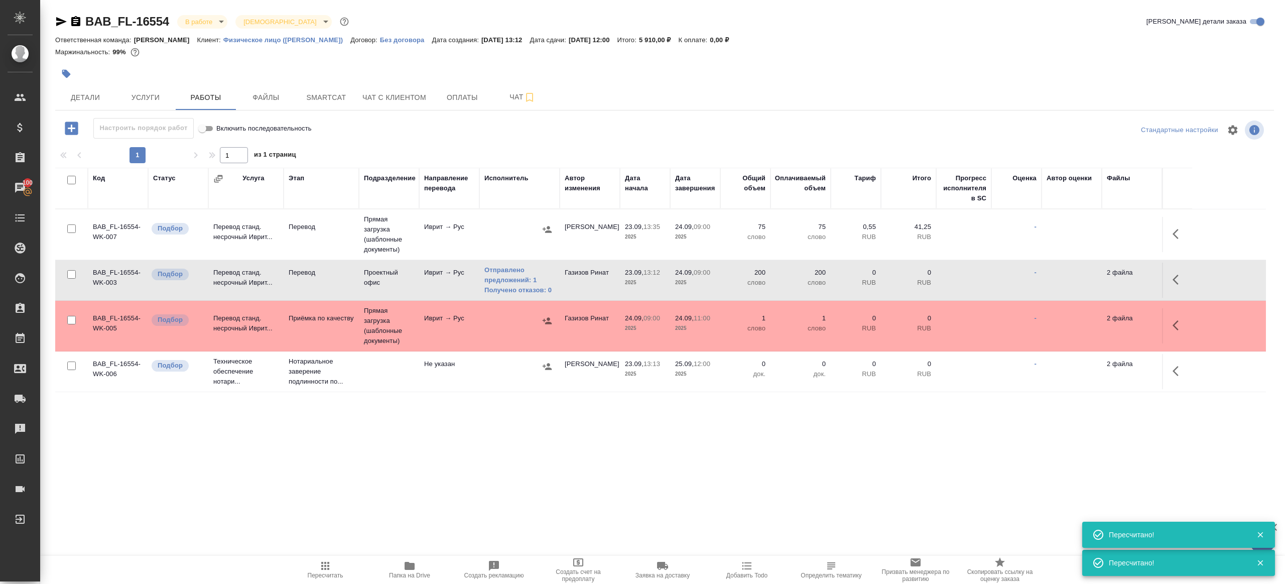
click at [341, 559] on button "Пересчитать" at bounding box center [325, 570] width 84 height 28
drag, startPoint x: 341, startPoint y: 559, endPoint x: 357, endPoint y: 541, distance: 23.8
click at [341, 559] on button "Пересчитать" at bounding box center [325, 570] width 84 height 28
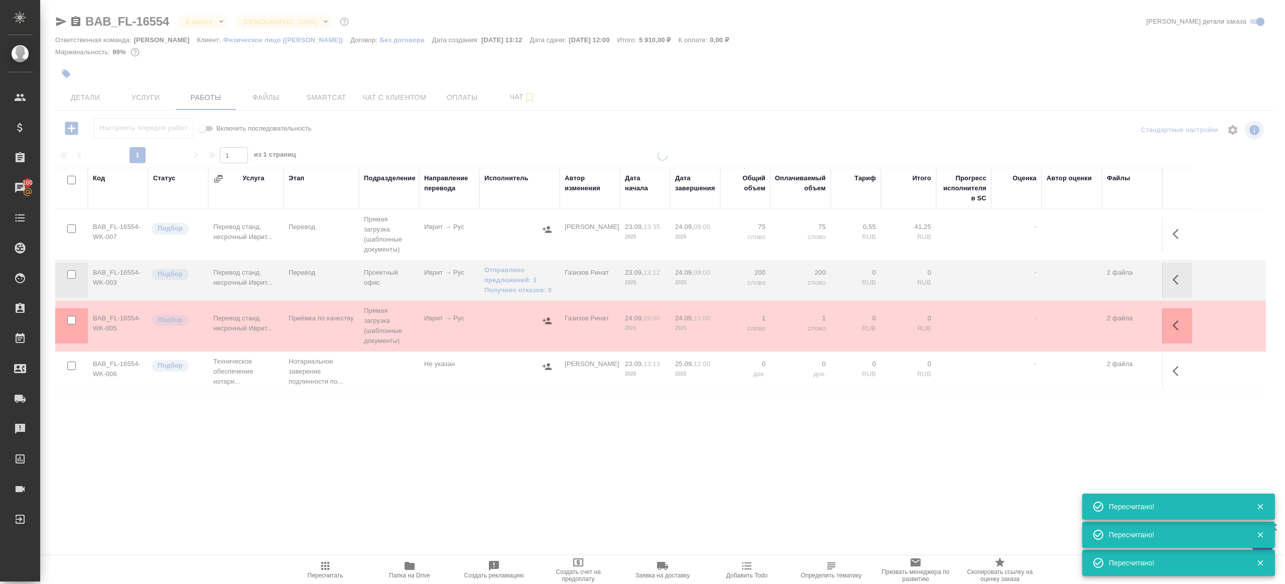
click at [444, 466] on div ".cls-1 fill:#fff; AWATERA Gazizov Rinat Клиенты Спецификации Заказы 100 Чаты To…" at bounding box center [642, 292] width 1285 height 584
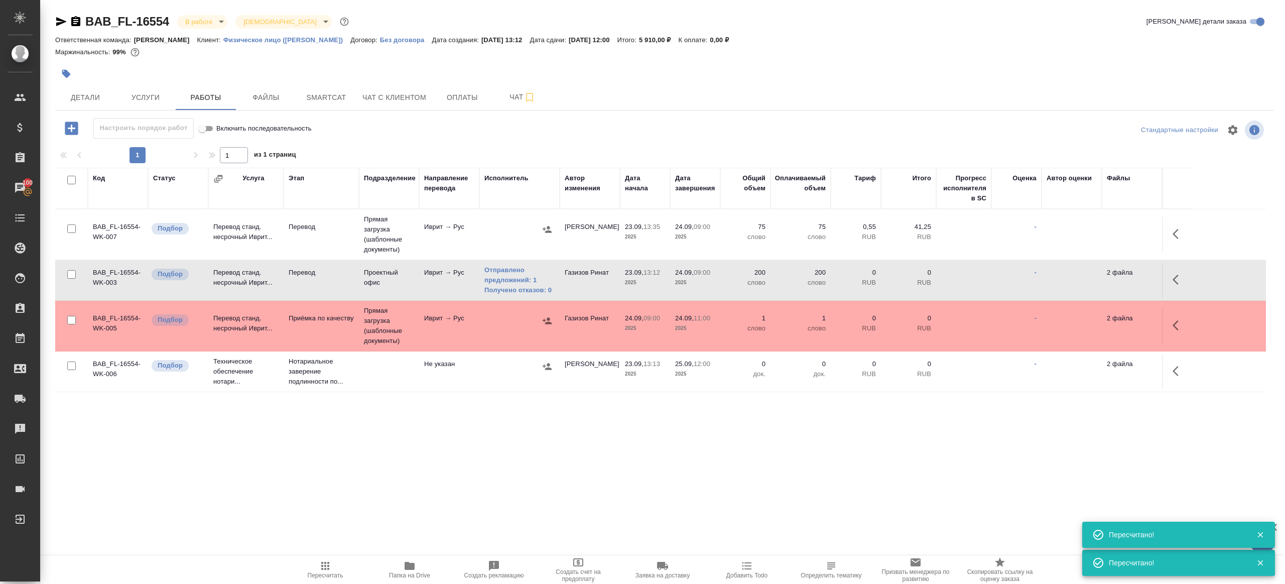
click at [401, 560] on span "Папка на Drive" at bounding box center [409, 569] width 72 height 19
click at [322, 563] on icon "button" at bounding box center [325, 566] width 8 height 8
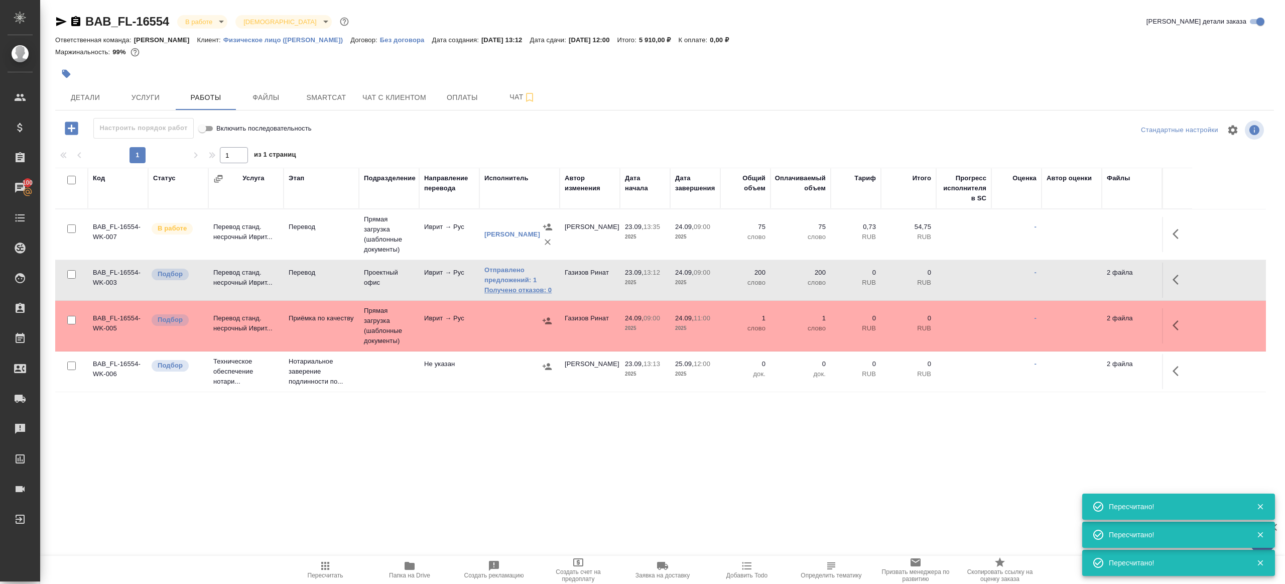
click at [522, 291] on link "Получено отказов: 0" at bounding box center [519, 290] width 70 height 10
click at [314, 578] on span "Пересчитать" at bounding box center [326, 575] width 36 height 7
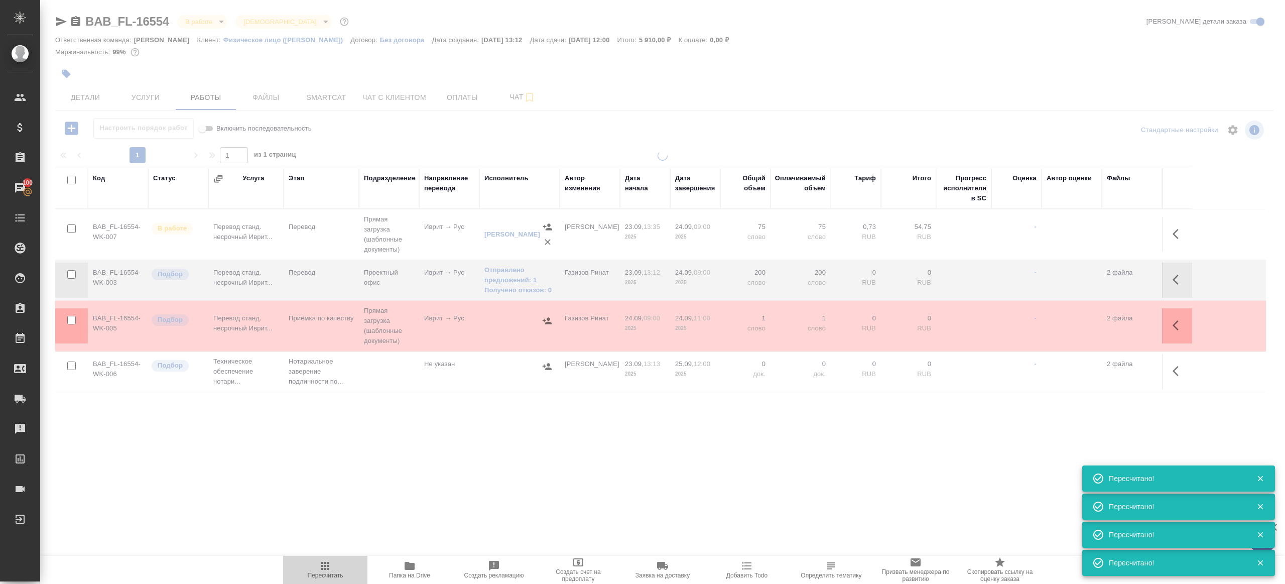
click at [323, 556] on button "Пересчитать" at bounding box center [325, 570] width 84 height 28
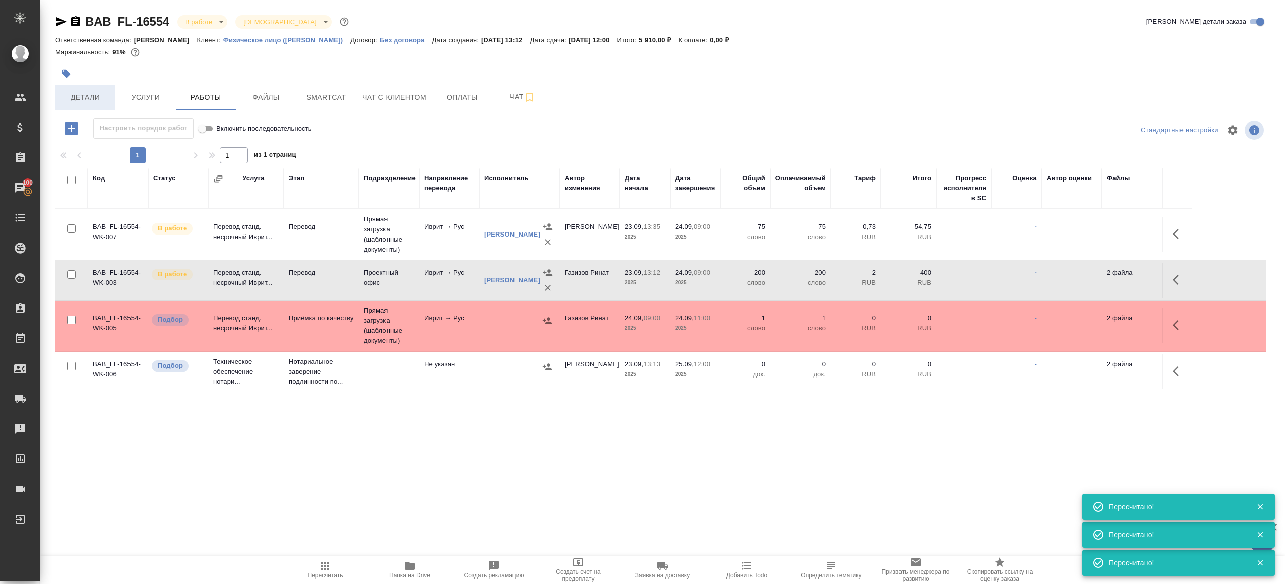
click at [98, 93] on span "Детали" at bounding box center [85, 97] width 48 height 13
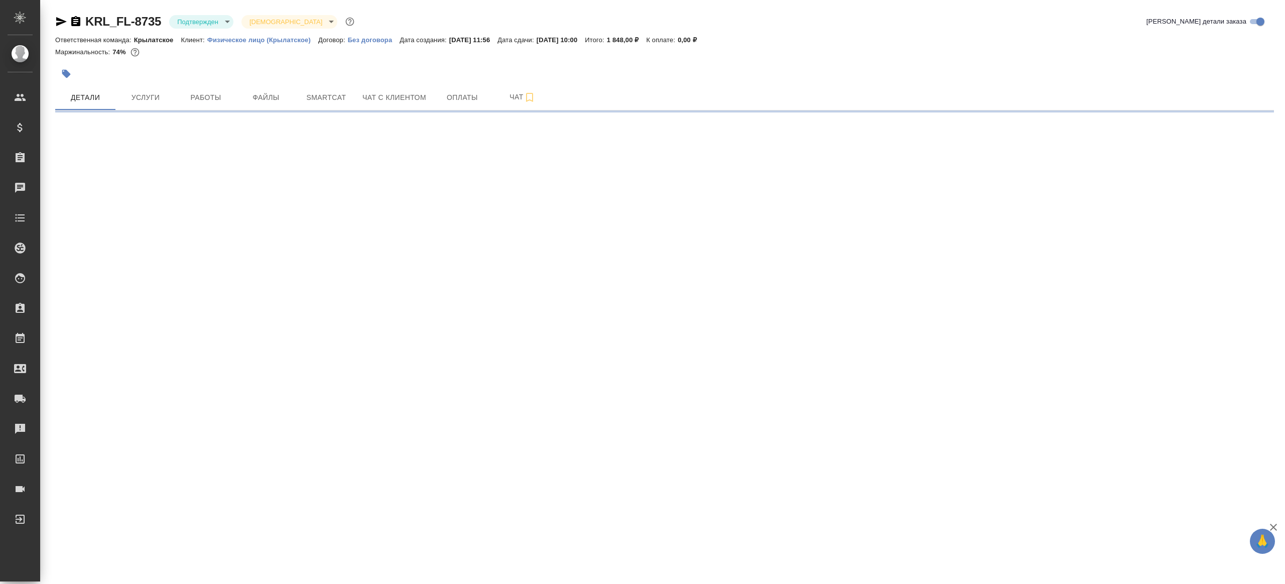
click at [215, 11] on div "KRL_FL-8735 Подтвержден confirmed Святая троица holyTrinity Кратко детали заказ…" at bounding box center [665, 59] width 1230 height 118
click at [215, 19] on body "🙏 .cls-1 fill:#fff; AWATERA [PERSON_NAME] Клиенты Спецификации Заказы Чаты Todo…" at bounding box center [642, 292] width 1285 height 584
click at [198, 107] on button "В работе" at bounding box center [193, 105] width 33 height 11
select select "RU"
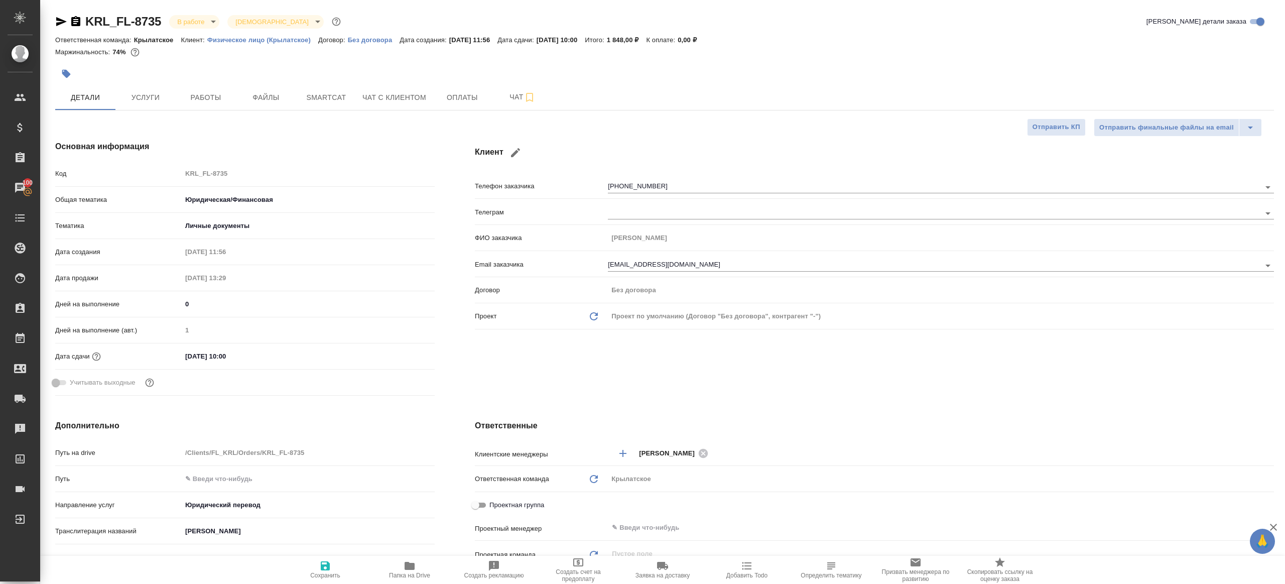
type textarea "x"
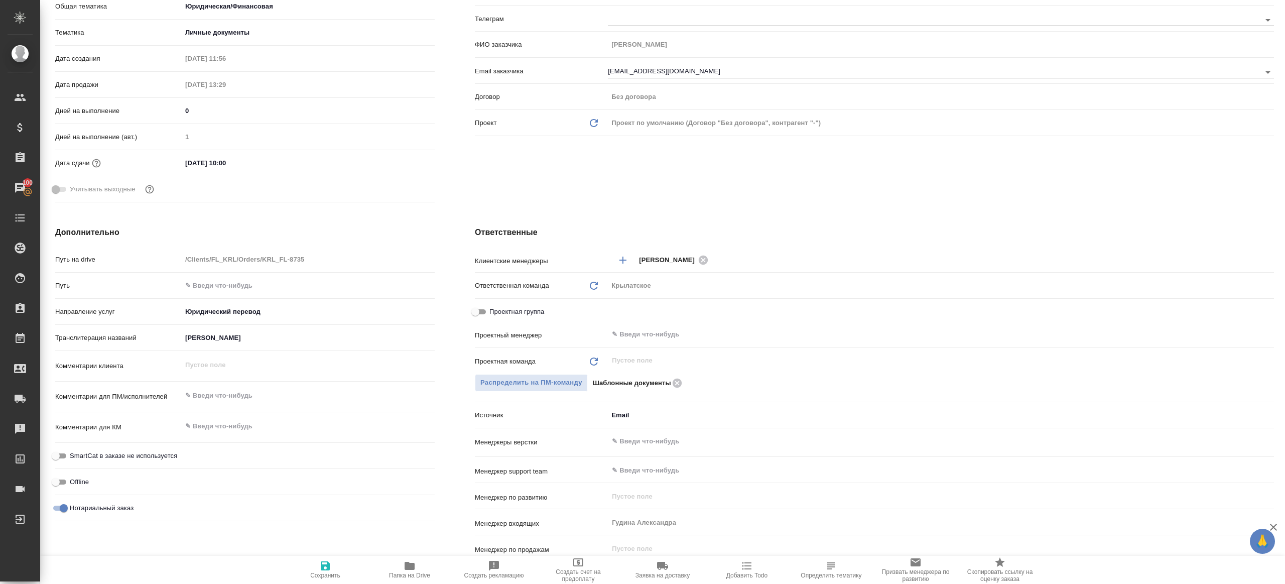
scroll to position [211, 0]
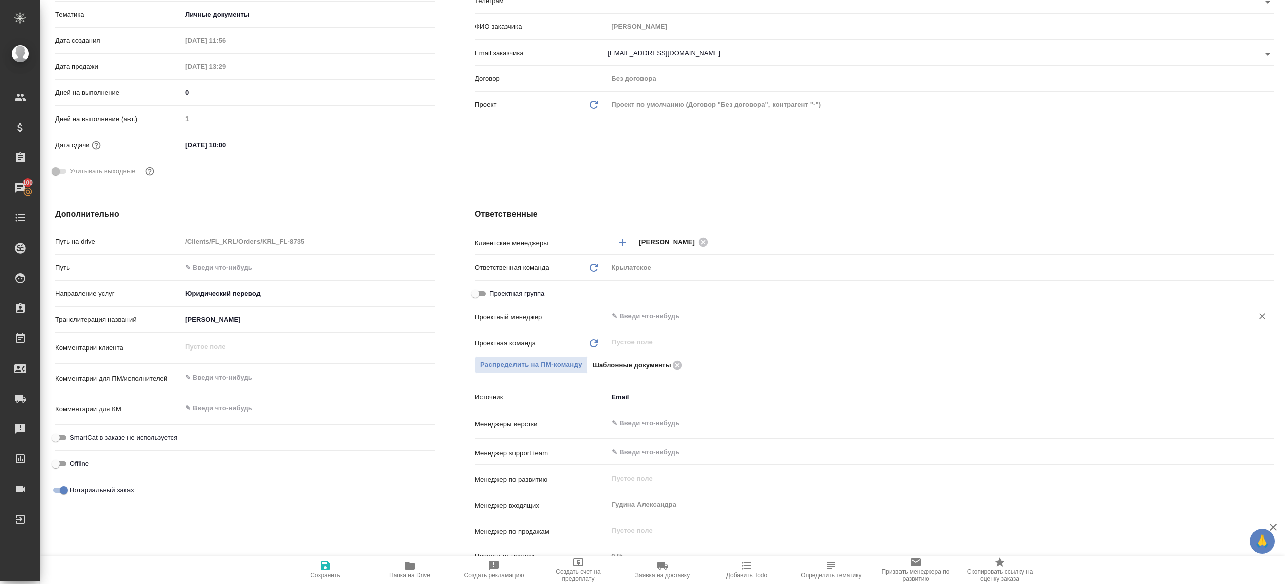
click at [629, 322] on div "​" at bounding box center [941, 316] width 666 height 18
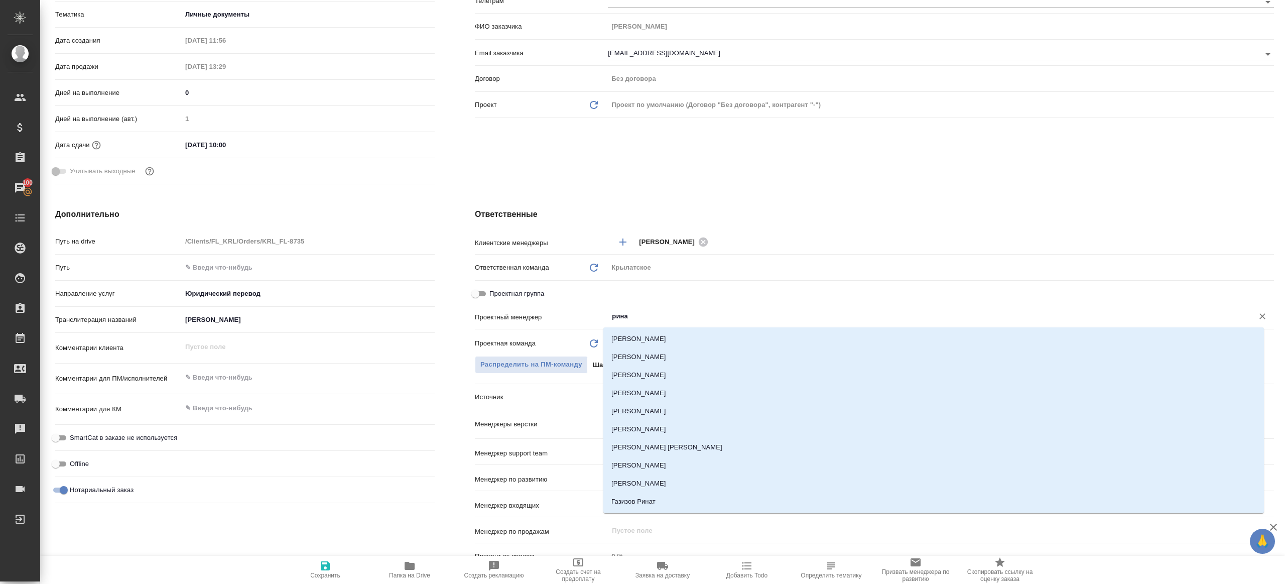
type input "ринат"
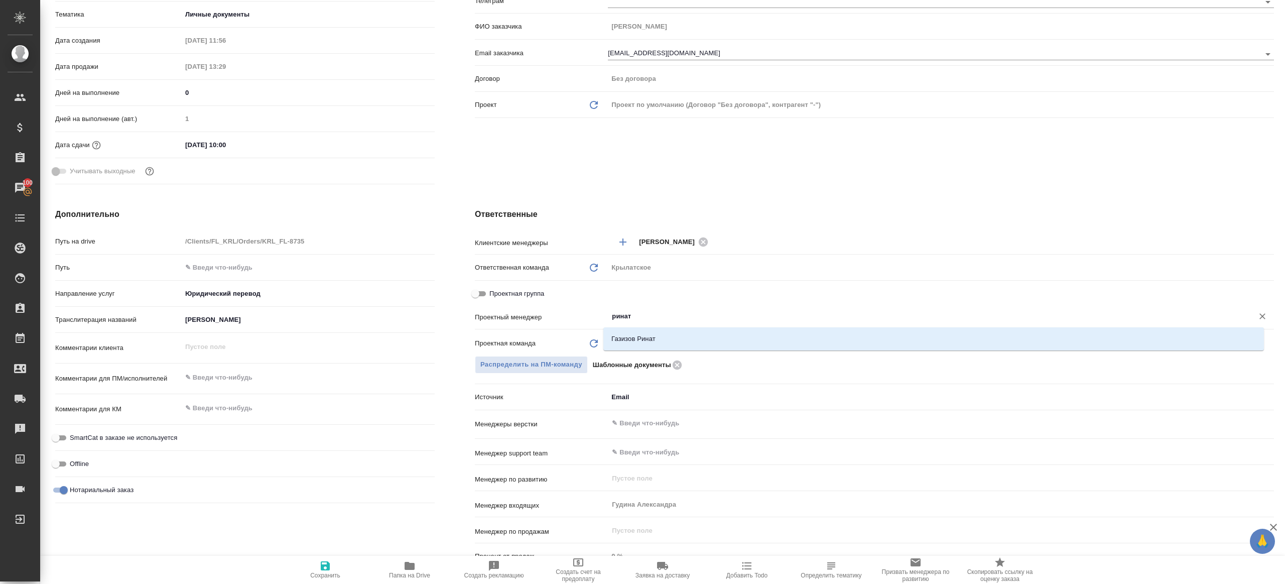
click at [635, 348] on ul "Газизов Ринат" at bounding box center [933, 347] width 660 height 18
click at [636, 342] on li "Газизов Ринат" at bounding box center [933, 339] width 660 height 18
type textarea "x"
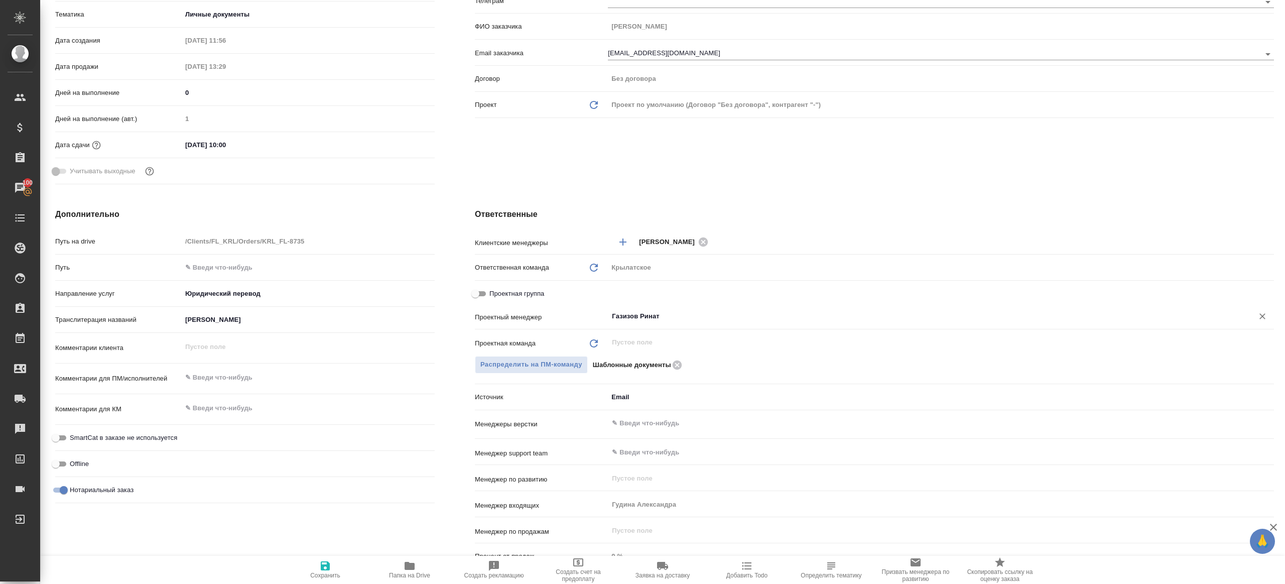
type input "Газизов Ринат"
click at [332, 567] on span "Сохранить" at bounding box center [325, 569] width 72 height 19
type textarea "x"
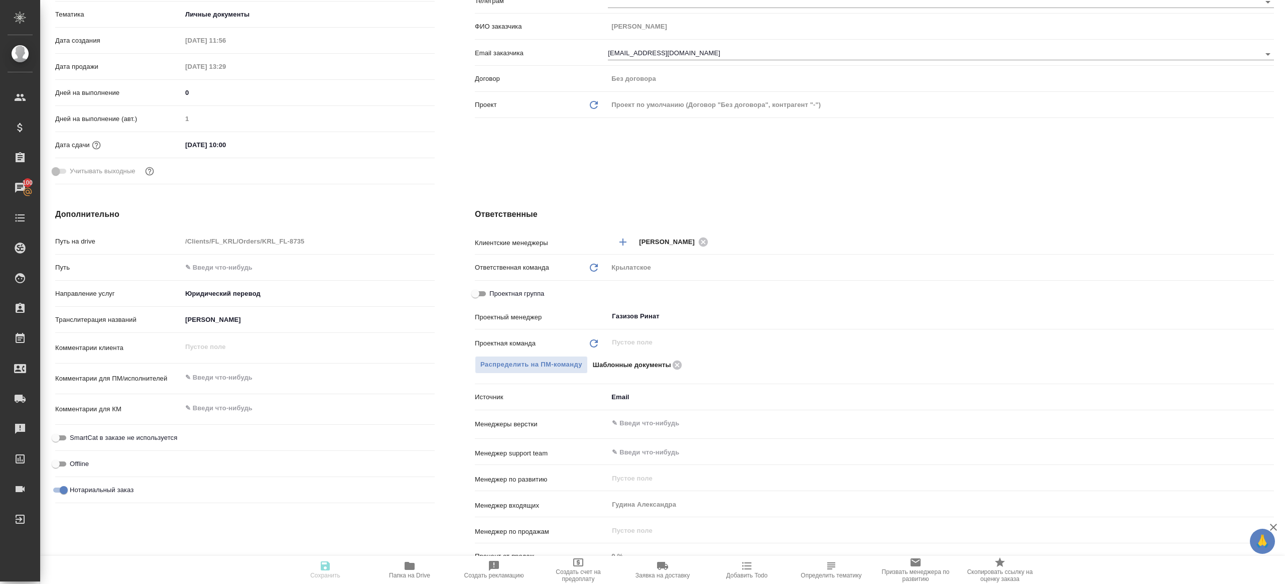
type textarea "x"
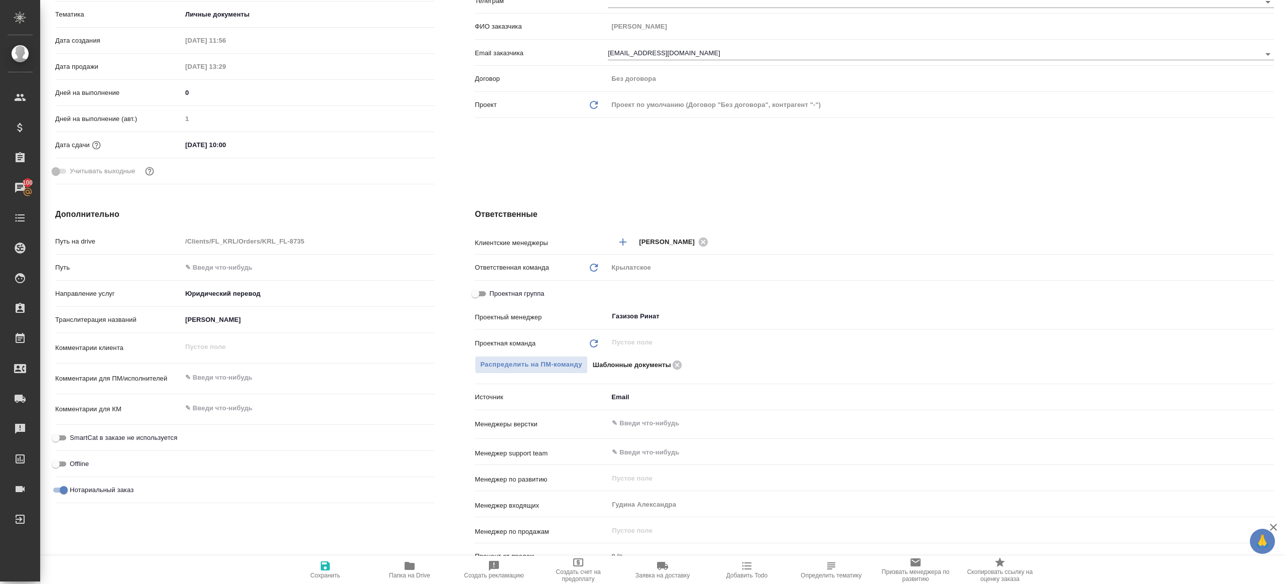
type textarea "x"
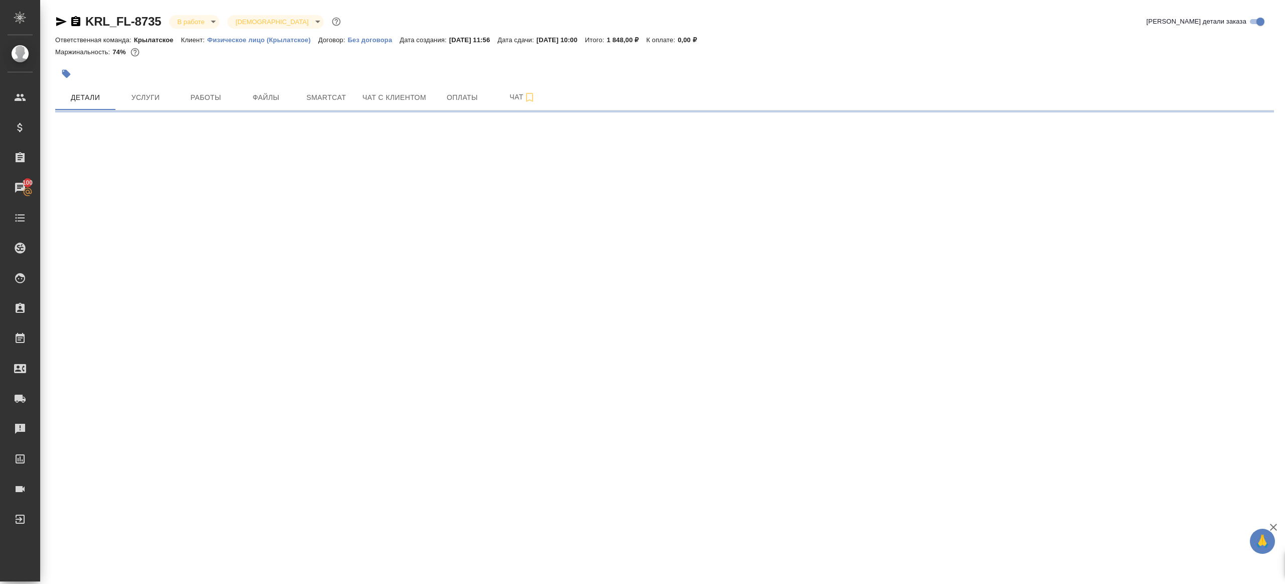
select select "RU"
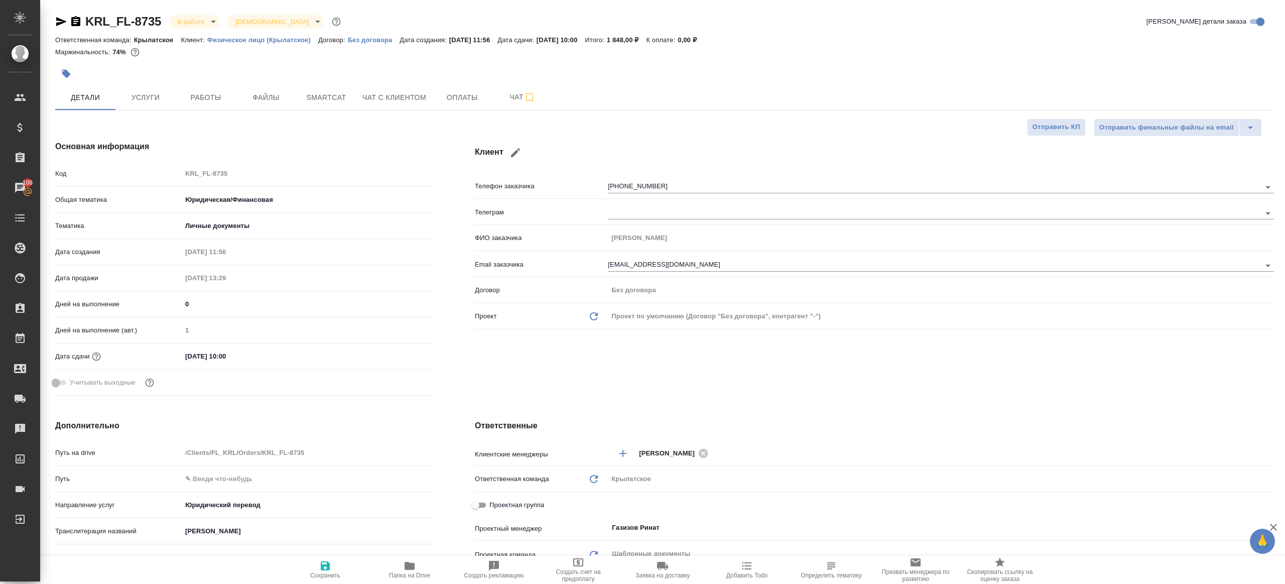
type textarea "x"
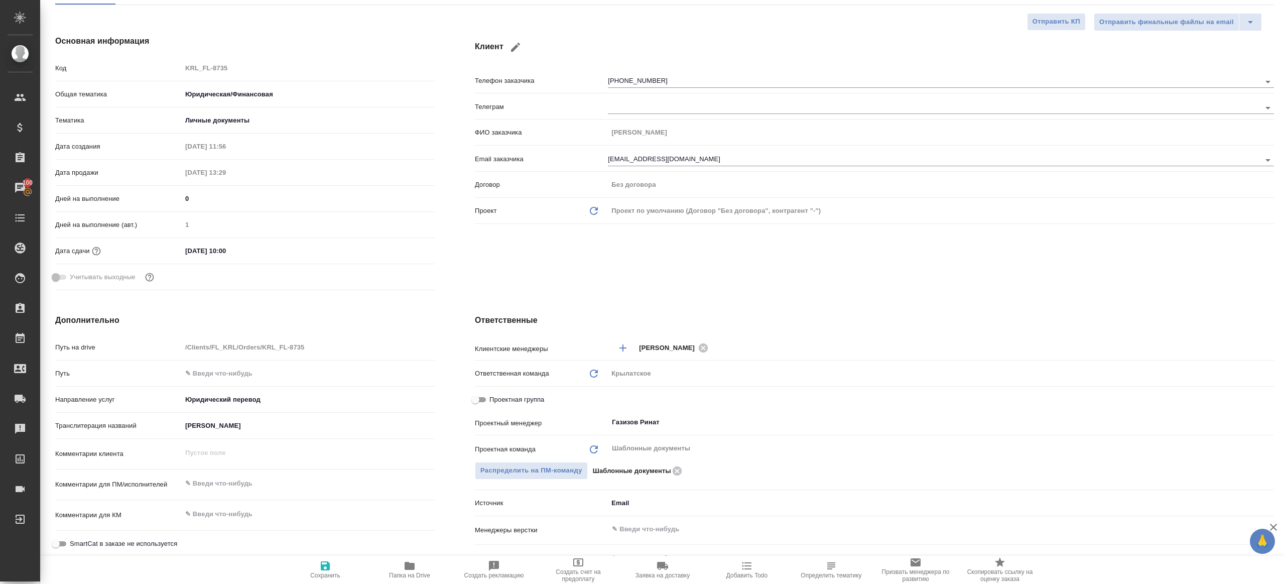
scroll to position [126, 0]
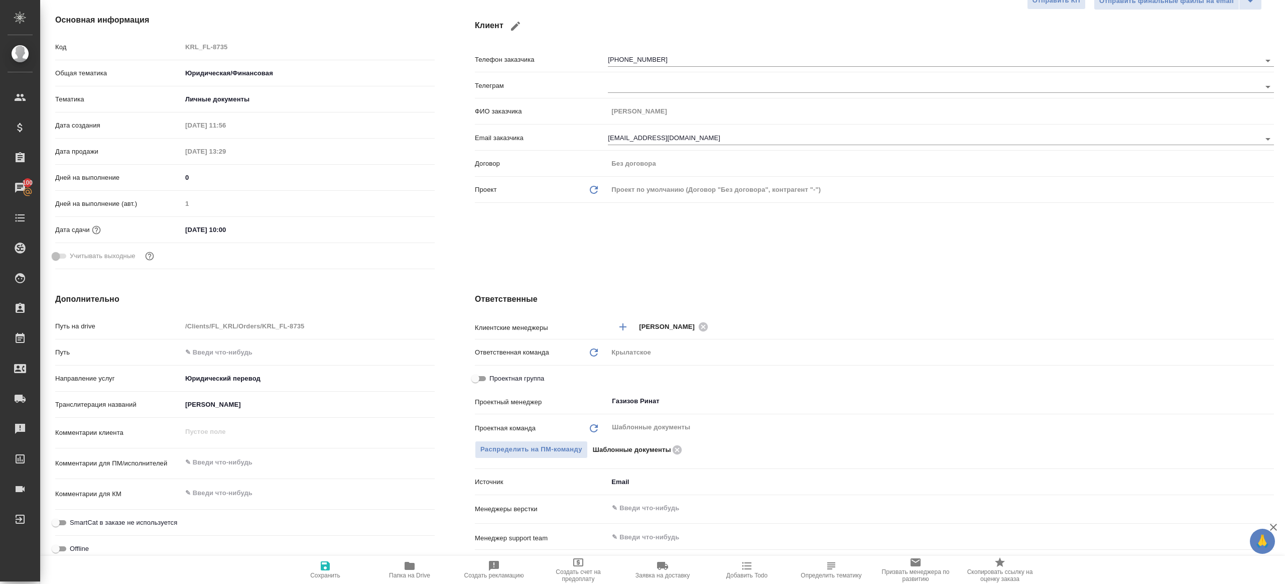
click at [408, 570] on icon "button" at bounding box center [410, 566] width 12 height 12
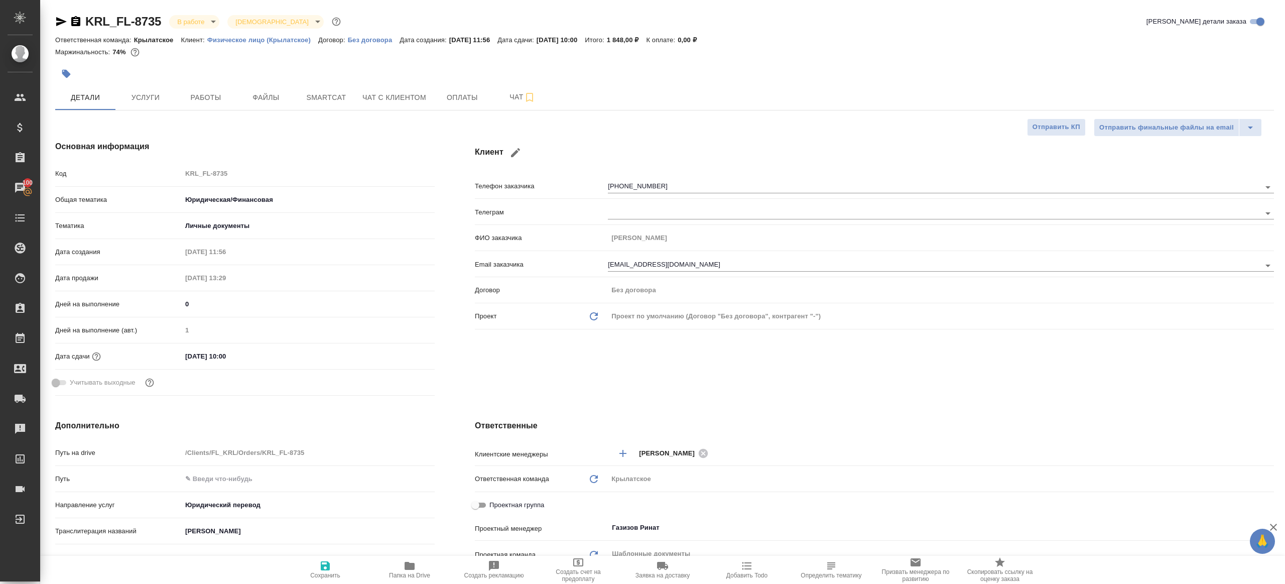
type textarea "x"
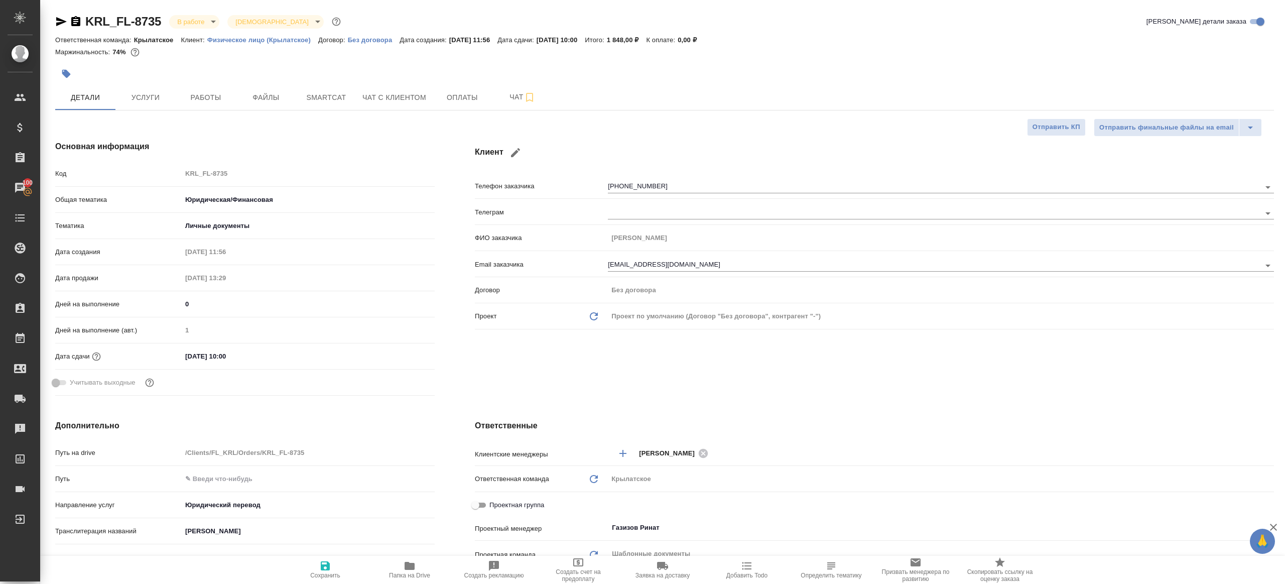
type textarea "x"
click at [221, 98] on span "Работы" at bounding box center [206, 97] width 48 height 13
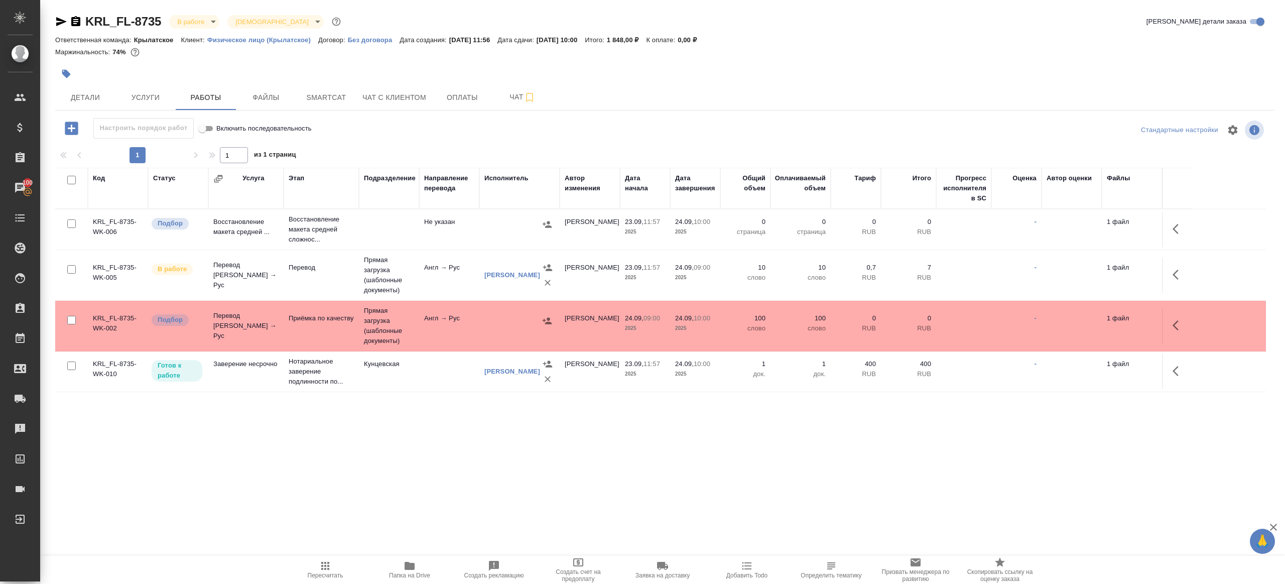
click at [462, 131] on div at bounding box center [664, 130] width 406 height 24
click at [73, 227] on input "checkbox" at bounding box center [71, 223] width 9 height 9
checkbox input "true"
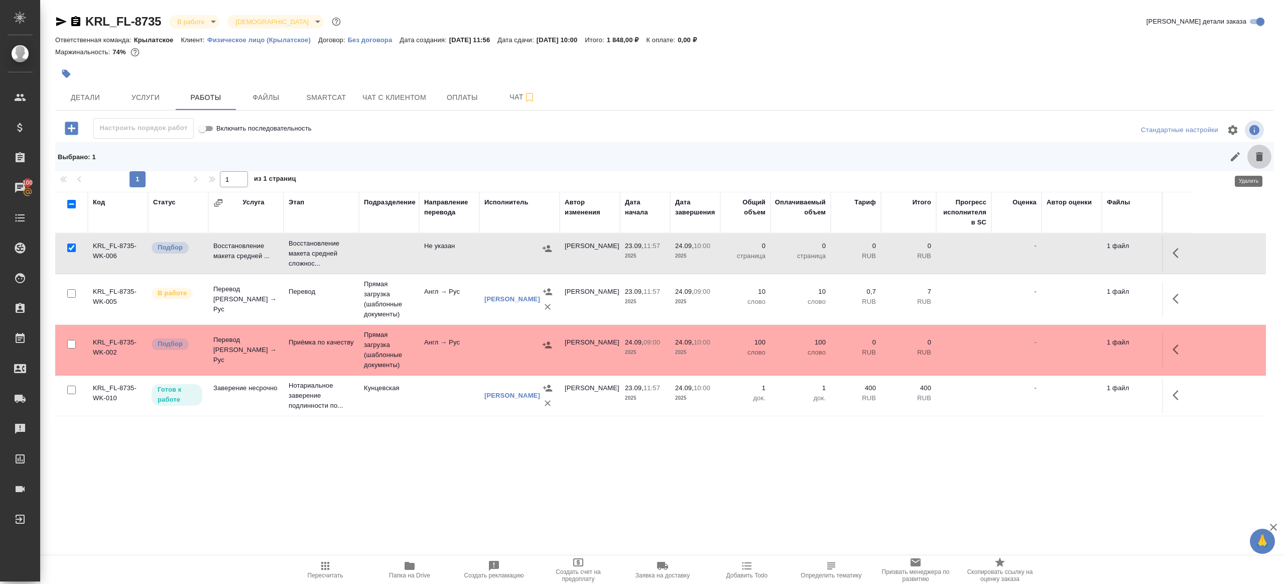
click at [1262, 154] on icon "button" at bounding box center [1259, 157] width 12 height 12
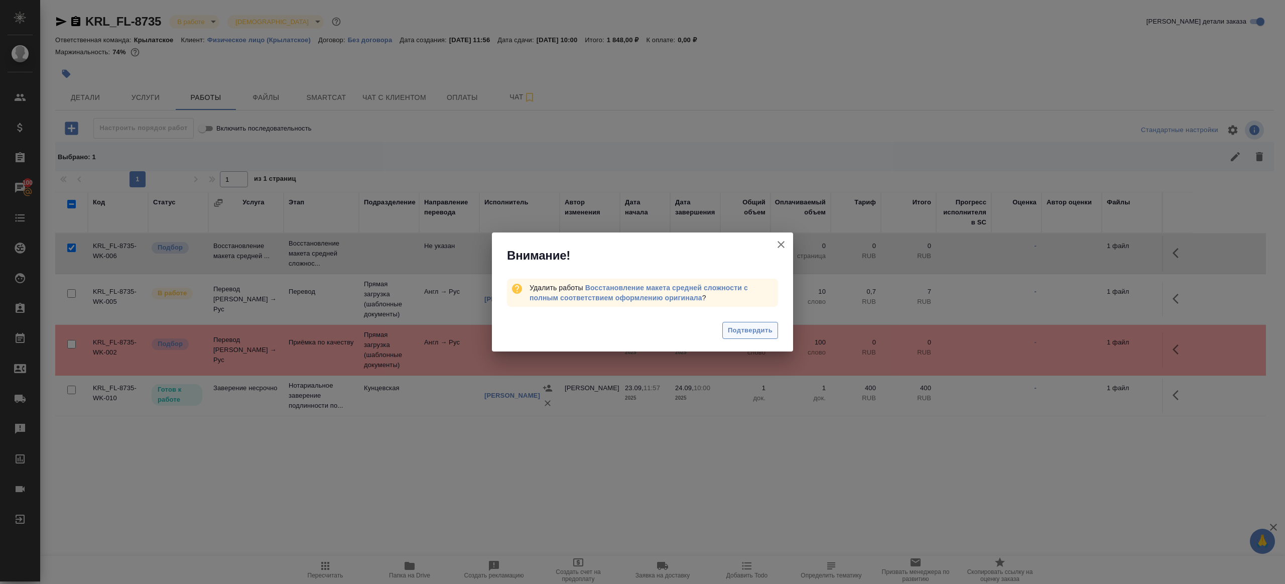
click at [745, 328] on span "Подтвердить" at bounding box center [750, 331] width 45 height 12
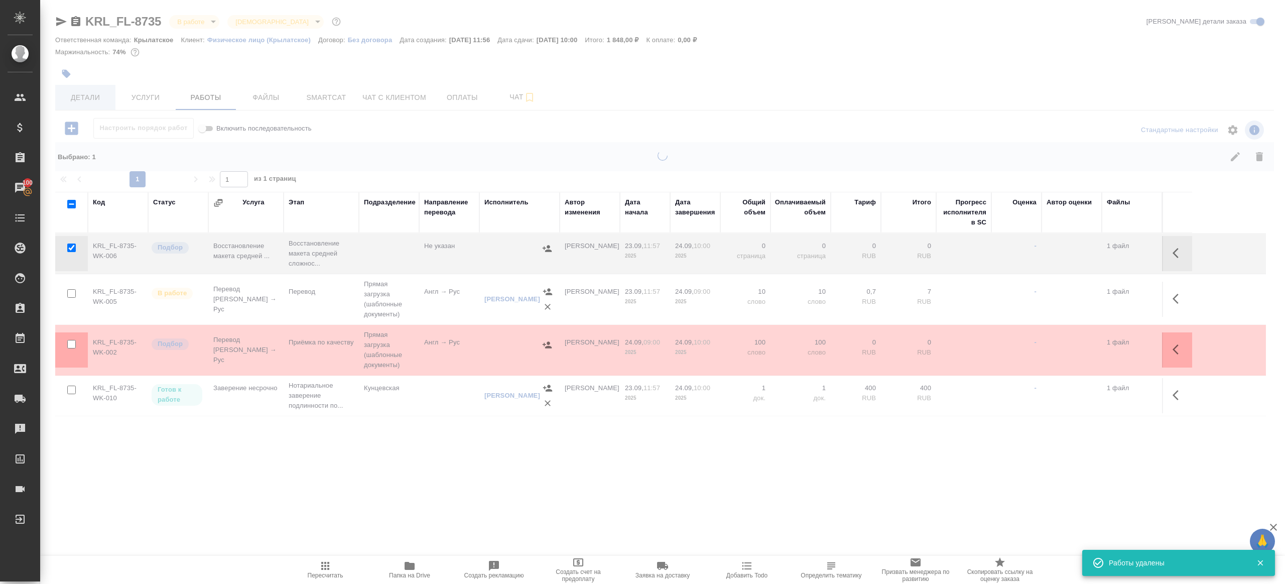
click at [89, 98] on span "Детали" at bounding box center [85, 97] width 48 height 13
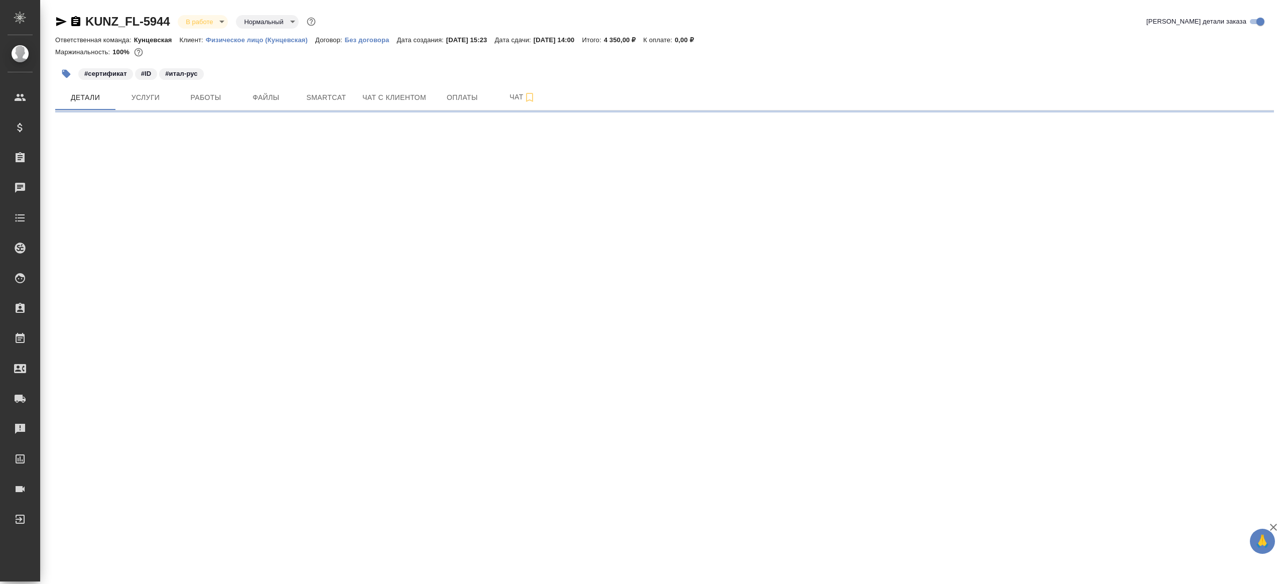
select select "RU"
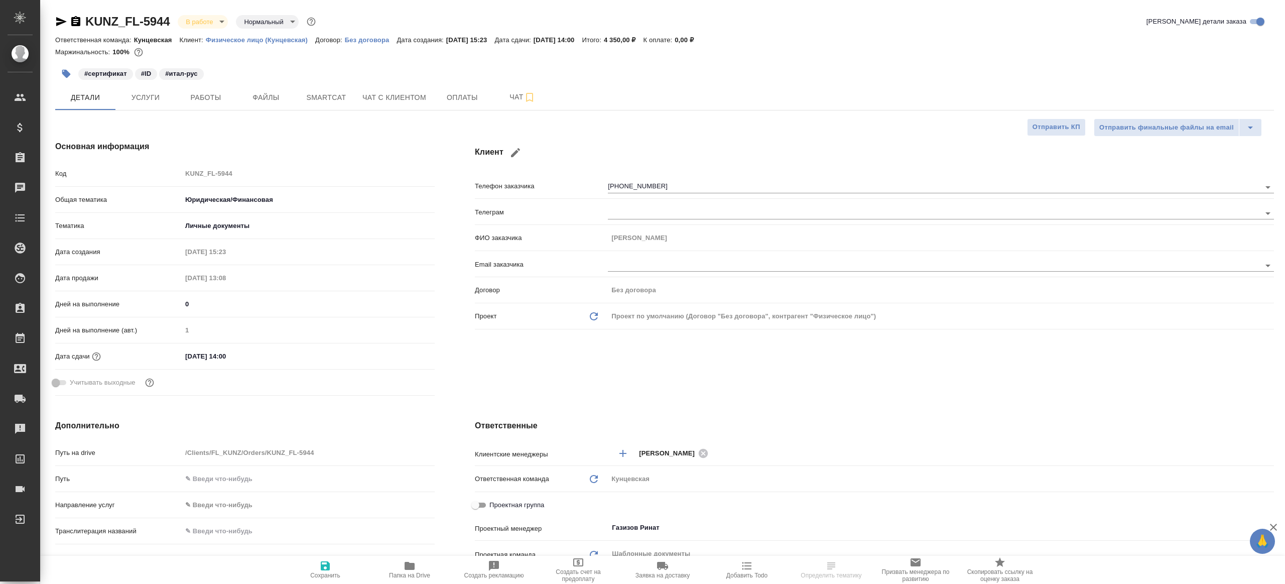
type textarea "x"
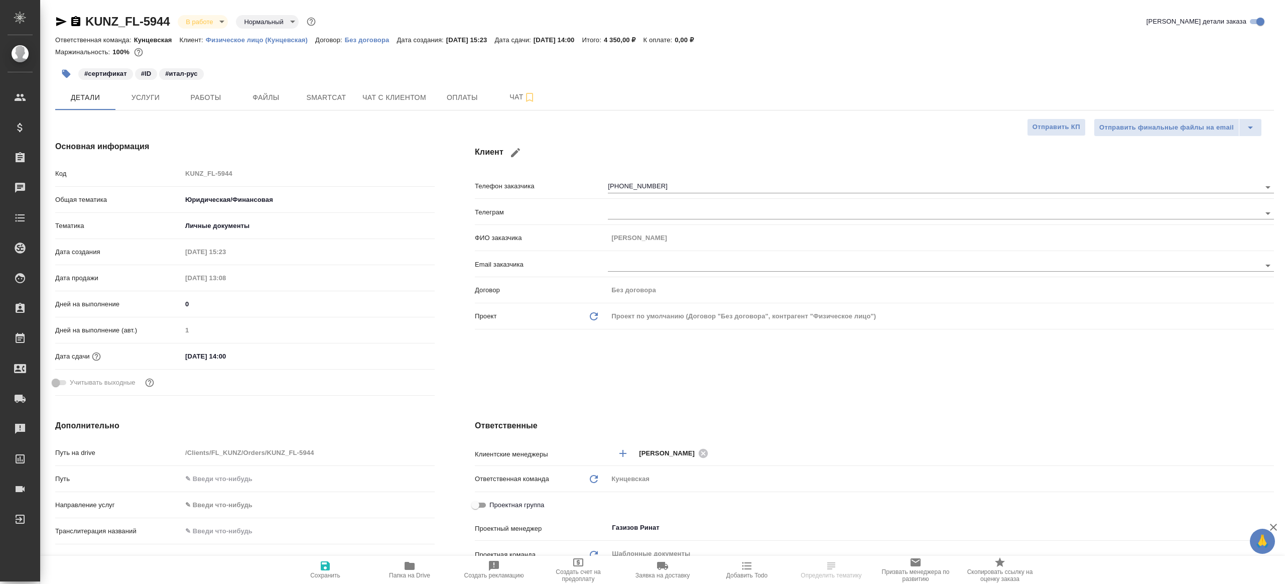
type textarea "x"
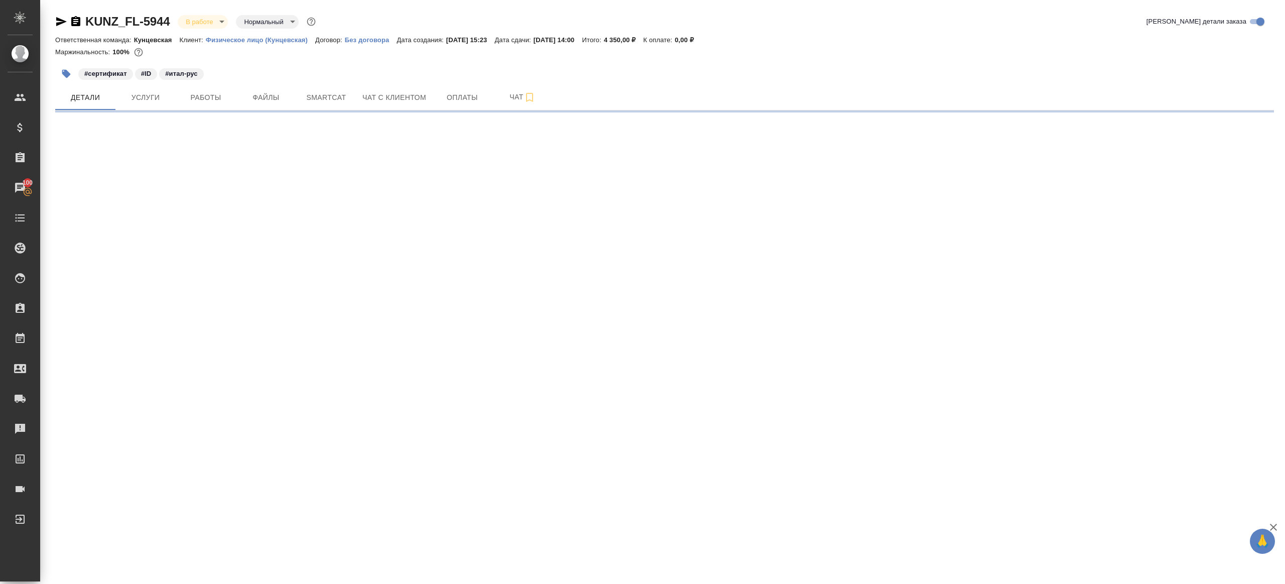
select select "RU"
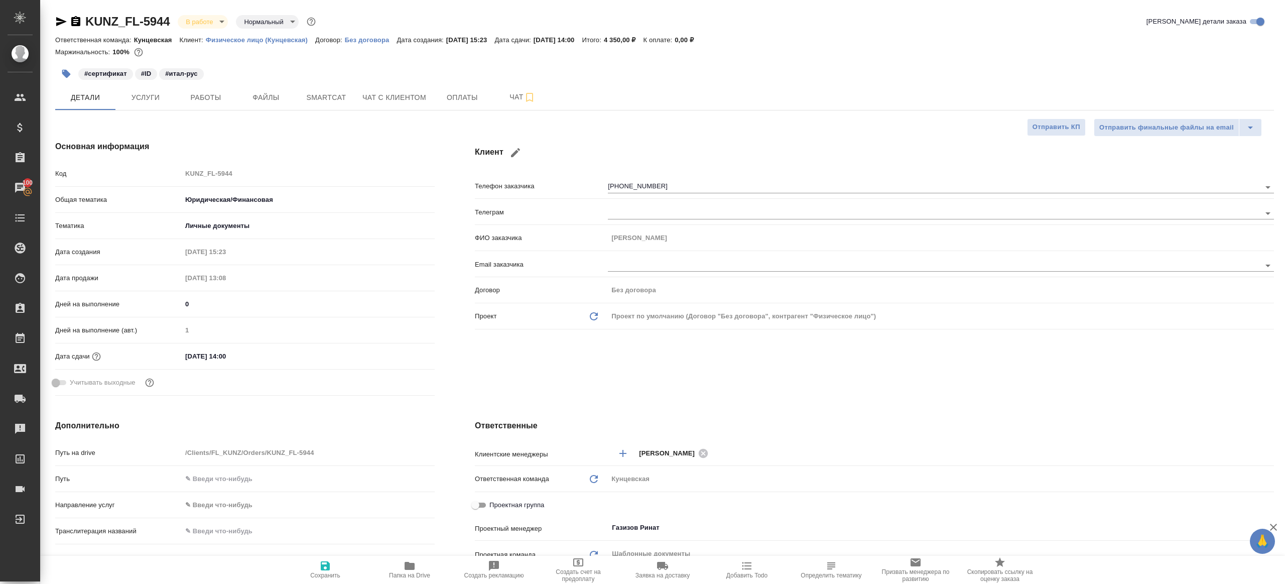
type textarea "x"
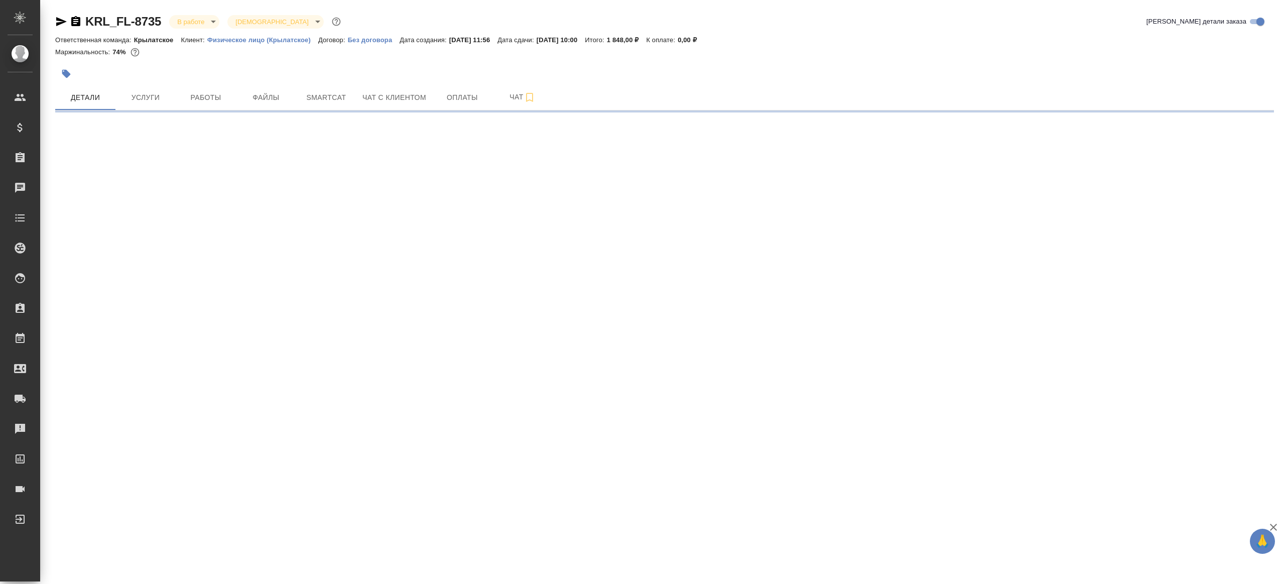
click at [606, 39] on p "Итого:" at bounding box center [596, 40] width 22 height 8
select select "RU"
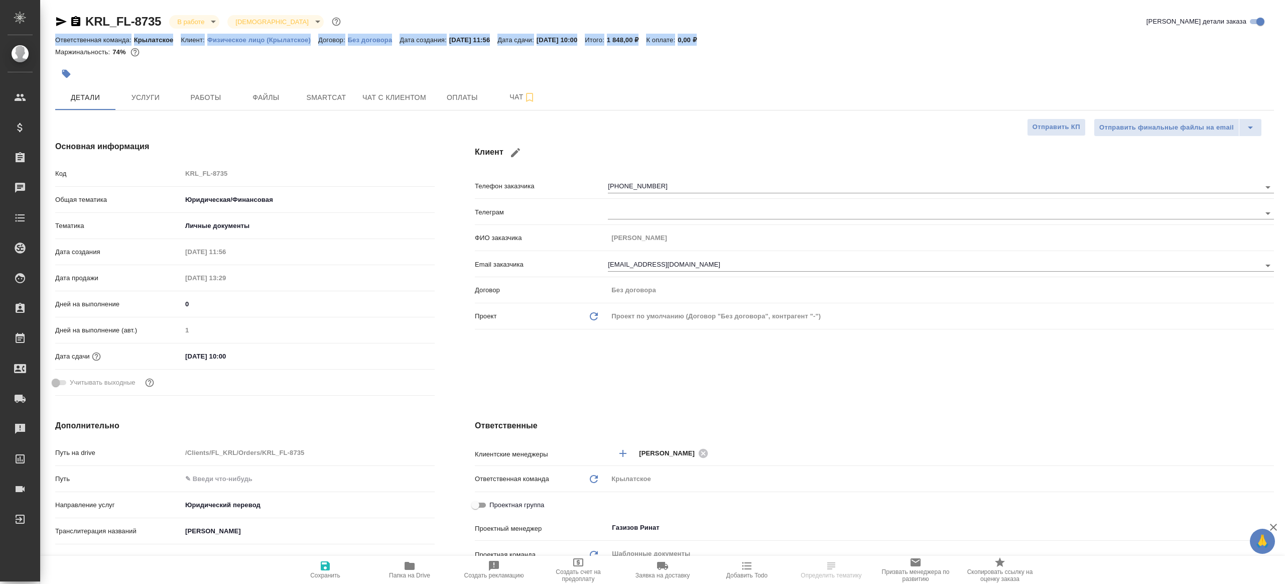
click at [606, 39] on p "Итого:" at bounding box center [596, 40] width 22 height 8
type textarea "x"
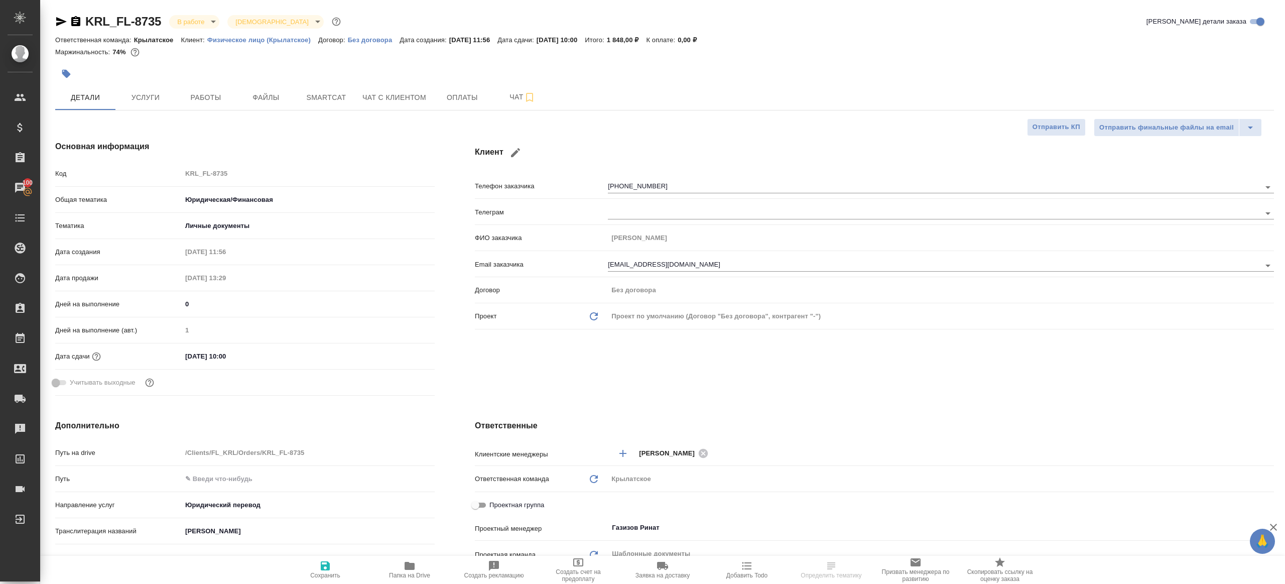
click at [628, 59] on div at bounding box center [664, 60] width 1219 height 2
click at [202, 98] on span "Работы" at bounding box center [206, 97] width 48 height 13
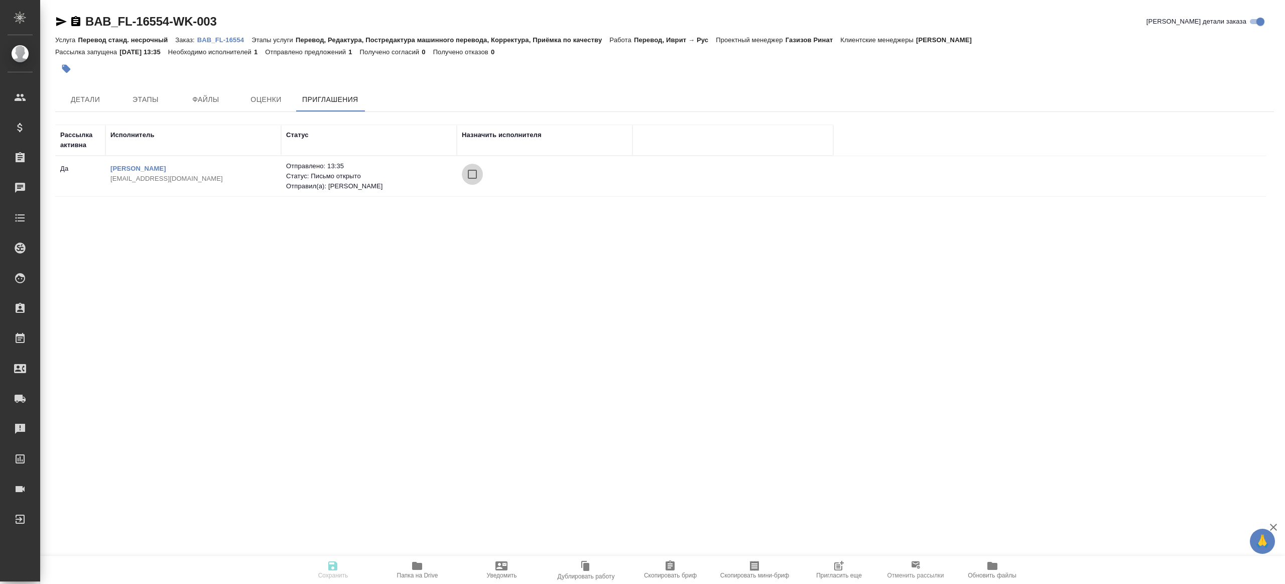
click at [476, 171] on input "checkbox" at bounding box center [472, 174] width 21 height 21
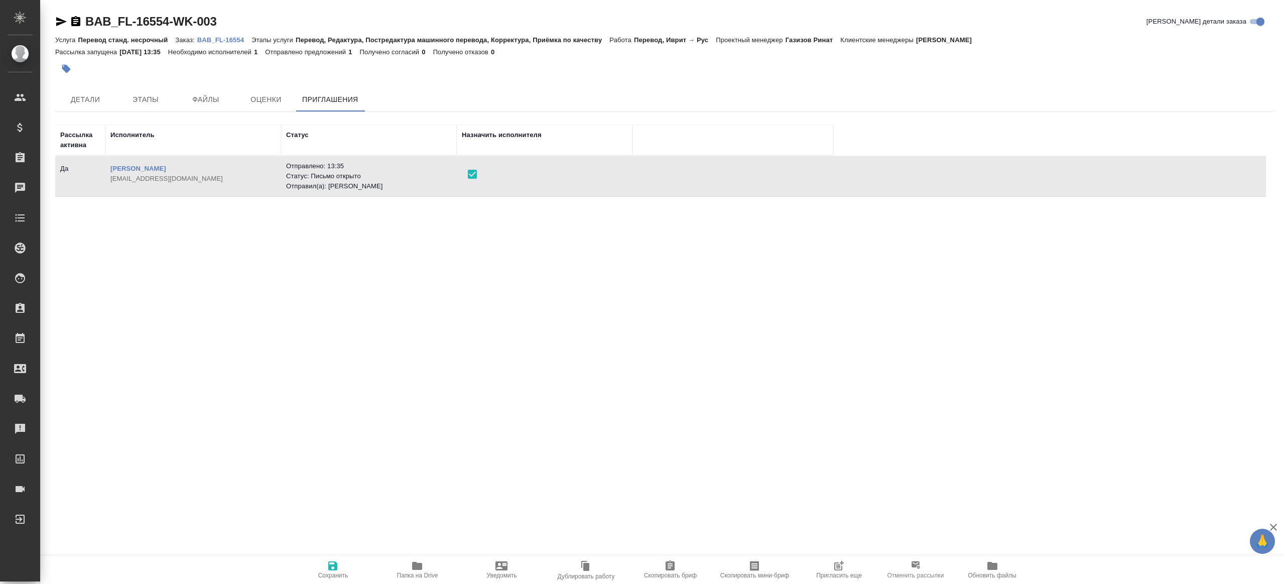
click at [345, 557] on button "Сохранить" at bounding box center [333, 570] width 84 height 28
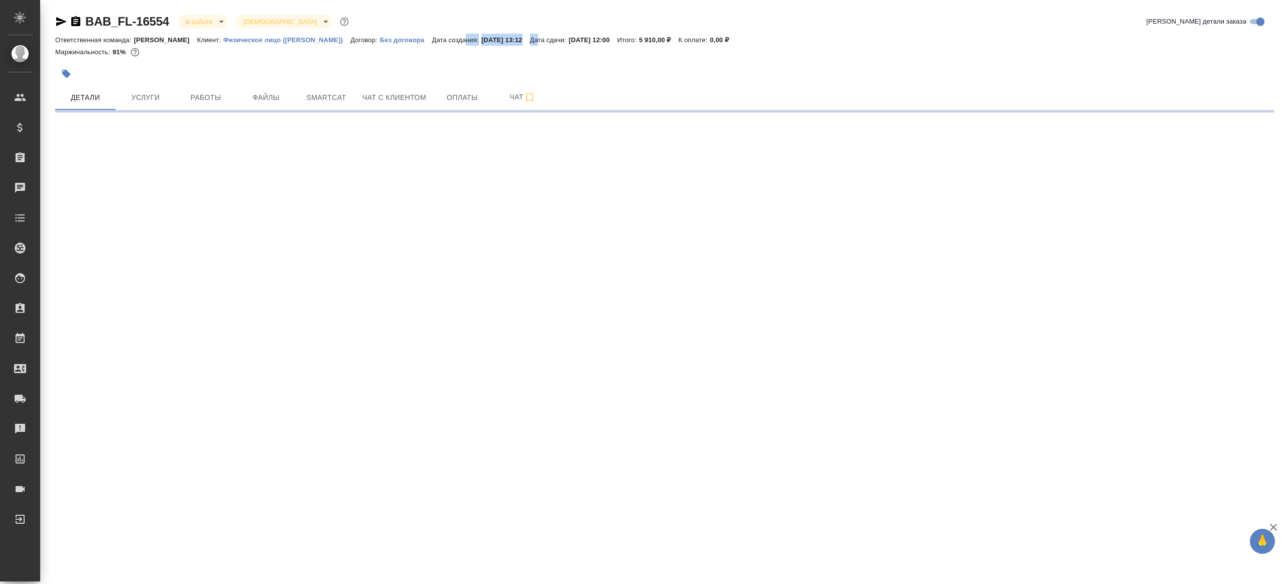
drag, startPoint x: 459, startPoint y: 39, endPoint x: 547, endPoint y: 39, distance: 88.3
click at [547, 39] on div "Ответственная команда: Бабушкинская Клиент: Физическое лицо (Бабушкинская) Дого…" at bounding box center [664, 40] width 1219 height 12
click at [547, 39] on p "Дата сдачи:" at bounding box center [549, 40] width 39 height 8
drag, startPoint x: 547, startPoint y: 39, endPoint x: 527, endPoint y: 39, distance: 19.6
click at [527, 39] on div "Ответственная команда: Бабушкинская Клиент: Физическое лицо (Бабушкинская) Дого…" at bounding box center [664, 40] width 1219 height 12
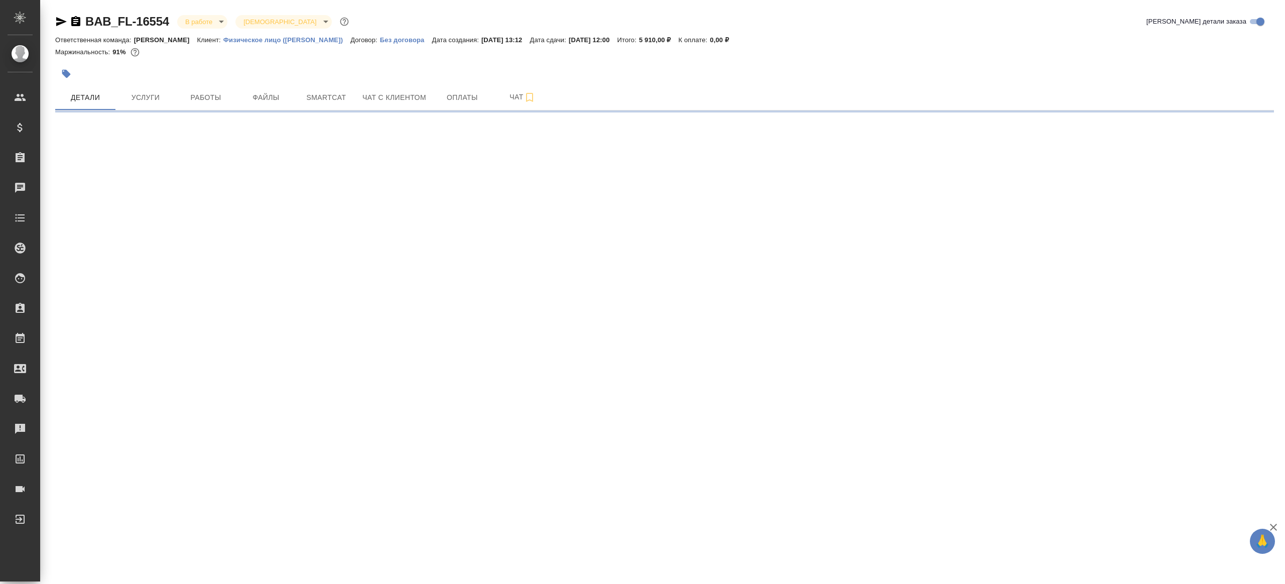
click at [527, 39] on p "[DATE] 13:12" at bounding box center [505, 40] width 49 height 8
click at [538, 41] on p "Дата сдачи:" at bounding box center [549, 40] width 39 height 8
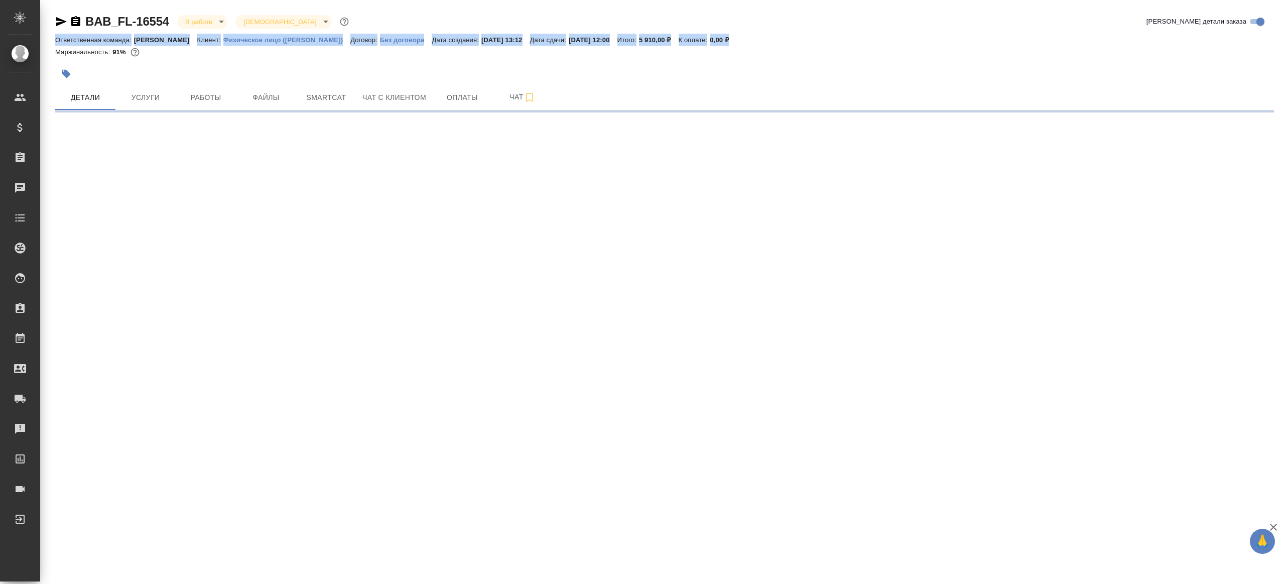
click at [538, 41] on p "Дата сдачи:" at bounding box center [549, 40] width 39 height 8
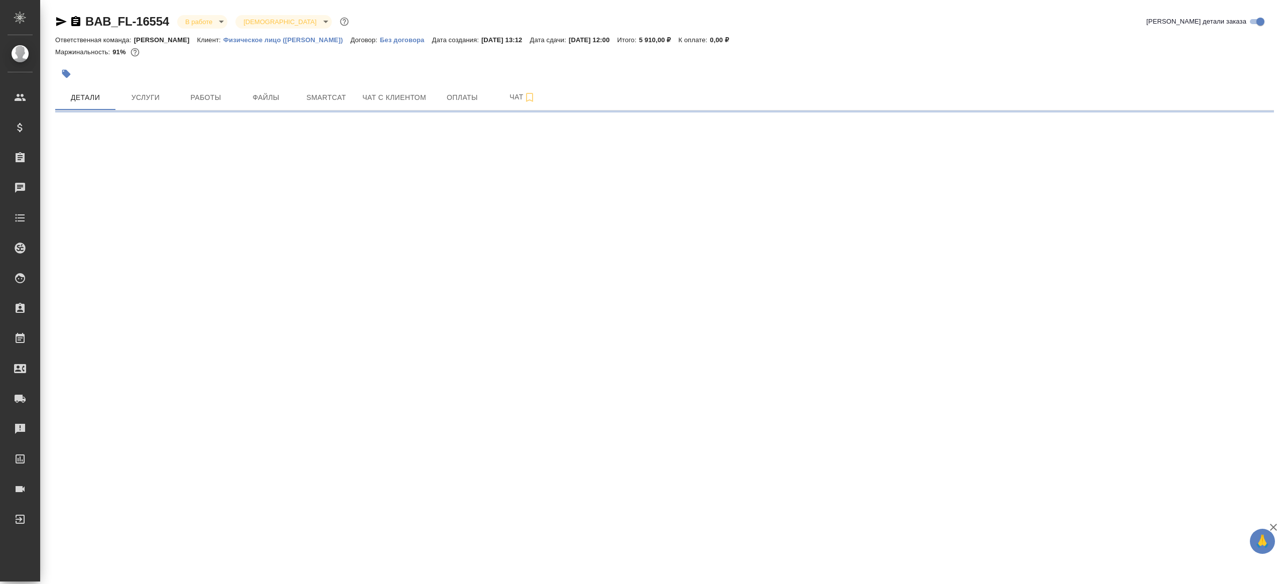
click at [538, 52] on div "Маржинальность: 91%" at bounding box center [664, 52] width 1219 height 13
select select "RU"
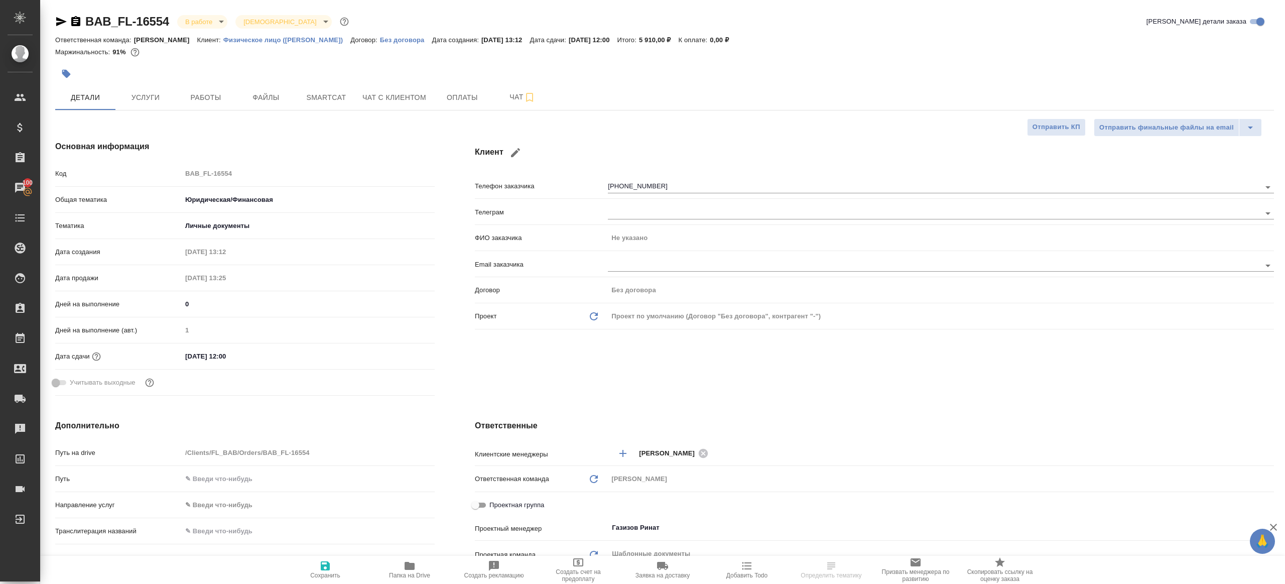
type textarea "x"
click at [217, 98] on span "Работы" at bounding box center [206, 97] width 48 height 13
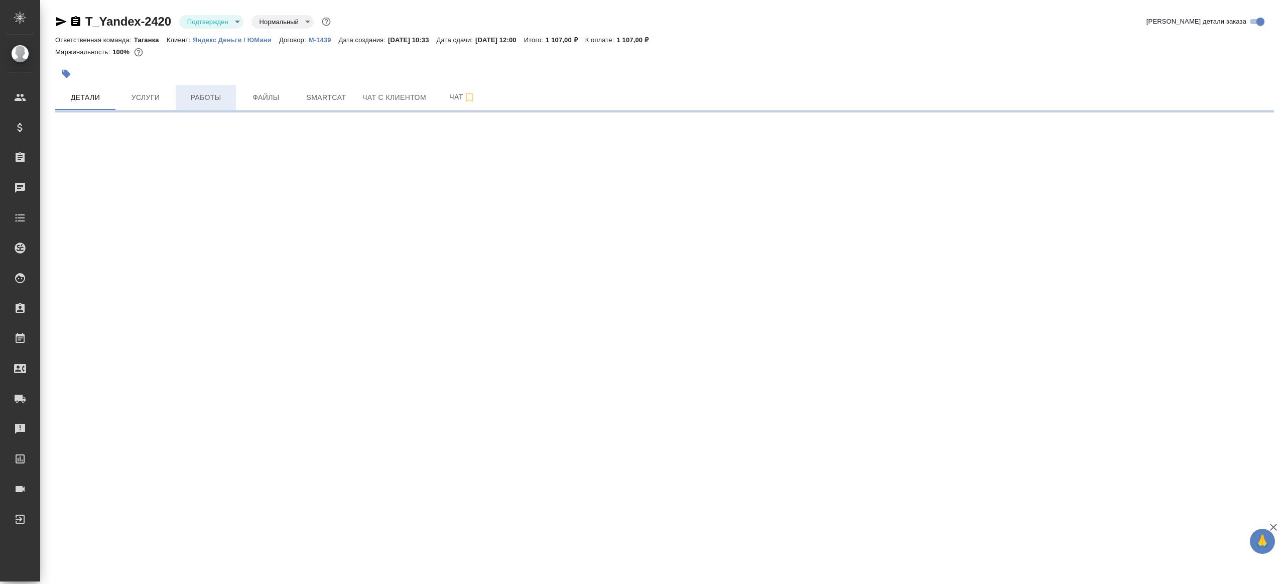
select select "RU"
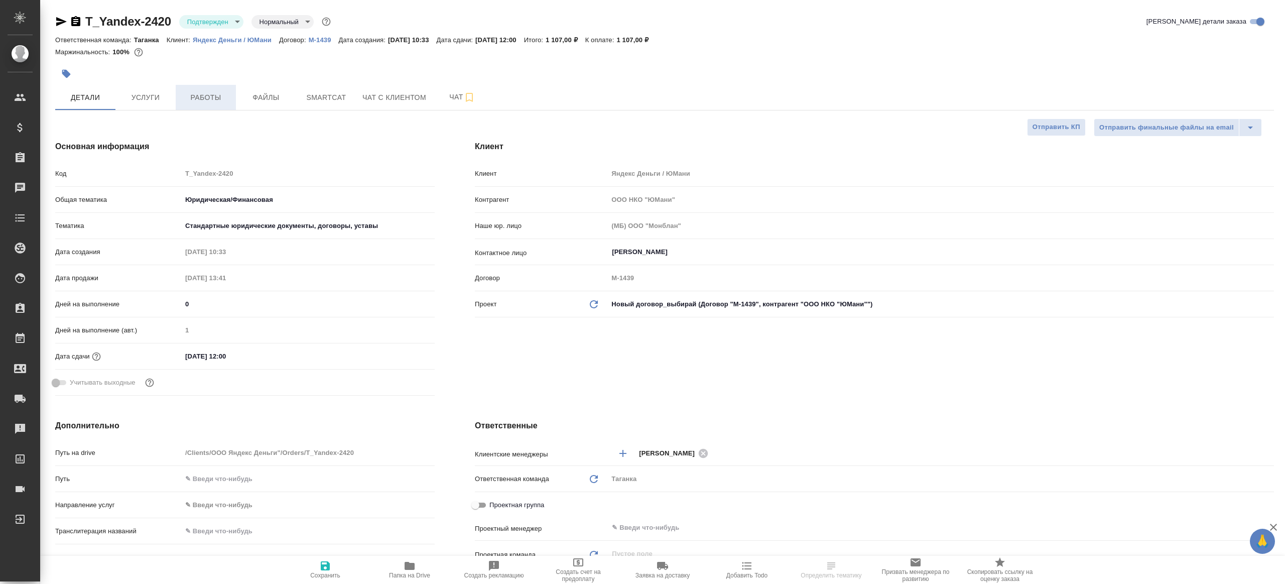
type textarea "x"
click at [184, 93] on span "Работы" at bounding box center [206, 97] width 48 height 13
type textarea "x"
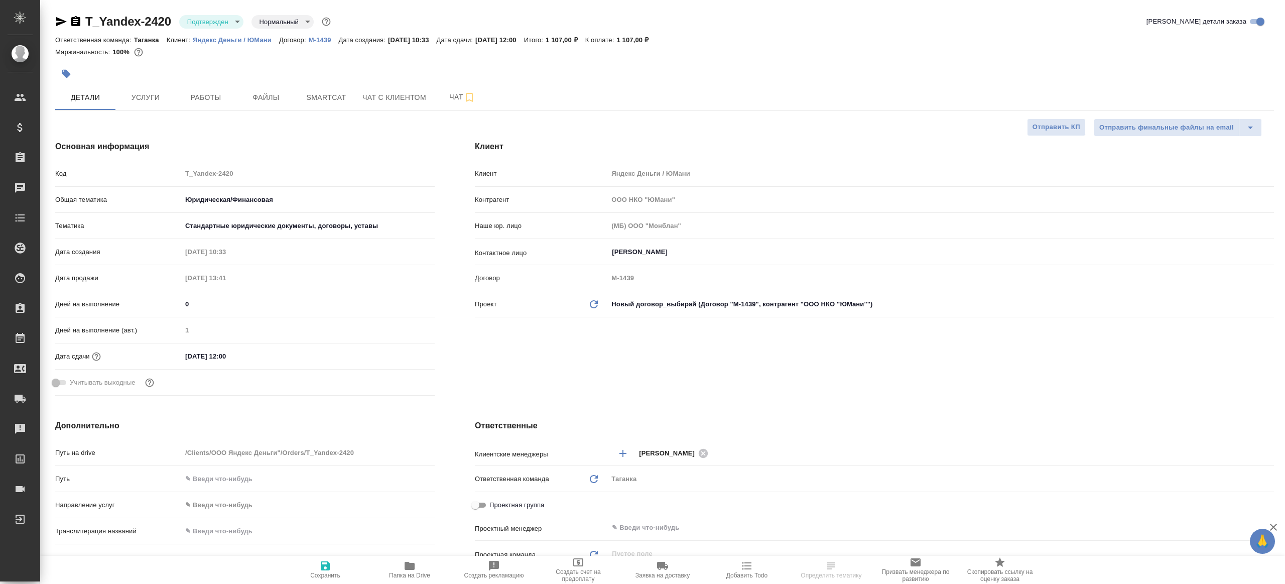
type textarea "x"
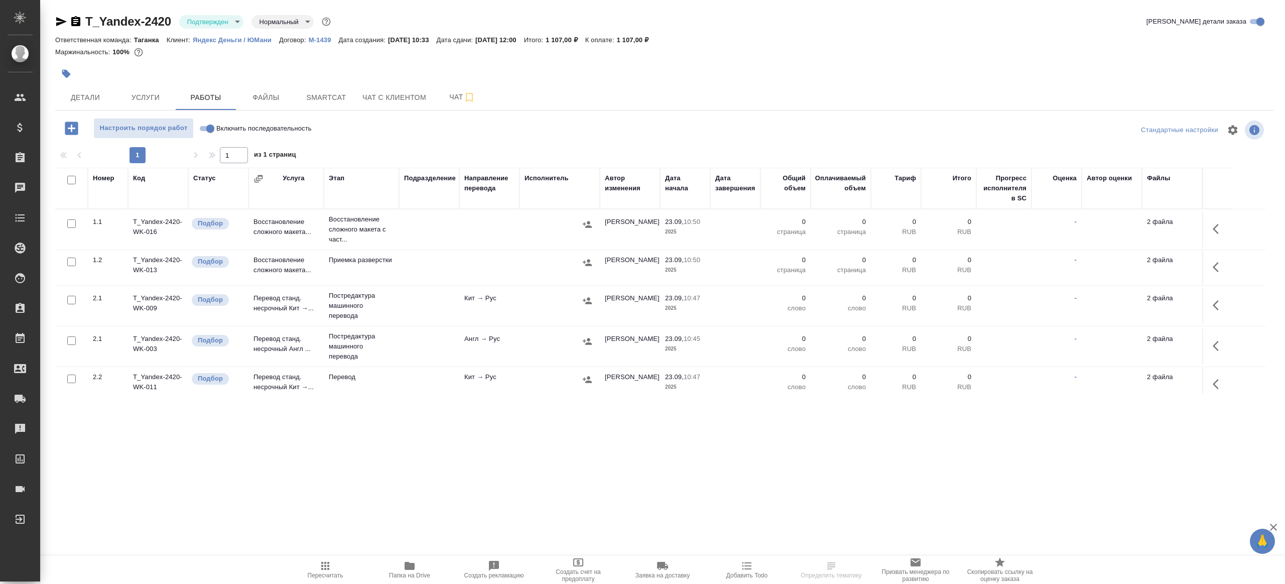
click at [403, 564] on span "Папка на Drive" at bounding box center [409, 569] width 72 height 19
click at [202, 130] on input "Включить последовательность" at bounding box center [210, 128] width 36 height 12
checkbox input "true"
click at [206, 23] on body "🙏 .cls-1 fill:#fff; AWATERA Gazizov Rinat Клиенты Спецификации Заказы 100 Чаты …" at bounding box center [642, 292] width 1285 height 584
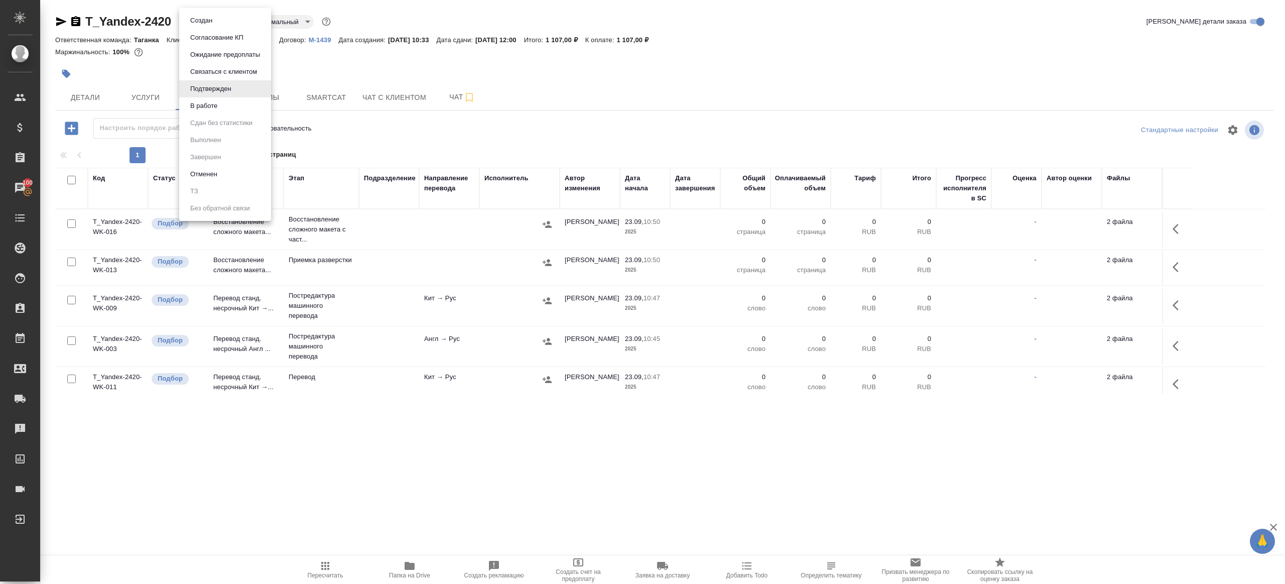
click at [211, 94] on button "Подтвержден" at bounding box center [210, 88] width 47 height 11
click at [209, 24] on body "🙏 .cls-1 fill:#fff; AWATERA Gazizov Rinat Клиенты Спецификации Заказы 100 Чаты …" at bounding box center [642, 292] width 1285 height 584
click at [211, 107] on button "В работе" at bounding box center [203, 105] width 33 height 11
click at [71, 180] on input "checkbox" at bounding box center [71, 180] width 9 height 9
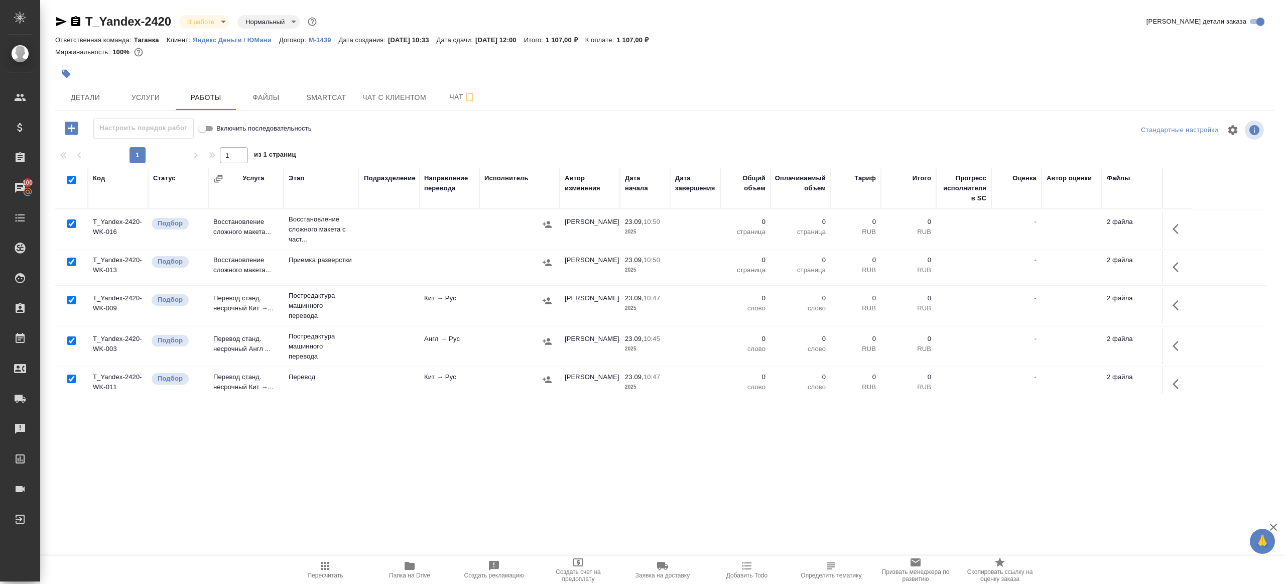
checkbox input "true"
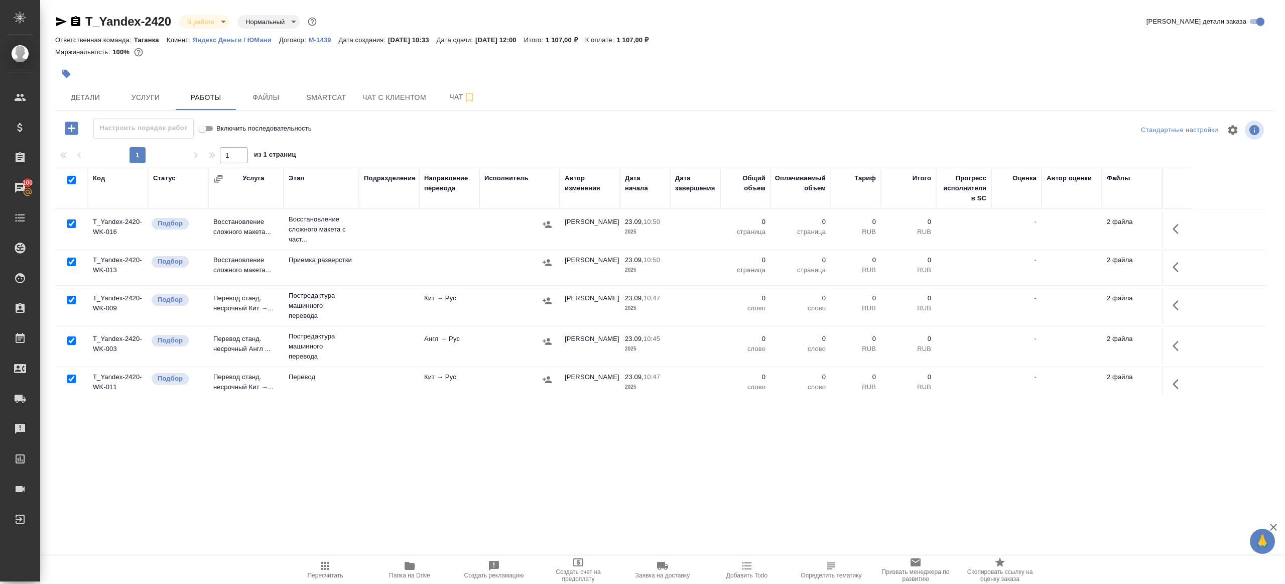
checkbox input "true"
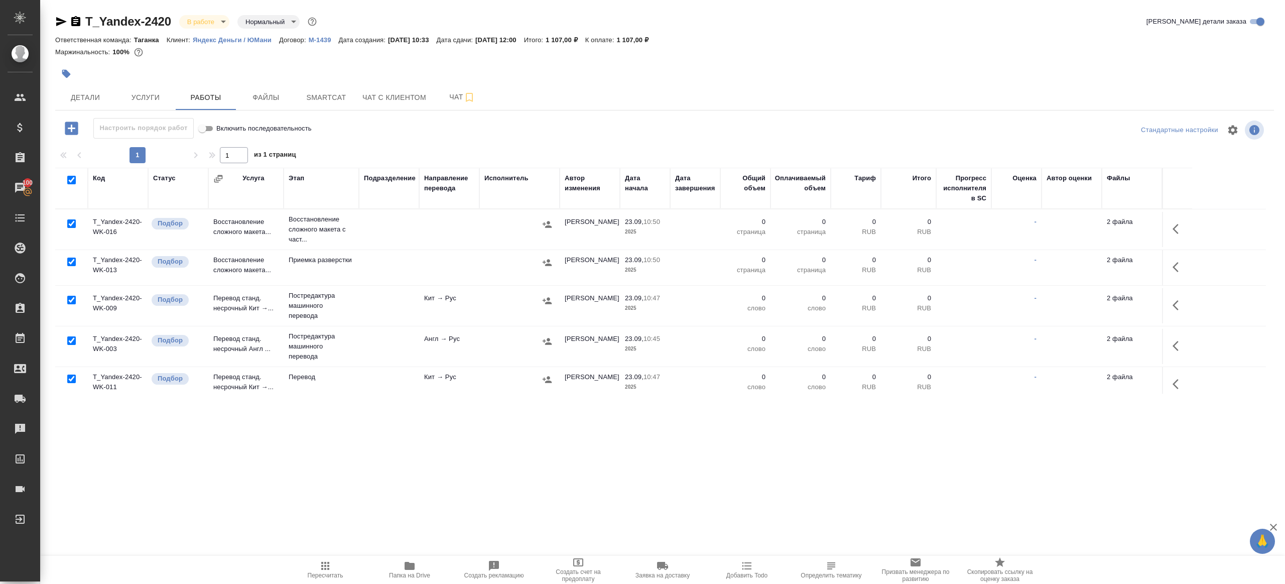
checkbox input "true"
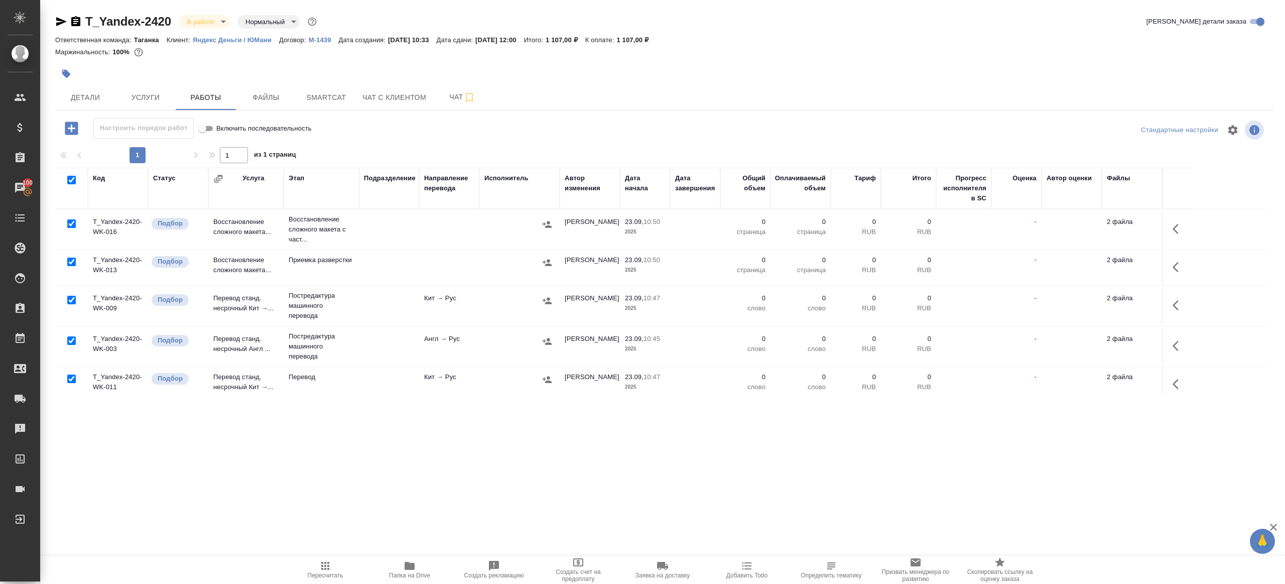
checkbox input "true"
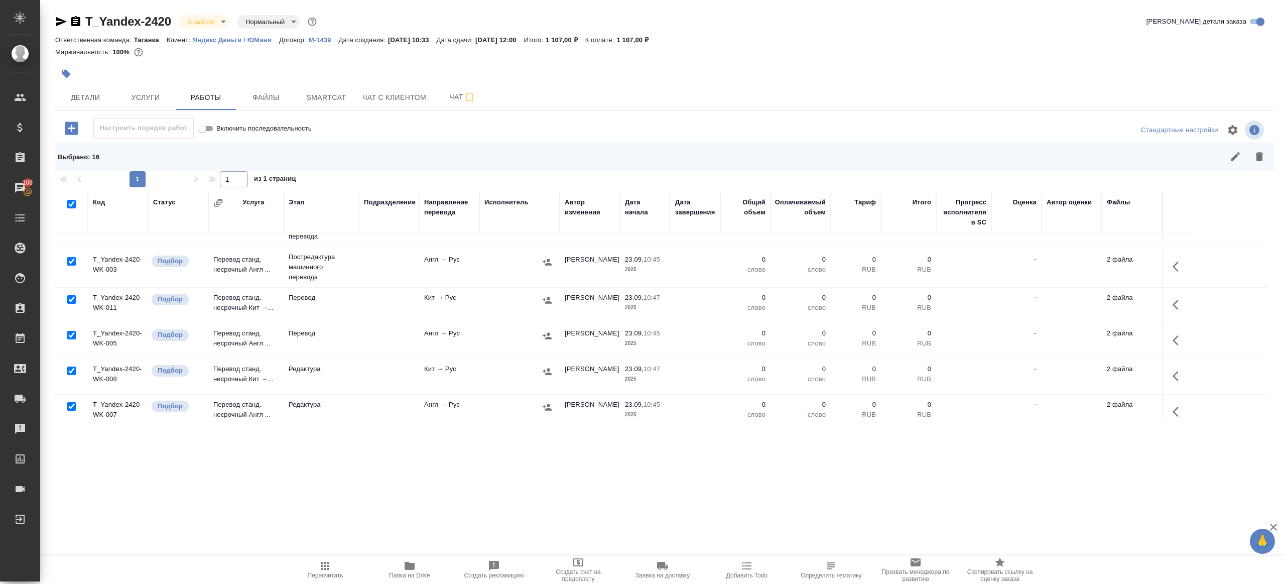
scroll to position [117, 0]
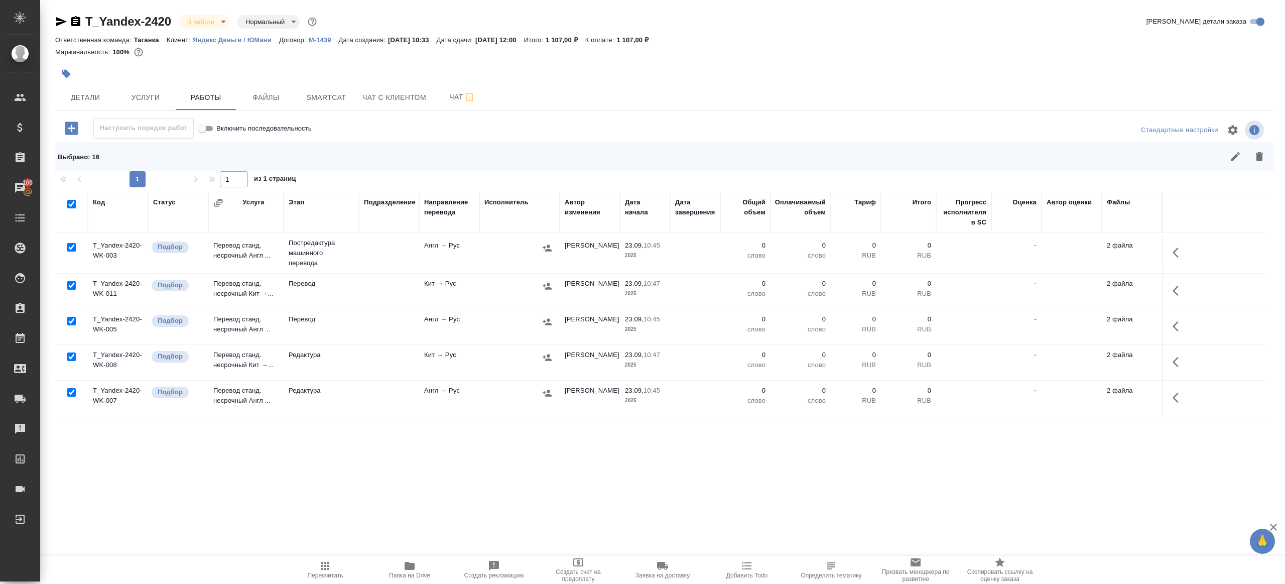
click at [74, 285] on input "checkbox" at bounding box center [71, 285] width 9 height 9
checkbox input "false"
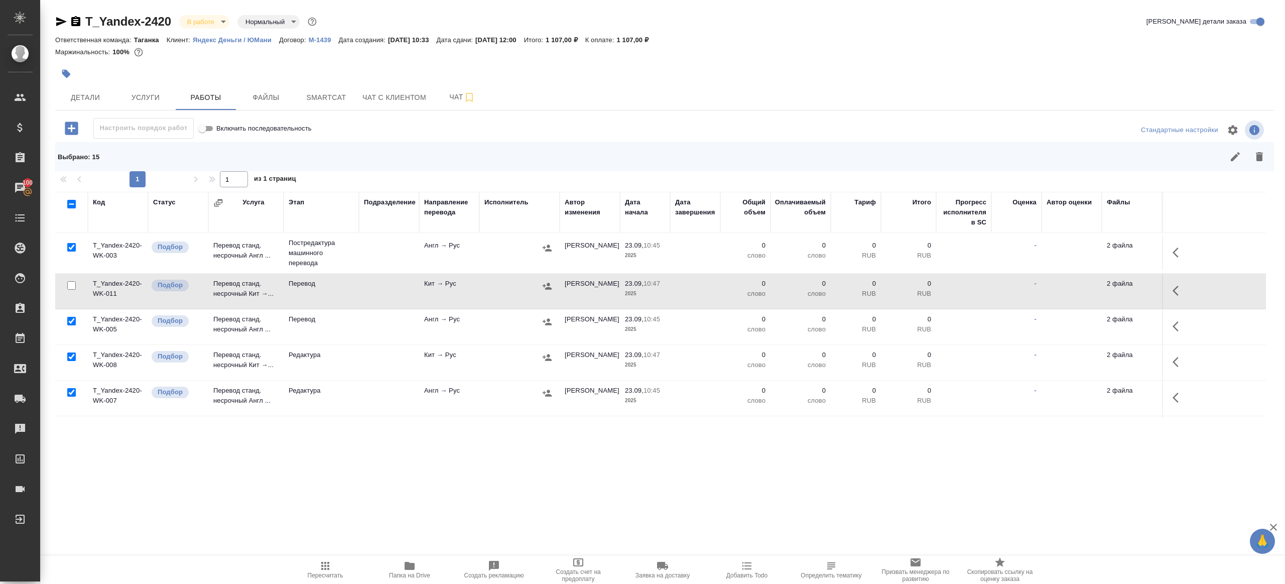
click at [73, 282] on input "checkbox" at bounding box center [71, 285] width 9 height 9
checkbox input "true"
click at [73, 275] on td at bounding box center [71, 291] width 33 height 35
click at [73, 284] on input "checkbox" at bounding box center [71, 285] width 9 height 9
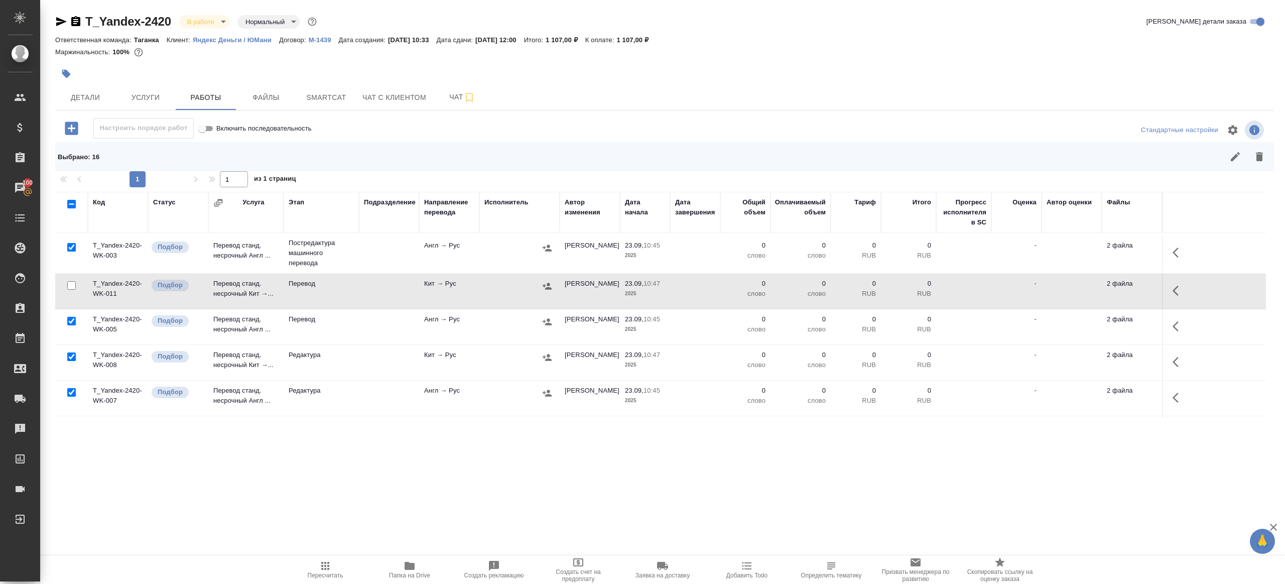
checkbox input "false"
click at [72, 317] on input "checkbox" at bounding box center [71, 321] width 9 height 9
checkbox input "false"
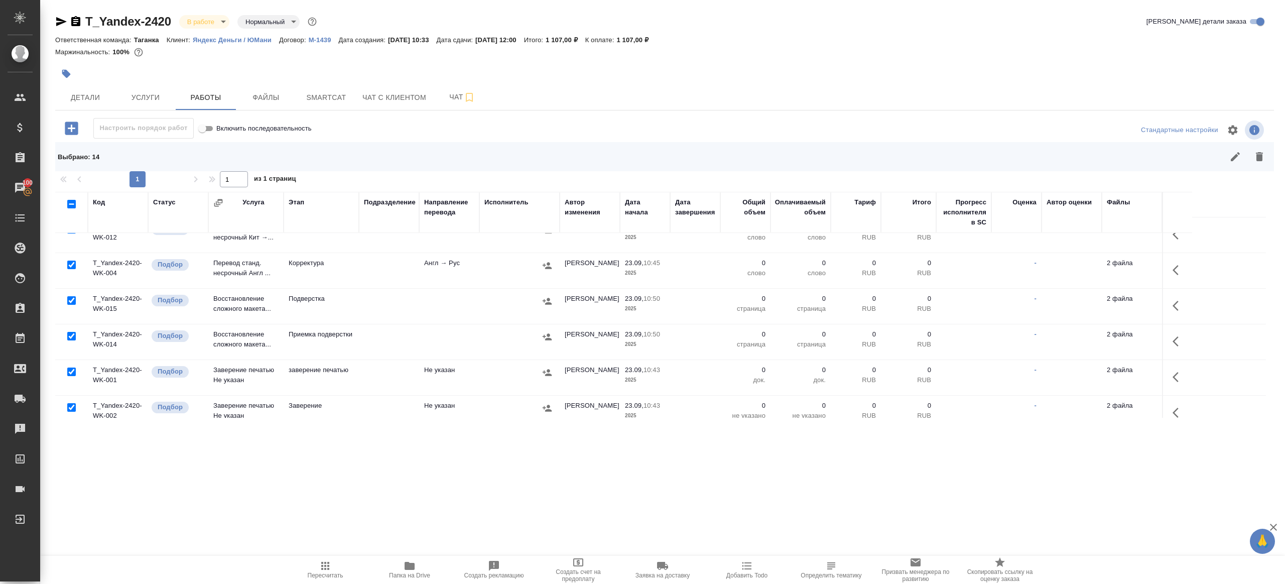
scroll to position [253, 0]
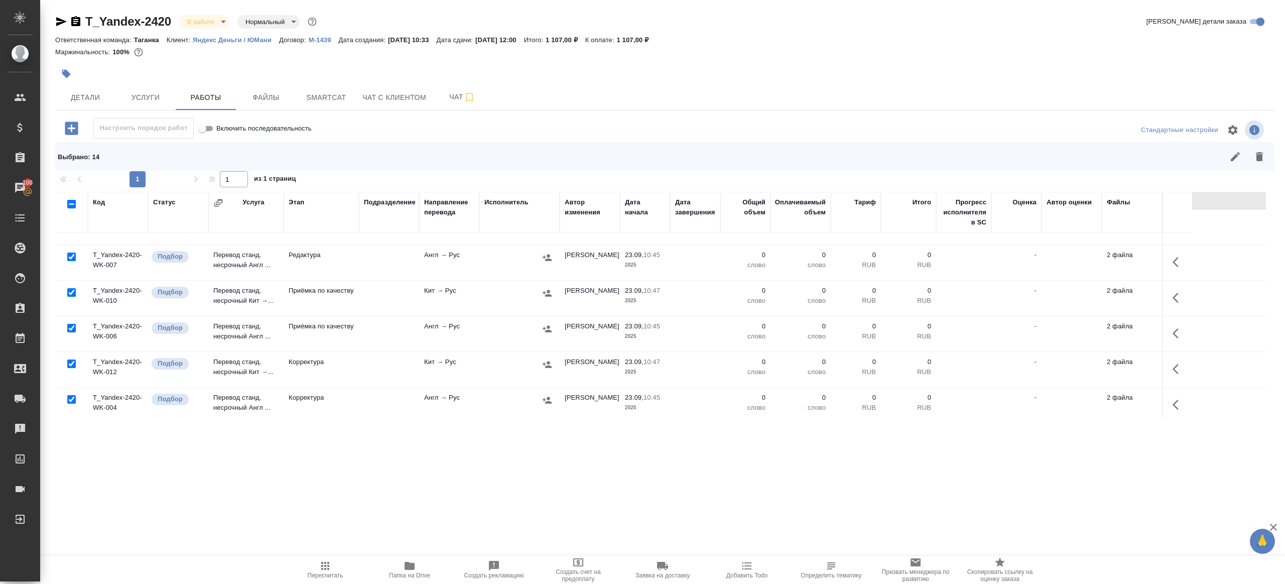
click at [72, 326] on input "checkbox" at bounding box center [71, 328] width 9 height 9
checkbox input "false"
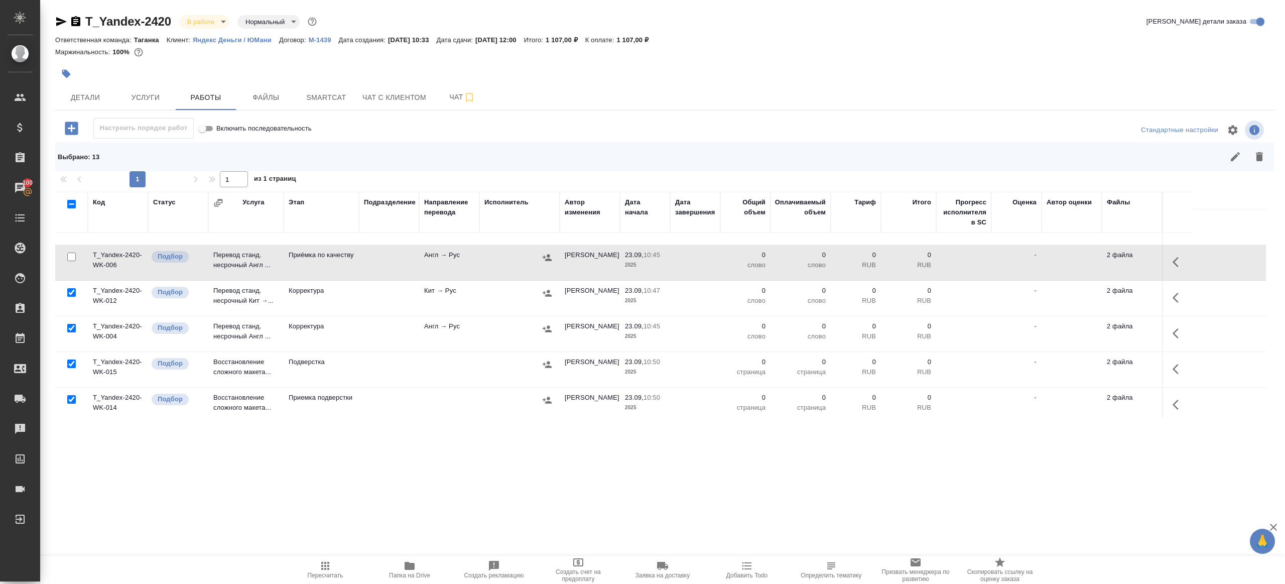
scroll to position [398, 0]
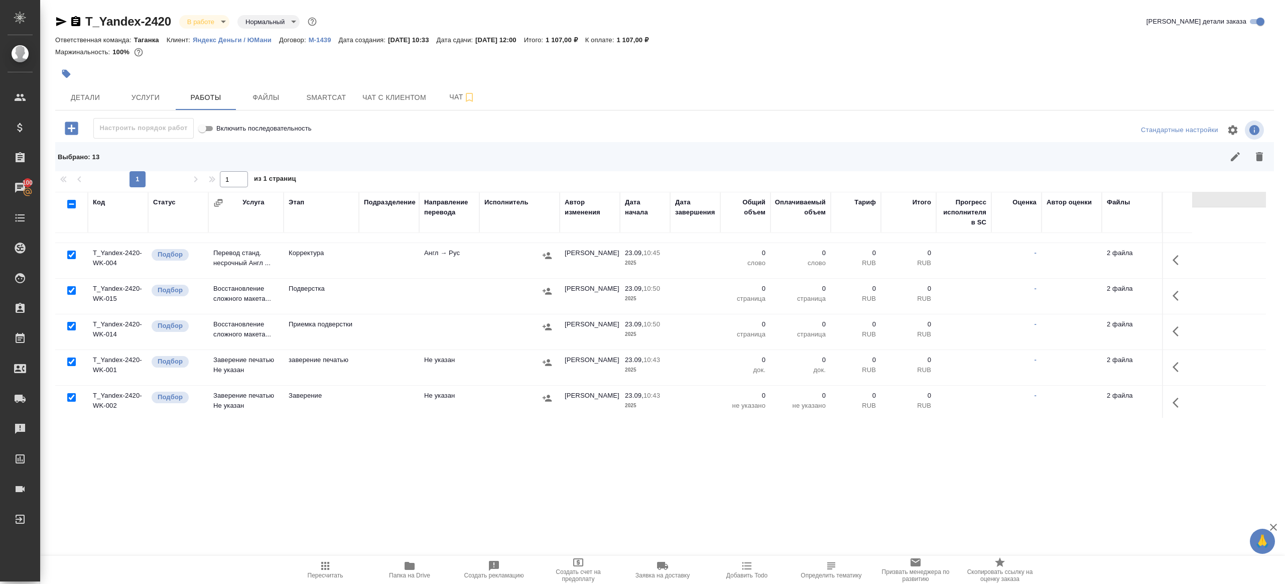
click at [72, 357] on input "checkbox" at bounding box center [71, 361] width 9 height 9
checkbox input "false"
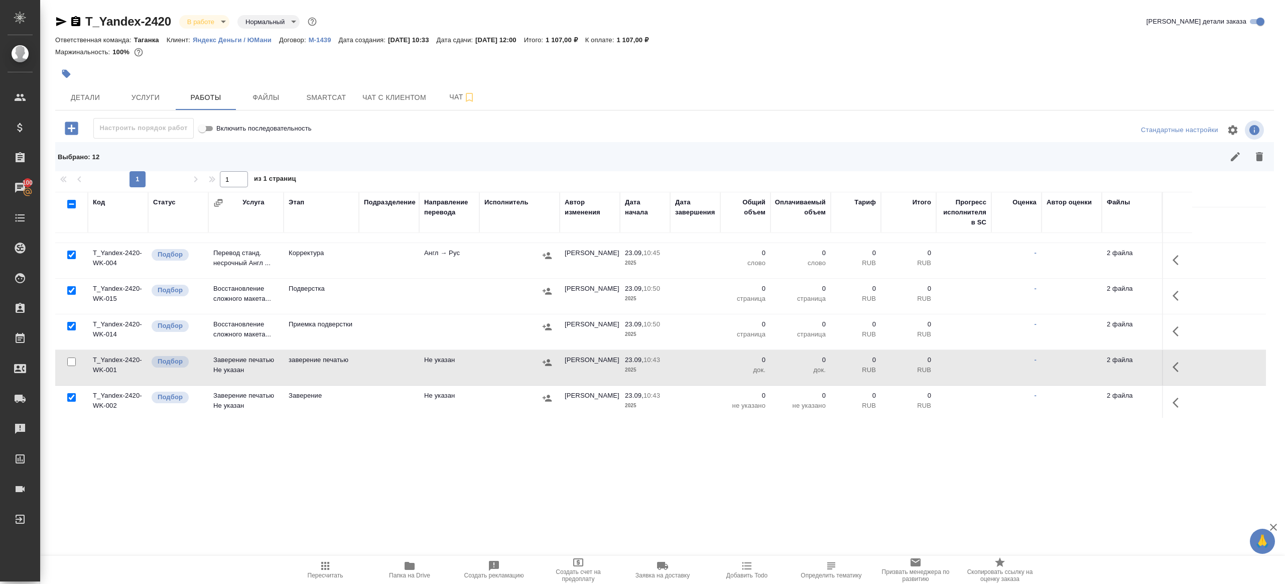
click at [72, 395] on input "checkbox" at bounding box center [71, 397] width 9 height 9
checkbox input "false"
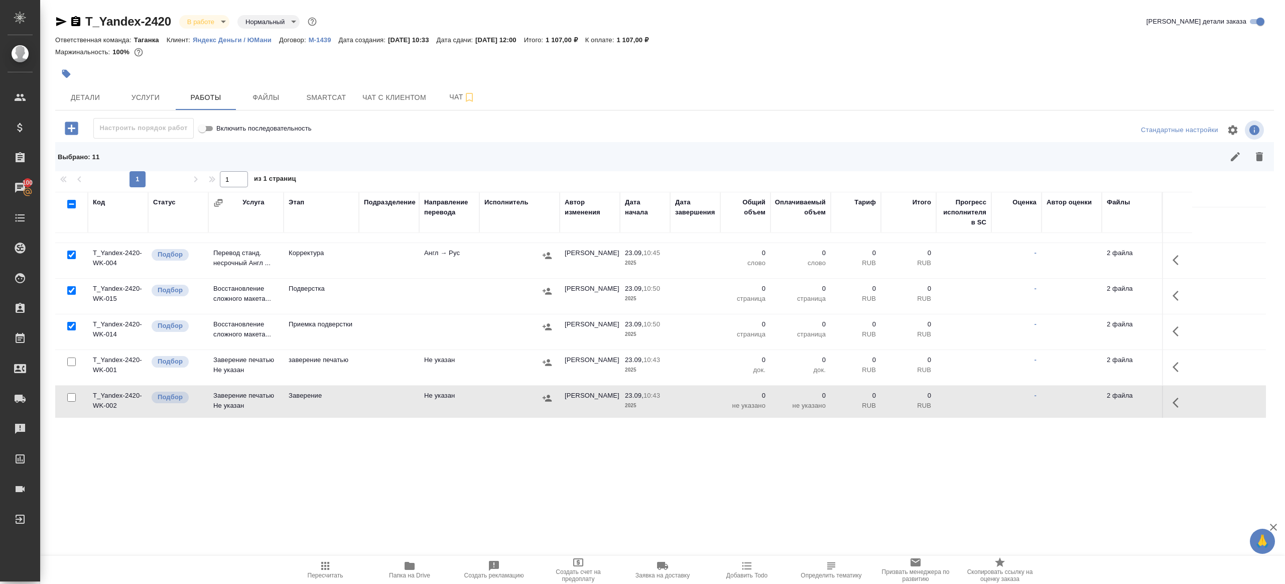
click at [1258, 159] on icon "button" at bounding box center [1259, 156] width 7 height 9
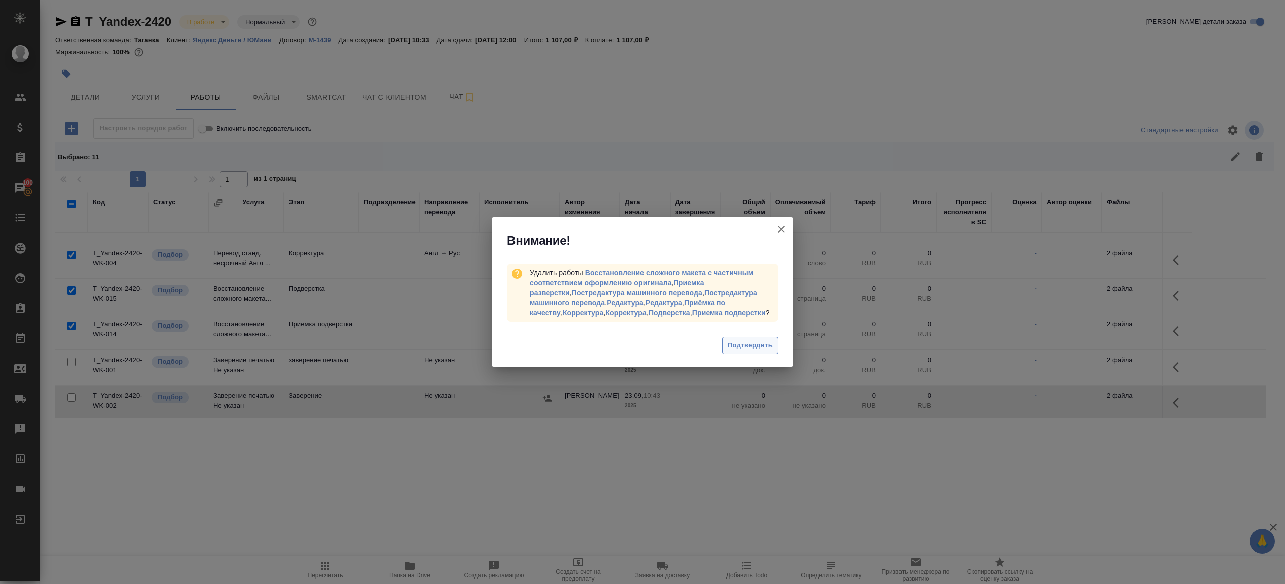
click at [752, 344] on span "Подтвердить" at bounding box center [750, 346] width 45 height 12
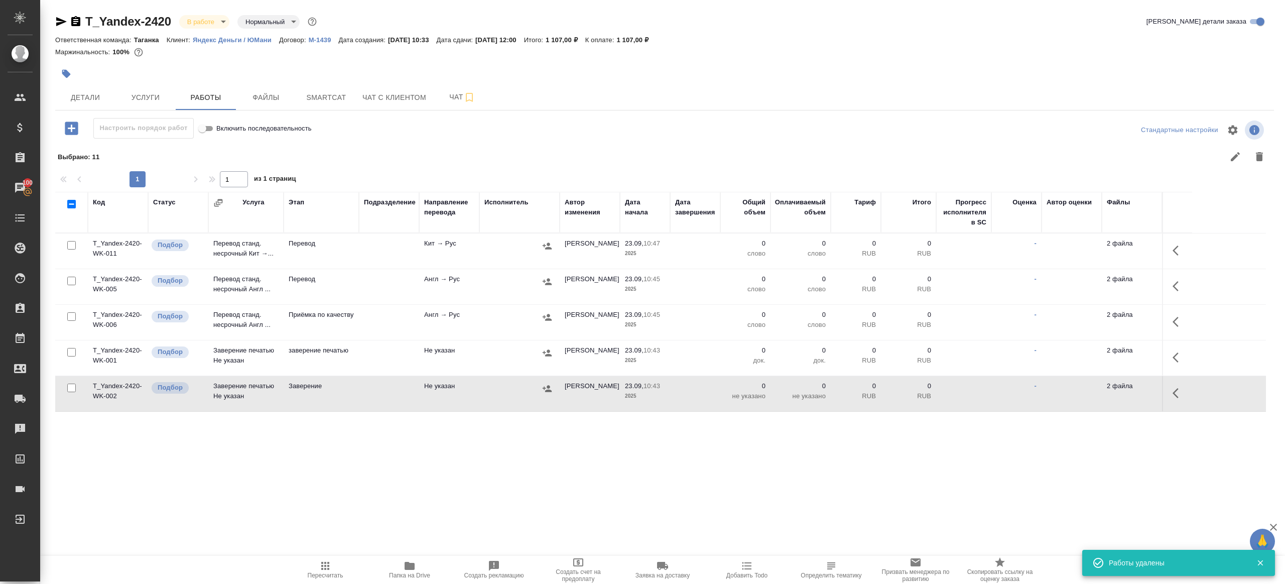
scroll to position [0, 0]
click at [1180, 247] on icon "button" at bounding box center [1178, 250] width 12 height 12
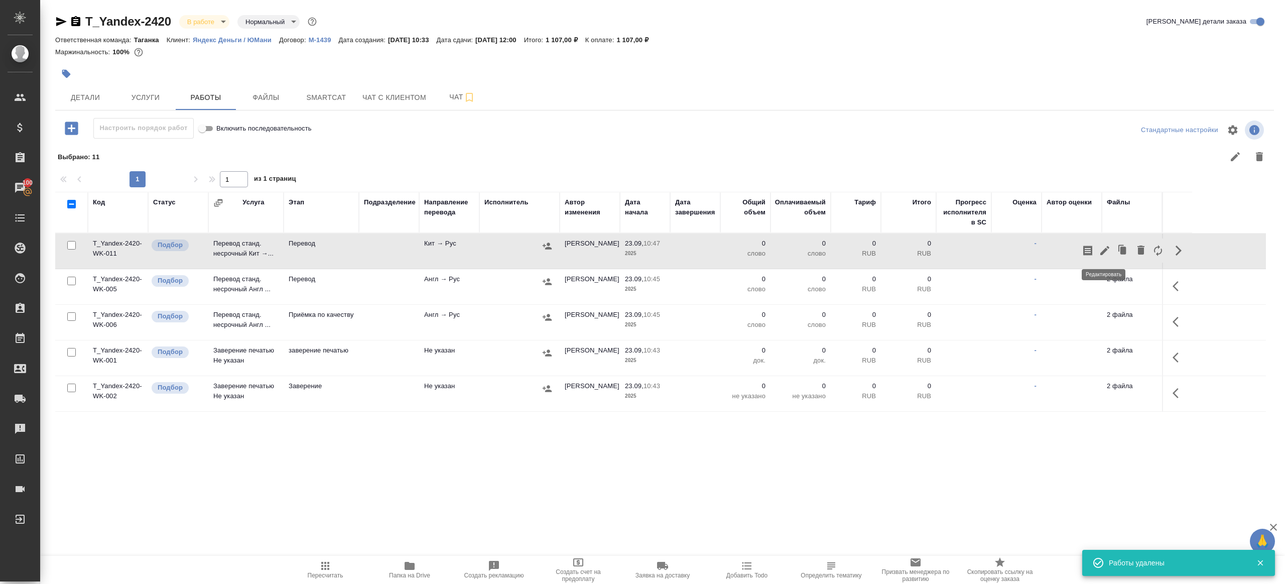
click at [1105, 250] on icon "button" at bounding box center [1104, 250] width 9 height 9
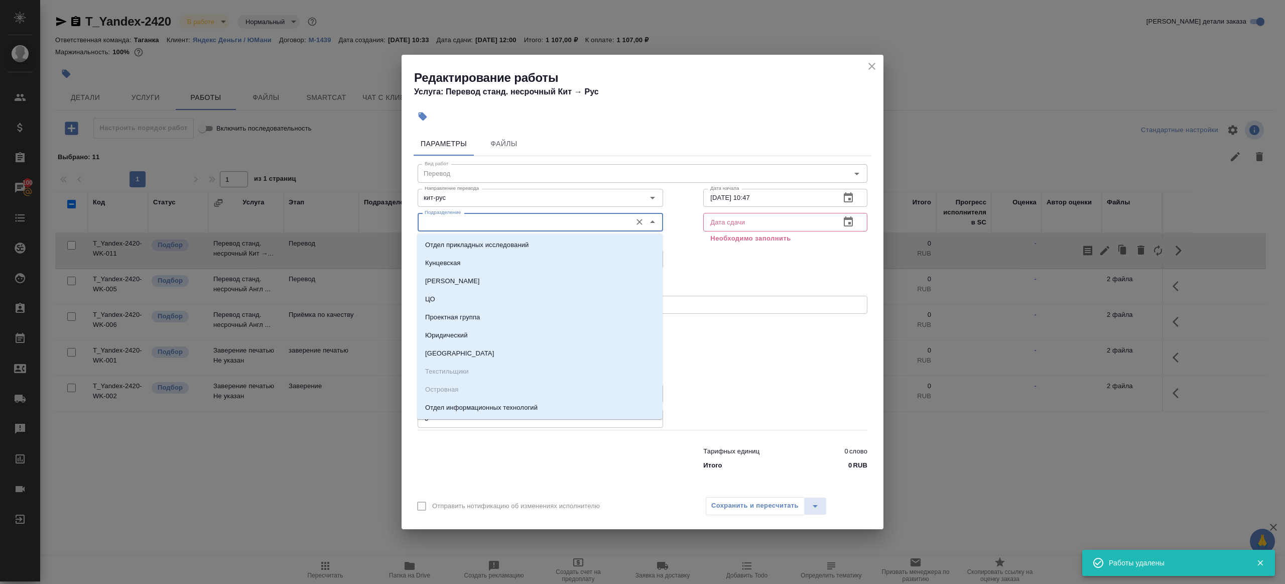
click at [544, 226] on input "Подразделение" at bounding box center [524, 222] width 206 height 12
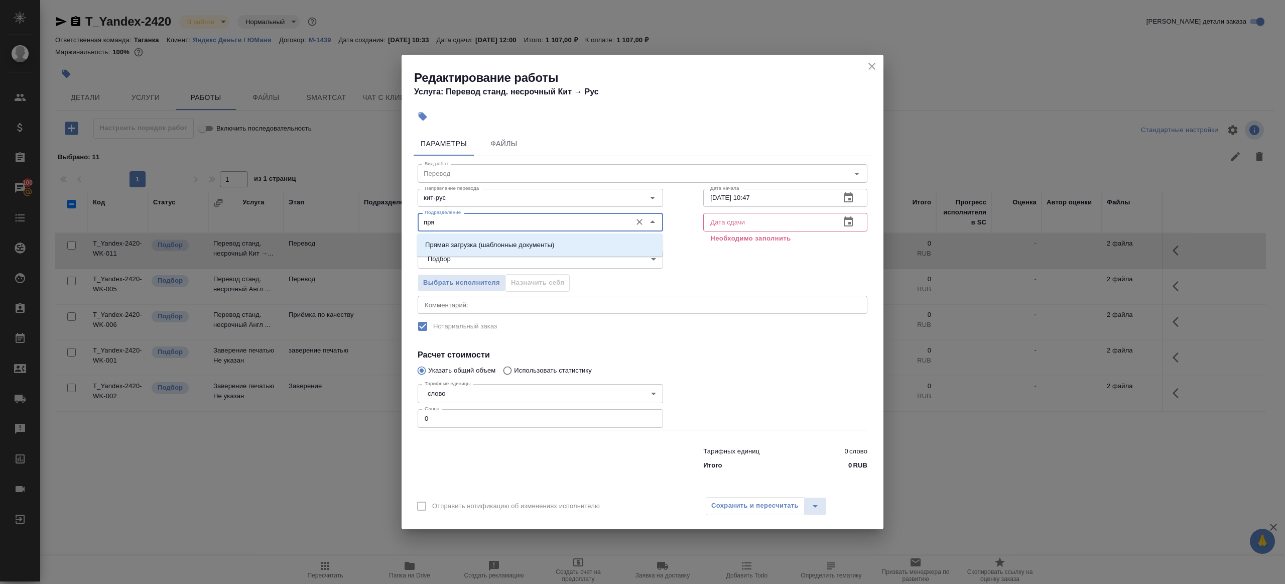
click at [543, 242] on p "Прямая загрузка (шаблонные документы)" at bounding box center [489, 245] width 129 height 10
type input "Прямая загрузка (шаблонные документы)"
click at [457, 413] on input "0" at bounding box center [540, 418] width 245 height 18
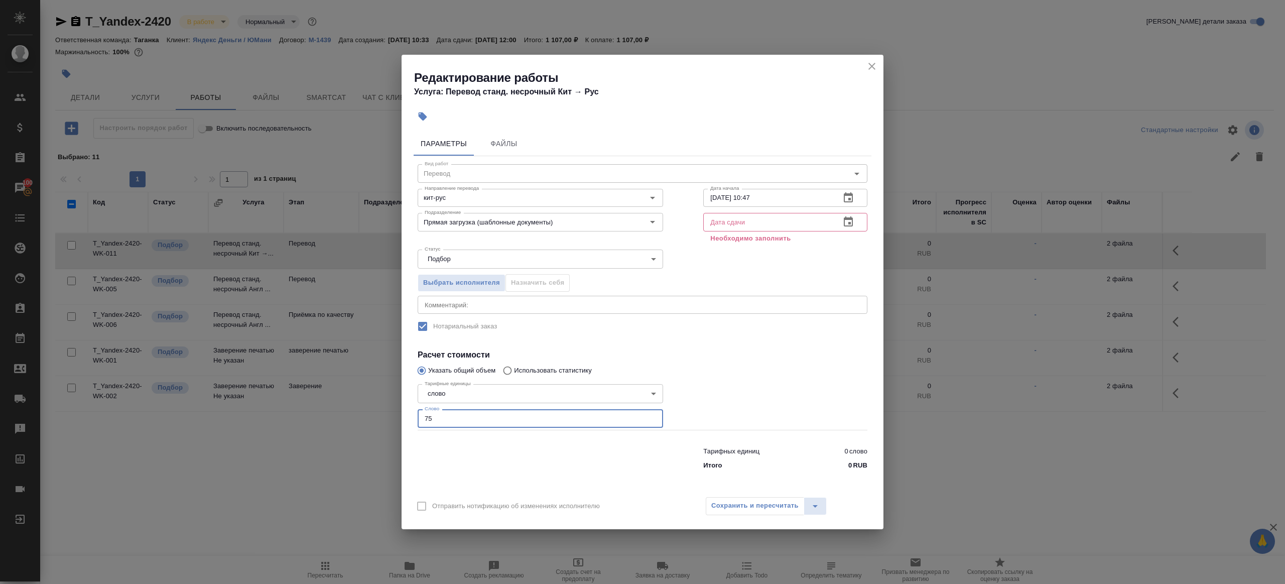
type input "75"
click at [770, 225] on input "text" at bounding box center [767, 222] width 129 height 18
click at [839, 222] on button "button" at bounding box center [848, 222] width 24 height 24
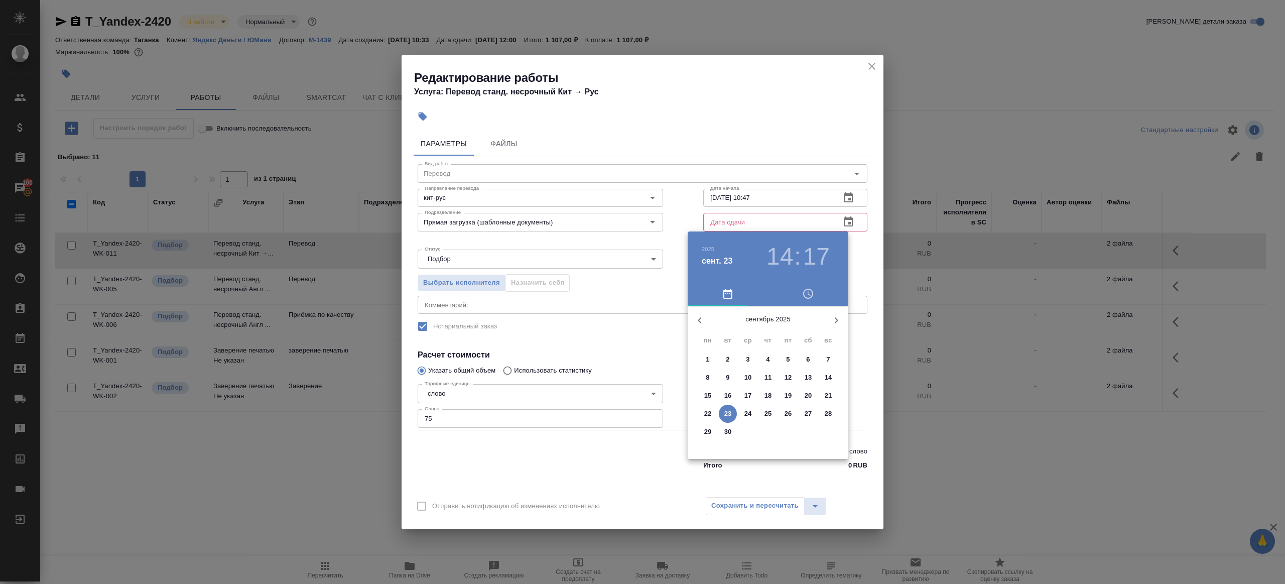
click at [770, 411] on p "25" at bounding box center [768, 414] width 8 height 10
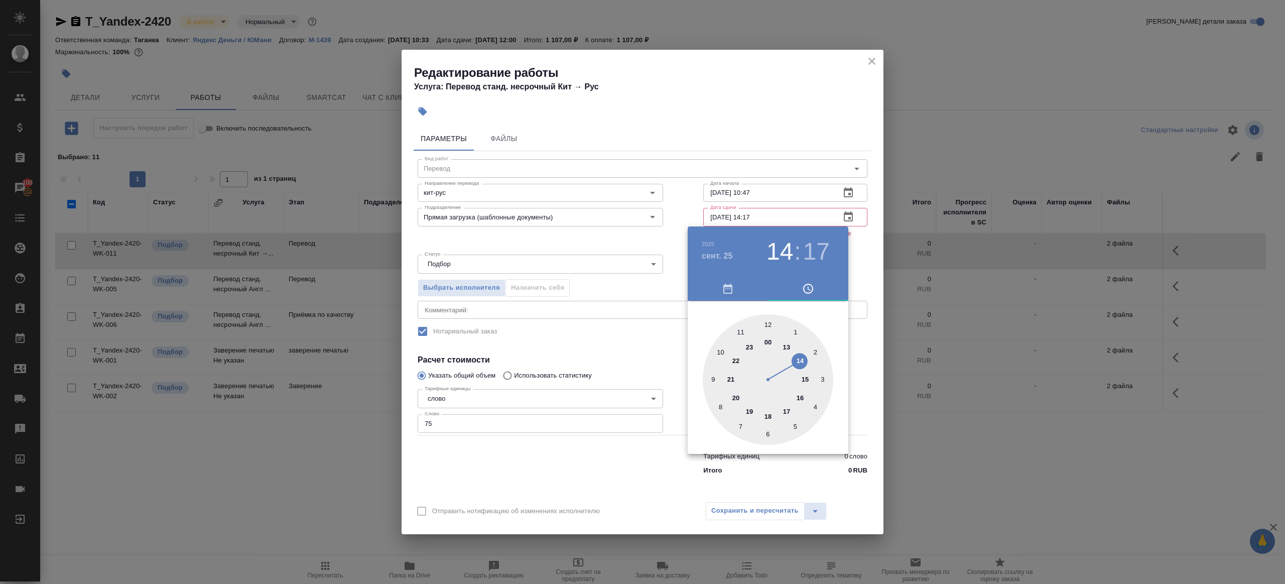
drag, startPoint x: 736, startPoint y: 216, endPoint x: 741, endPoint y: 216, distance: 5.5
click at [736, 216] on div at bounding box center [642, 292] width 1285 height 584
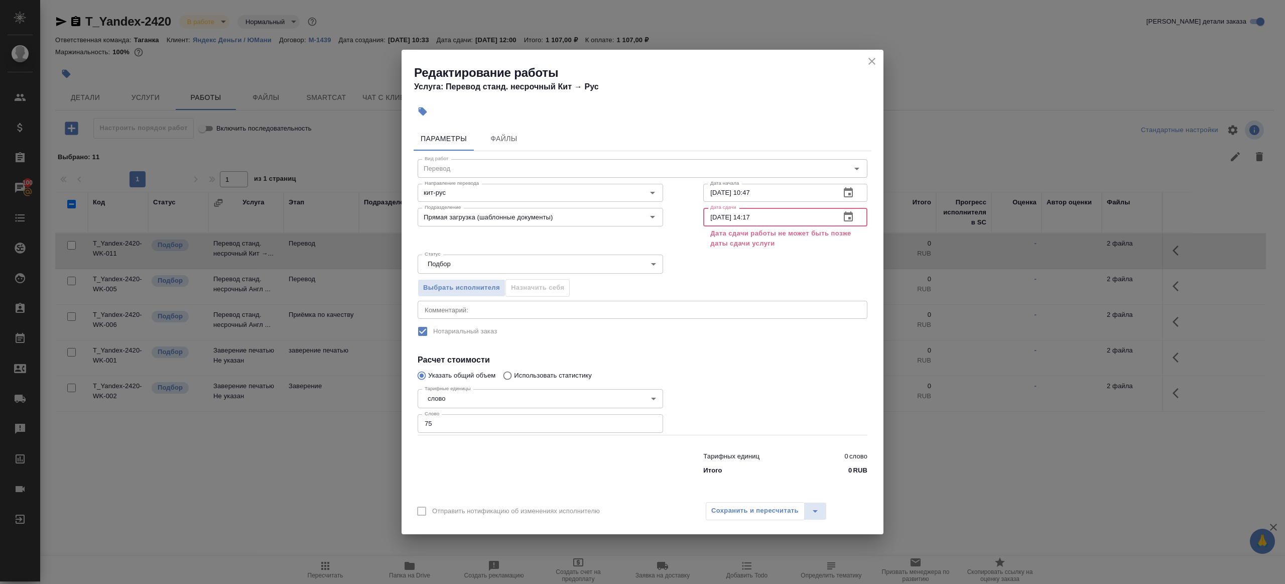
drag, startPoint x: 745, startPoint y: 216, endPoint x: 812, endPoint y: 215, distance: 66.3
click at [811, 216] on input "25.09.2025 14:17" at bounding box center [767, 217] width 129 height 18
click at [717, 219] on input "25.09.2025 09:00" at bounding box center [767, 217] width 129 height 18
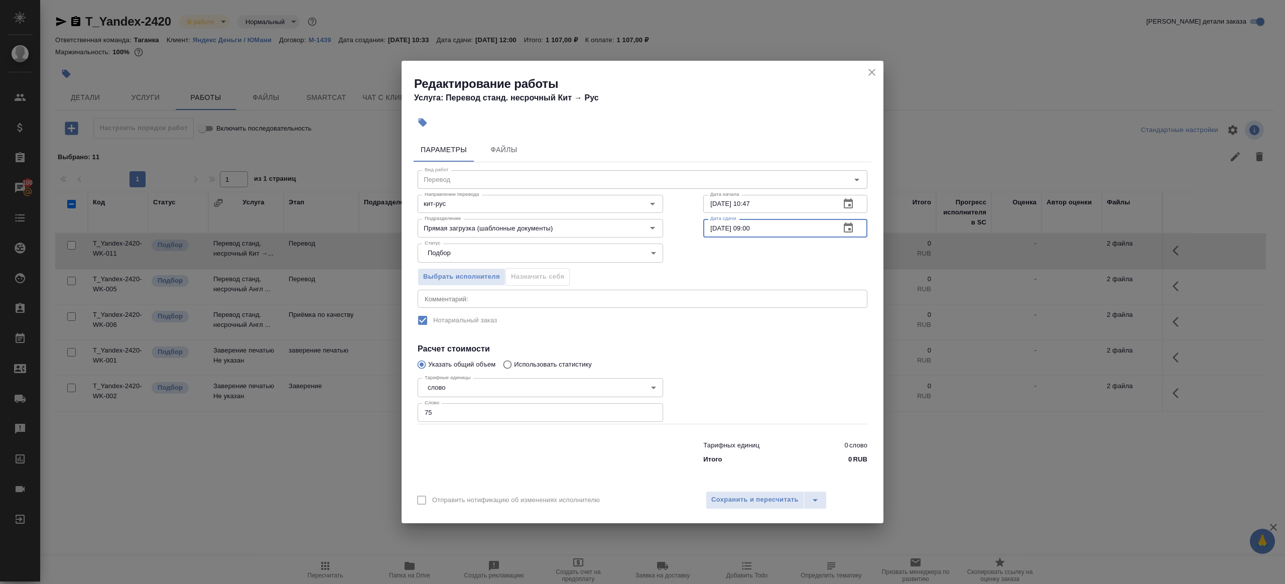
type input "24.09.2025 09:00"
click at [739, 414] on div at bounding box center [785, 399] width 204 height 90
click at [739, 493] on button "Сохранить и пересчитать" at bounding box center [755, 500] width 98 height 18
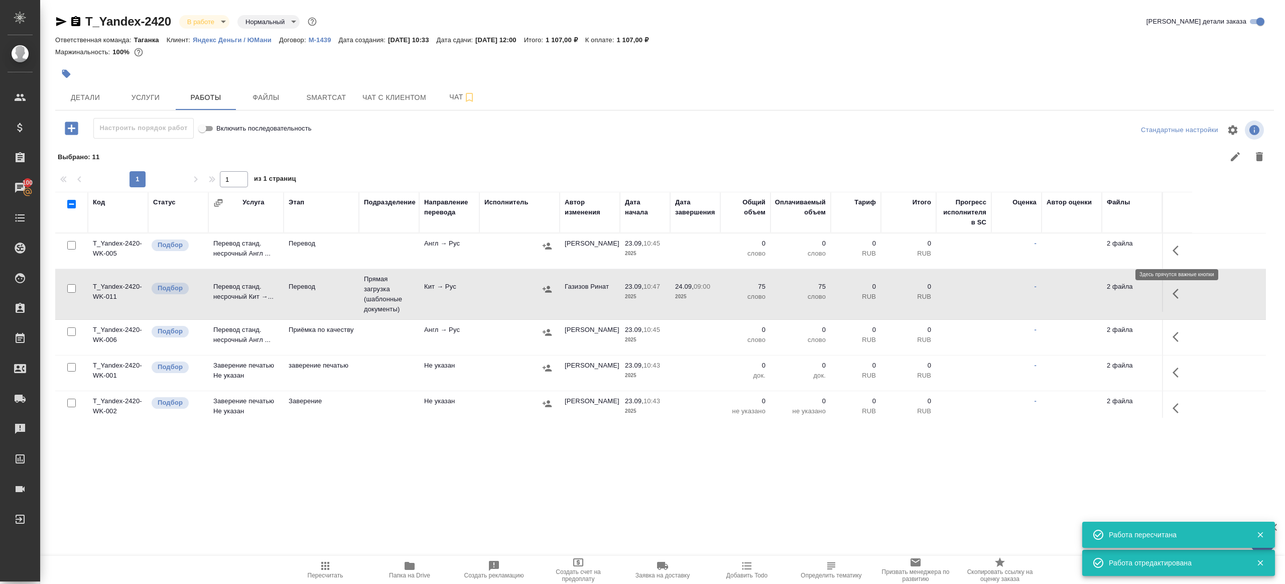
click at [1167, 253] on button "button" at bounding box center [1178, 250] width 24 height 24
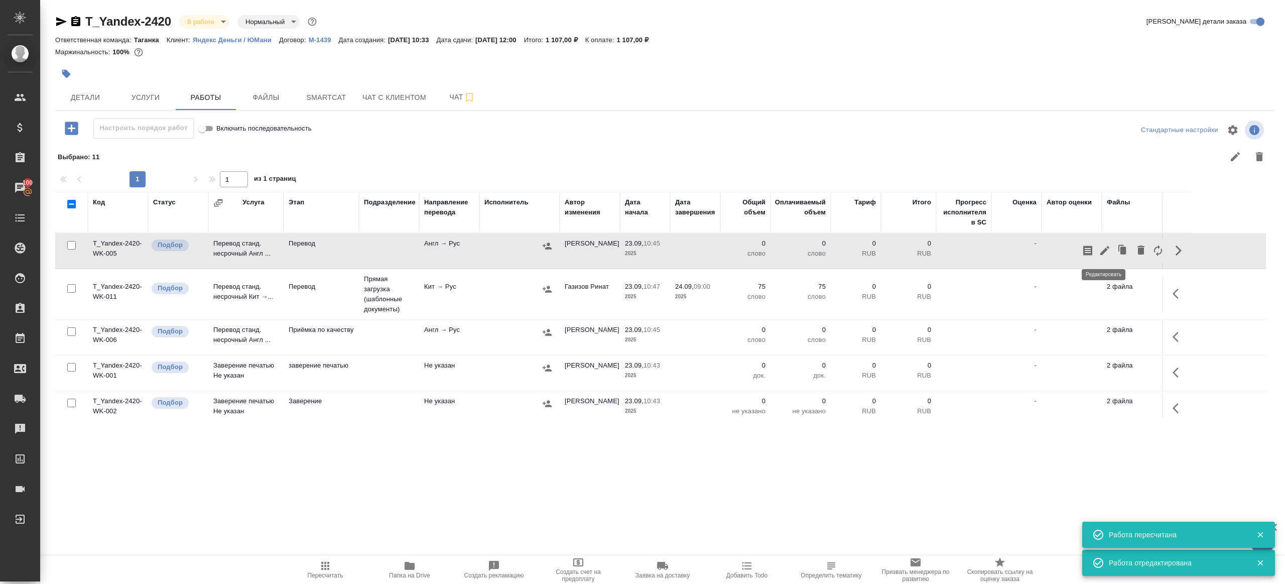
click at [1102, 250] on icon "button" at bounding box center [1105, 250] width 12 height 12
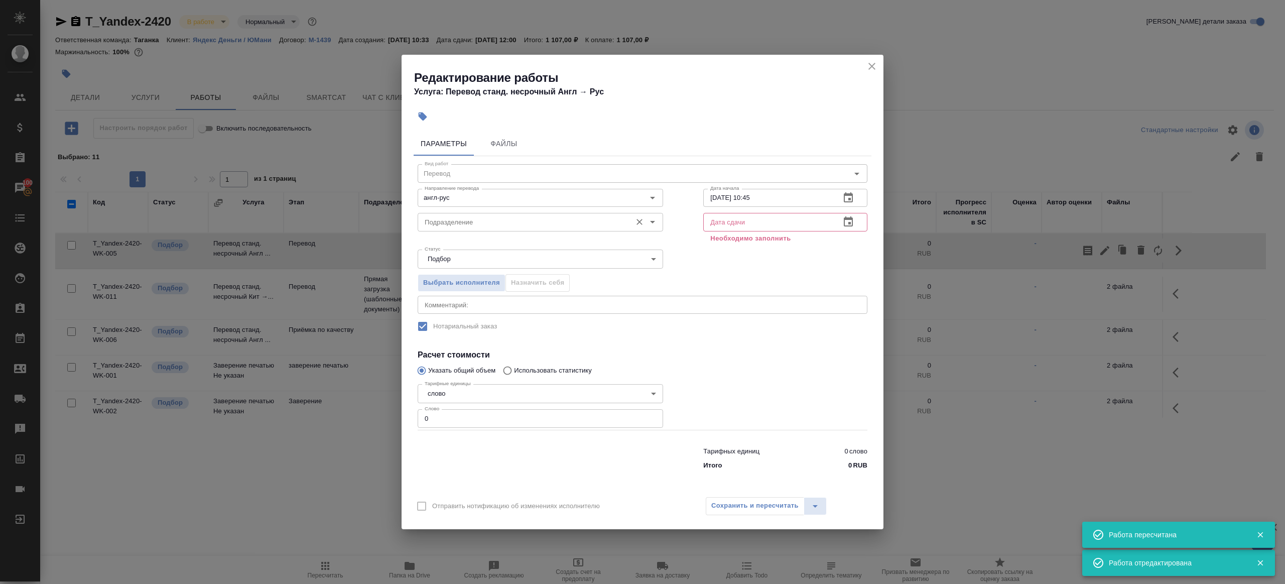
click at [459, 225] on input "Подразделение" at bounding box center [524, 222] width 206 height 12
click at [482, 245] on p "Прямая загрузка (шаблонные документы)" at bounding box center [489, 245] width 129 height 10
type input "Прямая загрузка (шаблонные документы)"
click at [773, 197] on input "23.09.2025 10:45" at bounding box center [767, 198] width 129 height 18
paste input "4.09.2025 09:00"
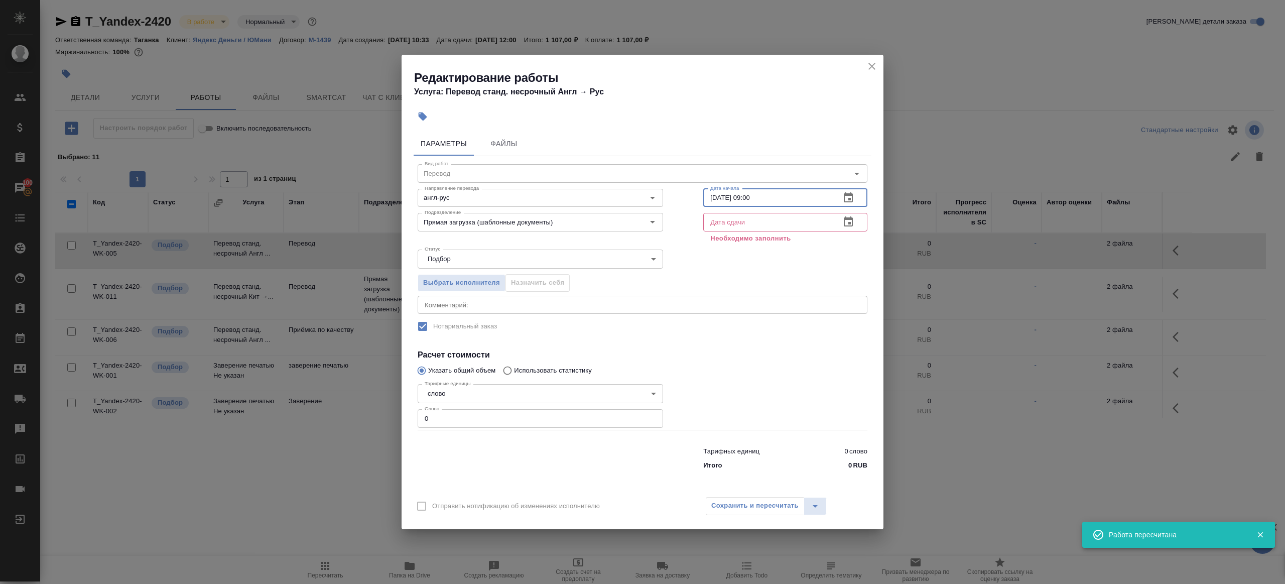
type input "24.09.2025 09:00"
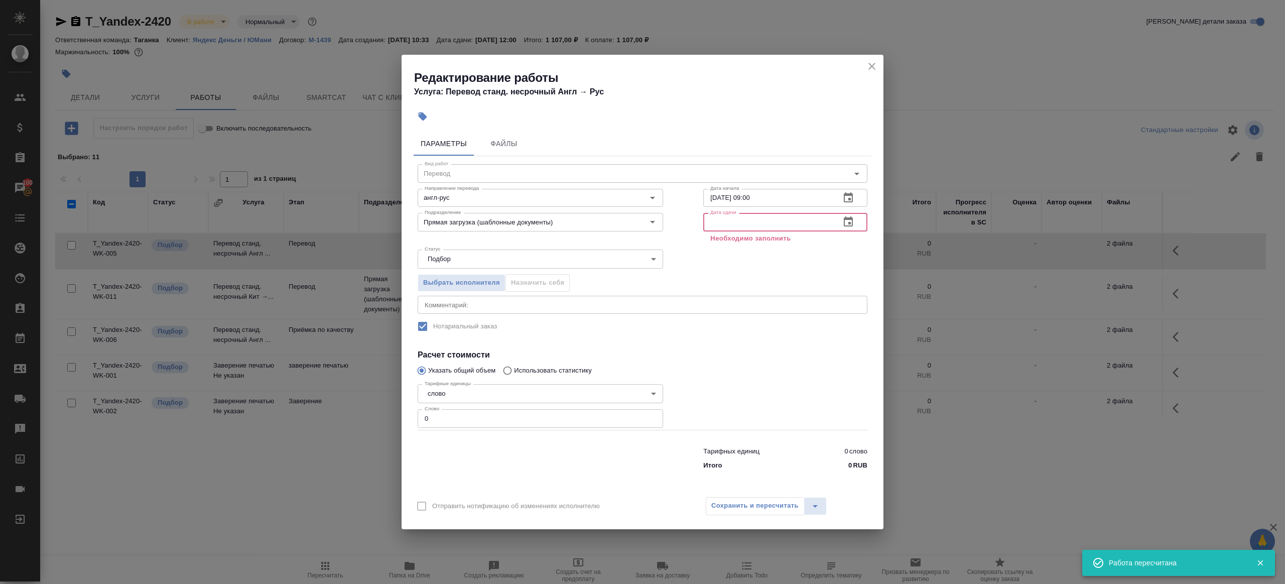
click at [776, 230] on input "text" at bounding box center [767, 222] width 129 height 18
paste input "24.09.2025 09:00"
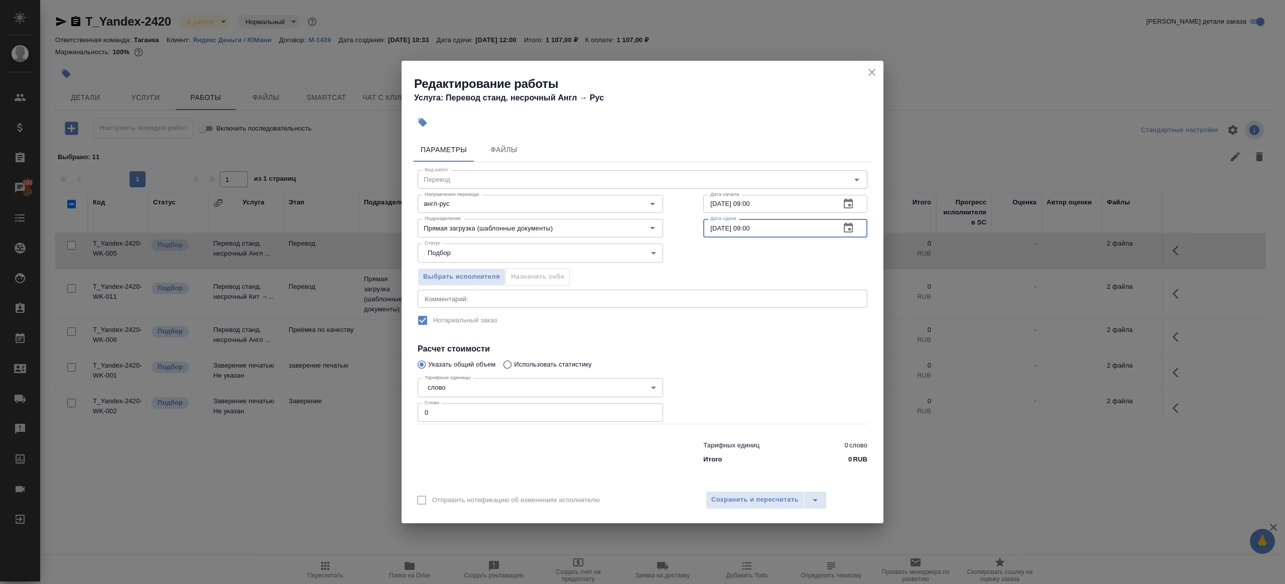
type input "24.09.2025 09:00"
click at [717, 201] on input "24.09.2025 09:00" at bounding box center [767, 204] width 129 height 18
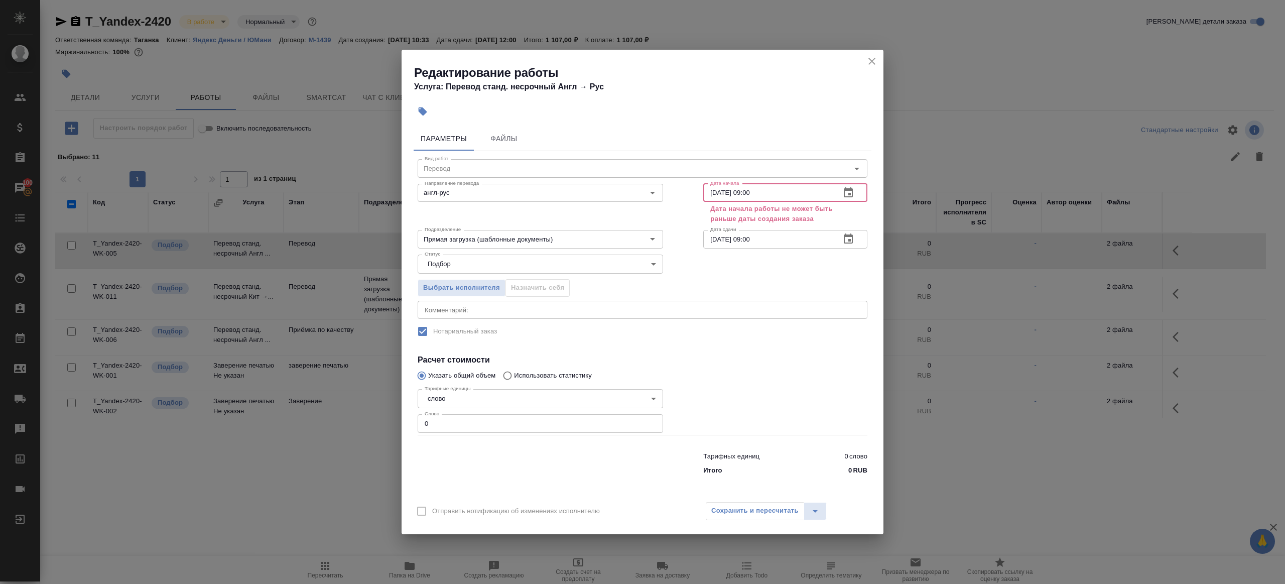
click at [752, 191] on input "23.09.2025 09:00" at bounding box center [767, 193] width 129 height 18
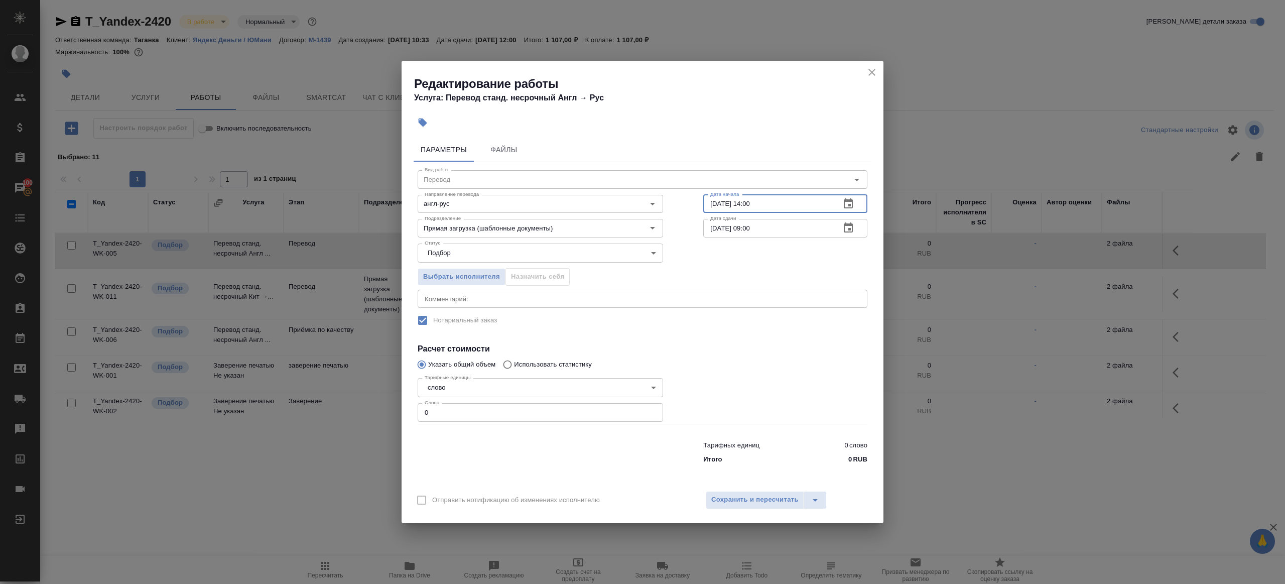
type input "23.09.2025 14:00"
click at [462, 419] on input "0" at bounding box center [540, 412] width 245 height 18
type input "1"
click at [736, 480] on div "Параметры Файлы Вид работ Перевод Вид работ Направление перевода англ-рус Напра…" at bounding box center [643, 309] width 482 height 350
click at [736, 494] on span "Сохранить и пересчитать" at bounding box center [754, 500] width 87 height 12
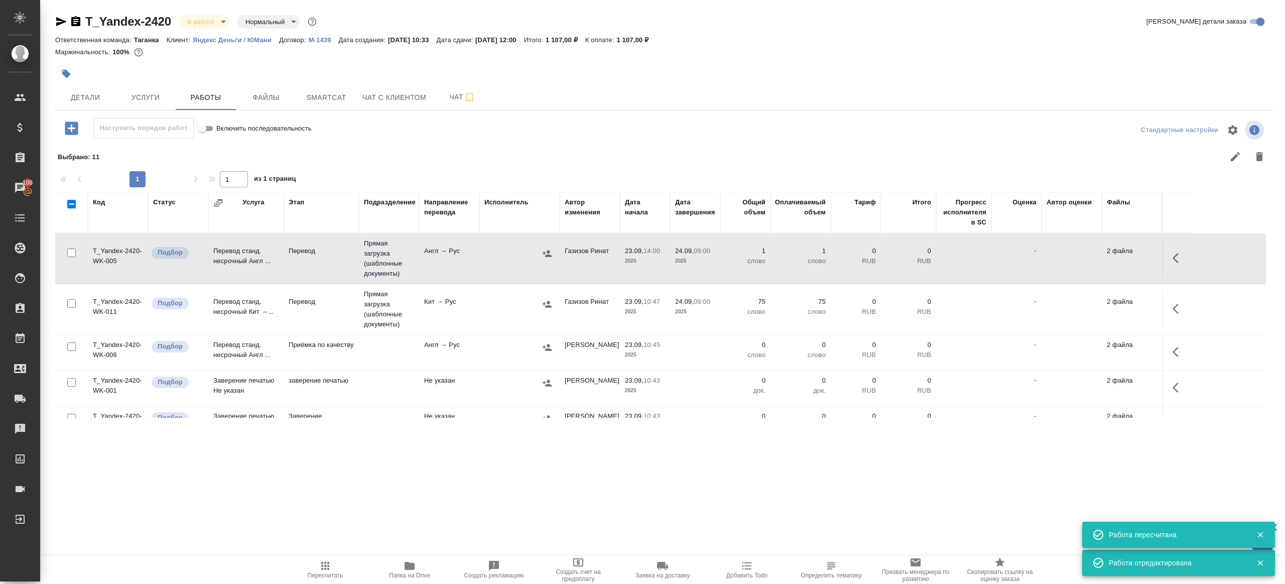
click at [1165, 345] on td at bounding box center [1177, 352] width 30 height 35
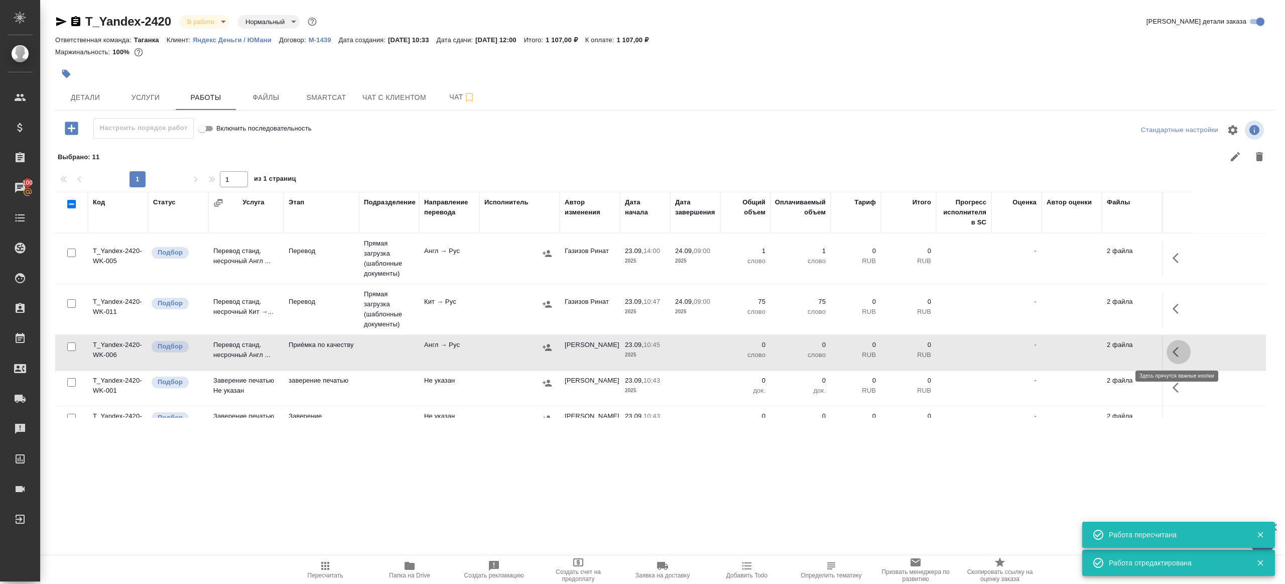
click at [1178, 341] on button "button" at bounding box center [1178, 352] width 24 height 24
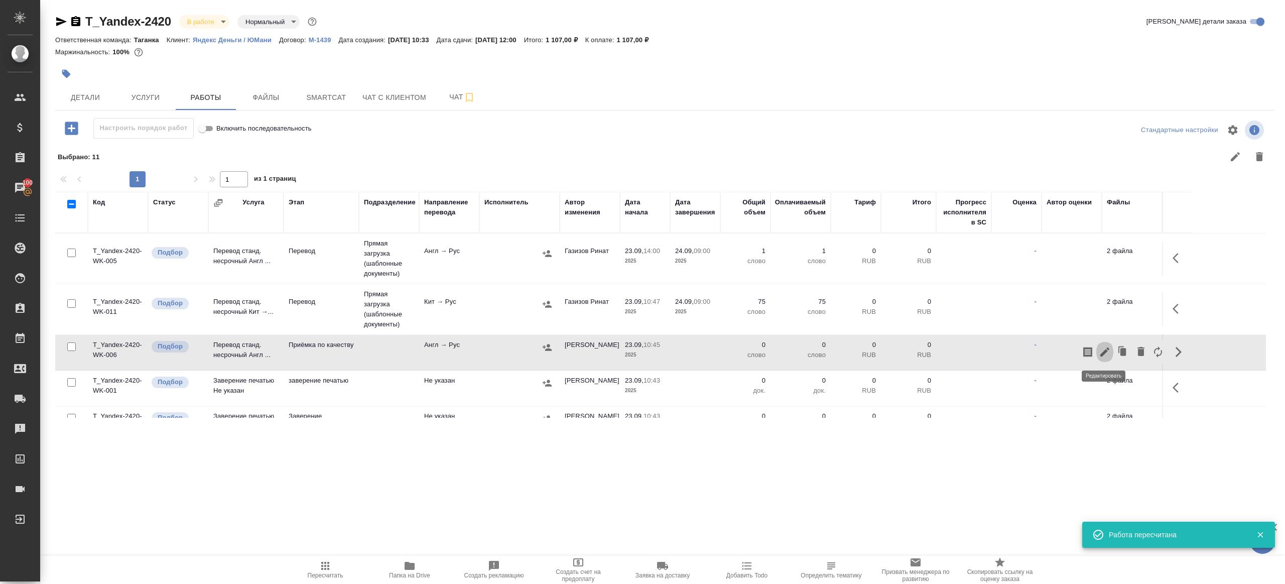
click at [1102, 344] on button "button" at bounding box center [1104, 352] width 17 height 24
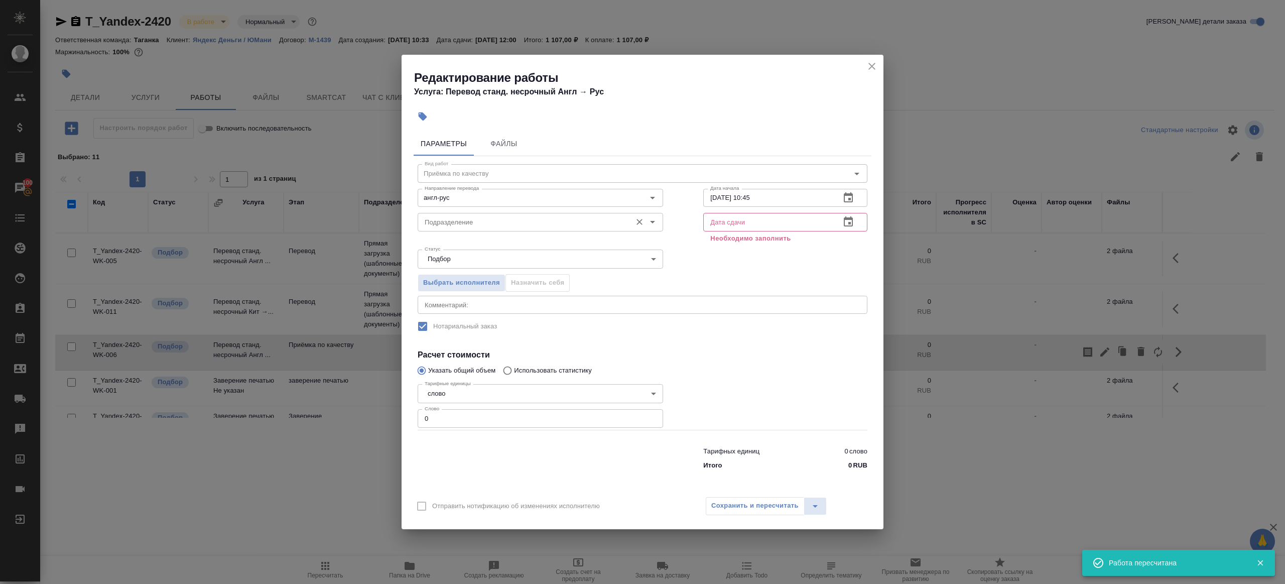
click at [488, 223] on input "Подразделение" at bounding box center [524, 222] width 206 height 12
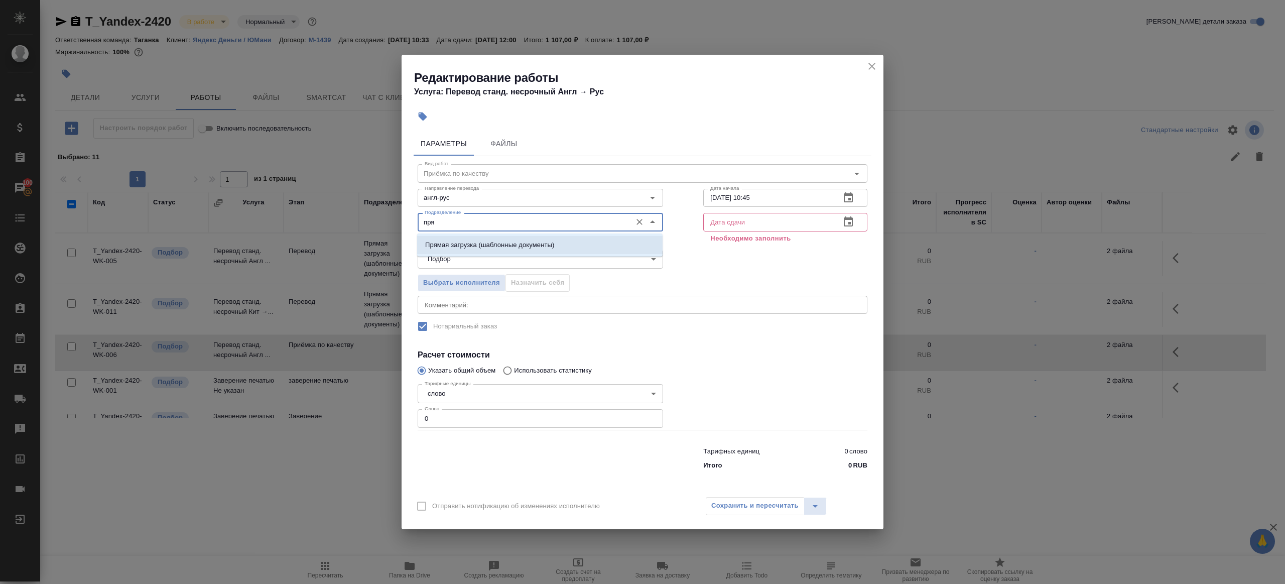
click at [504, 239] on li "Прямая загрузка (шаблонные документы)" at bounding box center [539, 245] width 245 height 18
type input "Прямая загрузка (шаблонные документы)"
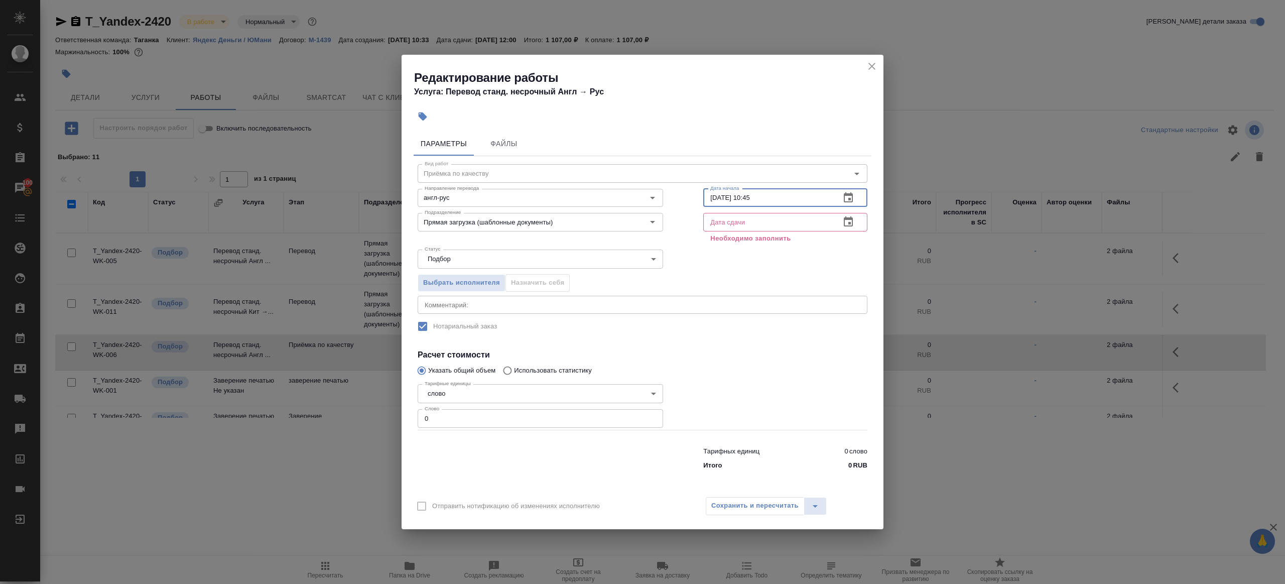
click at [784, 200] on input "23.09.2025 10:45" at bounding box center [767, 198] width 129 height 18
paste input "4.09.2025 09:00"
type input "24.09.2025 09:00"
click at [784, 228] on input "text" at bounding box center [767, 222] width 129 height 18
paste input "24.09.2025 09:00"
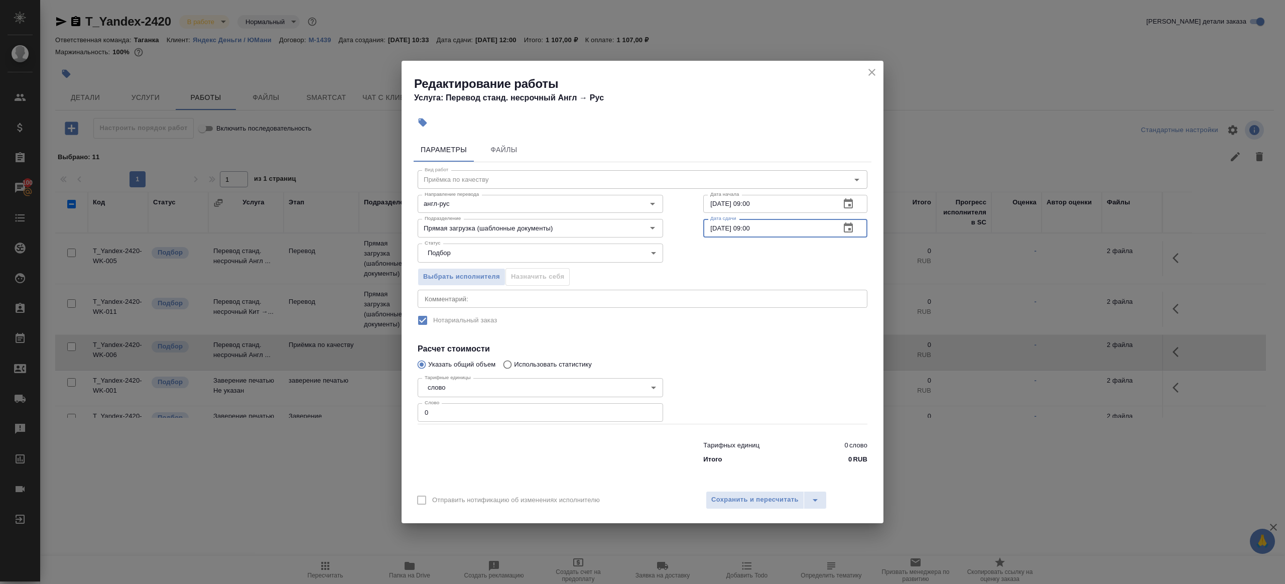
click at [752, 227] on input "24.09.2025 09:00" at bounding box center [767, 228] width 129 height 18
type input "24.09.2025 11:00"
click at [440, 406] on input "0" at bounding box center [540, 412] width 245 height 18
type input "1"
click at [741, 492] on button "Сохранить и пересчитать" at bounding box center [755, 500] width 98 height 18
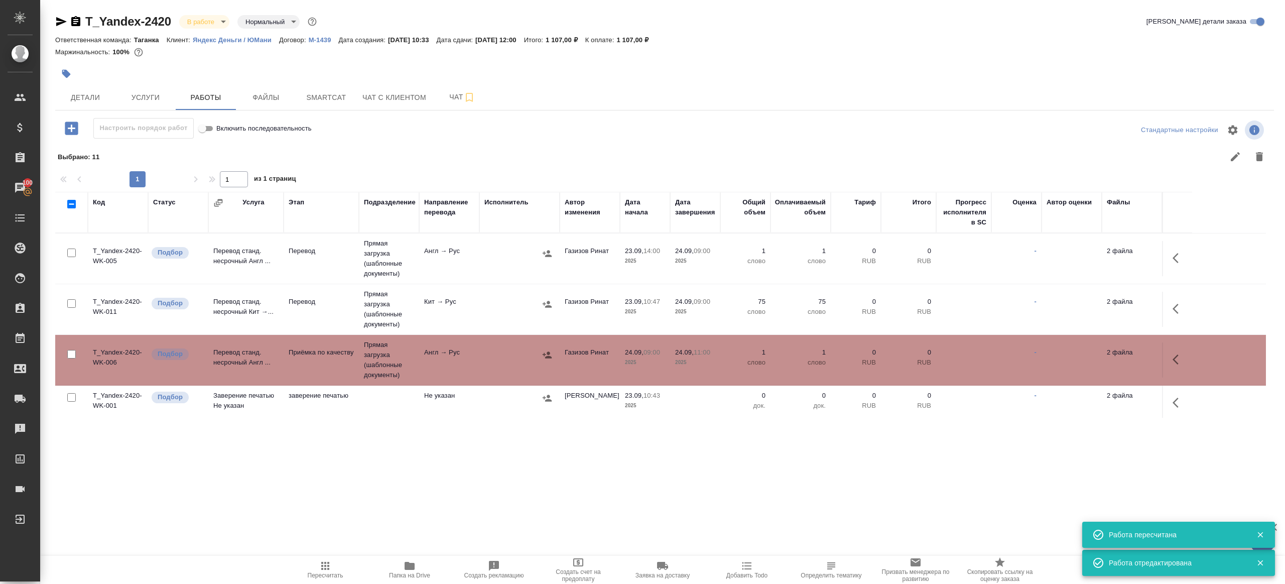
click at [321, 551] on div ".cls-1 fill:#fff; AWATERA Gazizov Rinat Клиенты Спецификации Заказы 100 Чаты To…" at bounding box center [642, 292] width 1285 height 584
click at [324, 566] on icon "button" at bounding box center [325, 566] width 8 height 8
click at [342, 517] on div ".cls-1 fill:#fff; AWATERA Gazizov Rinat Клиенты Спецификации Заказы 100 Чаты To…" at bounding box center [642, 292] width 1285 height 584
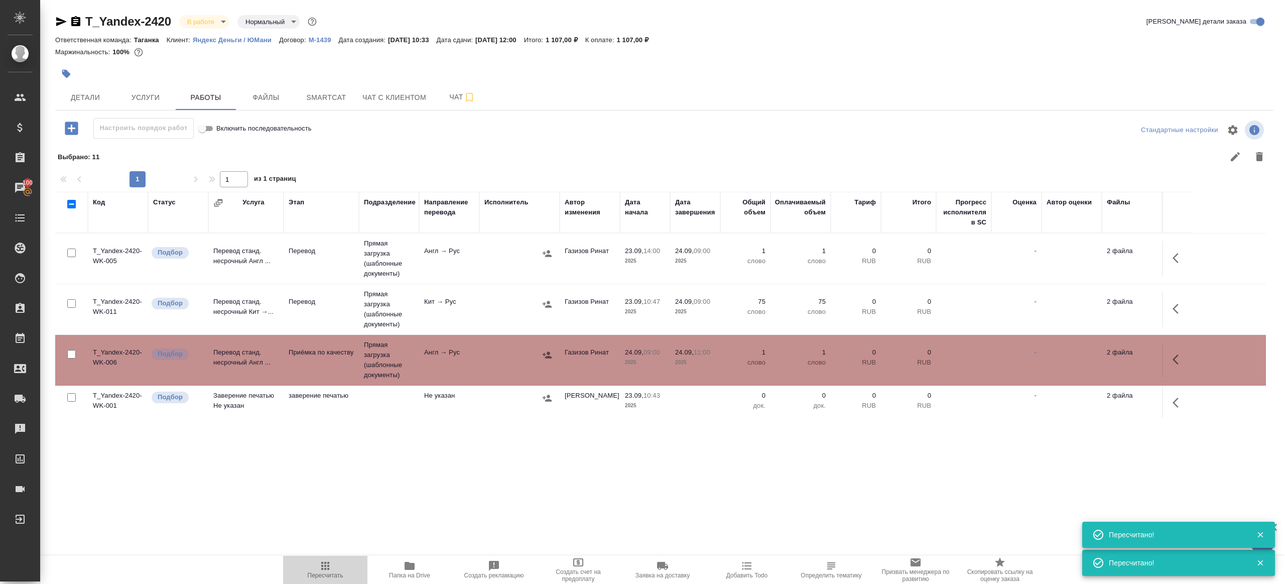
click at [319, 570] on span "Пересчитать" at bounding box center [325, 569] width 72 height 19
click at [466, 538] on div ".cls-1 fill:#fff; AWATERA Gazizov Rinat Клиенты Спецификации Заказы 100 Чаты To…" at bounding box center [642, 292] width 1285 height 584
click at [326, 564] on icon "button" at bounding box center [325, 566] width 12 height 12
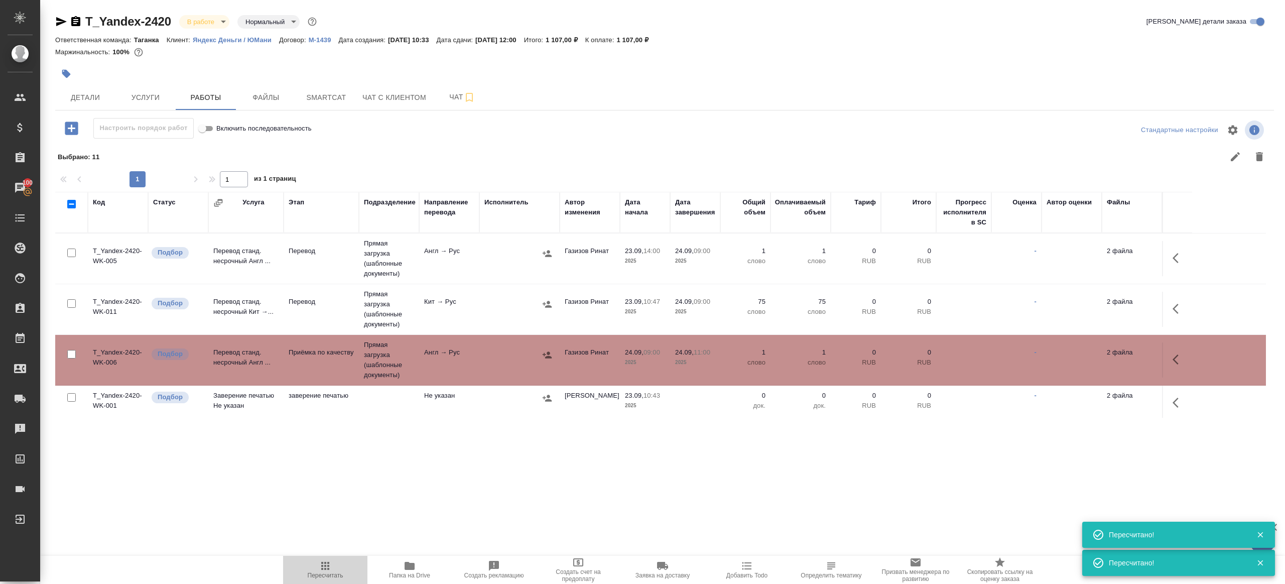
click at [326, 564] on icon "button" at bounding box center [325, 566] width 12 height 12
click at [364, 494] on div ".cls-1 fill:#fff; AWATERA Gazizov Rinat Клиенты Спецификации Заказы 100 Чаты To…" at bounding box center [642, 292] width 1285 height 584
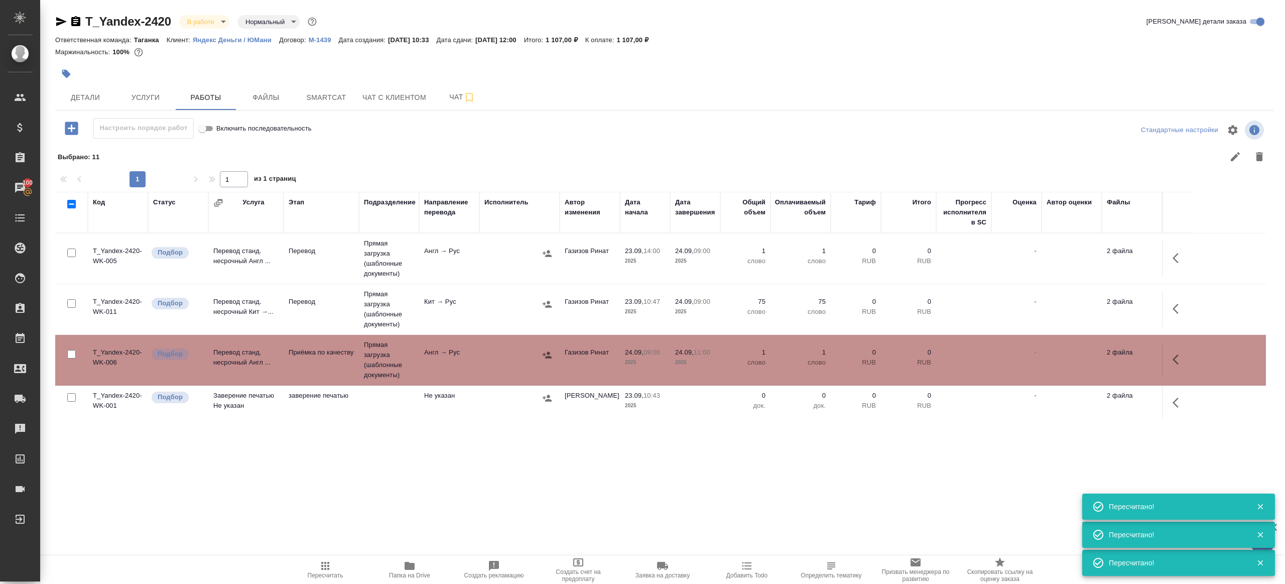
click at [315, 581] on button "Пересчитать" at bounding box center [325, 570] width 84 height 28
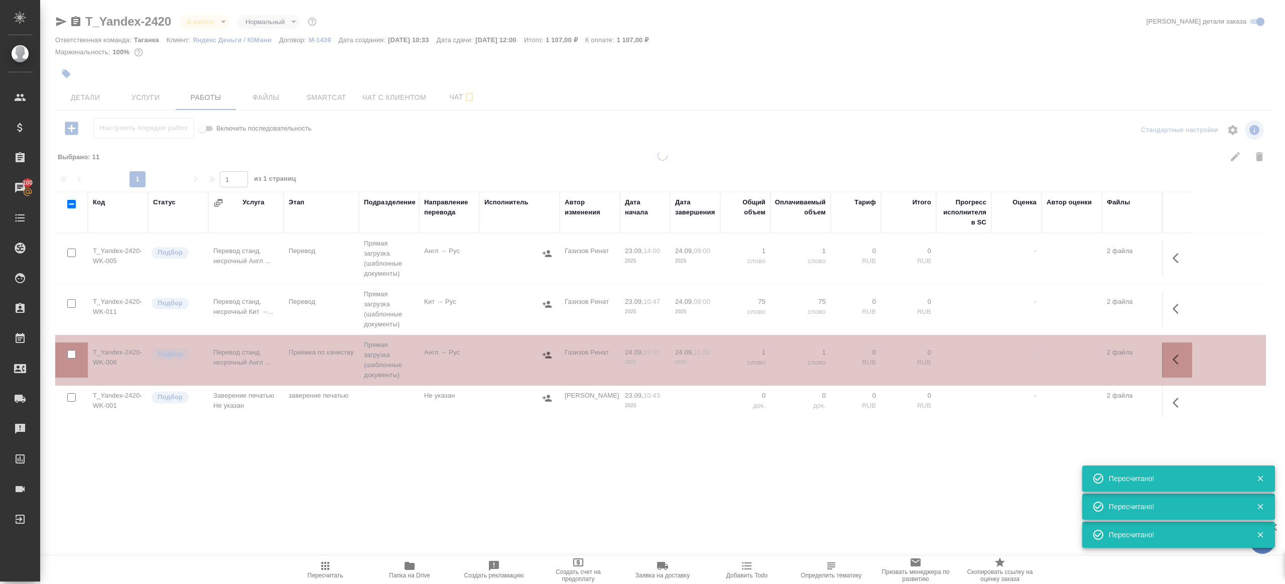
click at [321, 513] on div ".cls-1 fill:#fff; AWATERA Gazizov Rinat Клиенты Спецификации Заказы 100 Чаты To…" at bounding box center [642, 292] width 1285 height 584
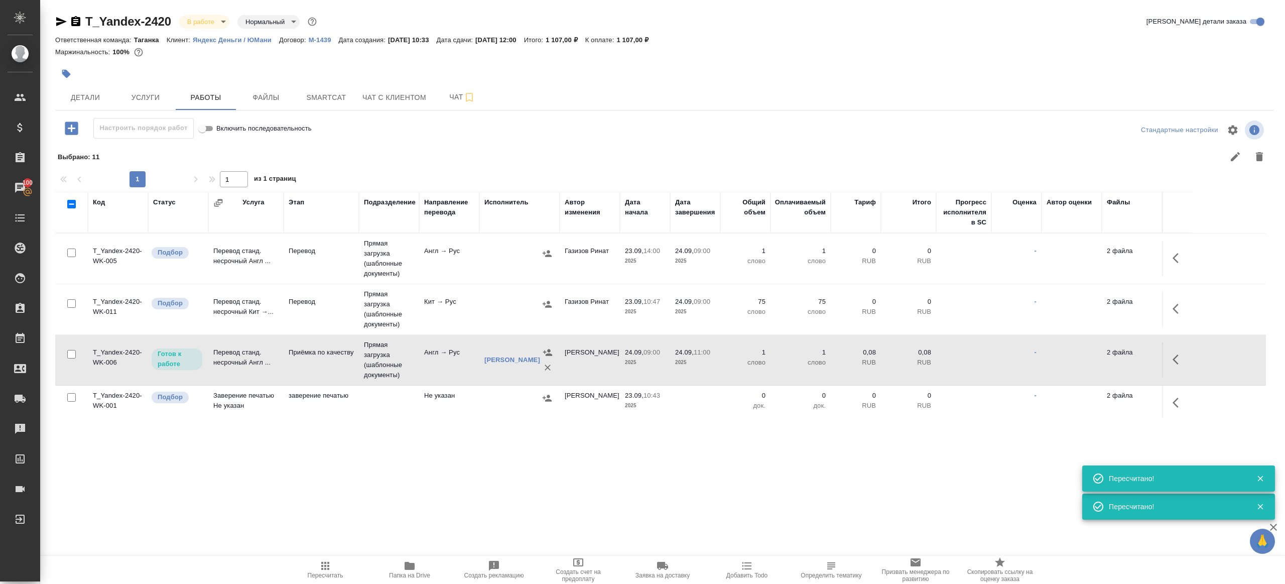
click at [396, 236] on td "Прямая загрузка (шаблонные документы)" at bounding box center [389, 258] width 60 height 50
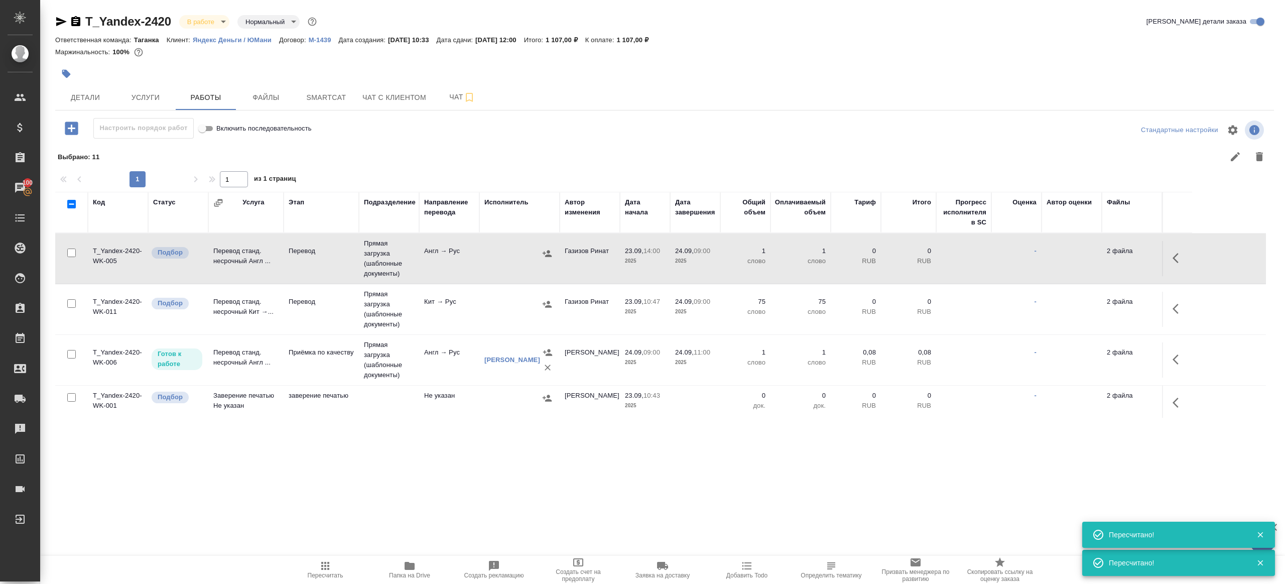
click at [396, 236] on td "Прямая загрузка (шаблонные документы)" at bounding box center [389, 258] width 60 height 50
click at [277, 288] on tr "T_Yandex-2420-WK-011 Подбор Перевод станд. несрочный Кит →... Перевод Прямая за…" at bounding box center [660, 309] width 1211 height 51
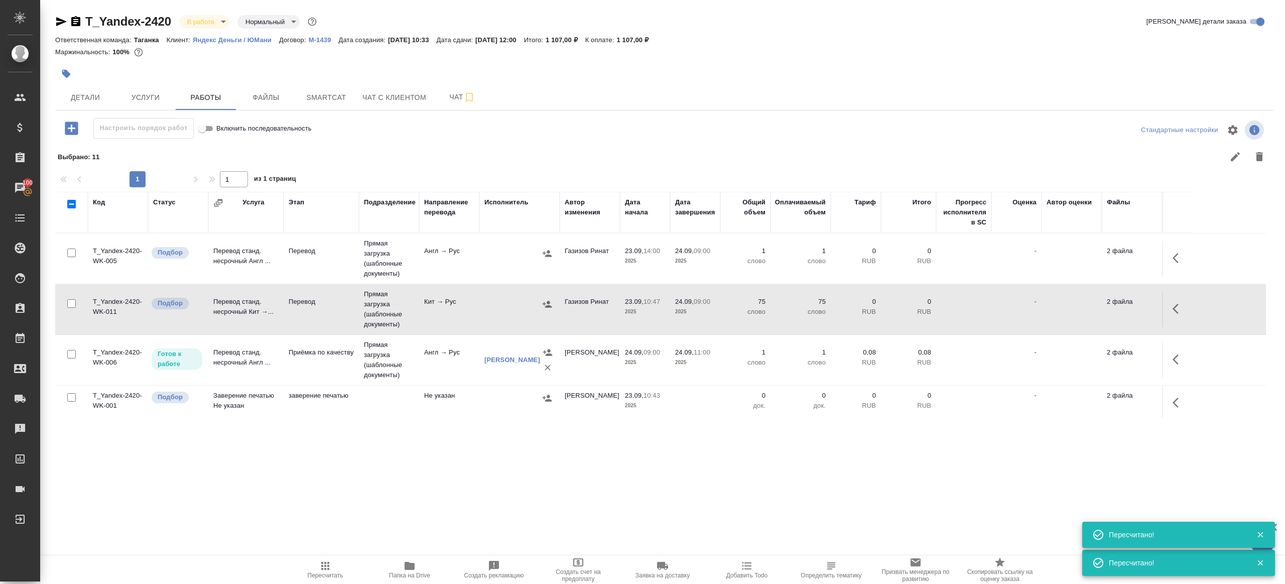
click at [277, 288] on tr "T_Yandex-2420-WK-011 Подбор Перевод станд. несрочный Кит →... Перевод Прямая за…" at bounding box center [660, 309] width 1211 height 51
click at [316, 565] on span "Пересчитать" at bounding box center [325, 569] width 72 height 19
click at [390, 483] on div ".cls-1 fill:#fff; AWATERA Gazizov Rinat Клиенты Спецификации Заказы 100 Чаты To…" at bounding box center [642, 292] width 1285 height 584
click at [330, 565] on icon "button" at bounding box center [325, 566] width 12 height 12
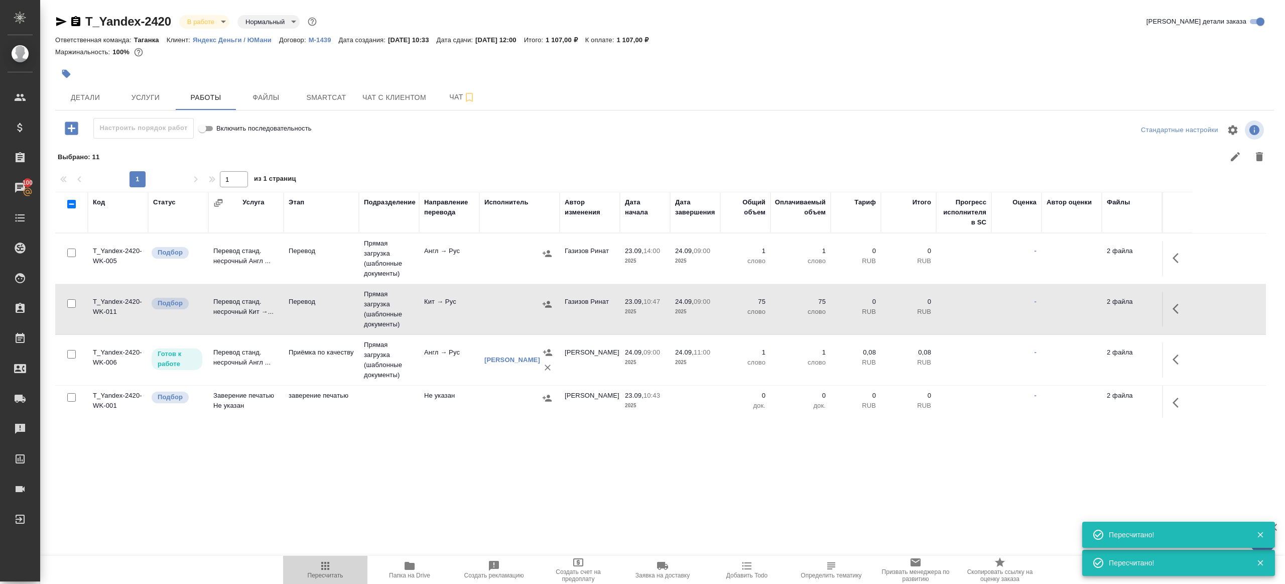
click at [330, 565] on icon "button" at bounding box center [325, 566] width 12 height 12
click at [430, 482] on div ".cls-1 fill:#fff; AWATERA Gazizov Rinat Клиенты Спецификации Заказы 100 Чаты To…" at bounding box center [642, 292] width 1285 height 584
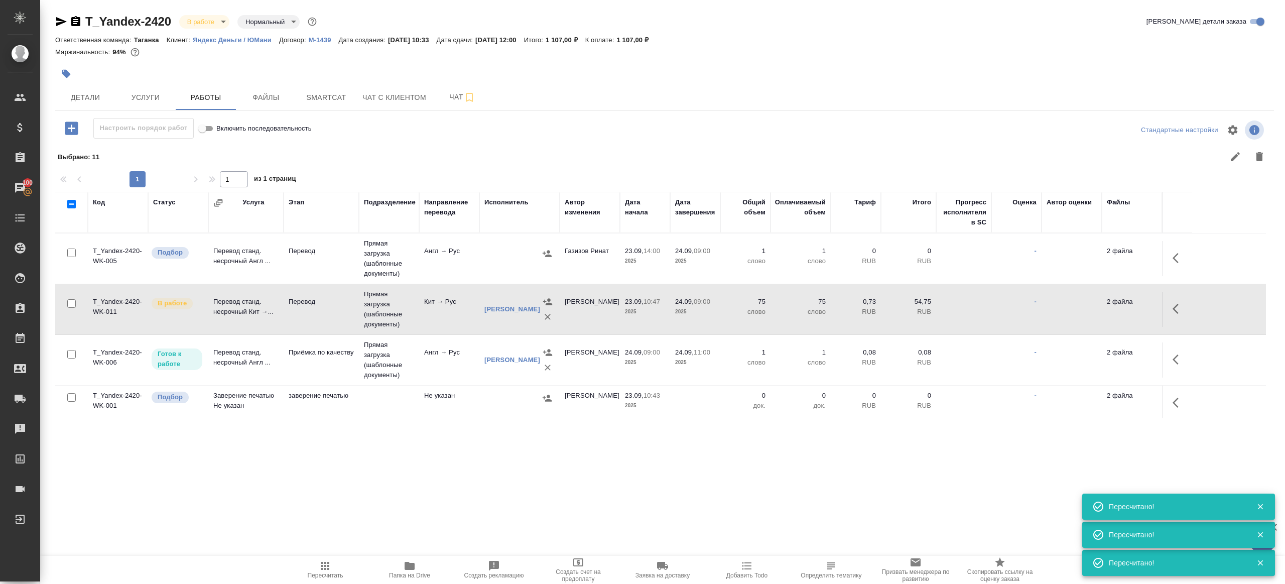
click at [332, 580] on button "Пересчитать" at bounding box center [325, 570] width 84 height 28
click at [360, 507] on div ".cls-1 fill:#fff; AWATERA Gazizov Rinat Клиенты Спецификации Заказы 100 Чаты To…" at bounding box center [642, 292] width 1285 height 584
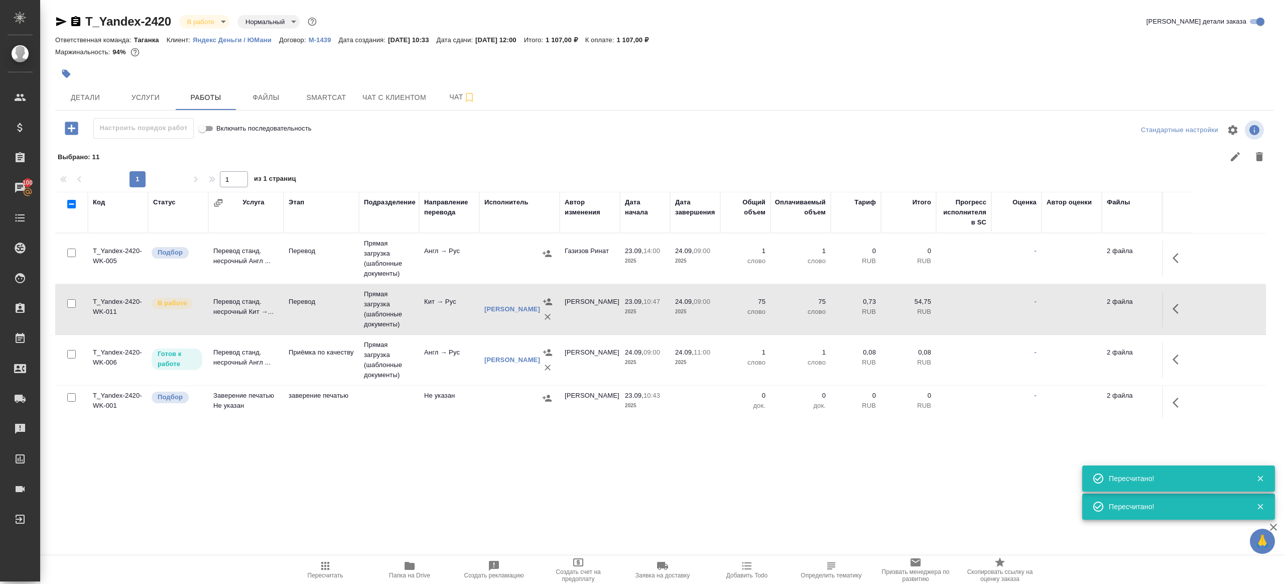
click at [360, 507] on div ".cls-1 fill:#fff; AWATERA Gazizov Rinat Клиенты Спецификации Заказы 100 Чаты To…" at bounding box center [642, 292] width 1285 height 584
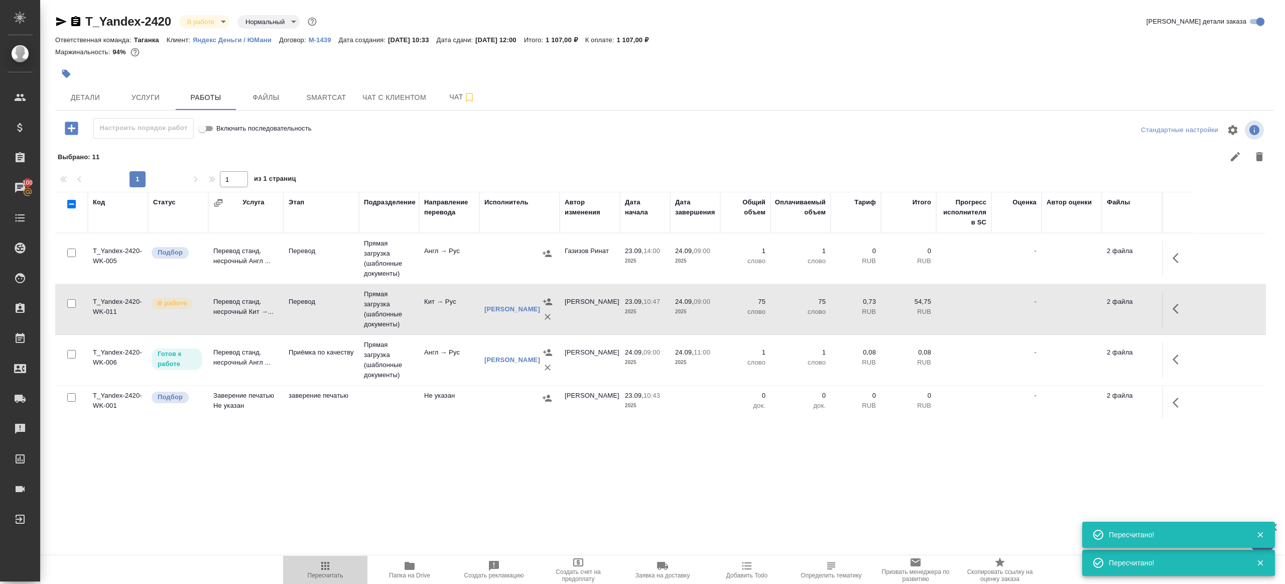
click at [322, 572] on span "Пересчитать" at bounding box center [326, 575] width 36 height 7
click at [430, 517] on div ".cls-1 fill:#fff; AWATERA Gazizov Rinat Клиенты Спецификации Заказы 100 Чаты To…" at bounding box center [642, 292] width 1285 height 584
click at [326, 561] on icon "button" at bounding box center [325, 566] width 12 height 12
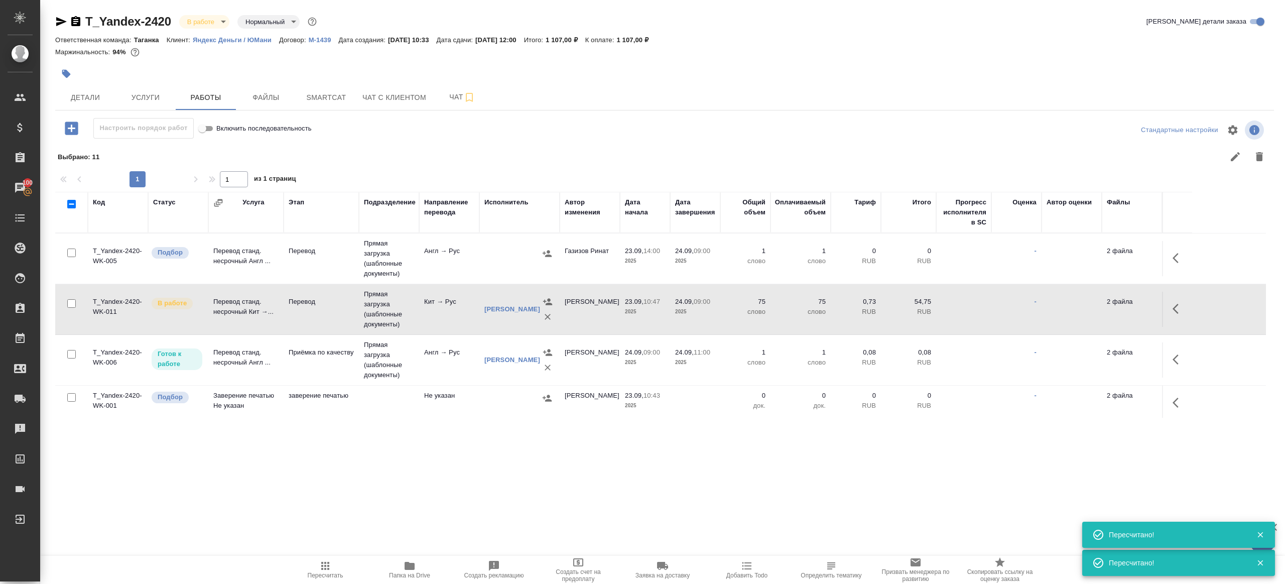
click at [410, 520] on div ".cls-1 fill:#fff; AWATERA Gazizov Rinat Клиенты Спецификации Заказы 100 Чаты To…" at bounding box center [642, 292] width 1285 height 584
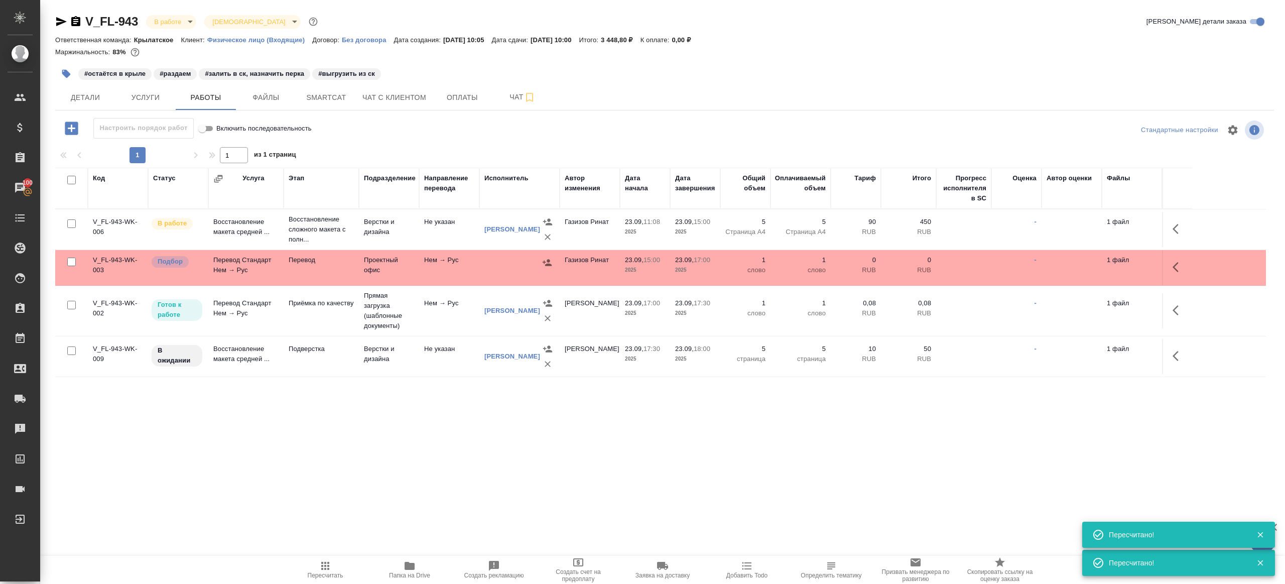
click at [321, 556] on button "Пересчитать" at bounding box center [325, 570] width 84 height 28
click at [321, 557] on button "Пересчитать" at bounding box center [325, 570] width 84 height 28
click at [410, 493] on div ".cls-1 fill:#fff; AWATERA [PERSON_NAME] Клиенты Спецификации Заказы 100 Чаты To…" at bounding box center [642, 292] width 1285 height 584
click at [317, 569] on span "Пересчитать" at bounding box center [325, 569] width 72 height 19
drag, startPoint x: 317, startPoint y: 569, endPoint x: 341, endPoint y: 510, distance: 63.0
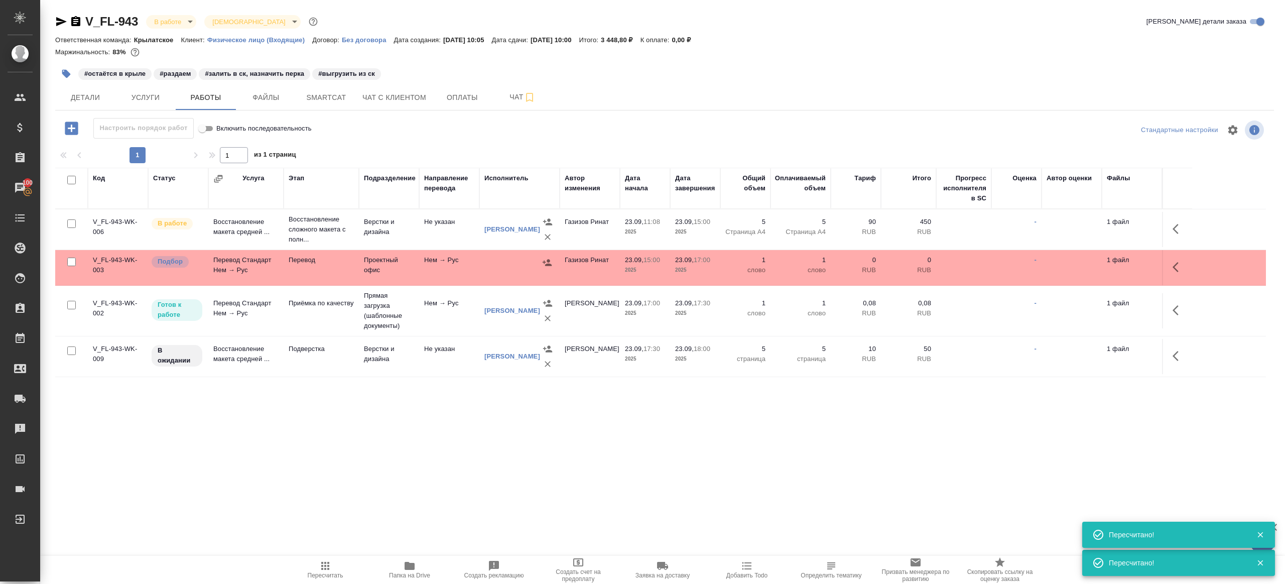
click at [317, 568] on span "Пересчитать" at bounding box center [325, 569] width 72 height 19
click at [335, 568] on span "Пересчитать" at bounding box center [325, 569] width 72 height 19
click at [322, 573] on span "Пересчитать" at bounding box center [326, 575] width 36 height 7
drag, startPoint x: 322, startPoint y: 573, endPoint x: 434, endPoint y: 493, distance: 137.9
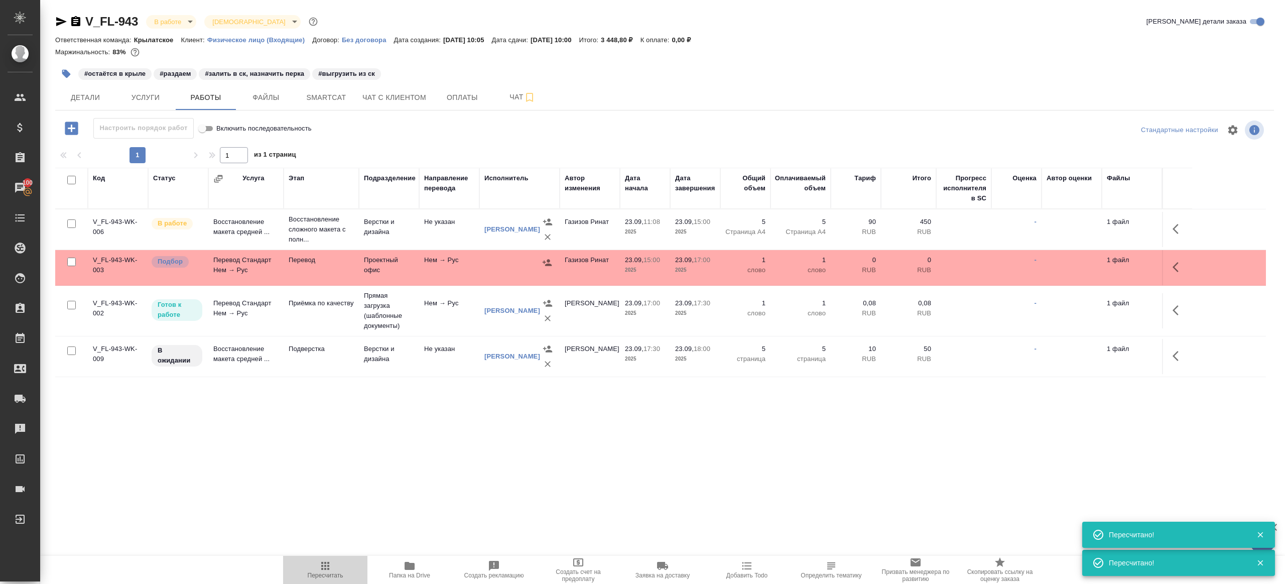
click at [322, 572] on span "Пересчитать" at bounding box center [326, 575] width 36 height 7
click at [438, 491] on div ".cls-1 fill:#fff; AWATERA [PERSON_NAME] Клиенты Спецификации Заказы 100 Чаты To…" at bounding box center [642, 292] width 1285 height 584
click at [326, 561] on icon "button" at bounding box center [325, 566] width 12 height 12
click at [429, 451] on div ".cls-1 fill:#fff; AWATERA [PERSON_NAME] Клиенты Спецификации Заказы 100 Чаты To…" at bounding box center [642, 292] width 1285 height 584
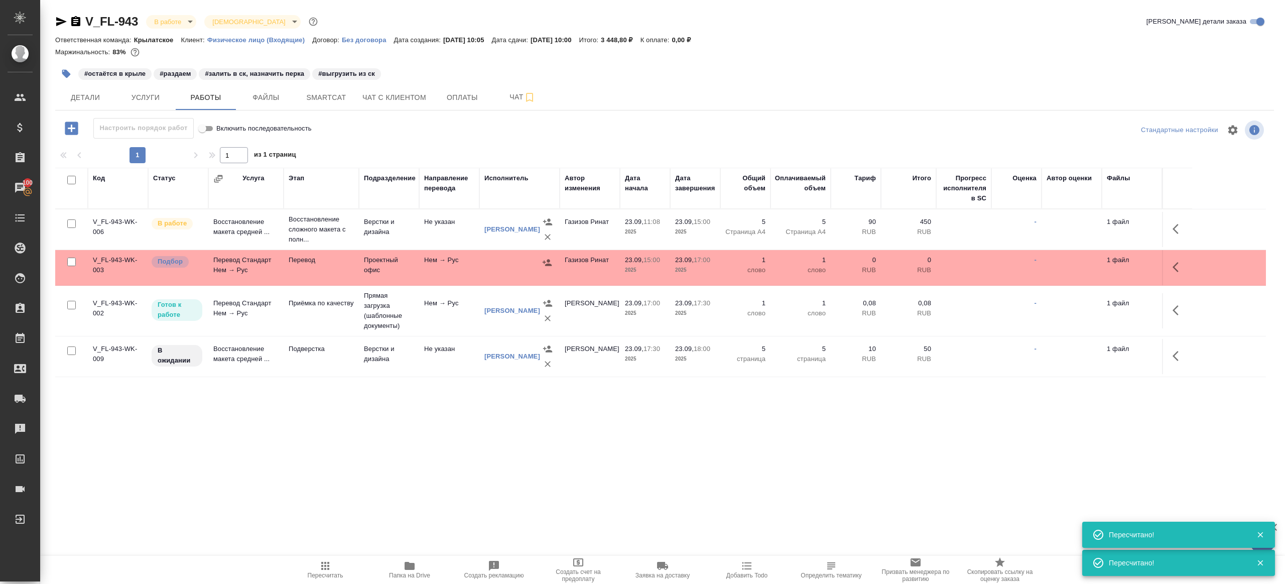
click at [319, 562] on span "Пересчитать" at bounding box center [325, 569] width 72 height 19
drag, startPoint x: 319, startPoint y: 562, endPoint x: 417, endPoint y: 497, distance: 117.3
click at [319, 562] on span "Пересчитать" at bounding box center [325, 569] width 72 height 19
click at [417, 497] on div ".cls-1 fill:#fff; AWATERA [PERSON_NAME] Клиенты Спецификации Заказы 100 Чаты To…" at bounding box center [642, 292] width 1285 height 584
click at [339, 568] on span "Пересчитать" at bounding box center [325, 569] width 72 height 19
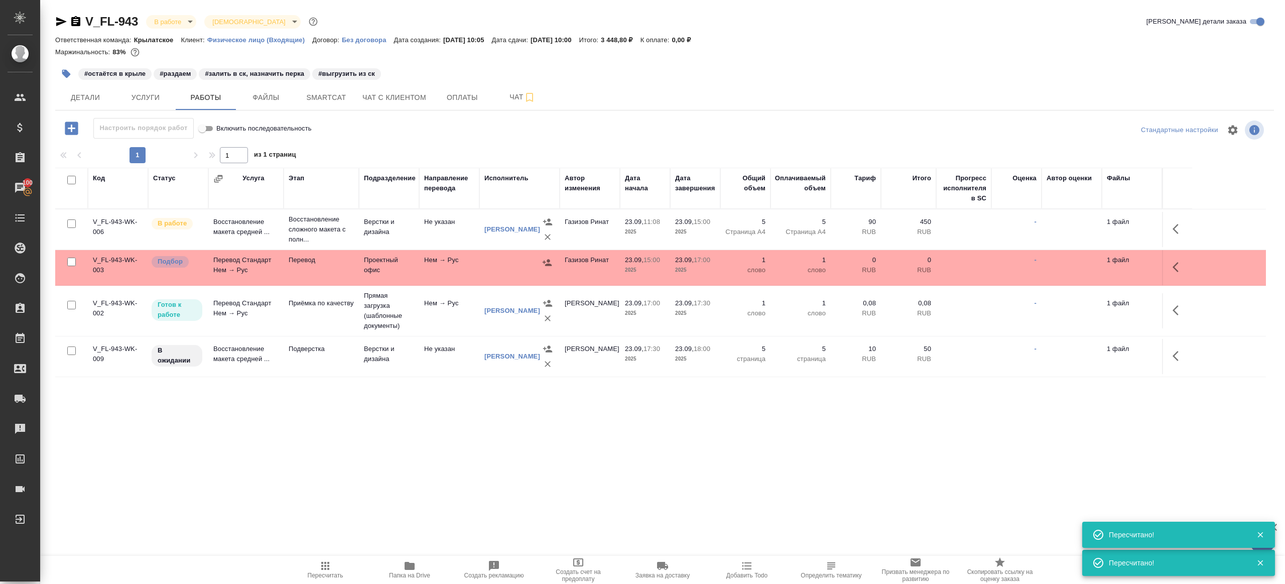
drag, startPoint x: 339, startPoint y: 568, endPoint x: 414, endPoint y: 512, distance: 93.7
click at [340, 567] on span "Пересчитать" at bounding box center [325, 569] width 72 height 19
click at [419, 508] on div ".cls-1 fill:#fff; AWATERA Gazizov Rinat Клиенты Спецификации Заказы 100 Чаты To…" at bounding box center [642, 292] width 1285 height 584
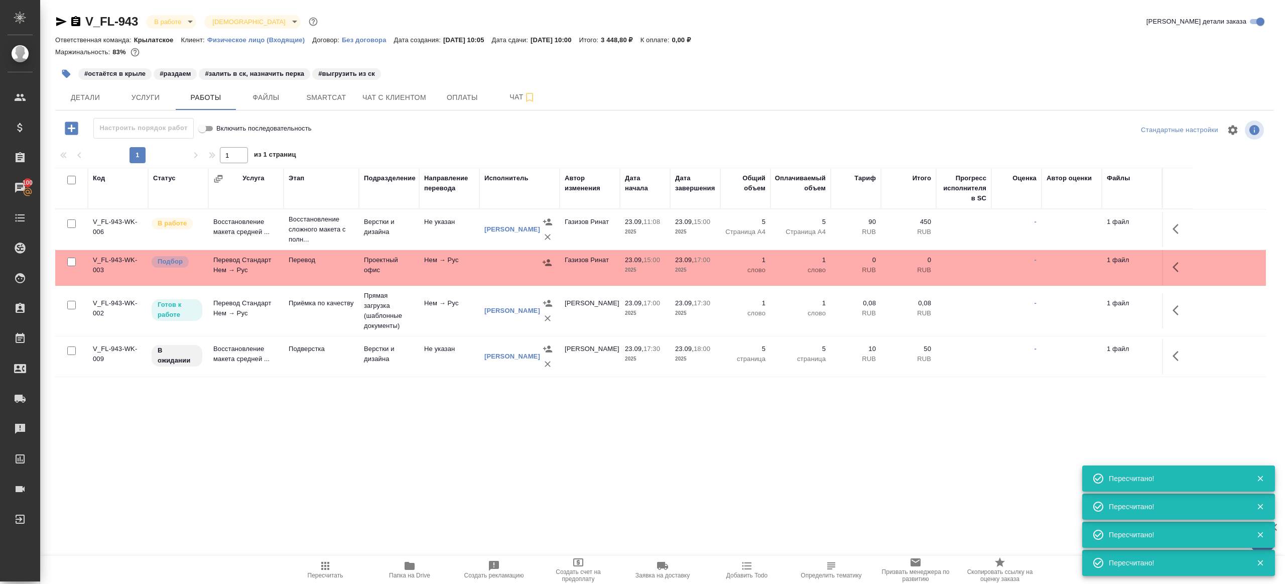
click at [327, 564] on icon "button" at bounding box center [325, 566] width 12 height 12
click at [448, 494] on div ".cls-1 fill:#fff; AWATERA Gazizov Rinat Клиенты Спецификации Заказы 100 Чаты To…" at bounding box center [642, 292] width 1285 height 584
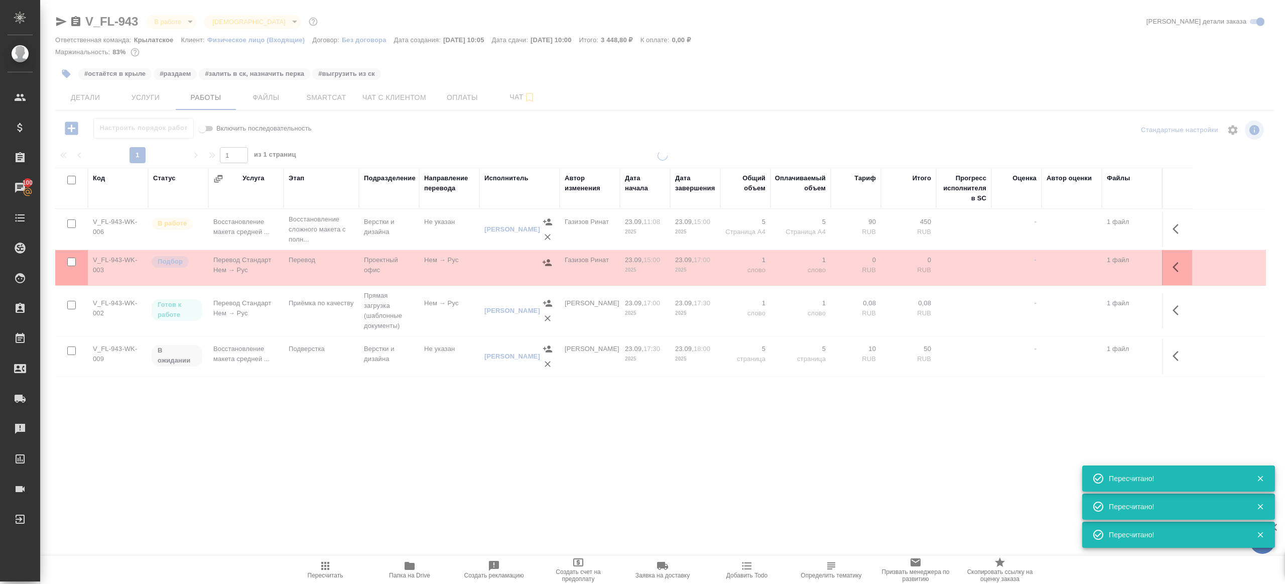
click at [317, 563] on span "Пересчитать" at bounding box center [325, 569] width 72 height 19
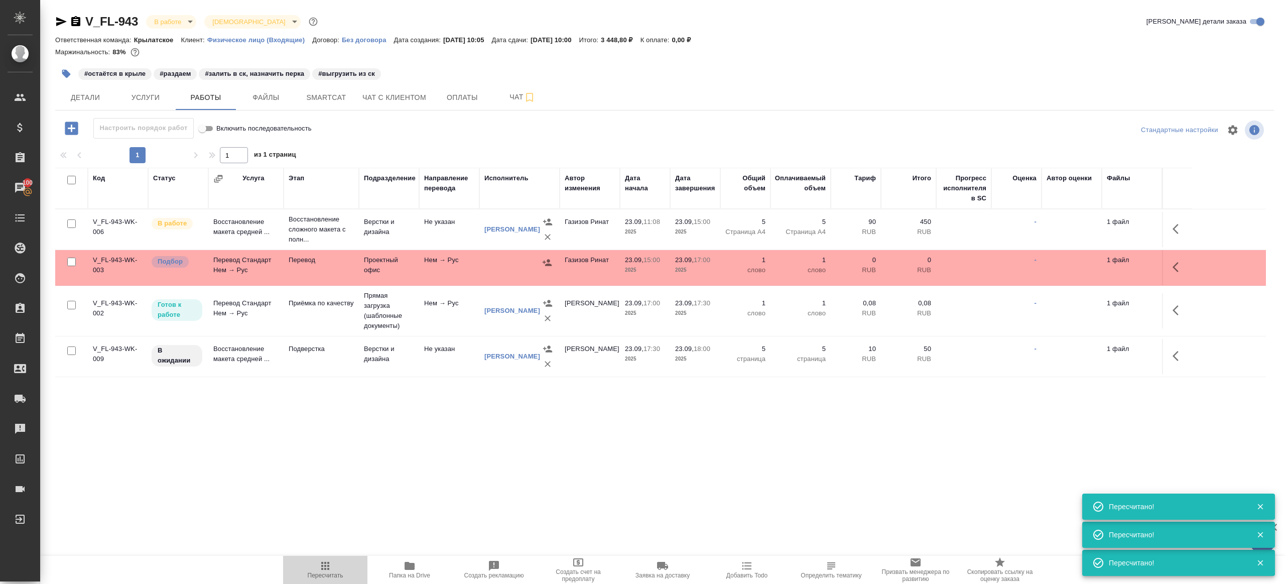
click at [317, 563] on span "Пересчитать" at bounding box center [325, 569] width 72 height 19
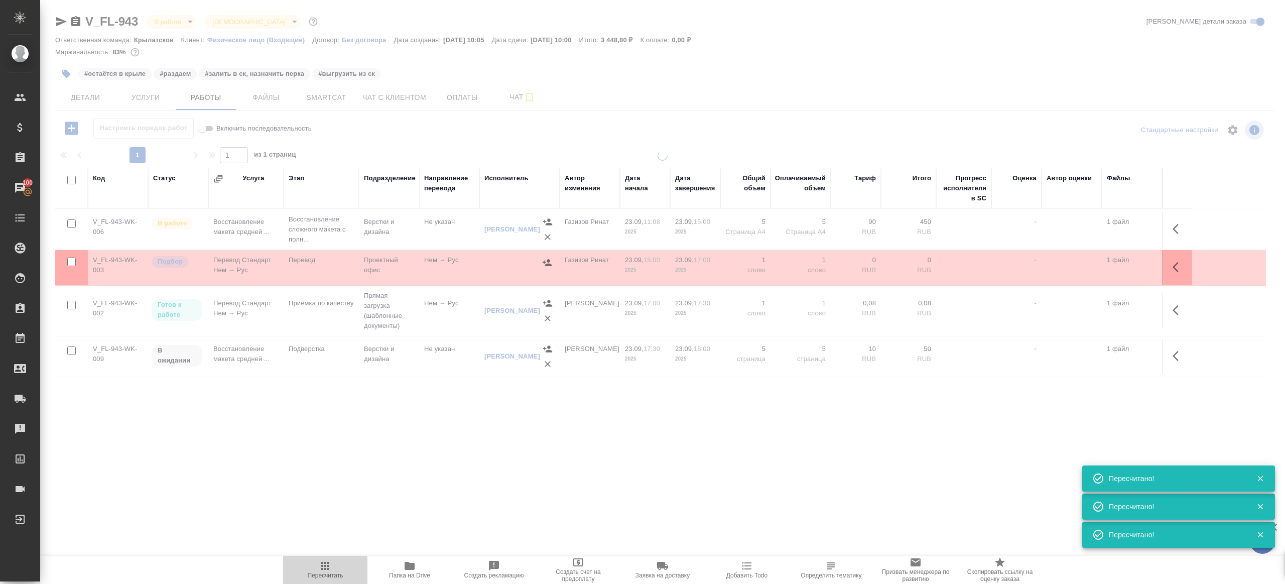
click at [317, 563] on span "Пересчитать" at bounding box center [325, 569] width 72 height 19
click at [446, 498] on div ".cls-1 fill:#fff; AWATERA Gazizov Rinat Клиенты Спецификации Заказы 100 Чаты To…" at bounding box center [642, 292] width 1285 height 584
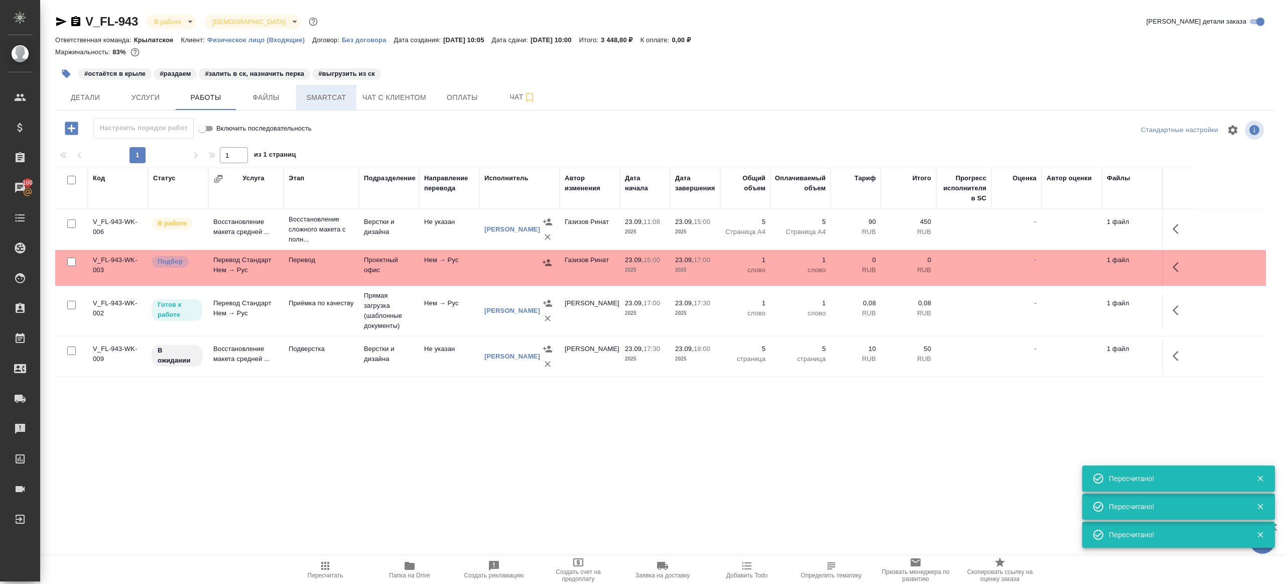
click at [332, 106] on button "Smartcat" at bounding box center [326, 97] width 60 height 25
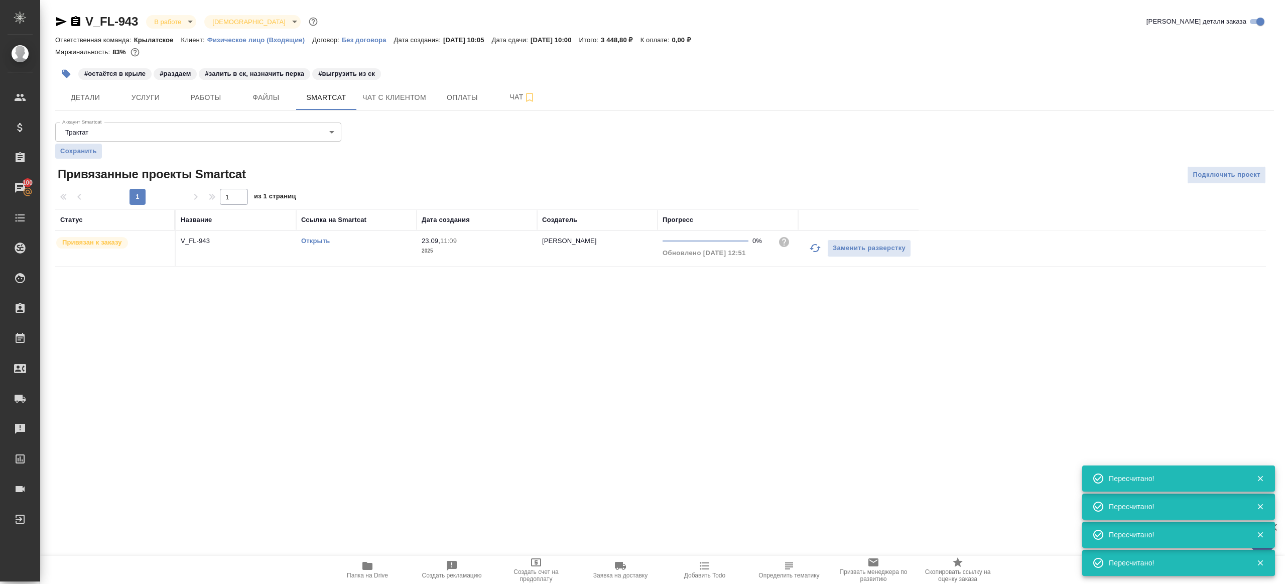
click at [311, 237] on link "Открыть" at bounding box center [315, 241] width 29 height 8
click at [204, 87] on button "Работы" at bounding box center [206, 97] width 60 height 25
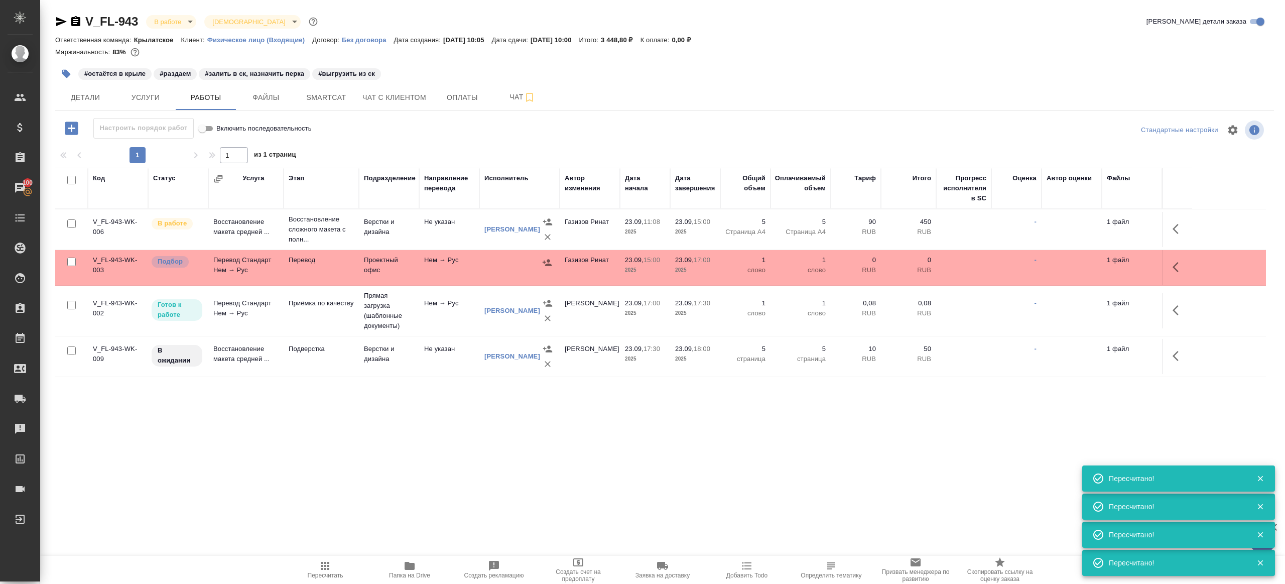
click at [322, 566] on icon "button" at bounding box center [325, 566] width 12 height 12
click at [430, 490] on div ".cls-1 fill:#fff; AWATERA Gazizov Rinat Клиенты Спецификации Заказы 100 Чаты To…" at bounding box center [642, 292] width 1285 height 584
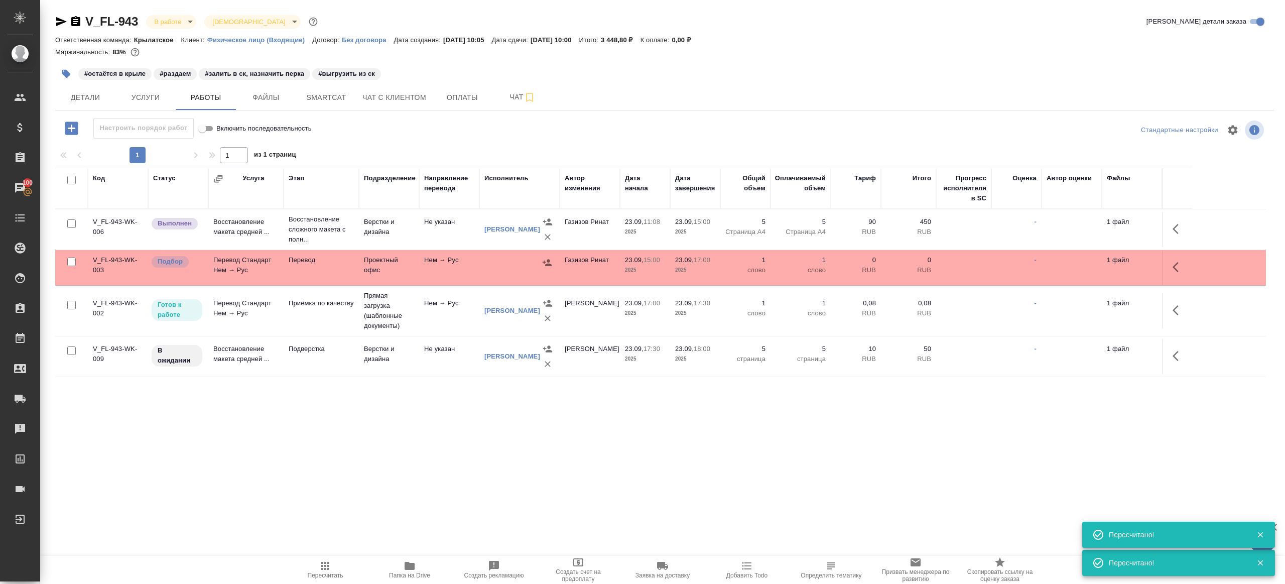
click at [325, 566] on icon "button" at bounding box center [325, 566] width 12 height 12
click at [352, 487] on div ".cls-1 fill:#fff; AWATERA Gazizov Rinat Клиенты Спецификации Заказы 100 Чаты To…" at bounding box center [642, 292] width 1285 height 584
click at [329, 90] on button "Smartcat" at bounding box center [326, 97] width 60 height 25
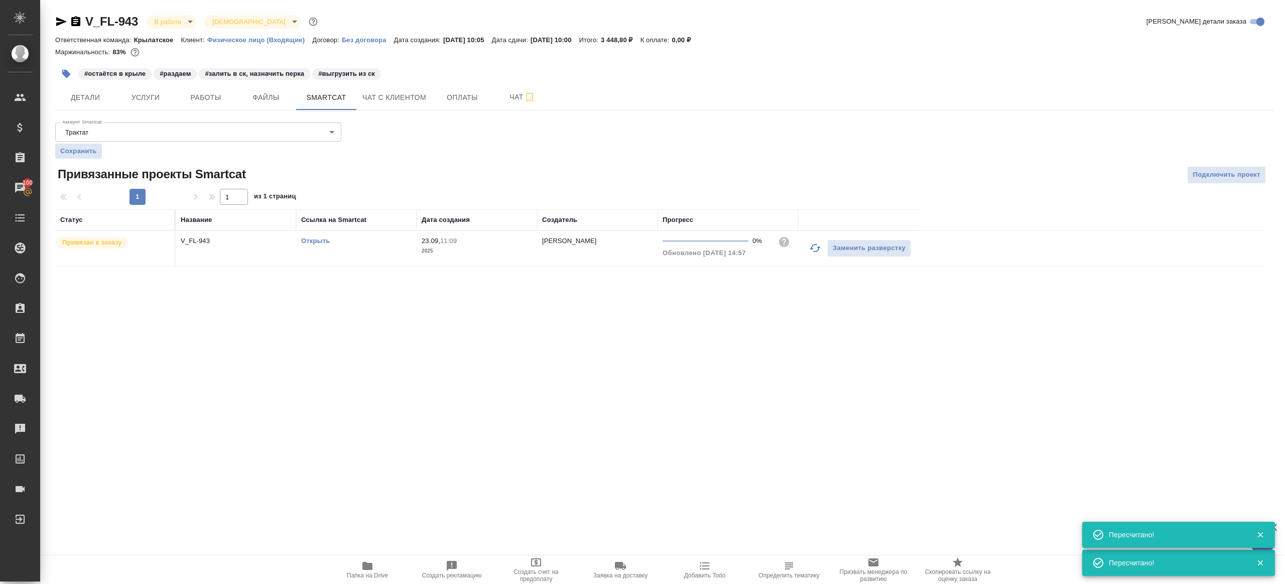
click at [321, 241] on link "Открыть" at bounding box center [315, 241] width 29 height 8
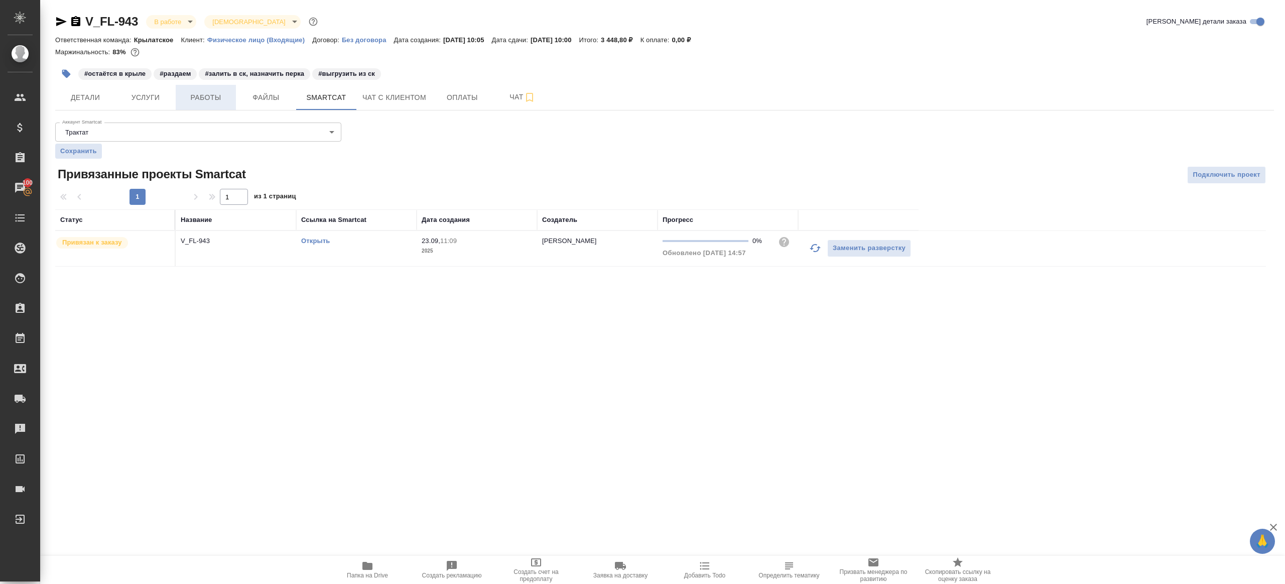
click at [214, 98] on span "Работы" at bounding box center [206, 97] width 48 height 13
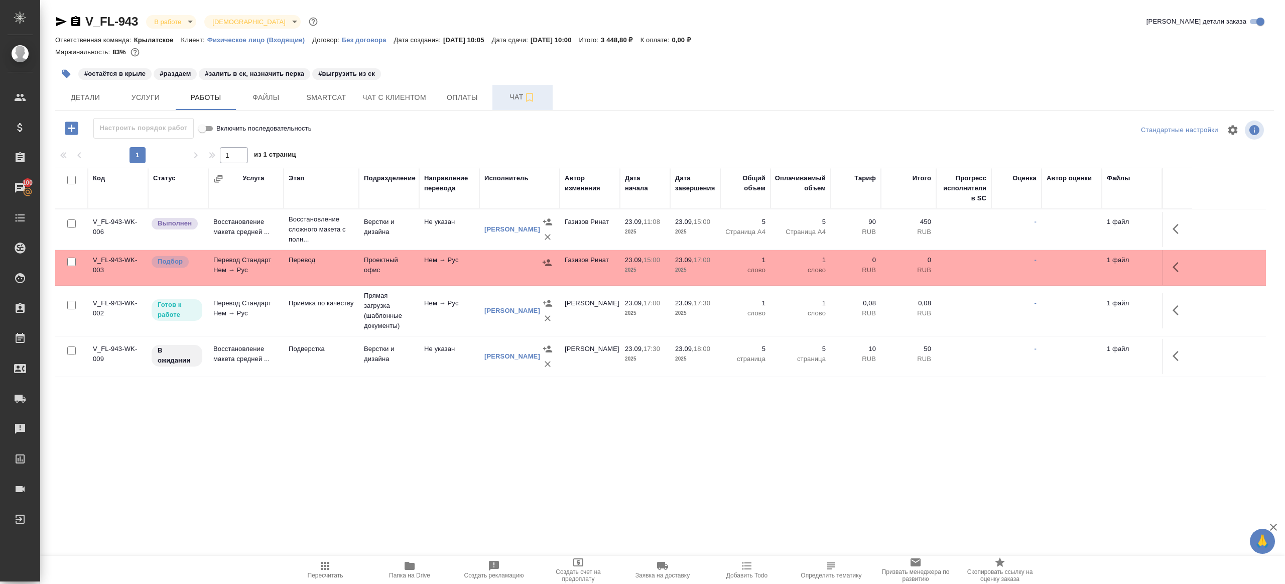
click at [506, 97] on span "Чат" at bounding box center [522, 97] width 48 height 13
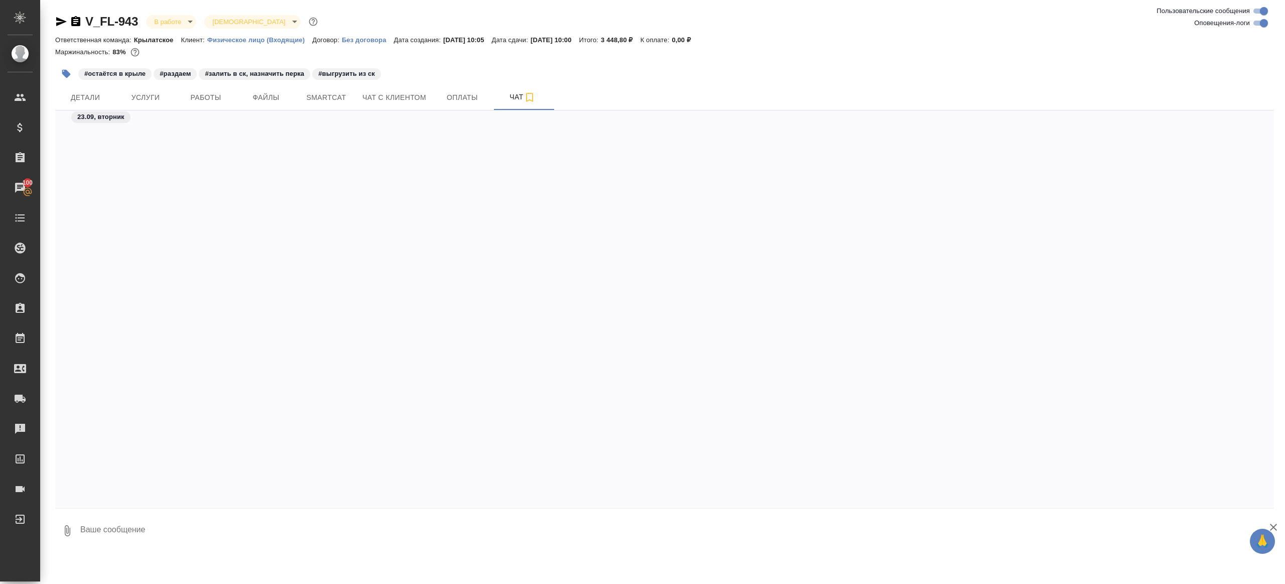
scroll to position [2372, 0]
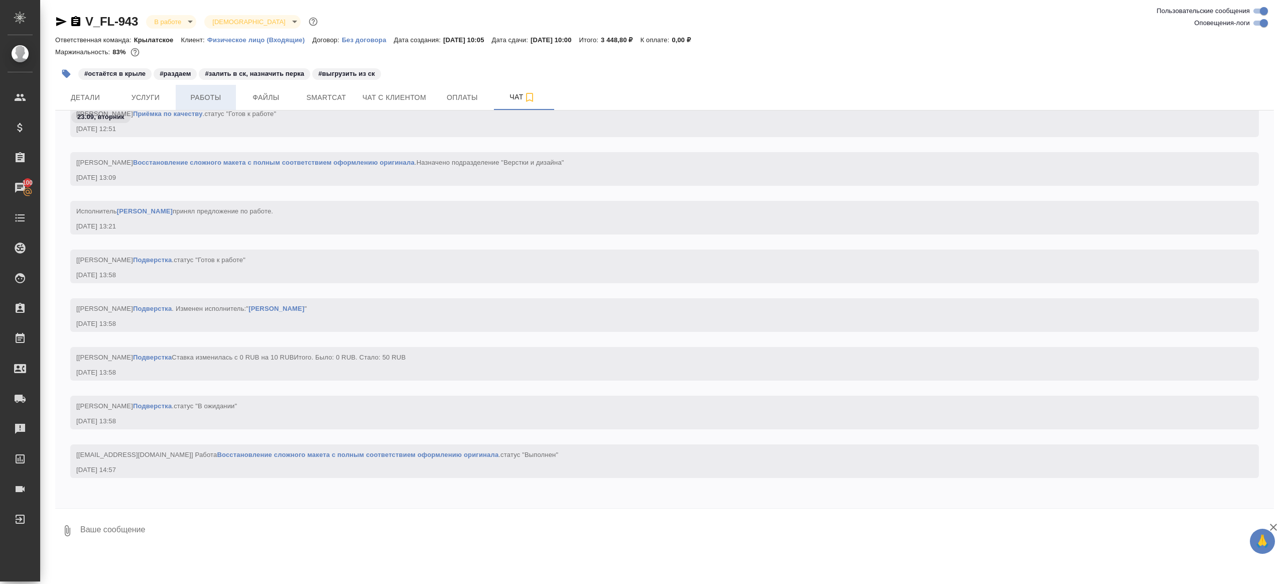
click at [216, 102] on span "Работы" at bounding box center [206, 97] width 48 height 13
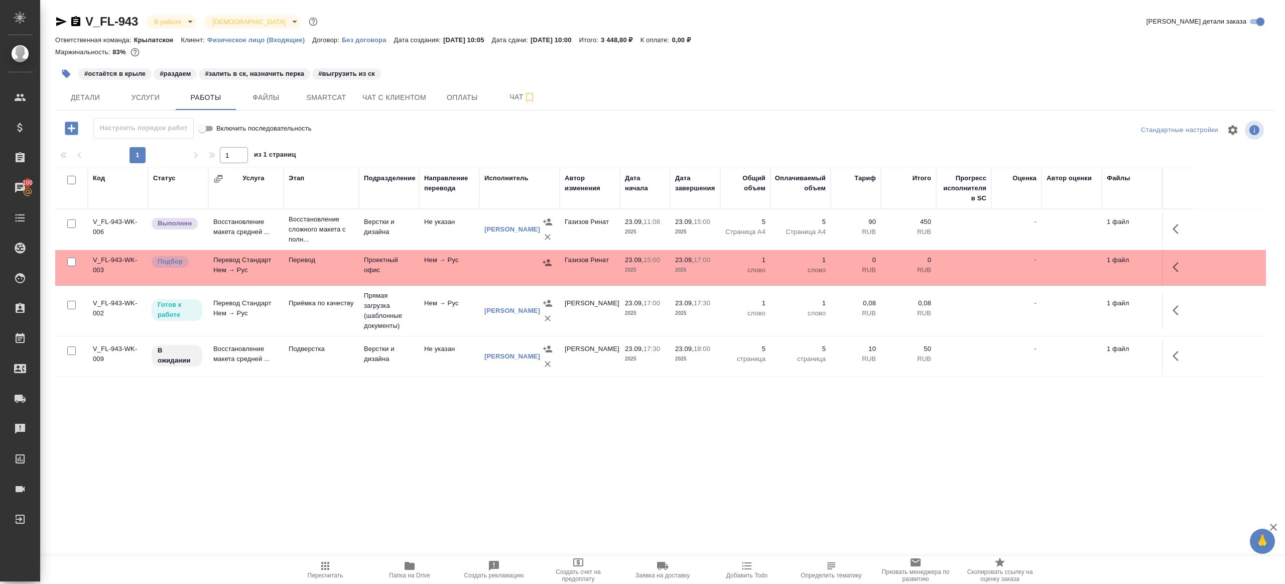
click at [415, 565] on icon "button" at bounding box center [410, 566] width 12 height 12
click at [1189, 263] on button "button" at bounding box center [1178, 267] width 24 height 24
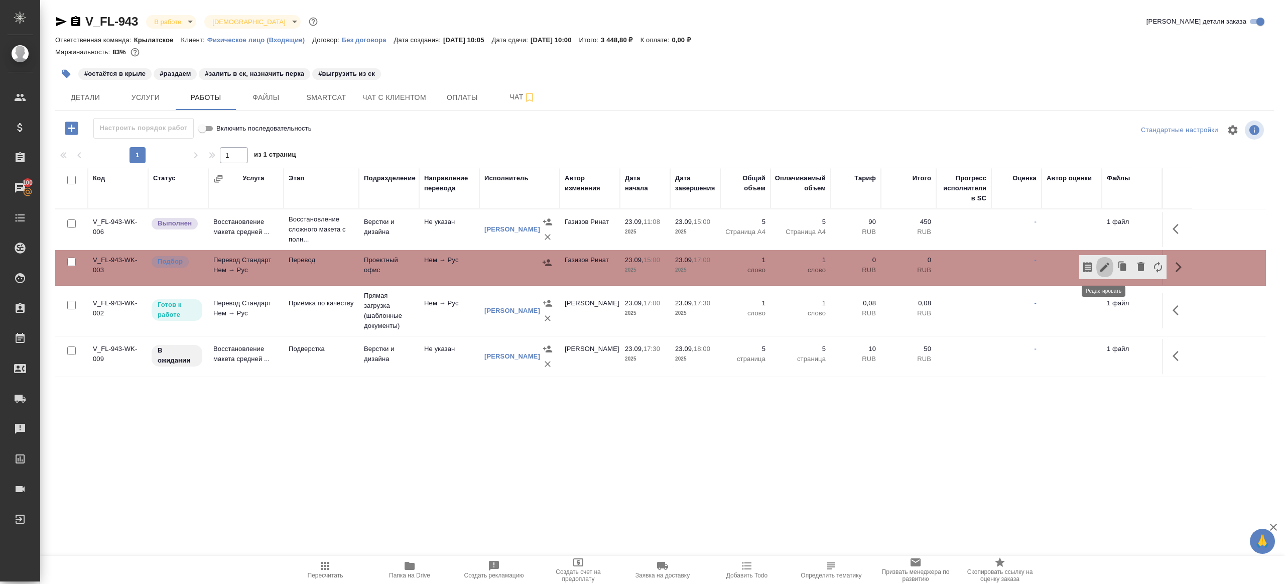
click at [1101, 264] on icon "button" at bounding box center [1105, 267] width 12 height 12
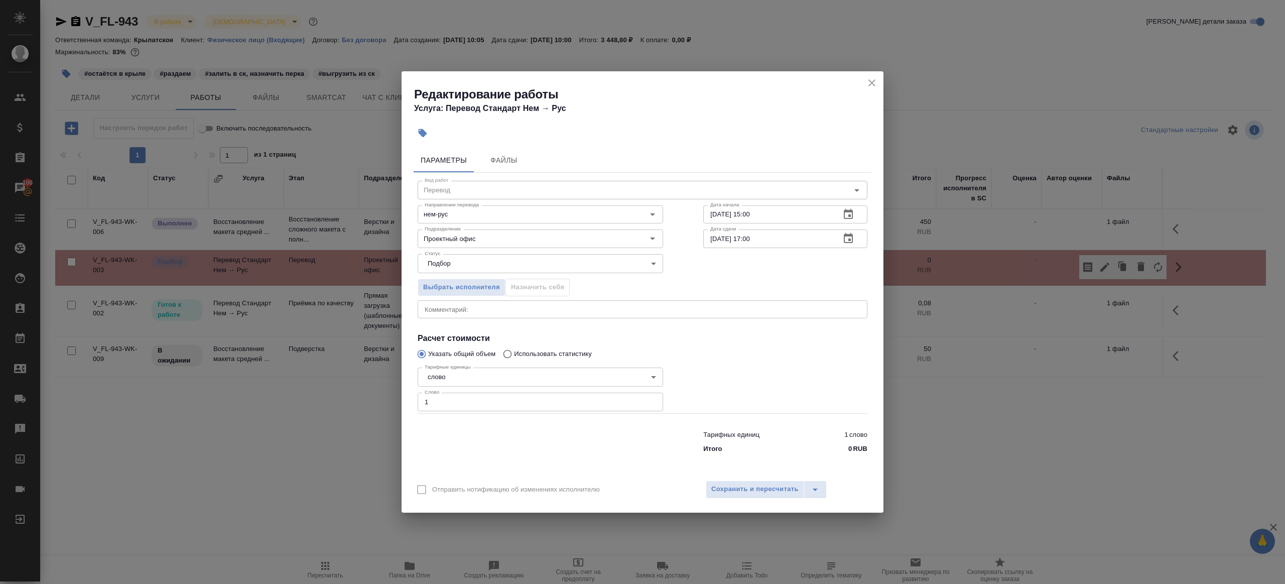
click at [593, 402] on input "1" at bounding box center [540, 401] width 245 height 18
paste input "99.8"
type input "199.8"
click at [730, 377] on div at bounding box center [785, 388] width 204 height 90
click at [751, 486] on span "Сохранить и пересчитать" at bounding box center [754, 489] width 87 height 12
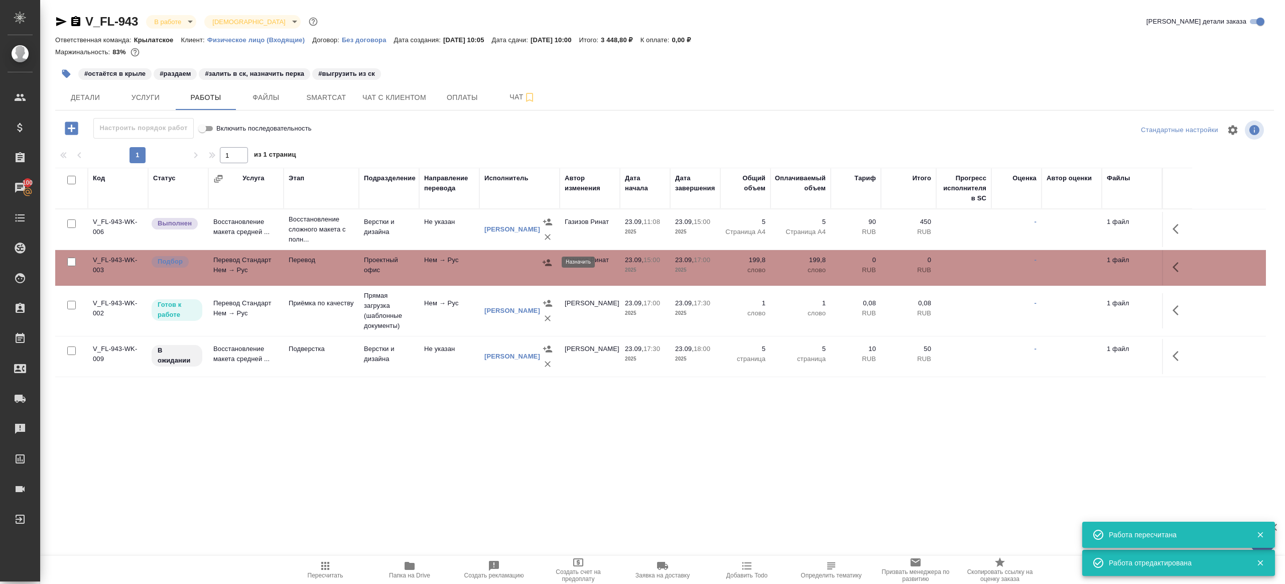
click at [547, 259] on icon "button" at bounding box center [547, 262] width 10 height 10
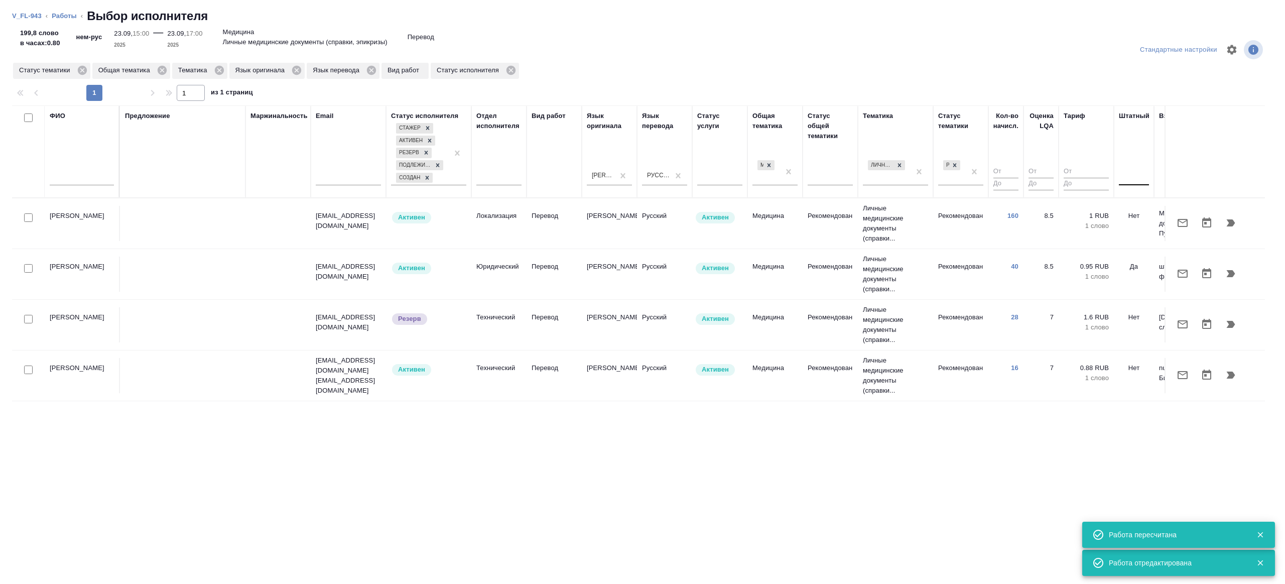
click at [1130, 173] on div at bounding box center [1134, 175] width 30 height 15
type input "нет"
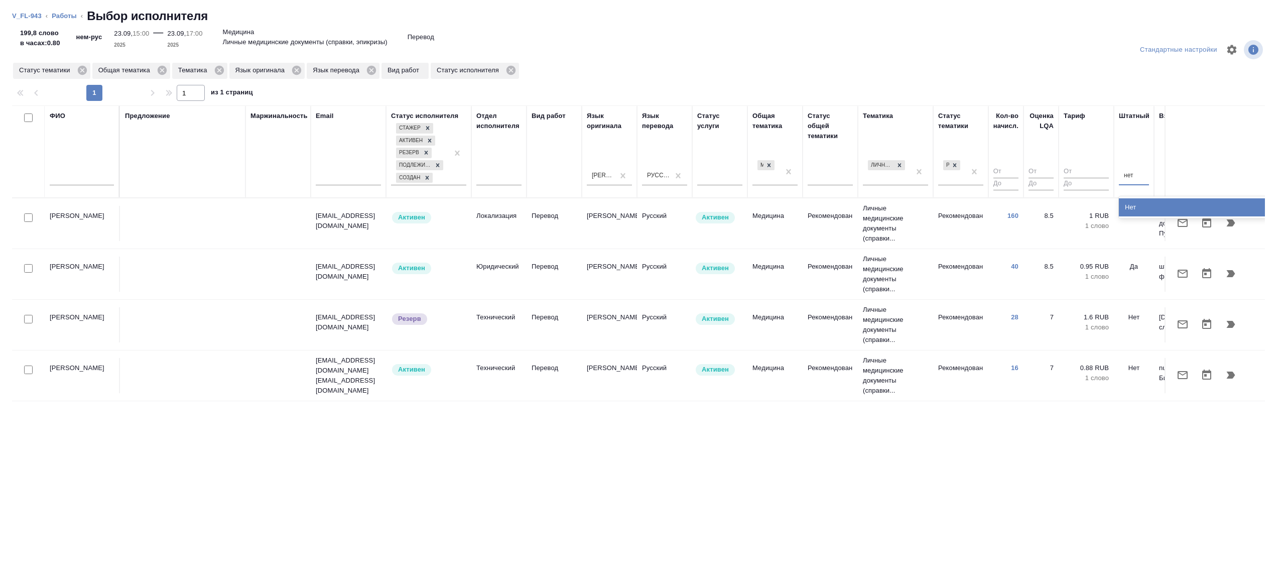
click at [1150, 209] on div "Нет" at bounding box center [1194, 207] width 151 height 18
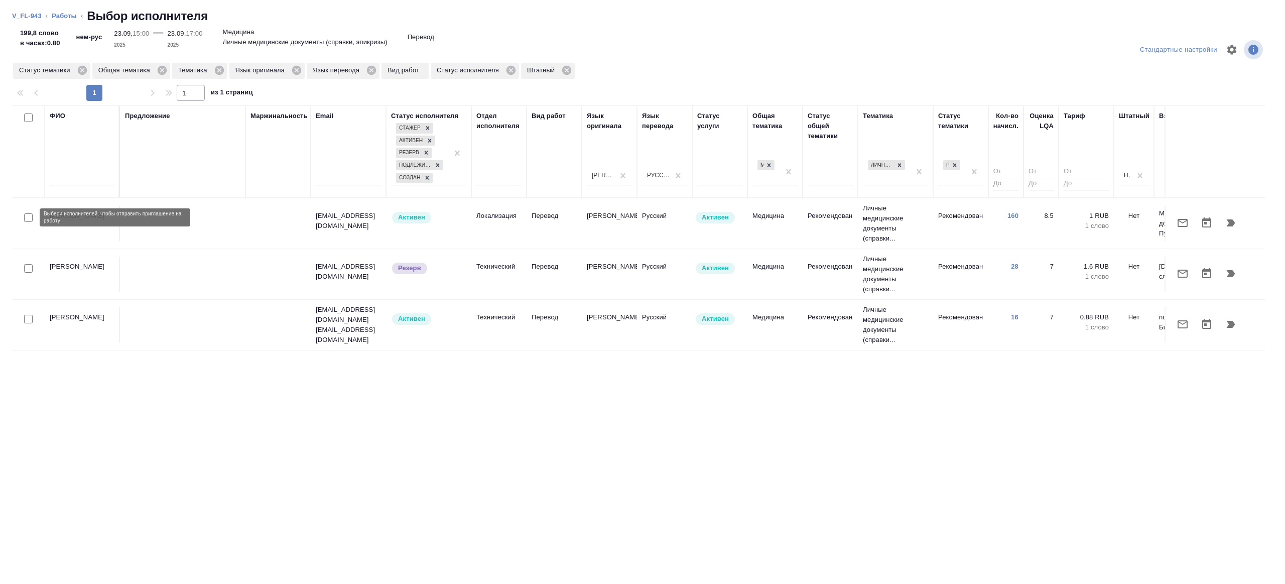
click at [30, 218] on input "checkbox" at bounding box center [28, 217] width 9 height 9
checkbox input "true"
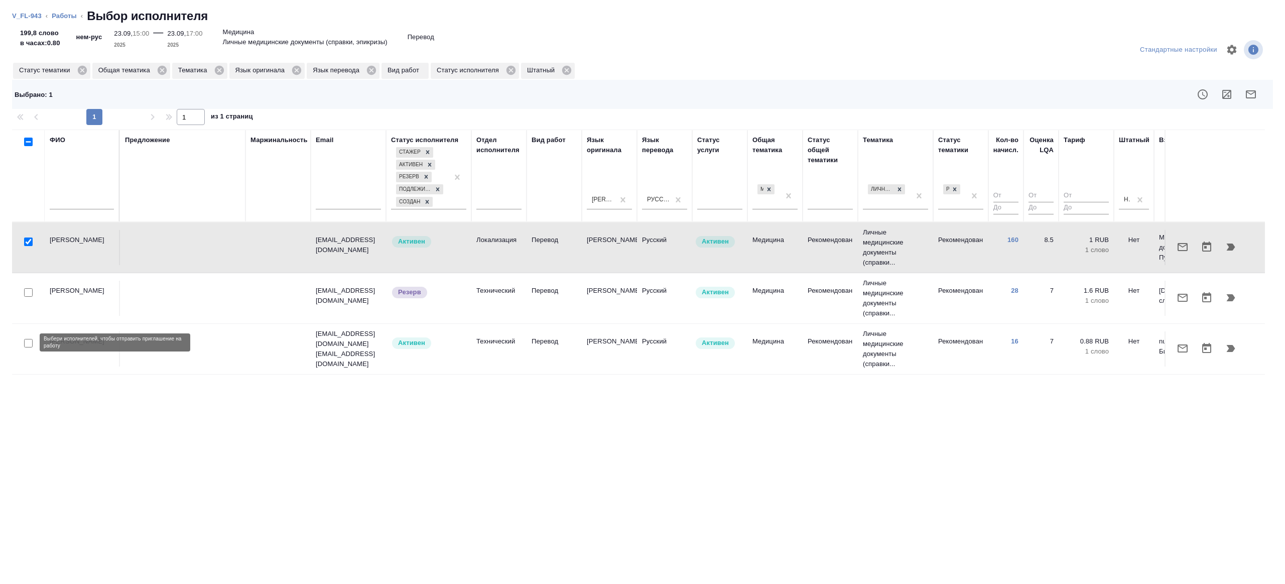
click at [27, 341] on input "checkbox" at bounding box center [28, 343] width 9 height 9
checkbox input "true"
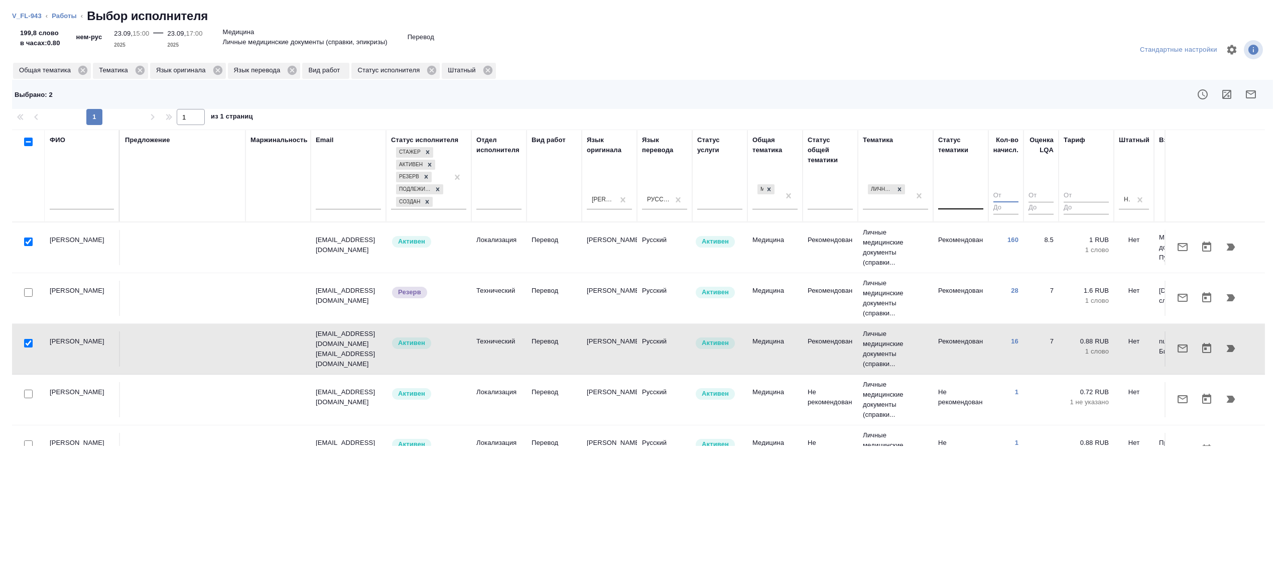
click at [993, 195] on input "number" at bounding box center [1005, 196] width 25 height 13
type input "5"
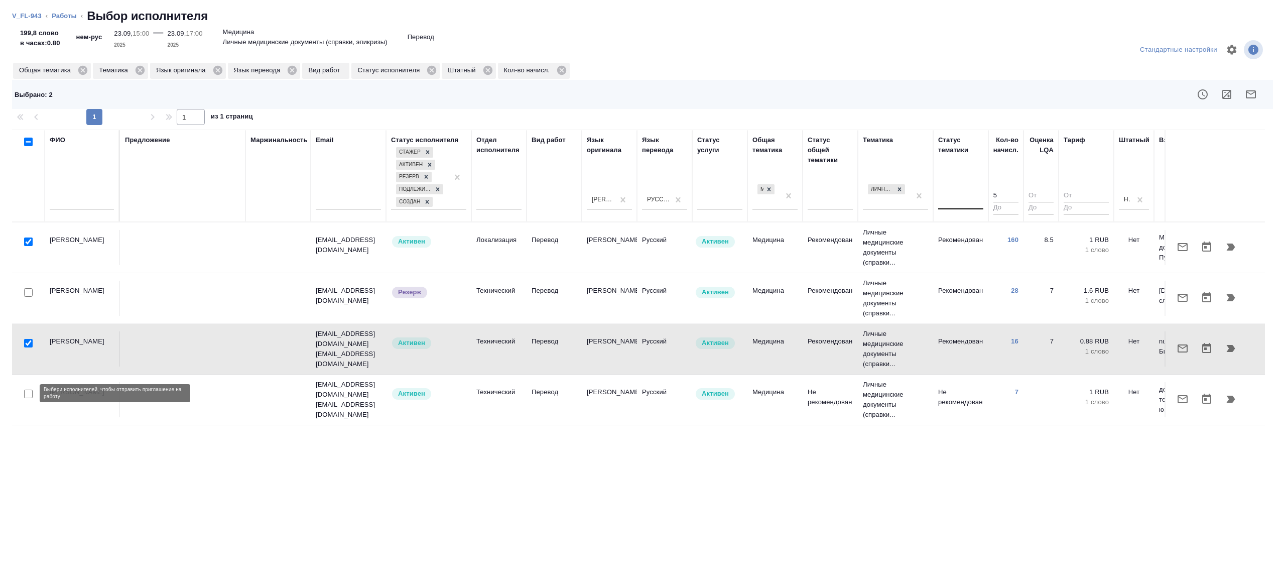
click at [31, 390] on input "checkbox" at bounding box center [28, 393] width 9 height 9
checkbox input "true"
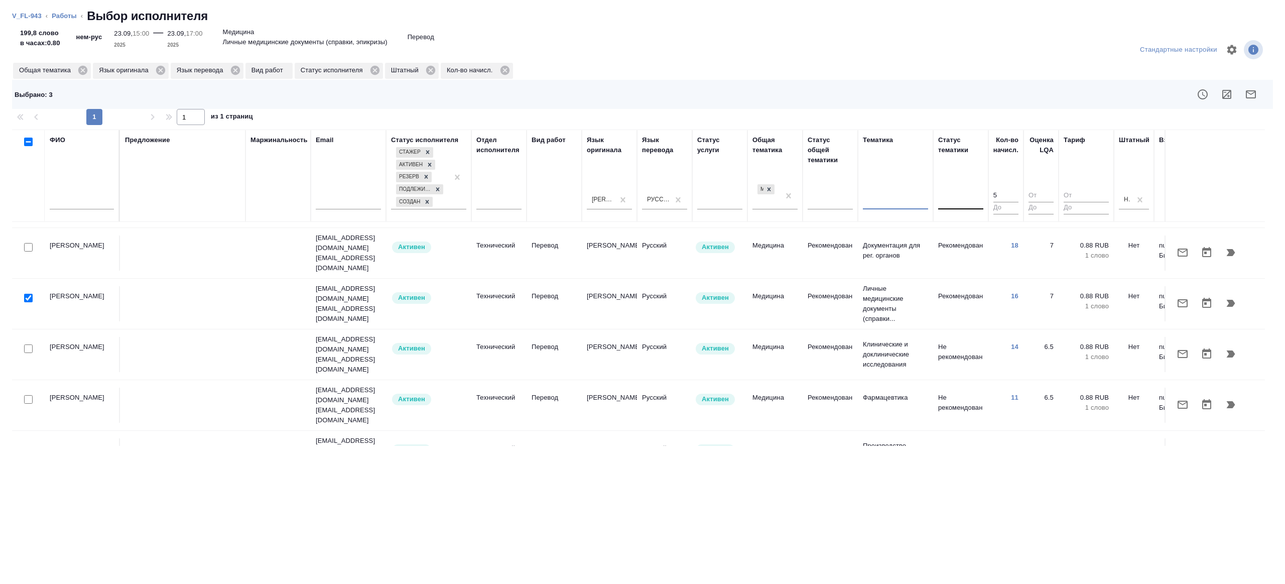
scroll to position [337, 0]
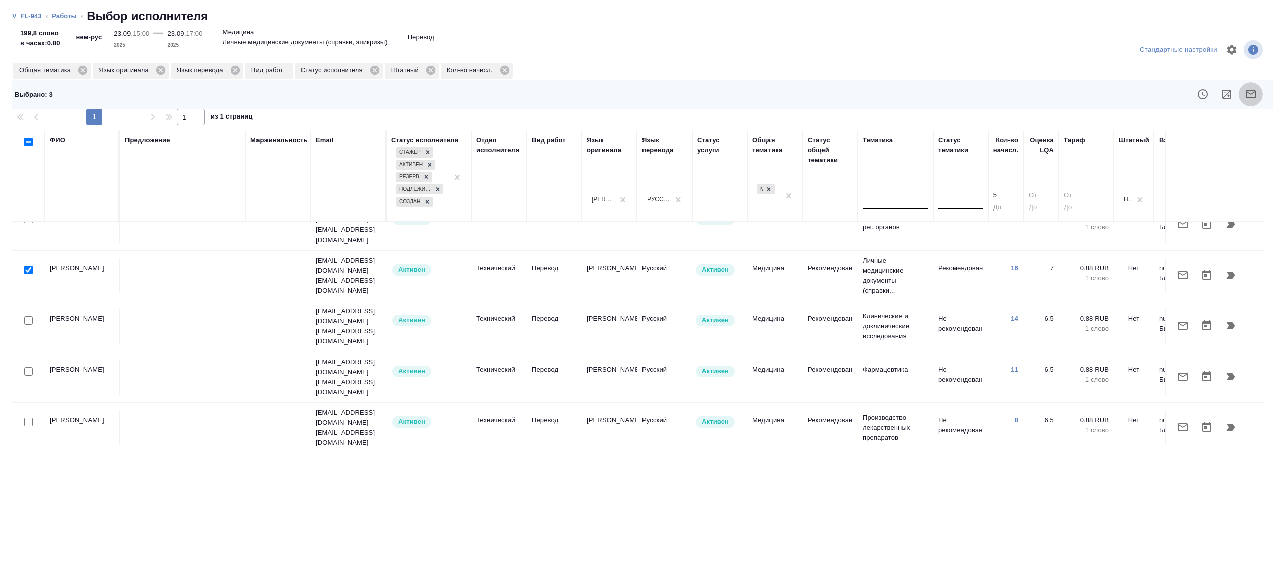
click at [1247, 95] on icon "button" at bounding box center [1251, 94] width 12 height 12
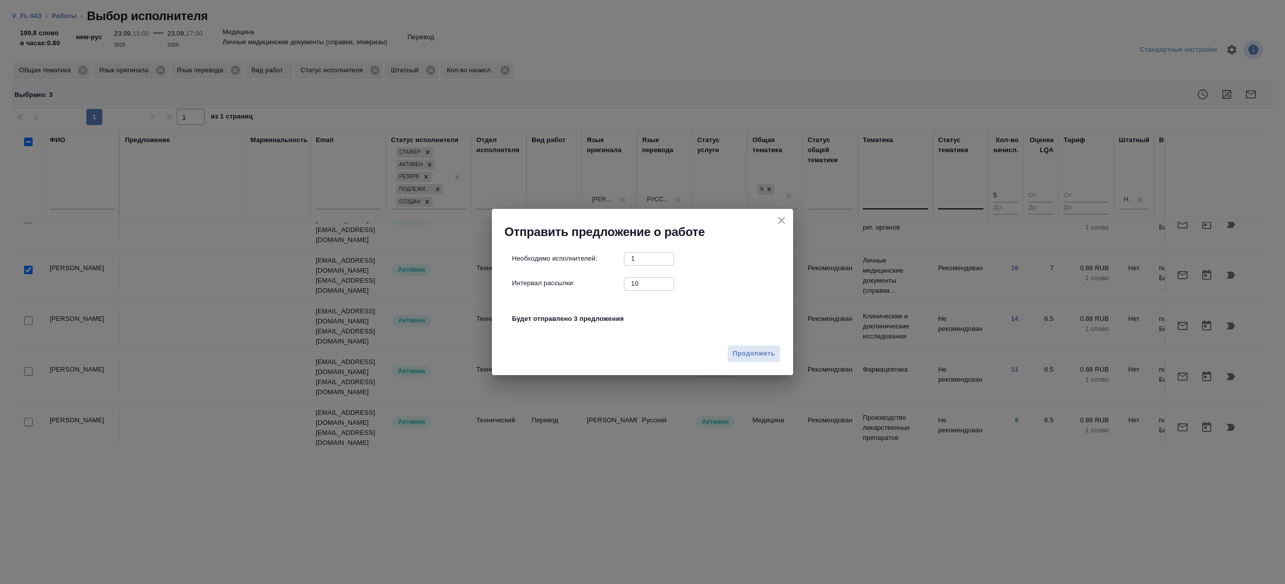
click at [641, 285] on input "10" at bounding box center [649, 283] width 50 height 13
type input "1"
click at [740, 357] on span "Продолжить" at bounding box center [754, 354] width 42 height 12
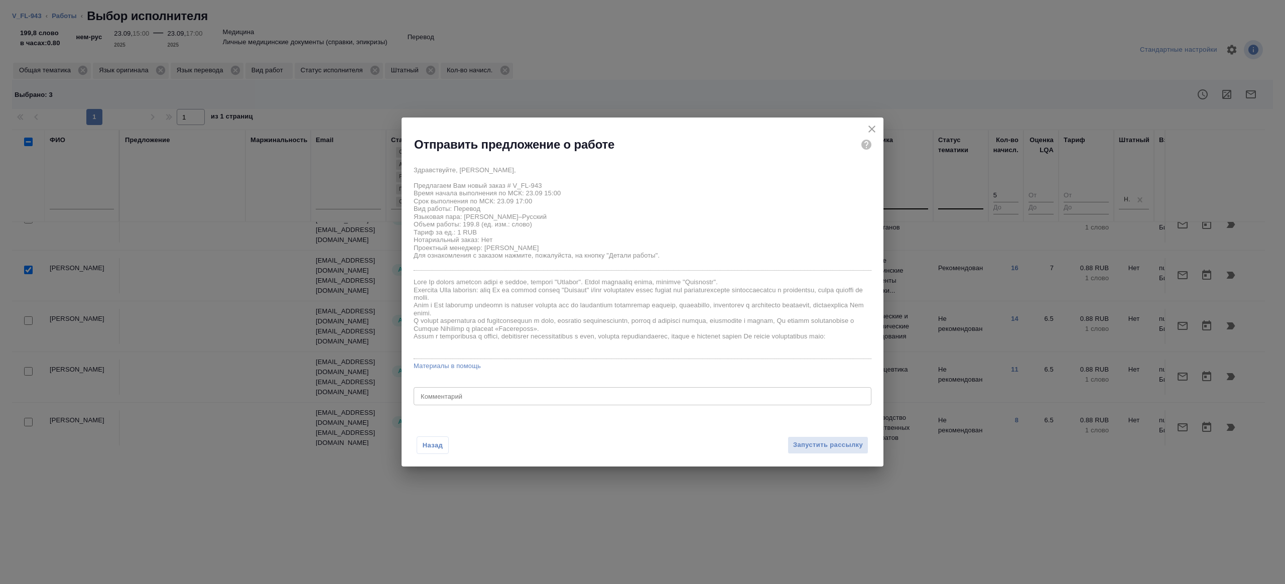
click at [474, 404] on div "x Комментарий" at bounding box center [643, 396] width 458 height 18
type textarea "будет в смарткате, при переводе просьба опираться на оригинал"
click at [820, 444] on span "Запустить рассылку" at bounding box center [828, 445] width 70 height 12
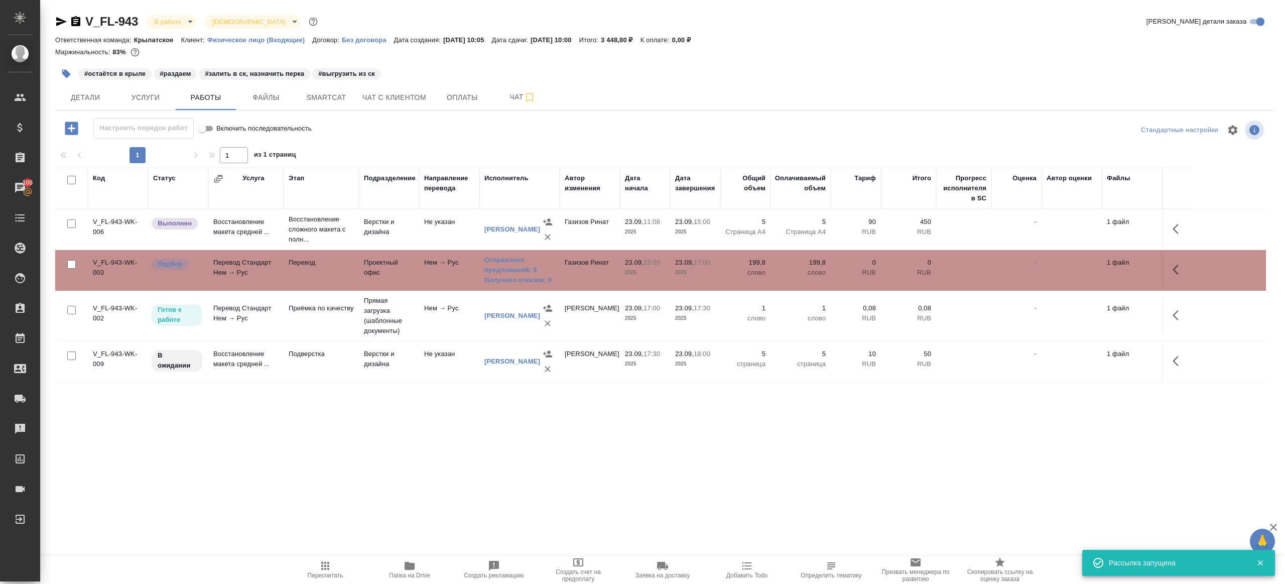
click at [332, 572] on span "Пересчитать" at bounding box center [326, 575] width 36 height 7
click at [385, 492] on div ".cls-1 fill:#fff; AWATERA Gazizov Rinat Клиенты Спецификации Заказы 100 Чаты To…" at bounding box center [642, 292] width 1285 height 584
click at [323, 561] on icon "button" at bounding box center [325, 566] width 12 height 12
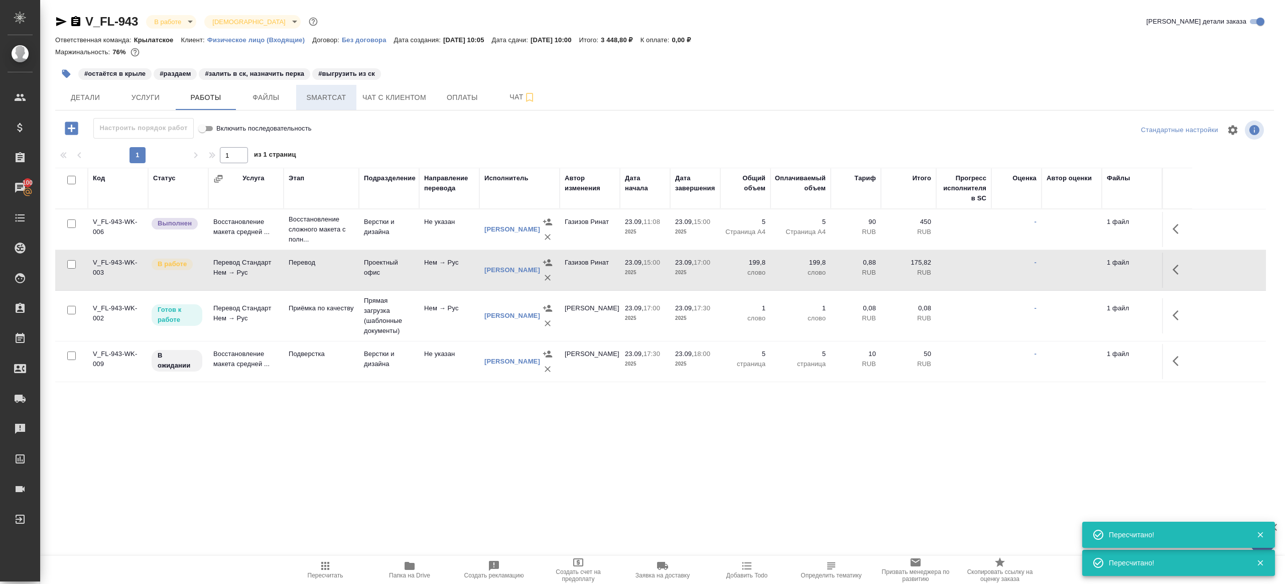
click at [340, 96] on span "Smartcat" at bounding box center [326, 97] width 48 height 13
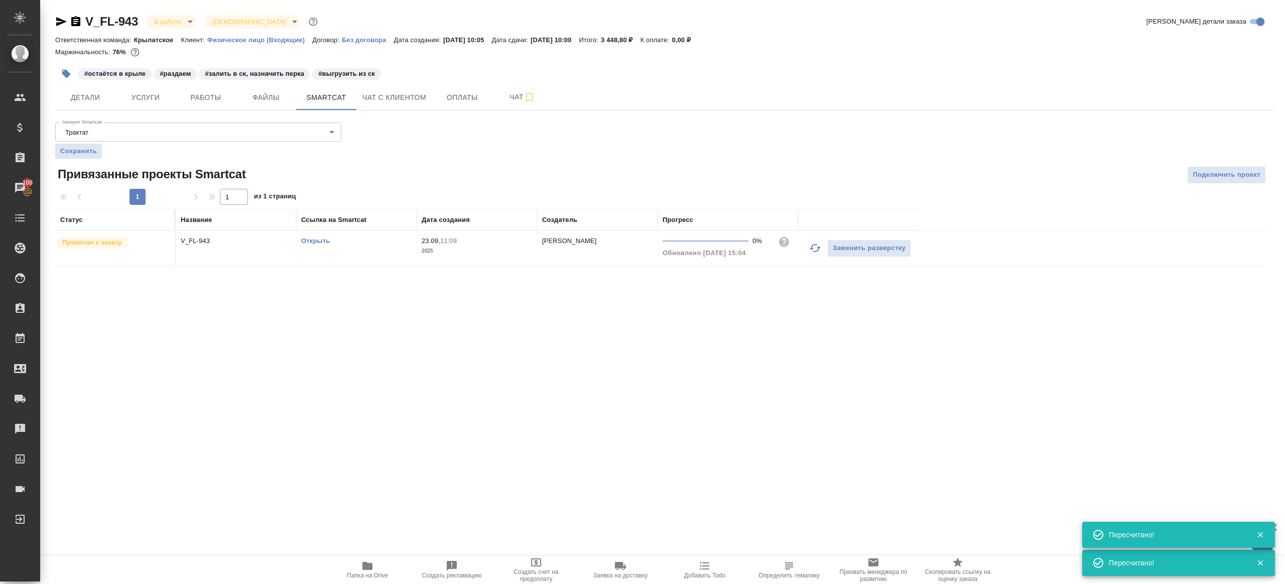
click at [321, 240] on link "Открыть" at bounding box center [315, 241] width 29 height 8
click at [193, 100] on span "Работы" at bounding box center [206, 97] width 48 height 13
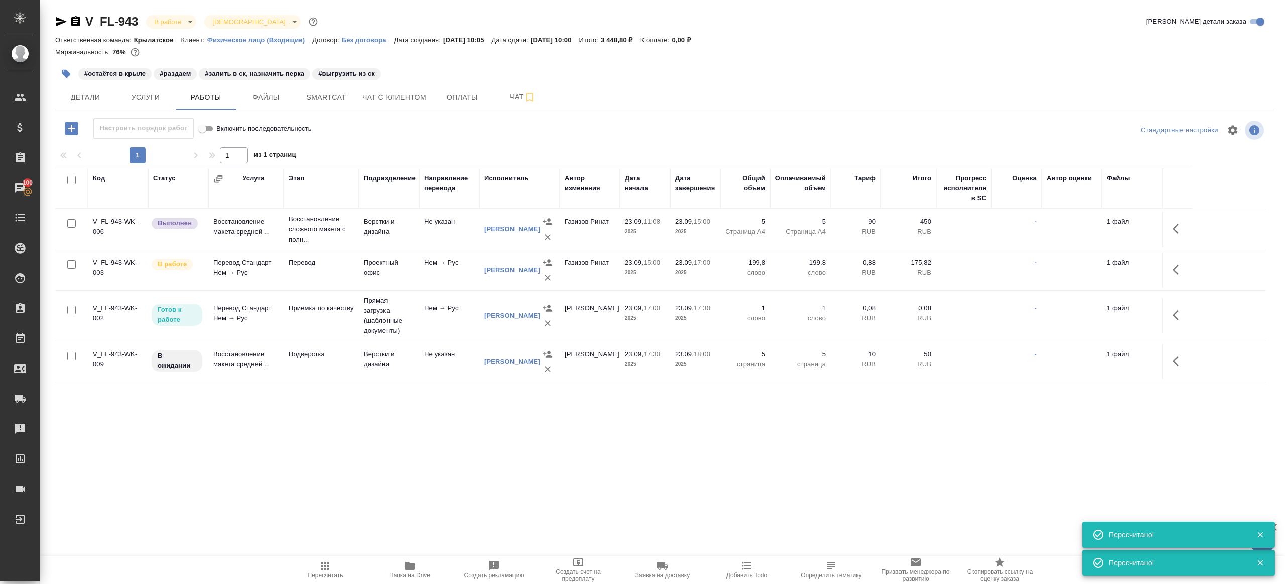
click at [66, 73] on icon "button" at bounding box center [66, 74] width 9 height 9
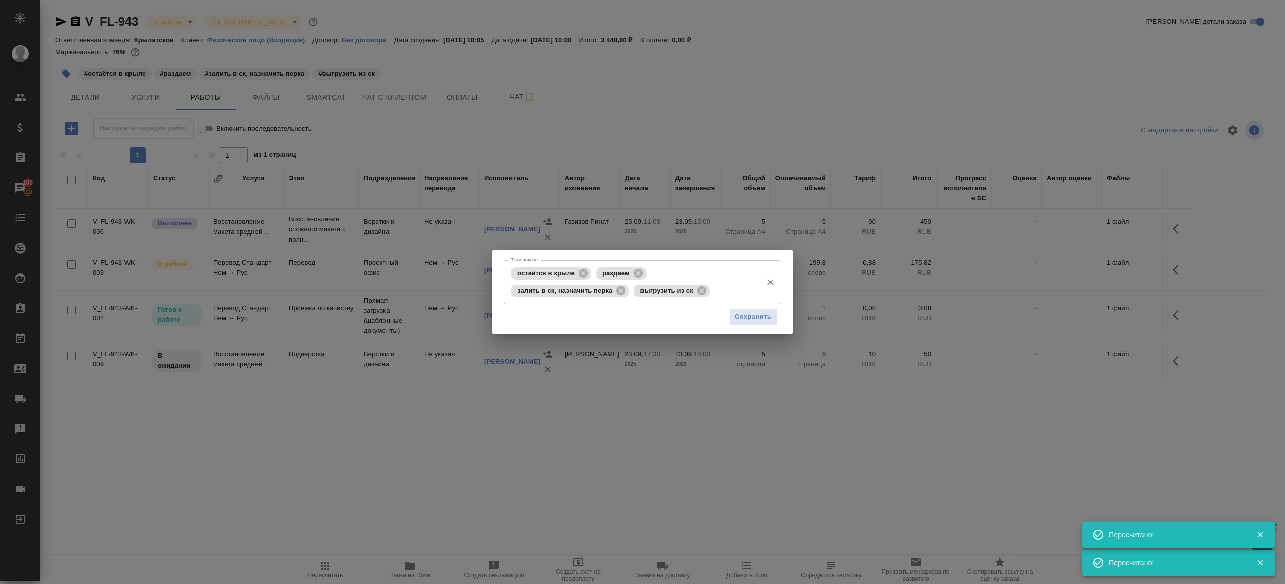
click at [630, 273] on span "раздаем" at bounding box center [616, 273] width 40 height 8
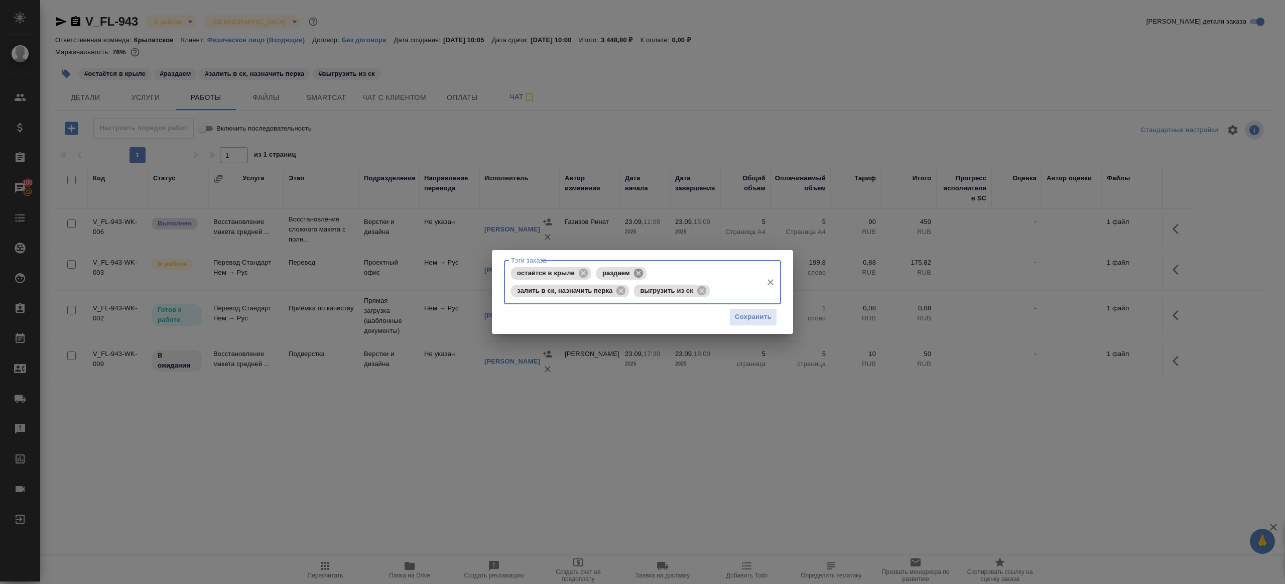
click at [634, 274] on icon at bounding box center [638, 273] width 11 height 11
click at [707, 271] on icon at bounding box center [706, 273] width 11 height 11
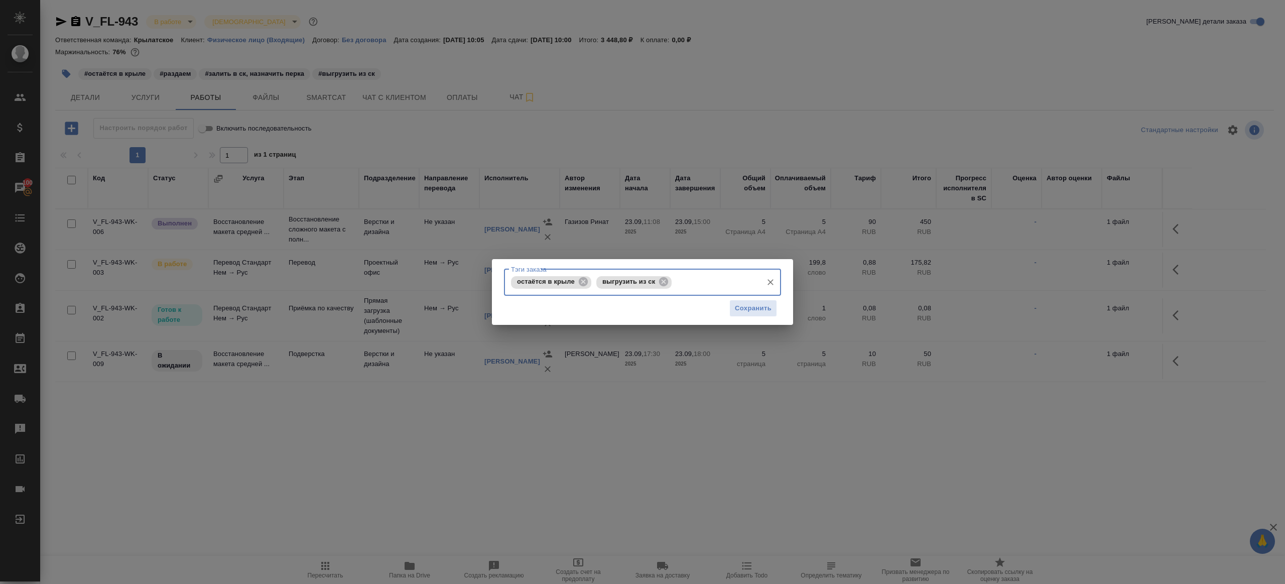
click at [741, 298] on div "Сохранить" at bounding box center [642, 309] width 277 height 26
click at [741, 306] on span "Сохранить" at bounding box center [753, 309] width 37 height 12
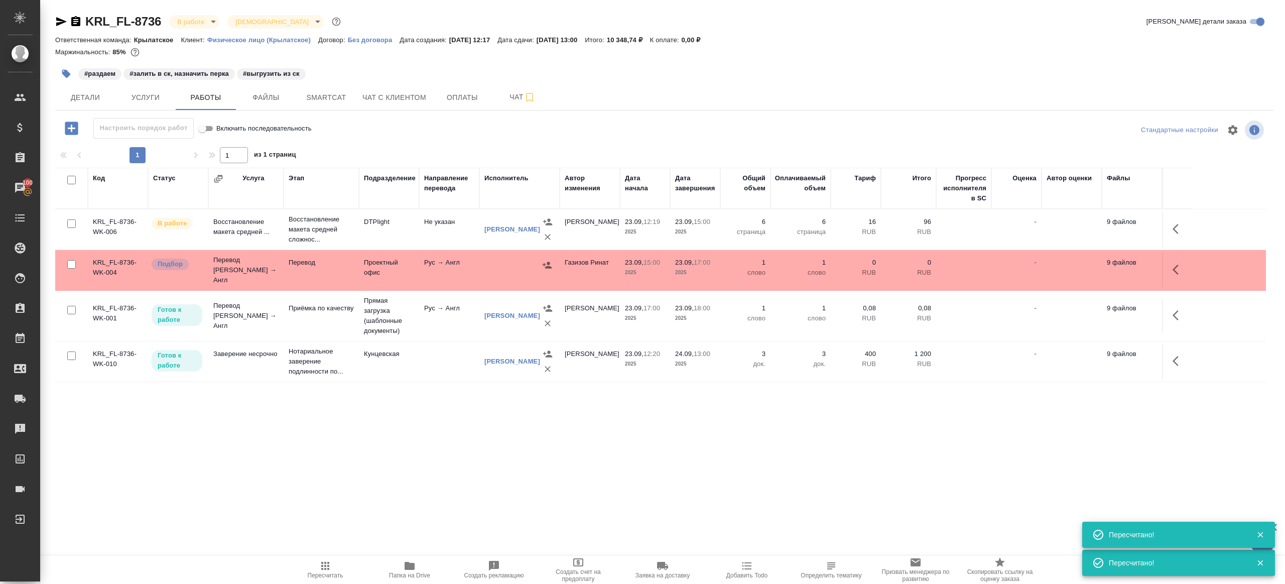
click at [331, 560] on icon "button" at bounding box center [325, 566] width 12 height 12
click at [389, 516] on div ".cls-1 fill:#fff; AWATERA [PERSON_NAME] Клиенты Спецификации Заказы 100 Чаты To…" at bounding box center [642, 292] width 1285 height 584
click at [309, 101] on span "Smartcat" at bounding box center [326, 97] width 48 height 13
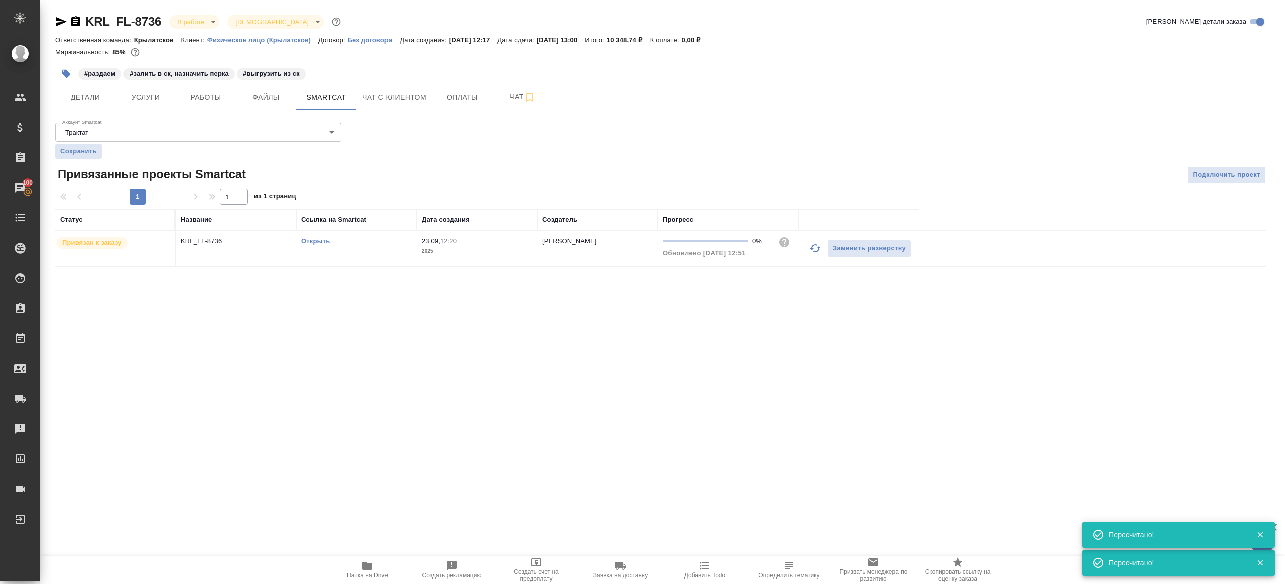
click at [312, 237] on link "Открыть" at bounding box center [315, 241] width 29 height 8
click at [500, 98] on span "Чат" at bounding box center [522, 97] width 48 height 13
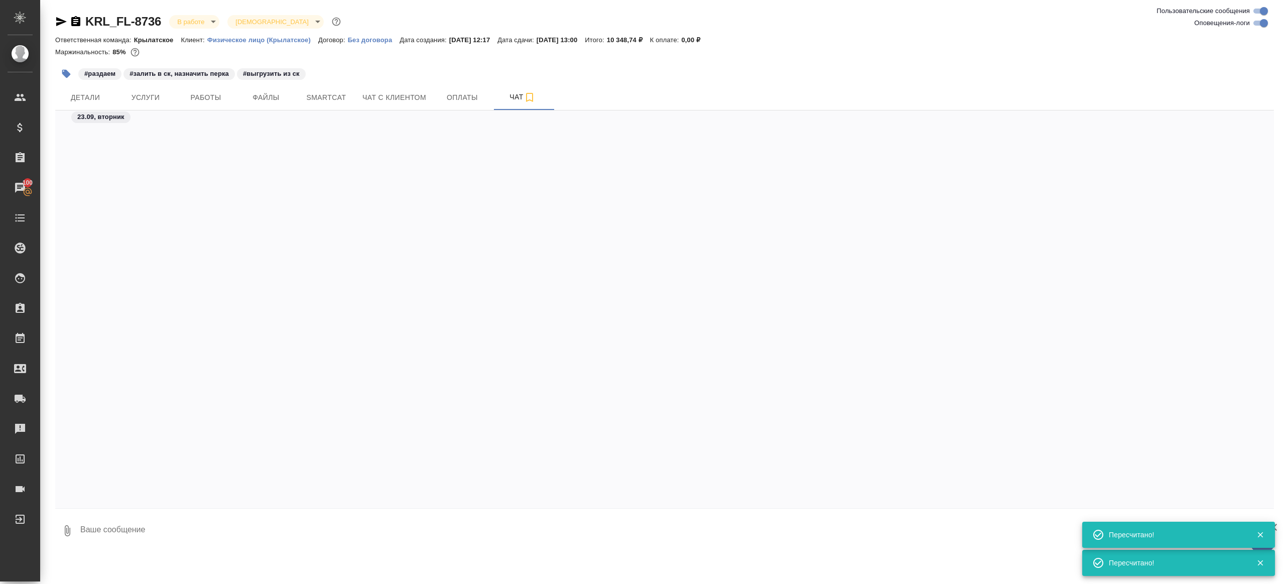
scroll to position [1555, 0]
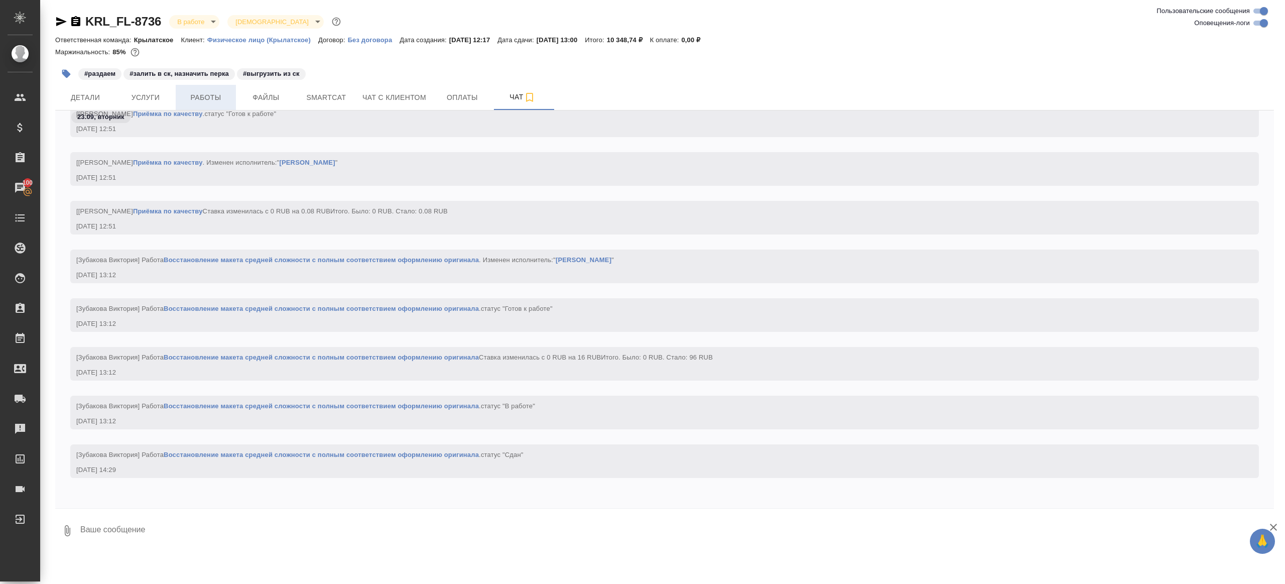
click at [211, 101] on span "Работы" at bounding box center [206, 97] width 48 height 13
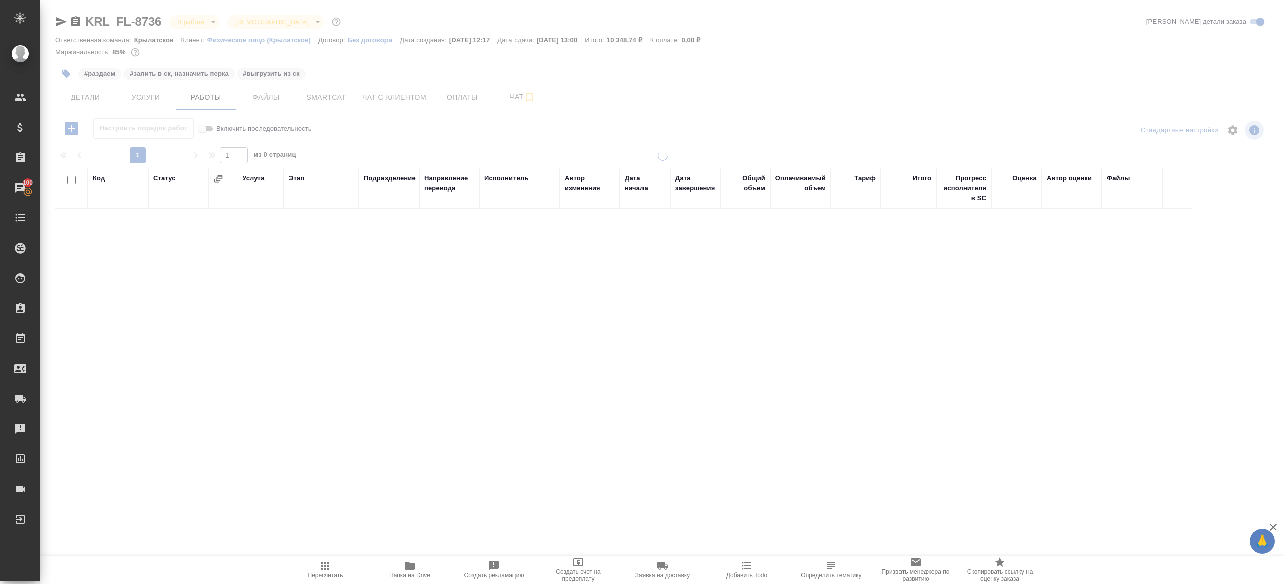
click at [393, 559] on button "Папка на Drive" at bounding box center [409, 570] width 84 height 28
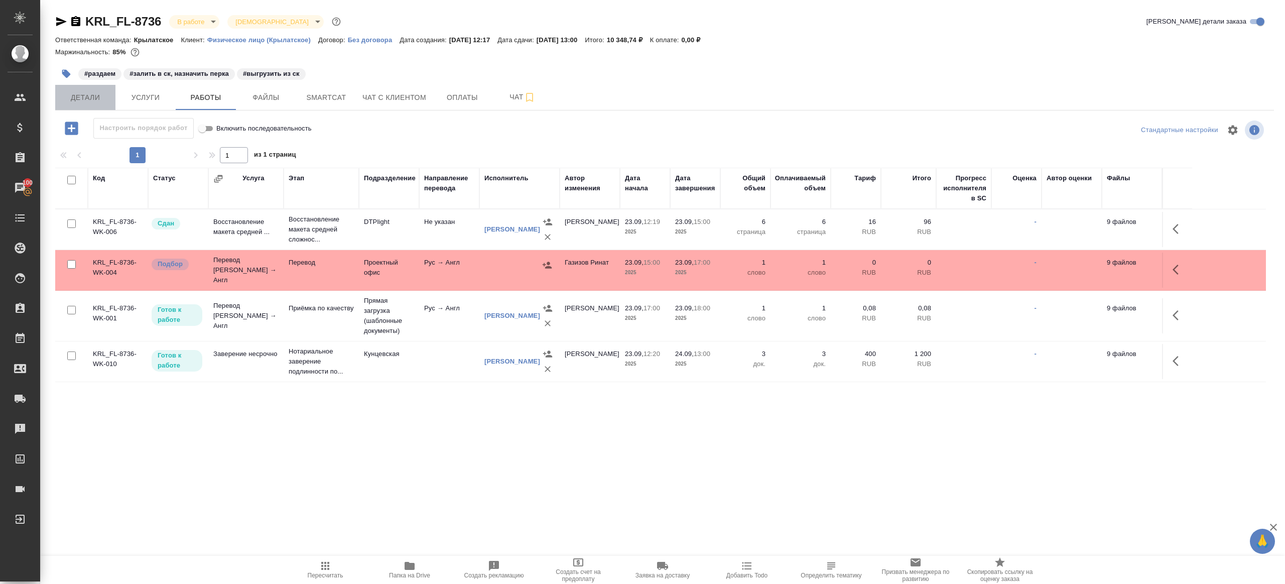
click at [95, 96] on span "Детали" at bounding box center [85, 97] width 48 height 13
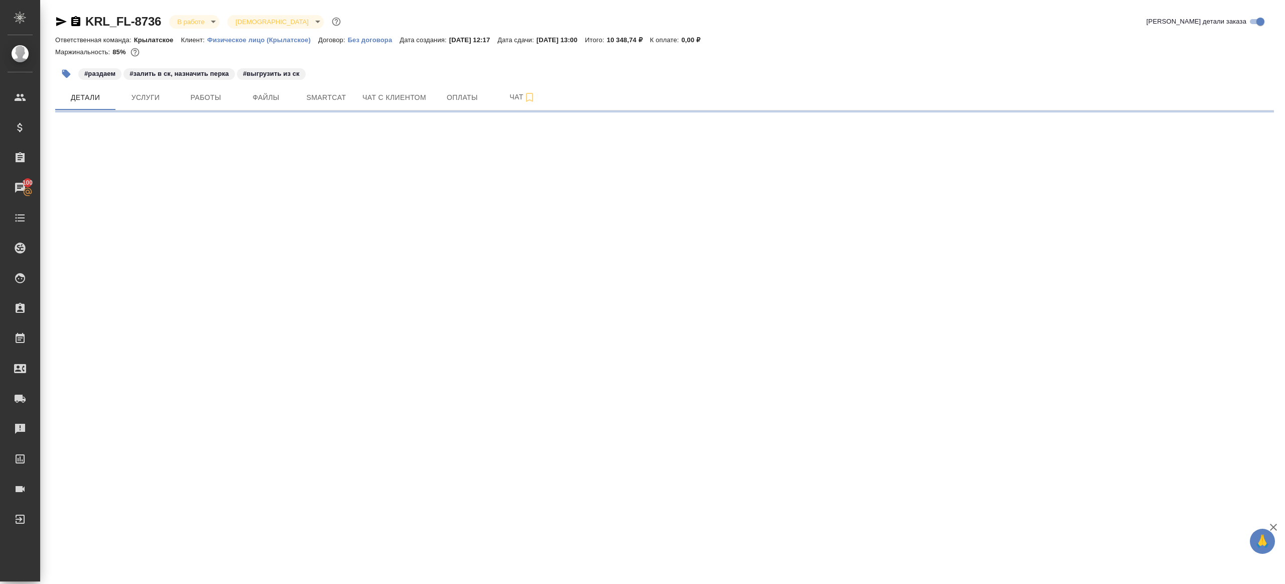
select select "RU"
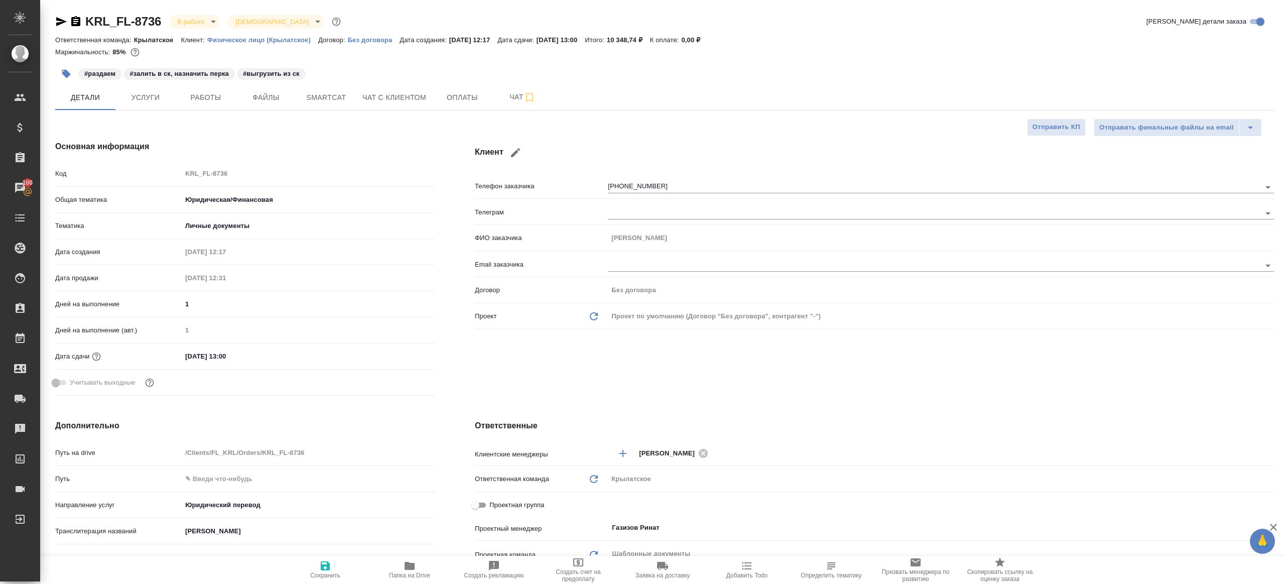
type textarea "x"
click at [140, 170] on div "Код KRL_FL-8736" at bounding box center [244, 174] width 379 height 18
type textarea "x"
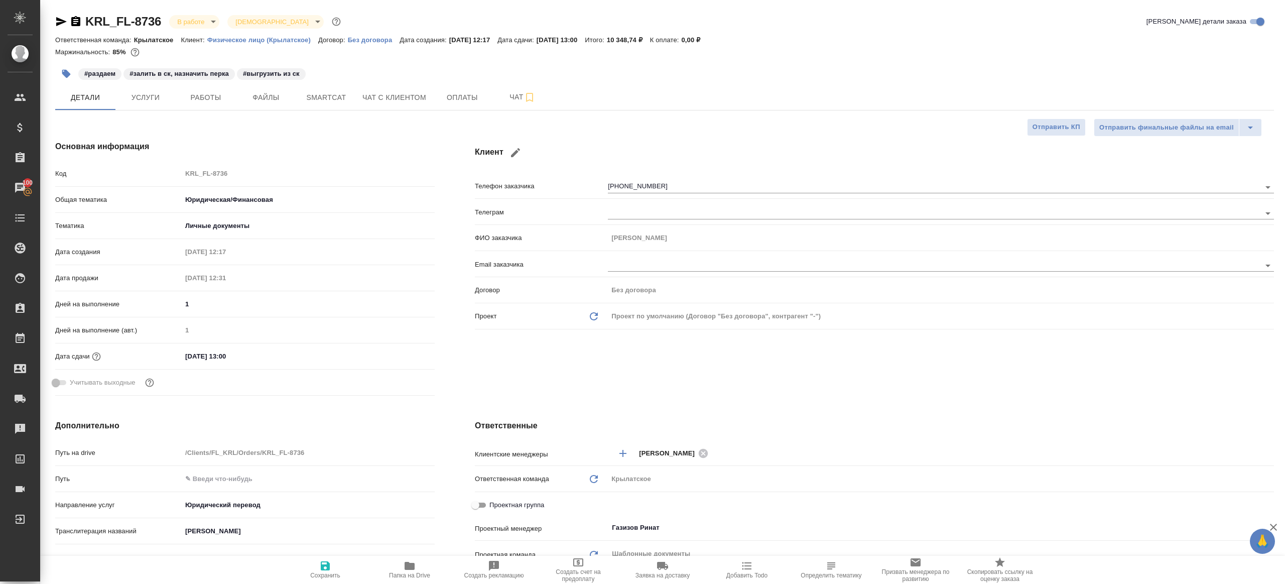
type textarea "x"
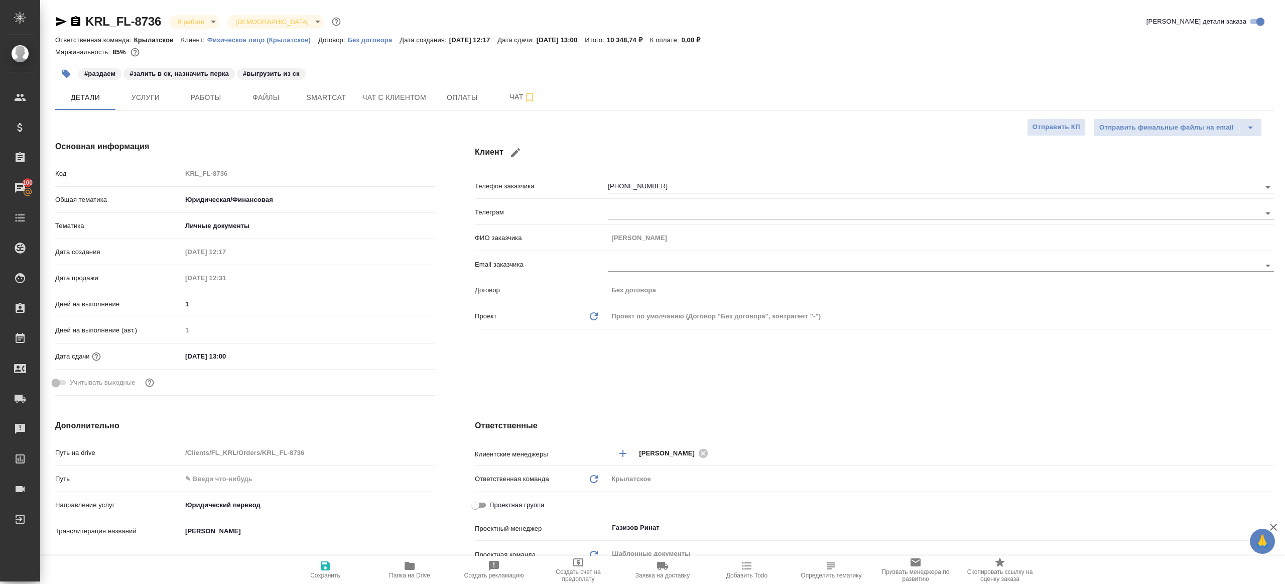
scroll to position [251, 0]
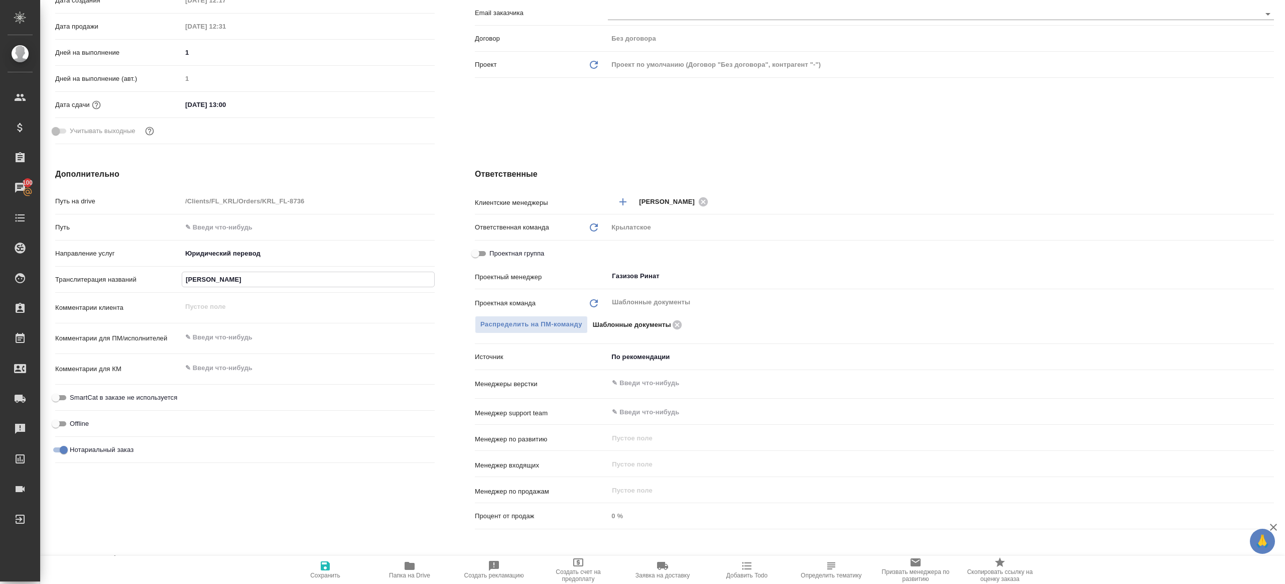
click at [255, 278] on input "[PERSON_NAME]" at bounding box center [308, 279] width 252 height 15
type textarea "x"
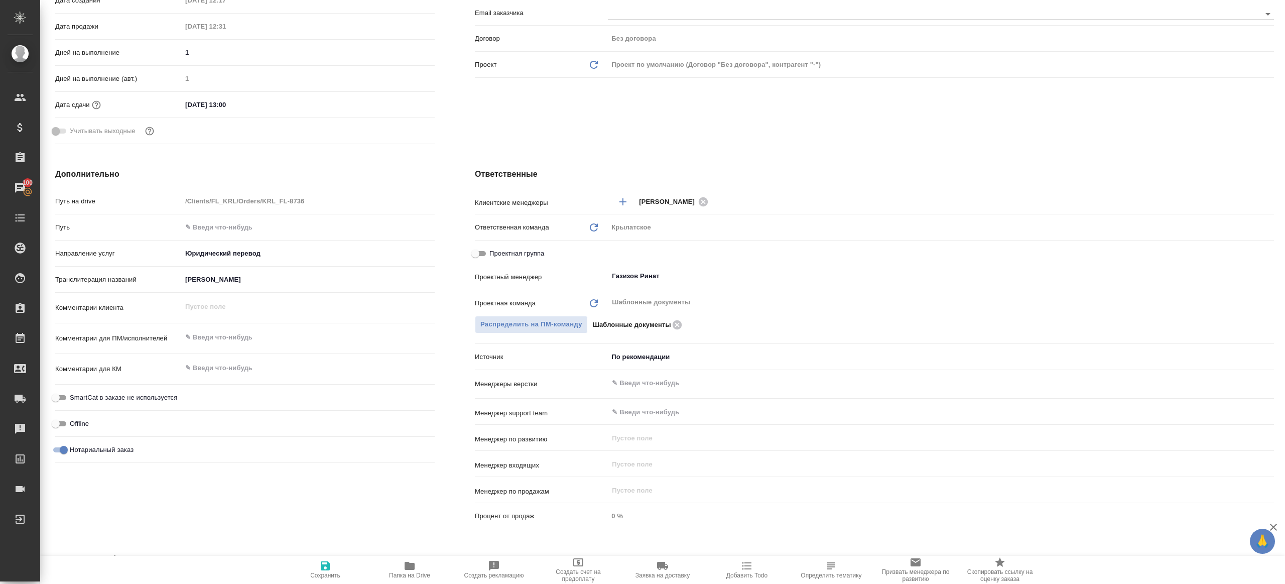
type textarea "x"
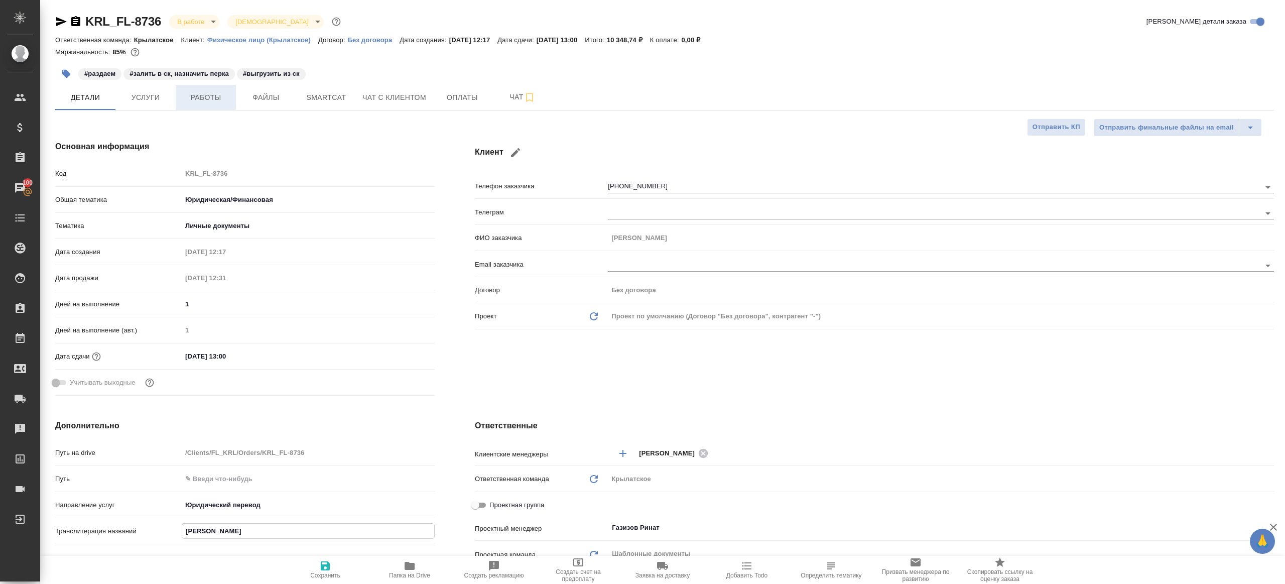
click at [201, 102] on span "Работы" at bounding box center [206, 97] width 48 height 13
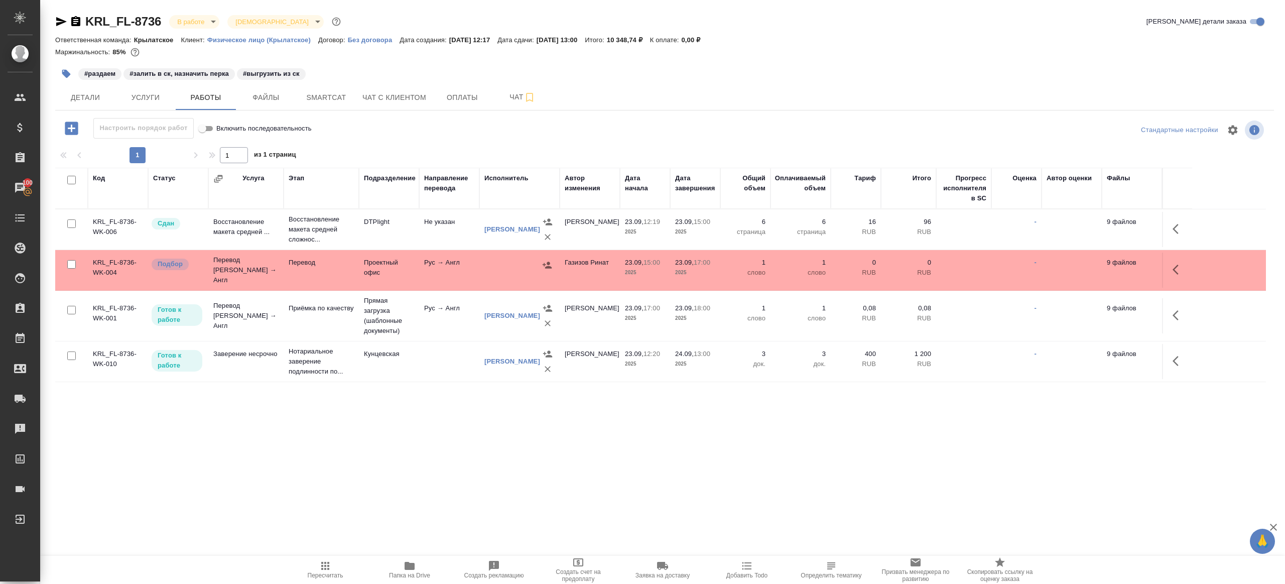
click at [430, 161] on div "1 1 из 1 страниц" at bounding box center [664, 155] width 1219 height 16
click at [296, 96] on button "Smartcat" at bounding box center [326, 97] width 60 height 25
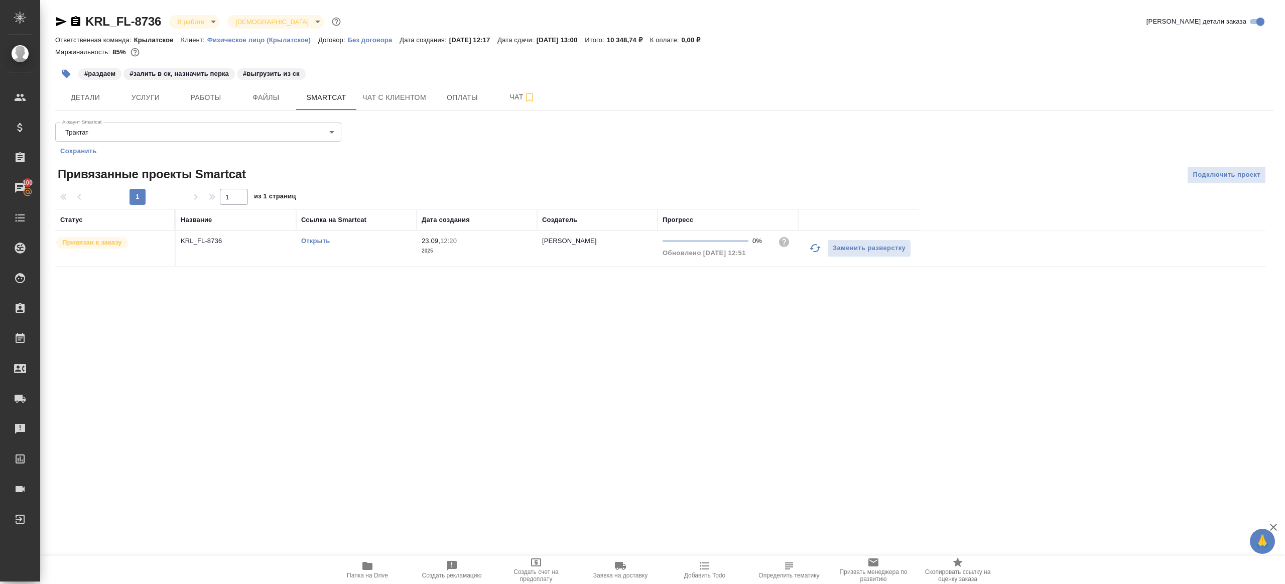
click at [82, 152] on span "Сохранить" at bounding box center [78, 151] width 37 height 10
click at [1252, 176] on span "Подключить проект" at bounding box center [1227, 175] width 68 height 12
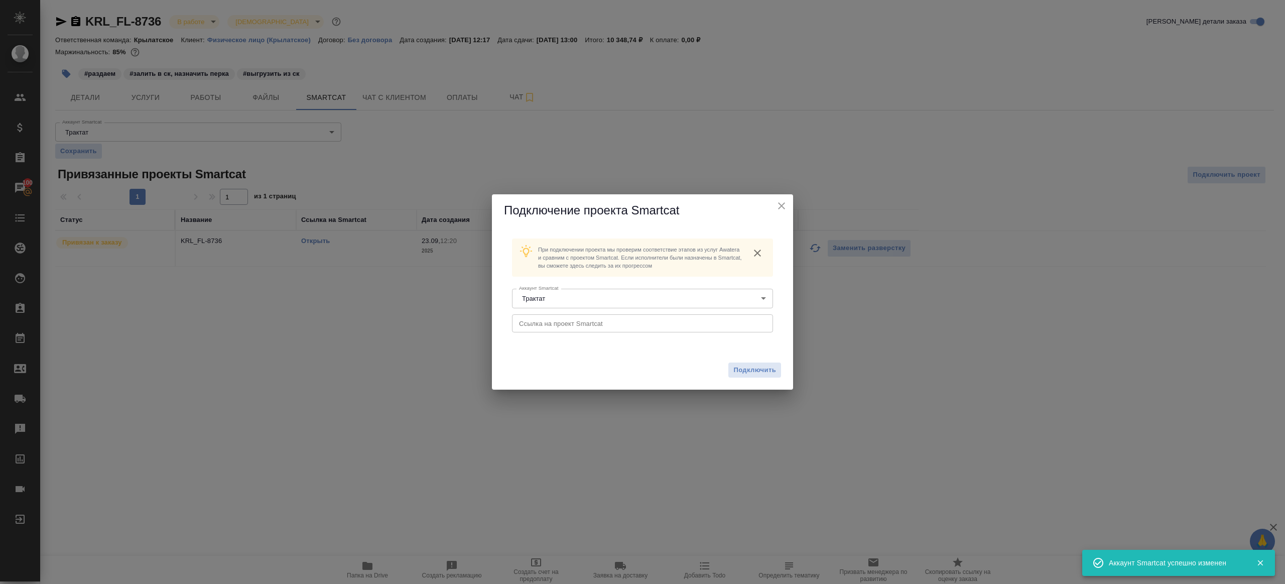
click at [624, 318] on input "text" at bounding box center [642, 323] width 261 height 18
click at [726, 359] on div "Подключить" at bounding box center [642, 369] width 301 height 39
click at [741, 363] on button "Подключить" at bounding box center [754, 369] width 53 height 15
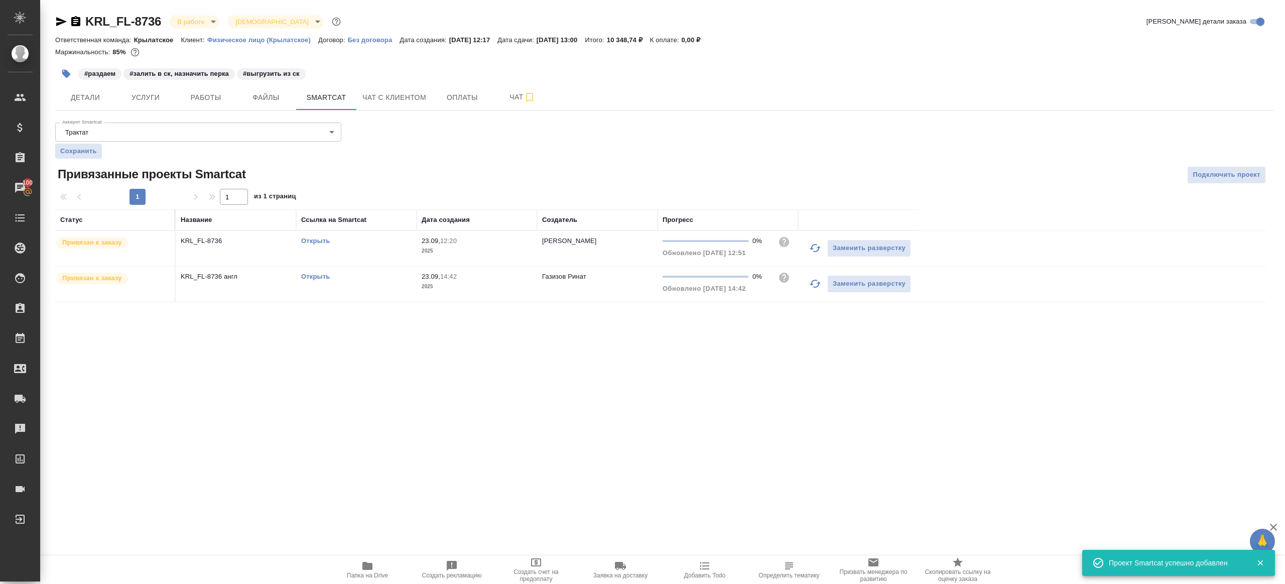
click at [319, 239] on link "Открыть" at bounding box center [315, 241] width 29 height 8
click at [377, 250] on td "Открыть" at bounding box center [356, 248] width 120 height 35
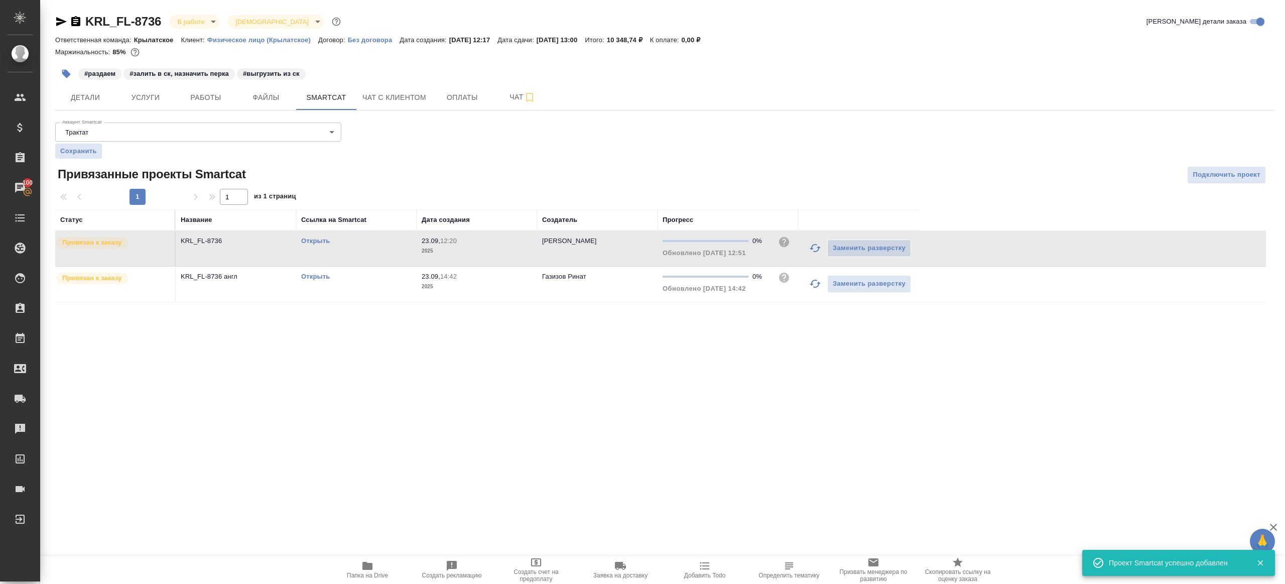
click at [377, 250] on td "Открыть" at bounding box center [356, 248] width 120 height 35
click at [461, 253] on p "2025" at bounding box center [477, 251] width 110 height 10
click at [817, 243] on icon "button" at bounding box center [815, 248] width 12 height 12
click at [767, 394] on div ".cls-1 fill:#fff; AWATERA [PERSON_NAME] Клиенты Спецификации Заказы 100 Чаты To…" at bounding box center [642, 292] width 1285 height 584
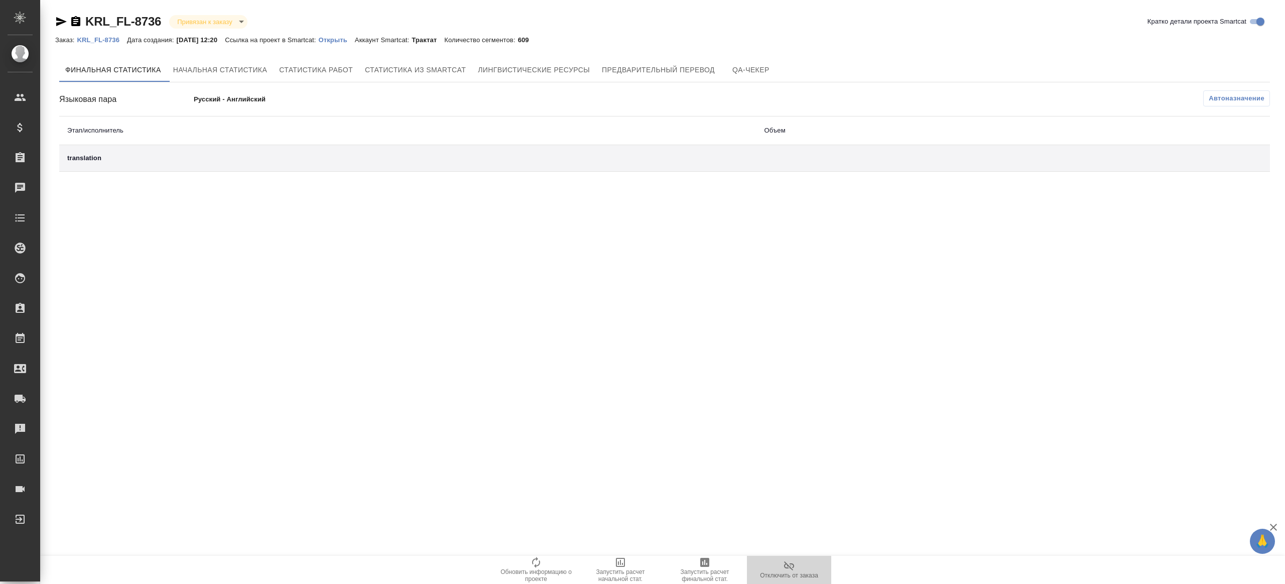
click at [778, 558] on button "Отключить от заказа" at bounding box center [789, 570] width 84 height 28
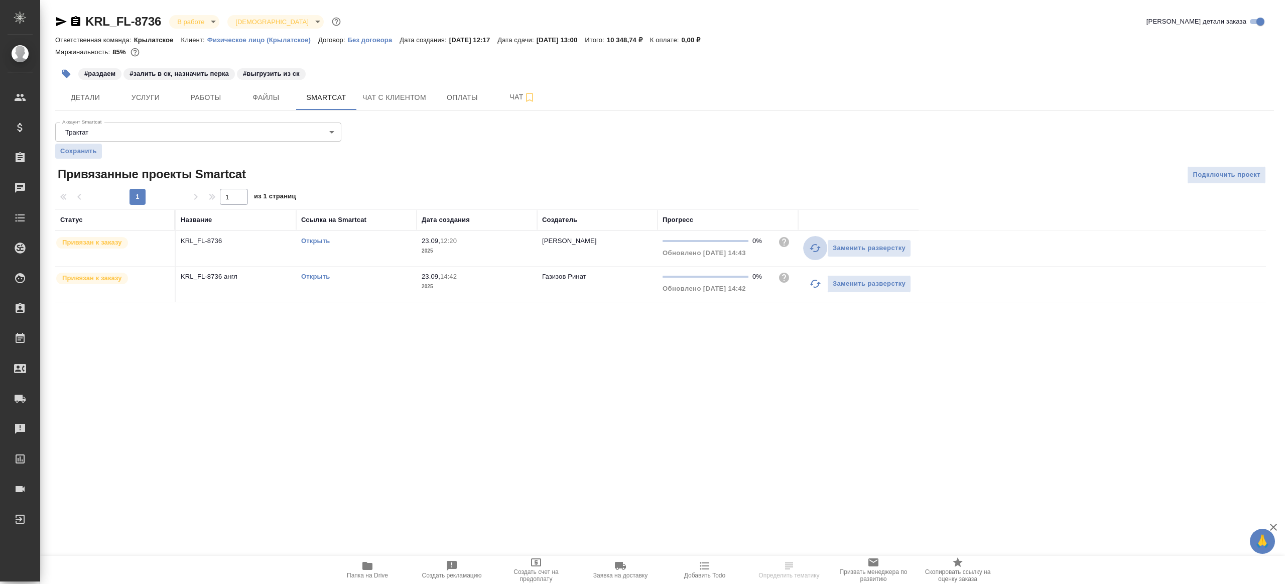
click at [807, 248] on button "button" at bounding box center [815, 248] width 24 height 24
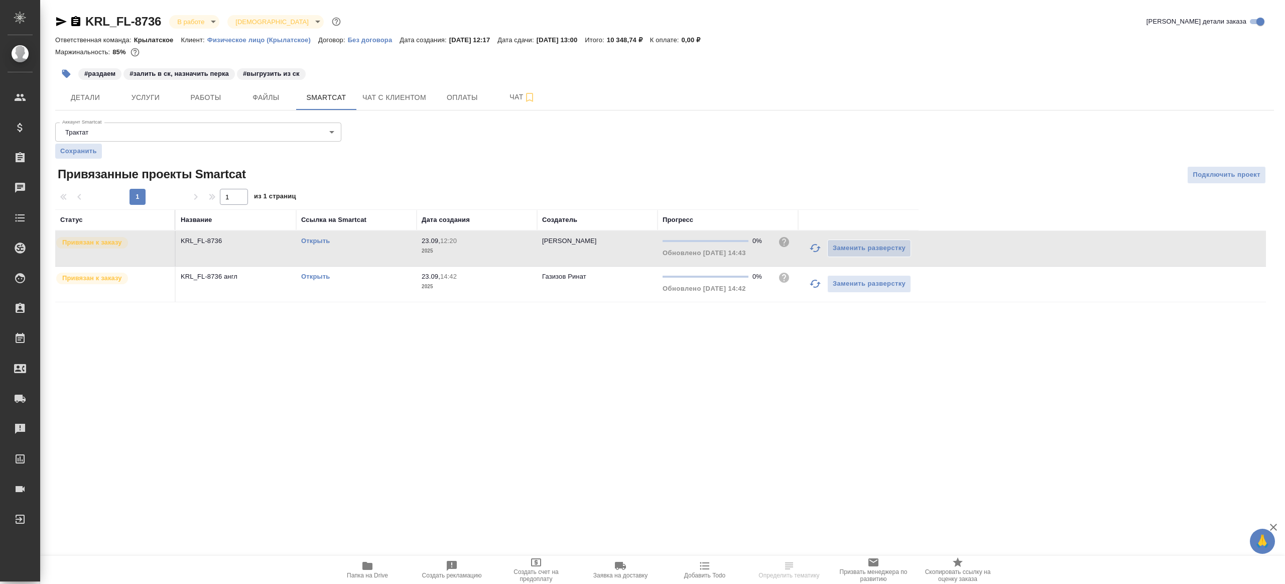
click at [389, 245] on td "Открыть" at bounding box center [356, 248] width 120 height 35
click at [816, 248] on icon "button" at bounding box center [815, 248] width 12 height 12
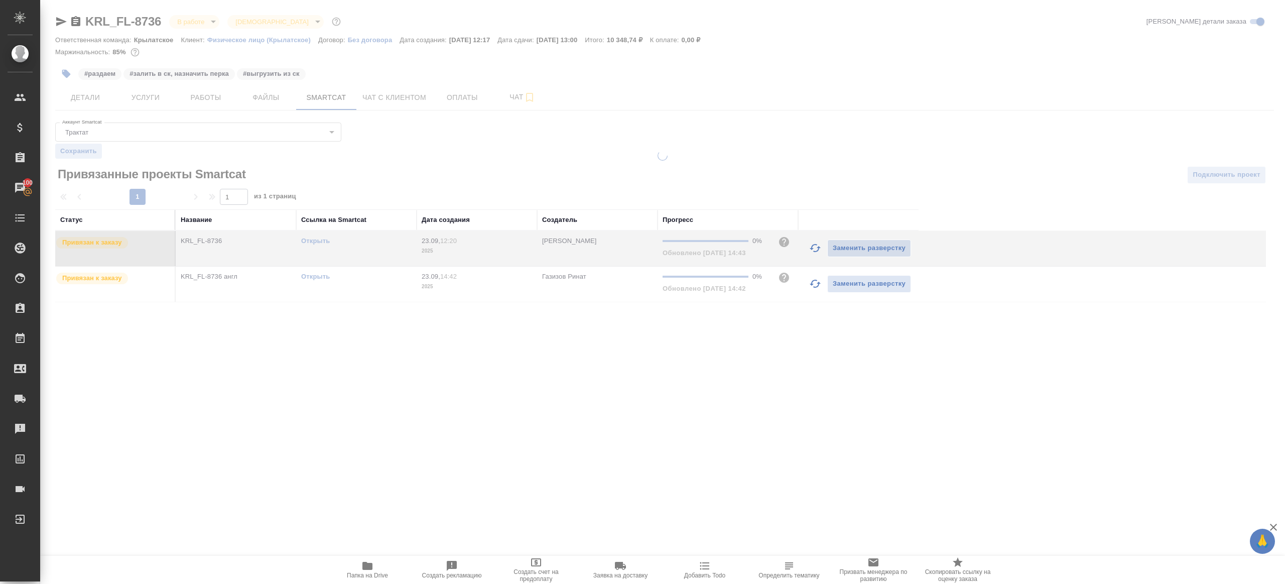
click at [691, 348] on div ".cls-1 fill:#fff; AWATERA [PERSON_NAME] Клиенты Спецификации Заказы 100 Чаты To…" at bounding box center [642, 292] width 1285 height 584
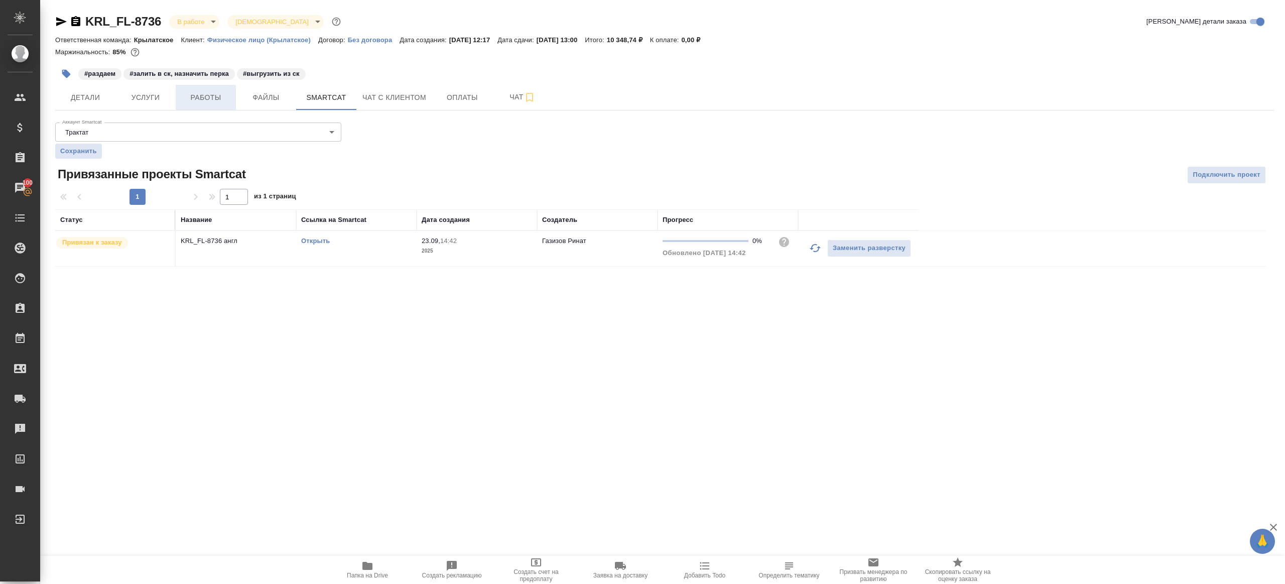
click at [196, 90] on button "Работы" at bounding box center [206, 97] width 60 height 25
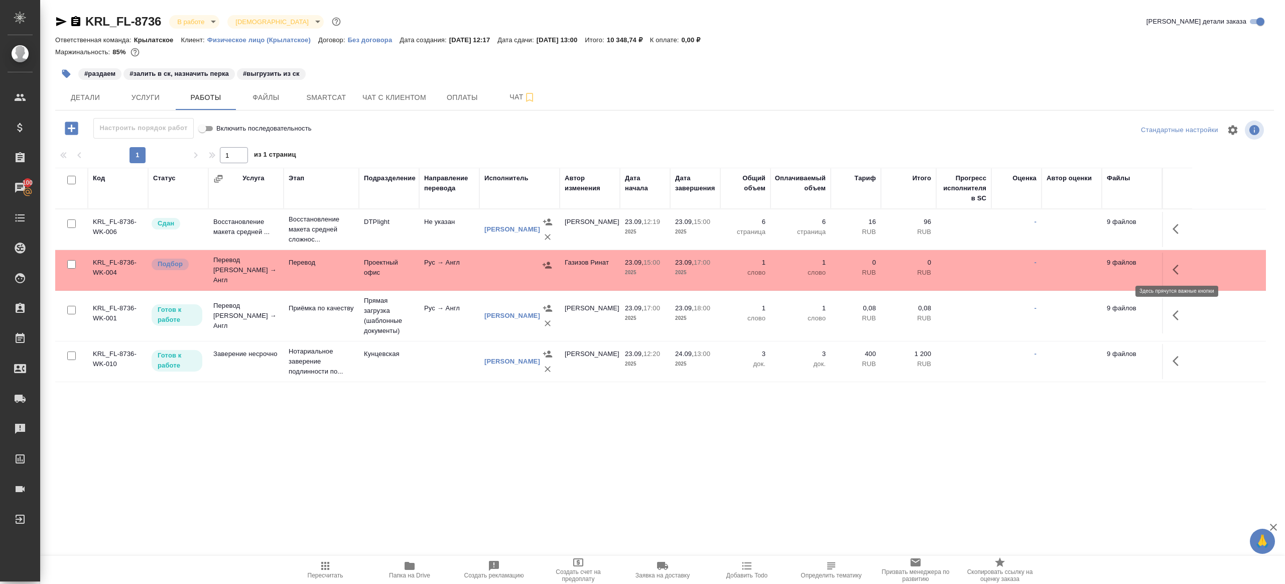
click at [1178, 263] on icon "button" at bounding box center [1178, 269] width 12 height 12
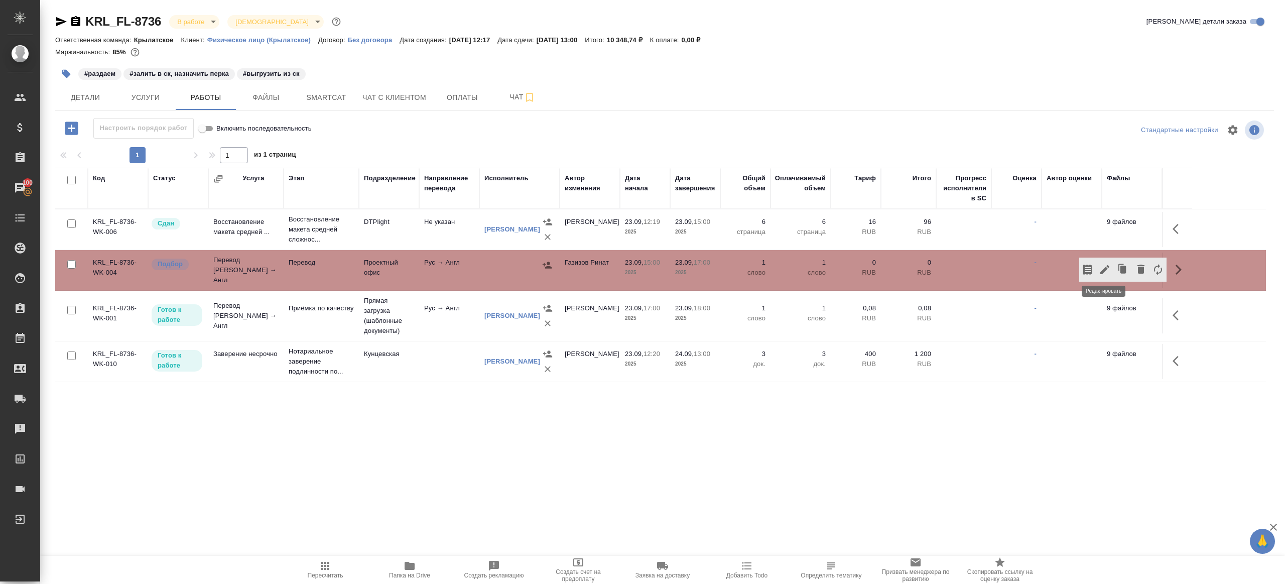
click at [1104, 269] on icon "button" at bounding box center [1105, 269] width 12 height 12
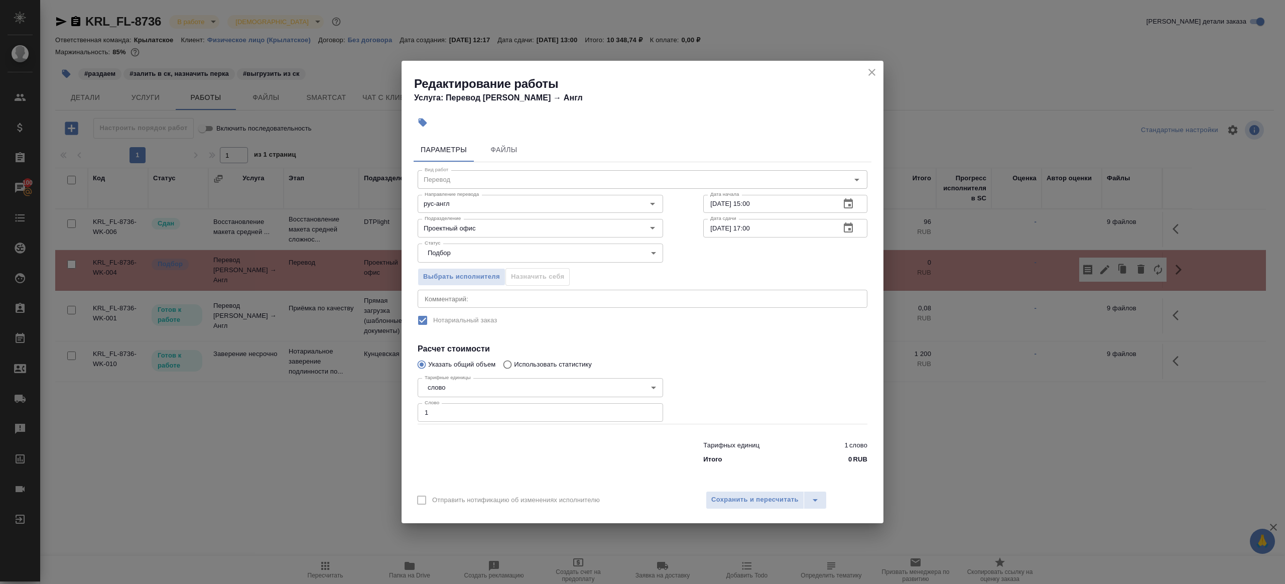
click at [563, 416] on input "1" at bounding box center [540, 412] width 245 height 18
paste input "90.9"
type input "190.9"
click at [778, 396] on div at bounding box center [785, 399] width 204 height 90
click at [745, 507] on button "Сохранить и пересчитать" at bounding box center [755, 500] width 98 height 18
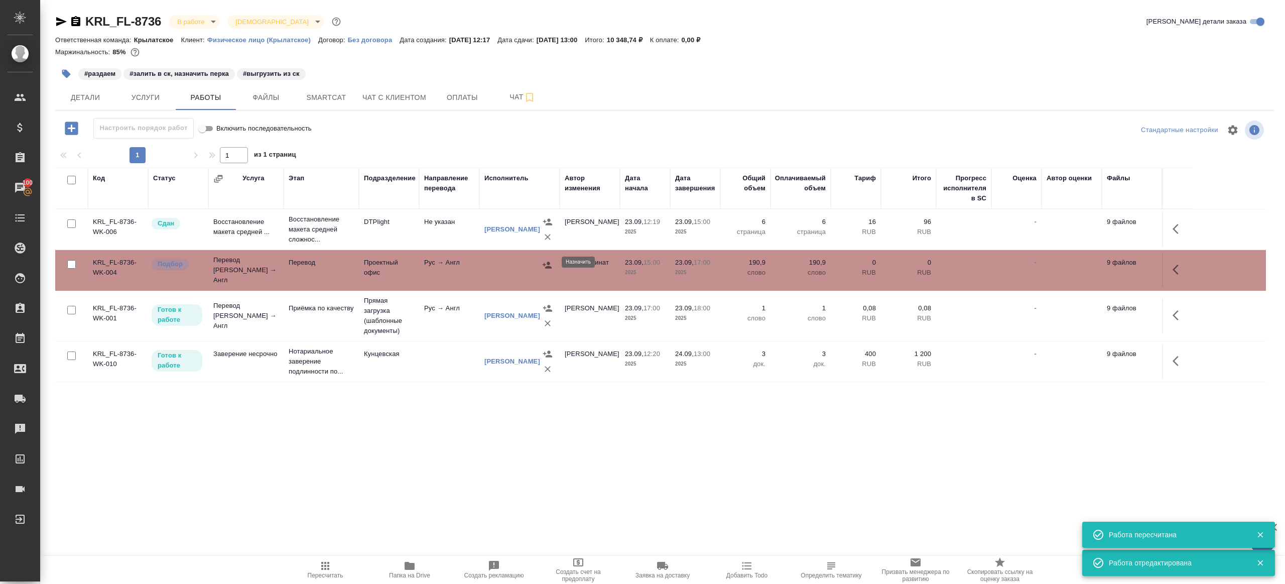
click at [552, 263] on button "button" at bounding box center [547, 264] width 15 height 15
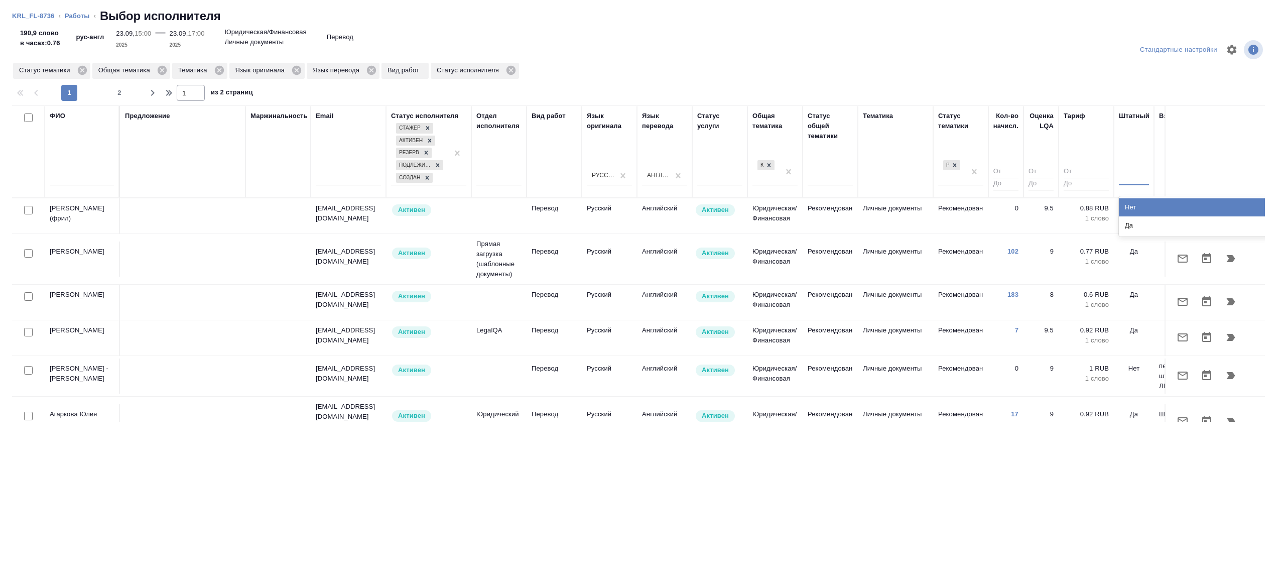
click at [1124, 174] on input "text" at bounding box center [1124, 175] width 1 height 7
click at [1137, 212] on div "Нет" at bounding box center [1194, 207] width 151 height 18
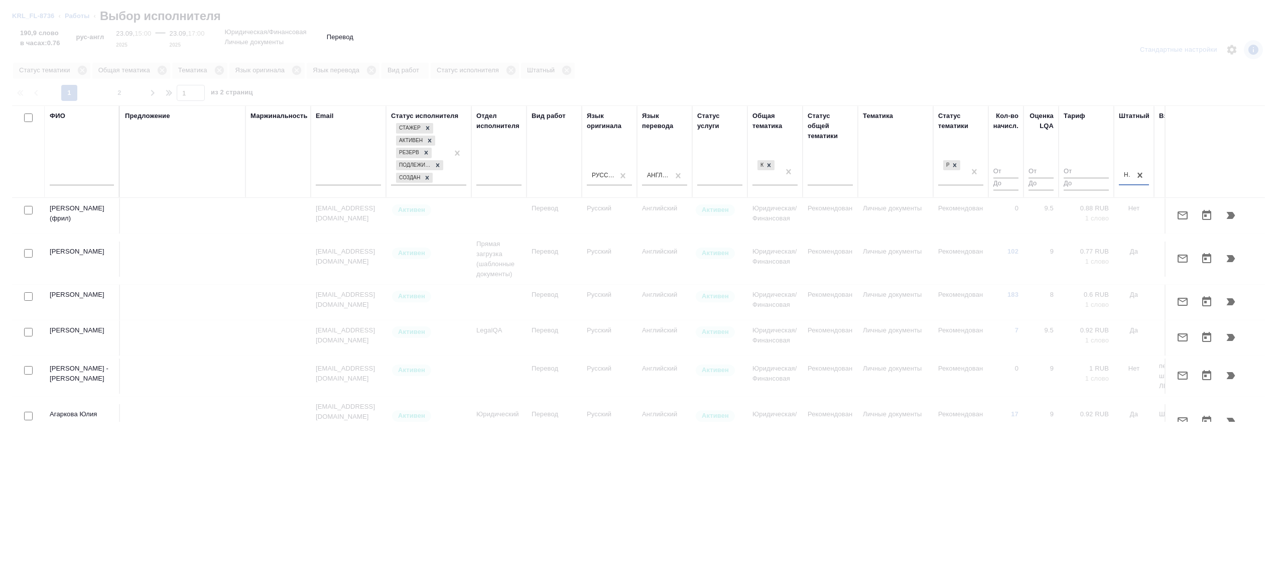
click at [90, 185] on div at bounding box center [82, 180] width 64 height 25
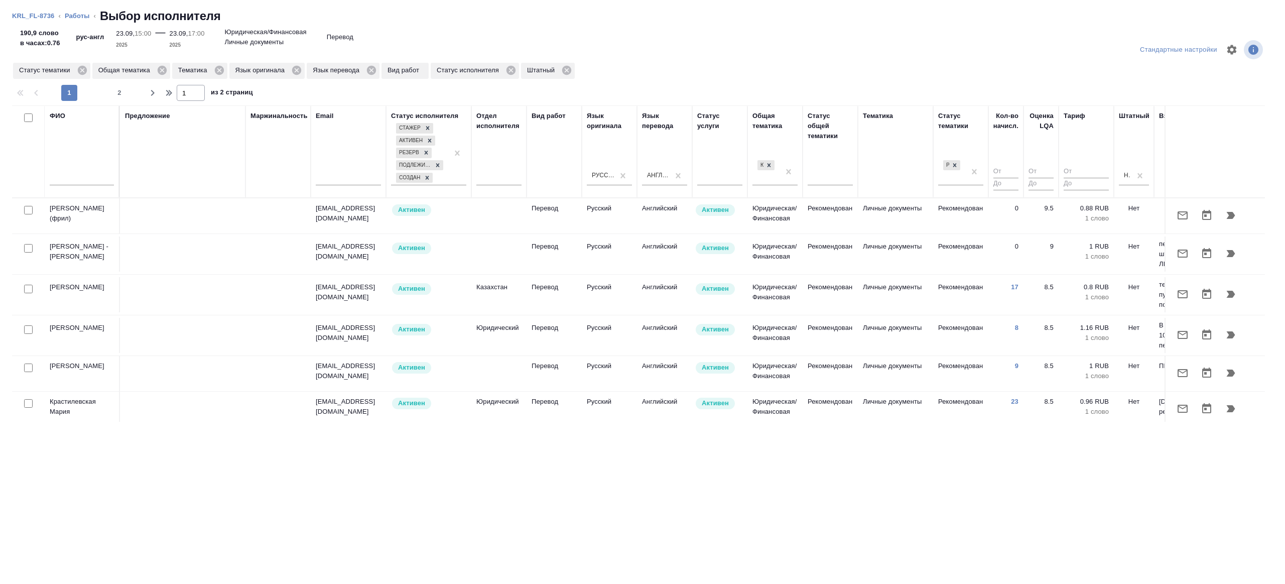
click at [96, 164] on div "ФИО" at bounding box center [82, 151] width 64 height 81
click at [97, 169] on div at bounding box center [82, 180] width 64 height 25
click at [98, 177] on input "text" at bounding box center [82, 179] width 64 height 13
type input "головнева"
click at [198, 166] on div "Предложение" at bounding box center [182, 151] width 115 height 81
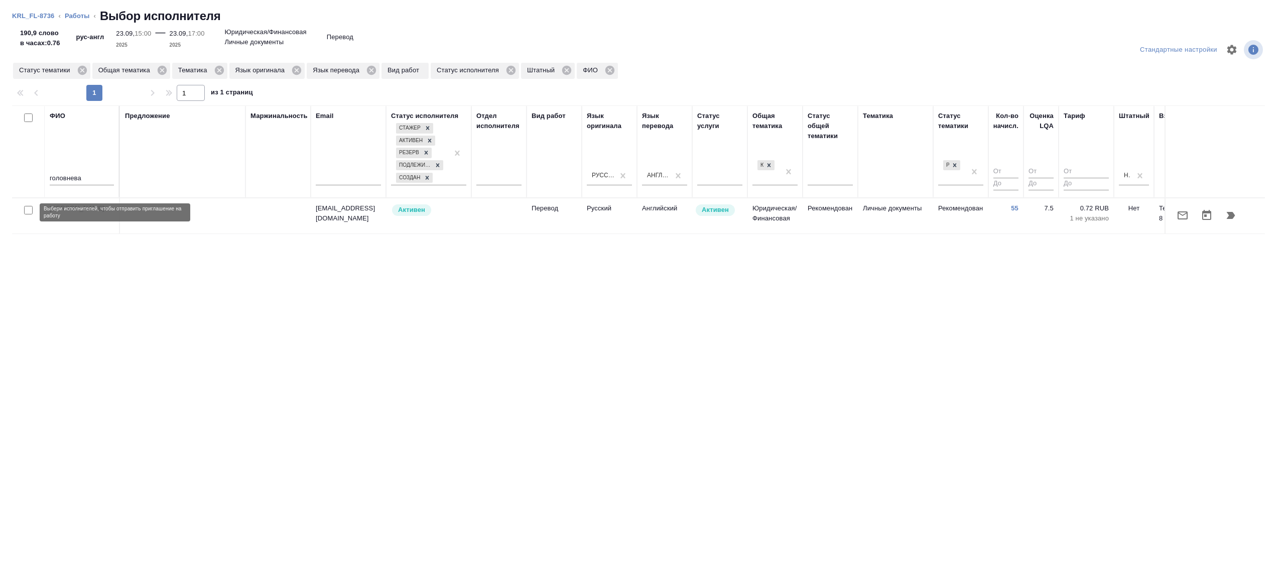
click at [25, 211] on input "checkbox" at bounding box center [28, 210] width 9 height 9
checkbox input "true"
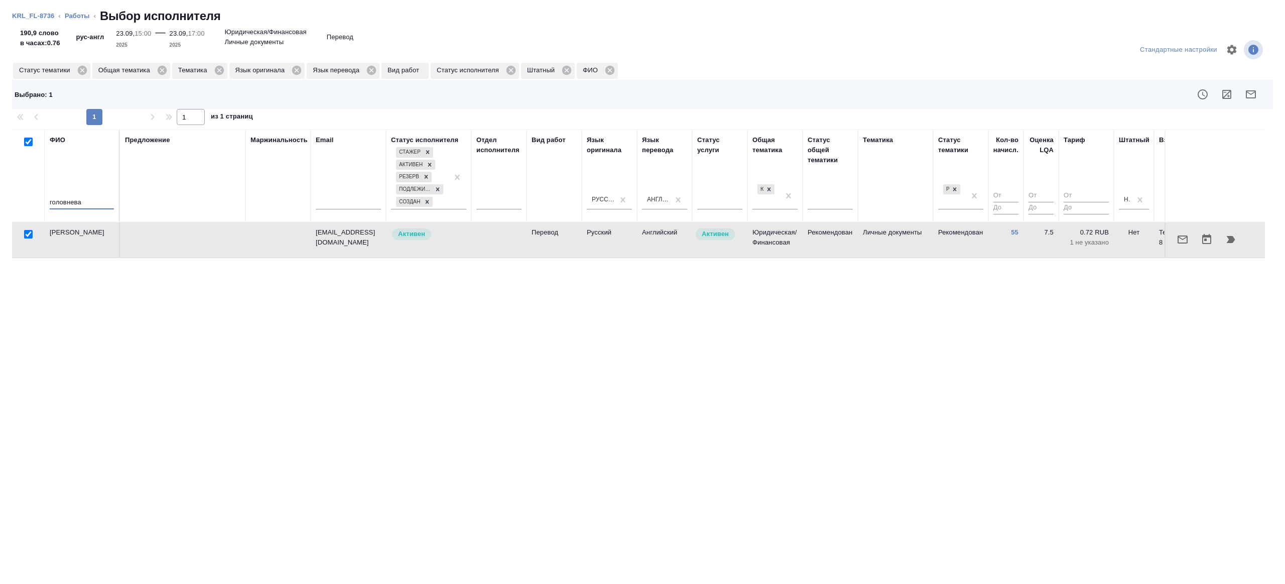
drag, startPoint x: 97, startPoint y: 202, endPoint x: -39, endPoint y: 202, distance: 136.0
click at [0, 202] on html "🙏 .cls-1 fill:#fff; AWATERA Gazizov Rinat Клиенты Спецификации Заказы 100 Чаты …" at bounding box center [642, 292] width 1285 height 584
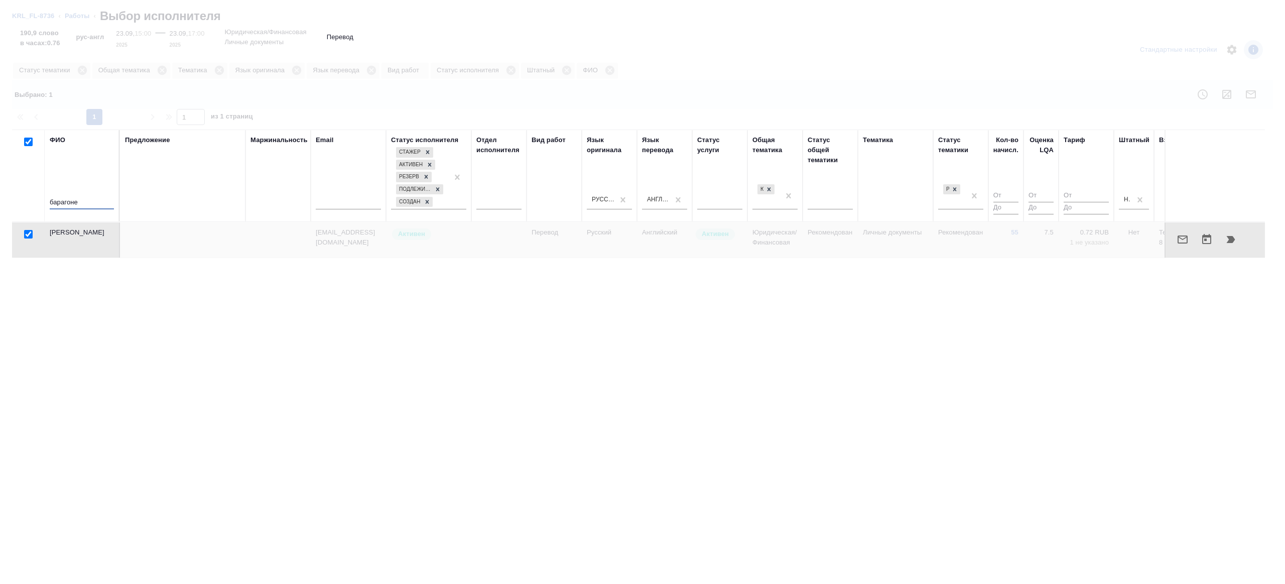
type input "барагоне"
click at [173, 196] on div "Предложение" at bounding box center [182, 175] width 115 height 81
checkbox input "false"
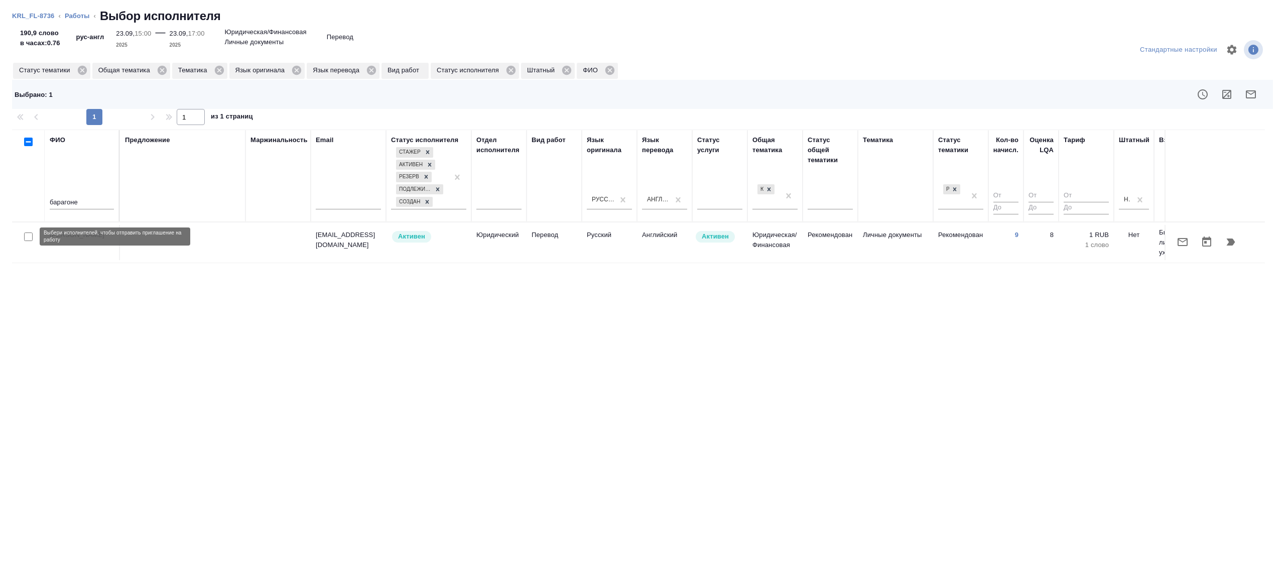
click at [27, 238] on input "checkbox" at bounding box center [28, 236] width 9 height 9
checkbox input "true"
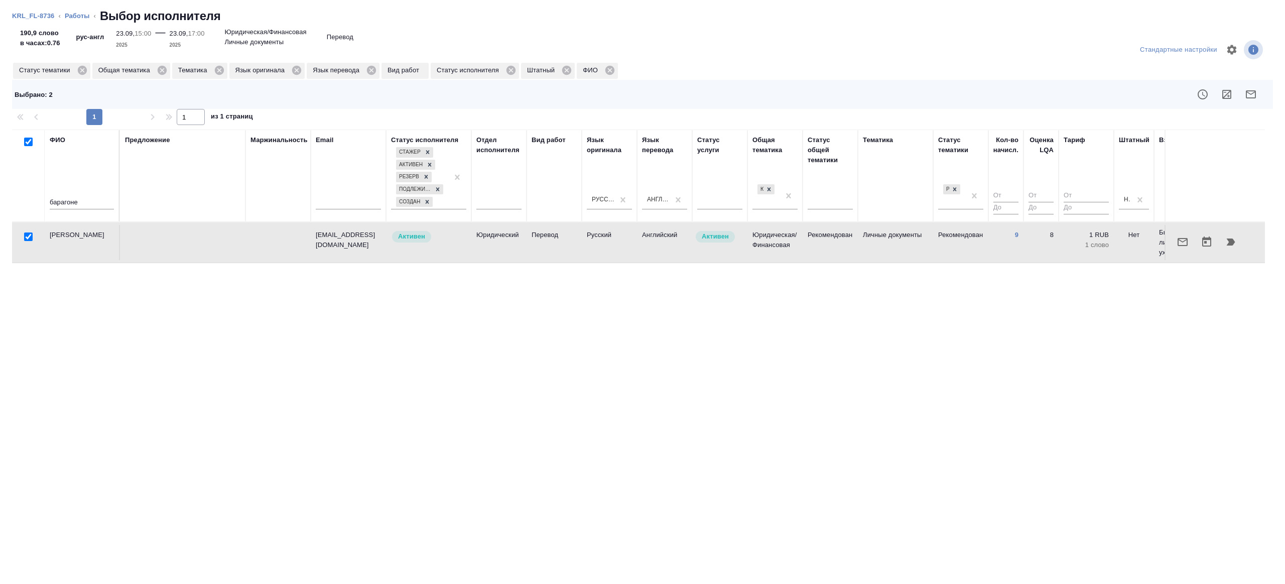
drag, startPoint x: 82, startPoint y: 207, endPoint x: -4, endPoint y: 207, distance: 86.3
click at [0, 207] on html "🙏 .cls-1 fill:#fff; AWATERA Gazizov Rinat Клиенты Спецификации Заказы 100 Чаты …" at bounding box center [642, 292] width 1285 height 584
type input "аржанова"
click at [244, 182] on th "Предложение" at bounding box center [182, 175] width 125 height 92
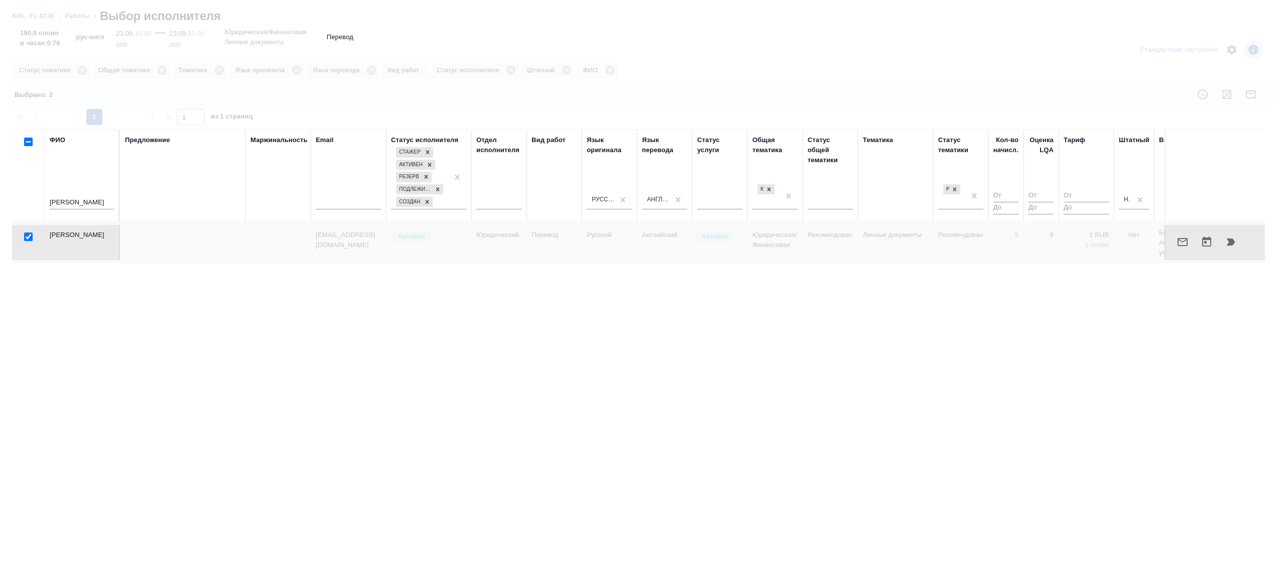
checkbox input "false"
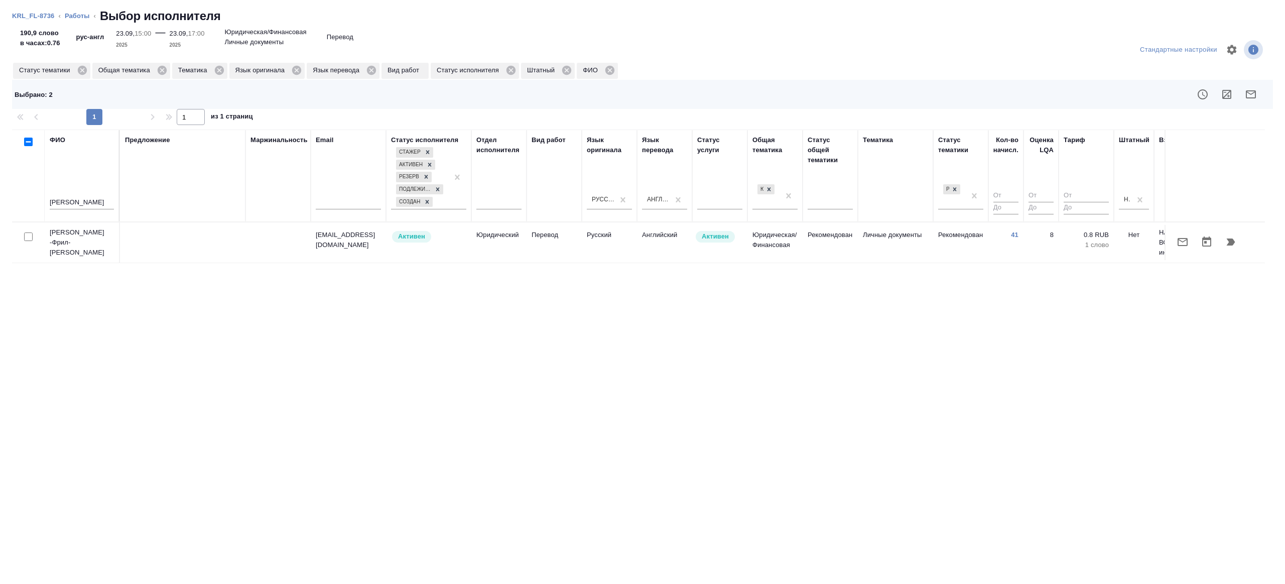
click at [27, 239] on input "checkbox" at bounding box center [28, 236] width 9 height 9
checkbox input "true"
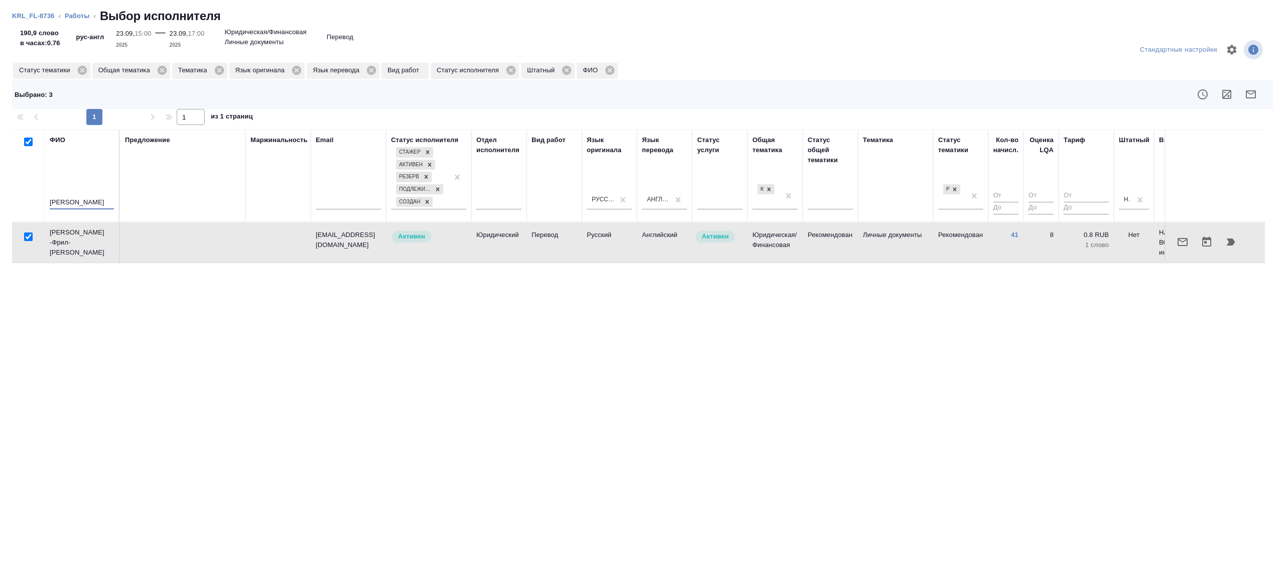
drag, startPoint x: 94, startPoint y: 205, endPoint x: -22, endPoint y: 204, distance: 115.9
click at [0, 204] on html "🙏 .cls-1 fill:#fff; AWATERA Gazizov Rinat Клиенты Спецификации Заказы 100 Чаты …" at bounding box center [642, 292] width 1285 height 584
type input "макаров"
click at [212, 192] on div "Предложение" at bounding box center [182, 175] width 115 height 81
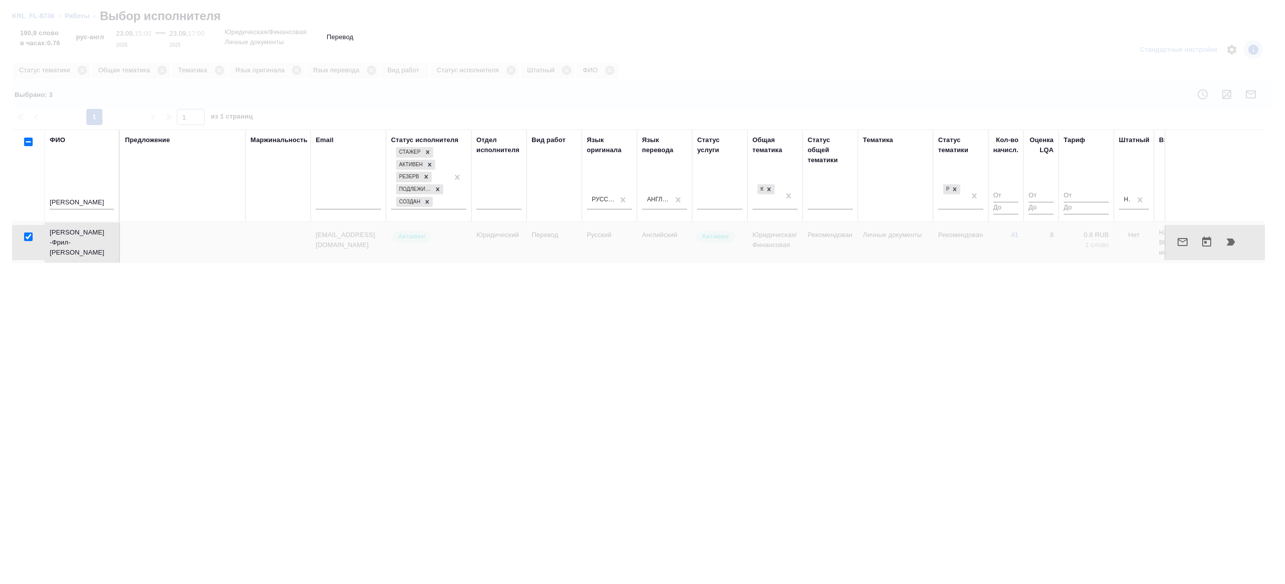
checkbox input "false"
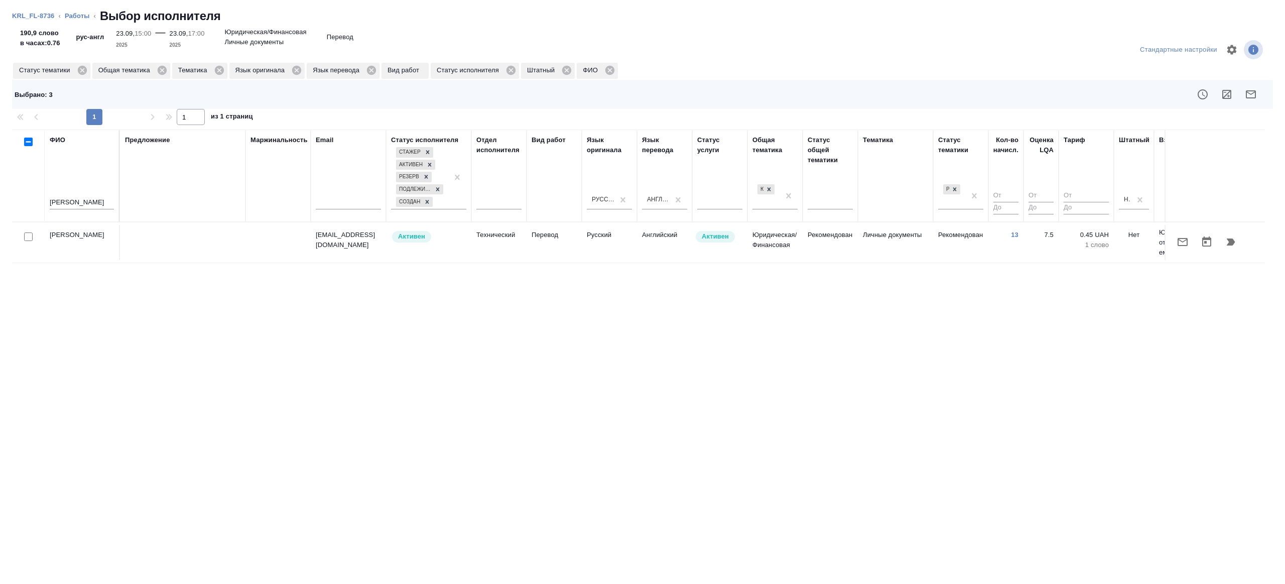
click at [26, 234] on input "checkbox" at bounding box center [28, 236] width 9 height 9
checkbox input "true"
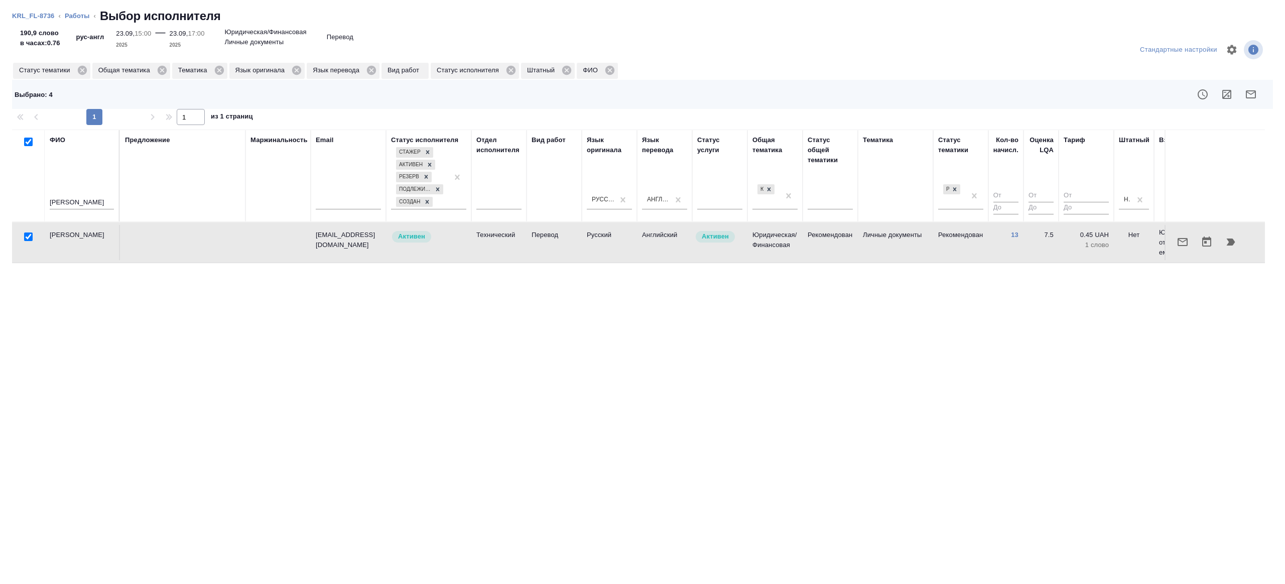
click at [1240, 96] on button "button" at bounding box center [1251, 94] width 24 height 24
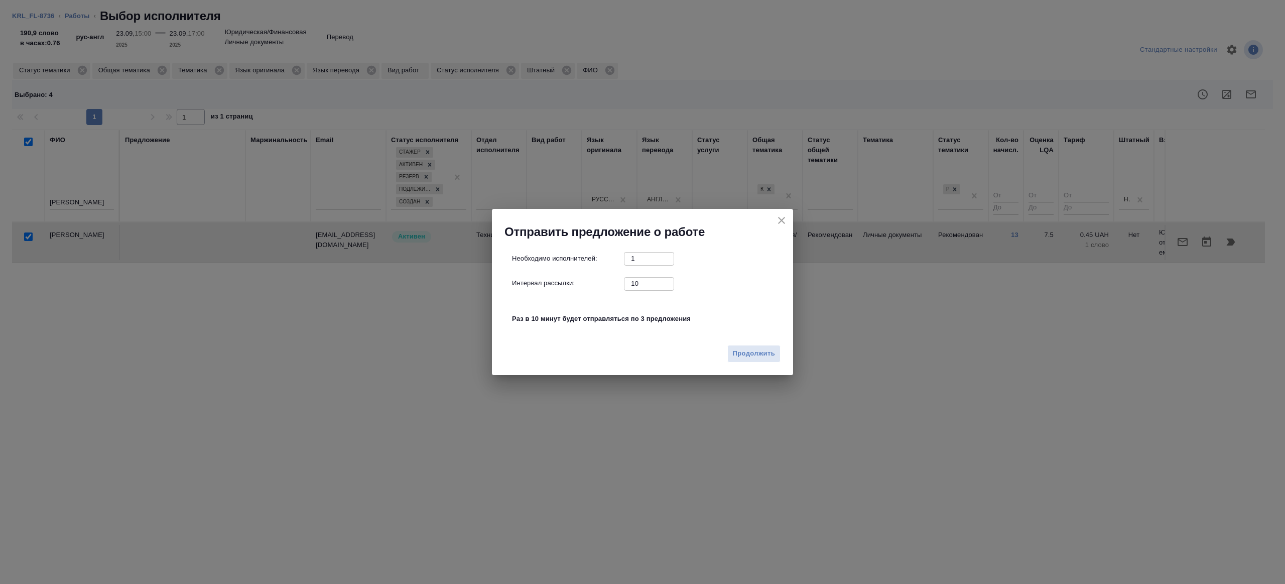
click at [650, 282] on input "10" at bounding box center [649, 283] width 50 height 13
type input "1"
click at [738, 346] on button "Продолжить" at bounding box center [753, 354] width 53 height 18
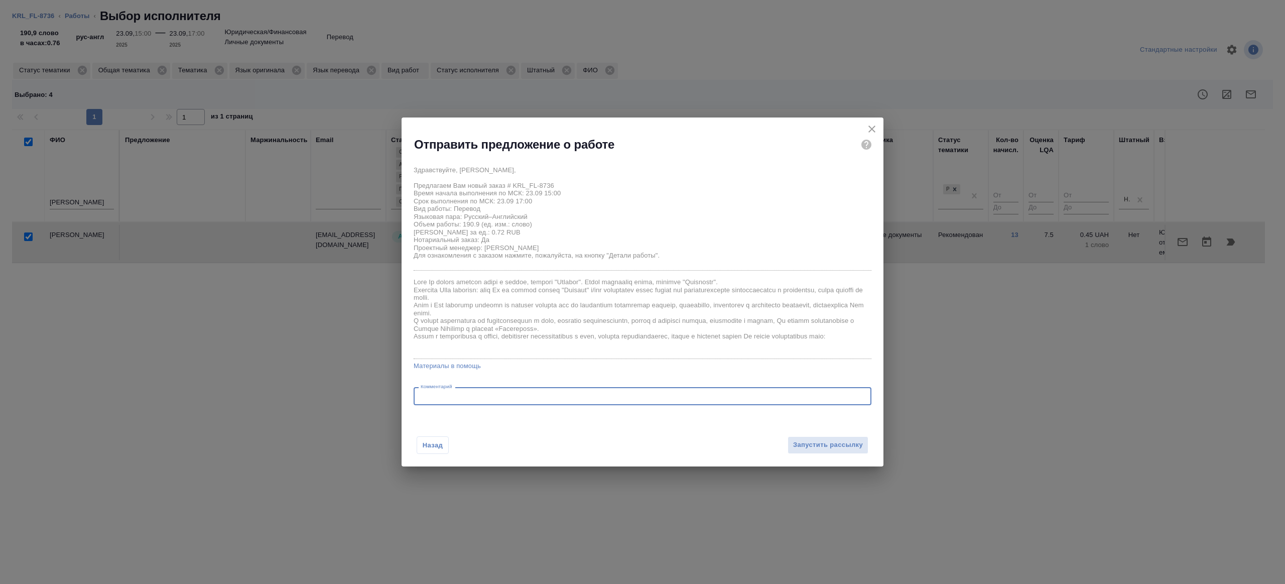
click at [502, 394] on textarea at bounding box center [643, 396] width 444 height 8
type textarea "б"
type textarea "будет в смарткате"
click at [822, 444] on span "Запустить рассылку" at bounding box center [828, 445] width 70 height 12
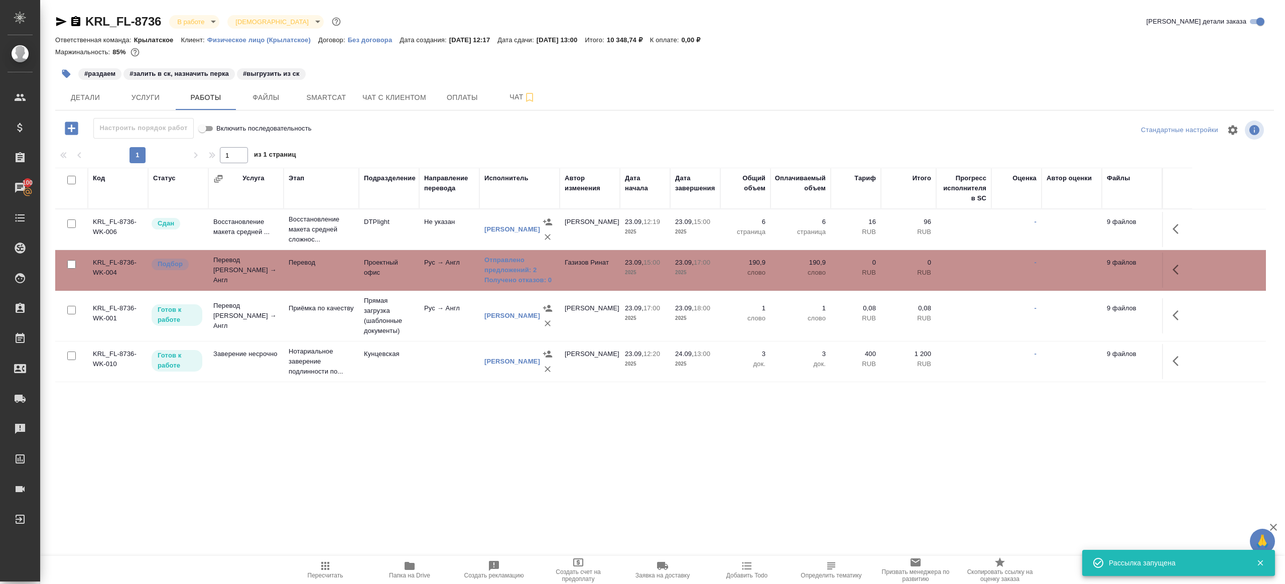
click at [320, 573] on span "Пересчитать" at bounding box center [326, 575] width 36 height 7
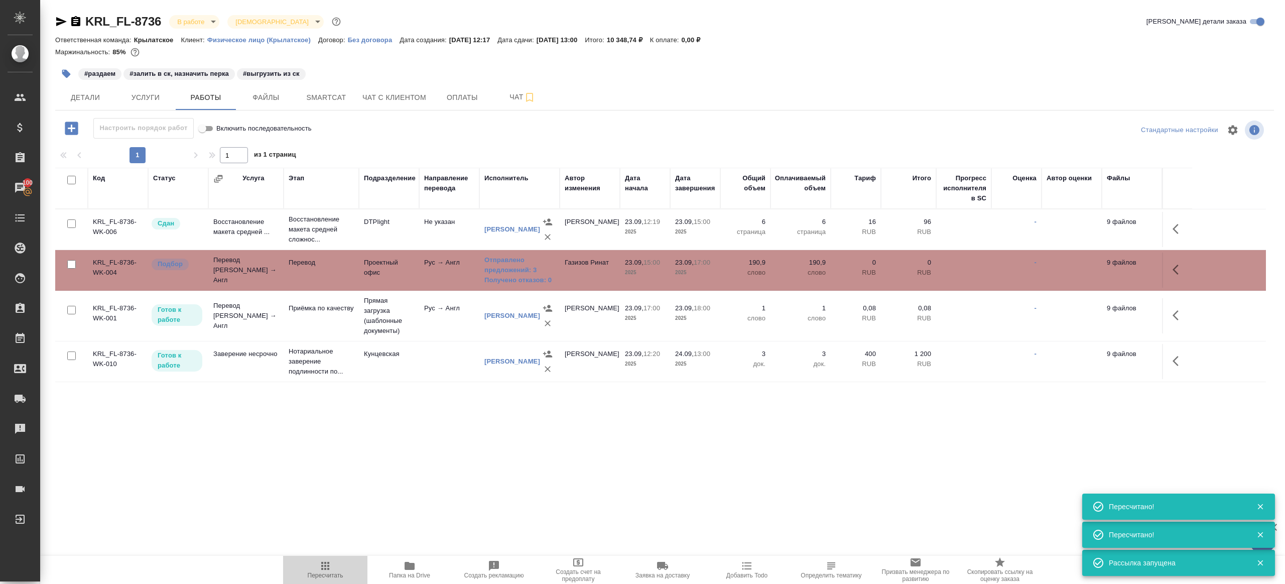
click at [333, 564] on span "Пересчитать" at bounding box center [325, 569] width 72 height 19
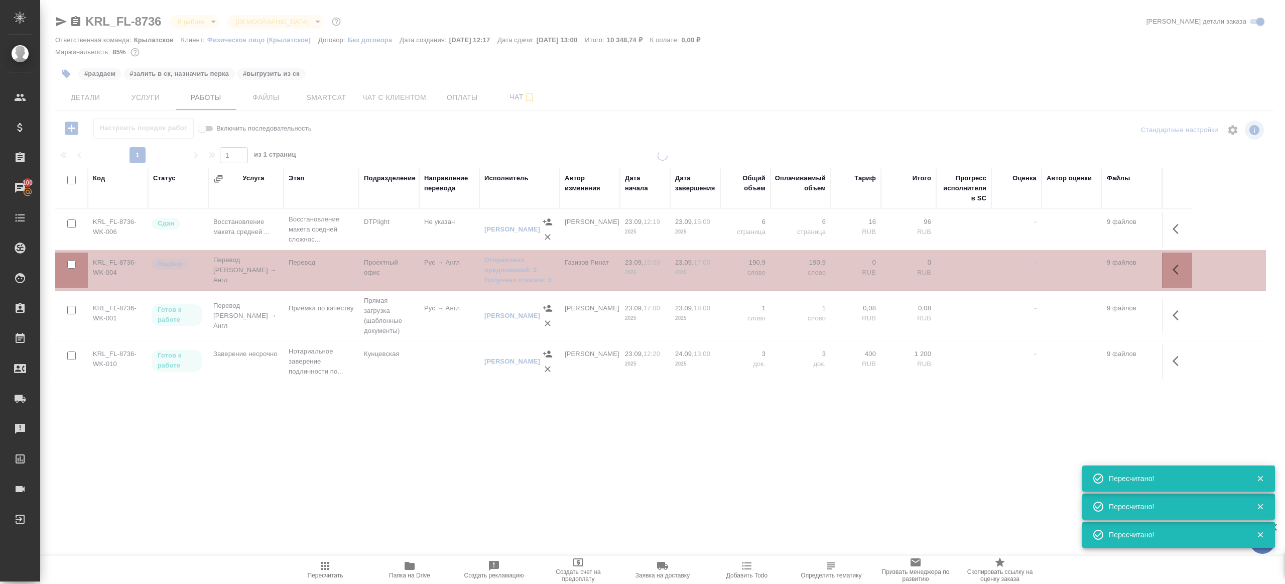
click at [360, 439] on div ".cls-1 fill:#fff; AWATERA Gazizov Rinat Клиенты Спецификации Заказы 100 Чаты To…" at bounding box center [642, 292] width 1285 height 584
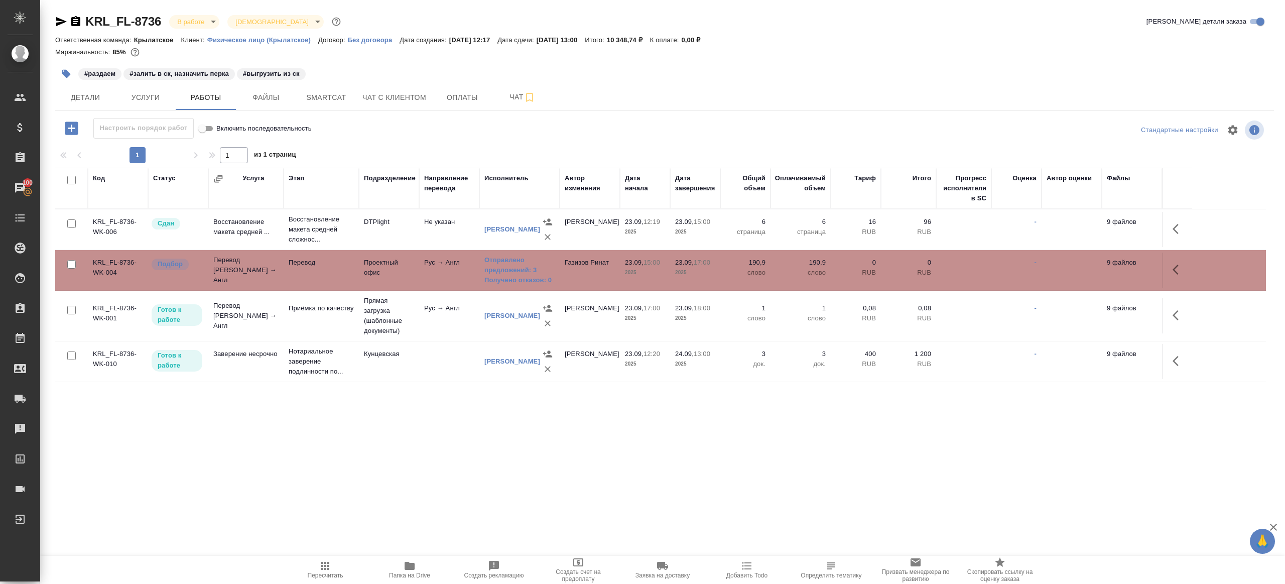
click at [328, 553] on div ".cls-1 fill:#fff; AWATERA Gazizov Rinat Клиенты Спецификации Заказы 100 Чаты To…" at bounding box center [642, 292] width 1285 height 584
drag, startPoint x: 328, startPoint y: 553, endPoint x: 320, endPoint y: 572, distance: 21.0
click at [328, 553] on div ".cls-1 fill:#fff; AWATERA Gazizov Rinat Клиенты Спецификации Заказы 100 Чаты To…" at bounding box center [642, 292] width 1285 height 584
click at [320, 572] on span "Пересчитать" at bounding box center [326, 575] width 36 height 7
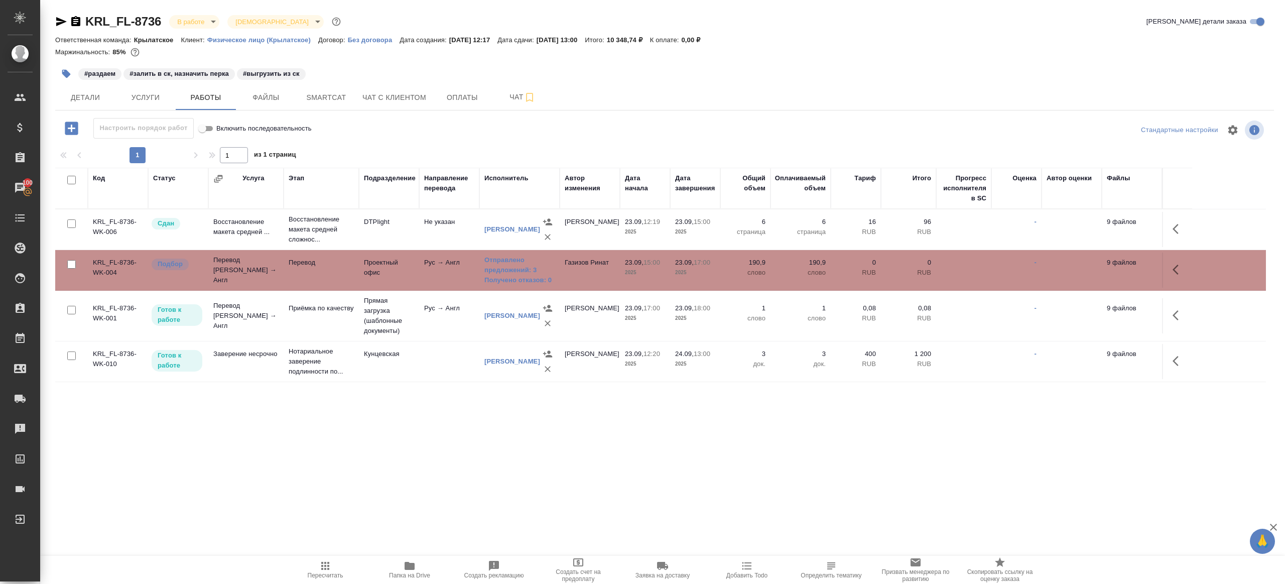
click at [411, 506] on div ".cls-1 fill:#fff; AWATERA Gazizov Rinat Клиенты Спецификации Заказы 100 Чаты To…" at bounding box center [642, 292] width 1285 height 584
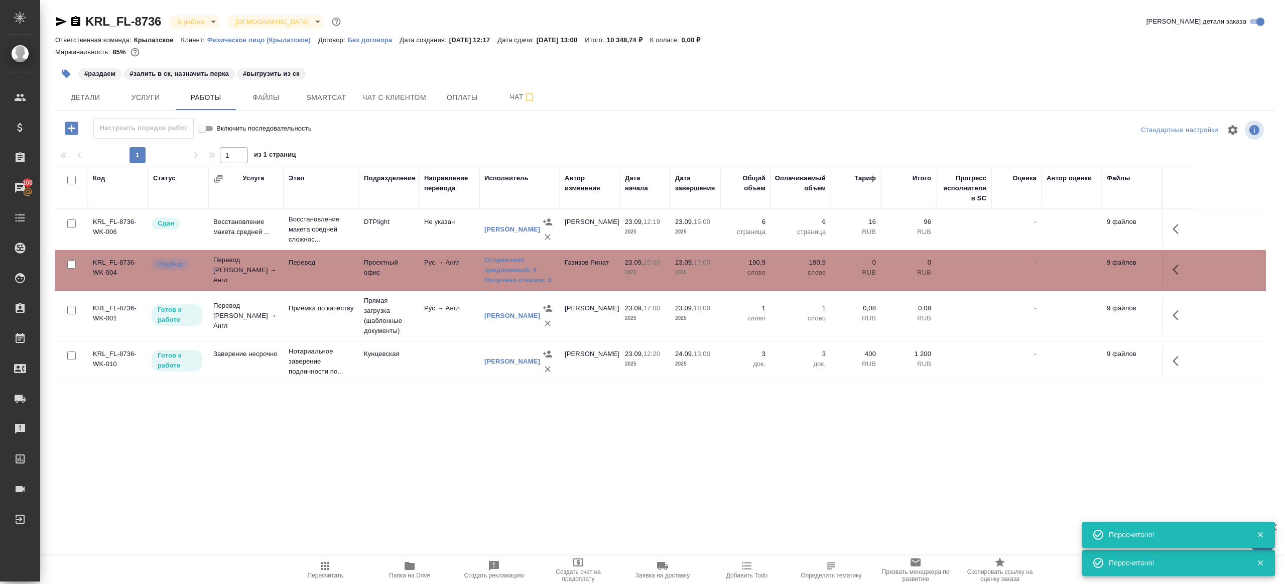
click at [411, 506] on div ".cls-1 fill:#fff; AWATERA Gazizov Rinat Клиенты Спецификации Заказы 100 Чаты To…" at bounding box center [642, 292] width 1285 height 584
click at [325, 565] on icon "button" at bounding box center [325, 566] width 8 height 8
click at [474, 460] on div ".cls-1 fill:#fff; AWATERA Gazizov Rinat Клиенты Спецификации Заказы 100 Чаты To…" at bounding box center [642, 292] width 1285 height 584
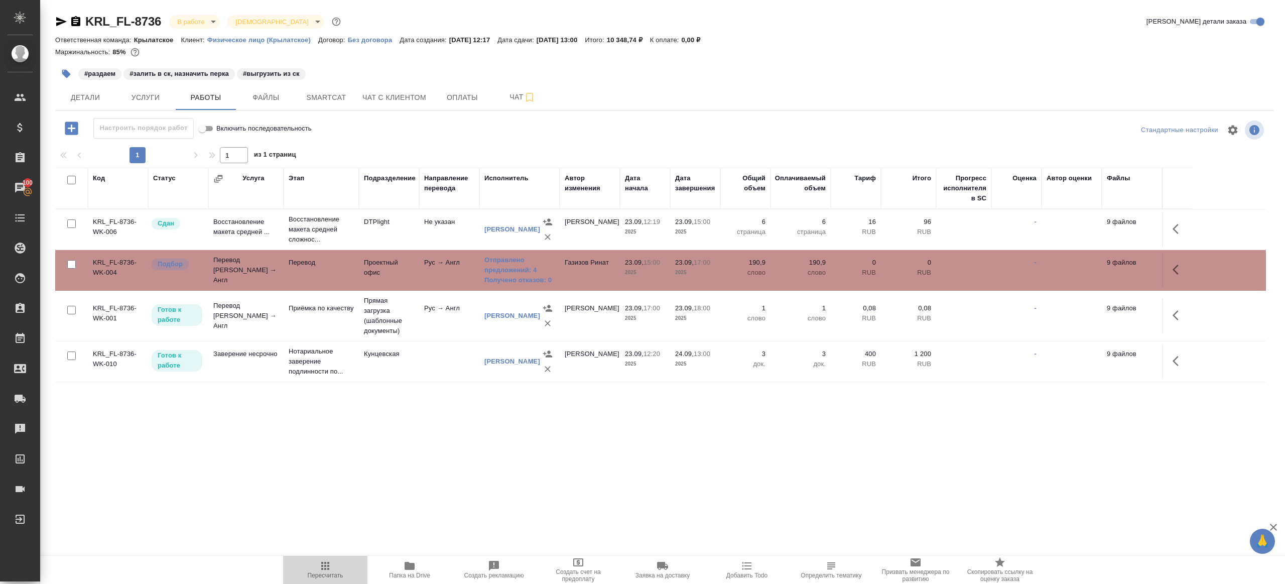
click at [314, 563] on span "Пересчитать" at bounding box center [325, 569] width 72 height 19
click at [425, 477] on div ".cls-1 fill:#fff; AWATERA Gazizov Rinat Клиенты Спецификации Заказы 100 Чаты To…" at bounding box center [642, 292] width 1285 height 584
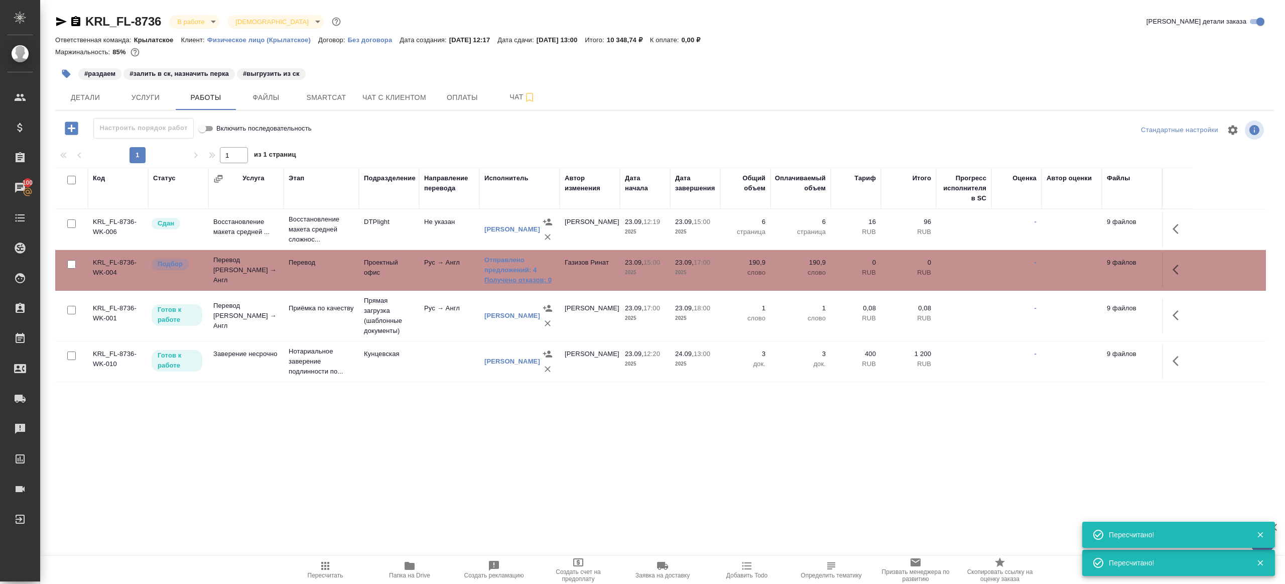
click at [522, 279] on link "Получено отказов: 0" at bounding box center [519, 280] width 70 height 10
click at [328, 99] on span "Smartcat" at bounding box center [326, 97] width 48 height 13
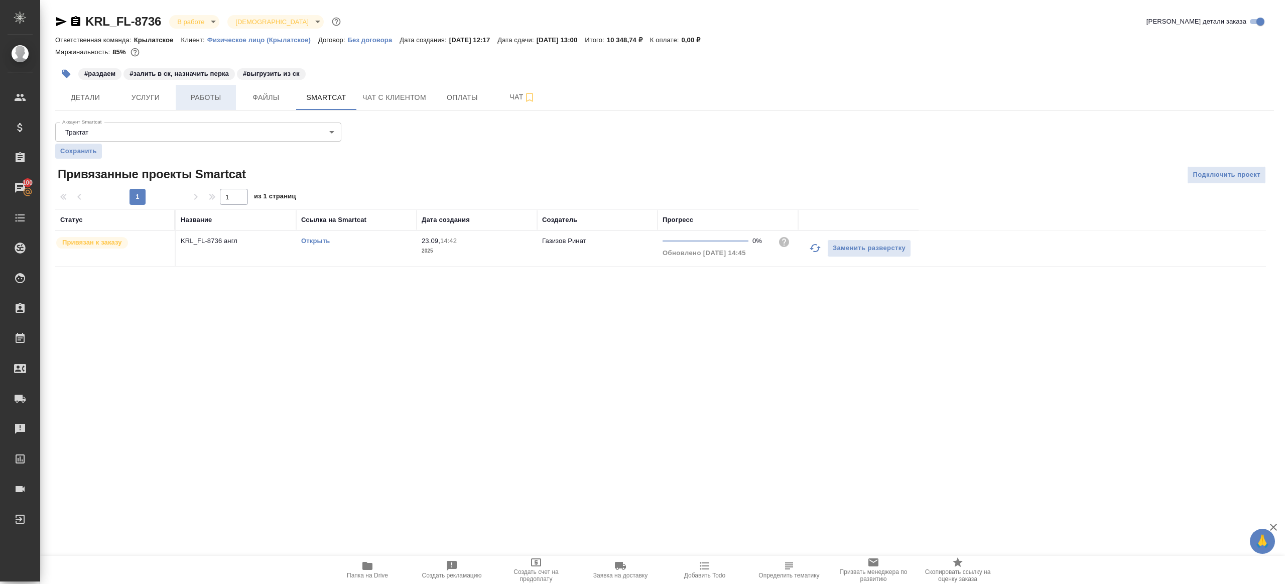
click at [202, 96] on span "Работы" at bounding box center [206, 97] width 48 height 13
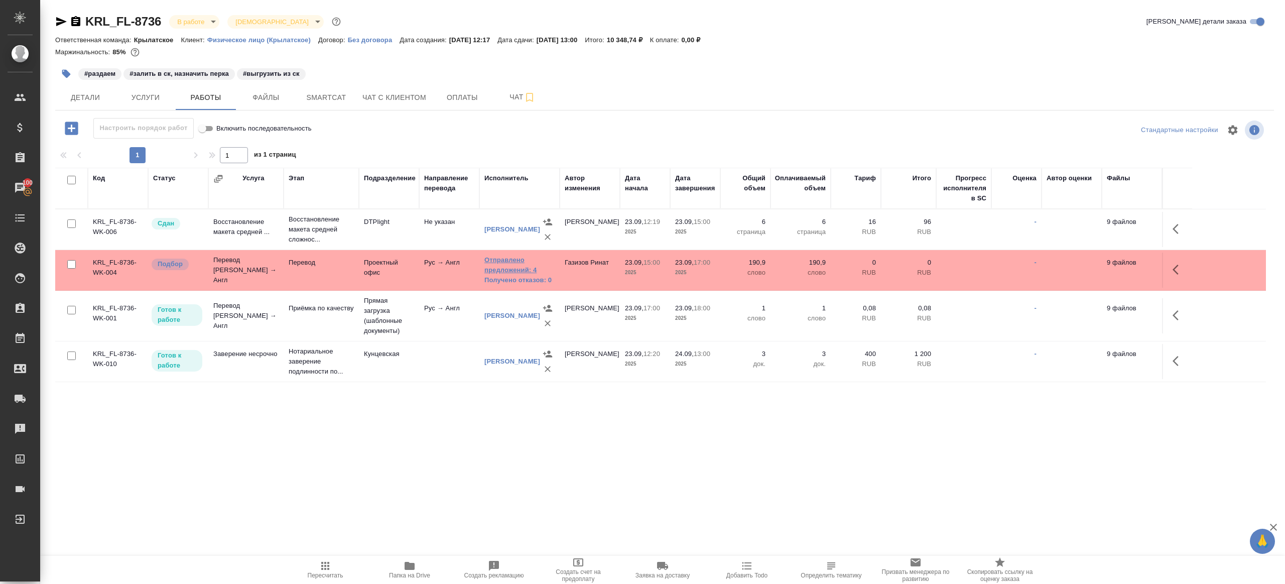
click at [508, 274] on link "Отправлено предложений: 4" at bounding box center [519, 265] width 70 height 20
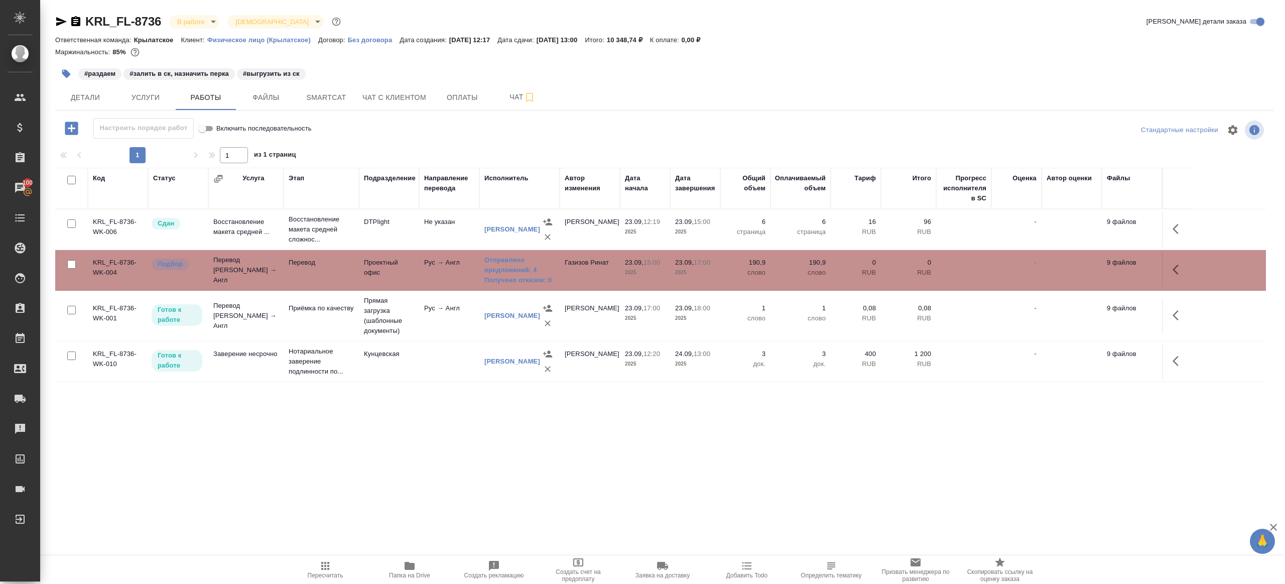
click at [338, 562] on span "Пересчитать" at bounding box center [325, 569] width 72 height 19
click at [409, 486] on div ".cls-1 fill:#fff; AWATERA Gazizov Rinat Клиенты Спецификации Заказы 100 Чаты To…" at bounding box center [642, 292] width 1285 height 584
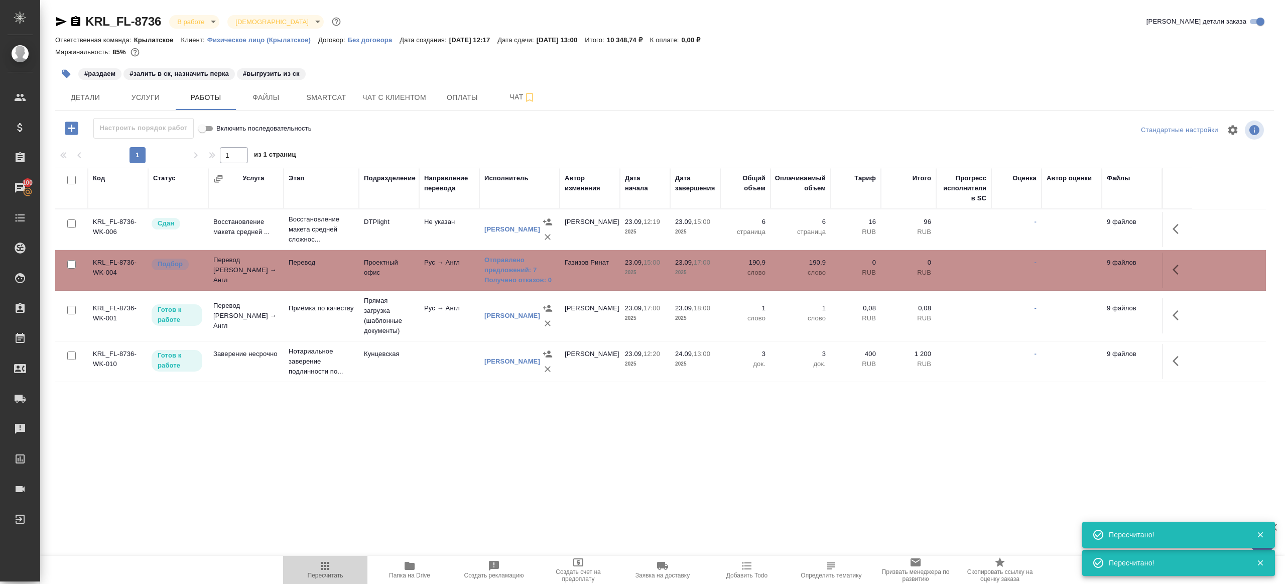
click at [326, 572] on span "Пересчитать" at bounding box center [326, 575] width 36 height 7
click at [404, 503] on div ".cls-1 fill:#fff; AWATERA Gazizov Rinat Клиенты Спецификации Заказы 100 Чаты To…" at bounding box center [642, 292] width 1285 height 584
click at [322, 568] on icon "button" at bounding box center [325, 566] width 8 height 8
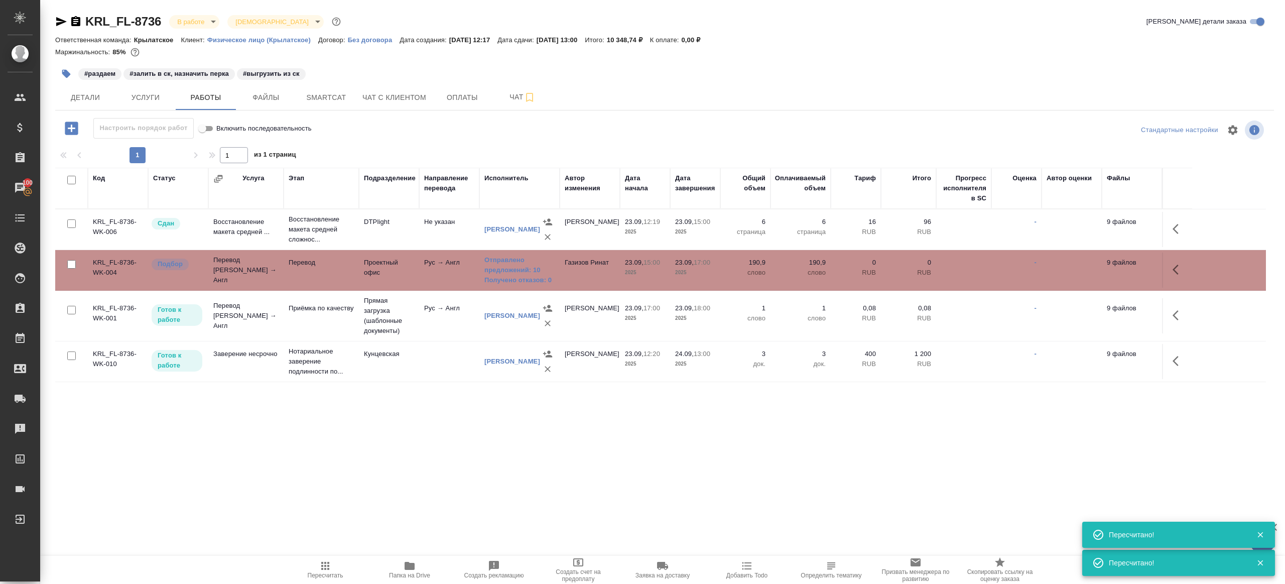
click at [459, 522] on div ".cls-1 fill:#fff; AWATERA Gazizov Rinat Клиенты Спецификации Заказы 100 Чаты To…" at bounding box center [642, 292] width 1285 height 584
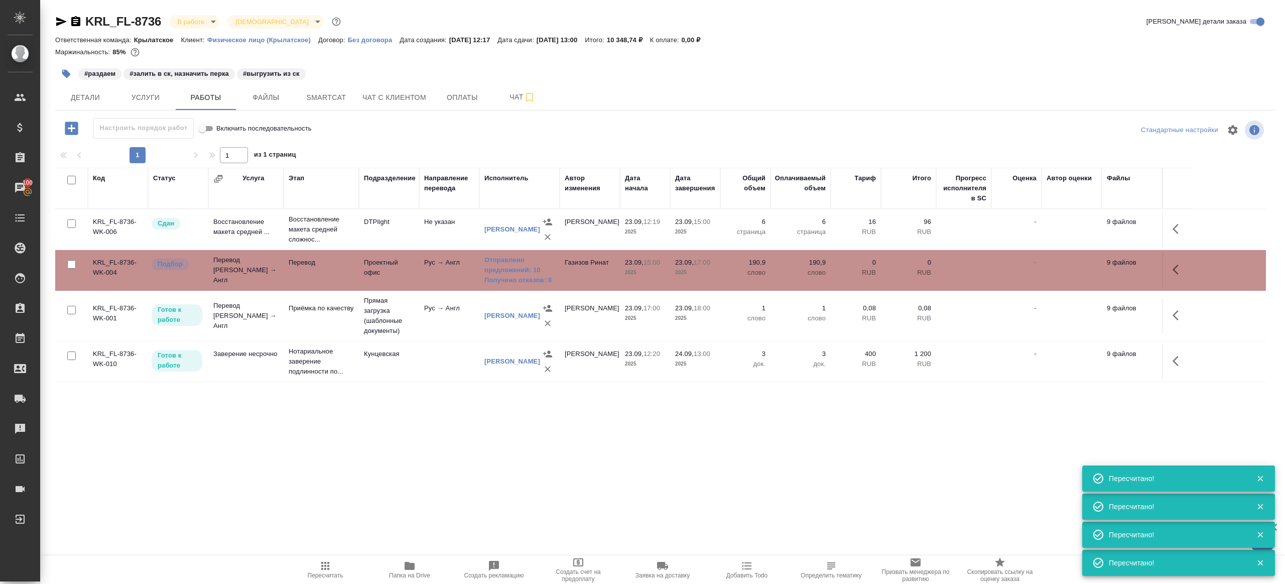
click at [327, 556] on button "Пересчитать" at bounding box center [325, 570] width 84 height 28
click at [432, 500] on div ".cls-1 fill:#fff; AWATERA Gazizov Rinat Клиенты Спецификации Заказы 100 Чаты To…" at bounding box center [642, 292] width 1285 height 584
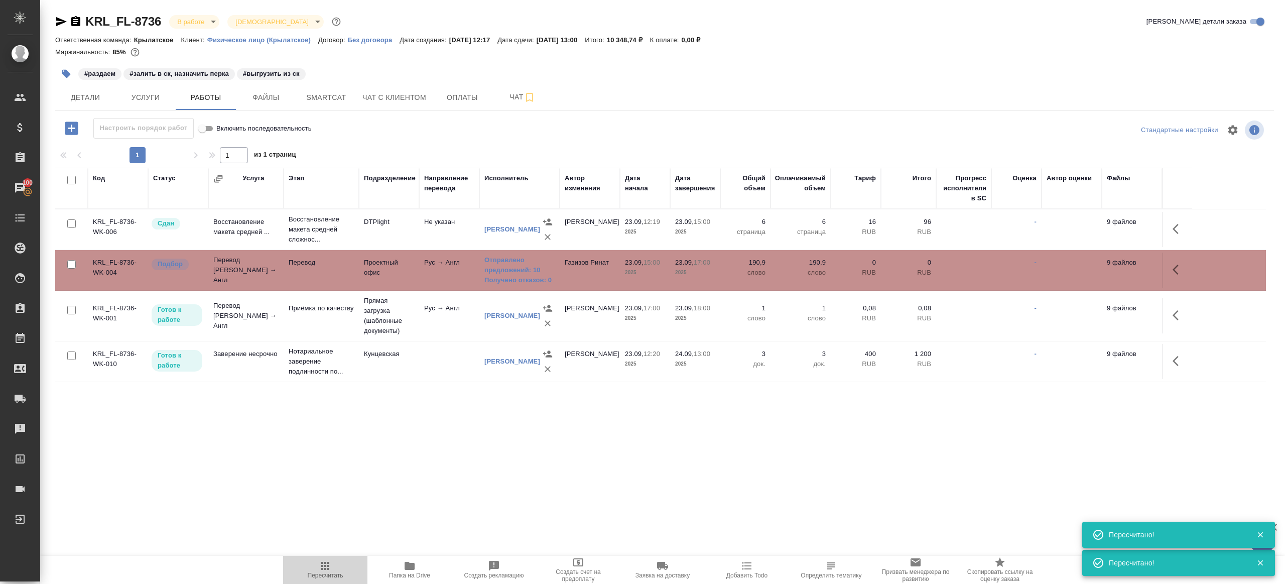
click at [320, 564] on icon "button" at bounding box center [325, 566] width 12 height 12
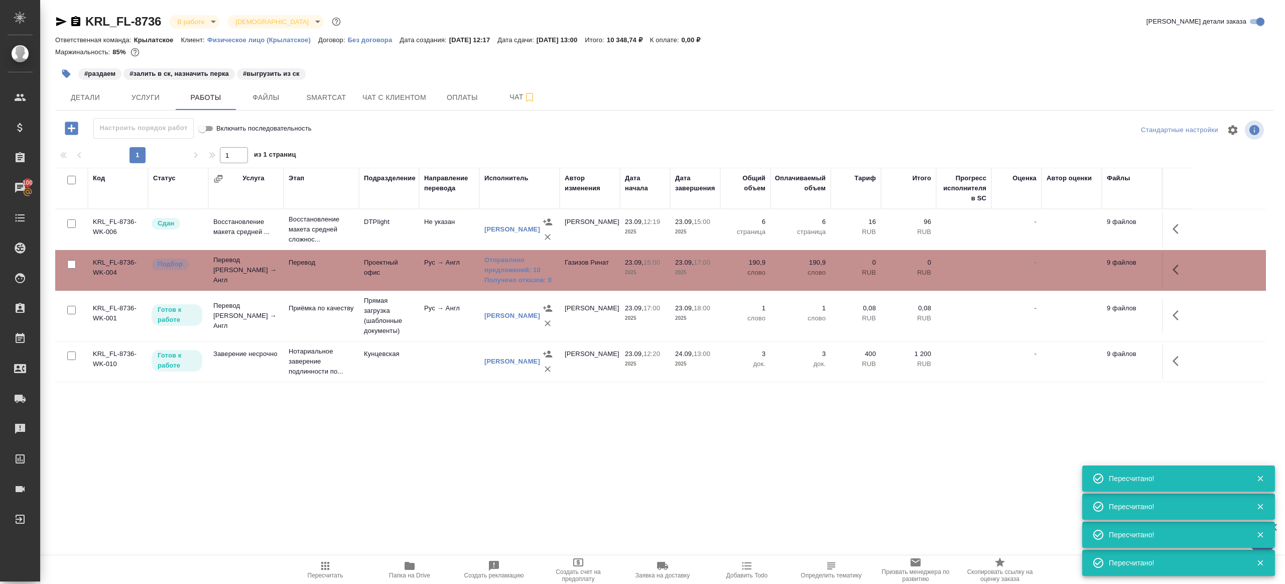
click at [464, 483] on div ".cls-1 fill:#fff; AWATERA Gazizov Rinat Клиенты Спецификации Заказы 100 Чаты To…" at bounding box center [642, 292] width 1285 height 584
click at [327, 565] on icon "button" at bounding box center [325, 566] width 8 height 8
click at [326, 563] on icon "button" at bounding box center [325, 566] width 12 height 12
click at [498, 440] on div ".cls-1 fill:#fff; AWATERA Gazizov Rinat Клиенты Спецификации Заказы 100 Чаты To…" at bounding box center [642, 292] width 1285 height 584
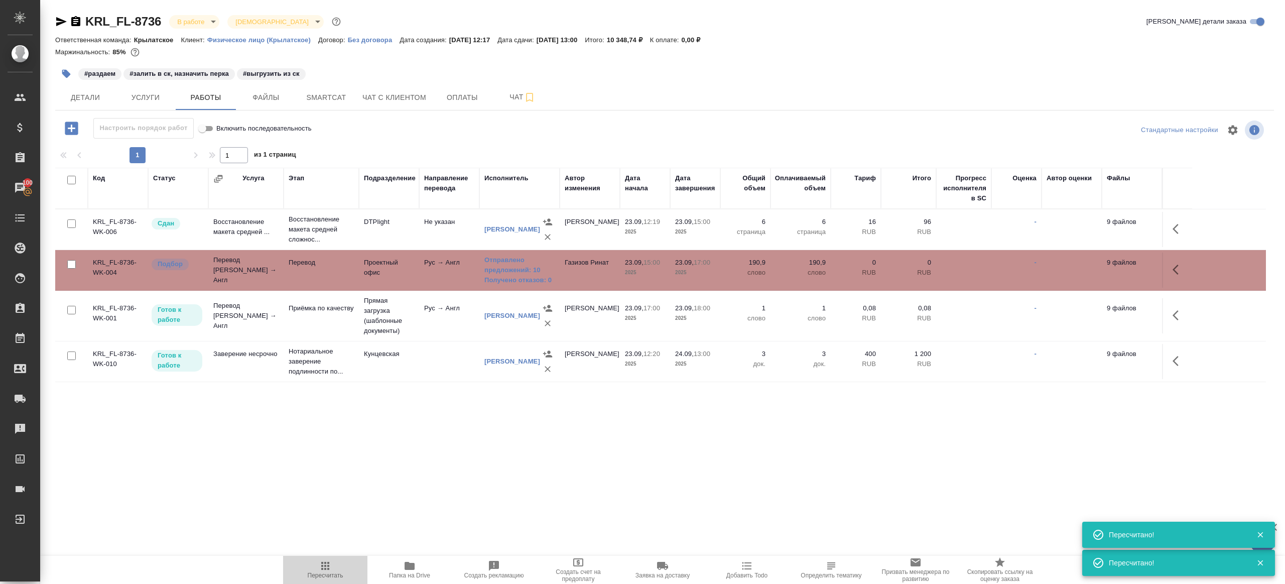
click at [336, 566] on span "Пересчитать" at bounding box center [325, 569] width 72 height 19
drag, startPoint x: 336, startPoint y: 566, endPoint x: 359, endPoint y: 547, distance: 29.9
click at [336, 566] on span "Пересчитать" at bounding box center [325, 569] width 72 height 19
click at [388, 526] on div ".cls-1 fill:#fff; AWATERA Gazizov Rinat Клиенты Спецификации Заказы 100 Чаты To…" at bounding box center [642, 292] width 1285 height 584
click at [326, 562] on icon "button" at bounding box center [325, 566] width 8 height 8
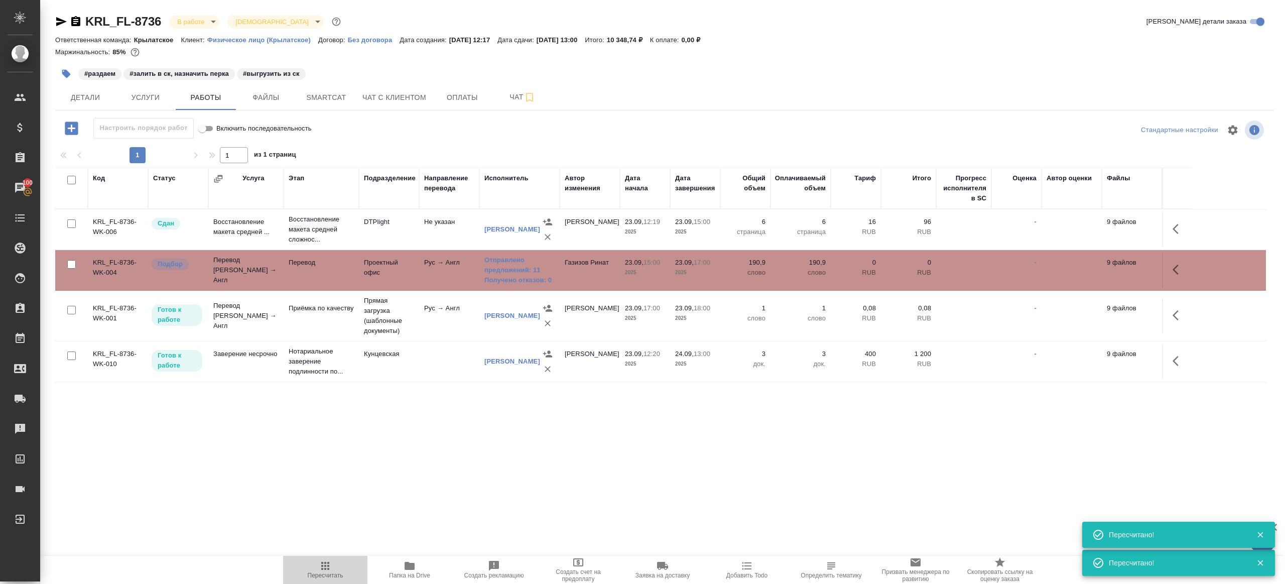
click at [326, 562] on icon "button" at bounding box center [325, 566] width 8 height 8
click at [324, 561] on icon "button" at bounding box center [325, 566] width 12 height 12
click at [400, 494] on div ".cls-1 fill:#fff; AWATERA Gazizov Rinat Клиенты Спецификации Заказы 100 Чаты To…" at bounding box center [642, 292] width 1285 height 584
click at [319, 562] on icon "button" at bounding box center [325, 566] width 12 height 12
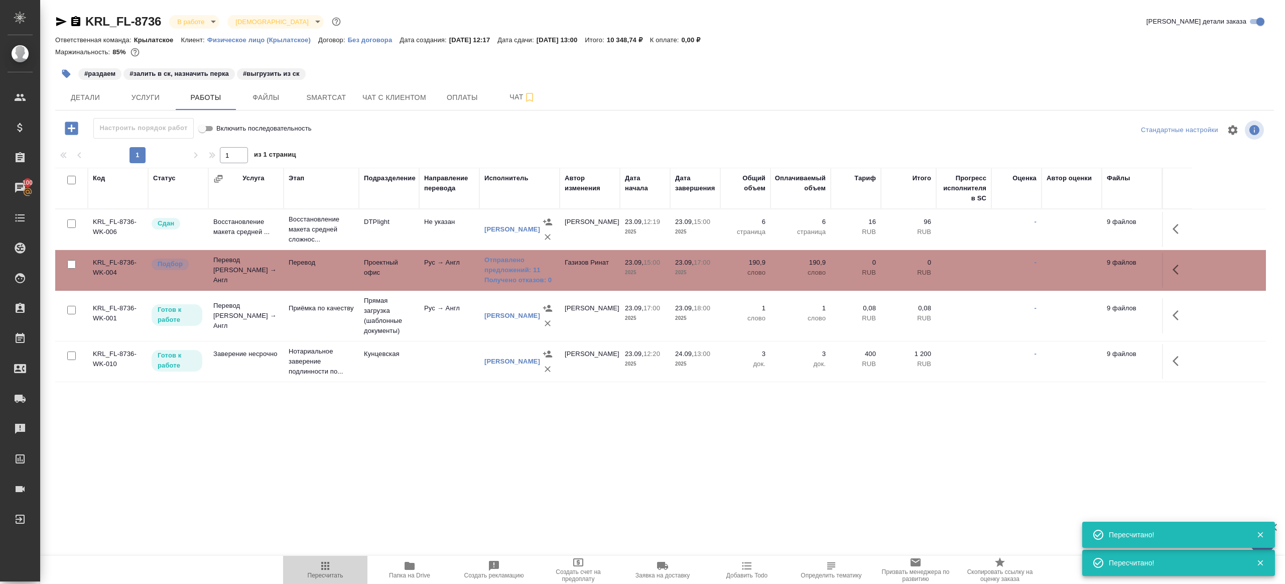
click at [319, 562] on icon "button" at bounding box center [325, 566] width 12 height 12
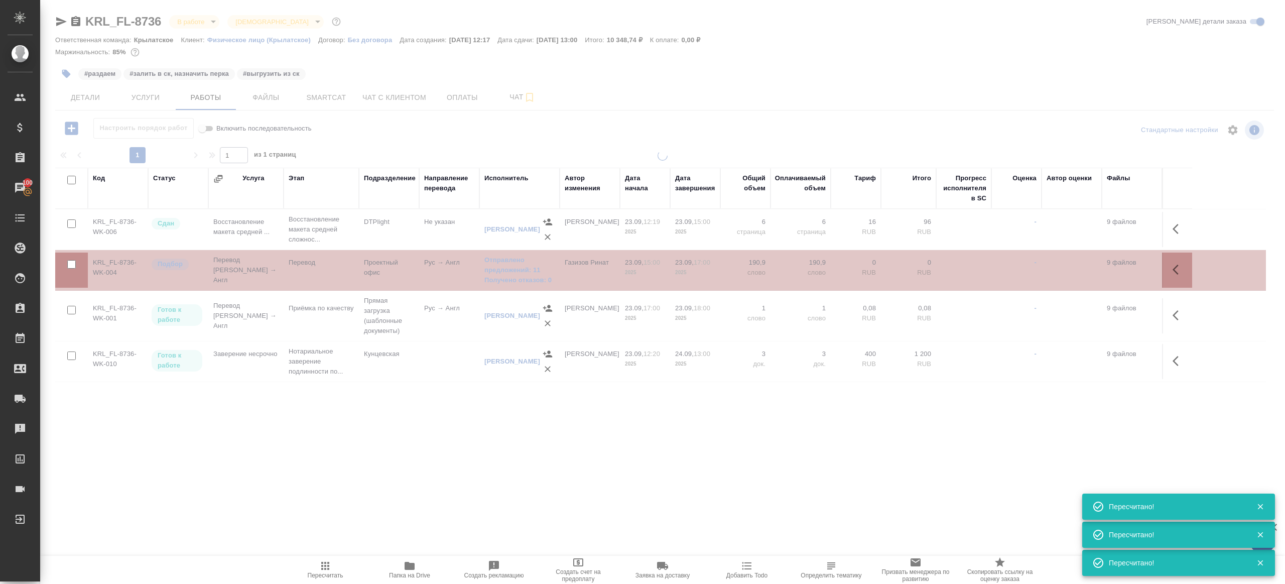
click at [351, 417] on div at bounding box center [662, 285] width 1245 height 269
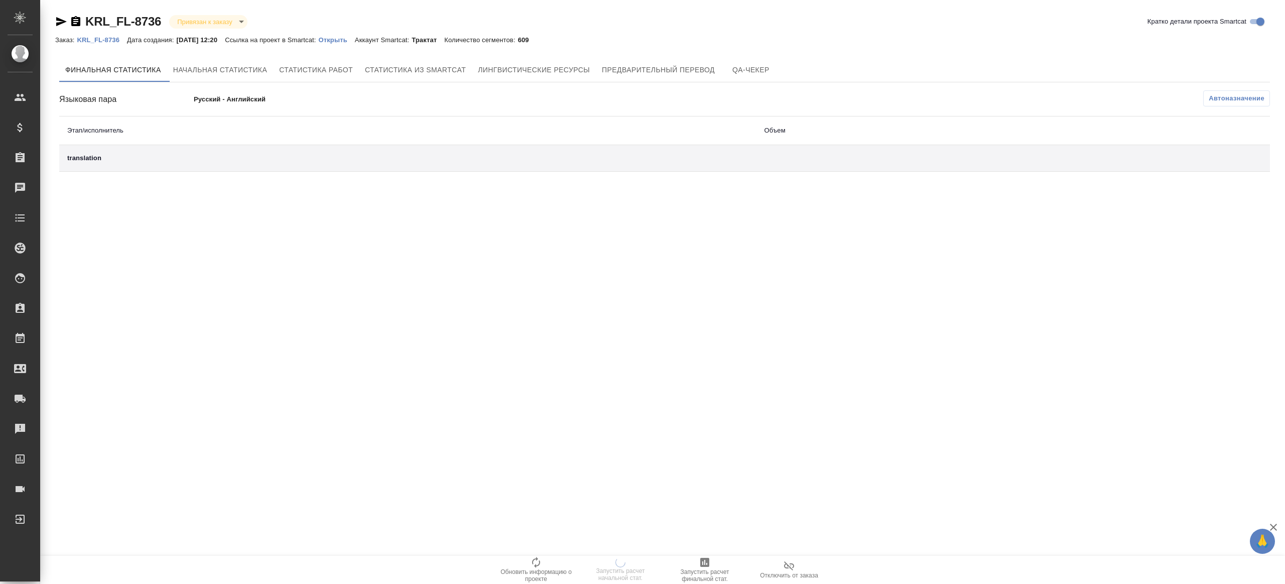
click at [788, 565] on icon "button" at bounding box center [789, 566] width 12 height 12
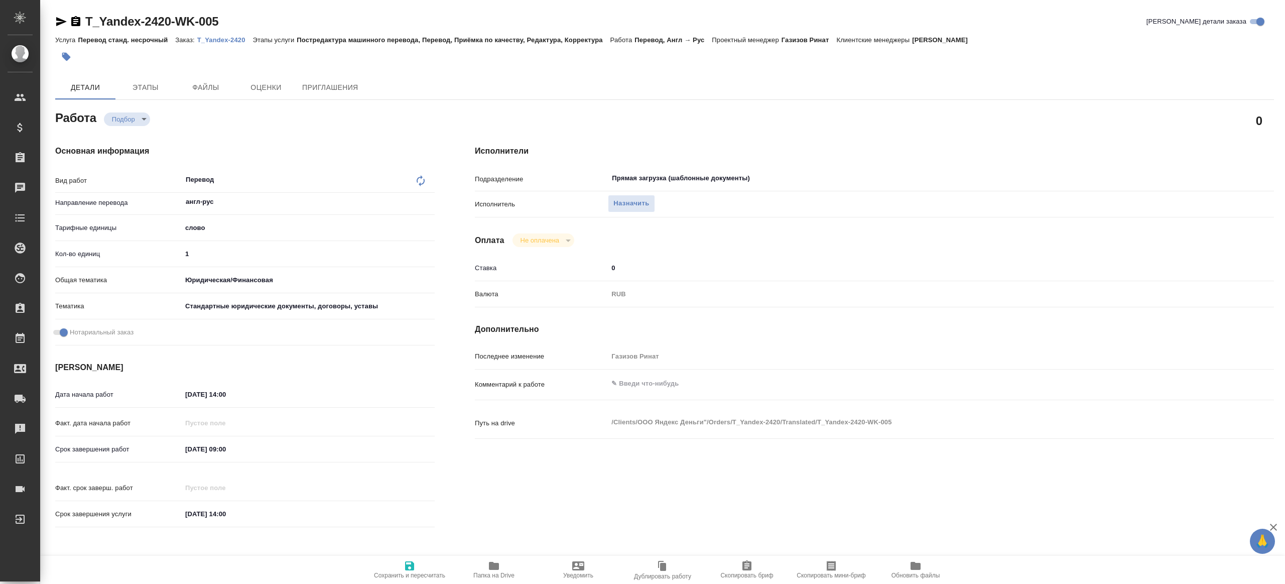
type textarea "x"
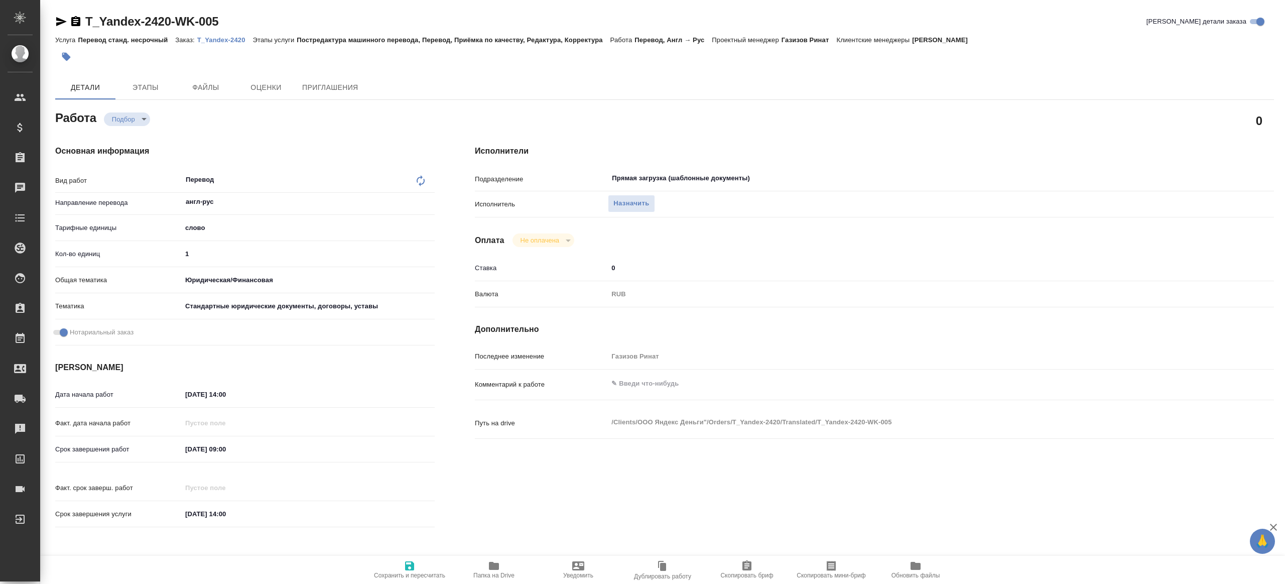
type textarea "x"
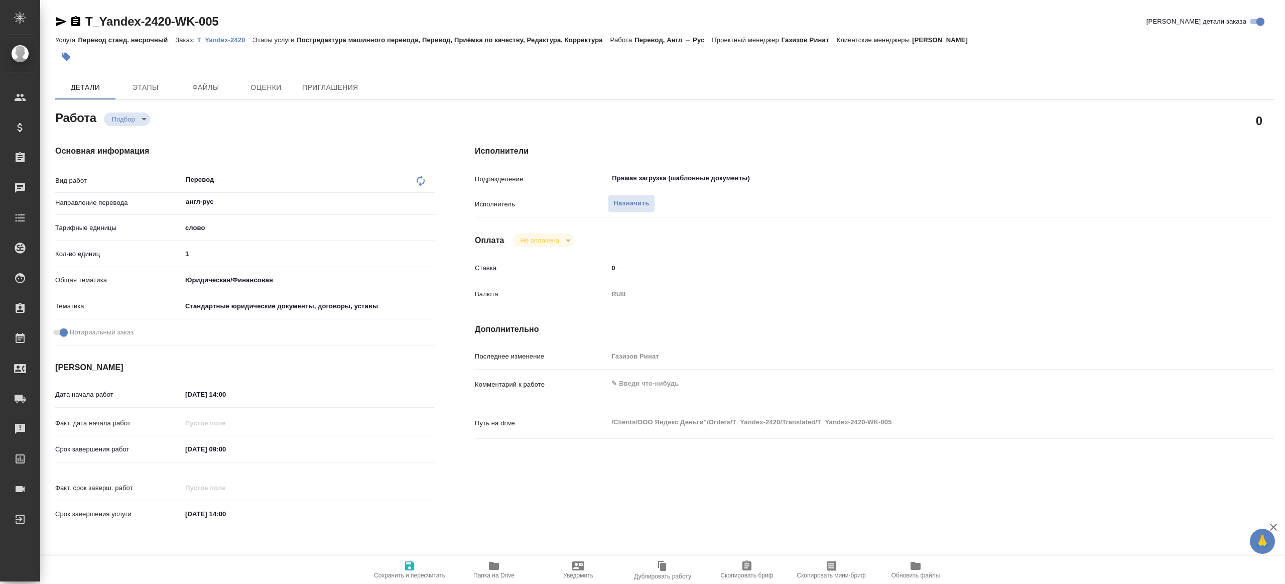
type textarea "x"
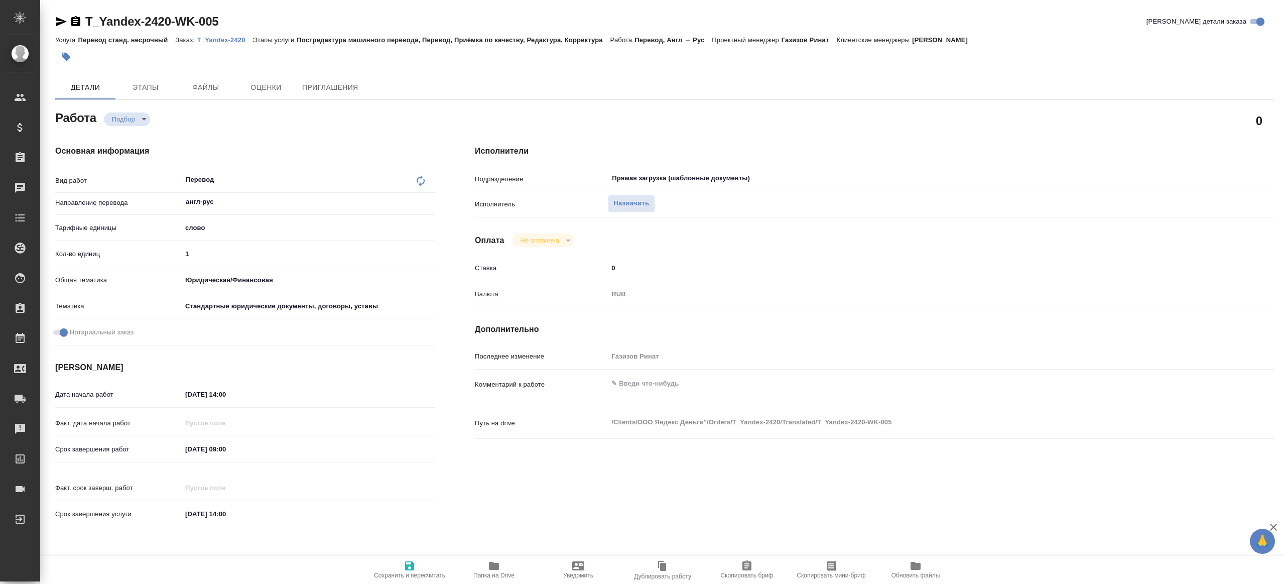
type textarea "x"
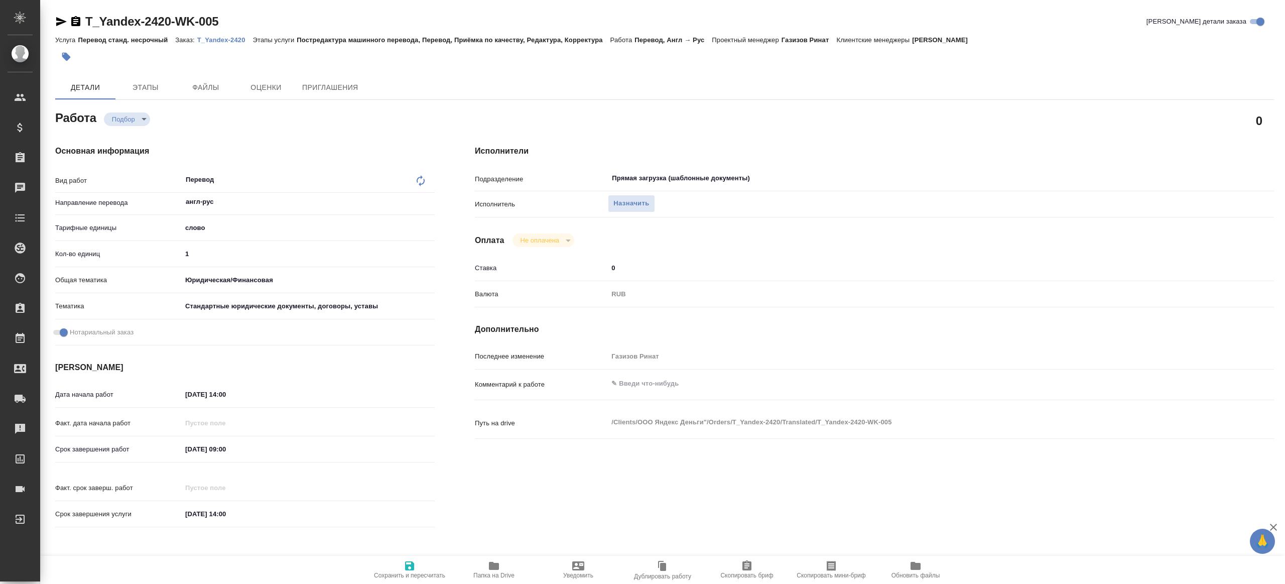
type textarea "x"
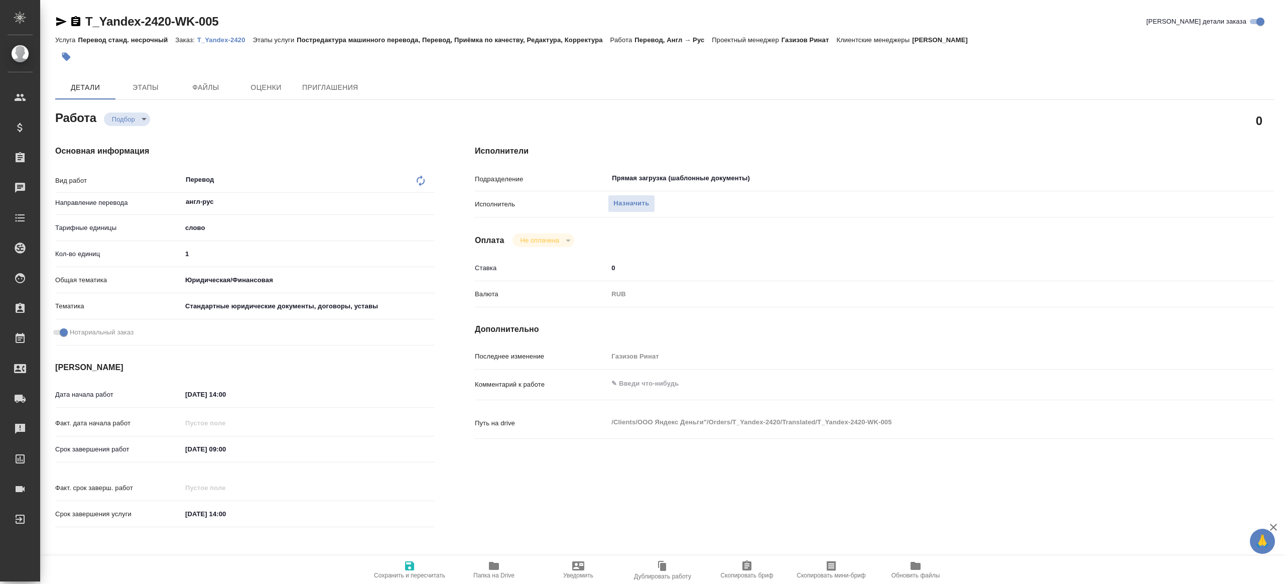
type textarea "x"
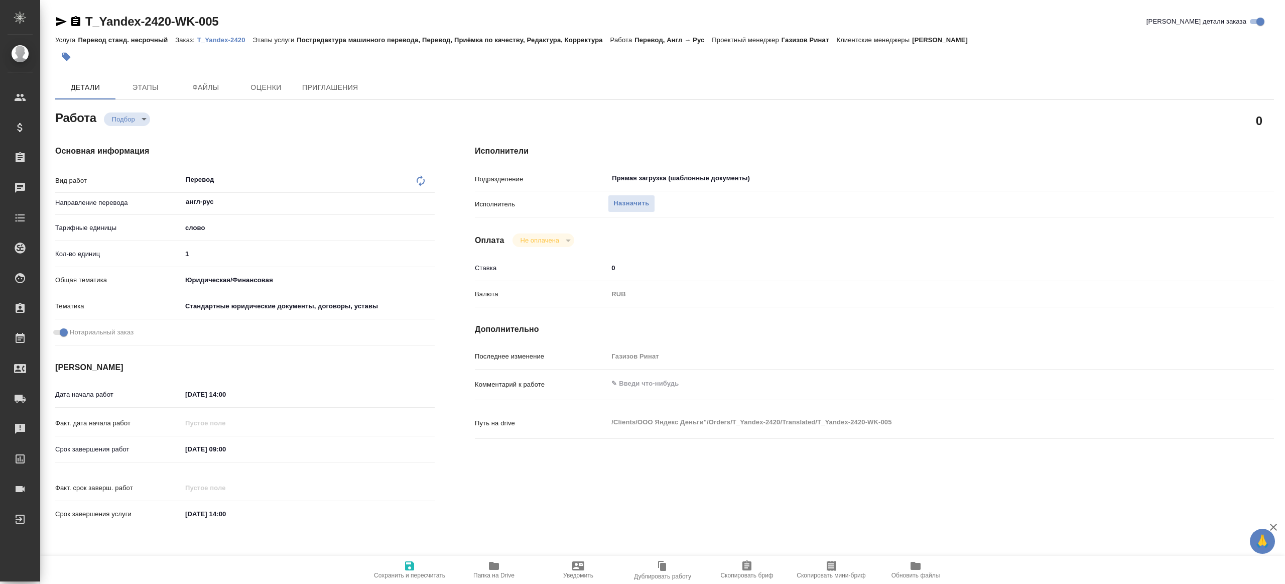
type textarea "x"
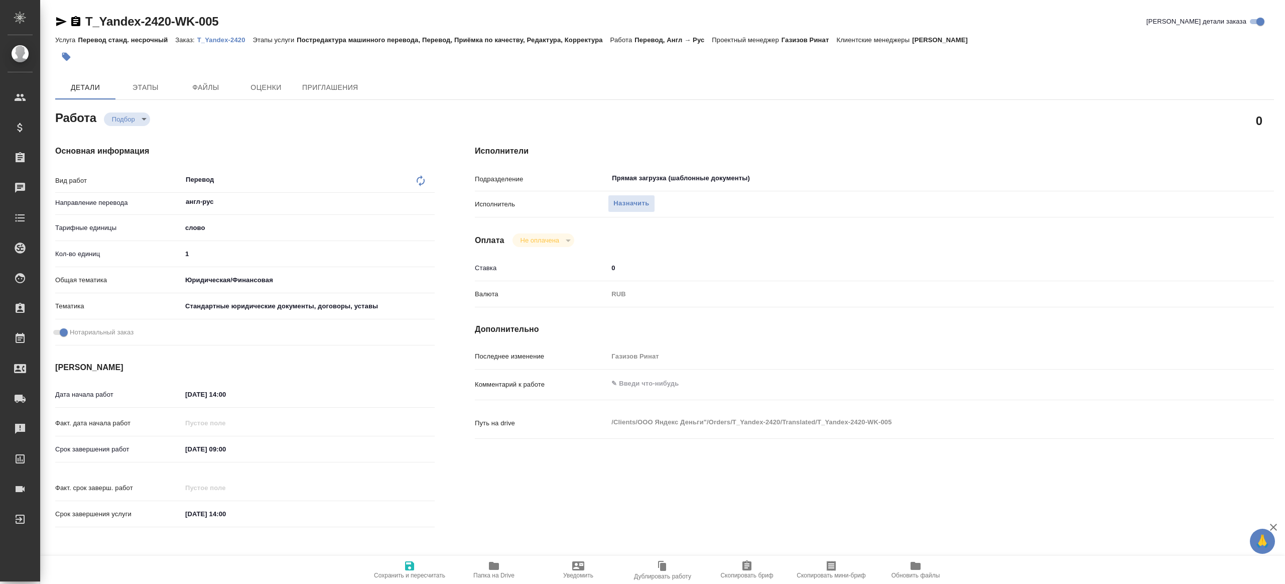
type textarea "x"
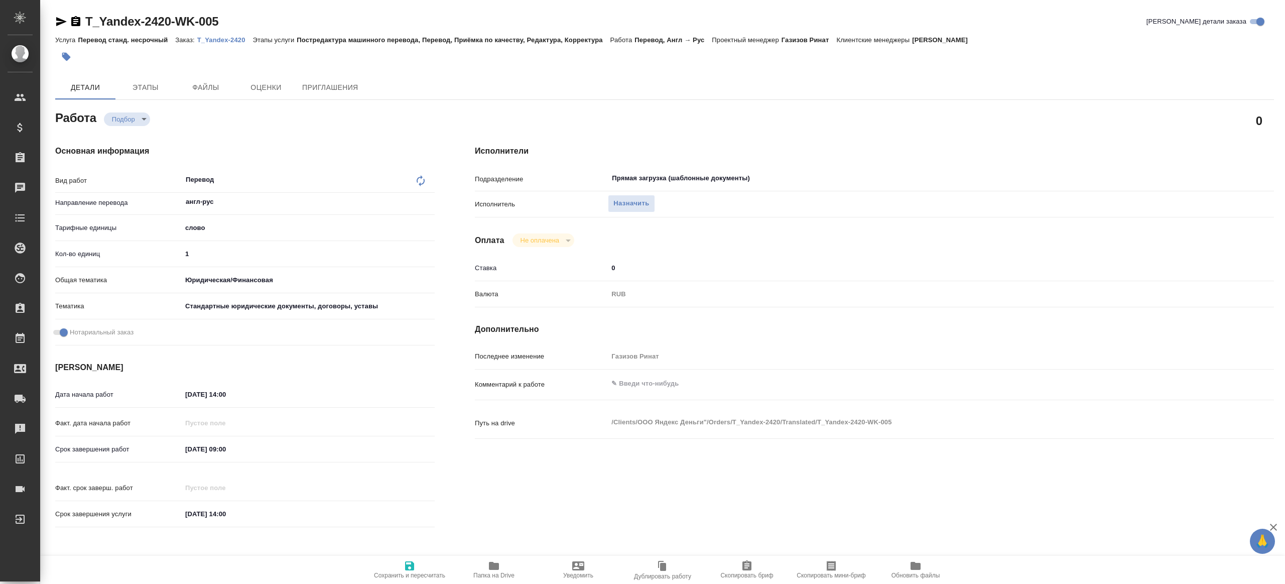
type textarea "x"
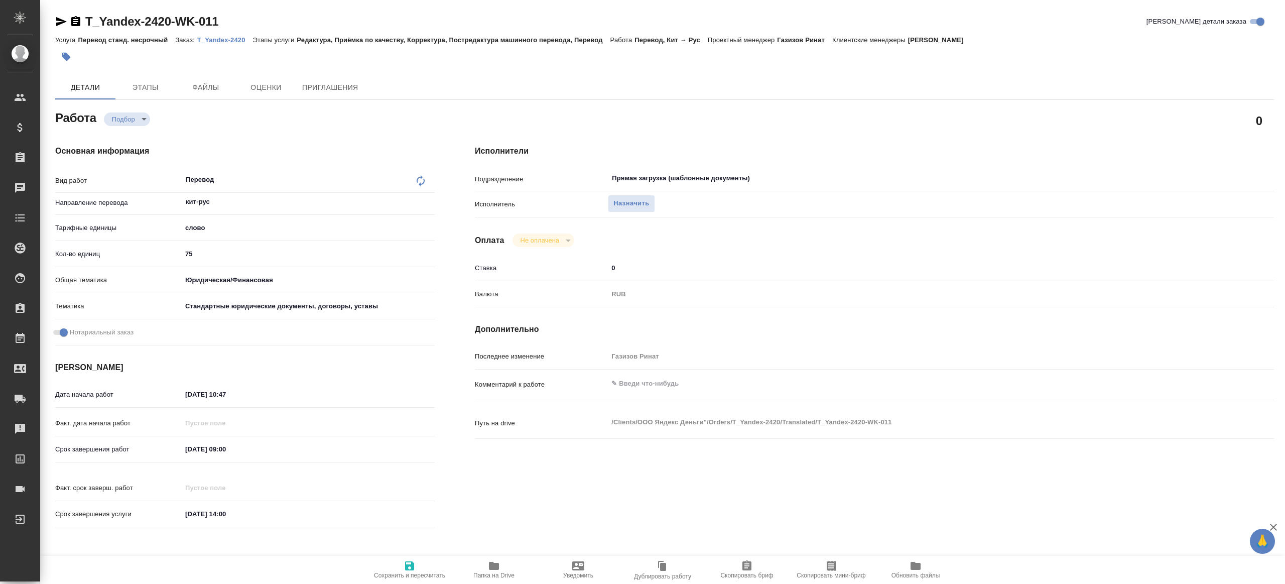
type textarea "x"
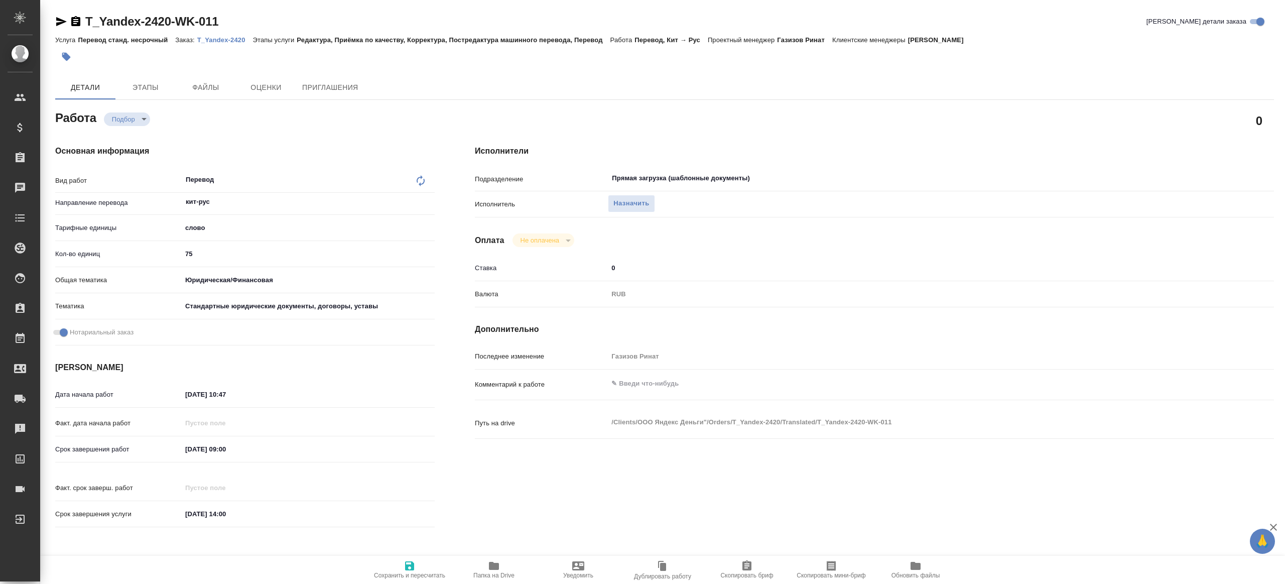
type textarea "x"
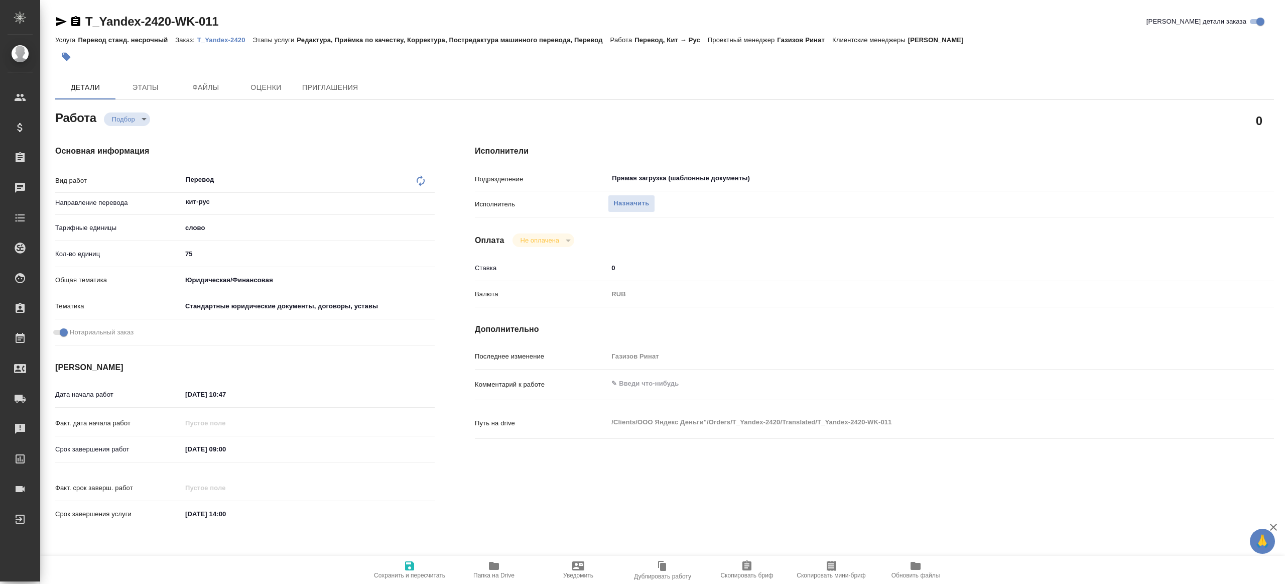
type textarea "x"
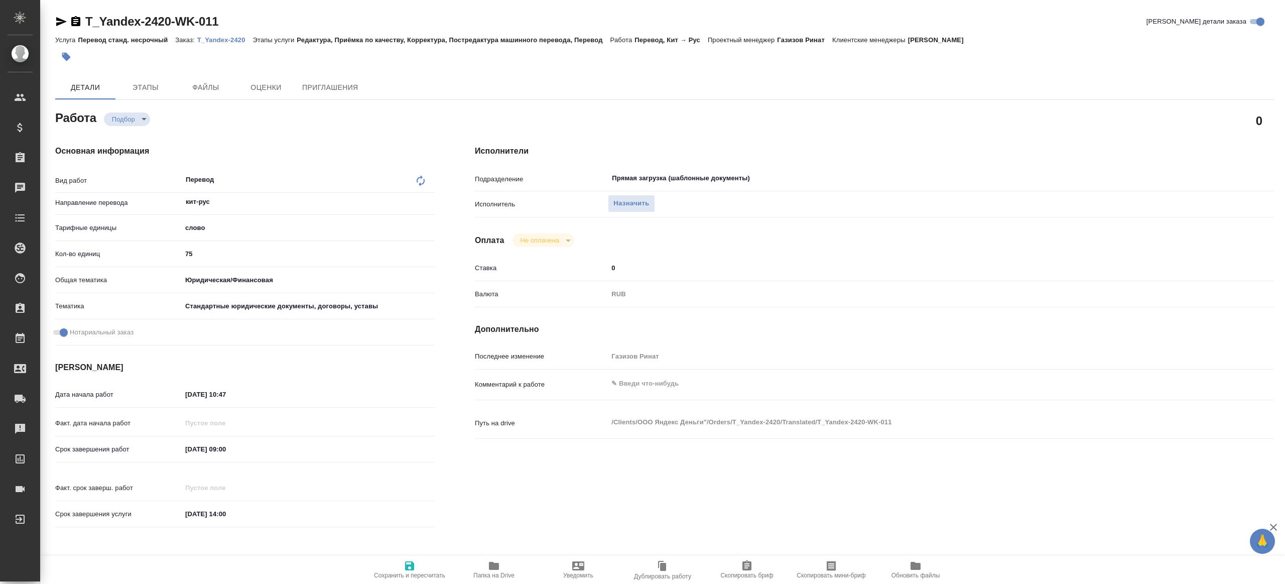
type textarea "x"
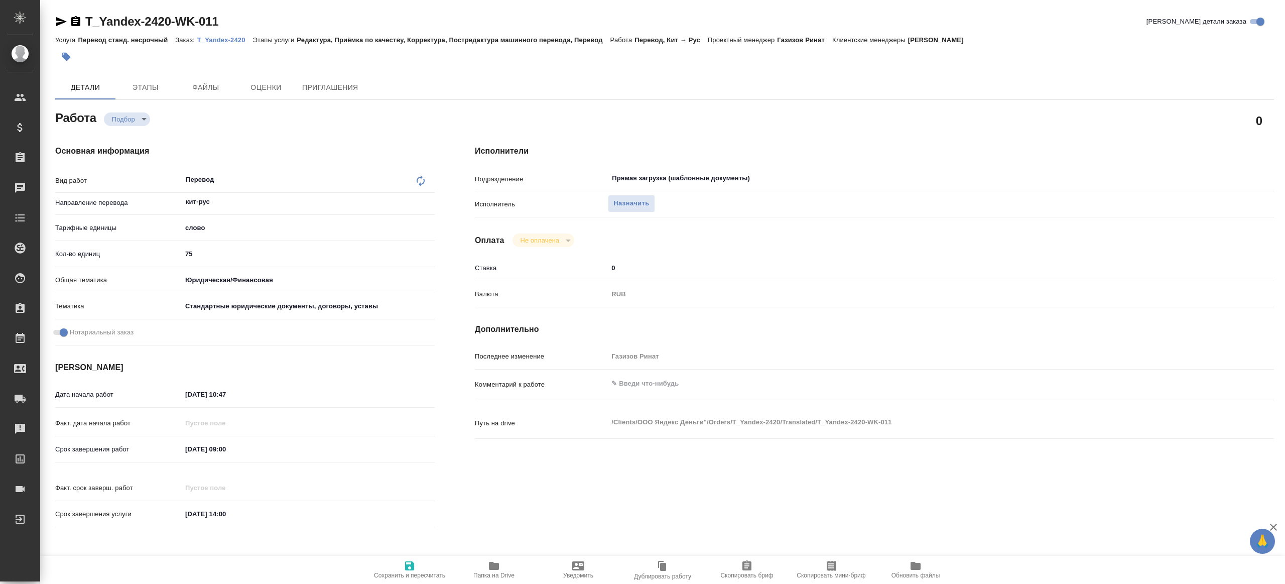
type textarea "x"
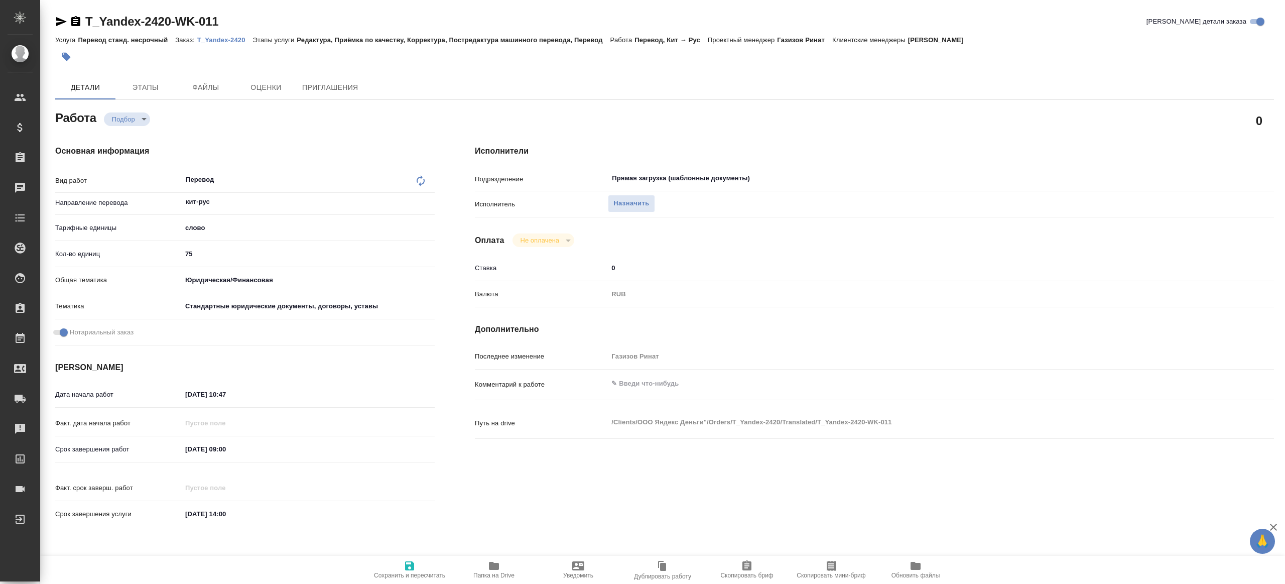
type textarea "x"
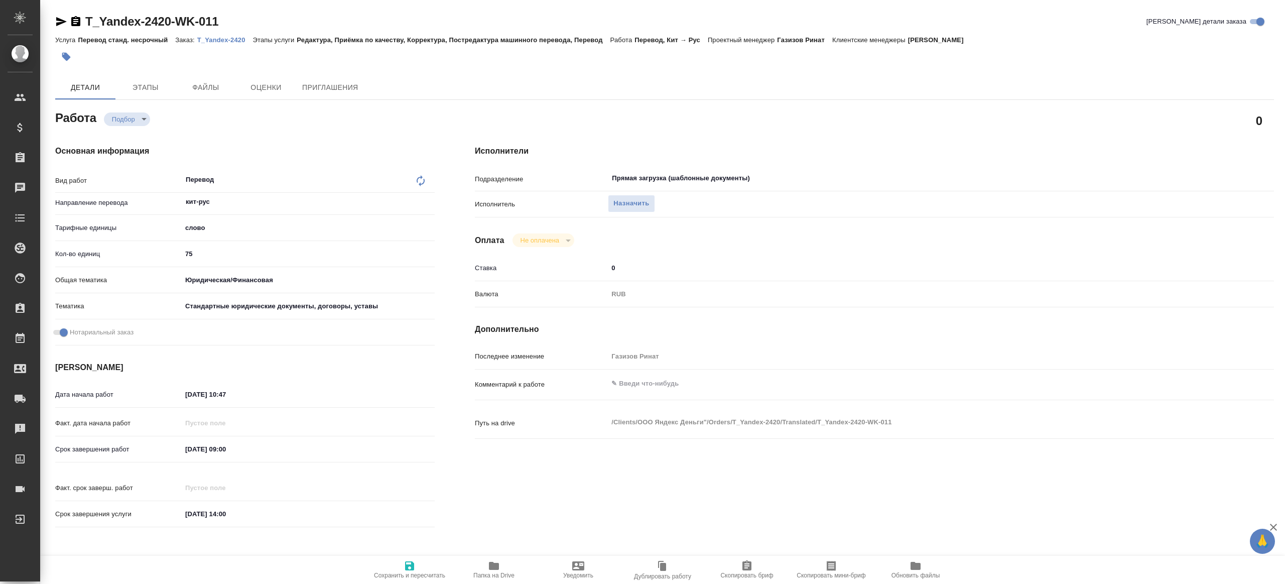
type textarea "x"
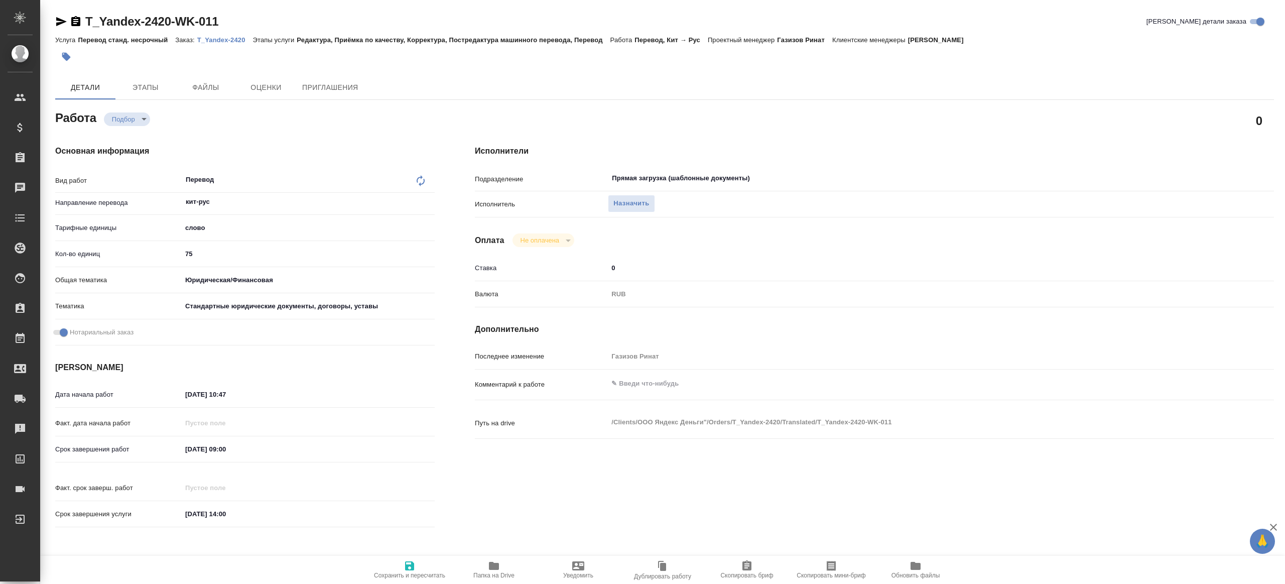
type textarea "x"
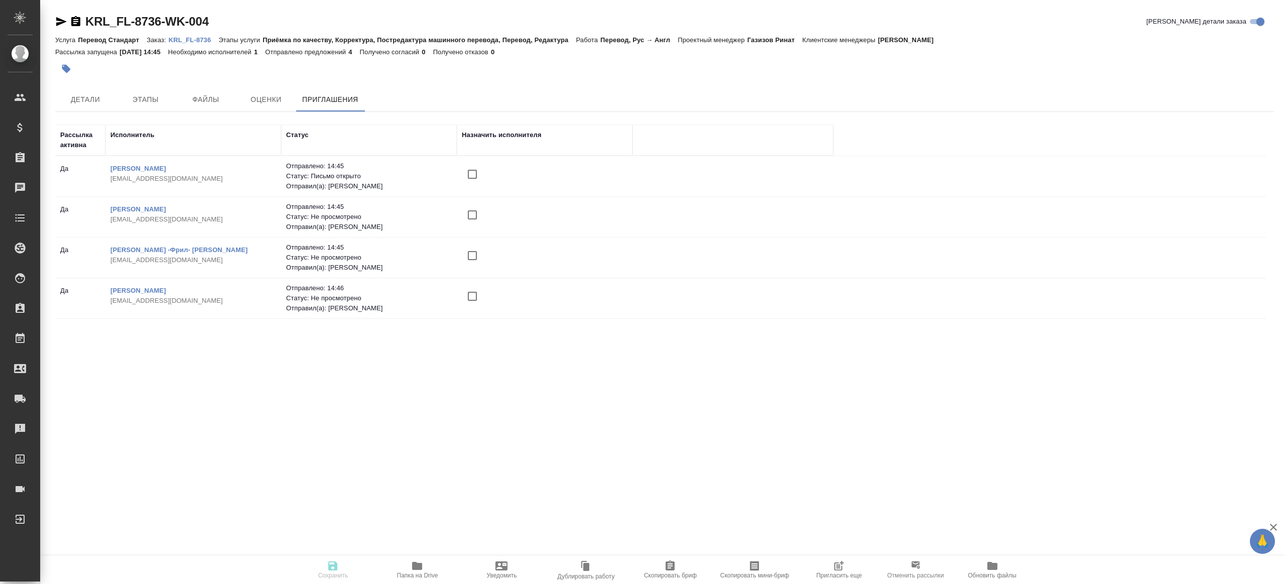
click at [833, 565] on icon "button" at bounding box center [839, 566] width 12 height 12
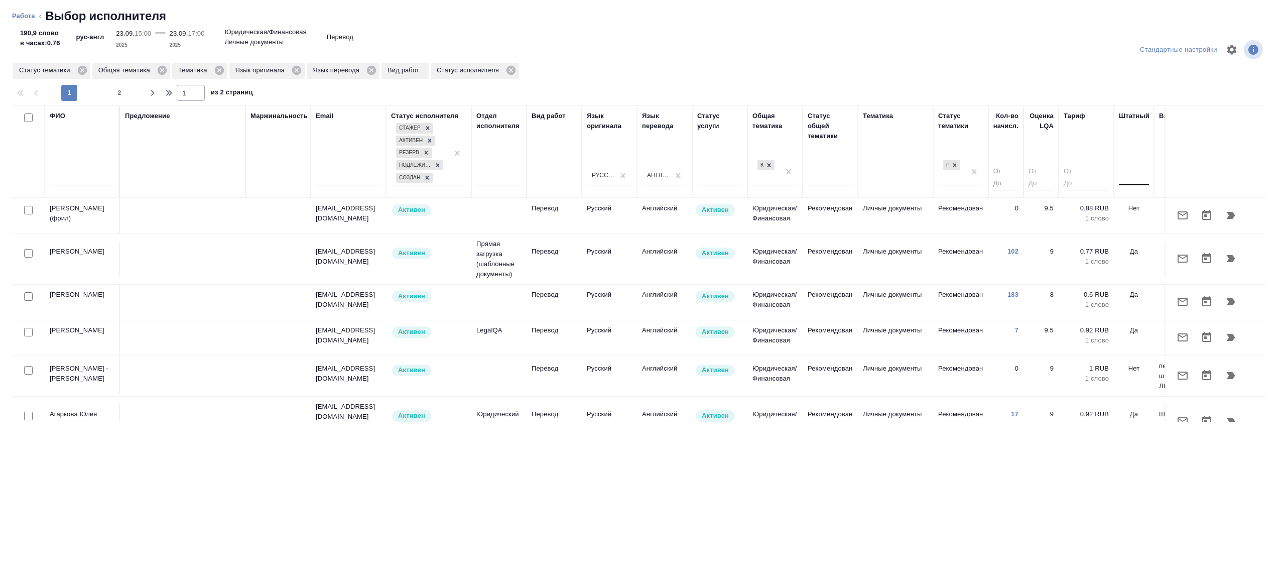
click at [1139, 167] on div at bounding box center [1134, 175] width 30 height 19
type input "нет"
click at [1135, 209] on div "Нет" at bounding box center [1194, 207] width 151 height 18
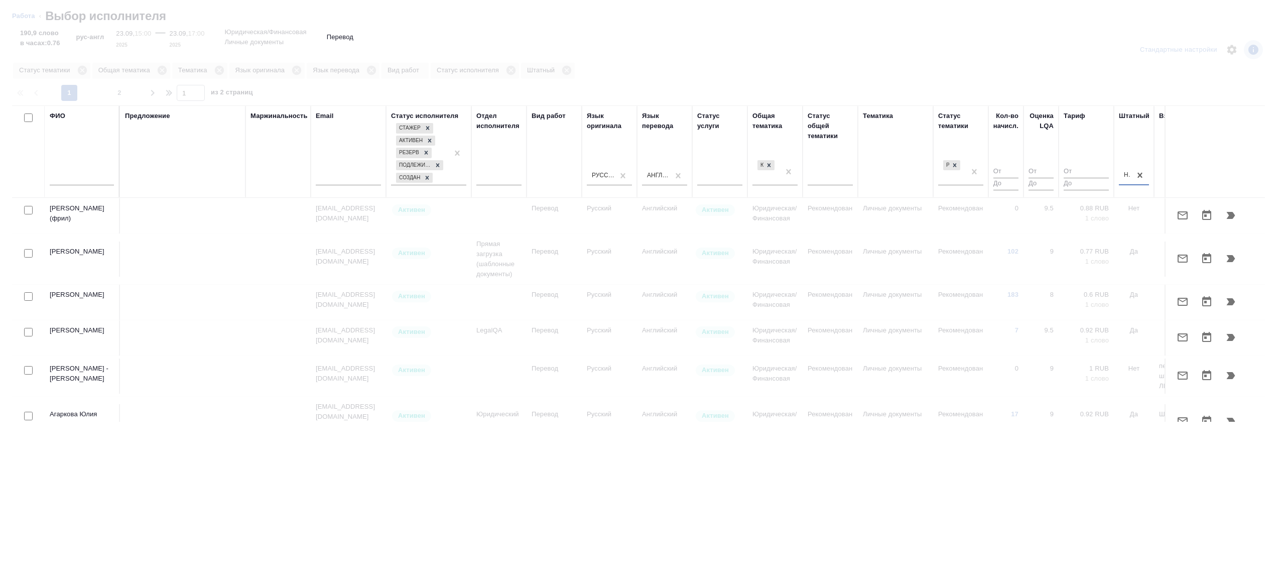
click at [1115, 90] on div at bounding box center [642, 292] width 1285 height 584
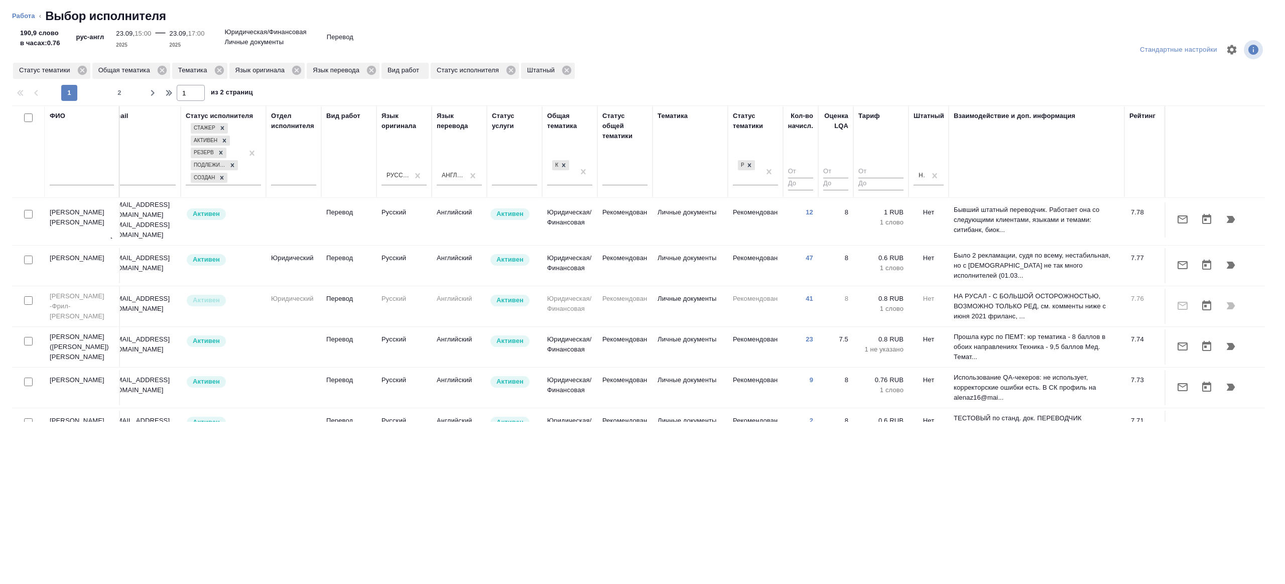
scroll to position [372, 215]
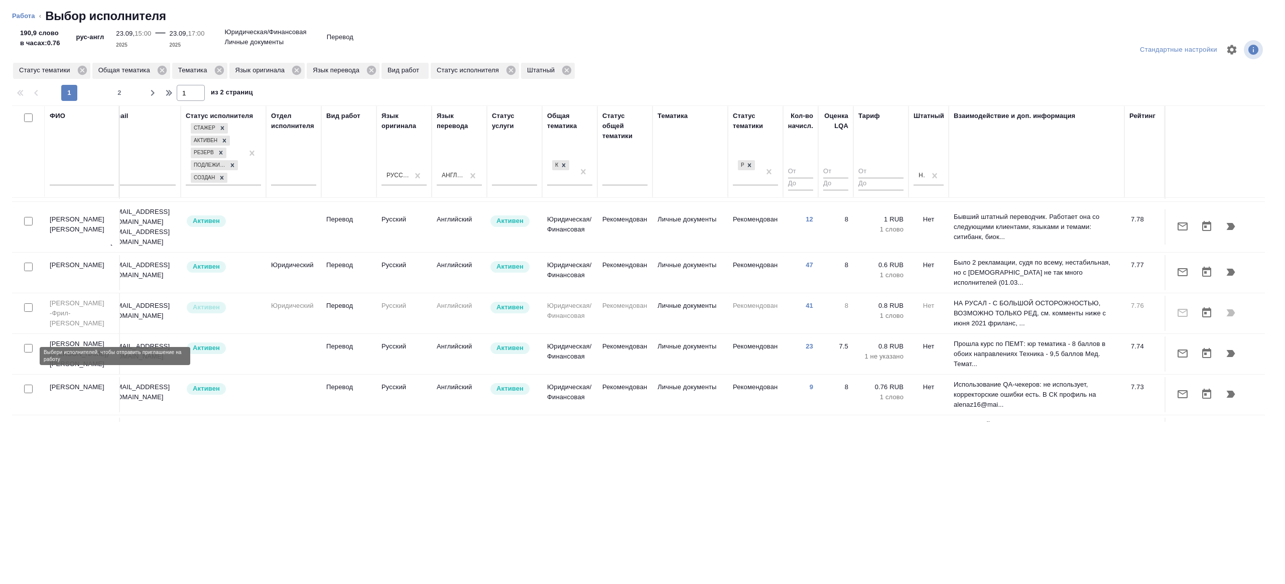
click at [27, 384] on input "checkbox" at bounding box center [28, 388] width 9 height 9
checkbox input "true"
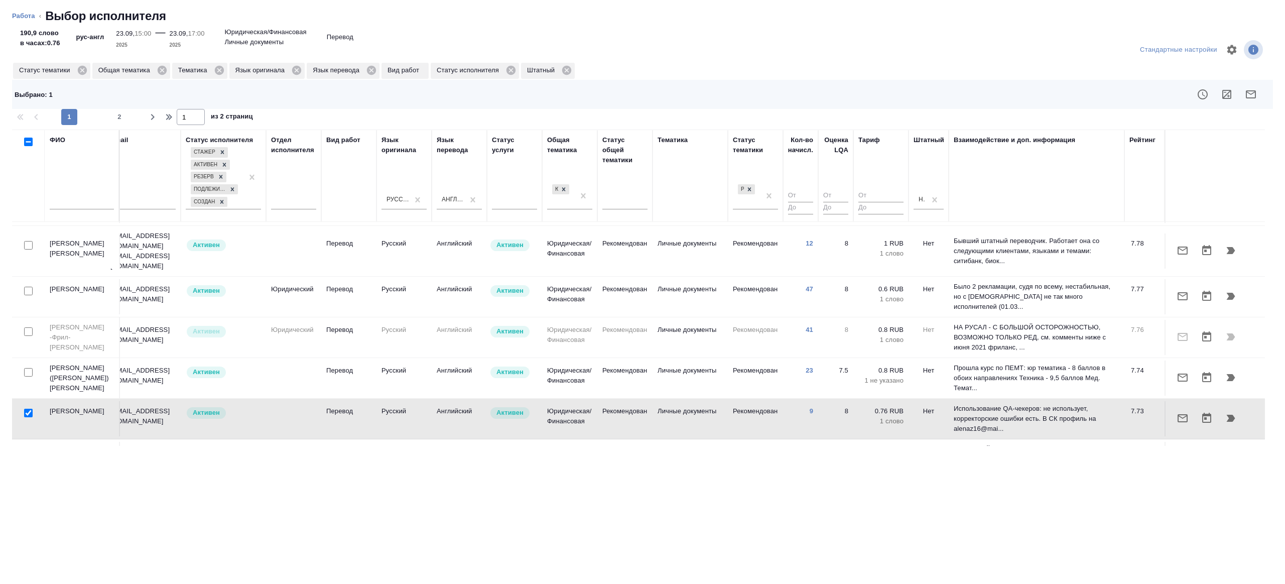
drag, startPoint x: 30, startPoint y: 341, endPoint x: 105, endPoint y: 337, distance: 75.4
click at [30, 368] on input "checkbox" at bounding box center [28, 372] width 9 height 9
checkbox input "true"
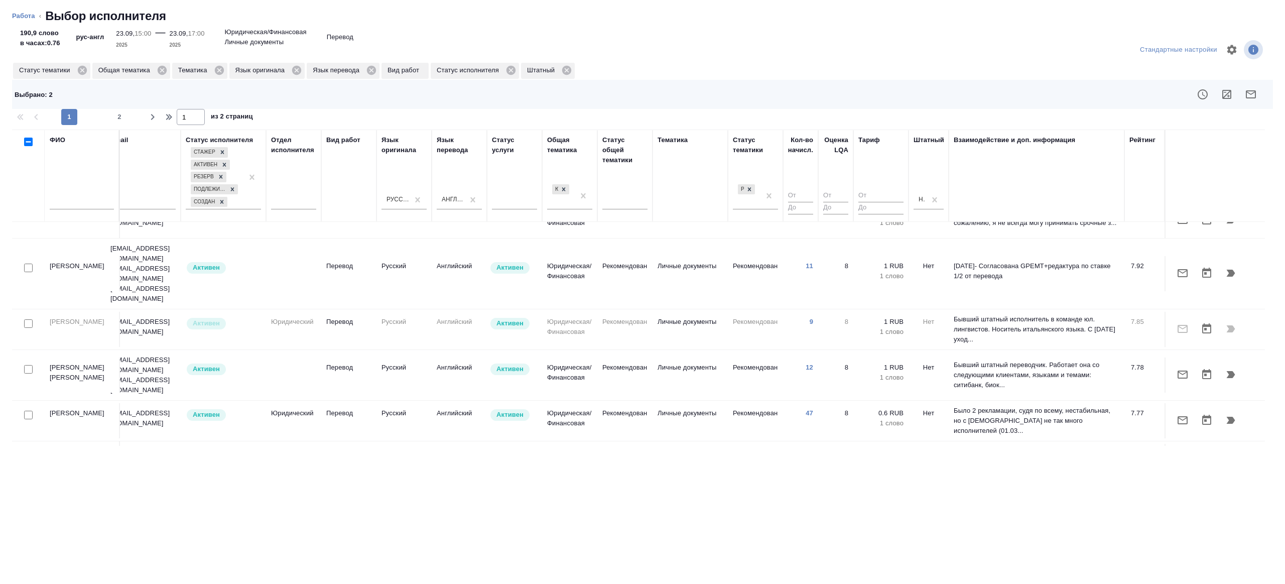
scroll to position [230, 215]
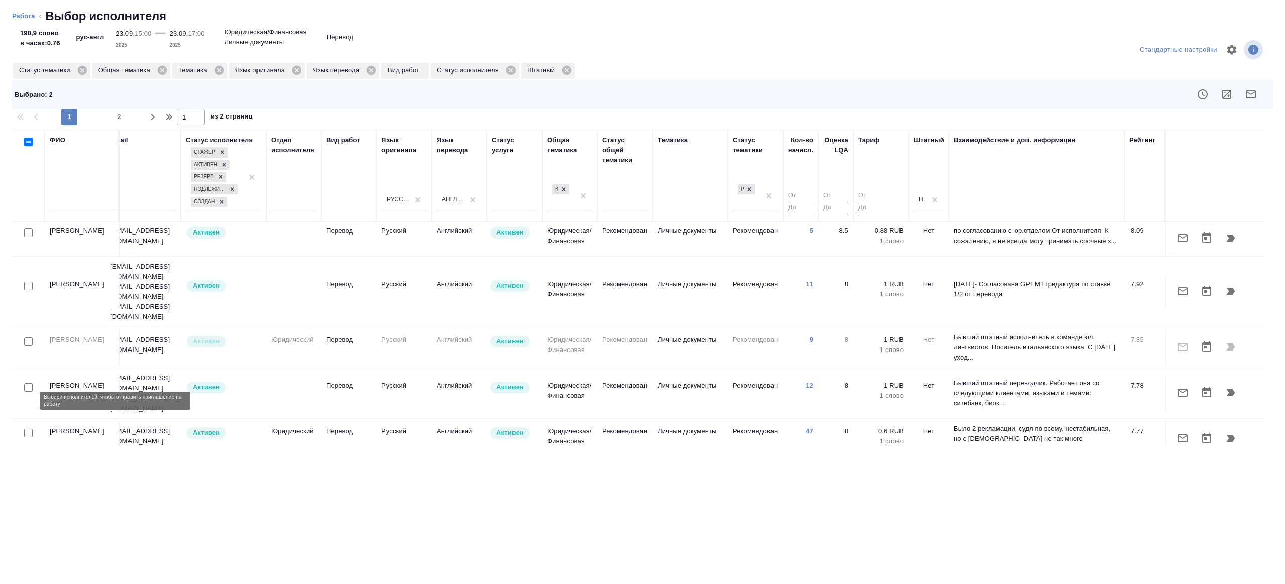
click at [27, 429] on input "checkbox" at bounding box center [28, 433] width 9 height 9
checkbox input "true"
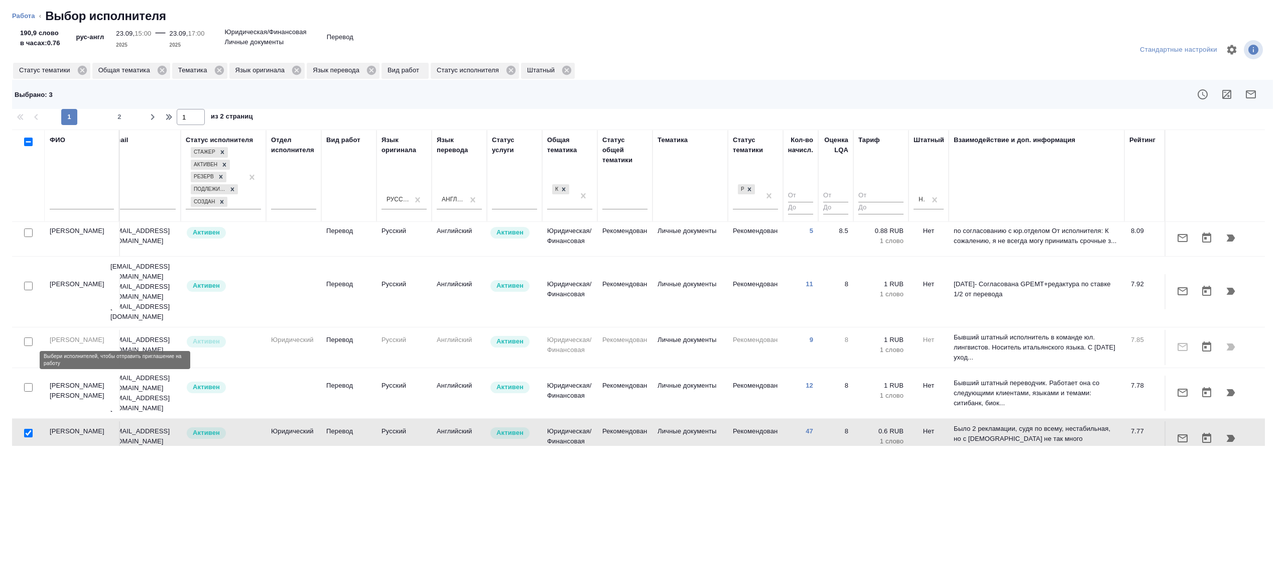
click at [28, 383] on input "checkbox" at bounding box center [28, 387] width 9 height 9
checkbox input "true"
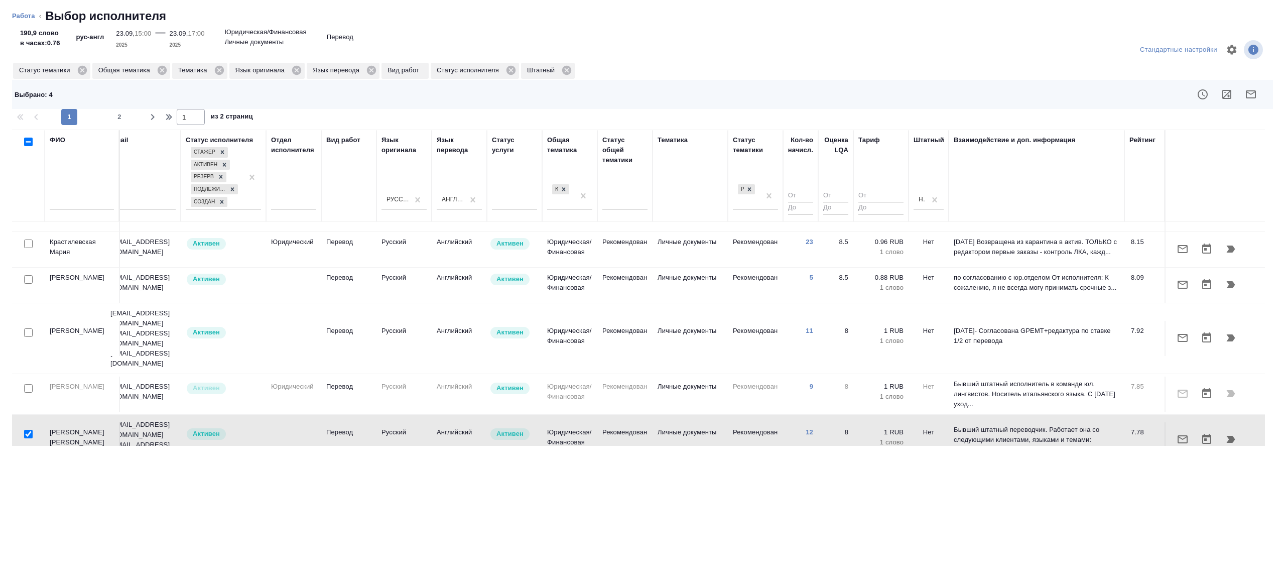
scroll to position [158, 215]
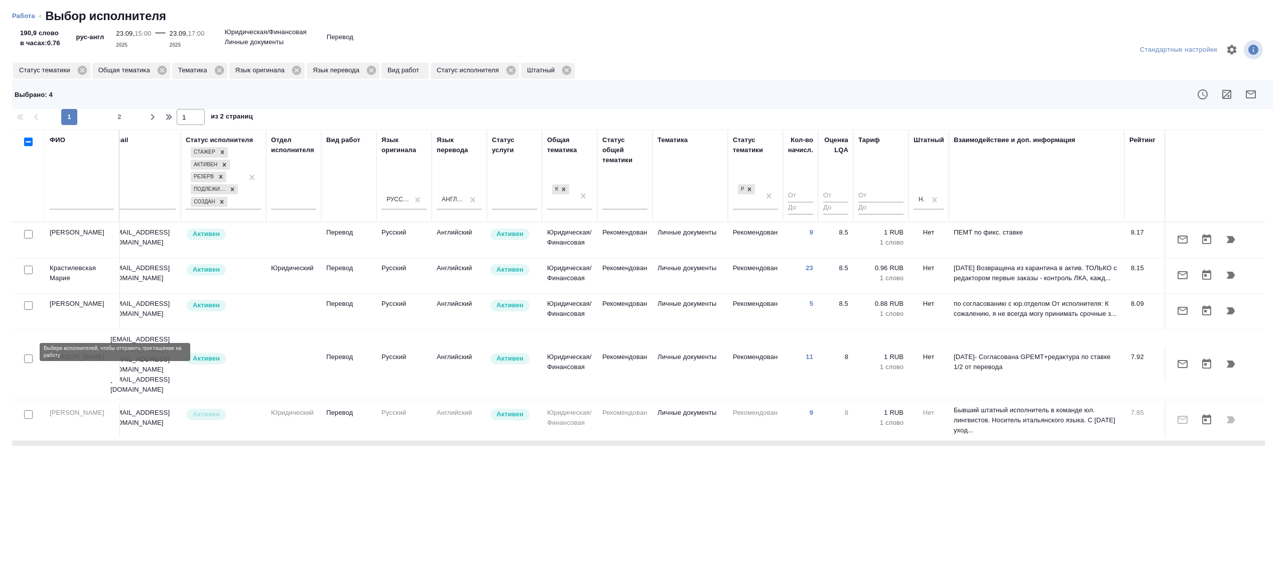
click at [24, 354] on input "checkbox" at bounding box center [28, 358] width 9 height 9
checkbox input "true"
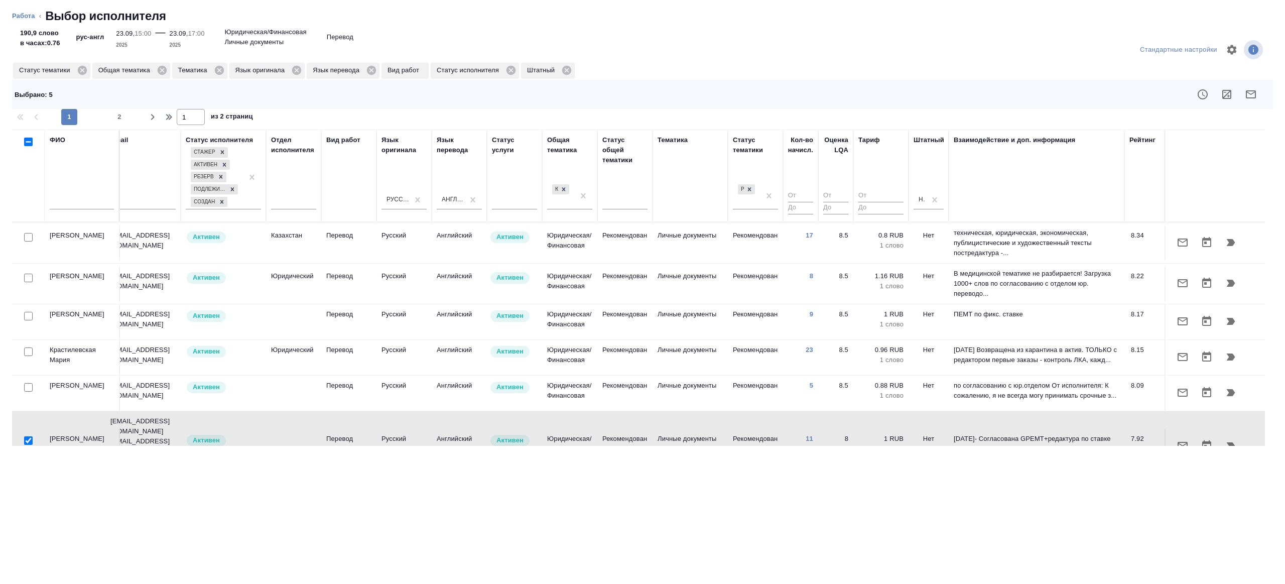
scroll to position [70, 215]
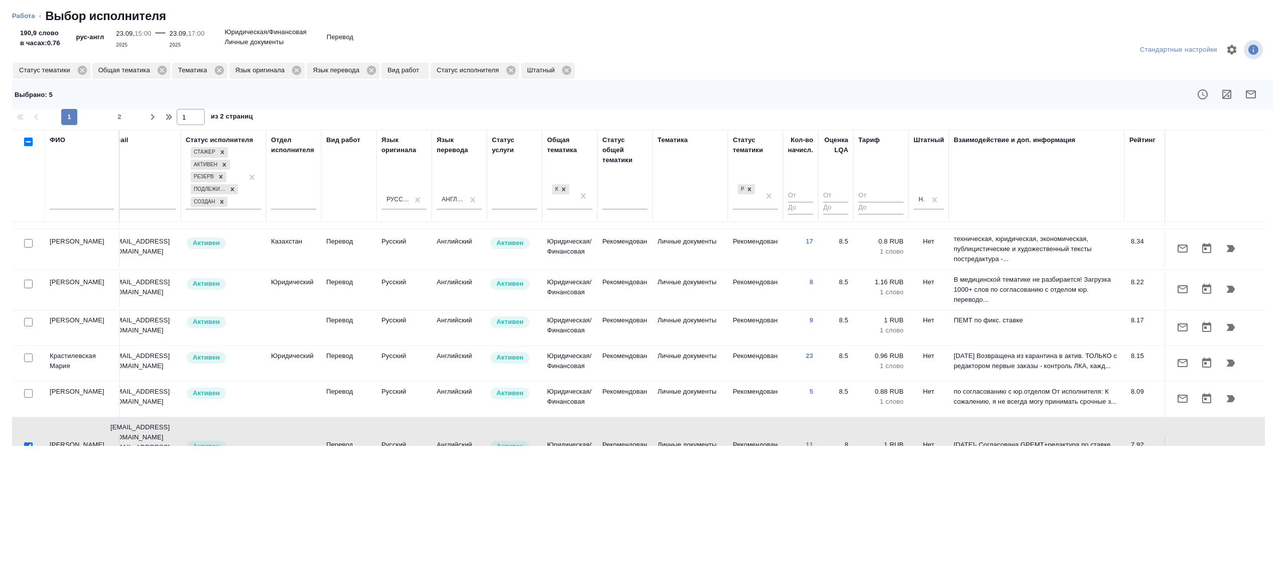
click at [33, 359] on div at bounding box center [28, 358] width 23 height 14
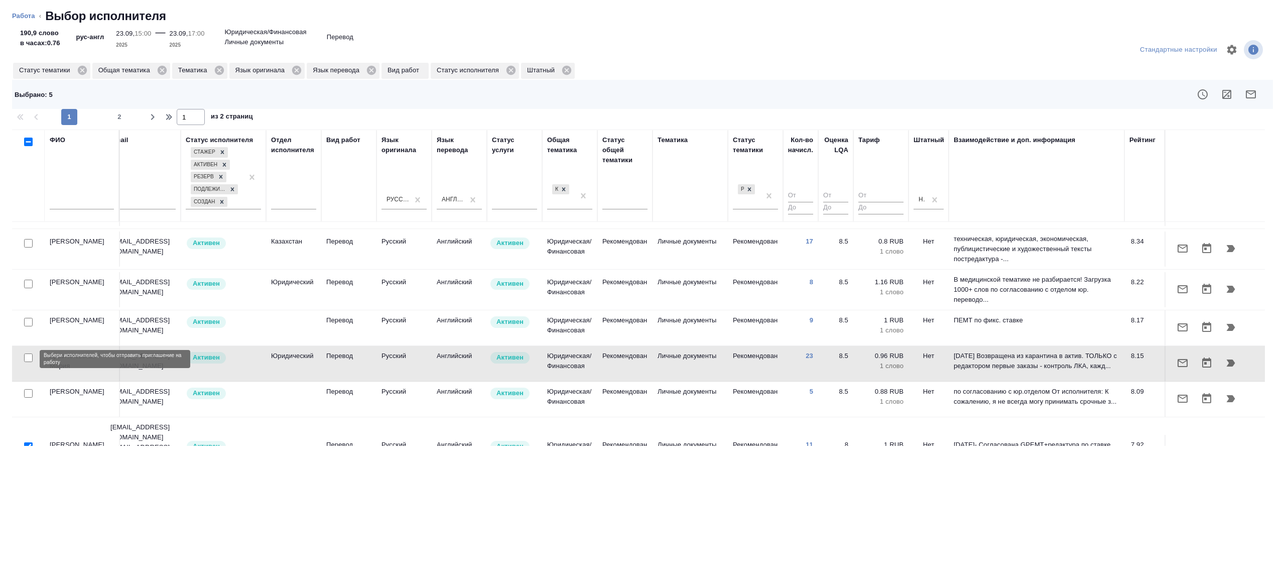
click at [24, 355] on input "checkbox" at bounding box center [28, 357] width 9 height 9
checkbox input "true"
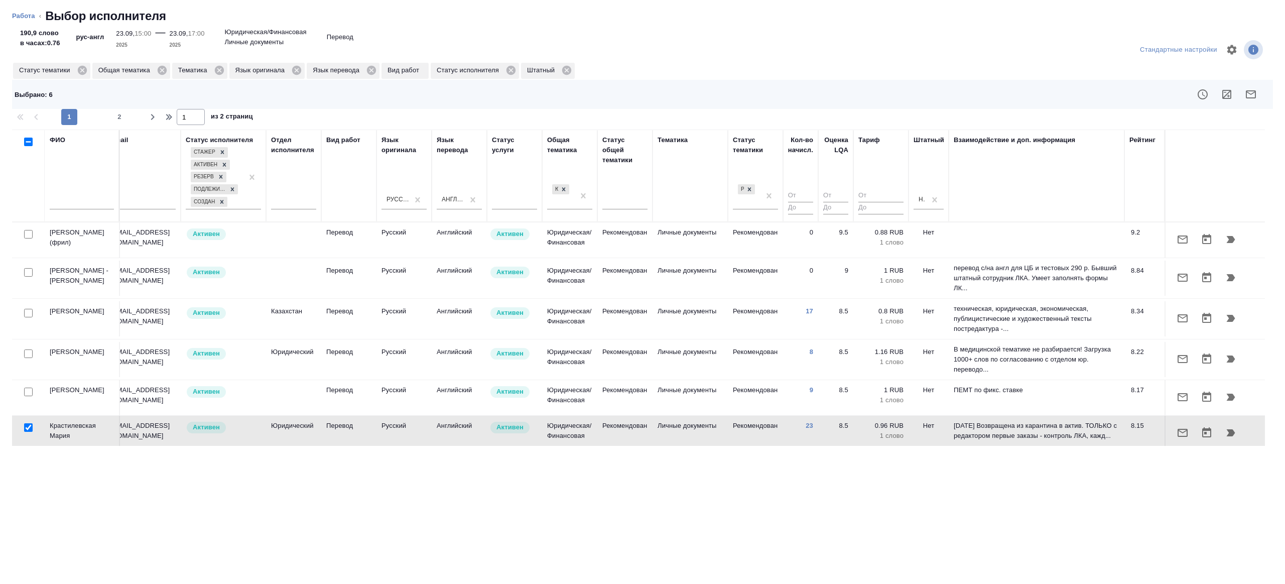
scroll to position [0, 215]
click at [32, 313] on input "checkbox" at bounding box center [28, 313] width 9 height 9
checkbox input "true"
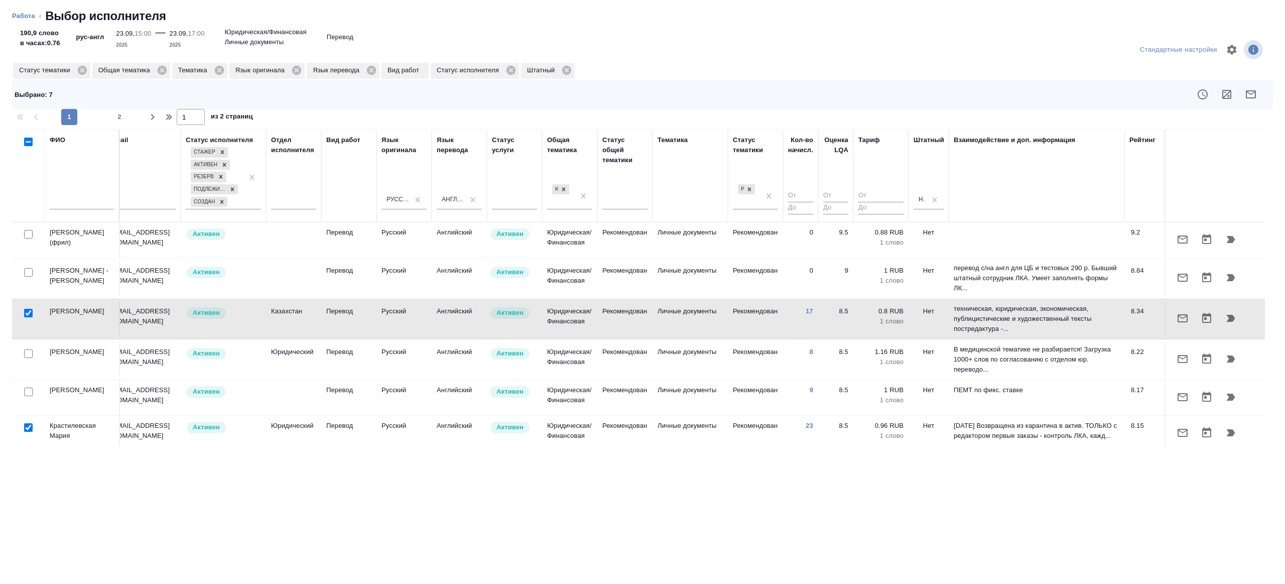
click at [1263, 94] on div at bounding box center [768, 94] width 1005 height 24
click at [1254, 94] on icon "button" at bounding box center [1251, 94] width 12 height 12
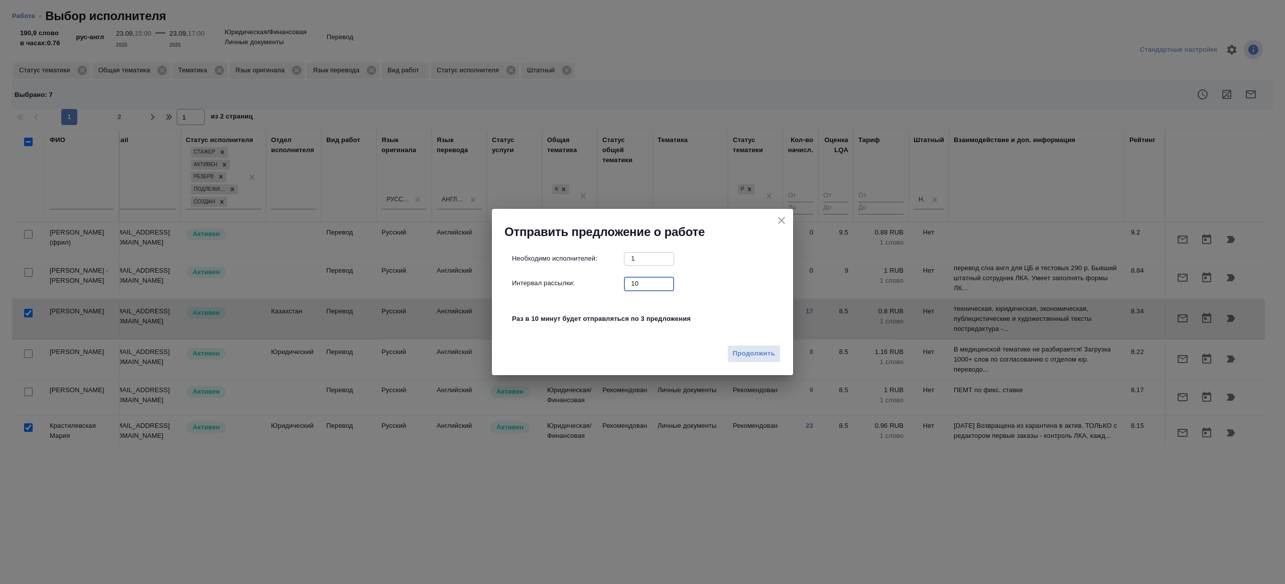
click at [652, 285] on input "10" at bounding box center [649, 283] width 50 height 13
type input "1"
click at [754, 357] on span "Продолжить" at bounding box center [754, 354] width 42 height 12
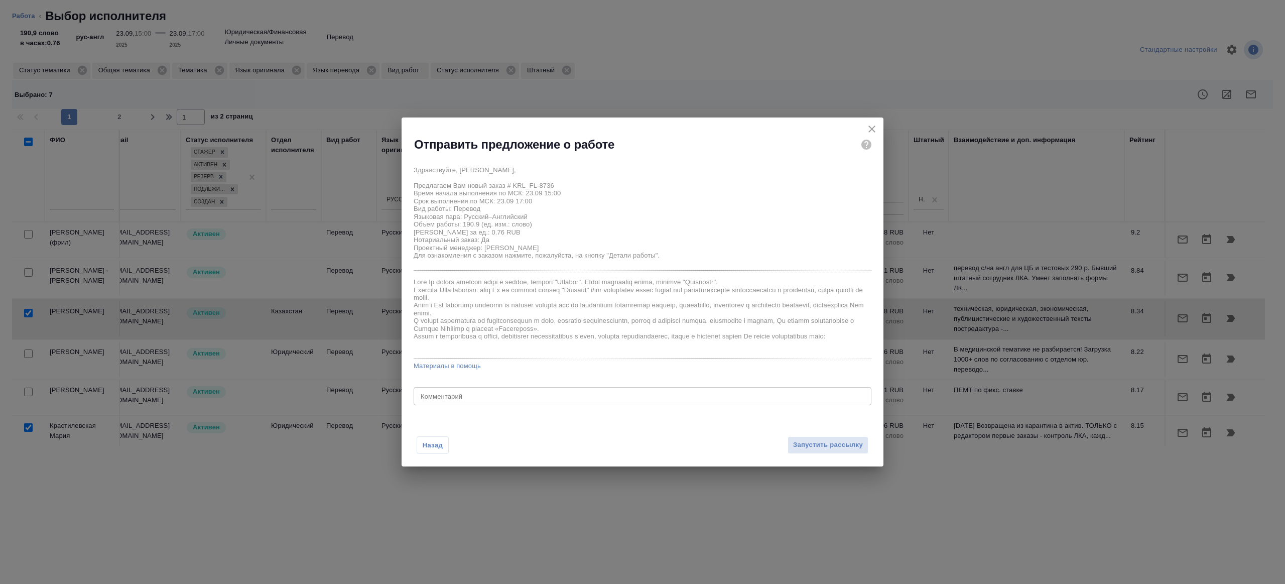
click at [487, 401] on div "x Комментарий" at bounding box center [643, 396] width 458 height 18
type textarea "будет в смарткате, при переводе опираться на оригинал"
click at [821, 444] on span "Запустить рассылку" at bounding box center [828, 445] width 70 height 12
